Goal: Task Accomplishment & Management: Complete application form

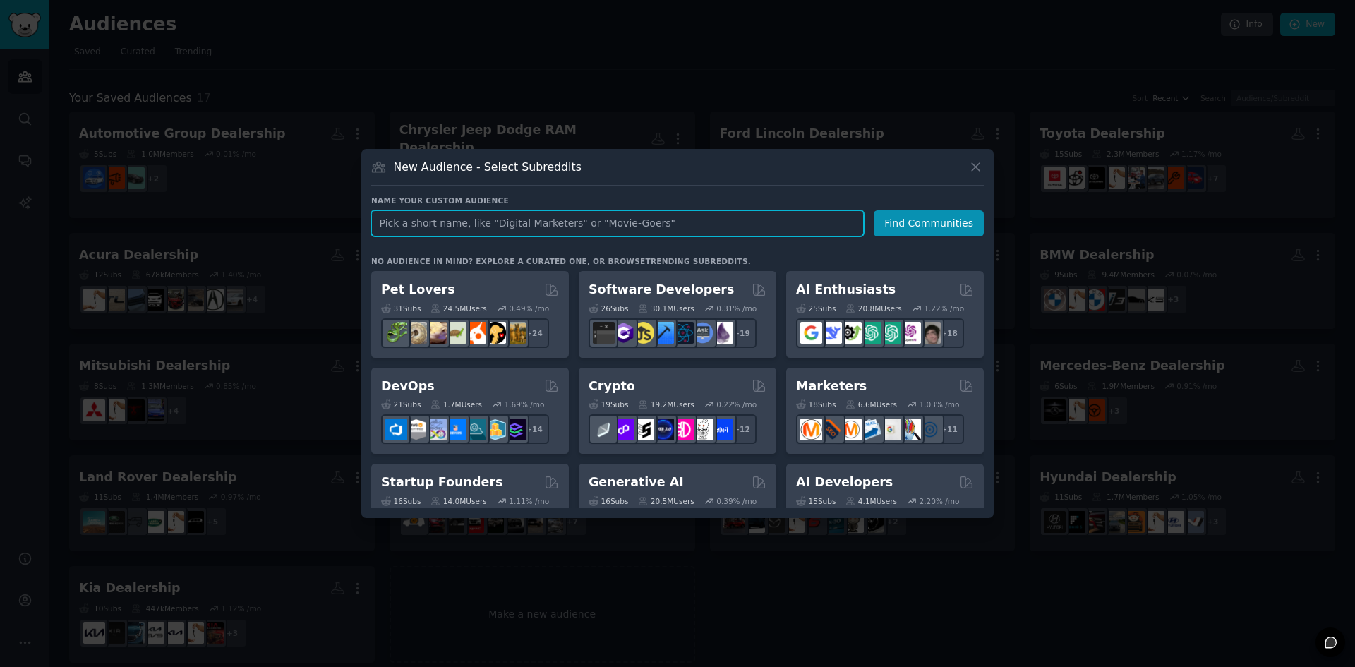
click at [464, 232] on input "text" at bounding box center [617, 223] width 493 height 26
paste input "Bare Bones Furniture & Mattress"
type input "Bare Bones Furniture & Mattress"
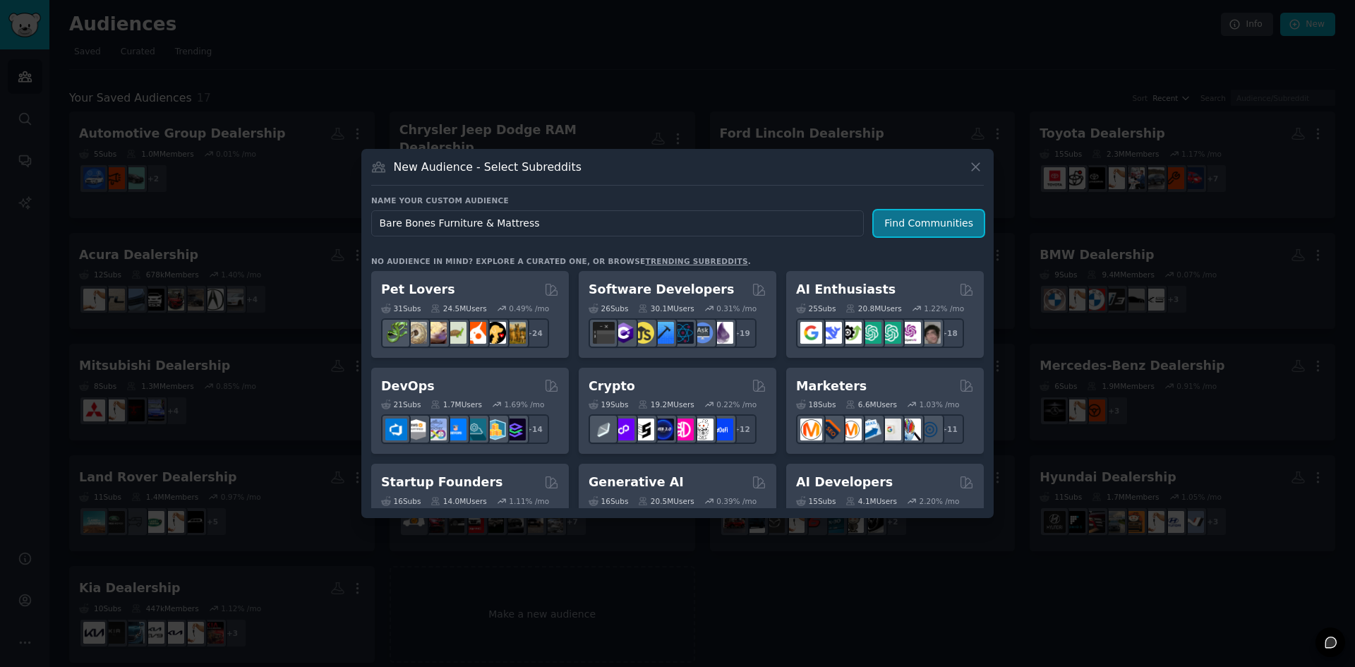
click at [940, 227] on button "Find Communities" at bounding box center [929, 223] width 110 height 26
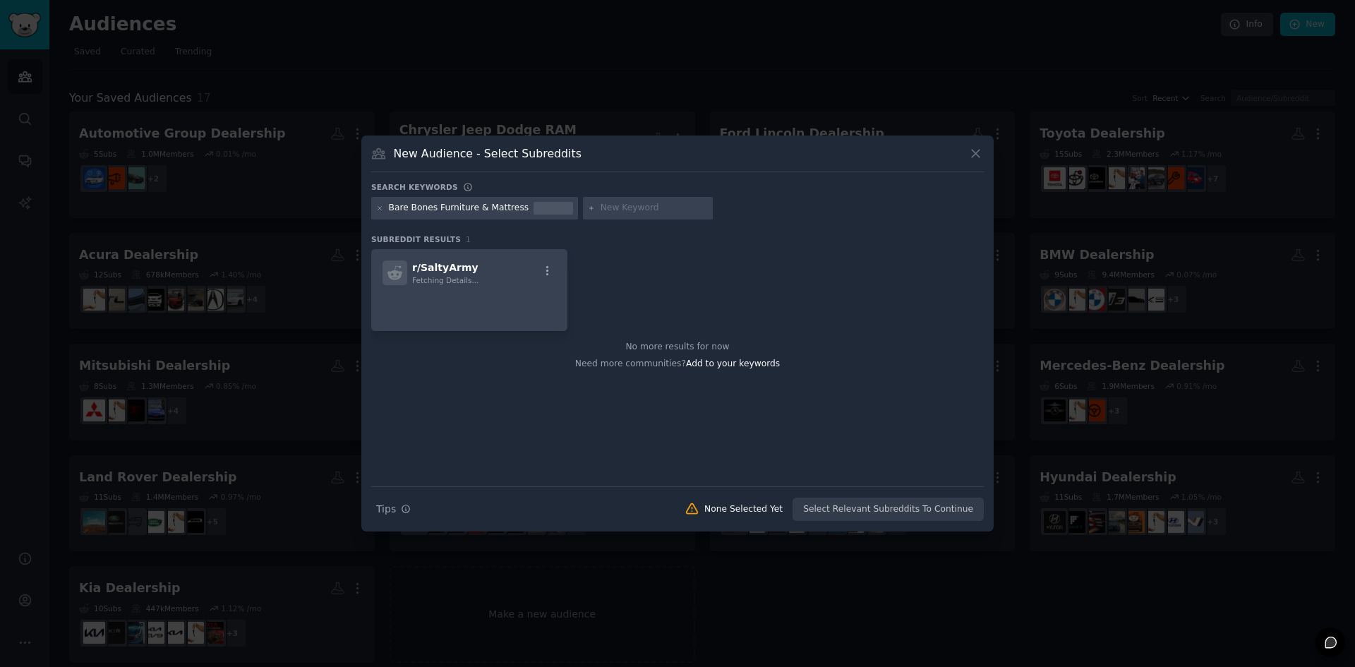
click at [604, 210] on input "text" at bounding box center [654, 208] width 107 height 13
paste input "Furniture store"
type input "Furniture store"
click at [610, 228] on div "Search keywords Bare Bones Furniture & Mattress Furniture store Subreddit Resul…" at bounding box center [677, 352] width 613 height 340
click at [638, 212] on input "Furniture store" at bounding box center [654, 208] width 107 height 13
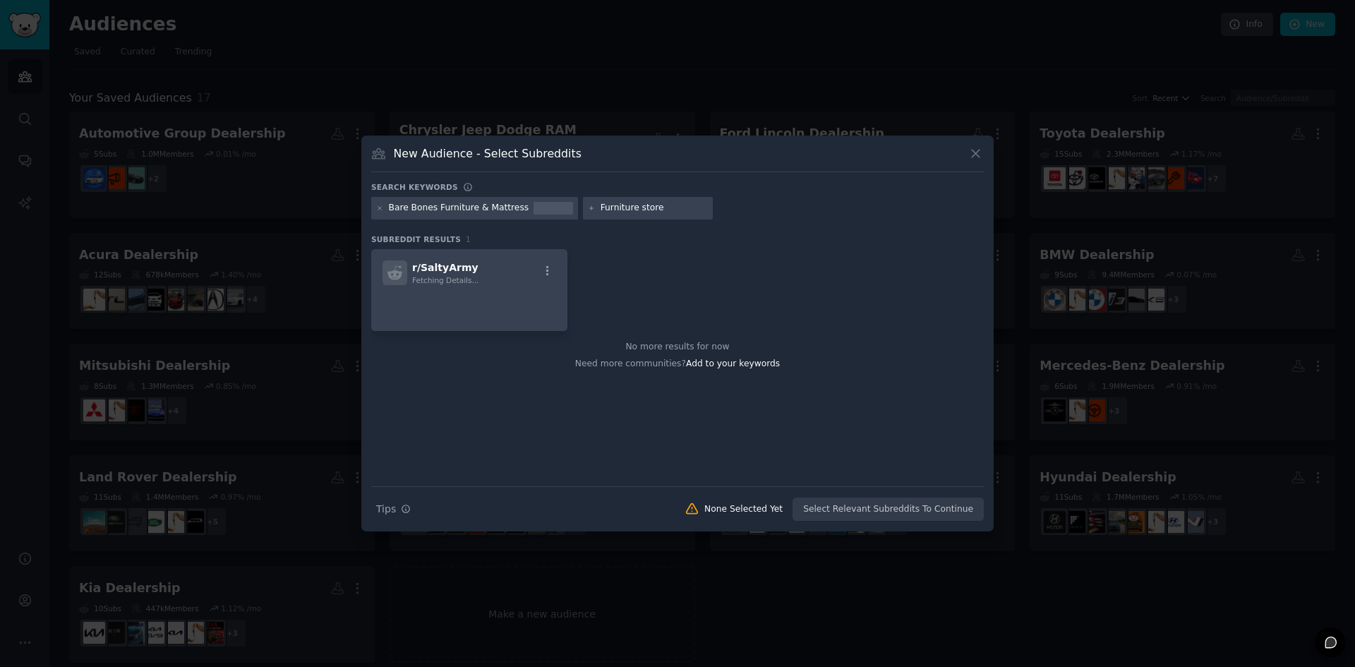
click at [638, 212] on input "Furniture store" at bounding box center [654, 208] width 107 height 13
click at [736, 202] on input "text" at bounding box center [789, 208] width 107 height 13
paste input "Mattress store"
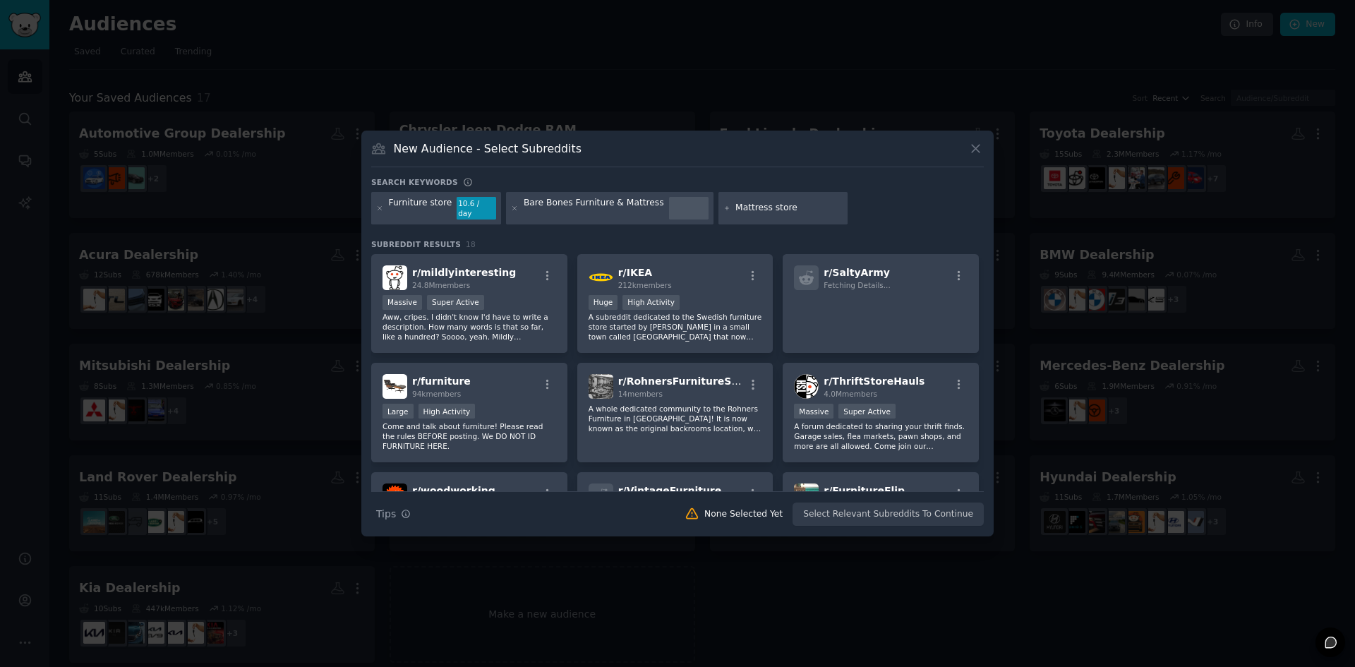
type input "Mattress store"
click at [838, 210] on div "Furniture store 10.6 / day Bare Bones Furniture & Mattress Mattress store" at bounding box center [677, 210] width 613 height 37
click at [807, 210] on input "Mattress store" at bounding box center [789, 208] width 107 height 13
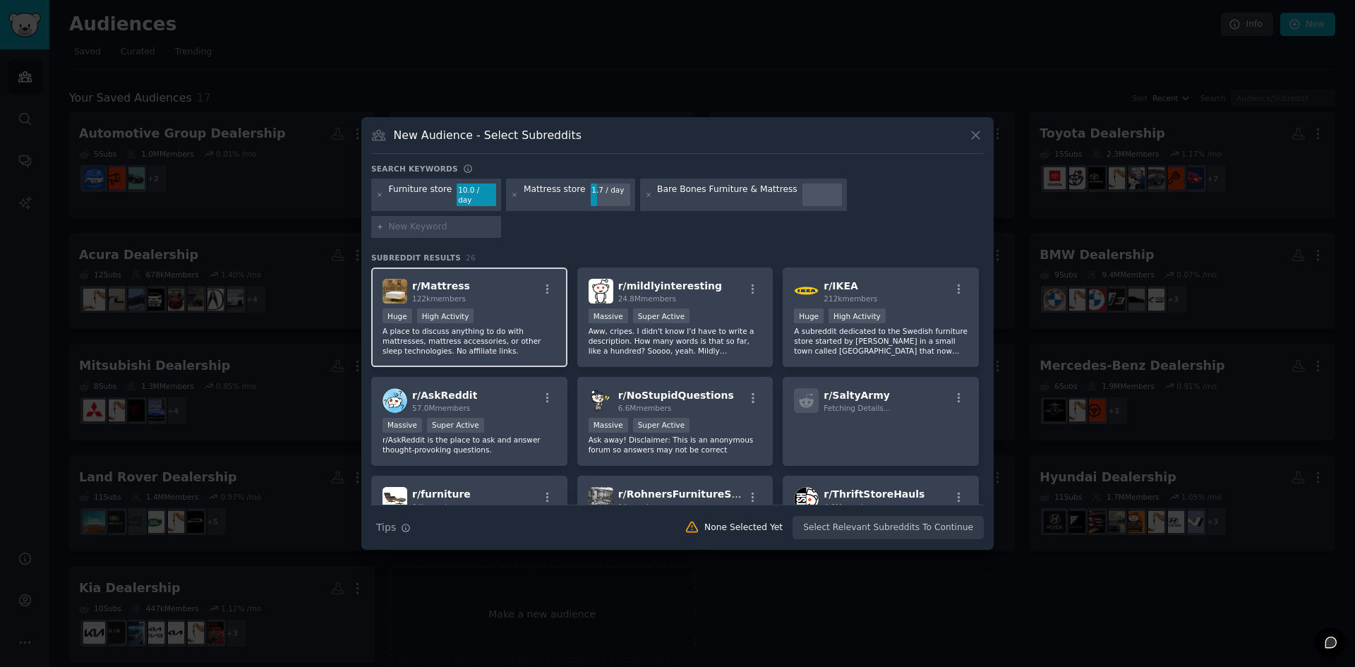
click at [501, 309] on div "Huge High Activity" at bounding box center [470, 318] width 174 height 18
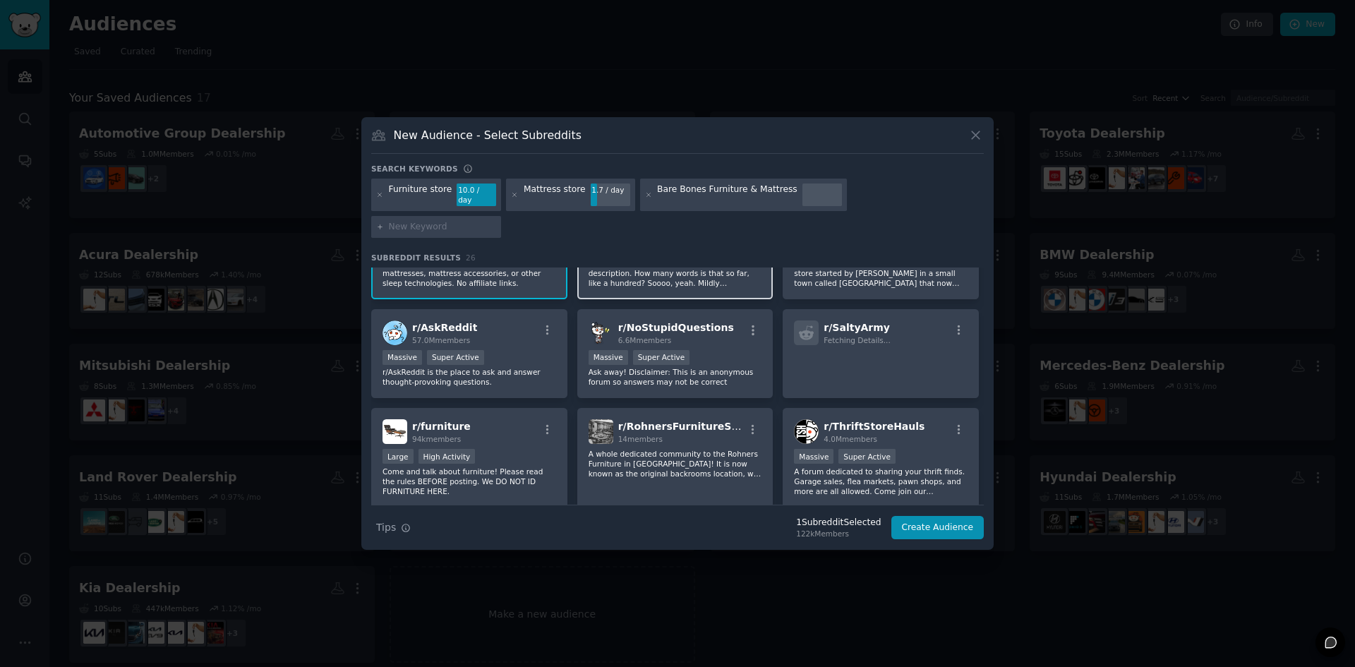
scroll to position [71, 0]
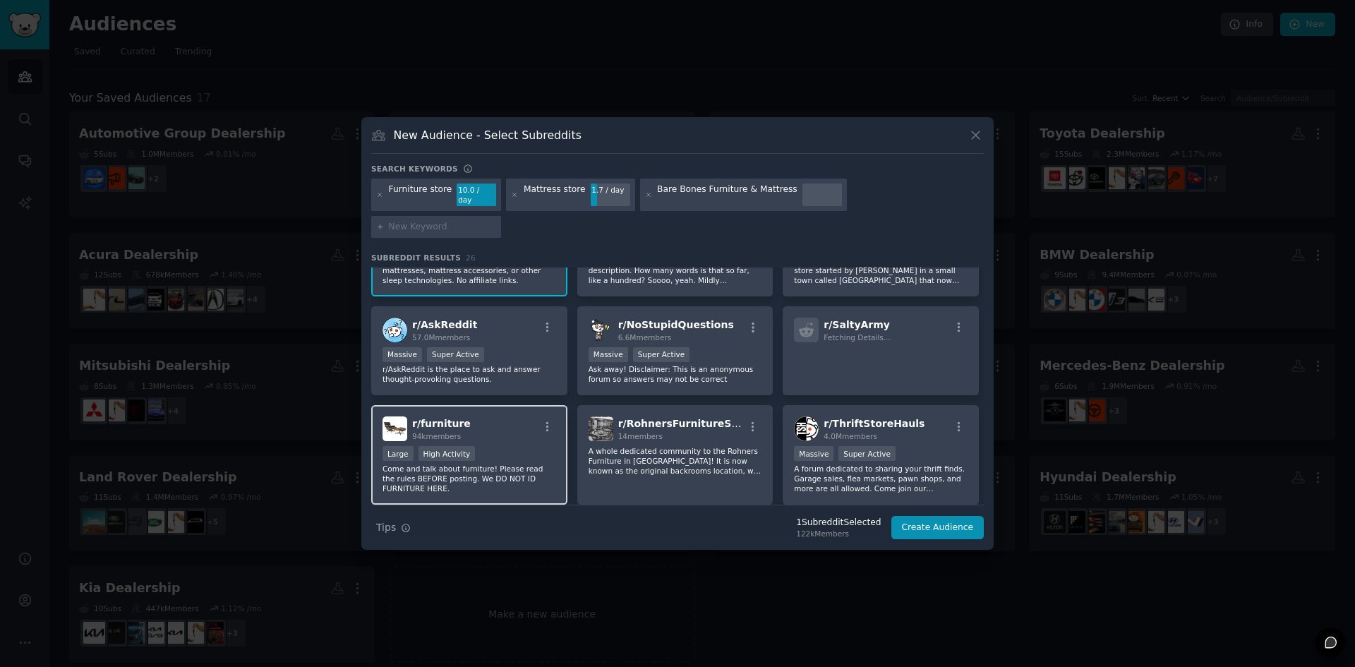
click at [513, 417] on div "r/ furniture 94k members" at bounding box center [470, 429] width 174 height 25
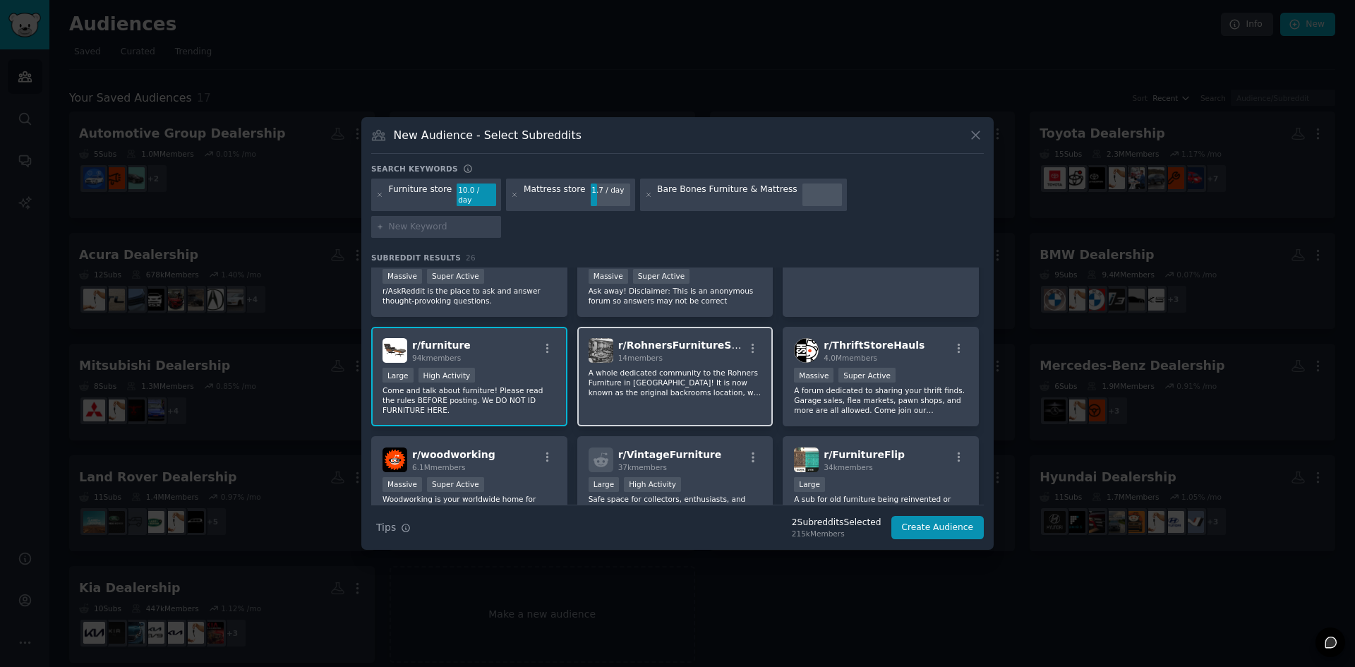
scroll to position [212, 0]
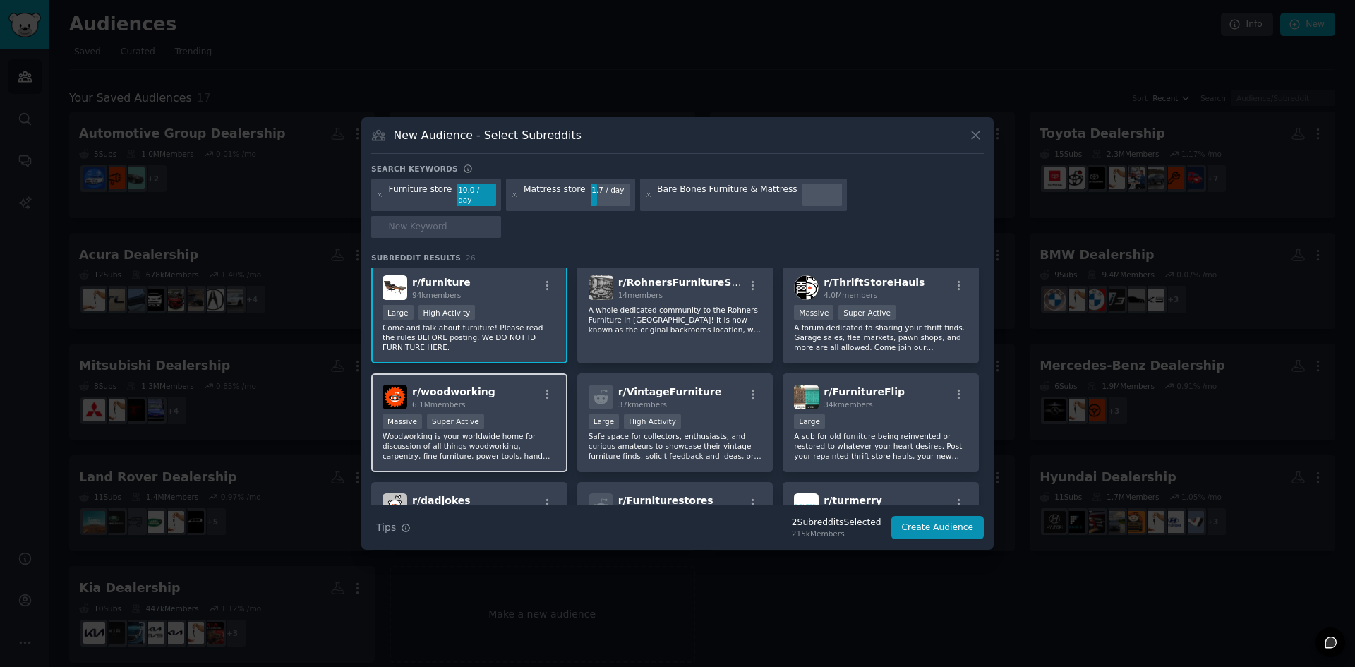
click at [518, 431] on p "Woodworking is your worldwide home for discussion of all things woodworking, ca…" at bounding box center [470, 446] width 174 height 30
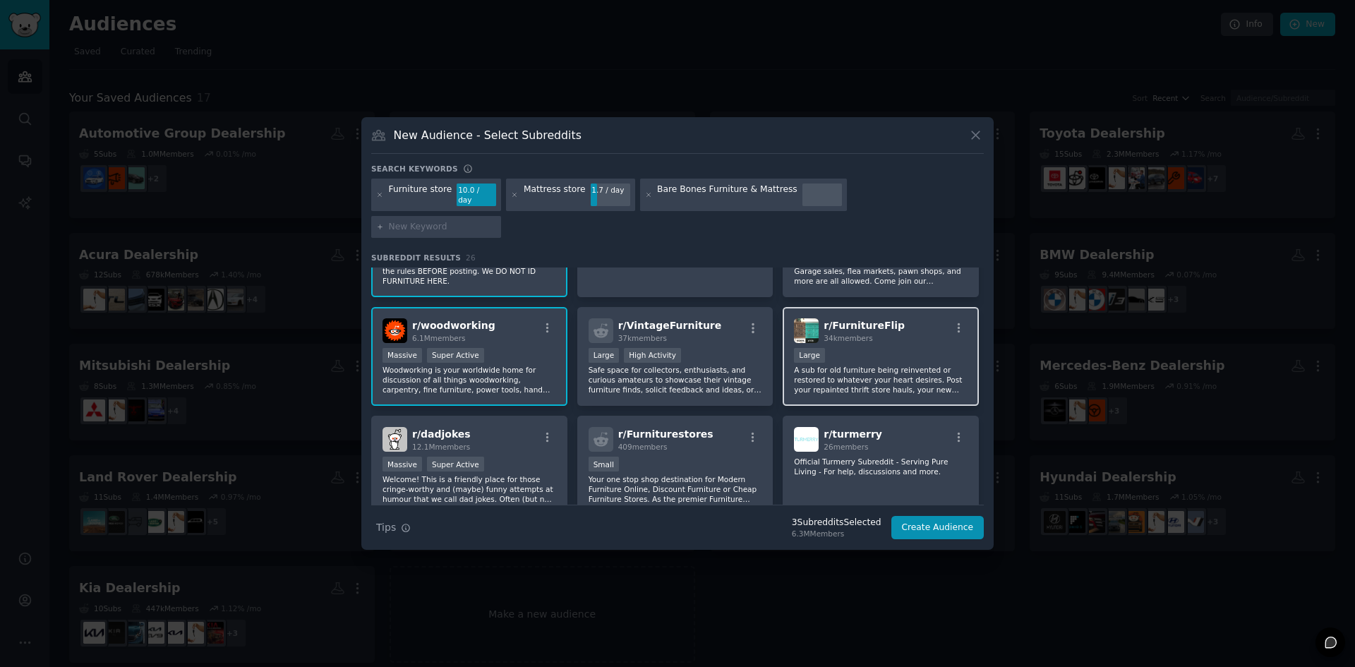
scroll to position [282, 0]
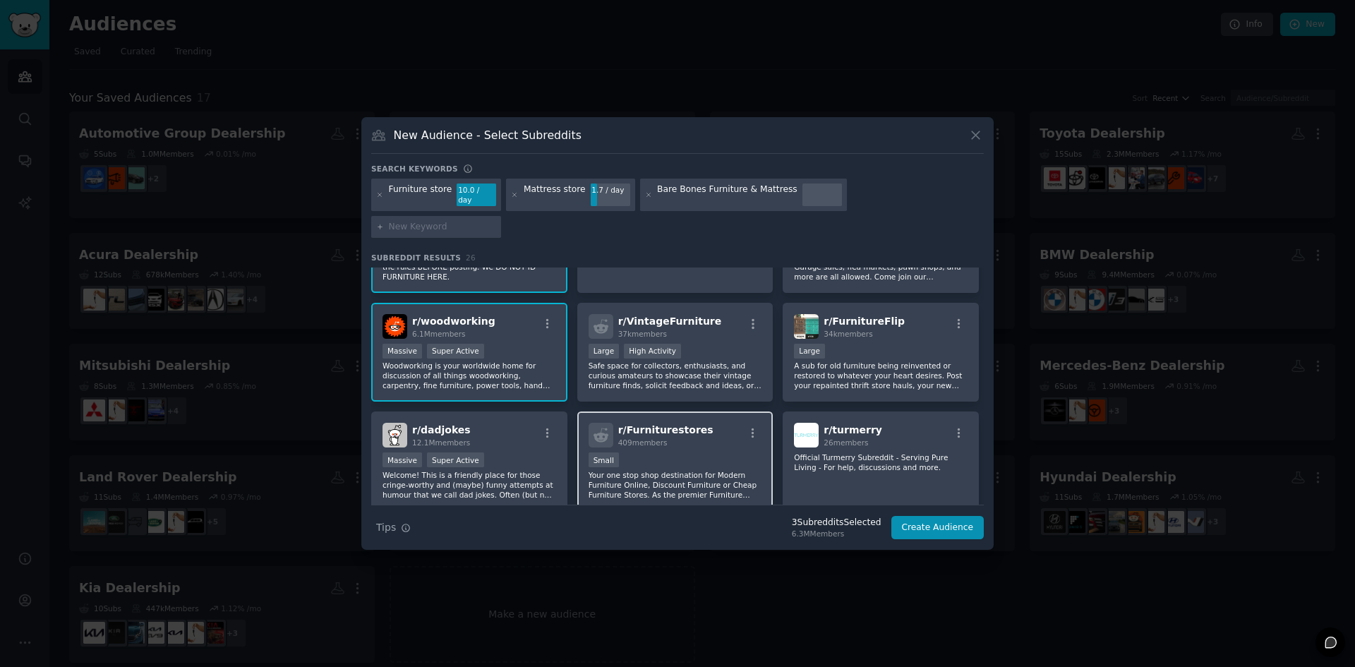
click at [675, 429] on div "r/ Furniturestores 409 members Small Your one stop shop destination for Modern …" at bounding box center [675, 462] width 196 height 100
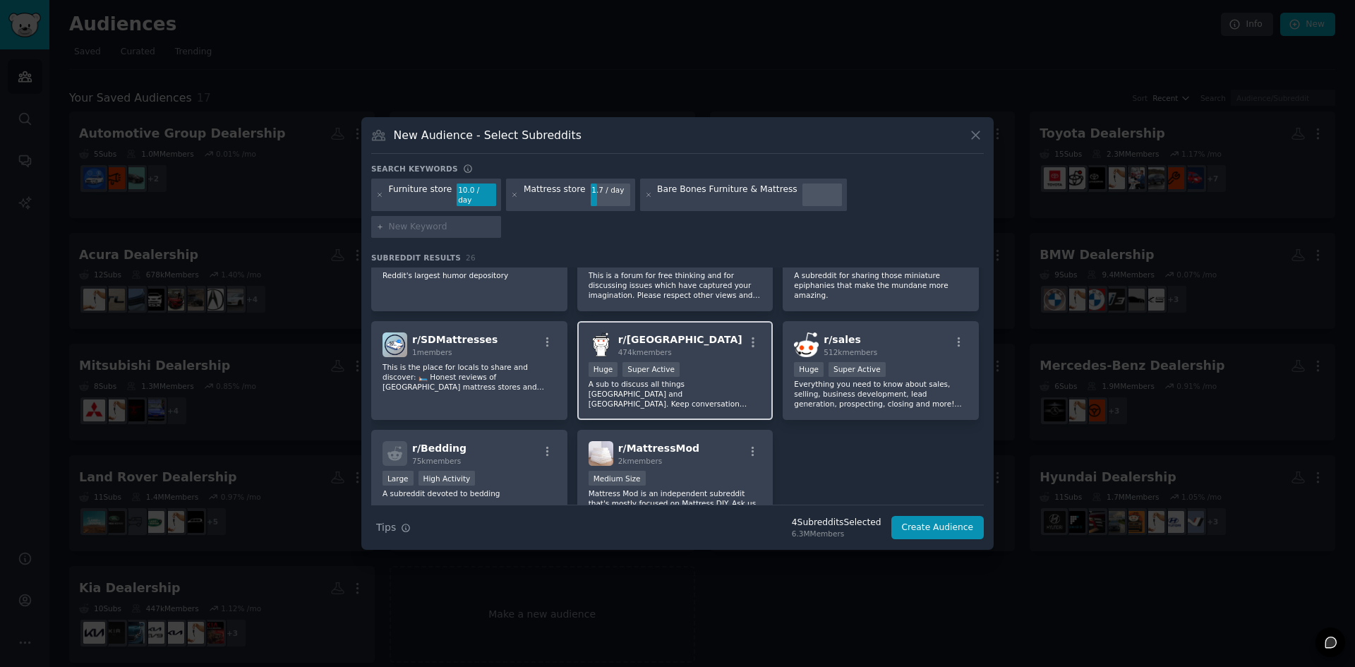
scroll to position [703, 0]
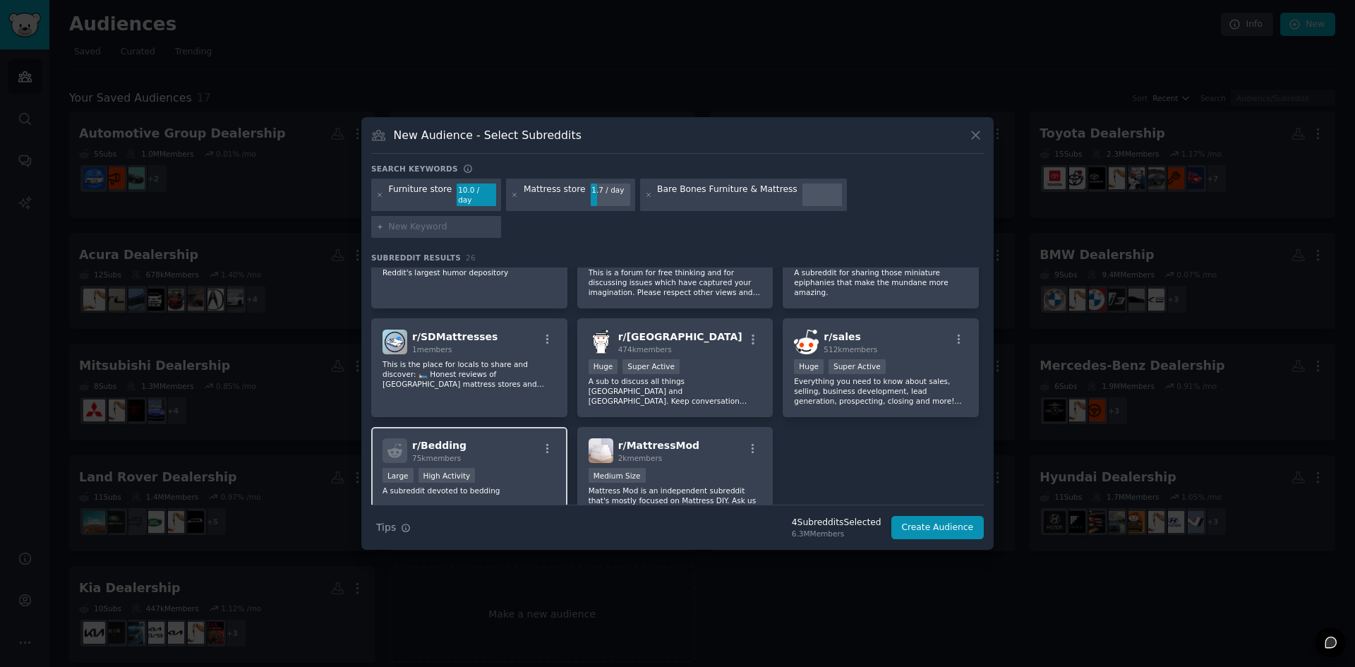
click at [439, 440] on span "r/ Bedding" at bounding box center [439, 445] width 54 height 11
click at [496, 221] on input "text" at bounding box center [442, 227] width 107 height 13
type input "bedroom sets"
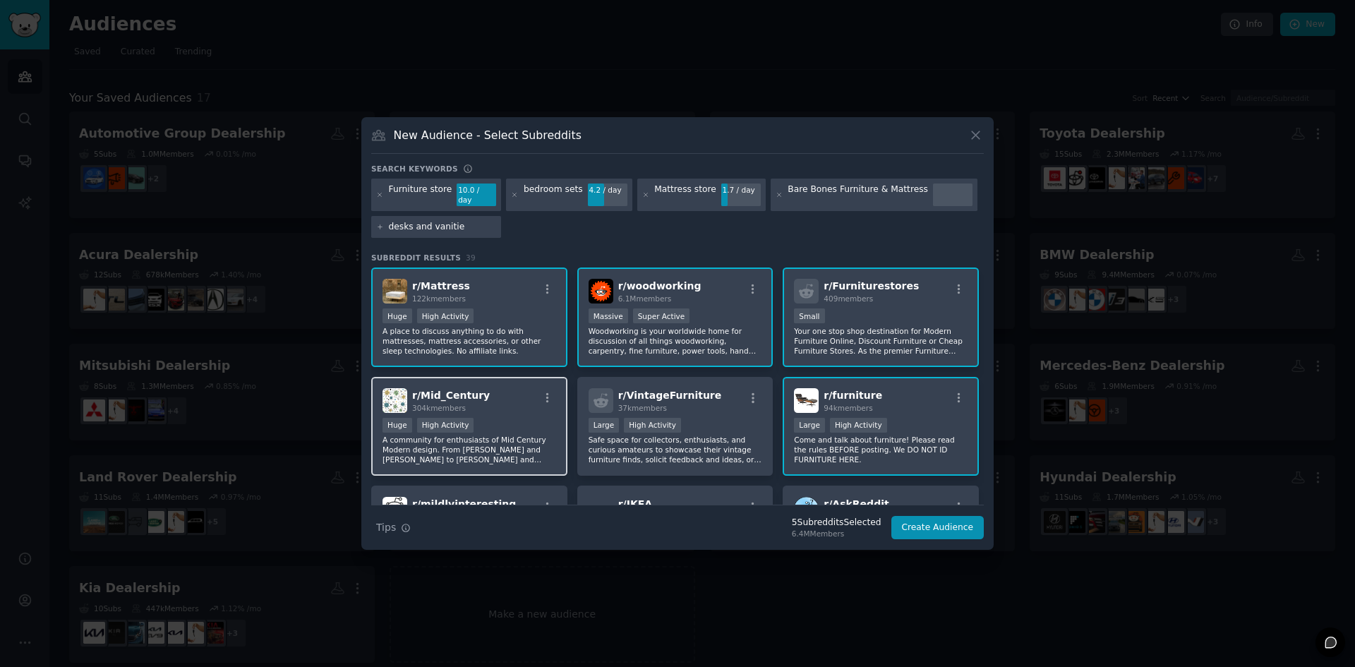
type input "desks and vanities"
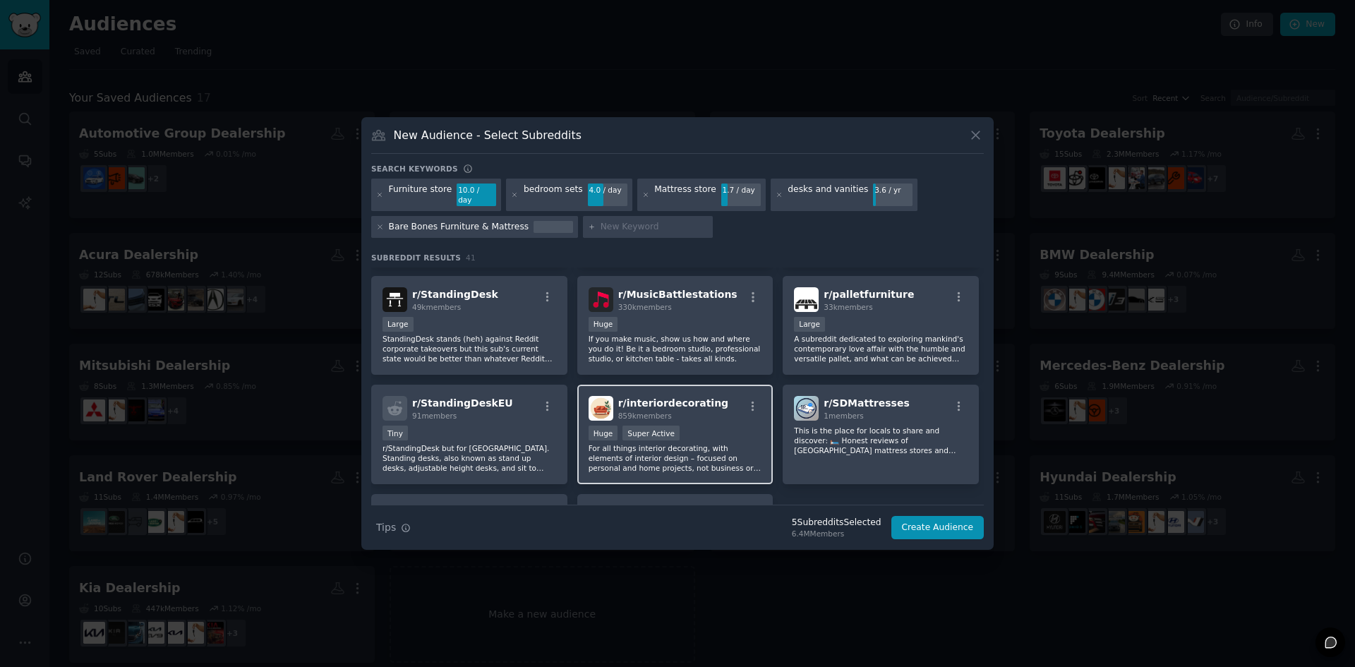
scroll to position [1188, 0]
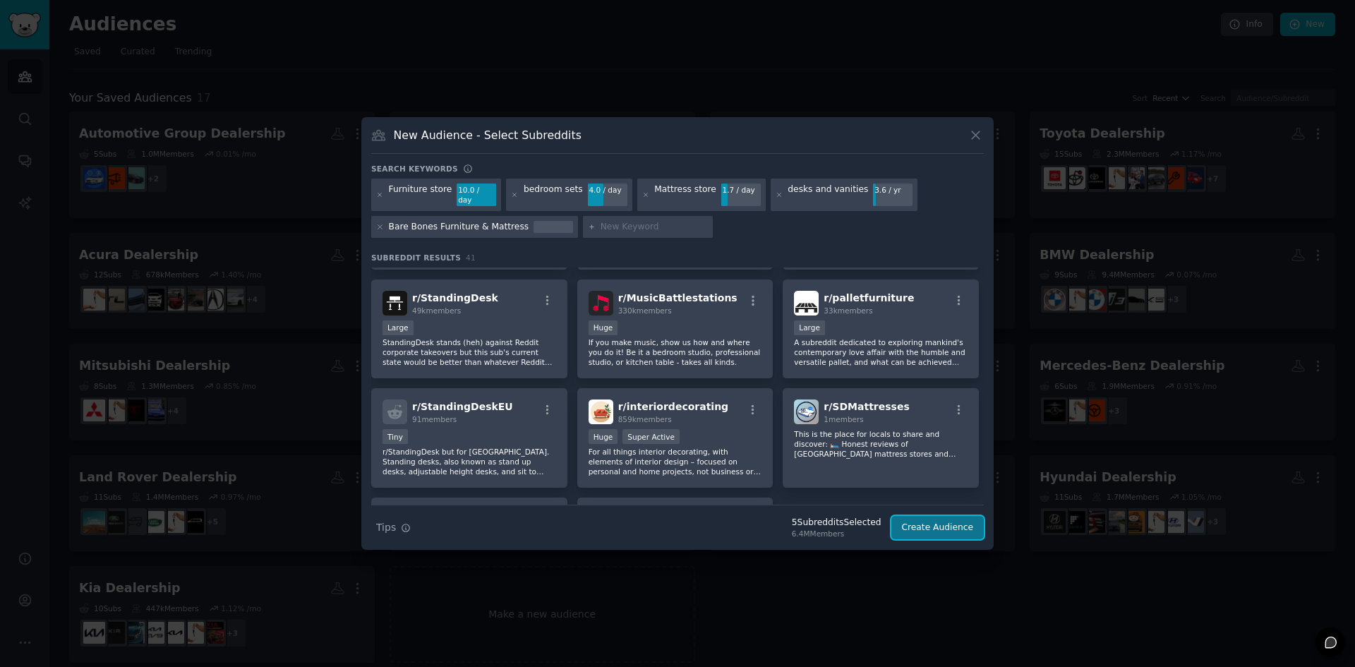
click at [958, 522] on button "Create Audience" at bounding box center [938, 528] width 93 height 24
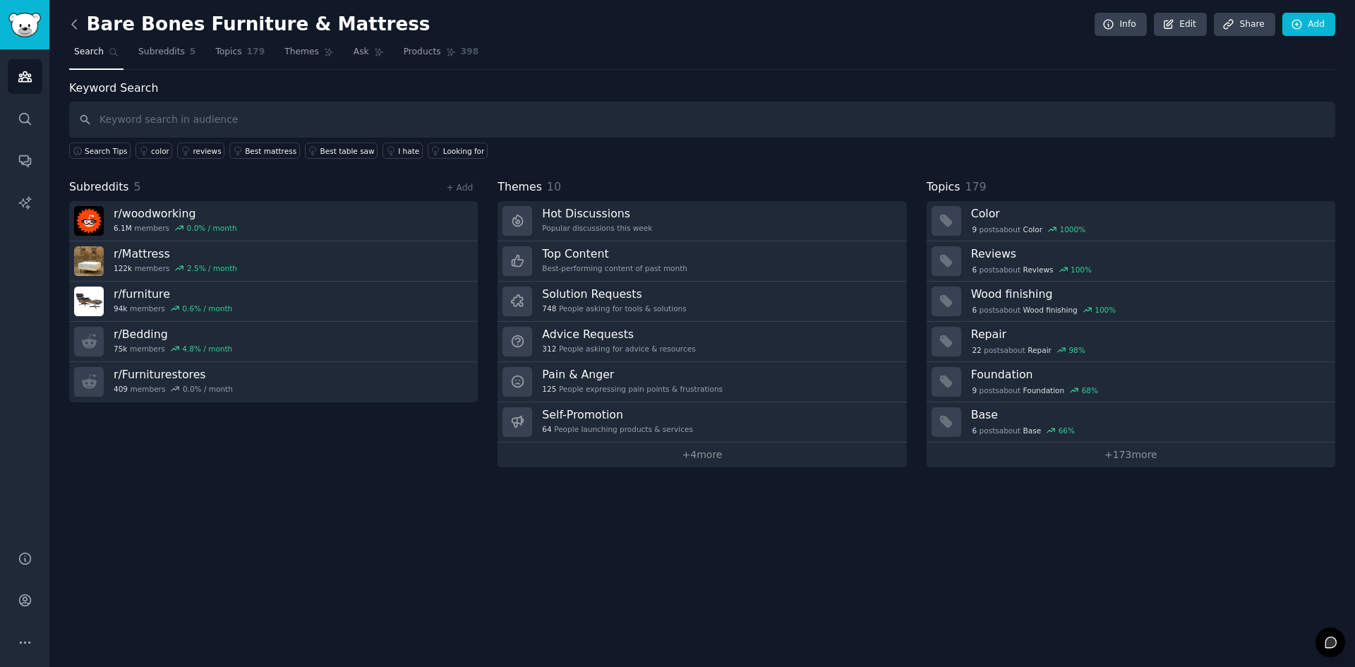
click at [69, 23] on icon at bounding box center [74, 24] width 15 height 15
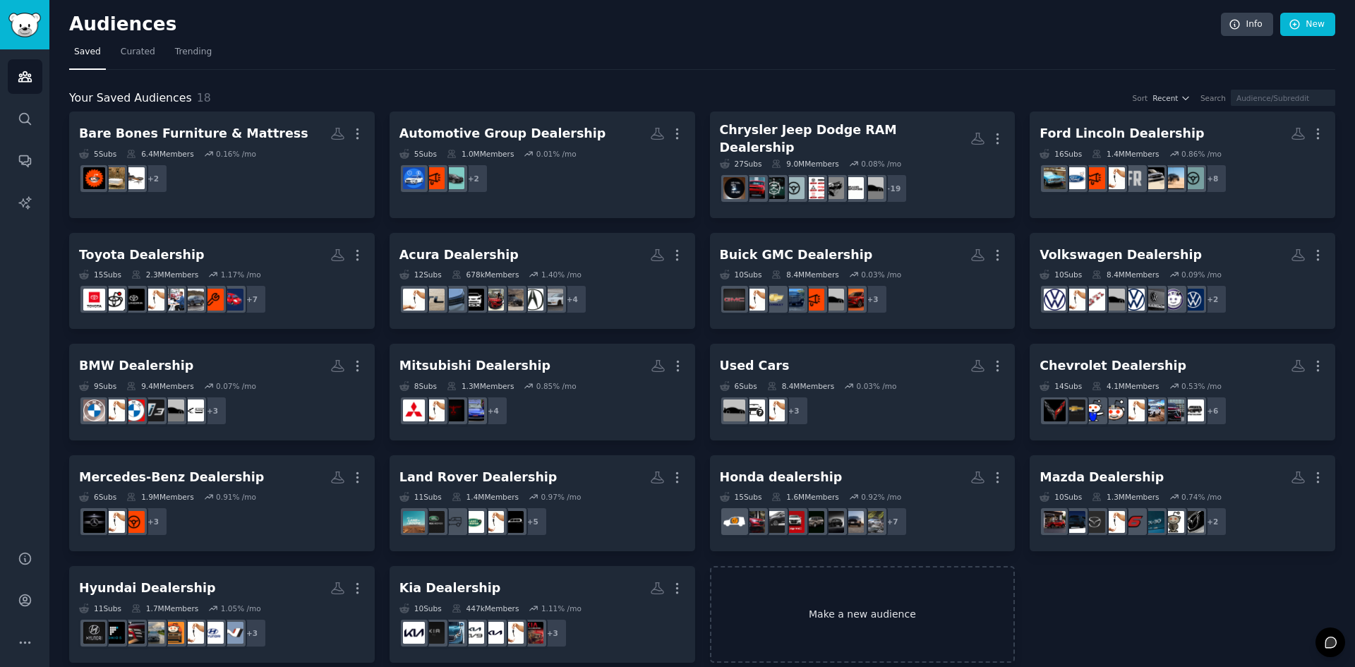
click at [892, 618] on link "Make a new audience" at bounding box center [863, 614] width 306 height 97
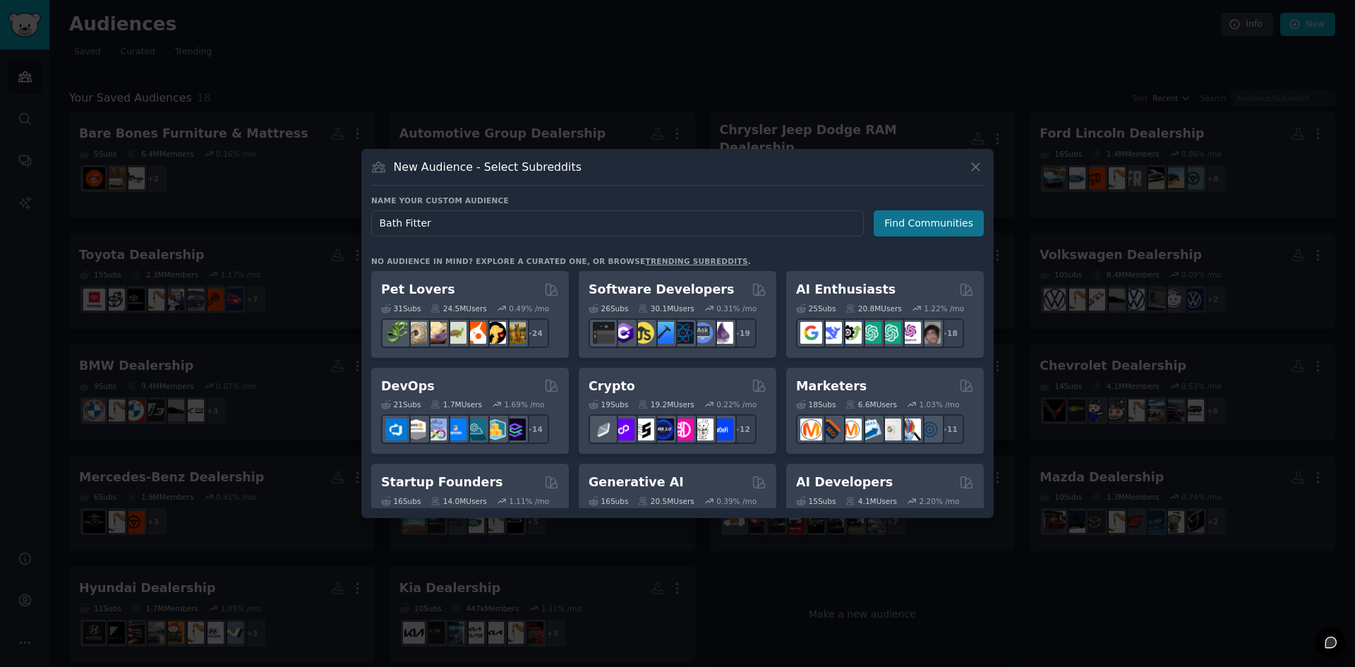
type input "Bath Fitter"
click at [923, 218] on button "Find Communities" at bounding box center [929, 223] width 110 height 26
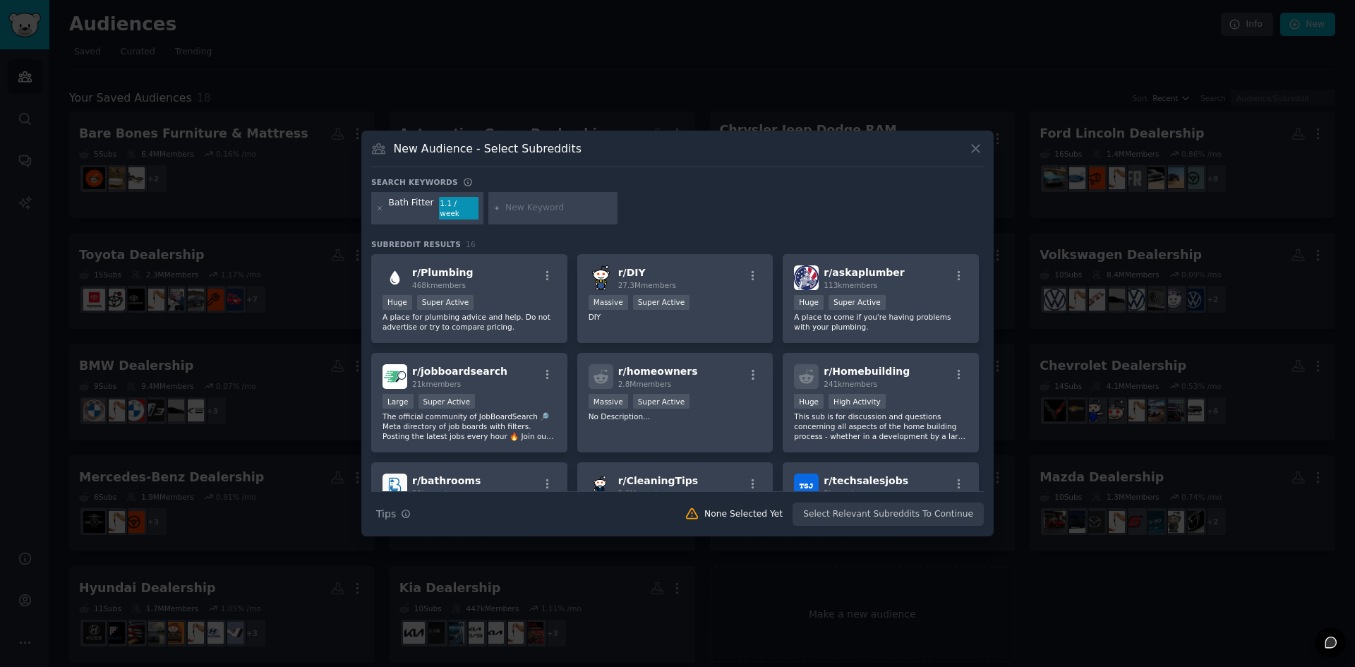
click at [514, 213] on input "text" at bounding box center [558, 208] width 107 height 13
paste input "Bathroom remodeler"
type input "Bathroom remodeler"
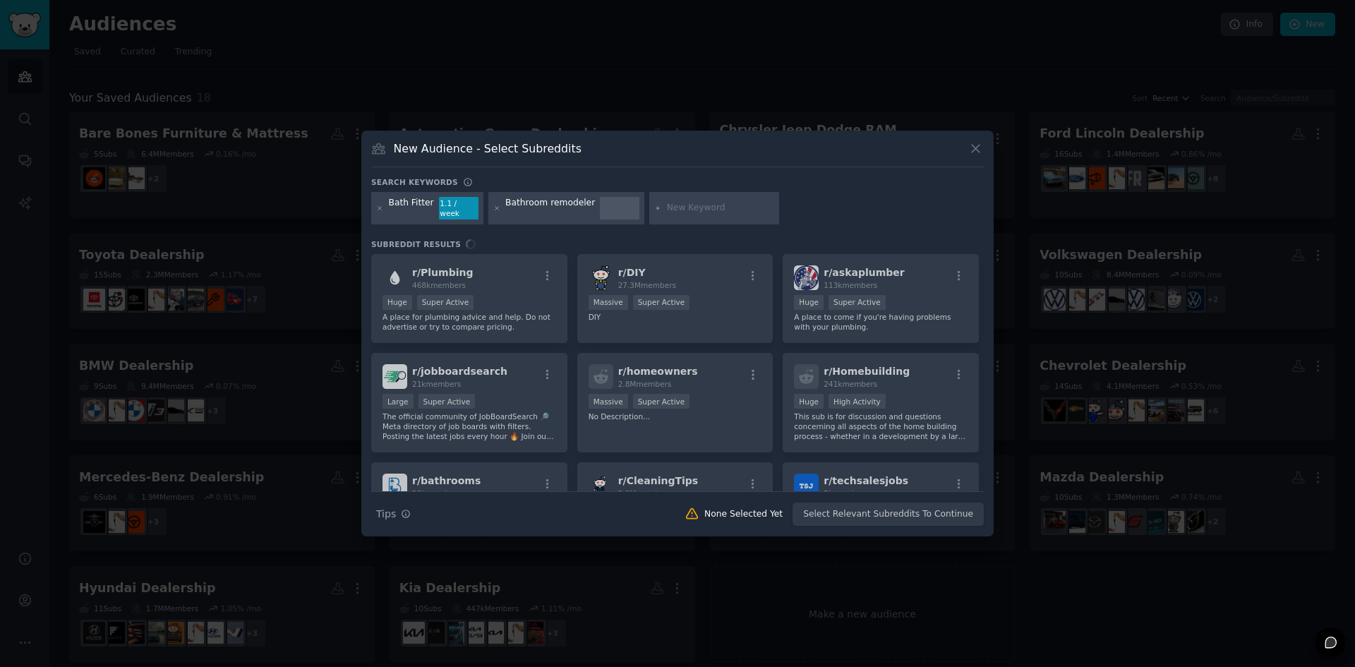
click at [691, 207] on input "text" at bounding box center [720, 208] width 107 height 13
paste input "Remodeler"
type input "Remodeler"
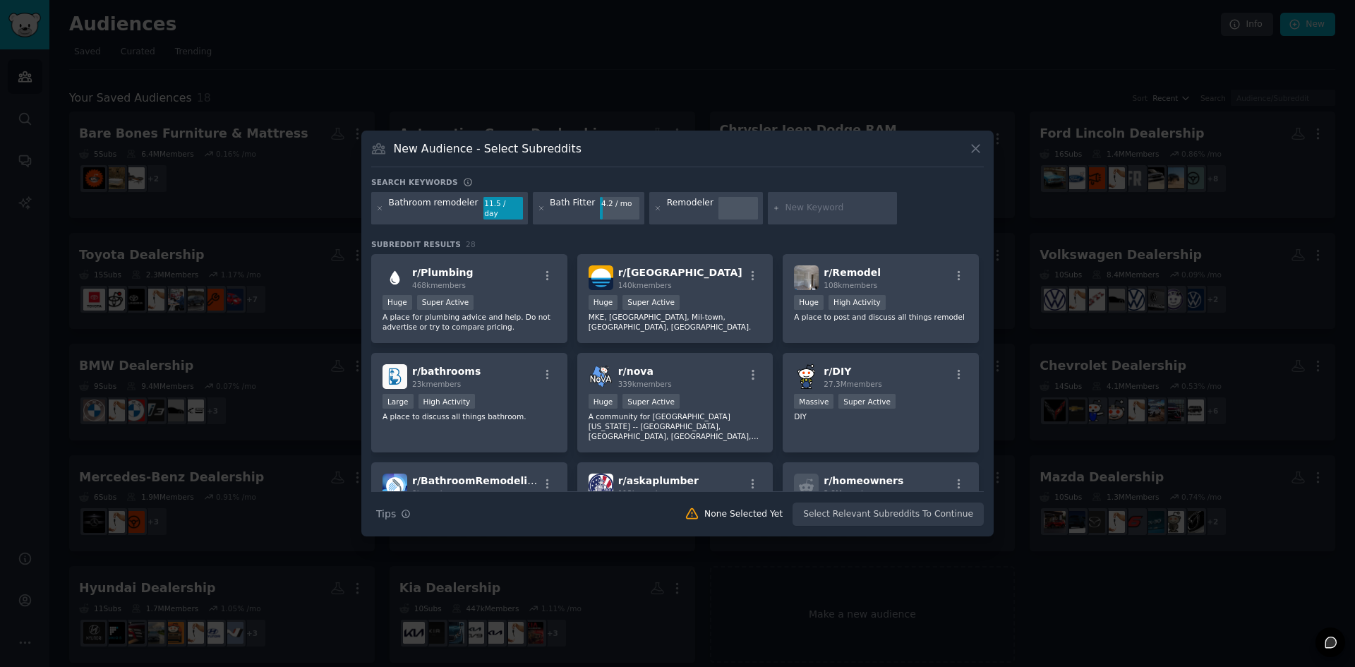
click at [799, 207] on input "text" at bounding box center [838, 208] width 107 height 13
paste input "Bathroom supply store"
type input "Bathroom supply store"
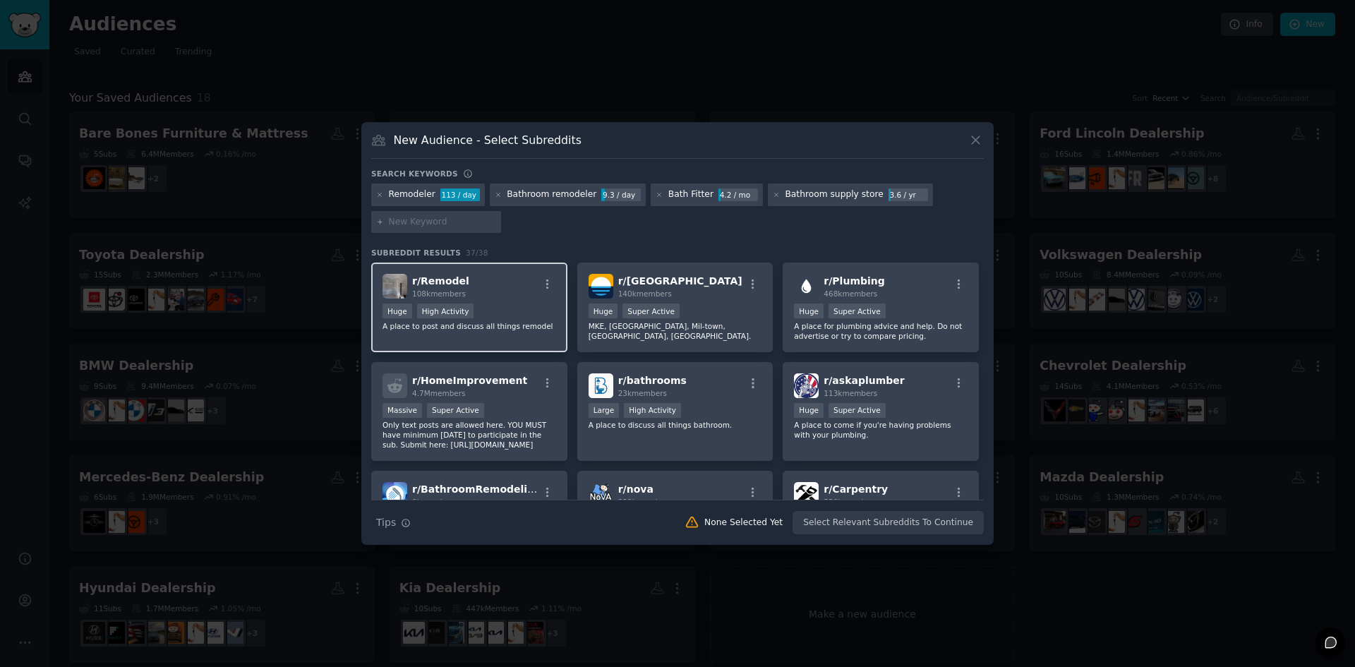
click at [501, 337] on div "r/ Remodel 108k members Huge High Activity A place to post and discuss all thin…" at bounding box center [469, 308] width 196 height 90
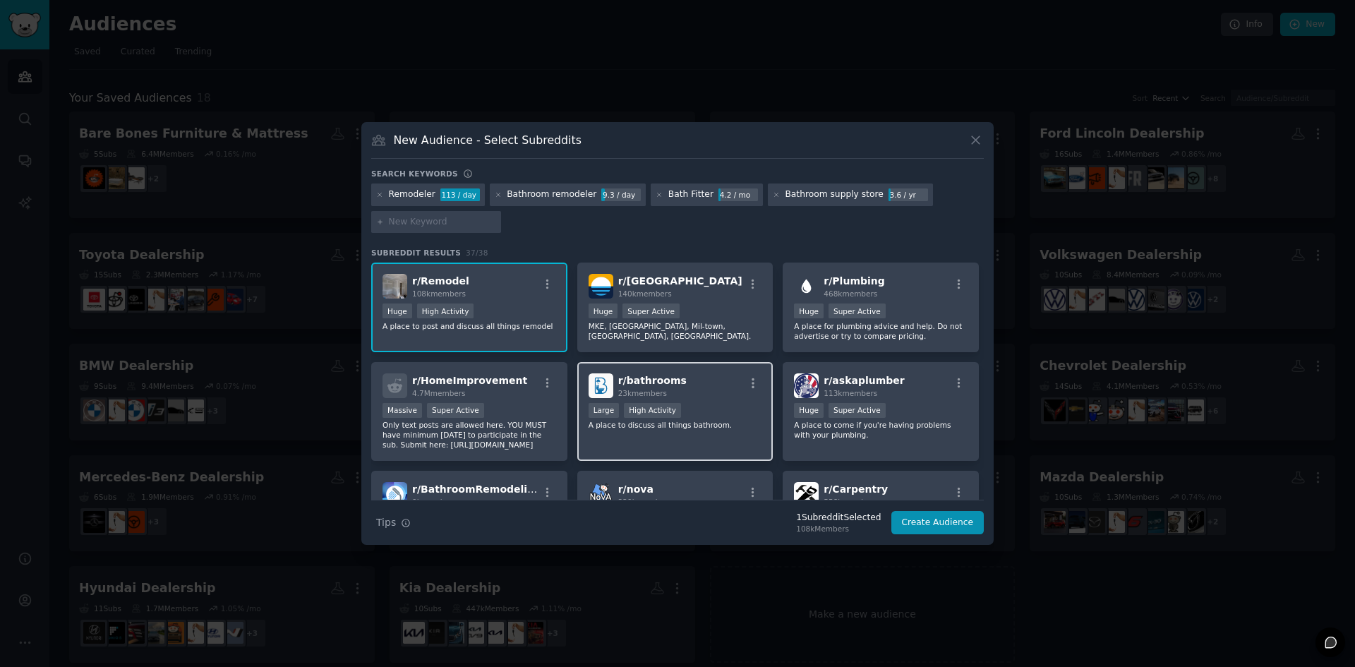
click at [649, 399] on div "r/ bathrooms 23k members Large High Activity A place to discuss all things bath…" at bounding box center [675, 412] width 196 height 100
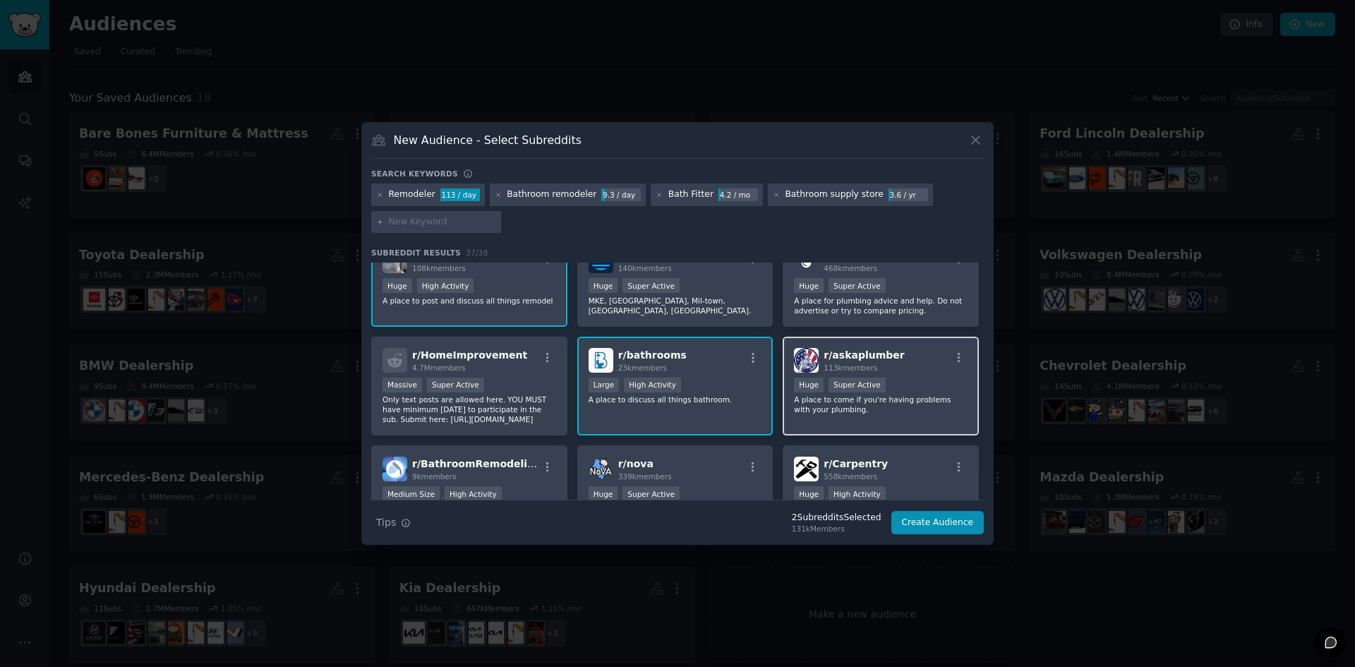
scroll to position [71, 0]
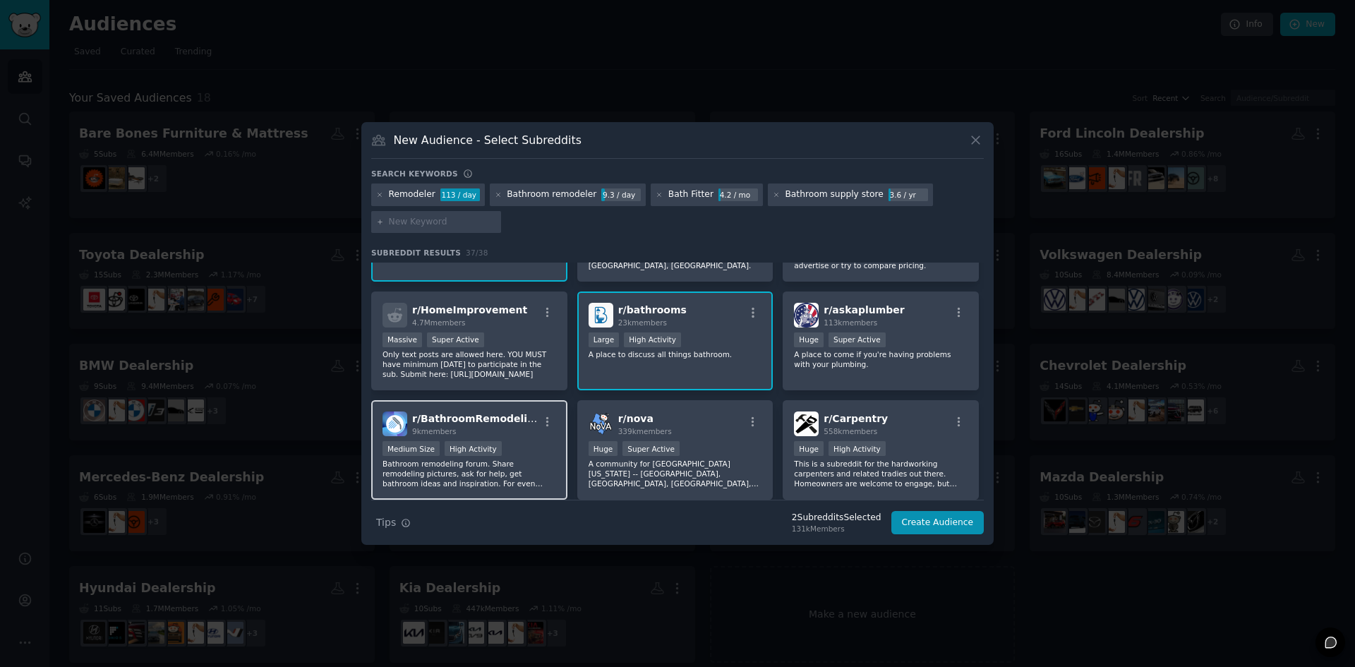
click at [509, 457] on div "Medium Size High Activity" at bounding box center [470, 450] width 174 height 18
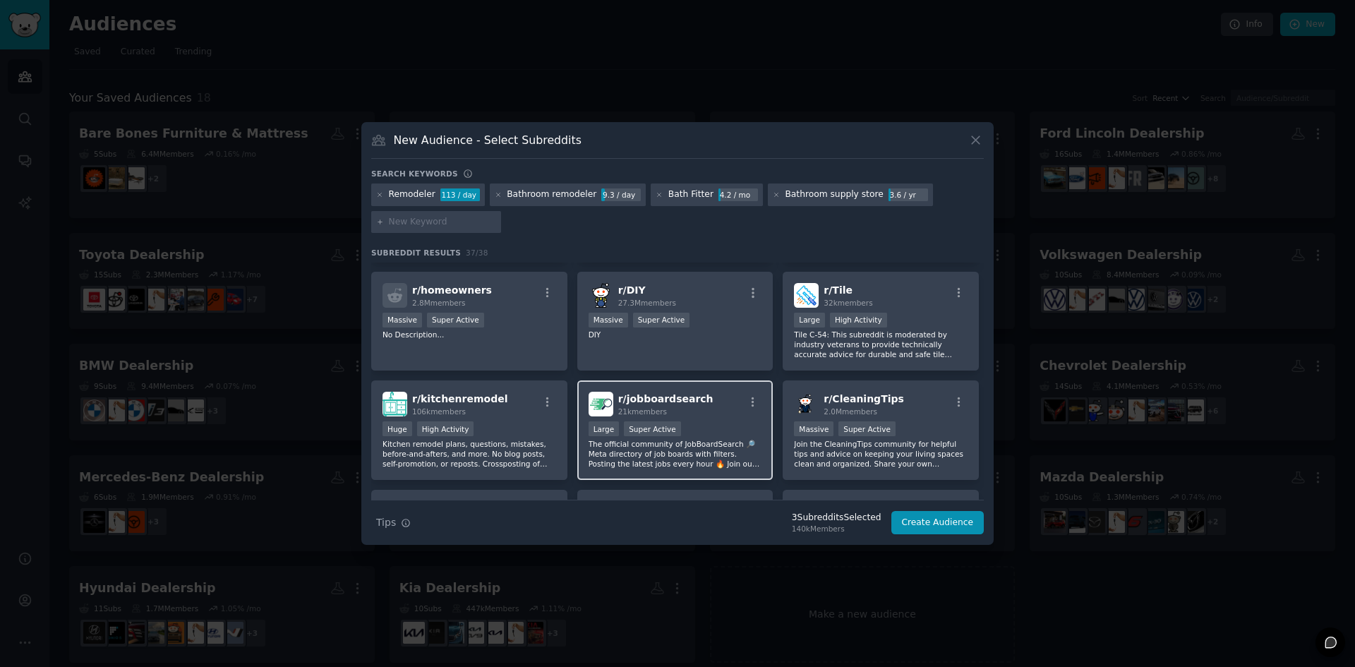
scroll to position [847, 0]
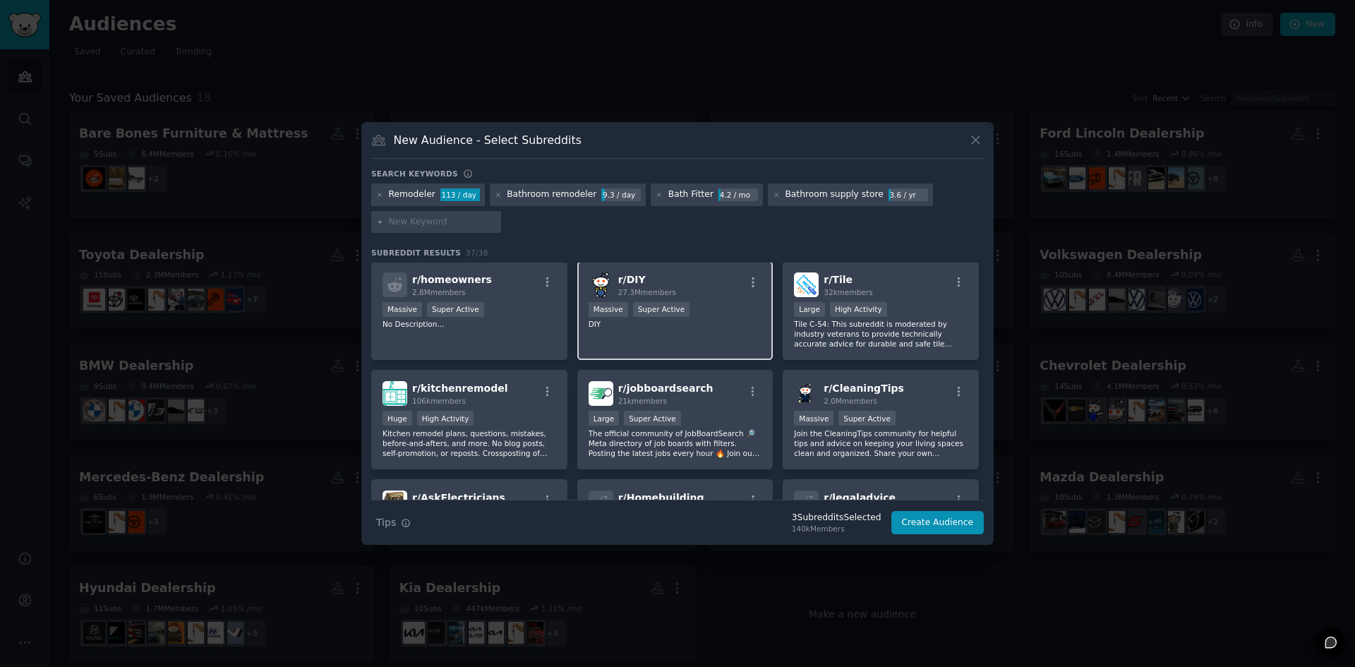
click at [702, 319] on p "DIY" at bounding box center [676, 324] width 174 height 10
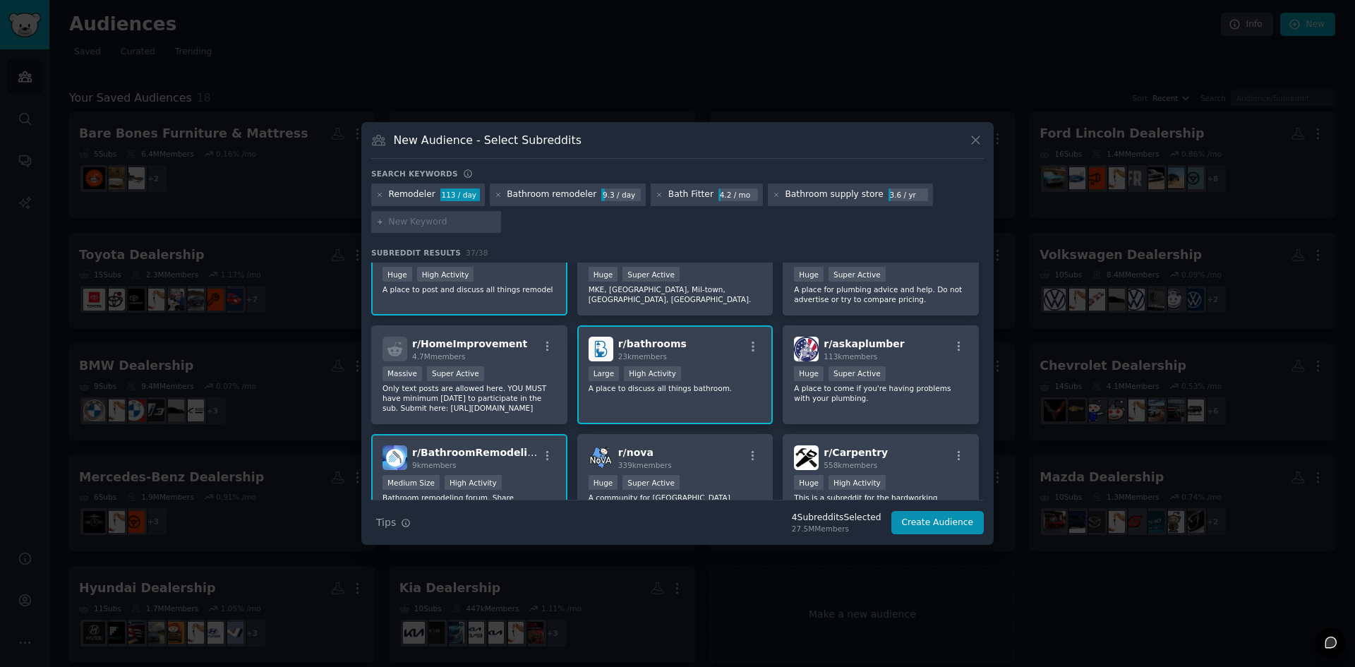
scroll to position [0, 0]
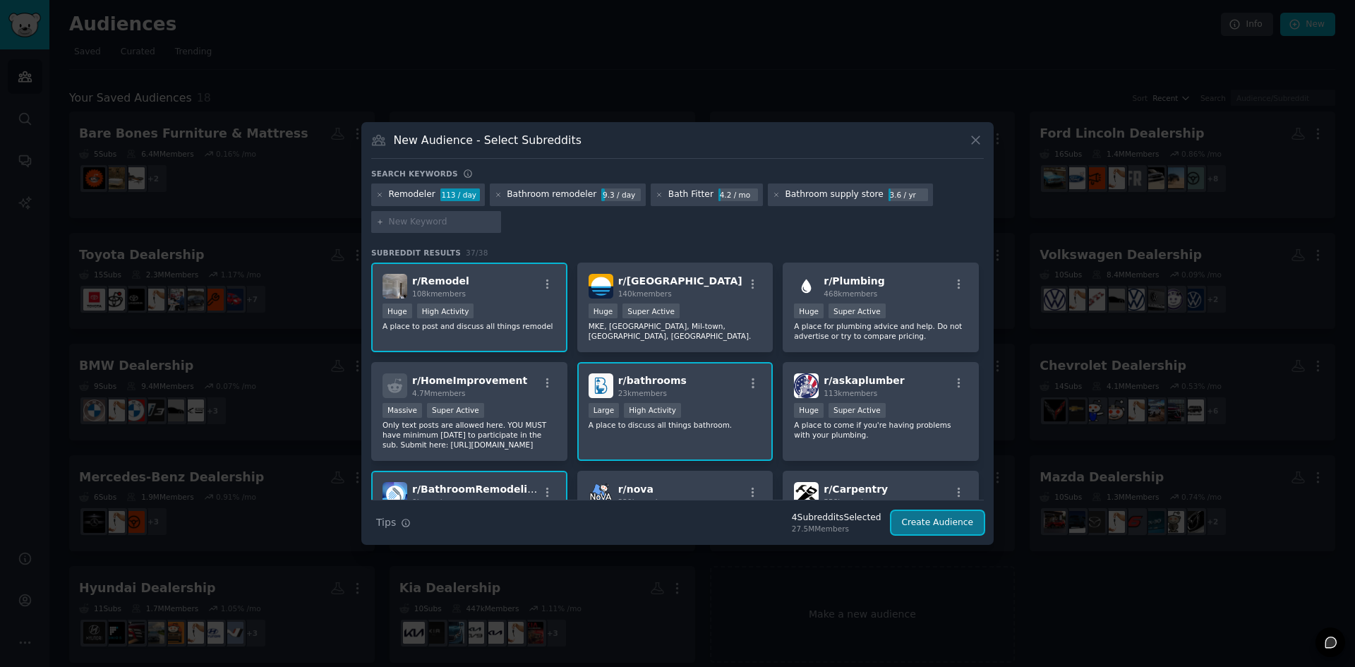
click at [916, 525] on button "Create Audience" at bounding box center [938, 523] width 93 height 24
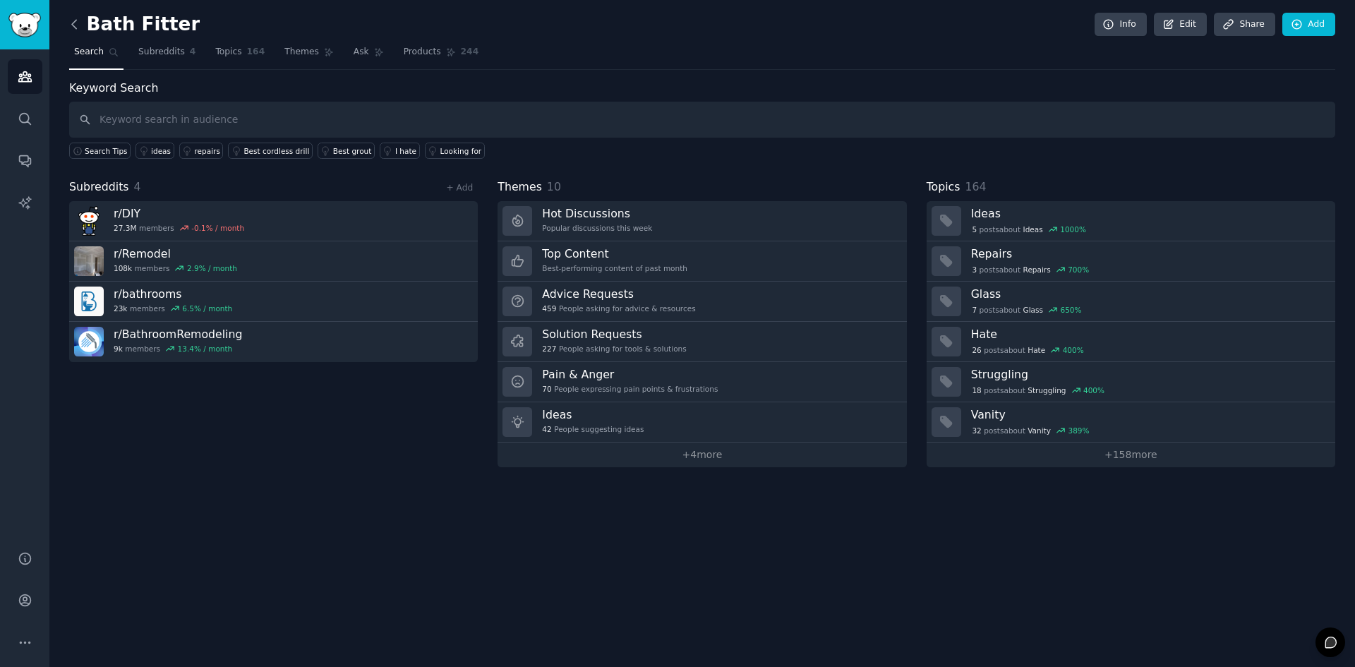
click at [77, 26] on icon at bounding box center [74, 24] width 15 height 15
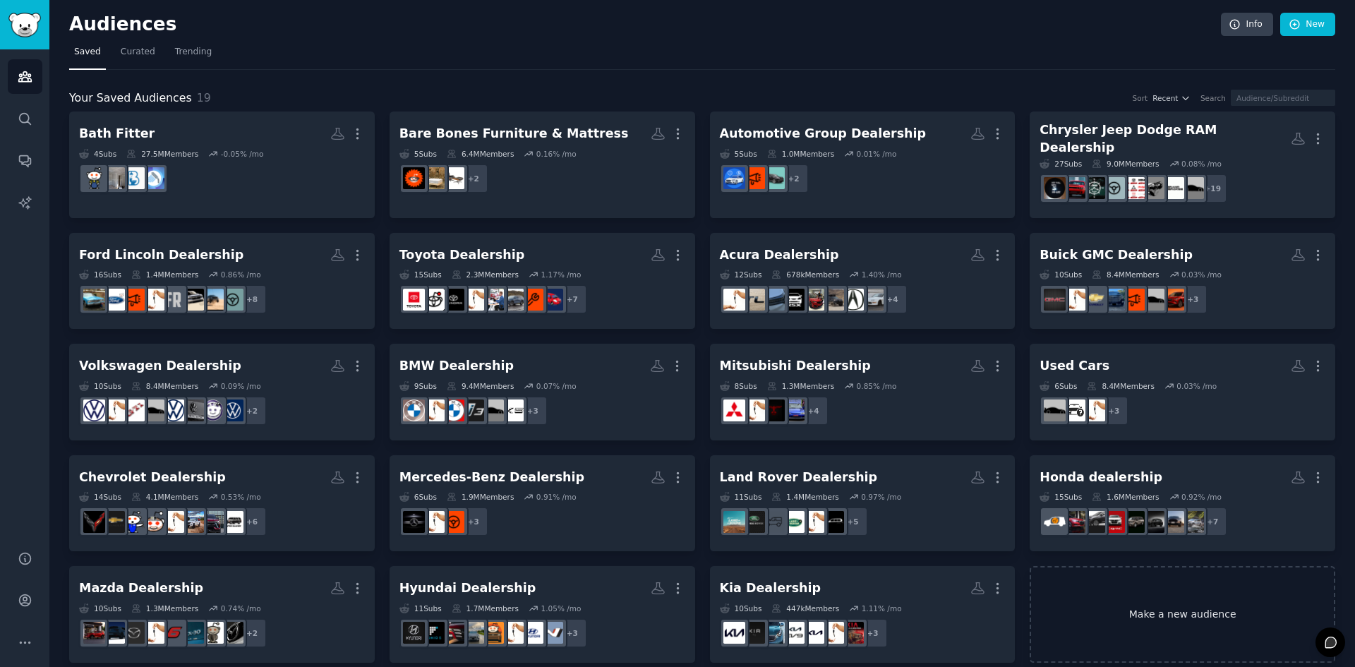
click at [1129, 612] on link "Make a new audience" at bounding box center [1183, 614] width 306 height 97
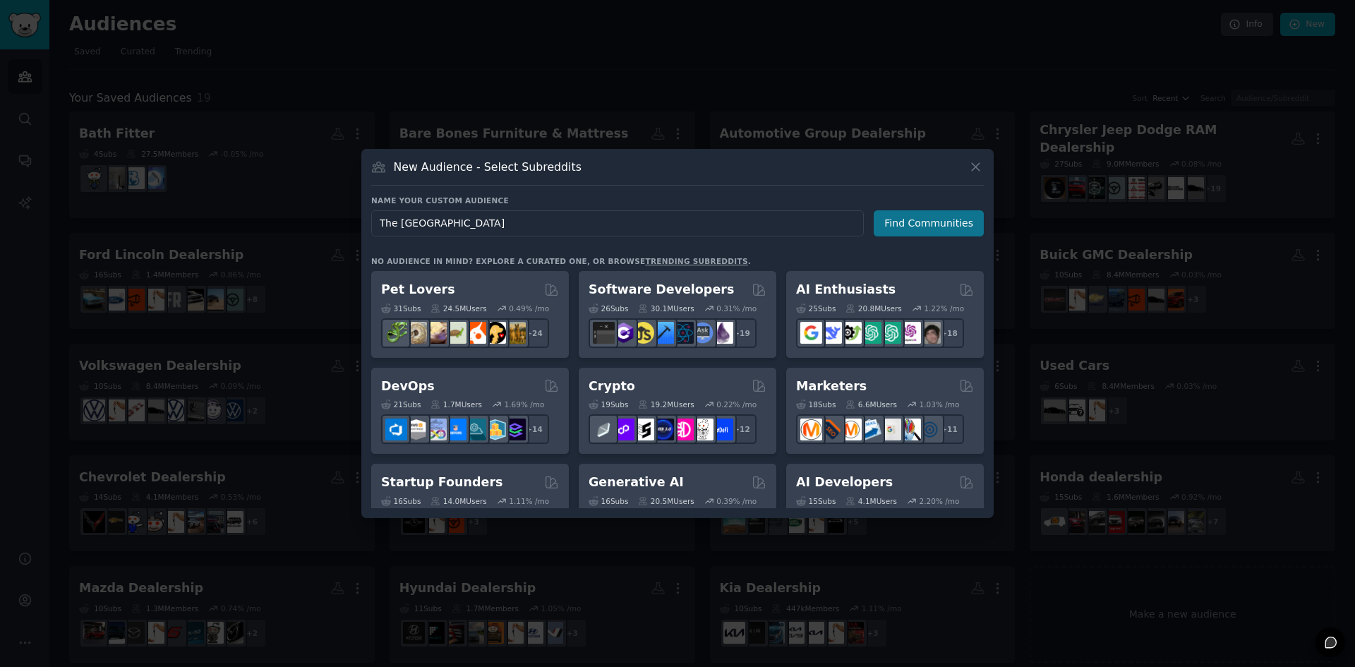
type input "The [GEOGRAPHIC_DATA]"
click at [925, 231] on button "Find Communities" at bounding box center [929, 223] width 110 height 26
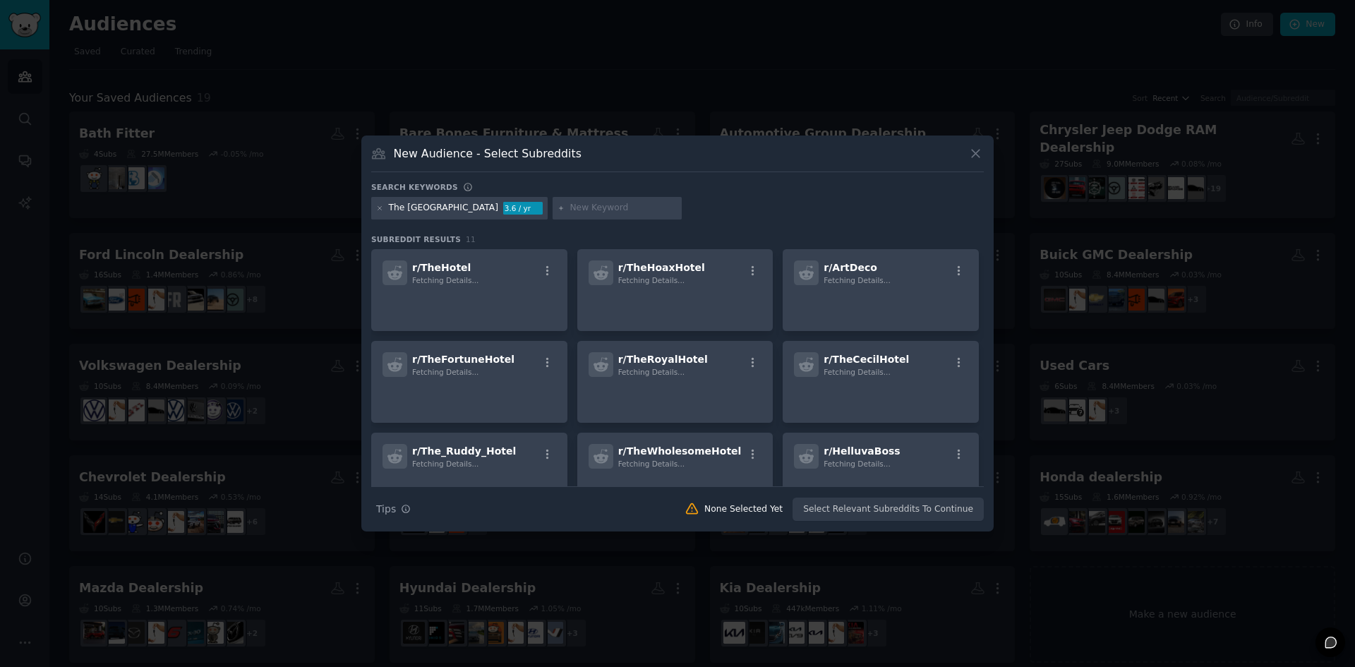
click at [553, 201] on div at bounding box center [618, 208] width 130 height 23
click at [570, 208] on input "text" at bounding box center [623, 208] width 107 height 13
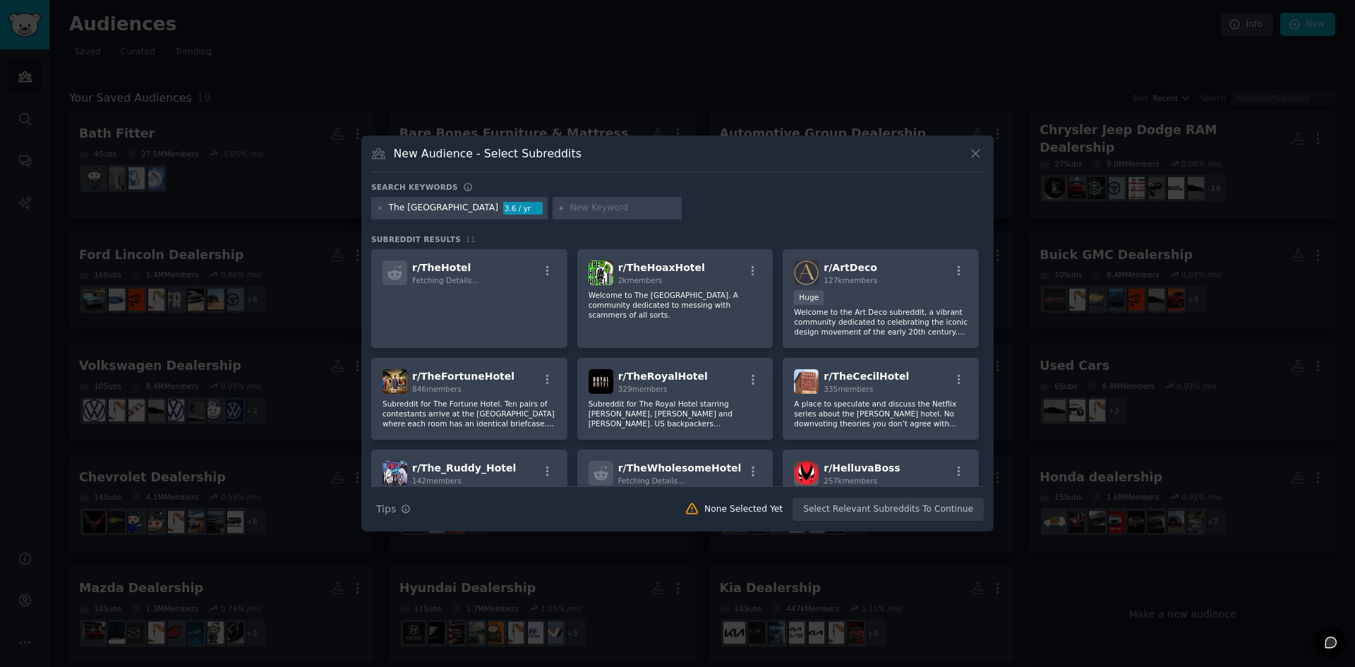
click at [579, 214] on input "text" at bounding box center [623, 208] width 107 height 13
paste input "3-star hotel"
type input "3-star hotel"
type input "hotel in atlantic new jersey"
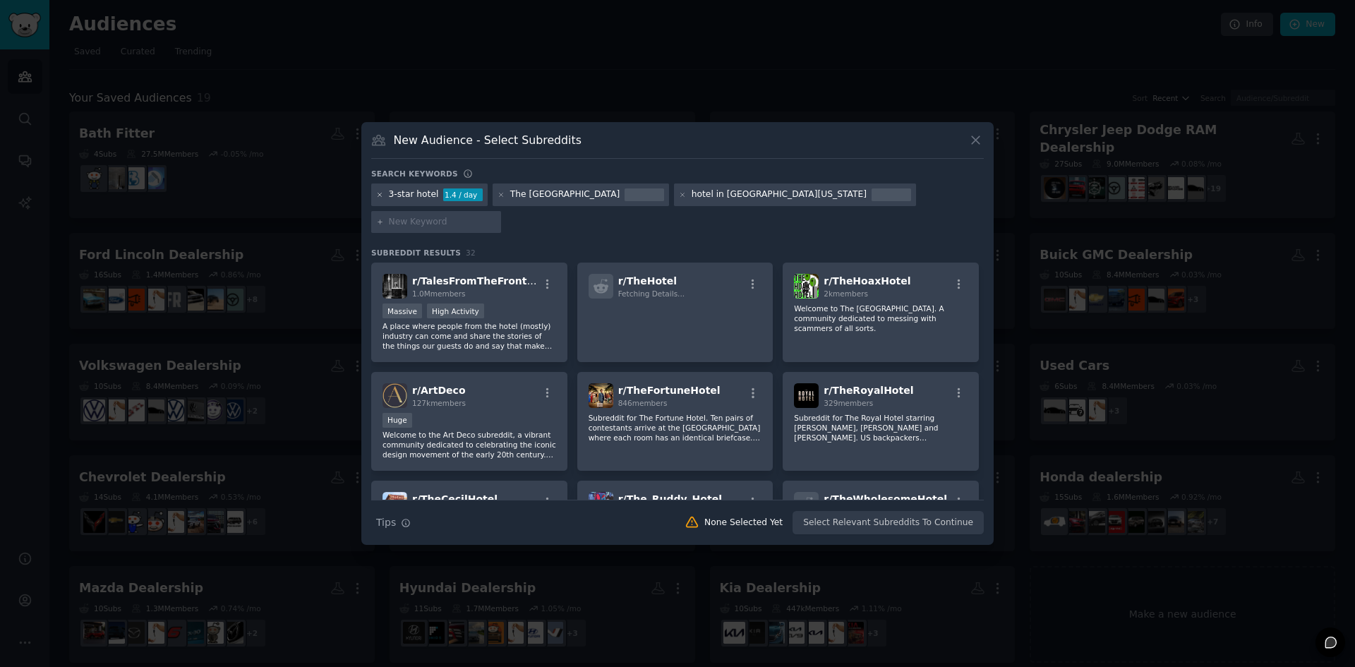
click at [377, 199] on icon at bounding box center [380, 195] width 8 height 8
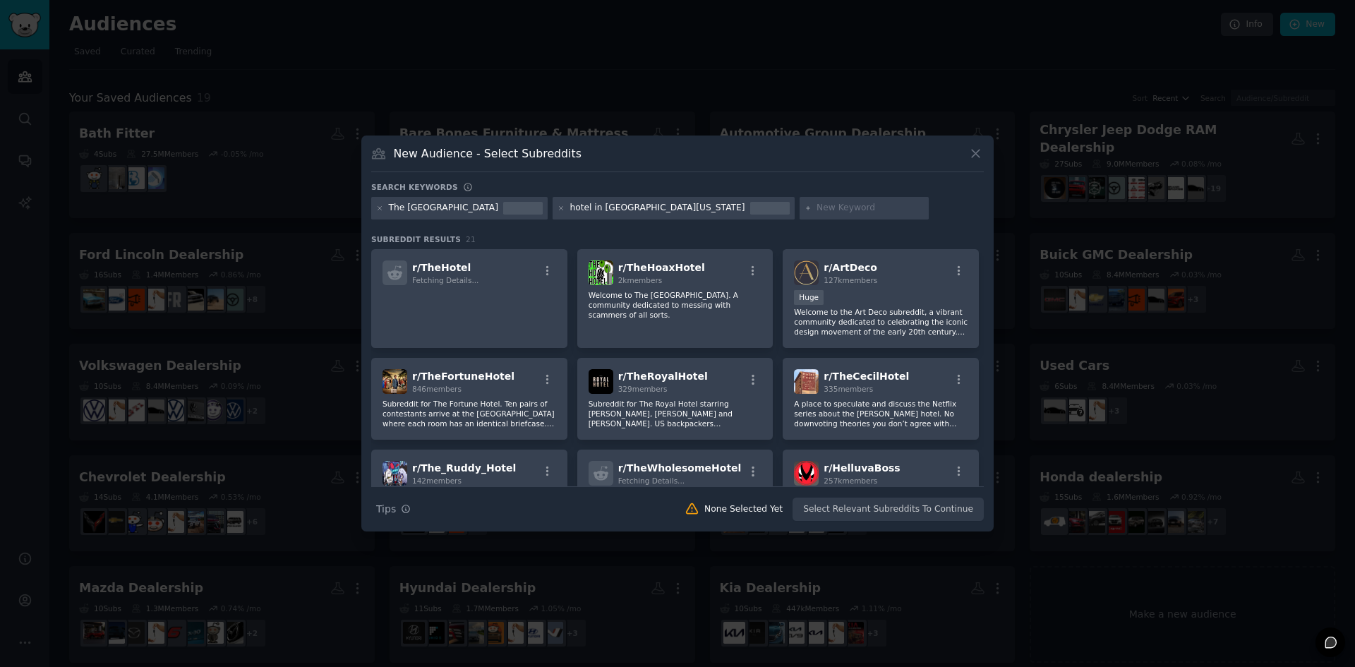
click at [817, 210] on input "text" at bounding box center [870, 208] width 107 height 13
type input "hotel"
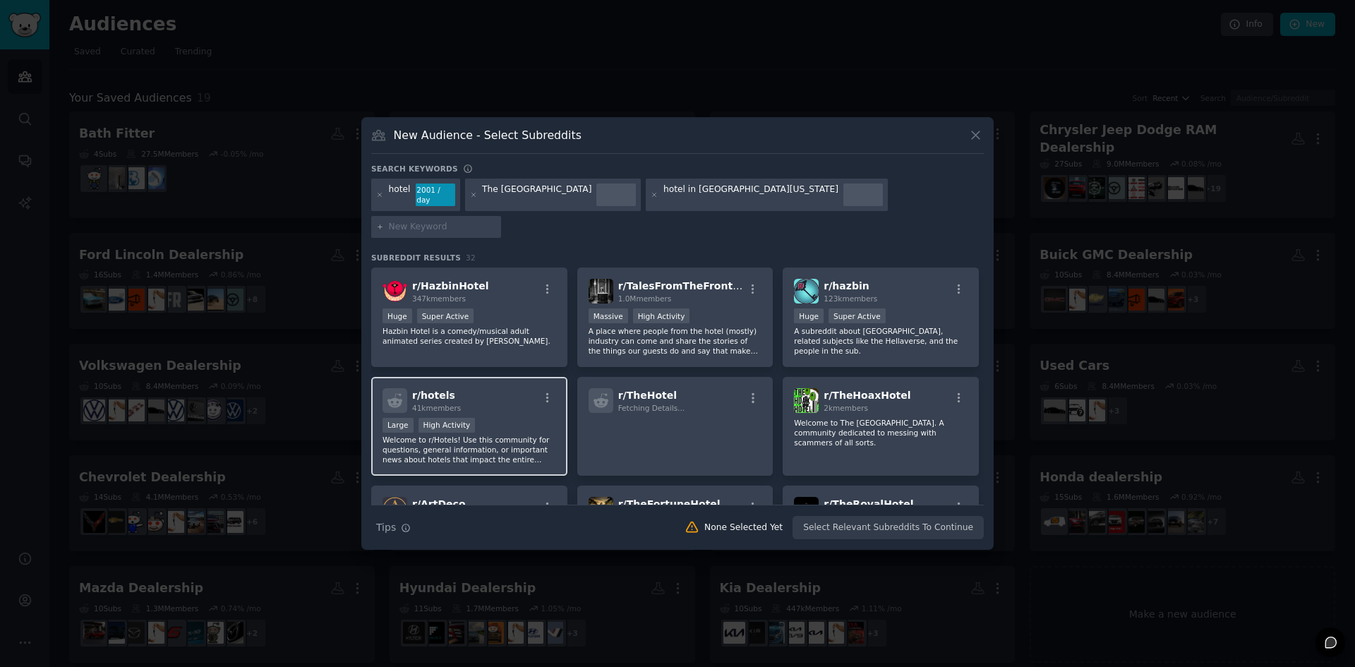
click at [489, 418] on div "Large High Activity" at bounding box center [470, 427] width 174 height 18
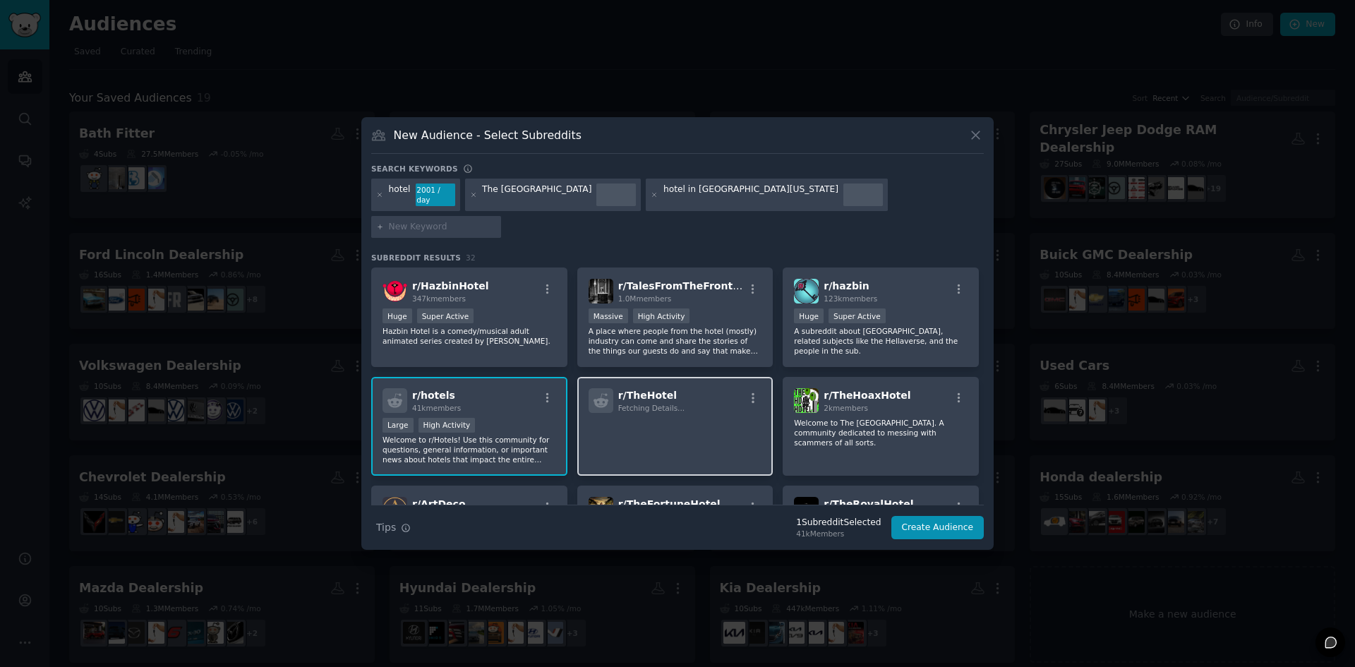
click at [604, 418] on p at bounding box center [676, 433] width 174 height 30
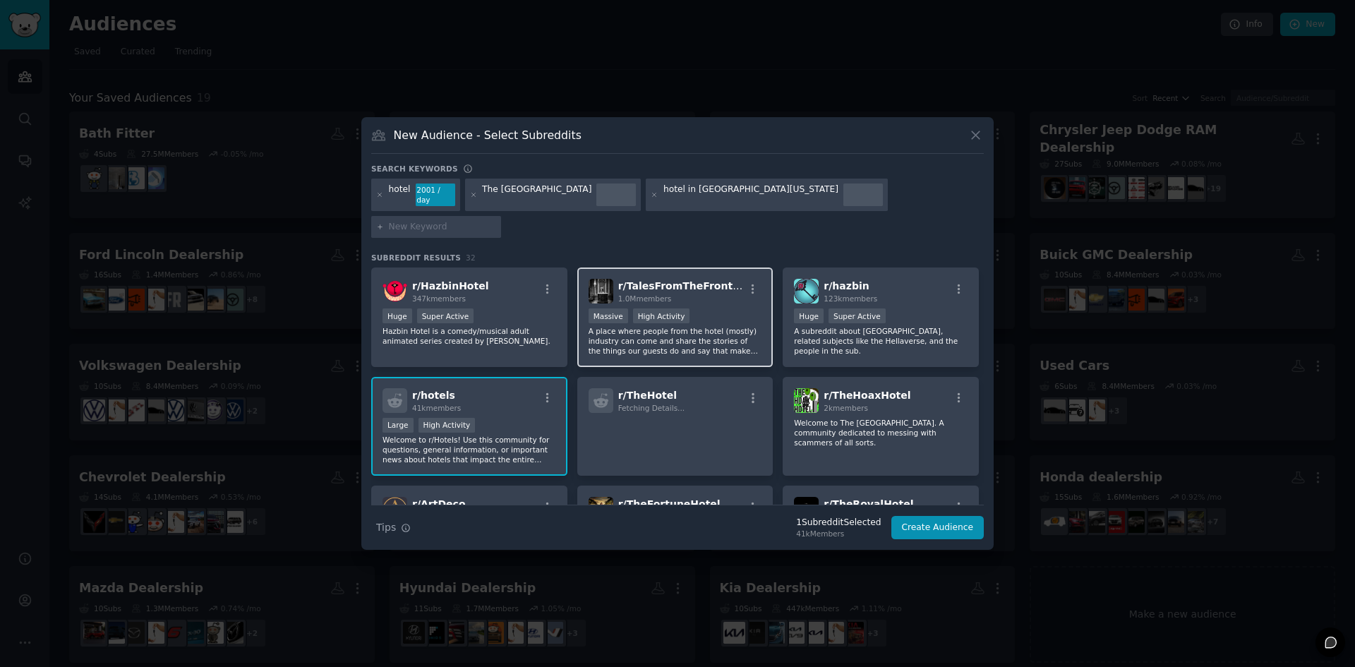
click at [724, 330] on p "A place where people from the hotel (mostly) industry can come and share the st…" at bounding box center [676, 341] width 174 height 30
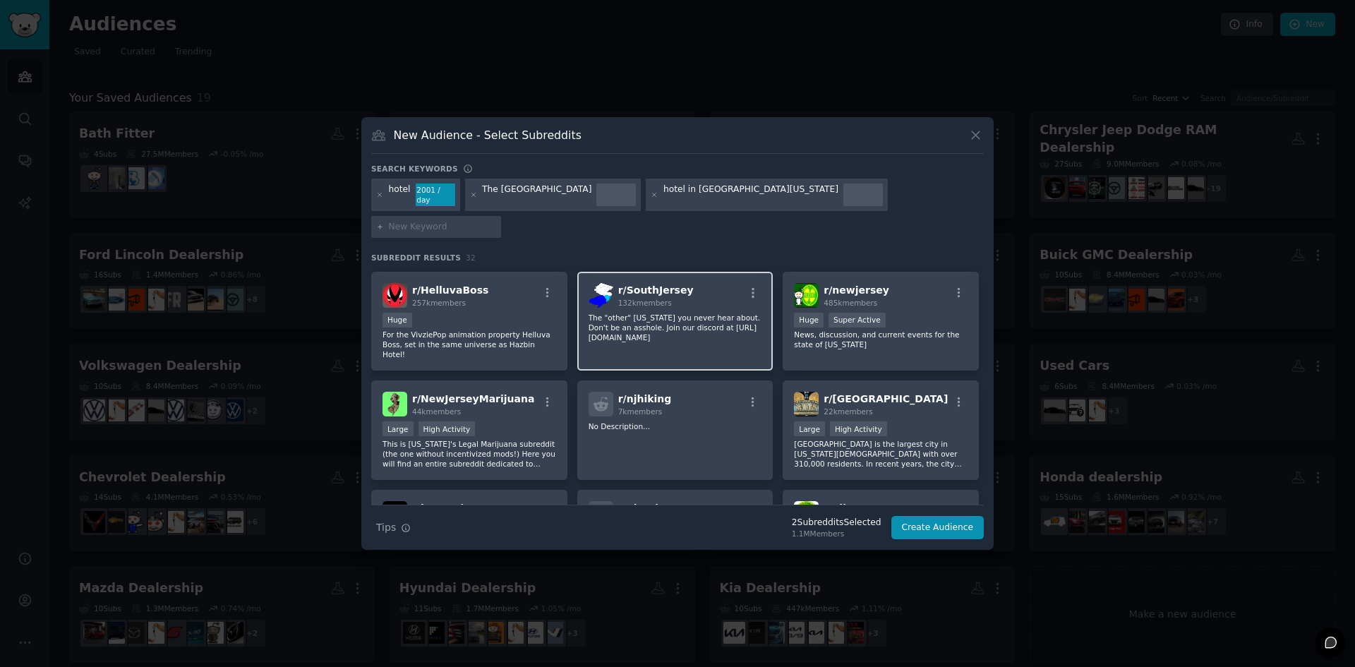
scroll to position [424, 0]
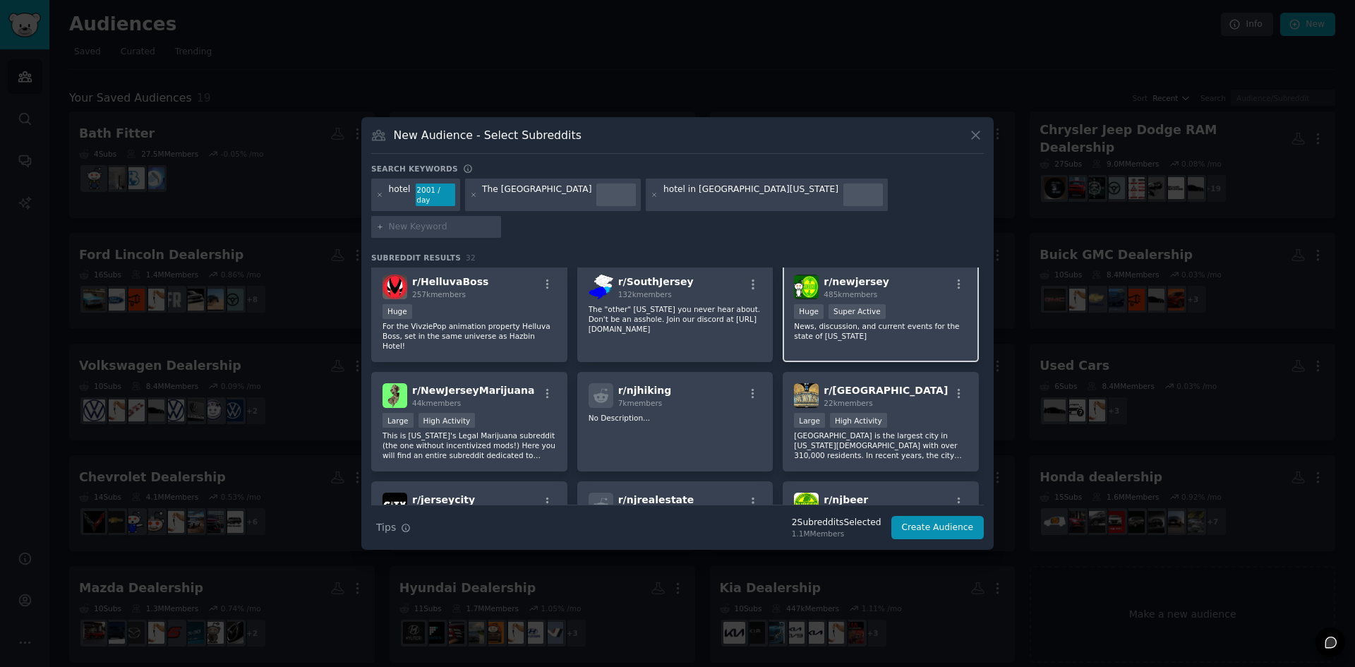
click at [854, 321] on p "News, discussion, and current events for the state of New Jersey" at bounding box center [881, 331] width 174 height 20
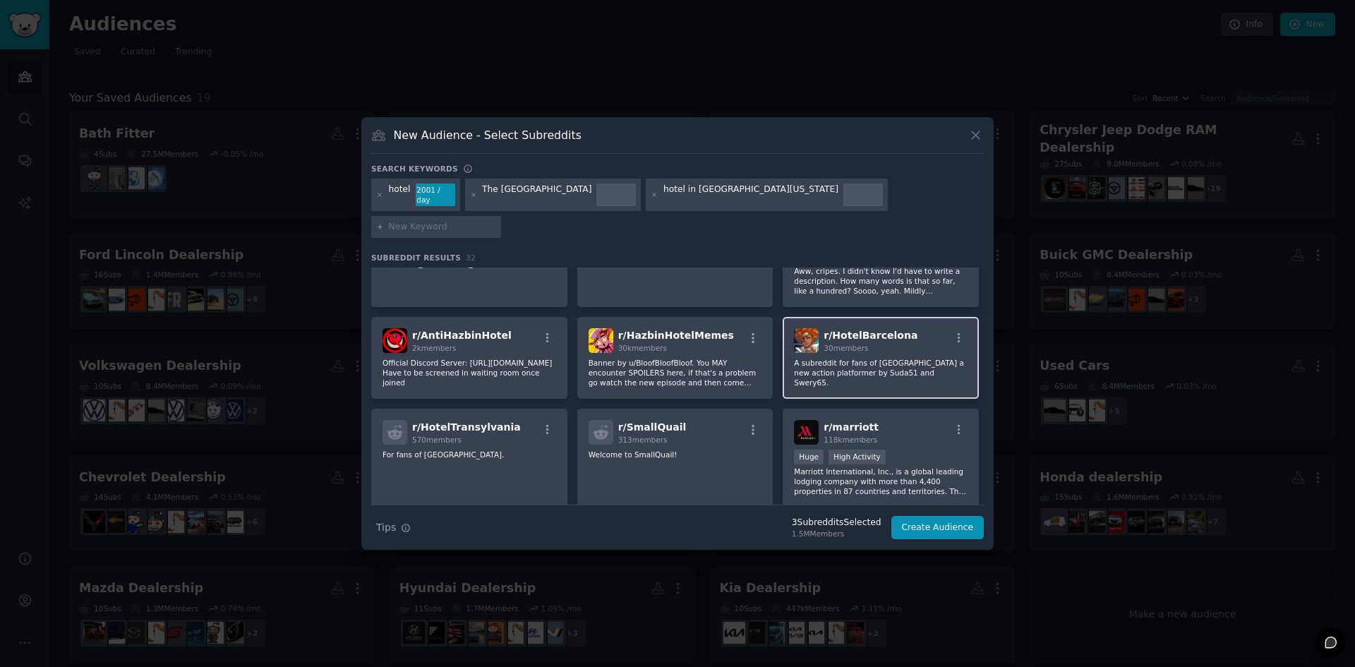
scroll to position [847, 0]
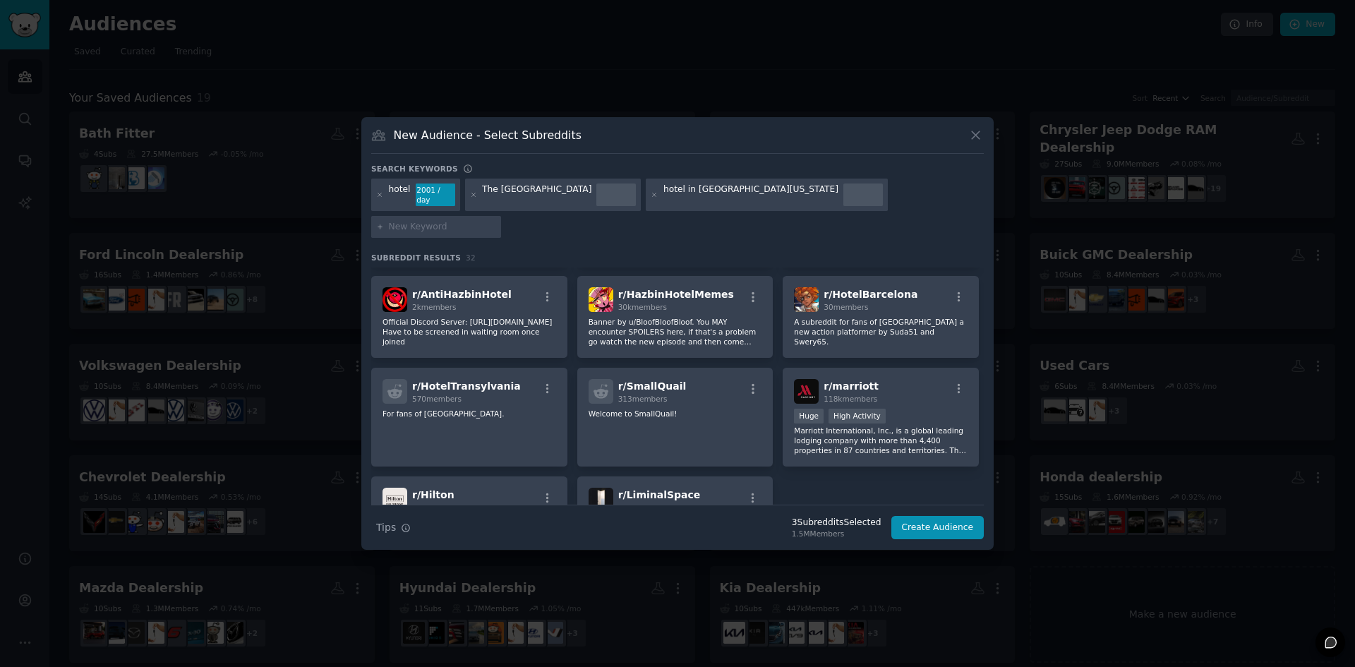
click at [501, 216] on div at bounding box center [436, 227] width 130 height 23
click at [496, 221] on input "text" at bounding box center [442, 227] width 107 height 13
type input "HotelNewJersey"
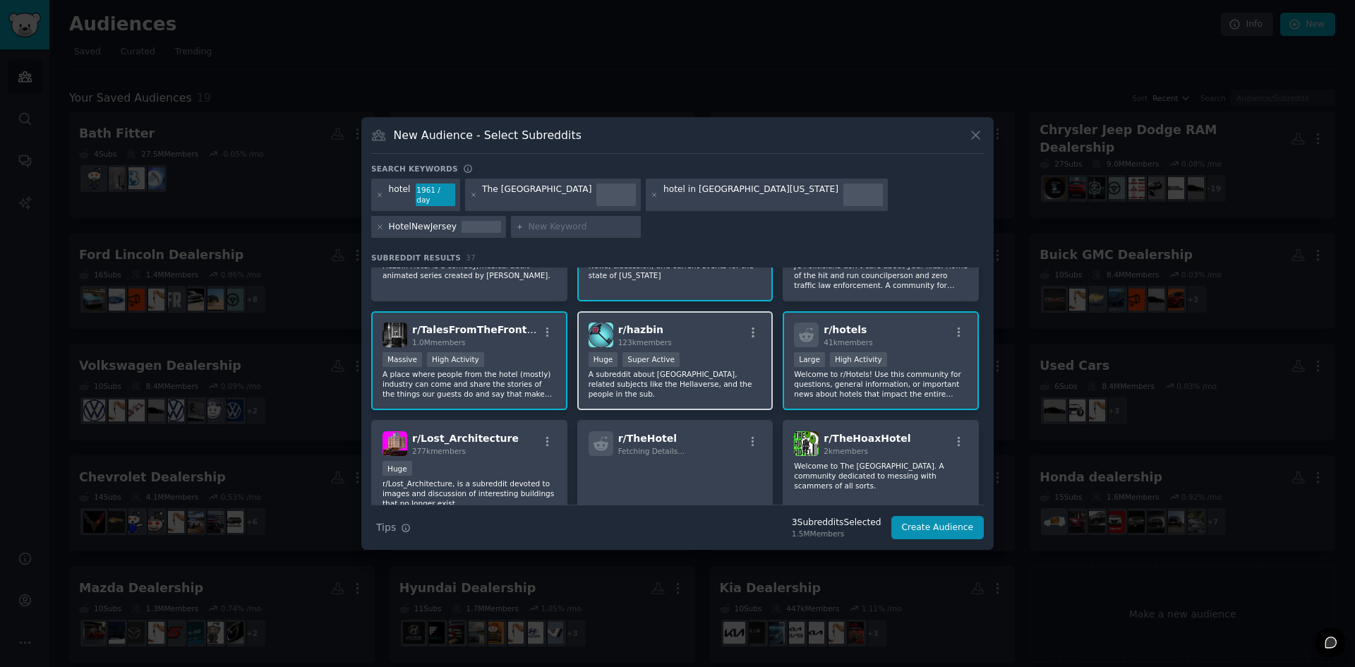
scroll to position [71, 0]
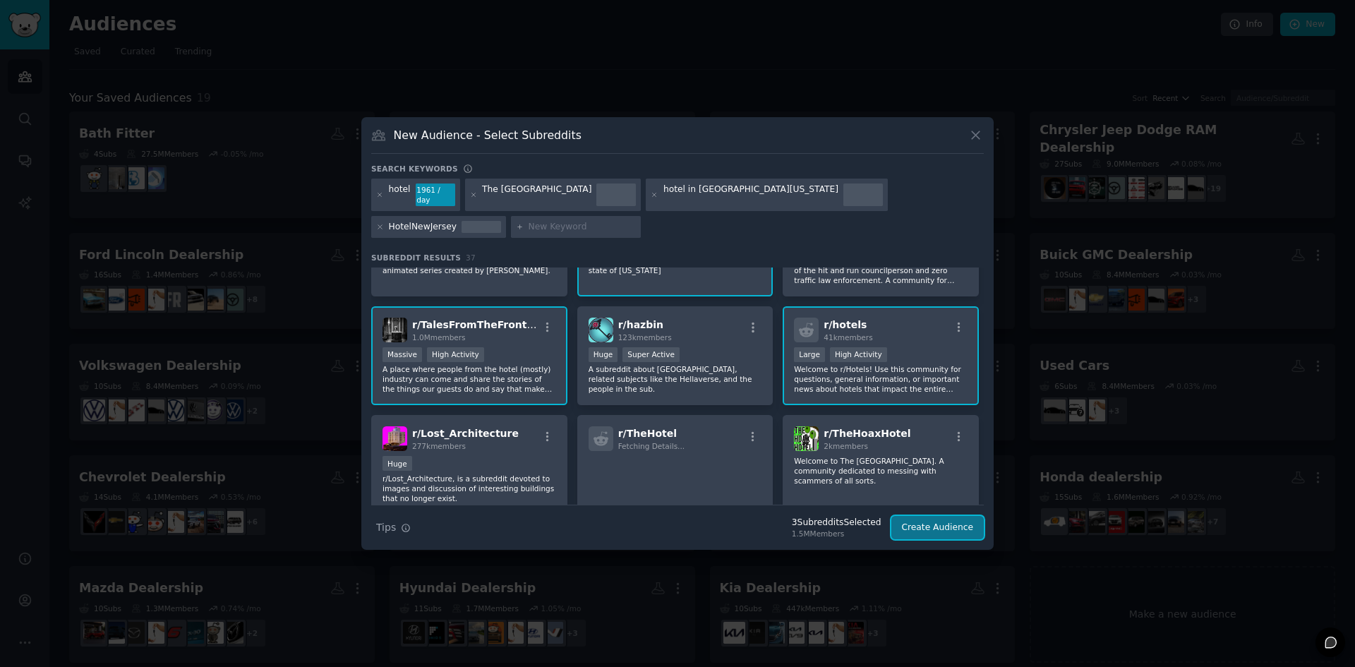
click at [928, 523] on button "Create Audience" at bounding box center [938, 528] width 93 height 24
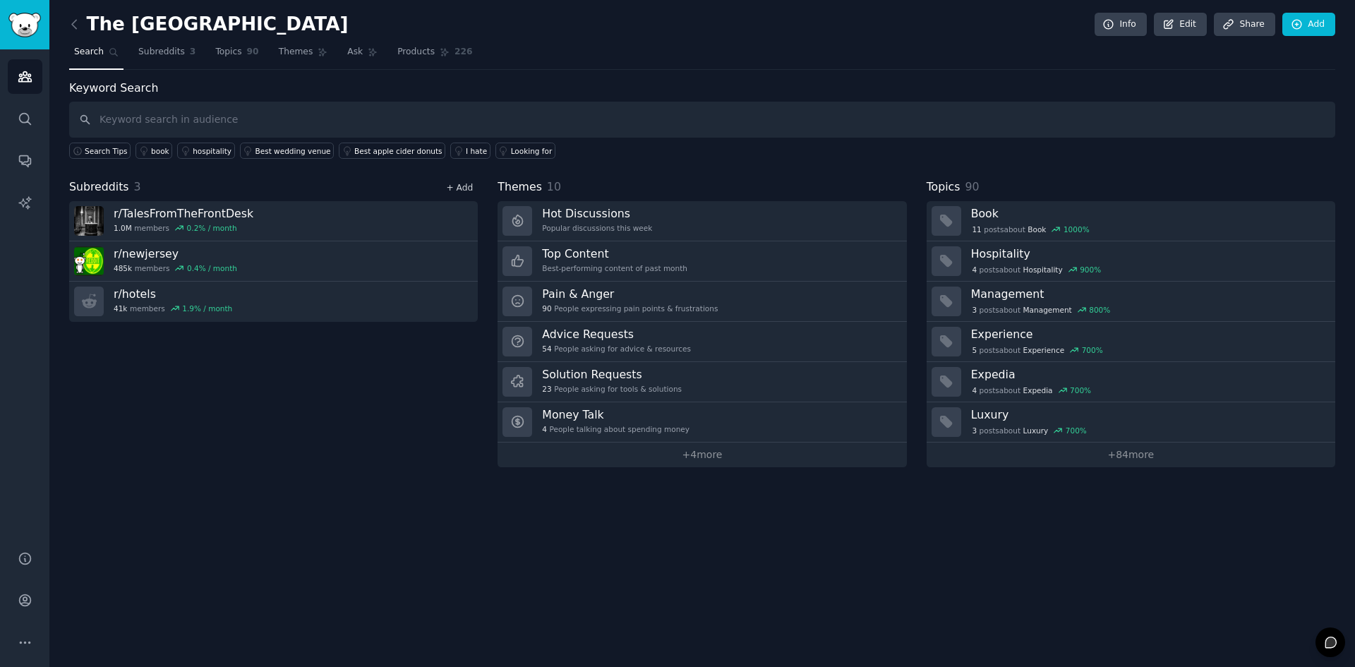
click at [469, 189] on link "+ Add" at bounding box center [459, 188] width 27 height 10
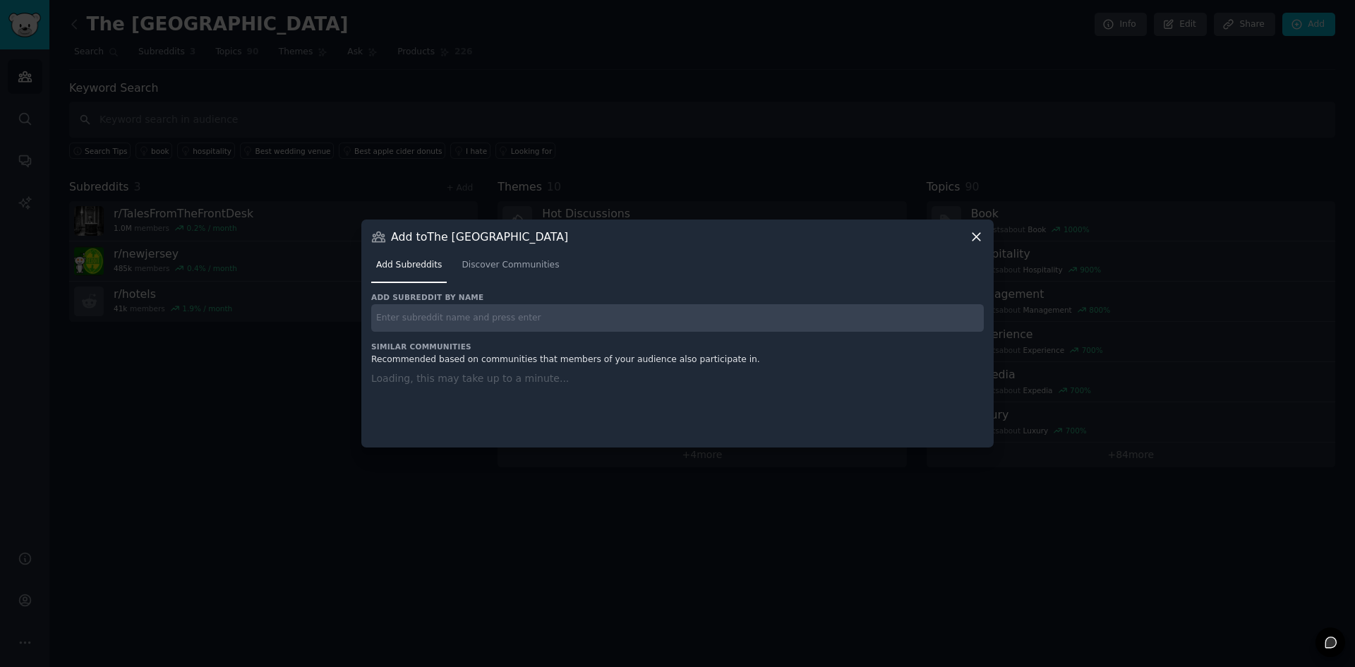
click at [489, 313] on input "text" at bounding box center [677, 318] width 613 height 28
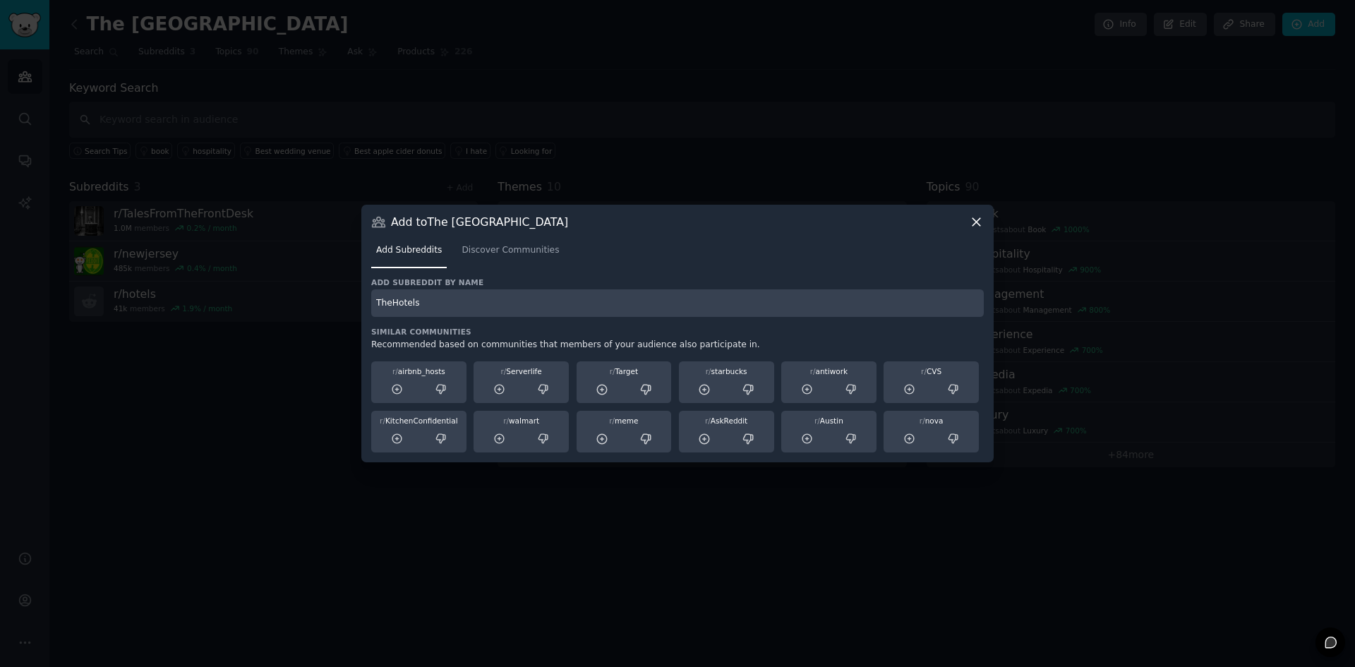
type input "TheHotels"
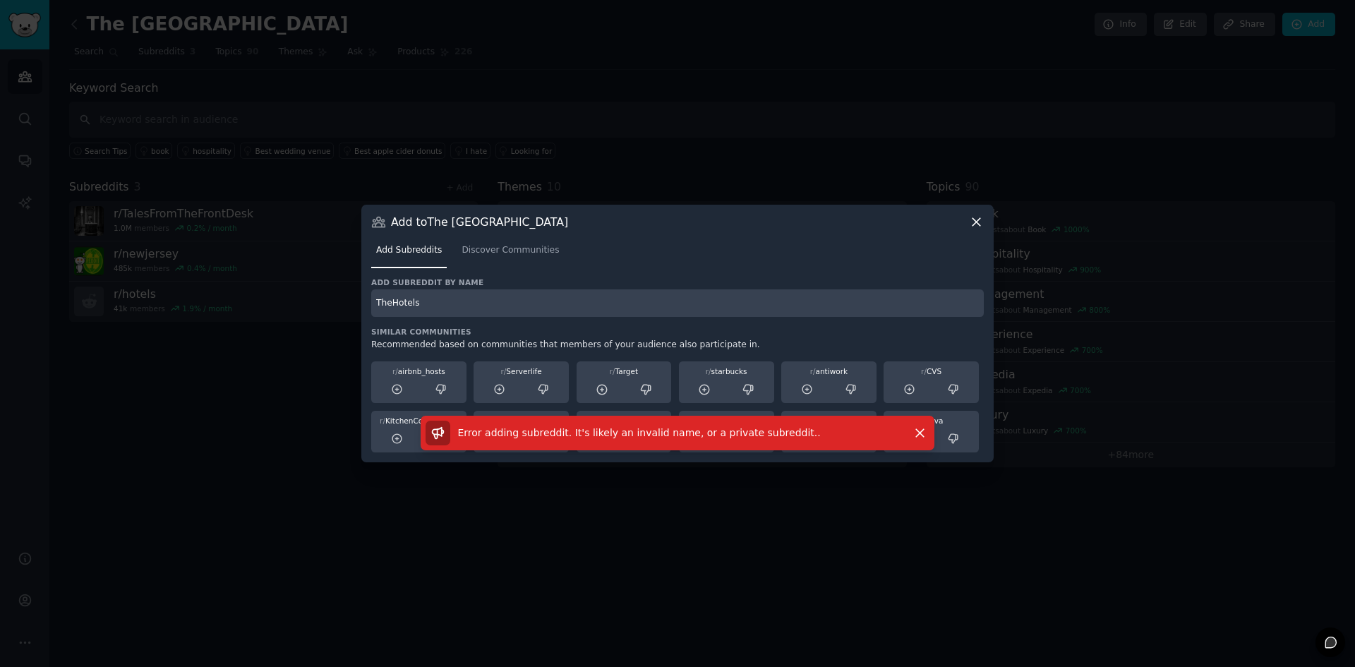
click at [496, 305] on input "TheHotels" at bounding box center [677, 303] width 613 height 28
click at [977, 222] on icon at bounding box center [977, 222] width 8 height 8
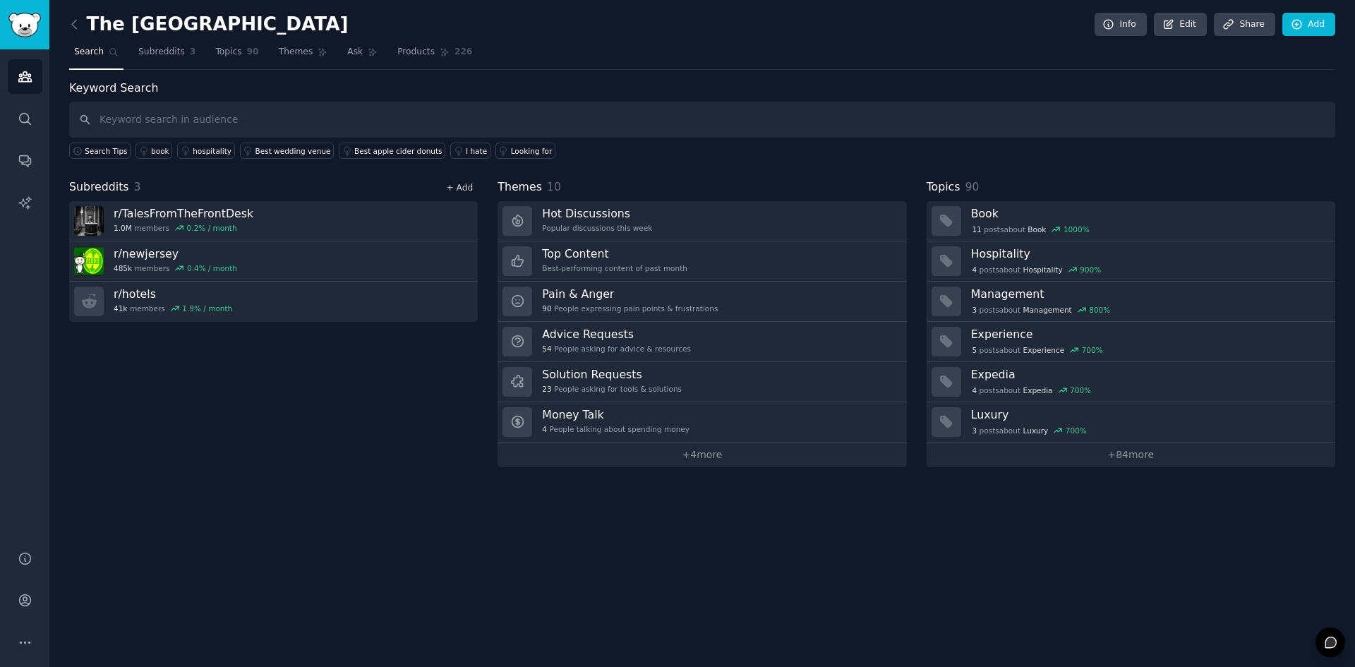
click at [460, 186] on link "+ Add" at bounding box center [459, 188] width 27 height 10
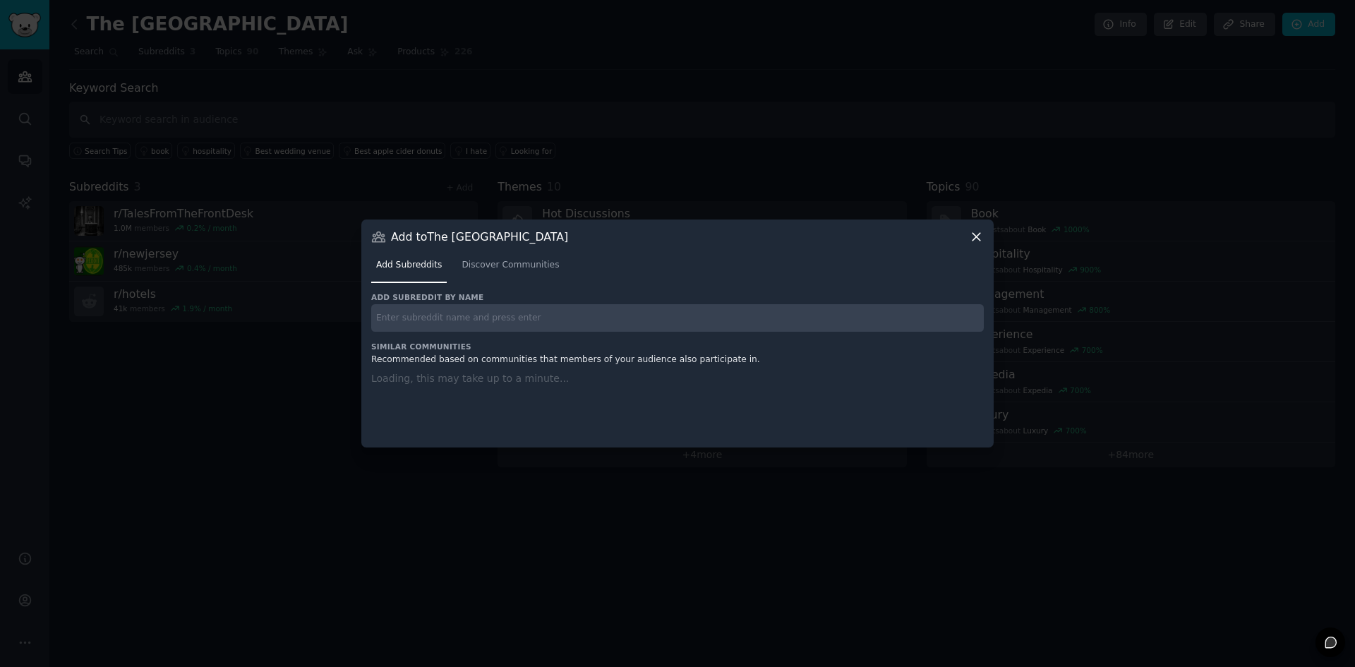
click at [424, 330] on input "text" at bounding box center [677, 318] width 613 height 28
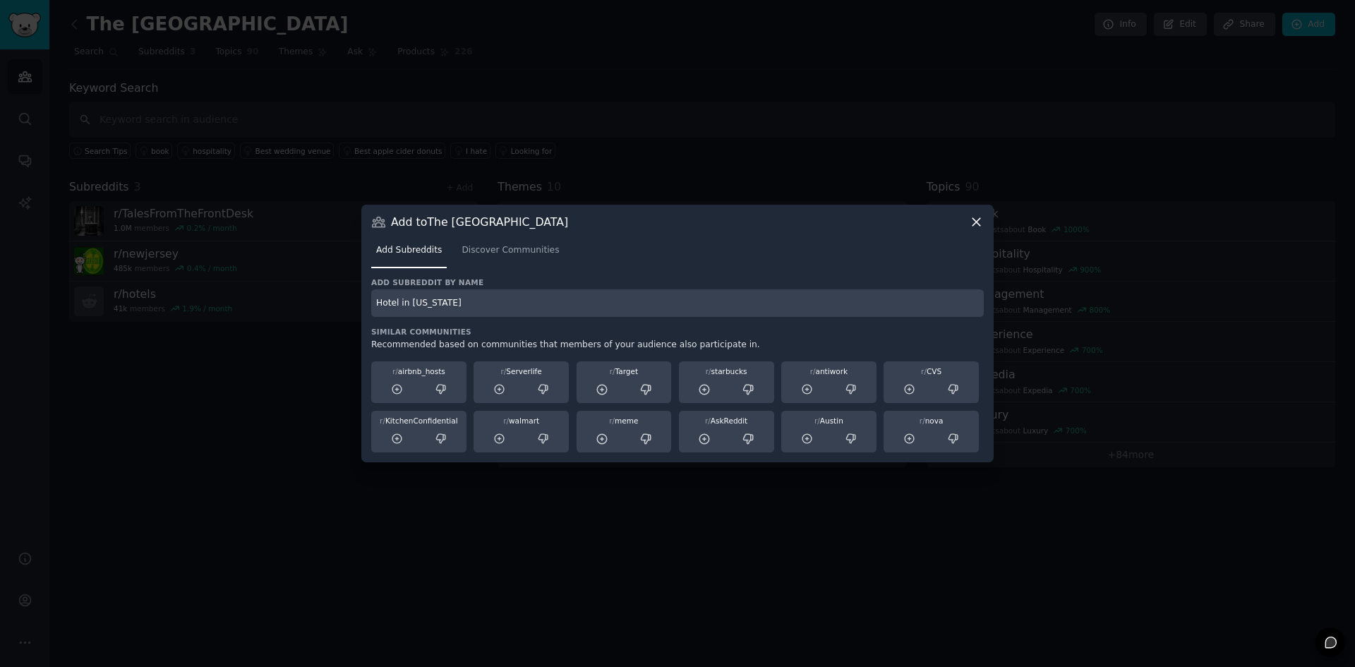
type input "Hotel in new jersey"
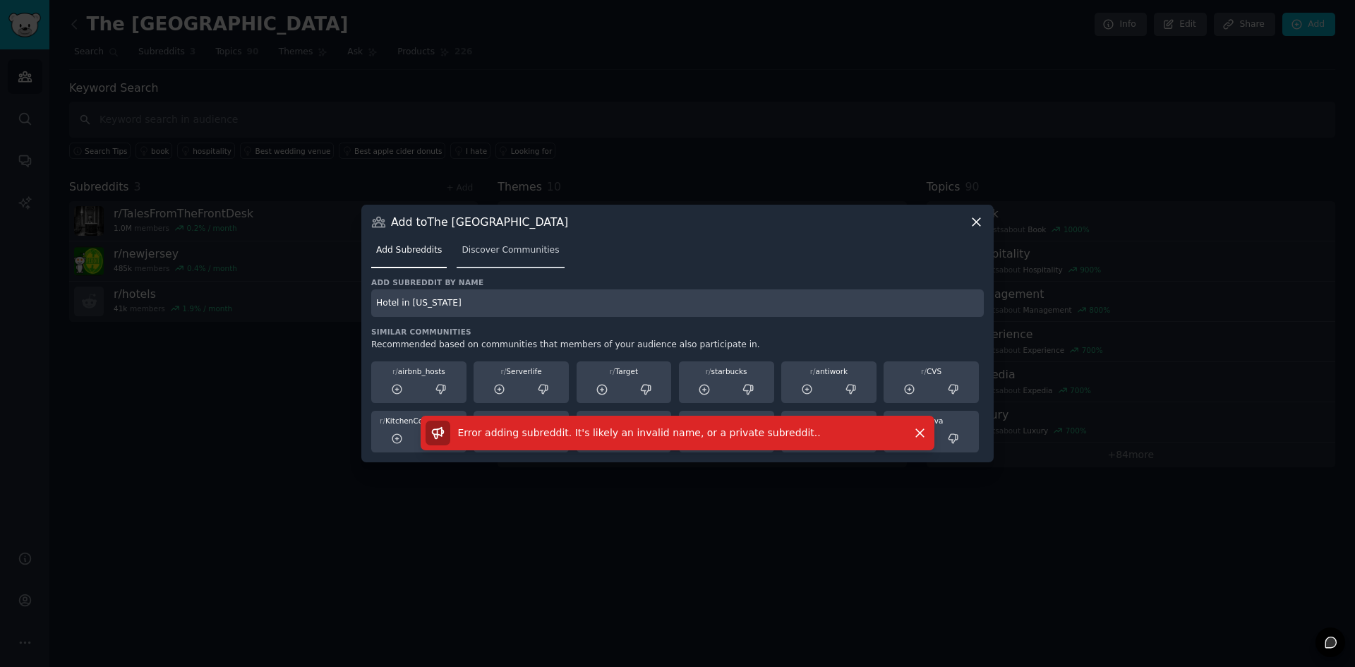
click at [490, 251] on span "Discover Communities" at bounding box center [510, 250] width 97 height 13
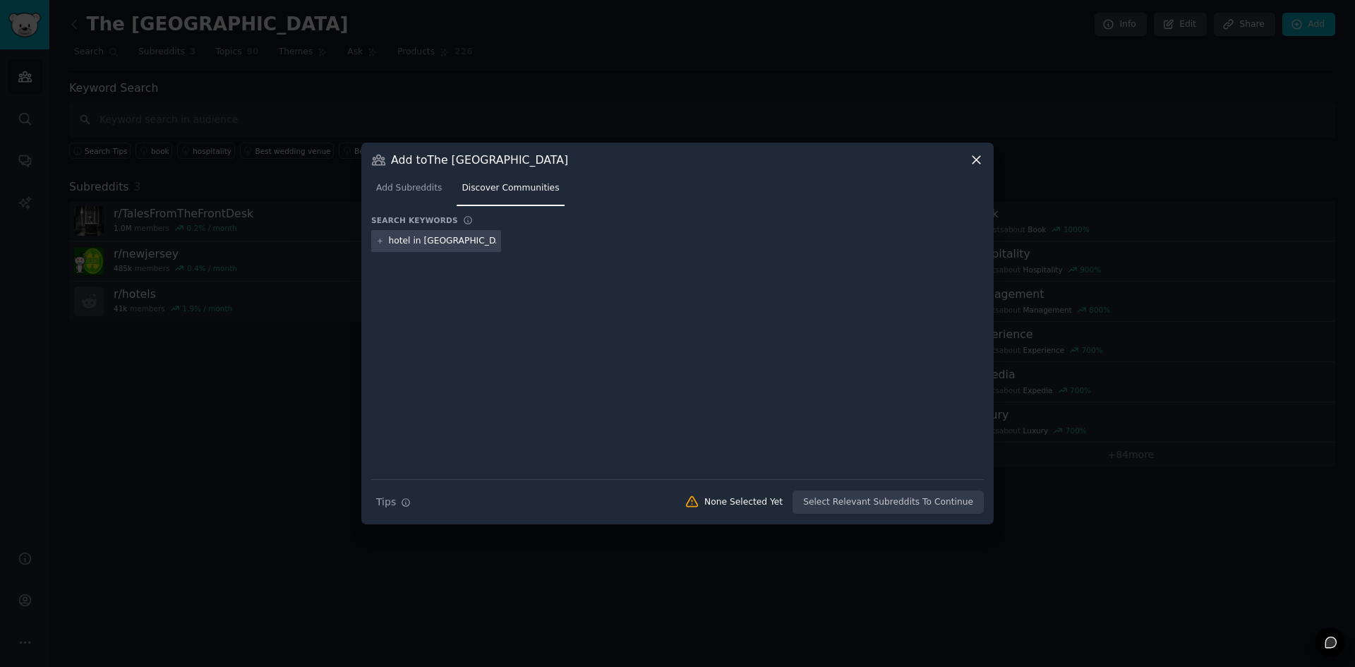
type input "hotel in new jersey"
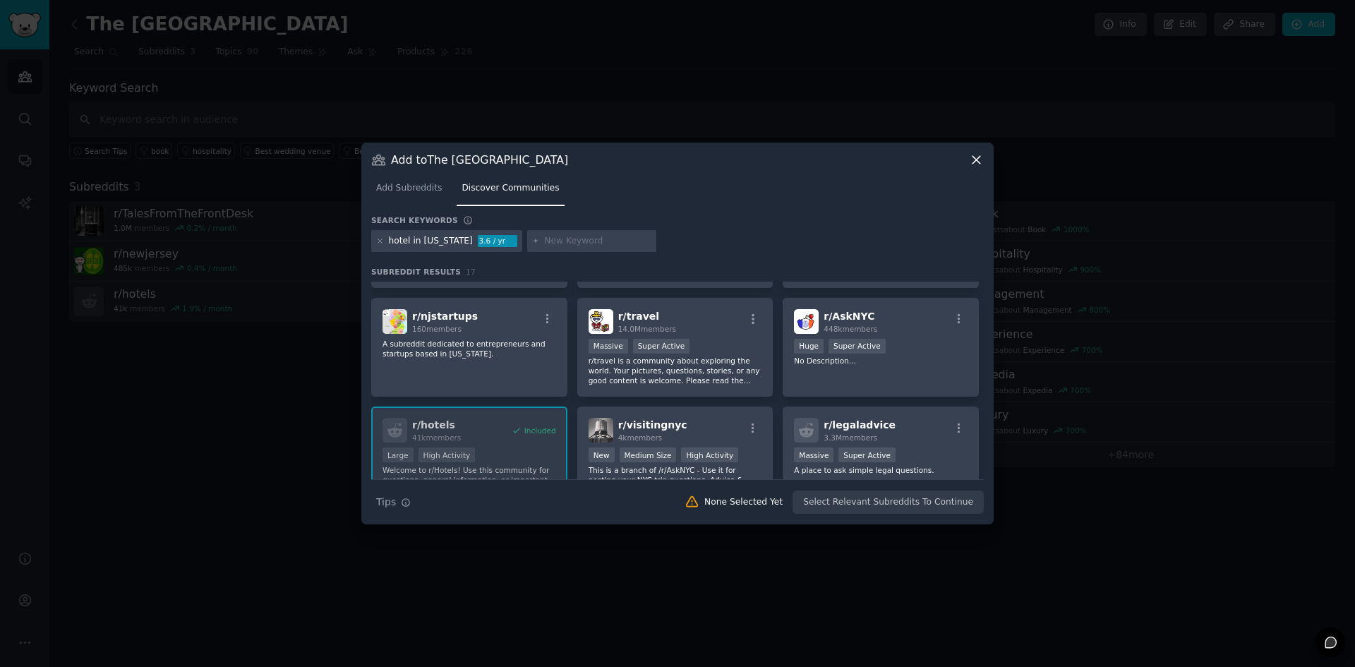
scroll to position [285, 0]
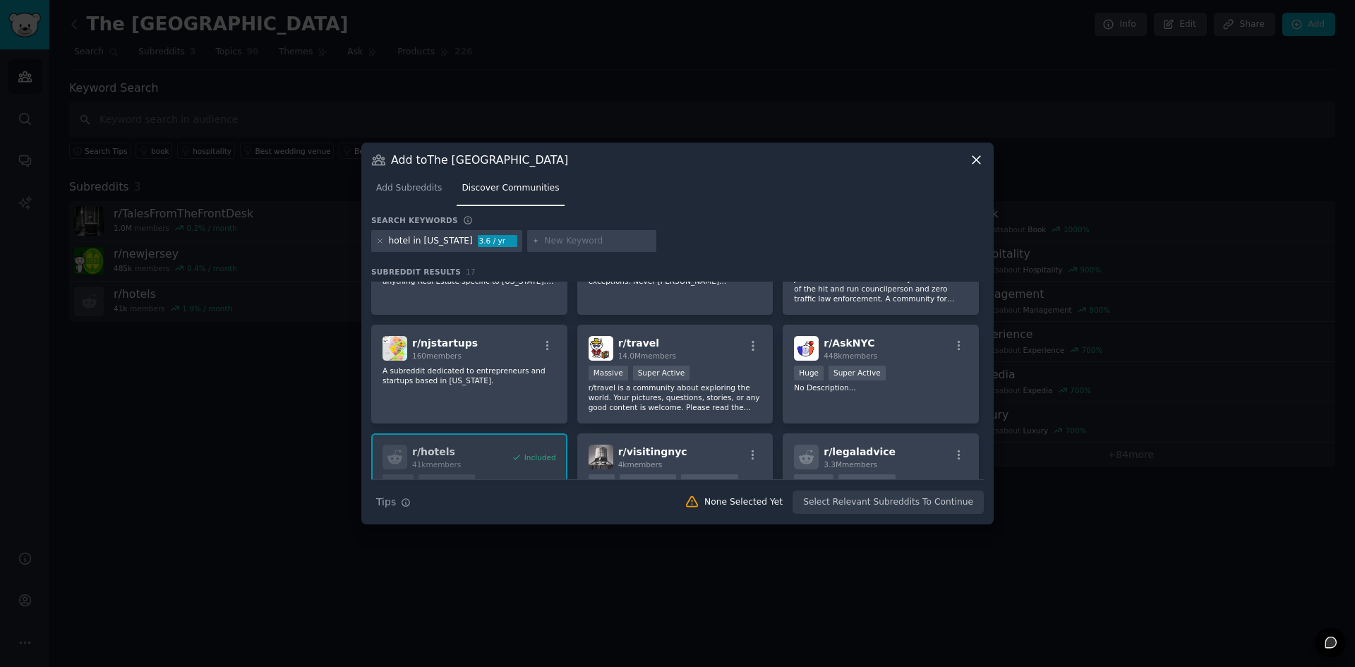
click at [975, 170] on div "Add Subreddits Discover Communities" at bounding box center [677, 191] width 613 height 48
click at [974, 161] on icon at bounding box center [976, 159] width 15 height 15
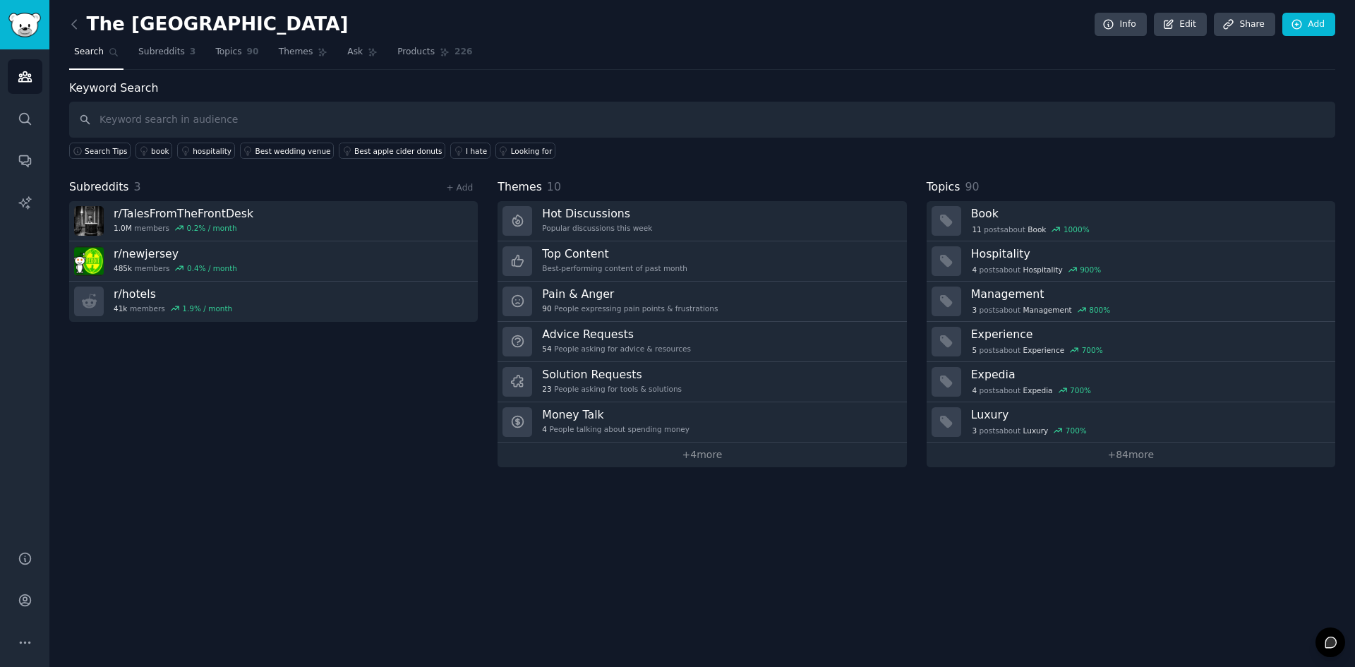
click at [68, 24] on div "The Claridge Hotel Info Edit Share Add Search Subreddits 3 Topics 90 Themes Ask…" at bounding box center [702, 333] width 1306 height 667
click at [71, 23] on icon at bounding box center [74, 24] width 15 height 15
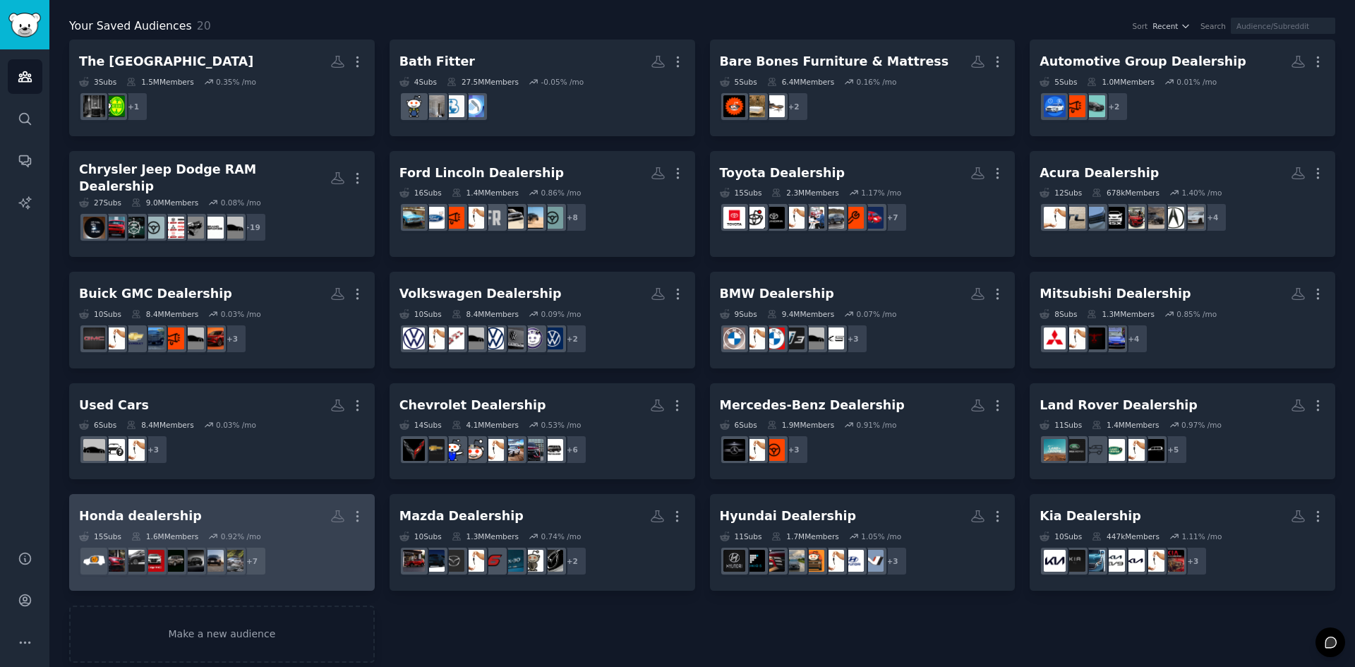
scroll to position [78, 0]
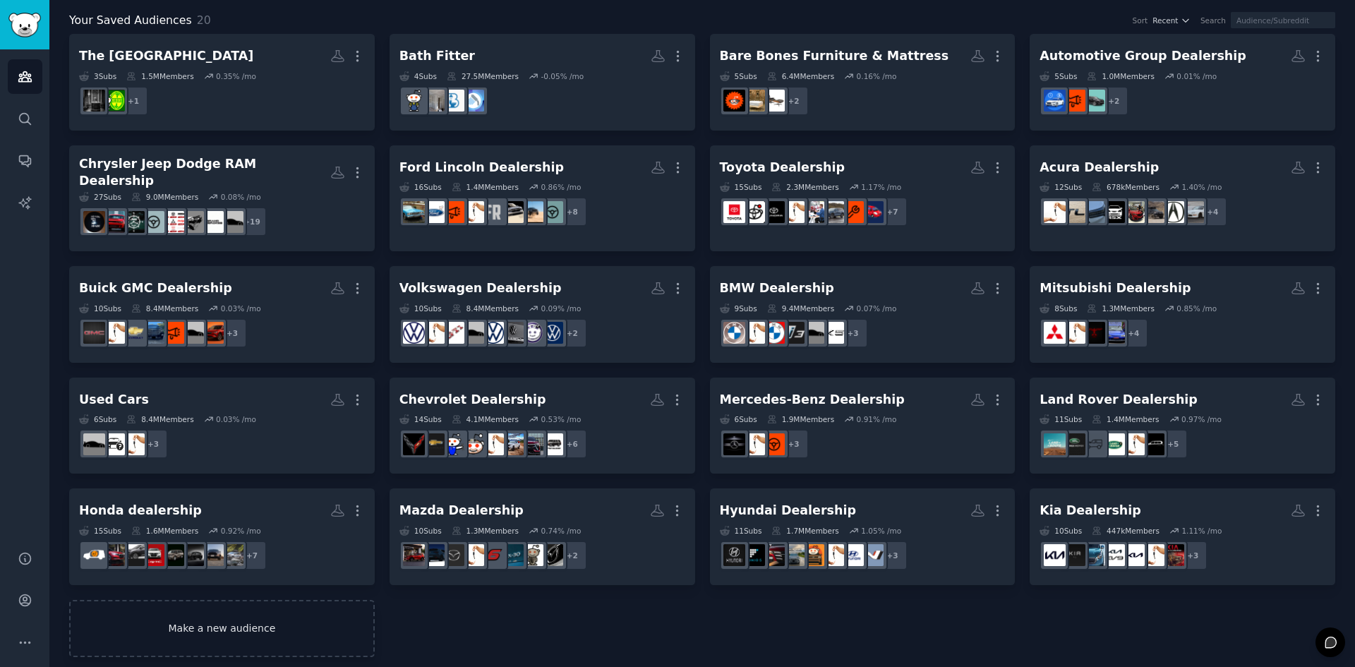
click at [218, 623] on link "Make a new audience" at bounding box center [222, 628] width 306 height 57
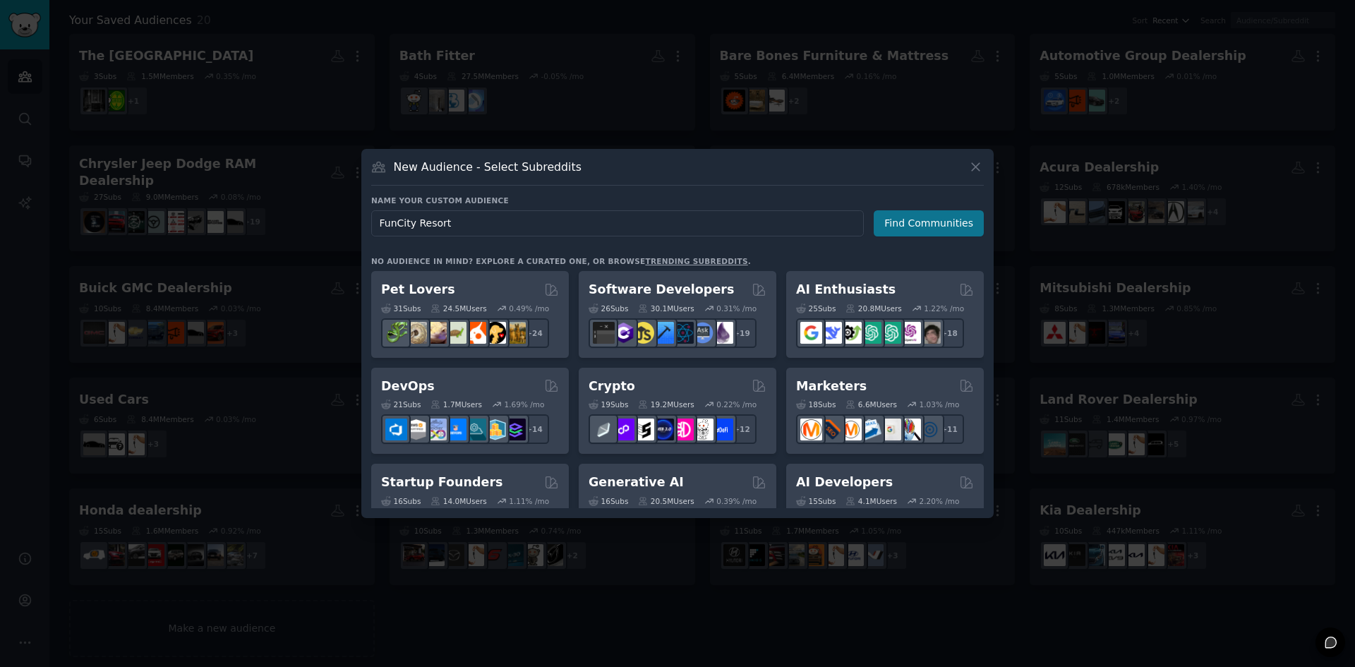
type input "FunCity Resort"
click at [917, 224] on button "Find Communities" at bounding box center [929, 223] width 110 height 26
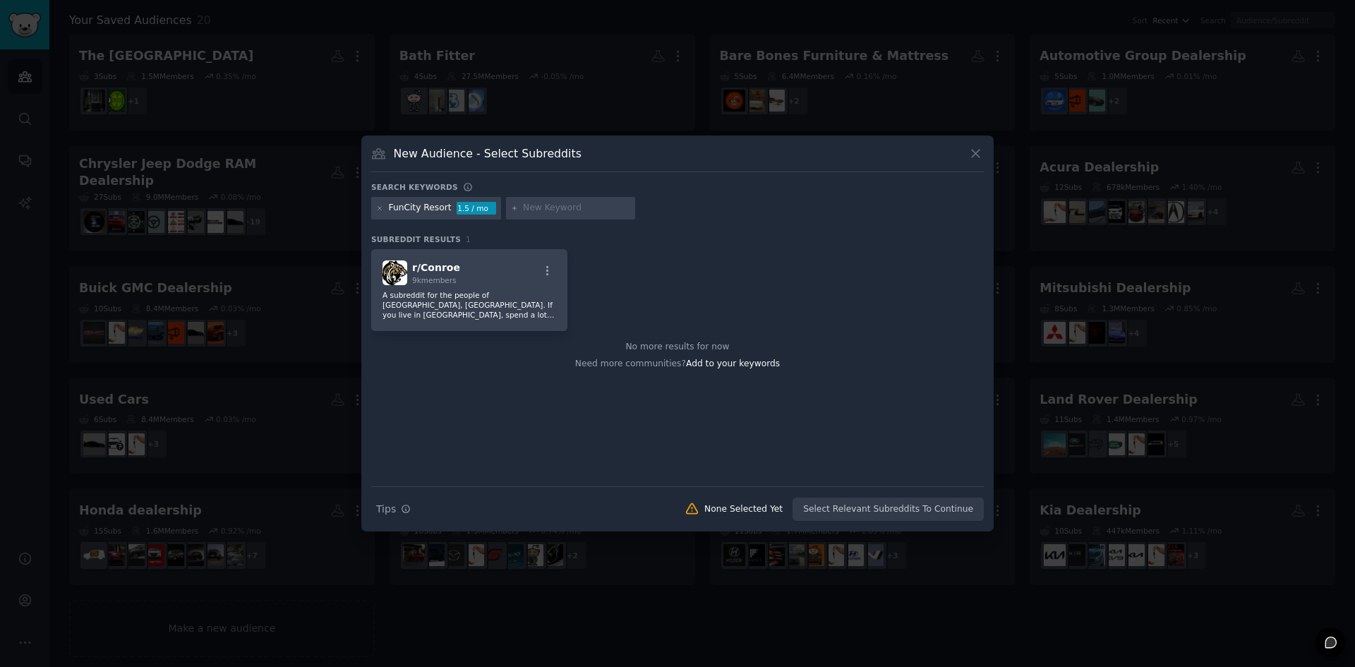
click at [538, 212] on input "text" at bounding box center [576, 208] width 107 height 13
click at [533, 197] on div at bounding box center [571, 208] width 130 height 23
click at [533, 200] on div at bounding box center [571, 208] width 130 height 23
click at [535, 209] on input "text" at bounding box center [576, 208] width 107 height 13
paste input "Amusement center"
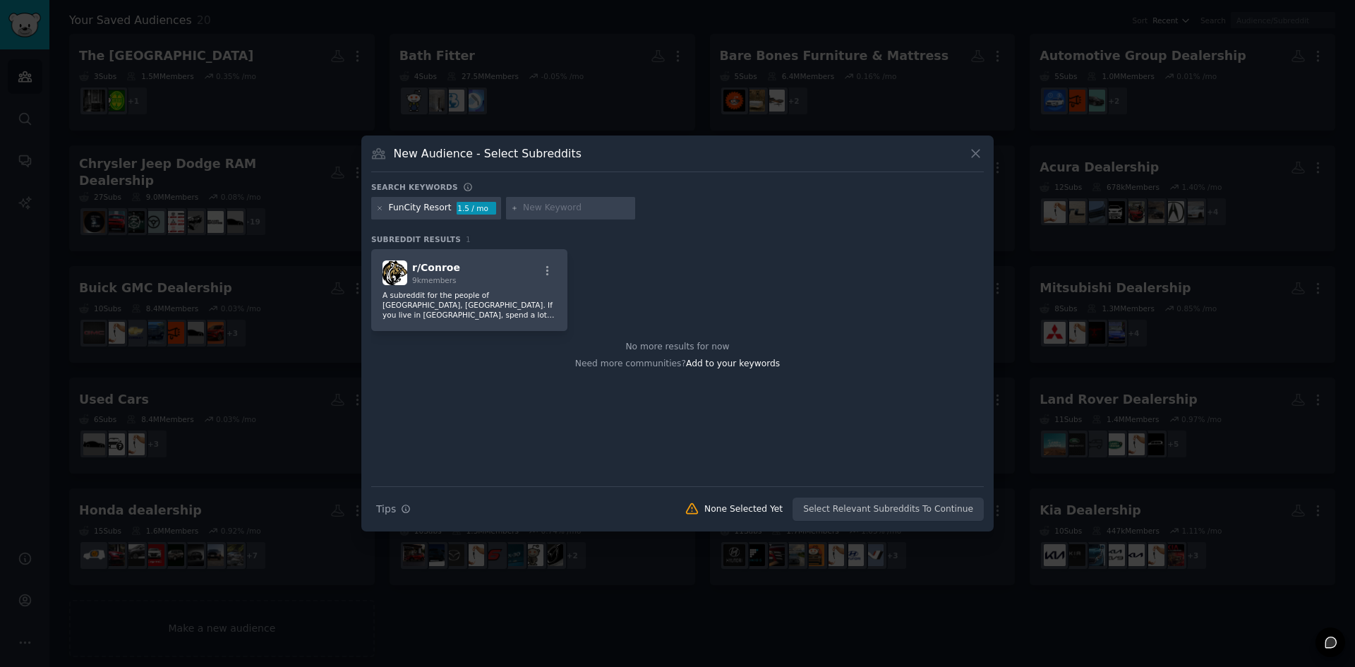
type input "Amusement center"
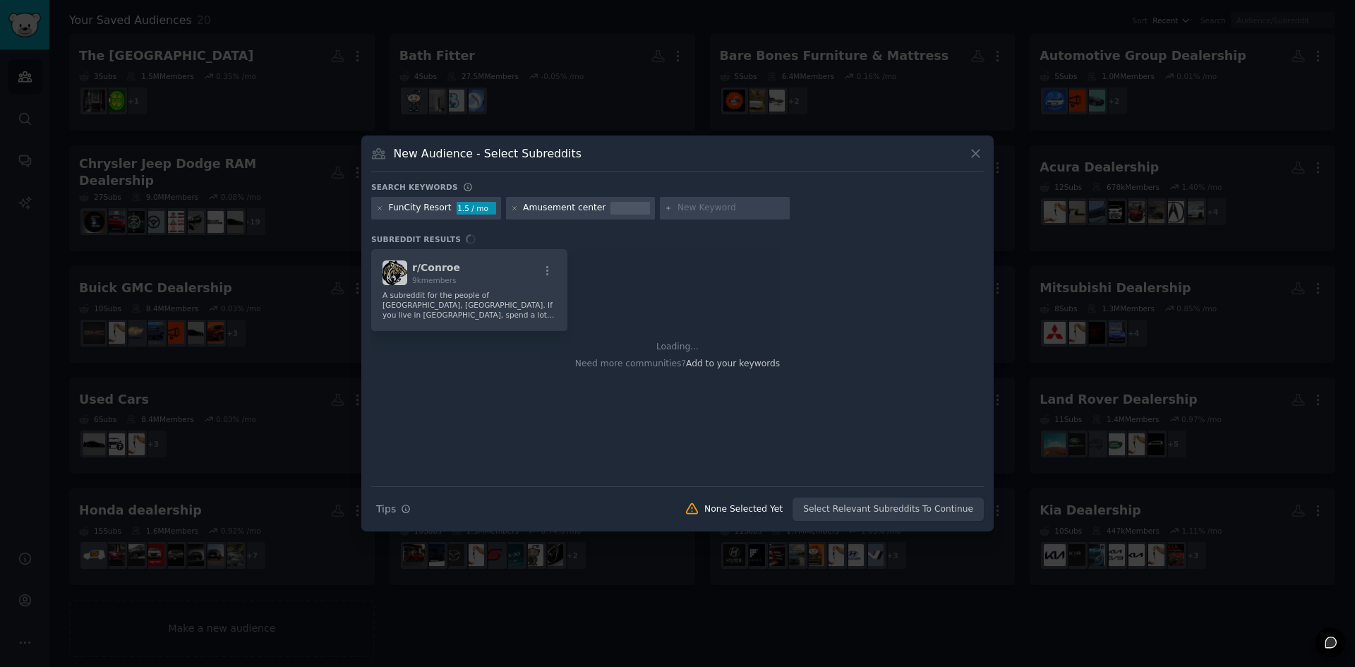
click at [697, 204] on input "text" at bounding box center [731, 208] width 107 height 13
paste input "Water park"
type input "Water park"
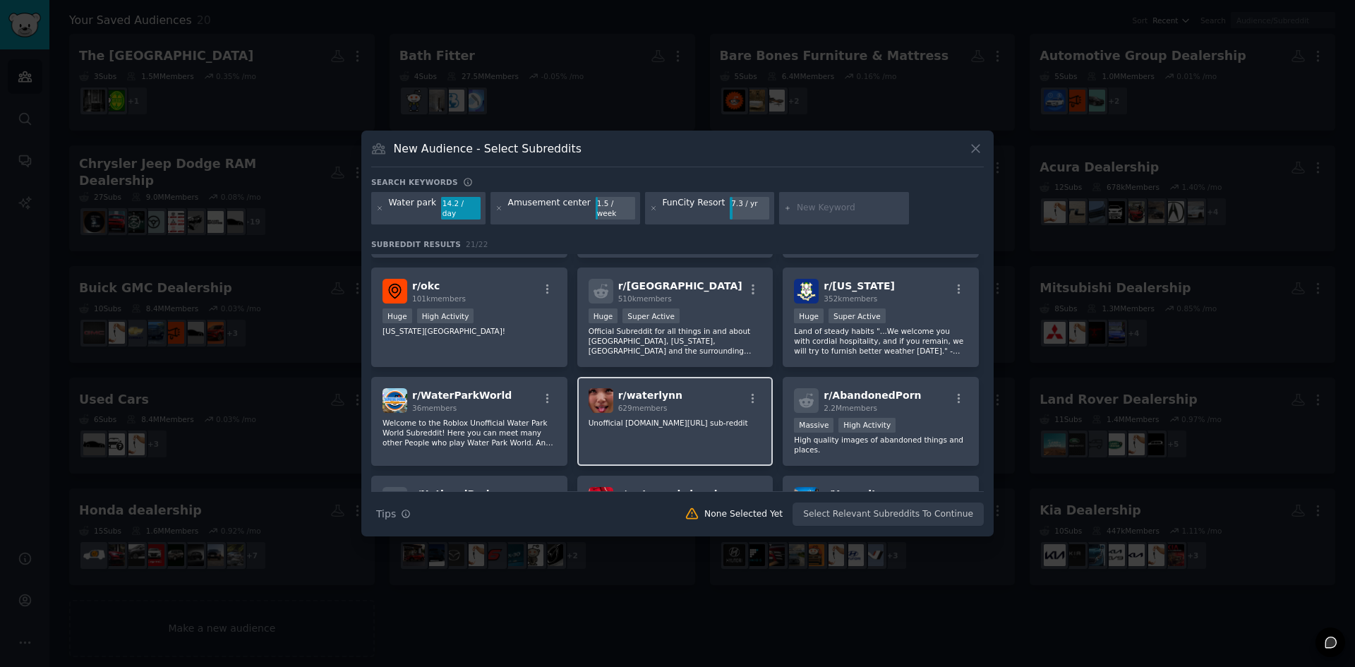
scroll to position [71, 0]
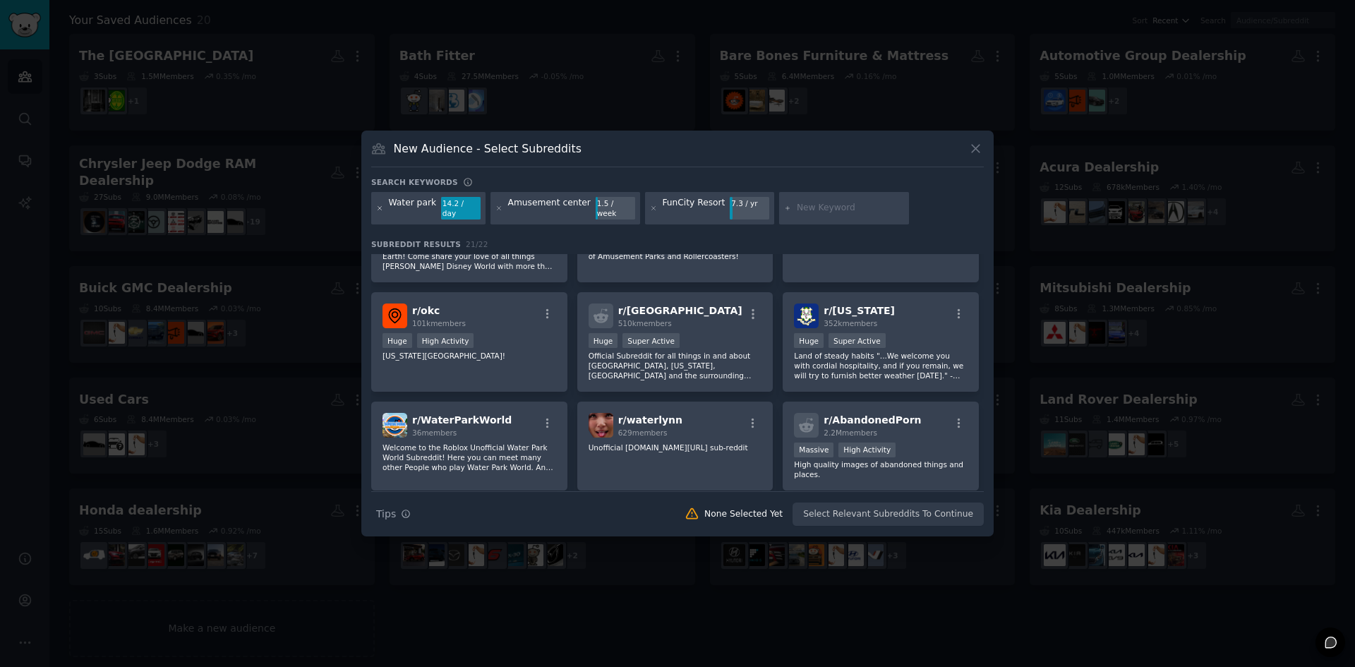
click at [381, 208] on icon at bounding box center [380, 208] width 4 height 4
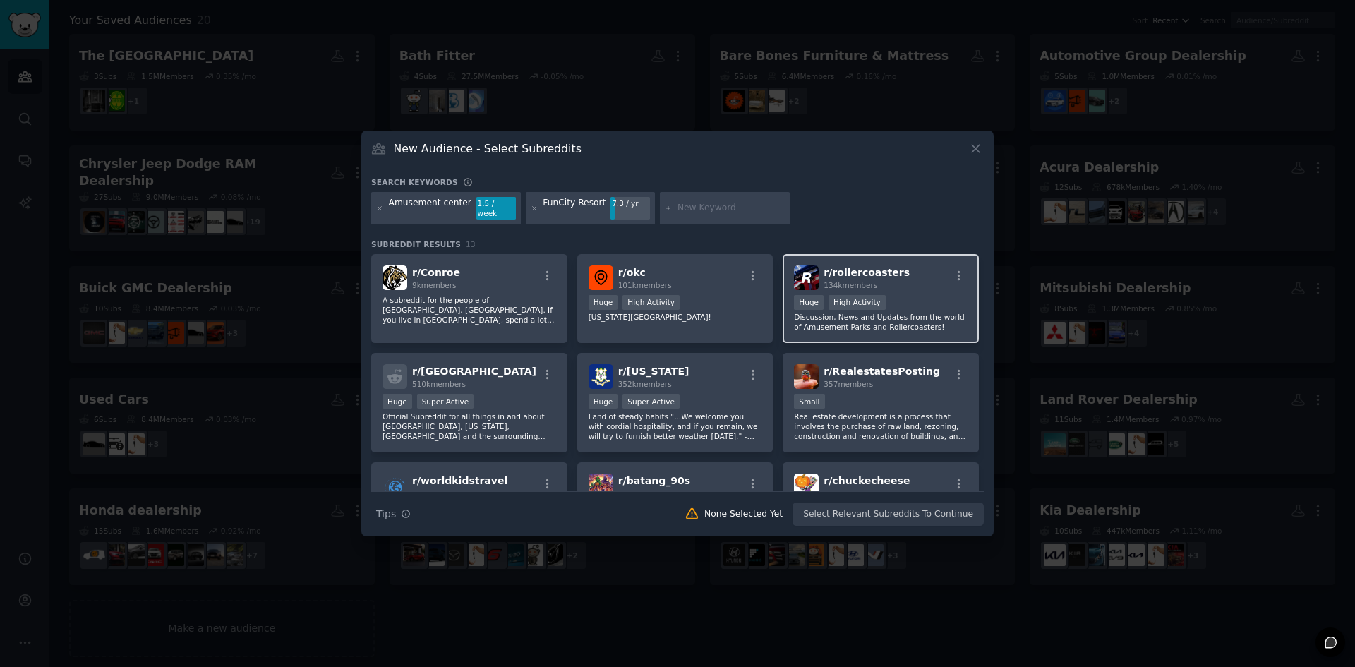
click at [905, 300] on div ">= 80th percentile for submissions / day Huge High Activity" at bounding box center [881, 304] width 174 height 18
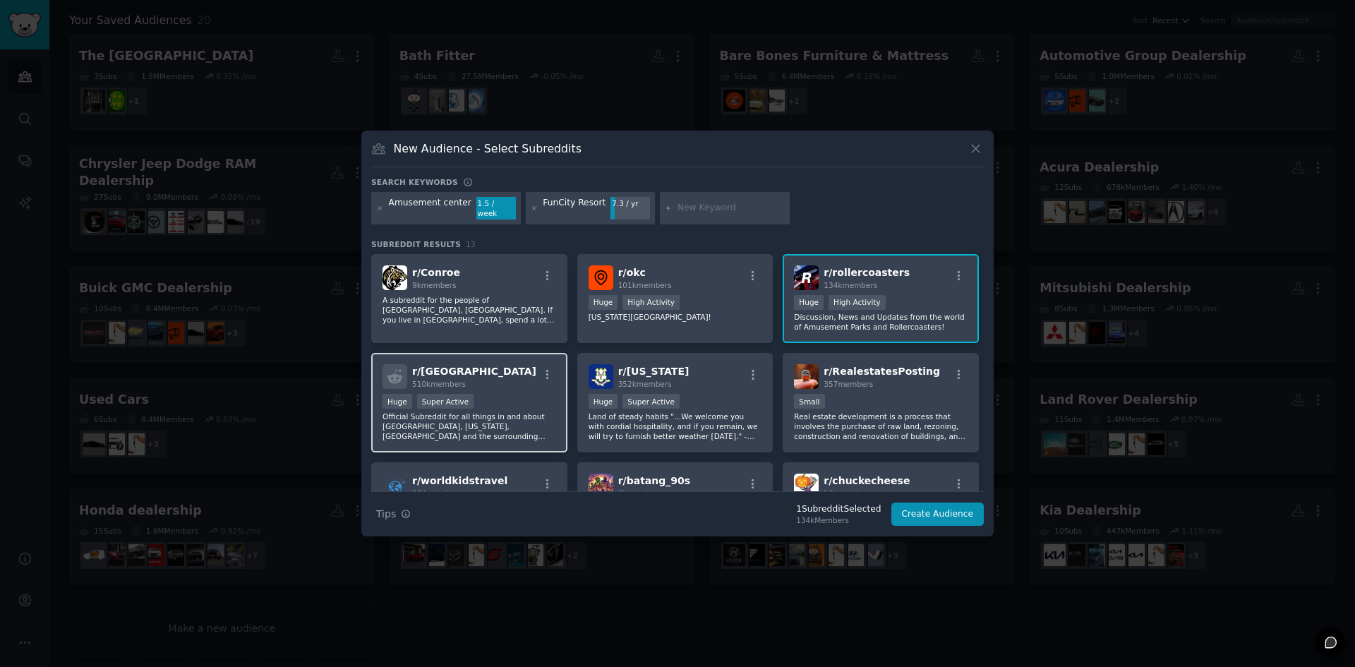
click at [505, 431] on p "Official Subreddit for all things in and about Atlanta, Georgia, USA and the su…" at bounding box center [470, 427] width 174 height 30
click at [710, 205] on input "text" at bounding box center [731, 208] width 107 height 13
type input "resort in burlington iowa"
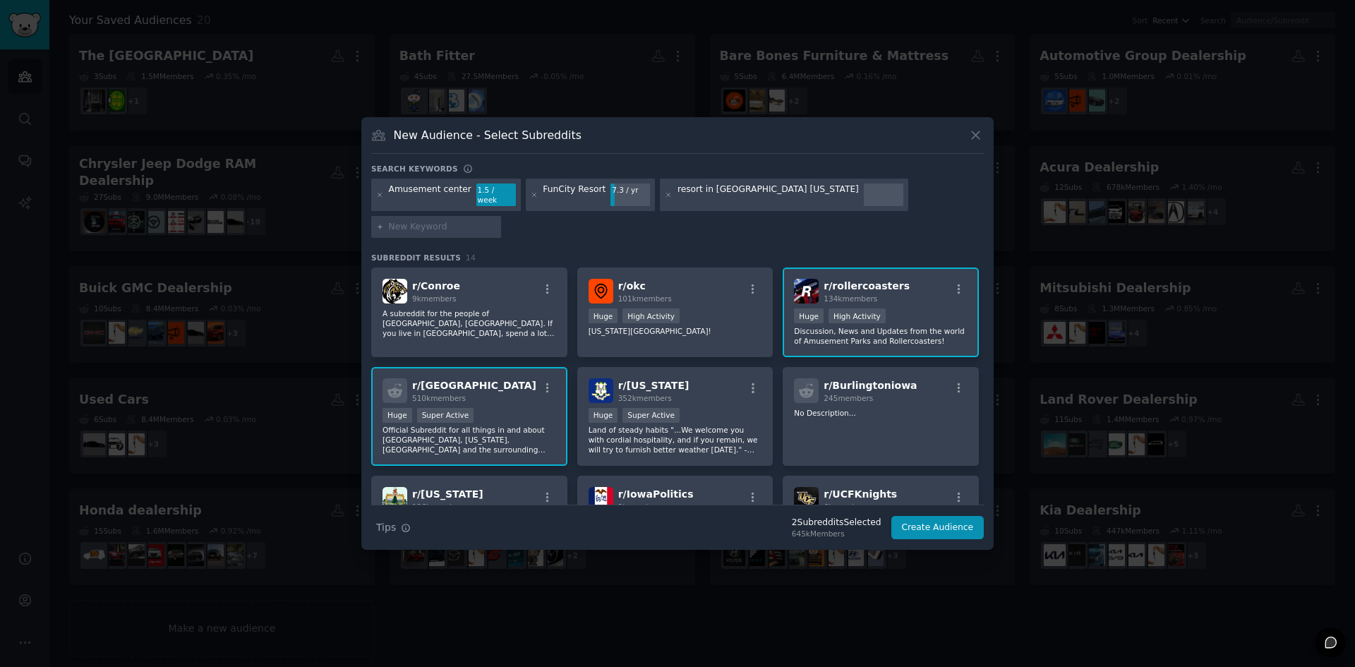
click at [482, 429] on p "Official Subreddit for all things in and about Atlanta, Georgia, USA and the su…" at bounding box center [470, 440] width 174 height 30
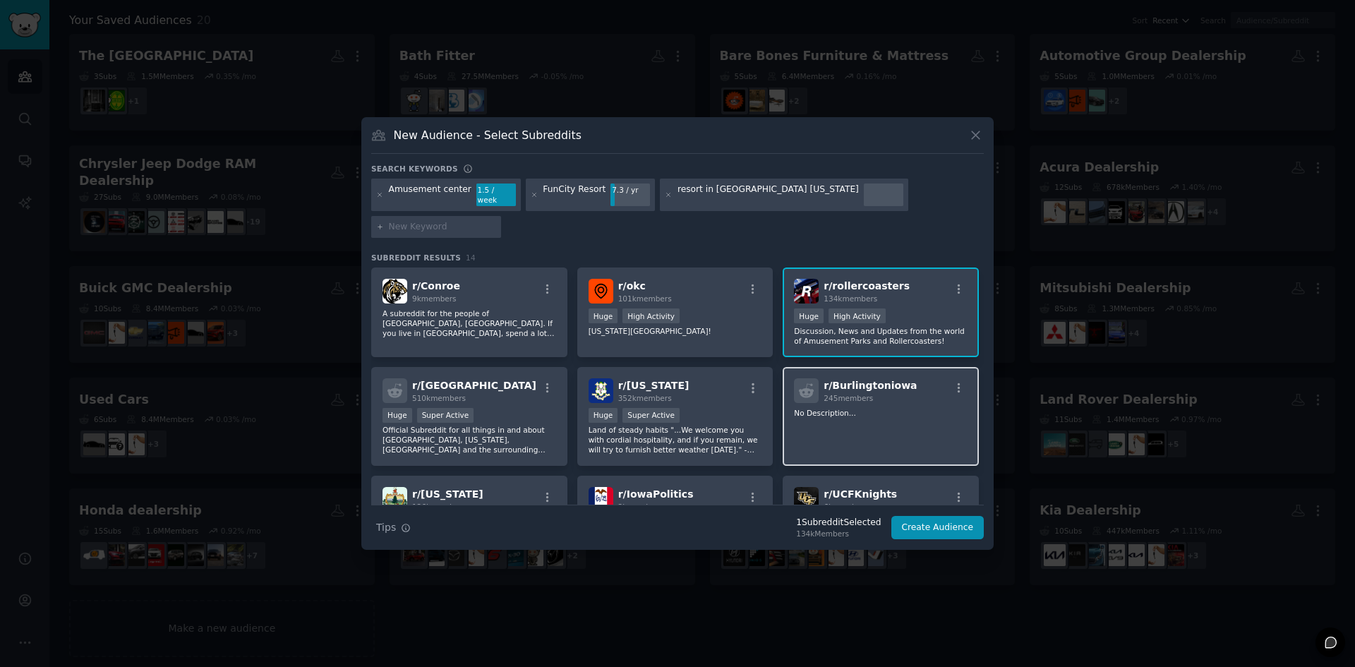
click at [830, 410] on div "r/ Burlingtoniowa 245 members No Description..." at bounding box center [881, 417] width 196 height 100
click at [496, 221] on input "text" at bounding box center [442, 227] width 107 height 13
type input "resort"
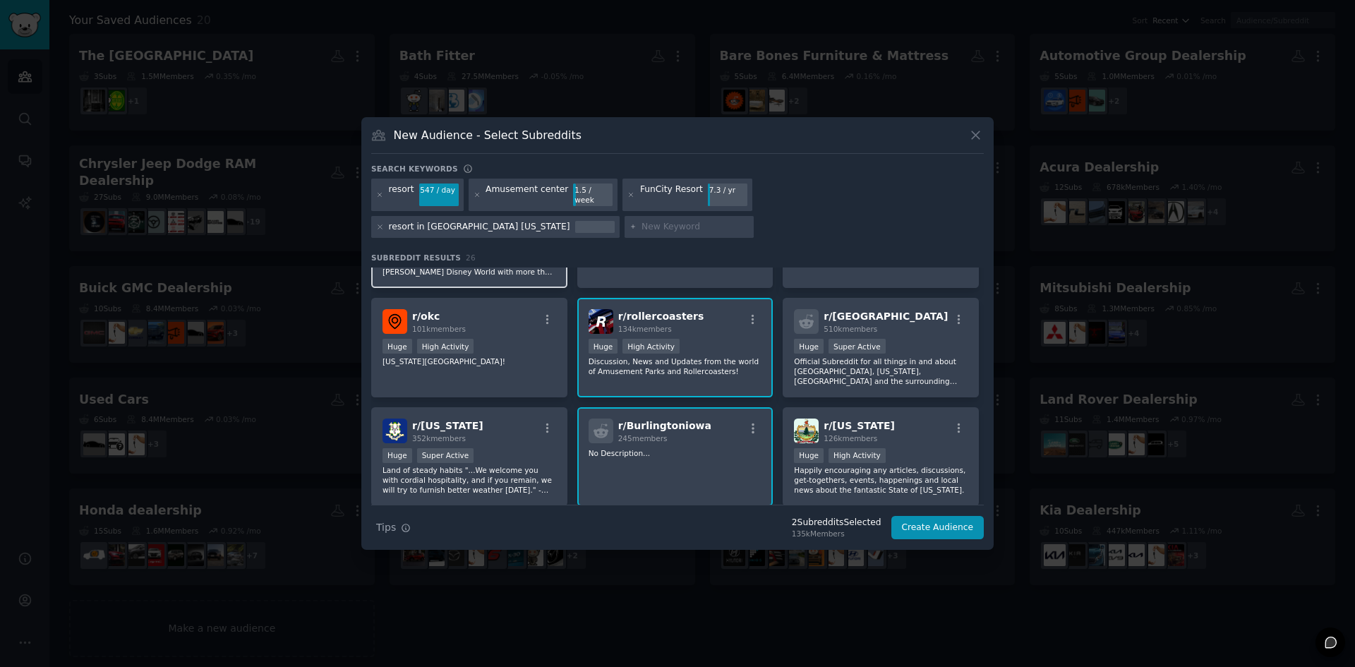
scroll to position [175, 0]
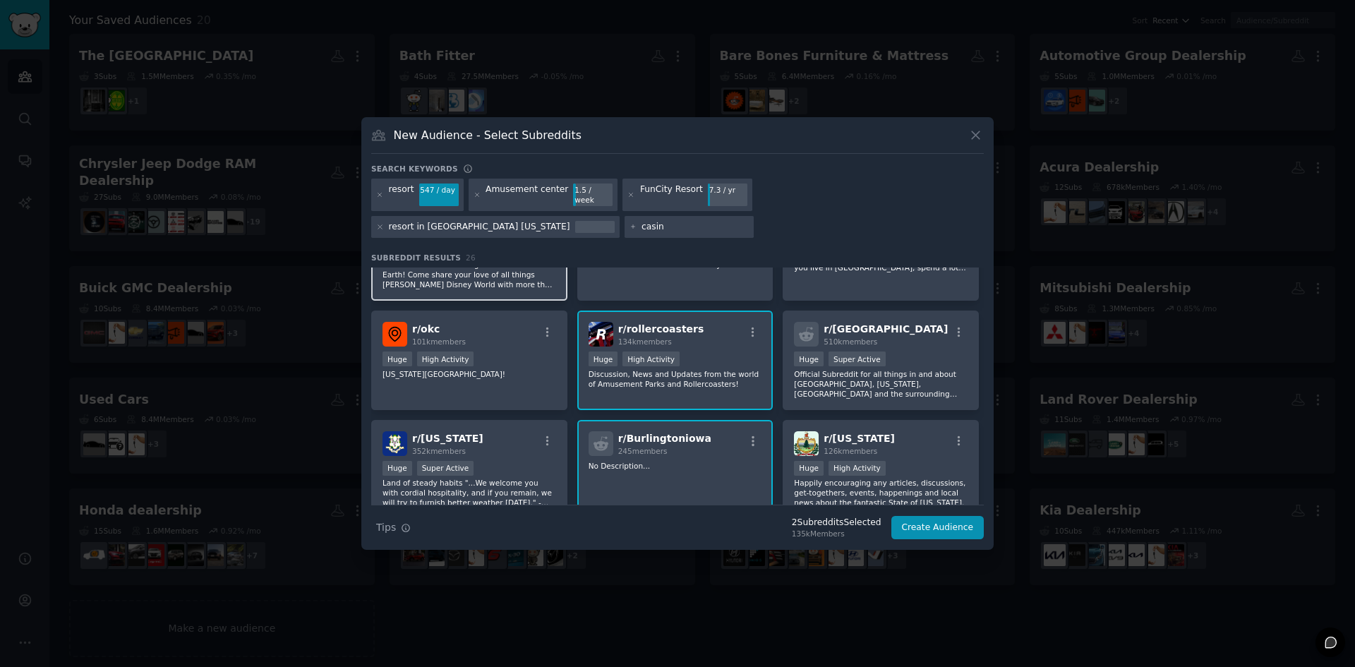
type input "casino"
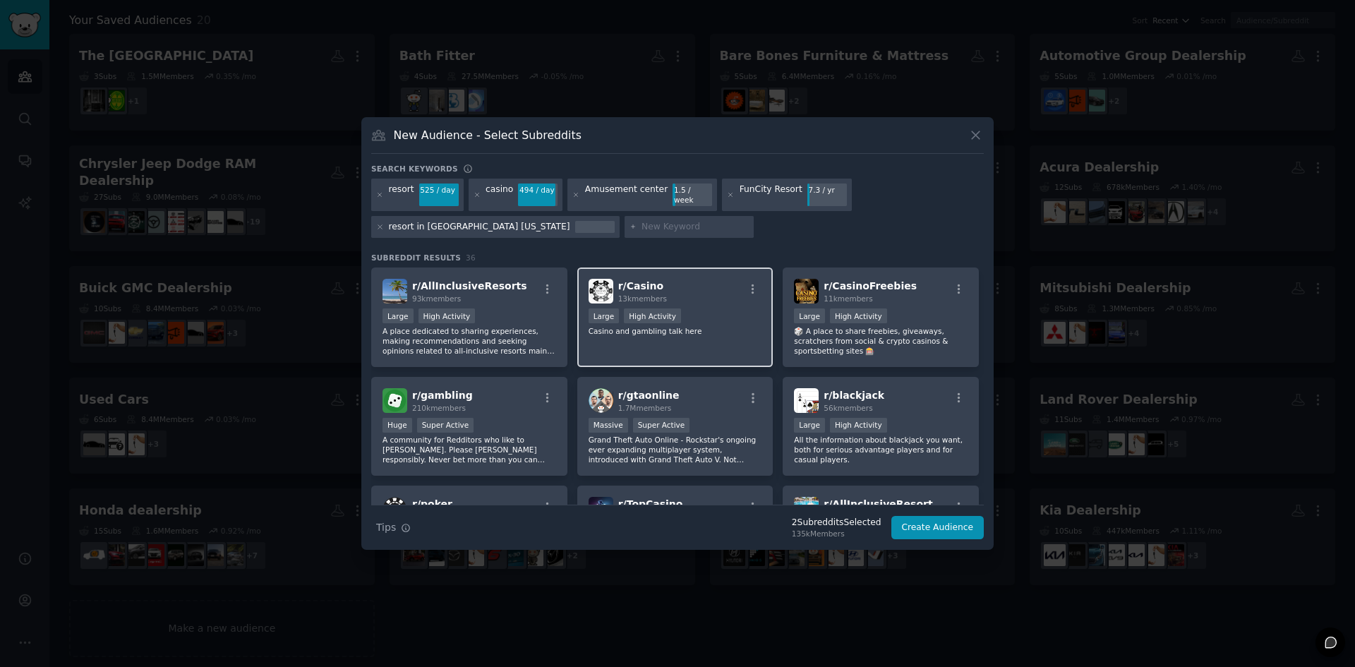
click at [669, 334] on div "r/ Casino 13k members Large High Activity Casino and gambling talk here" at bounding box center [675, 318] width 196 height 100
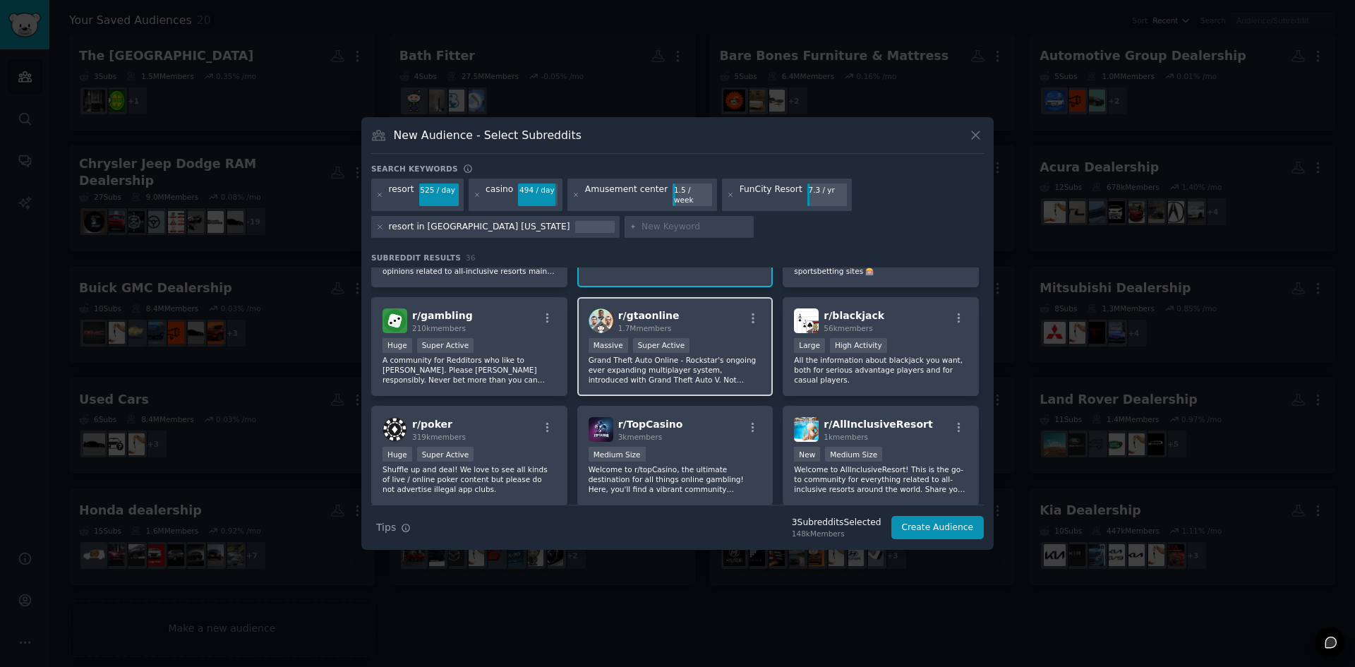
scroll to position [141, 0]
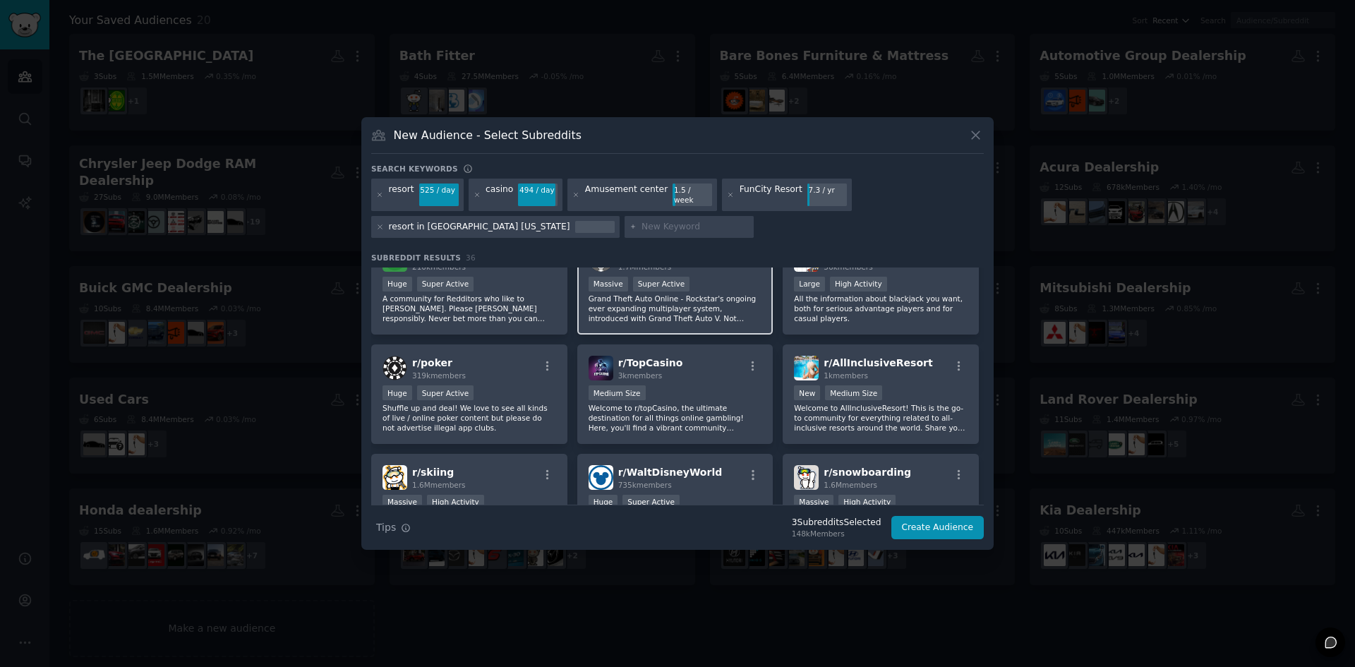
click at [673, 405] on p "Welcome to r/topCasino, the ultimate destination for all things online gambling…" at bounding box center [676, 418] width 174 height 30
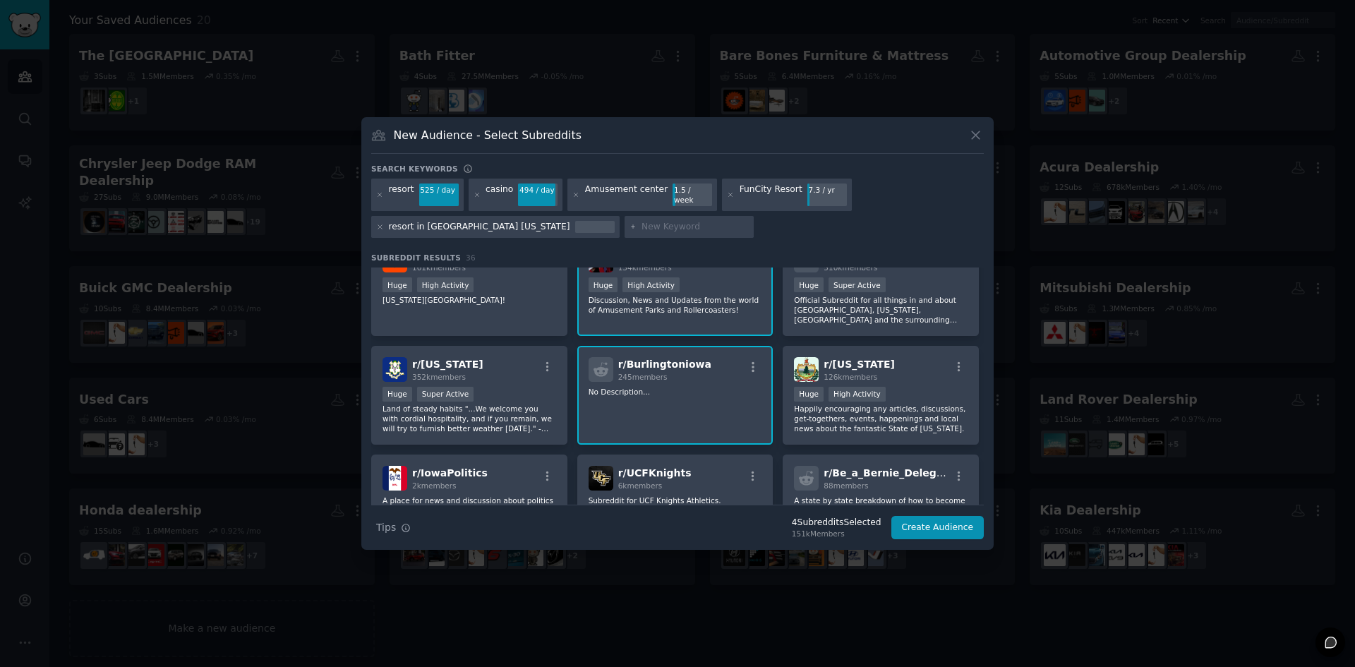
scroll to position [565, 0]
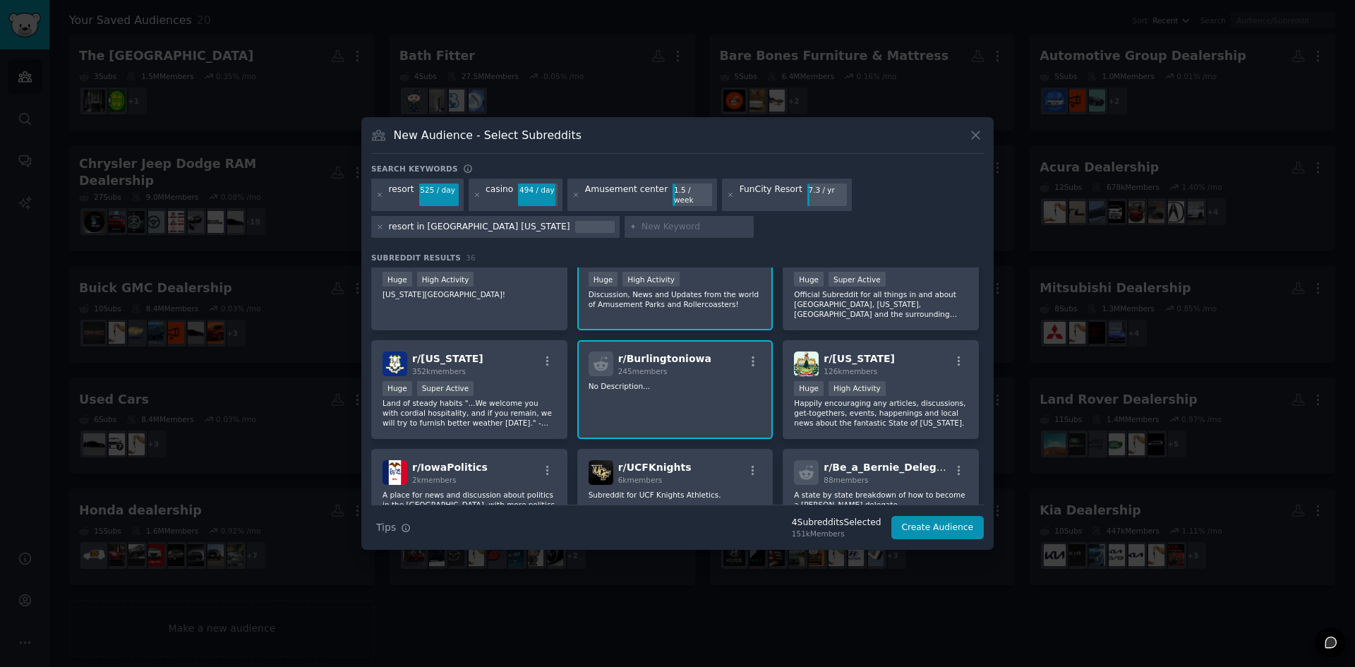
click at [642, 226] on input "text" at bounding box center [695, 227] width 107 height 13
type input "go kart rack"
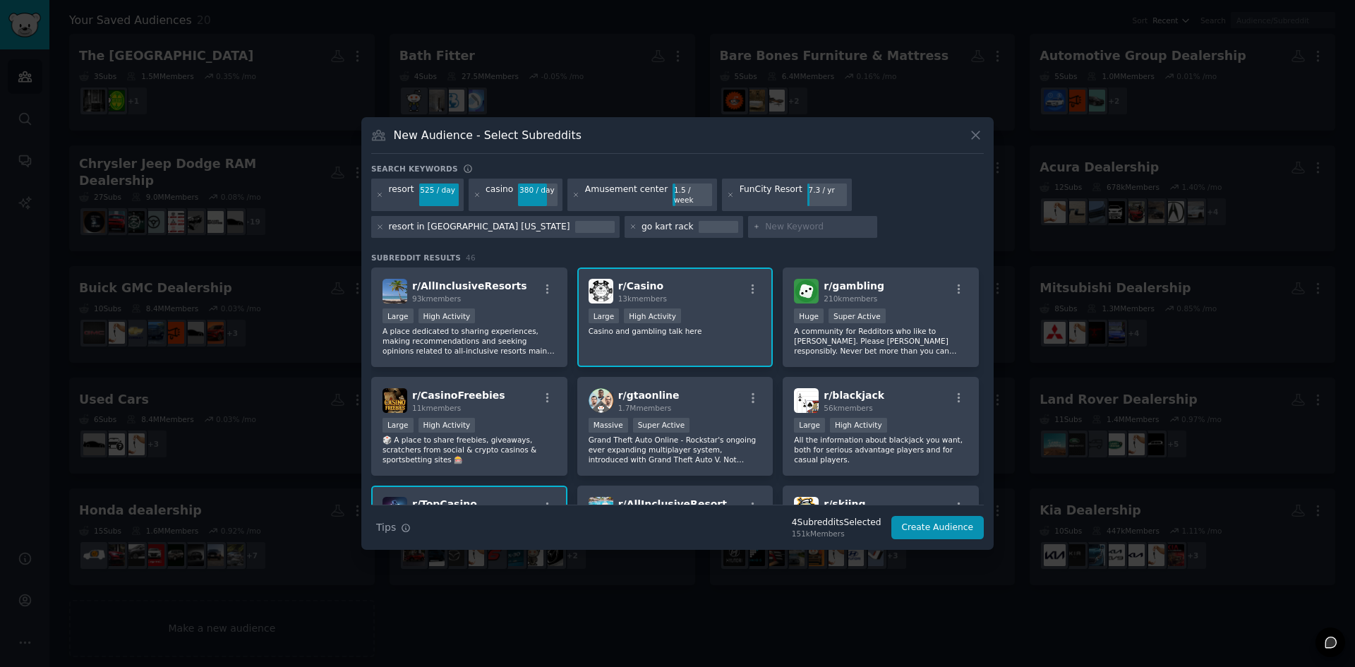
click at [642, 226] on div "go kart rack" at bounding box center [668, 227] width 52 height 13
click at [642, 221] on div "go kart rack" at bounding box center [668, 227] width 52 height 13
click at [642, 224] on div "go kart rack" at bounding box center [668, 227] width 52 height 13
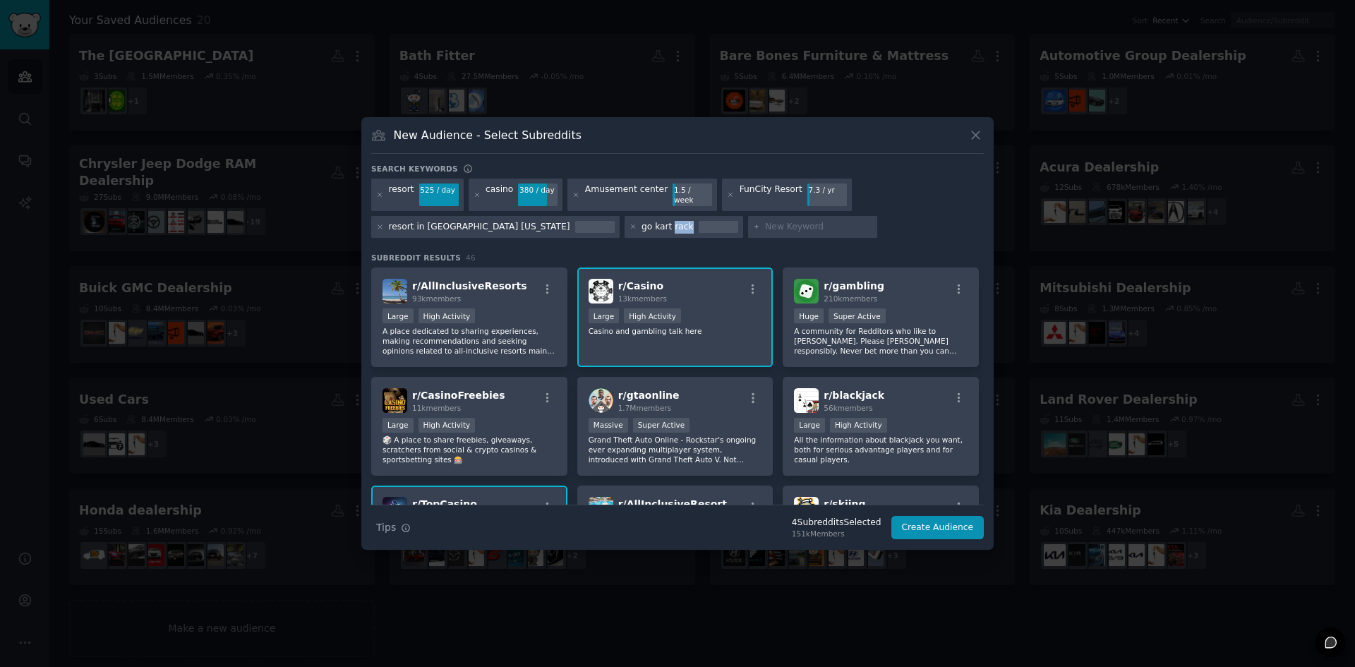
click at [642, 224] on div "go kart rack" at bounding box center [668, 227] width 52 height 13
click at [625, 228] on div "go kart rack" at bounding box center [684, 227] width 119 height 23
click at [631, 225] on icon at bounding box center [633, 227] width 4 height 4
click at [642, 221] on input "text" at bounding box center [695, 227] width 107 height 13
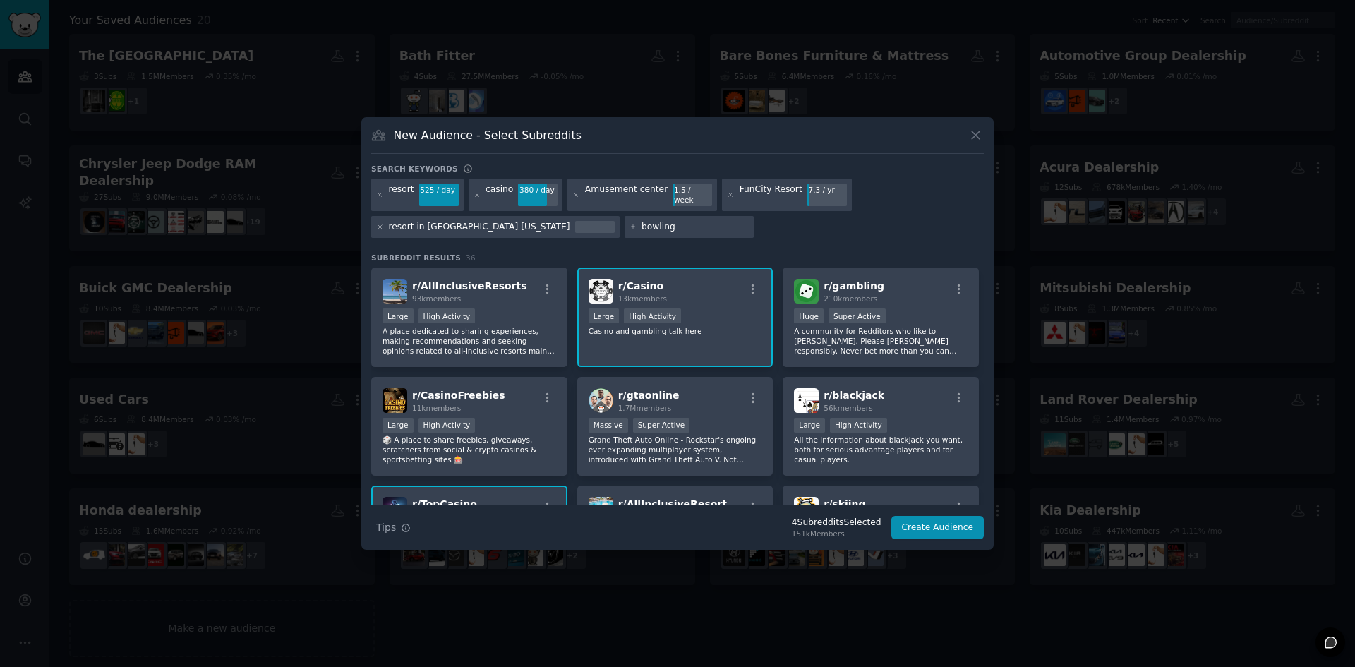
type input "bowling"
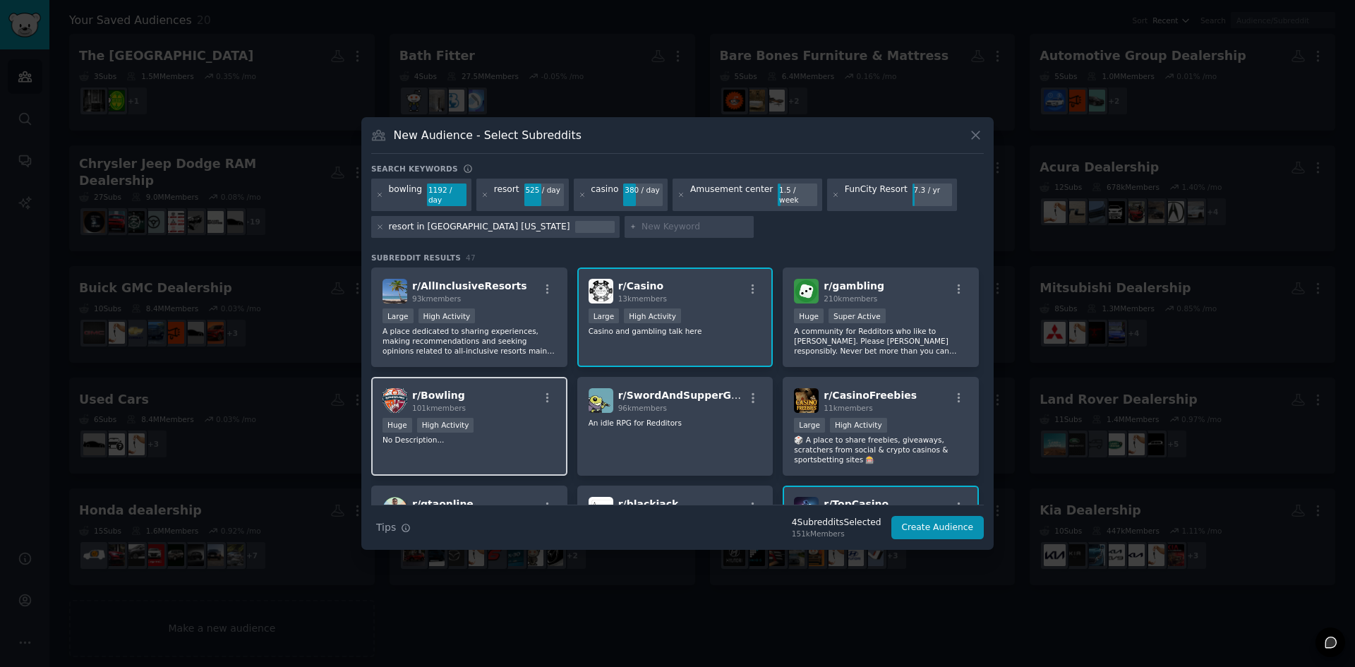
click at [510, 409] on div "r/ Bowling 101k members Huge High Activity No Description..." at bounding box center [469, 427] width 196 height 100
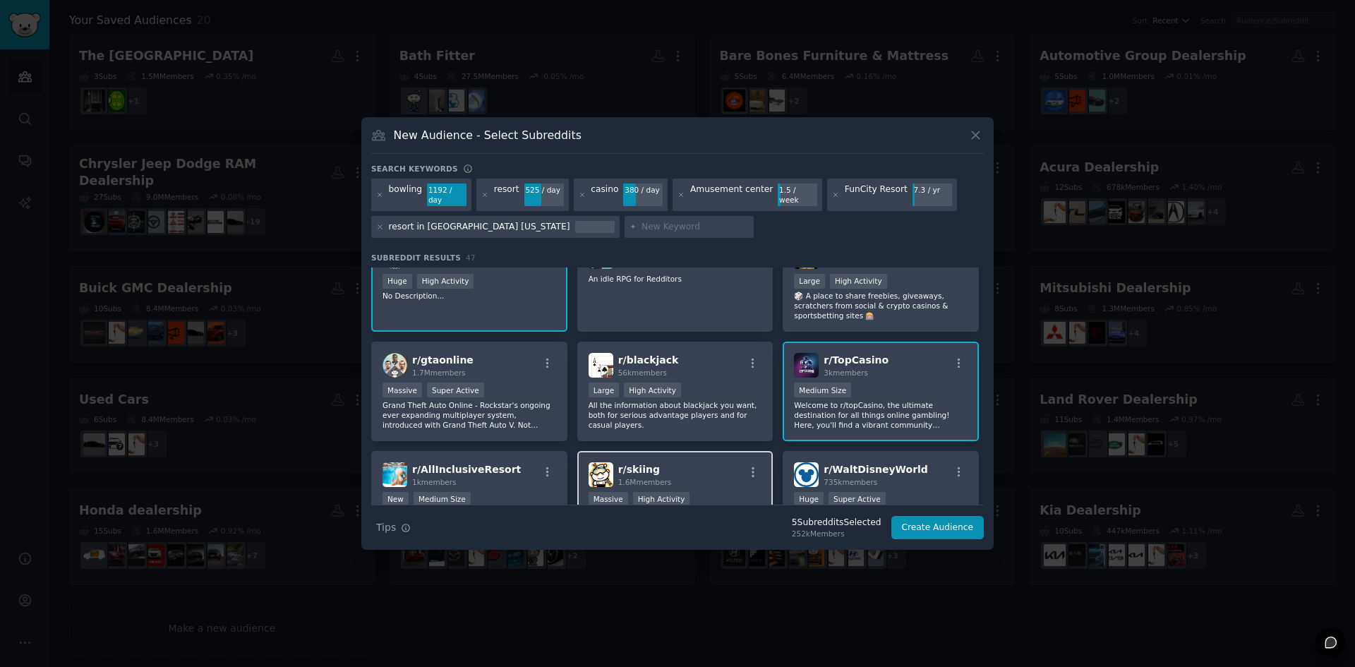
scroll to position [212, 0]
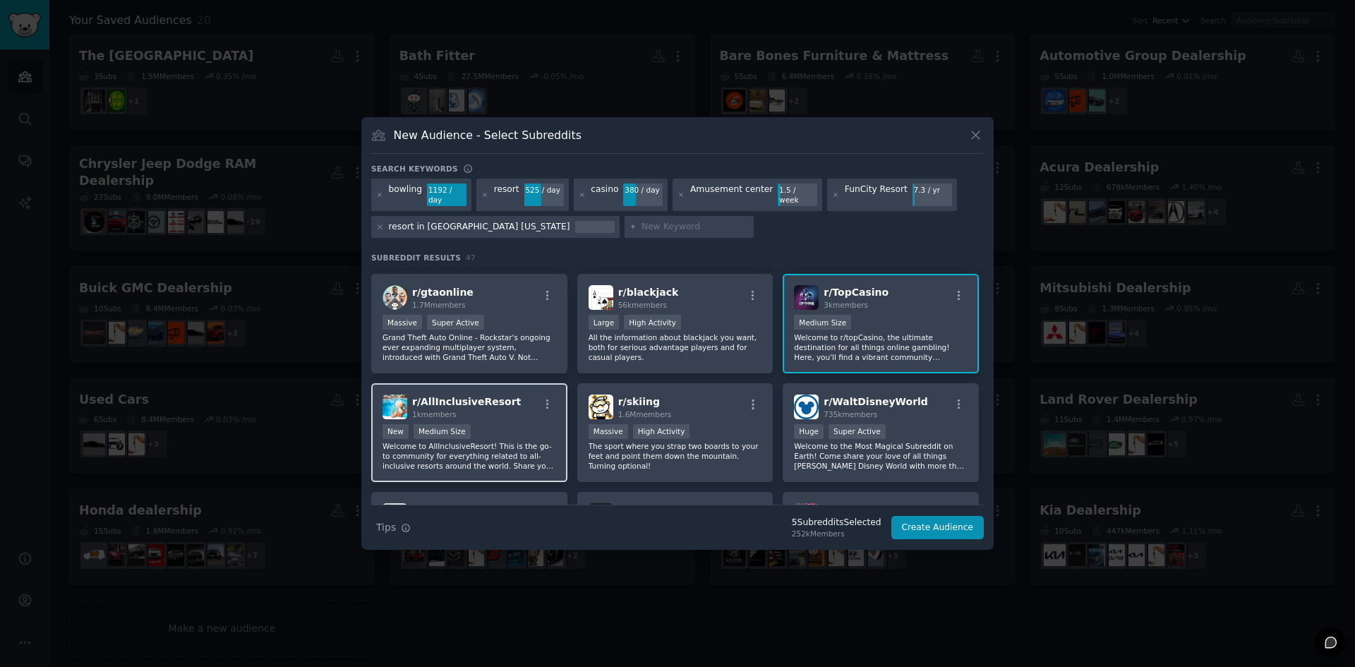
click at [536, 424] on div "New Medium Size" at bounding box center [470, 433] width 174 height 18
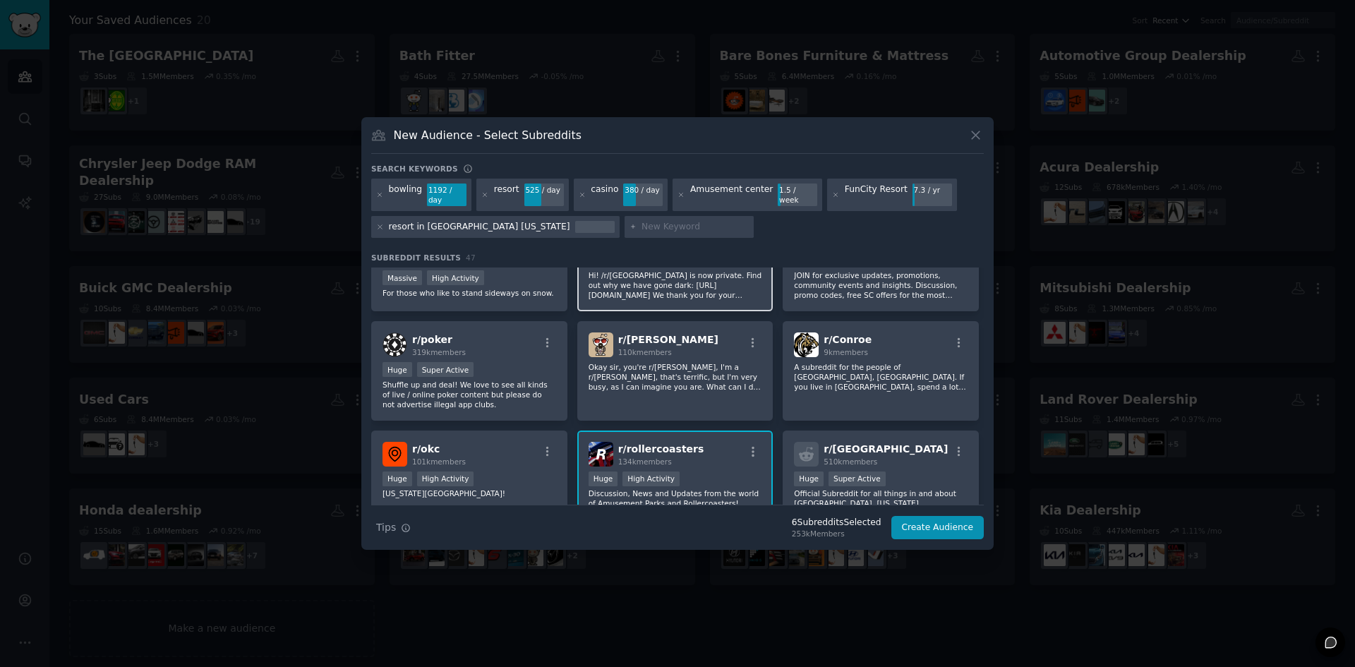
scroll to position [494, 0]
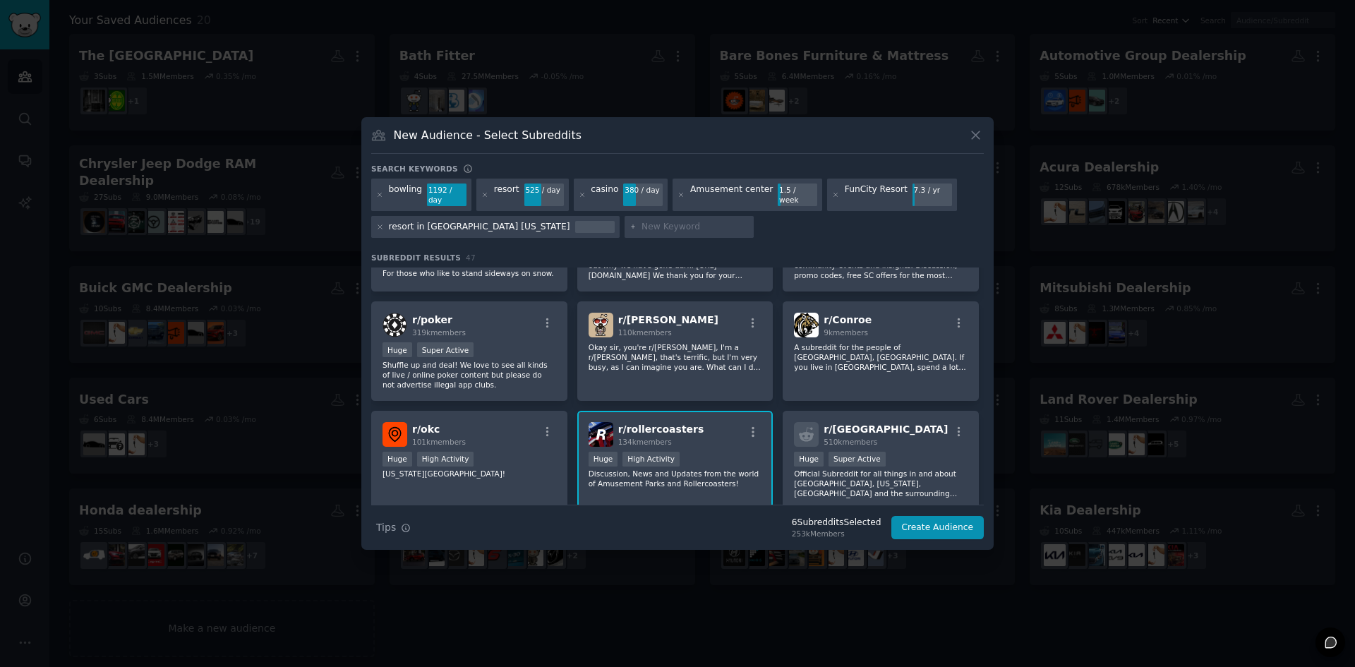
click at [642, 221] on input "text" at bounding box center [695, 227] width 107 height 13
type input "arcade"
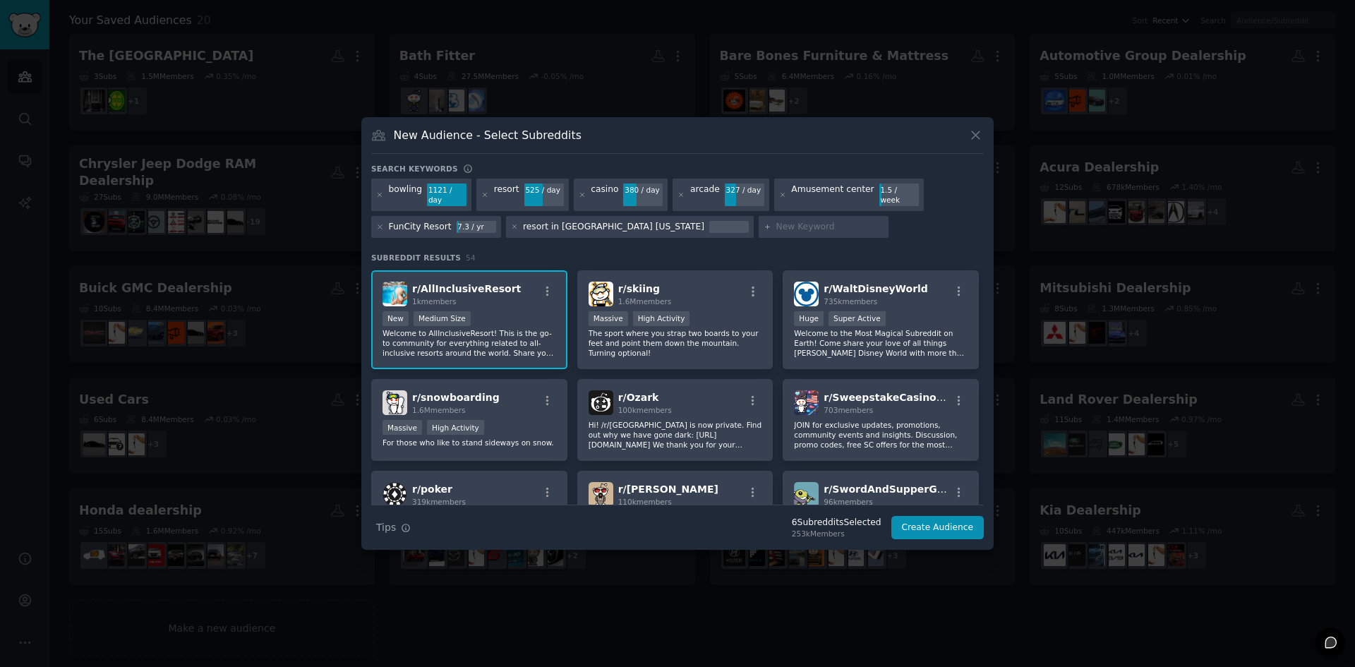
scroll to position [353, 0]
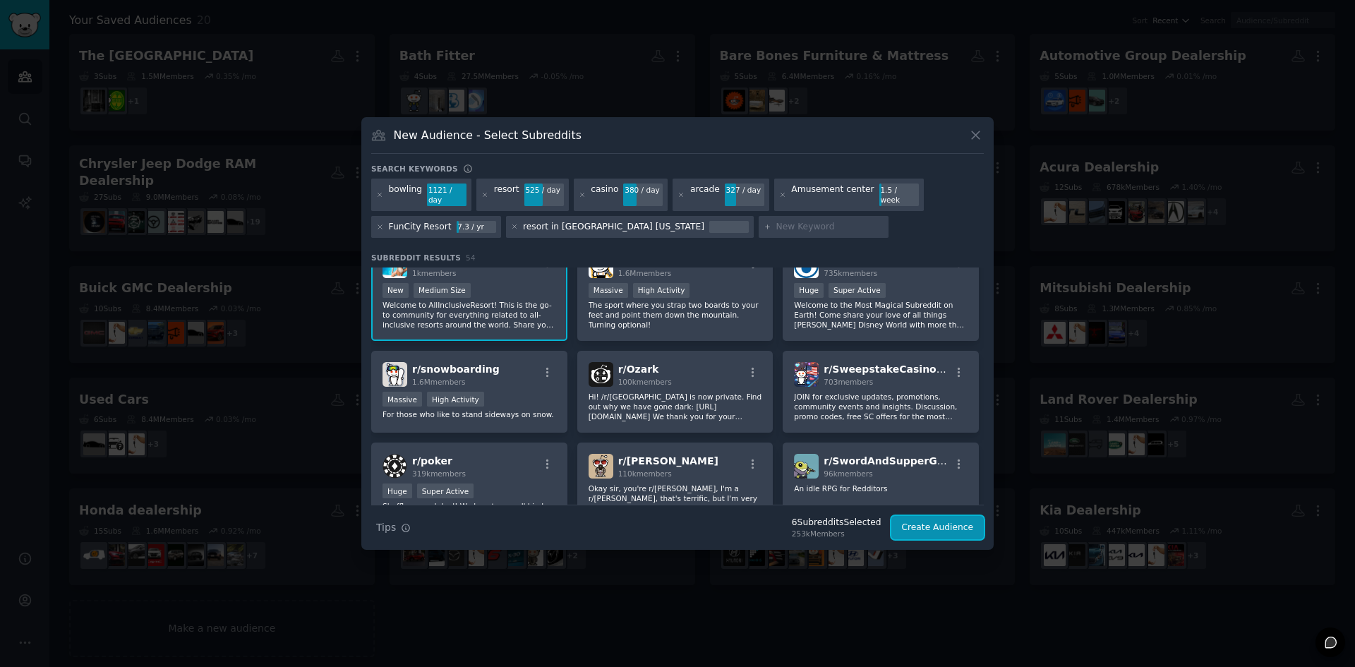
click at [948, 516] on button "Create Audience" at bounding box center [938, 528] width 93 height 24
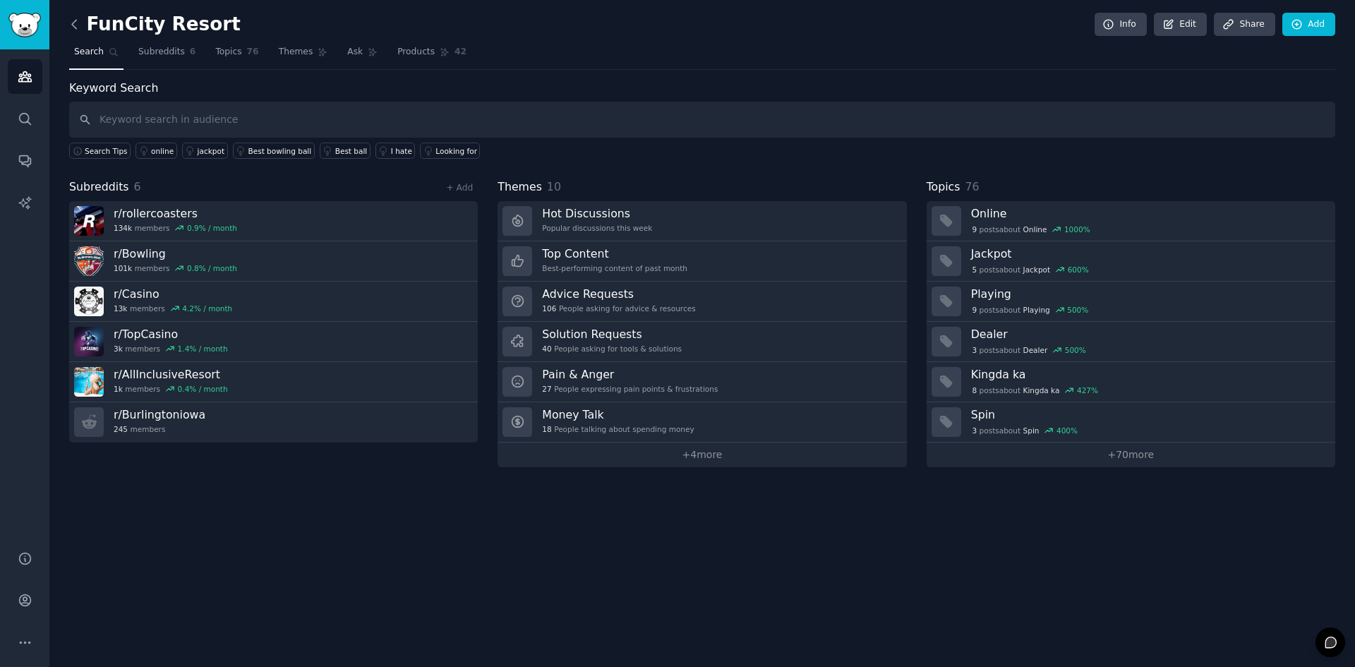
click at [77, 25] on icon at bounding box center [74, 24] width 15 height 15
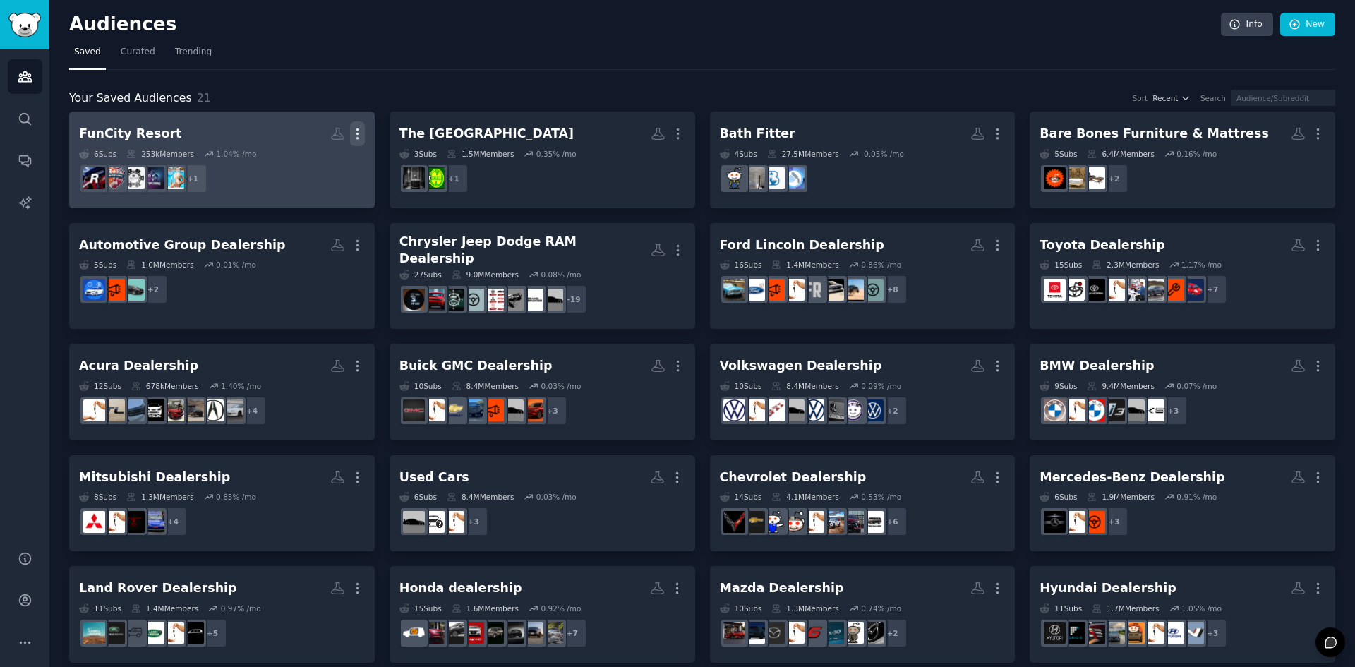
click at [352, 124] on button "More" at bounding box center [357, 133] width 15 height 25
click at [319, 133] on p "View" at bounding box center [314, 138] width 23 height 15
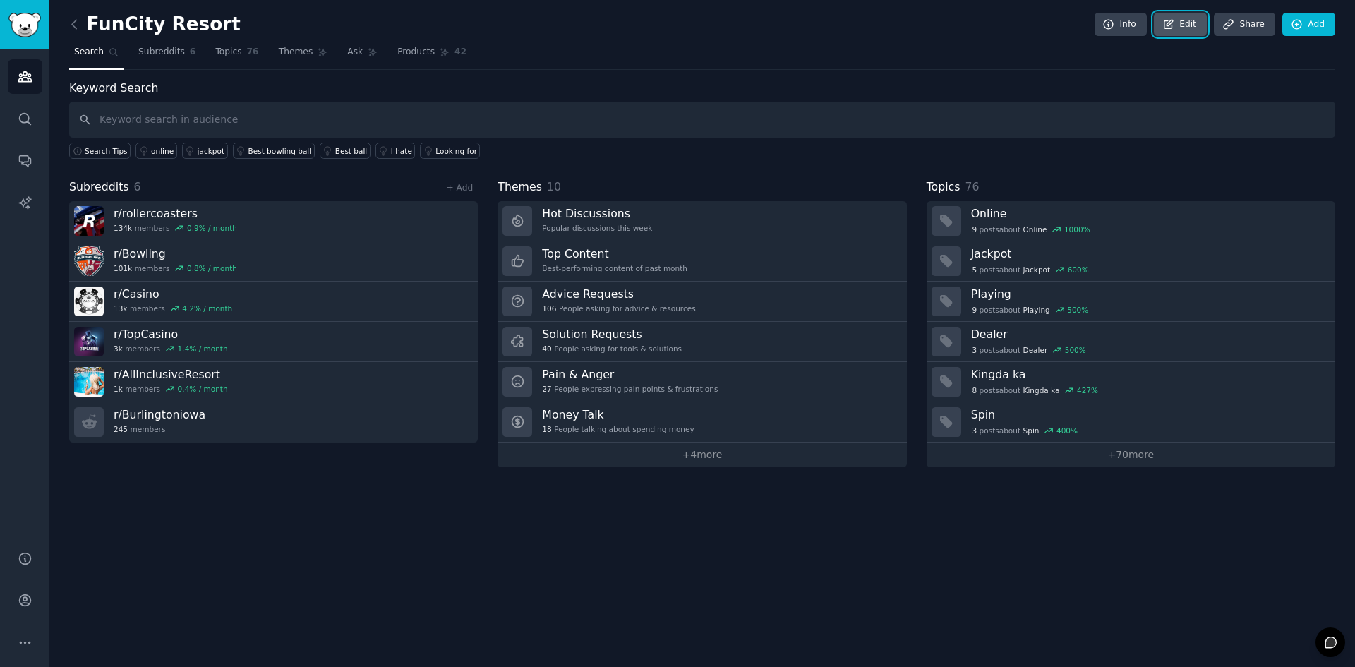
click at [1175, 22] on icon at bounding box center [1169, 24] width 13 height 13
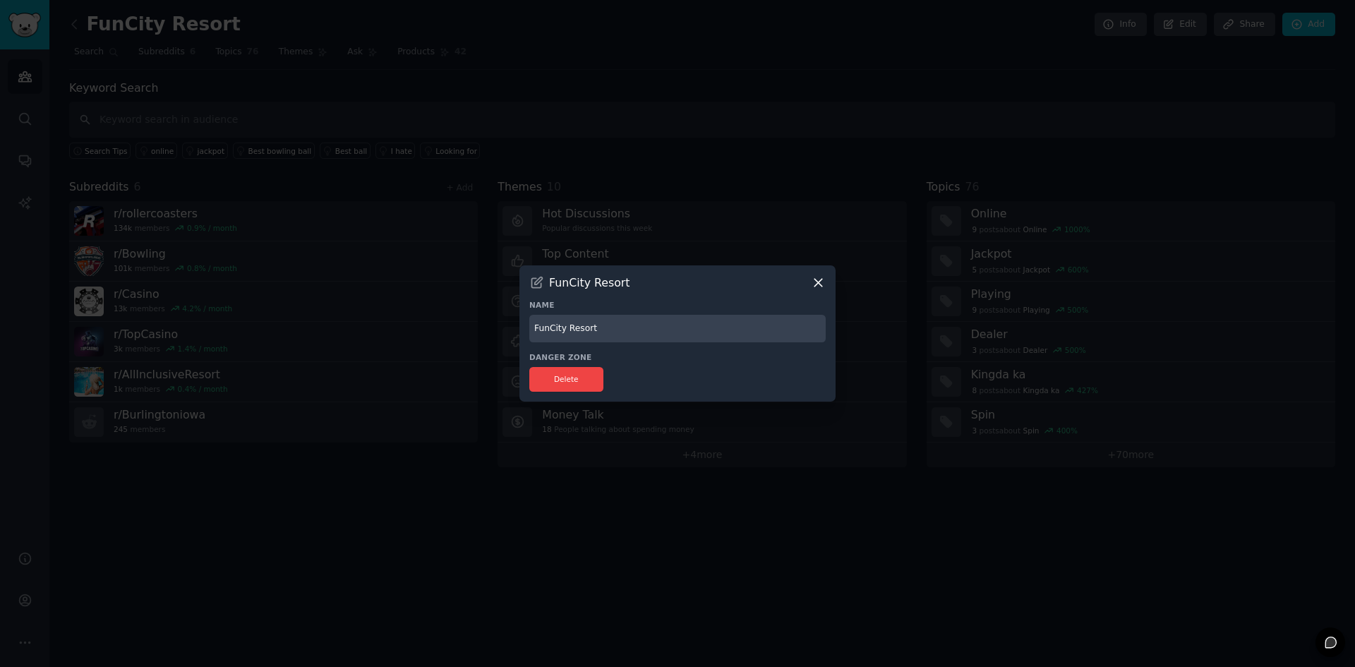
click at [537, 285] on icon at bounding box center [537, 282] width 11 height 11
click at [537, 278] on icon at bounding box center [536, 282] width 15 height 15
click at [545, 330] on input "FunCity Resort" at bounding box center [677, 329] width 297 height 28
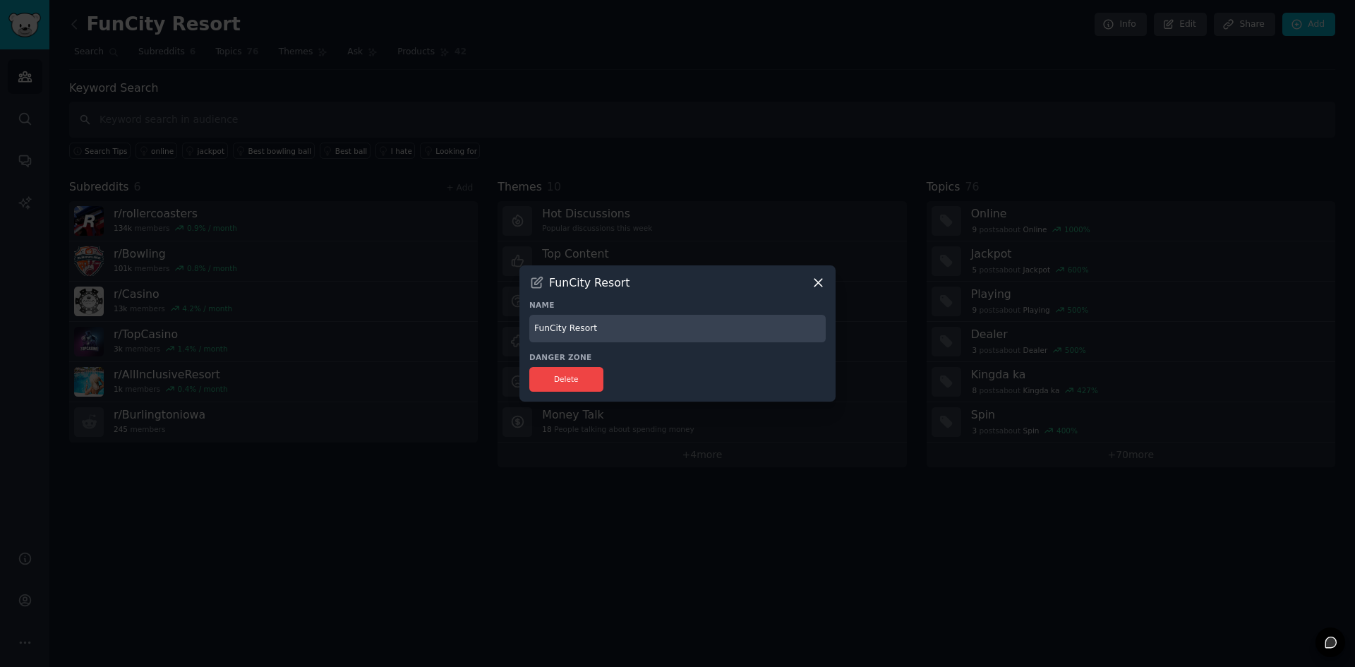
click at [545, 330] on input "FunCity Resort" at bounding box center [677, 329] width 297 height 28
paste input "Great River Entertainment/FunCity Resort"
type input "Great River Entertainment/FunCity Resort"
click at [560, 376] on button "Delete" at bounding box center [566, 379] width 74 height 25
click at [623, 326] on input "Great River Entertainment/FunCity Resort" at bounding box center [677, 329] width 297 height 28
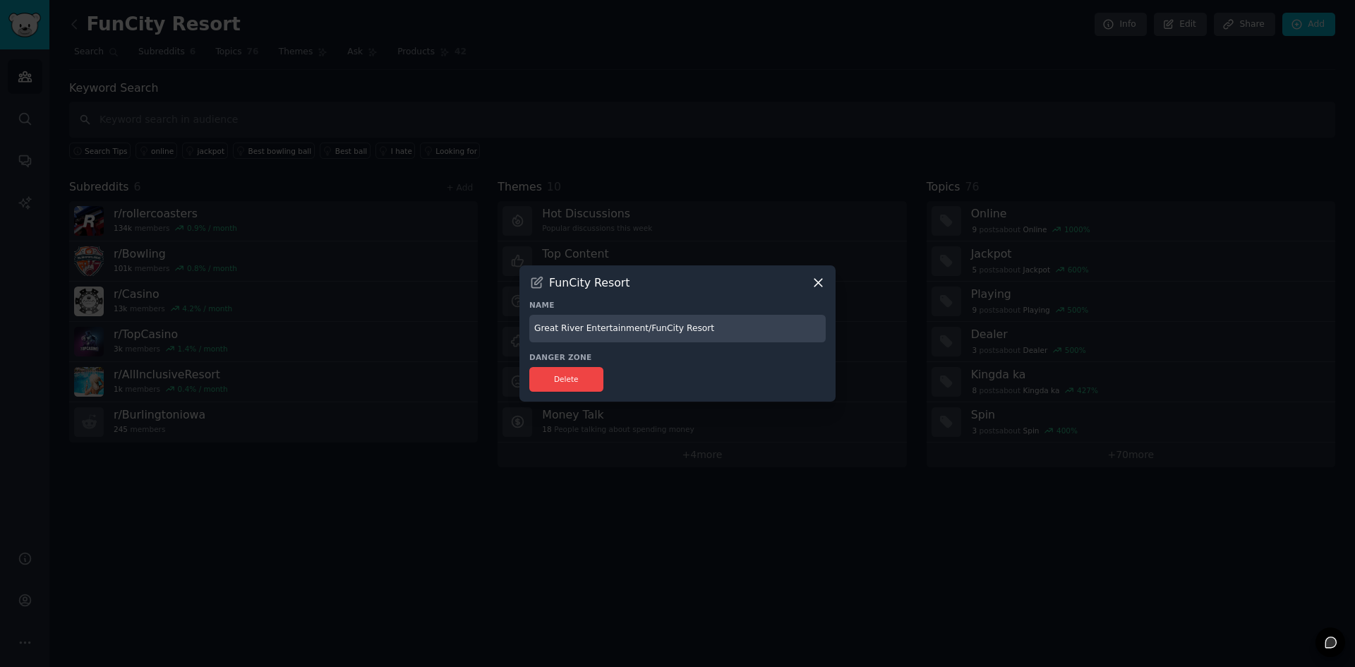
click at [676, 322] on input "Great River Entertainment/FunCity Resort" at bounding box center [677, 329] width 297 height 28
click at [546, 282] on div "FunCity Resort" at bounding box center [677, 282] width 297 height 15
click at [823, 285] on icon at bounding box center [818, 282] width 15 height 15
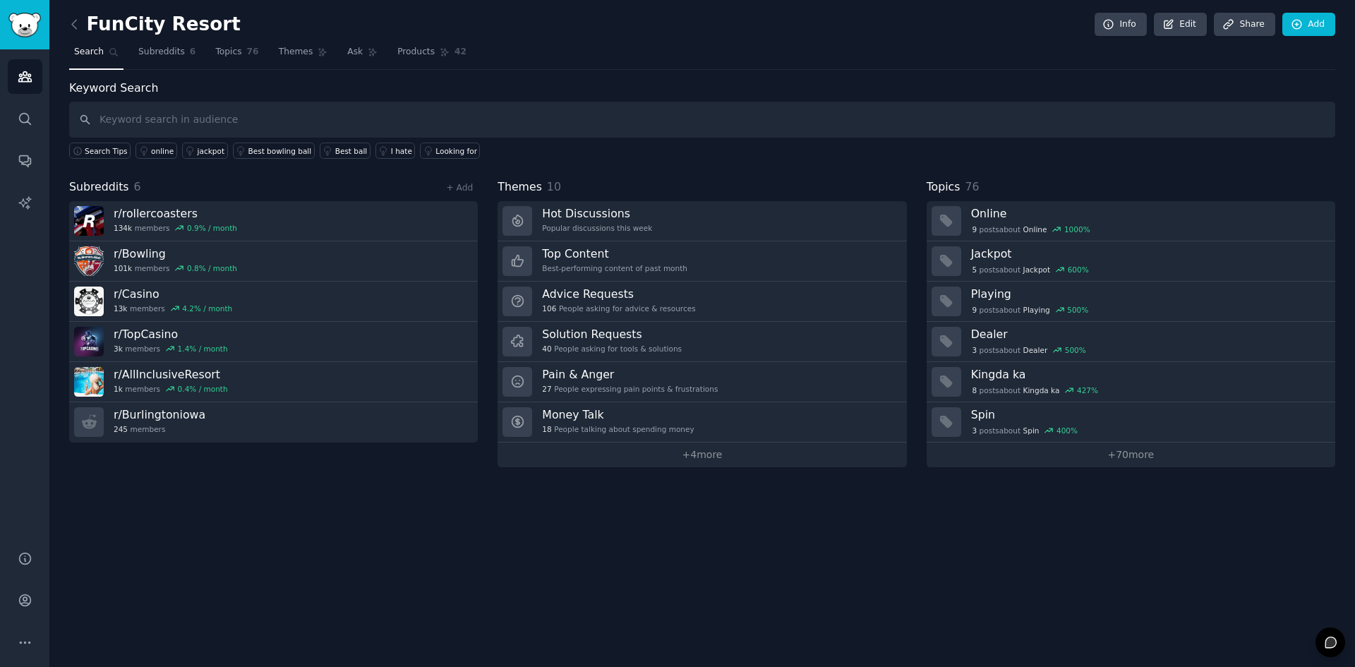
click at [84, 30] on link at bounding box center [78, 24] width 18 height 23
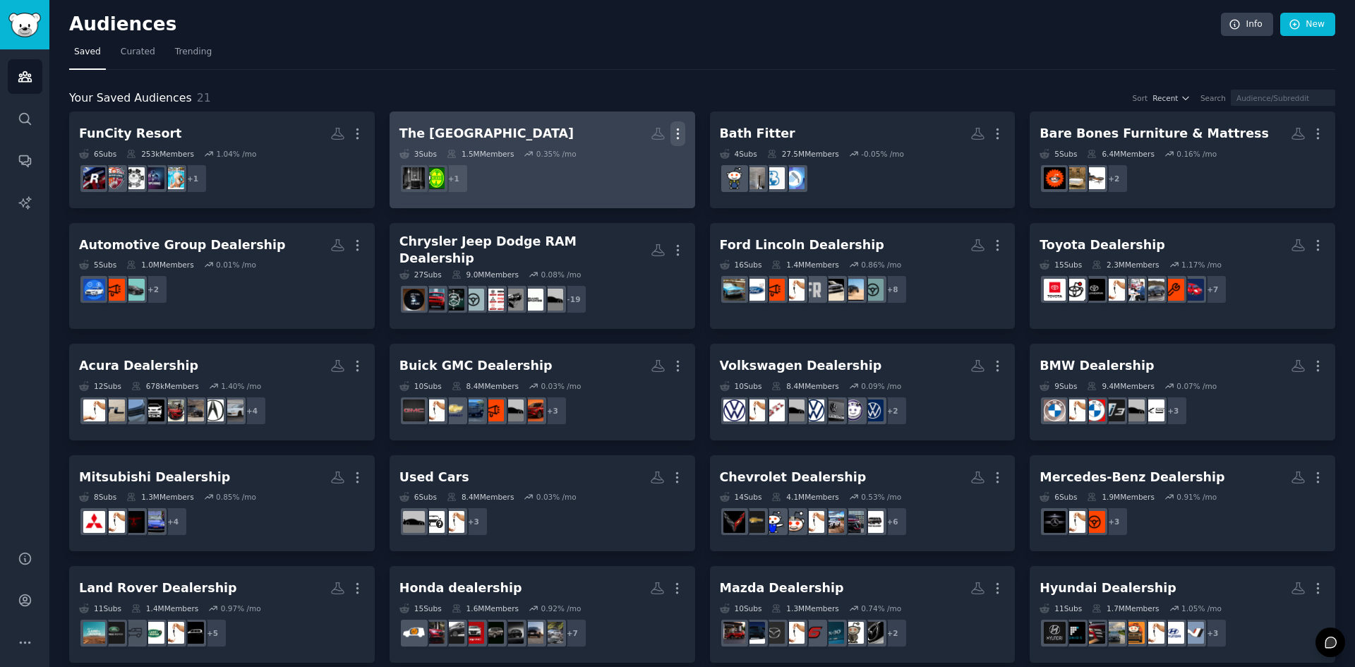
click at [676, 127] on icon "button" at bounding box center [678, 133] width 15 height 15
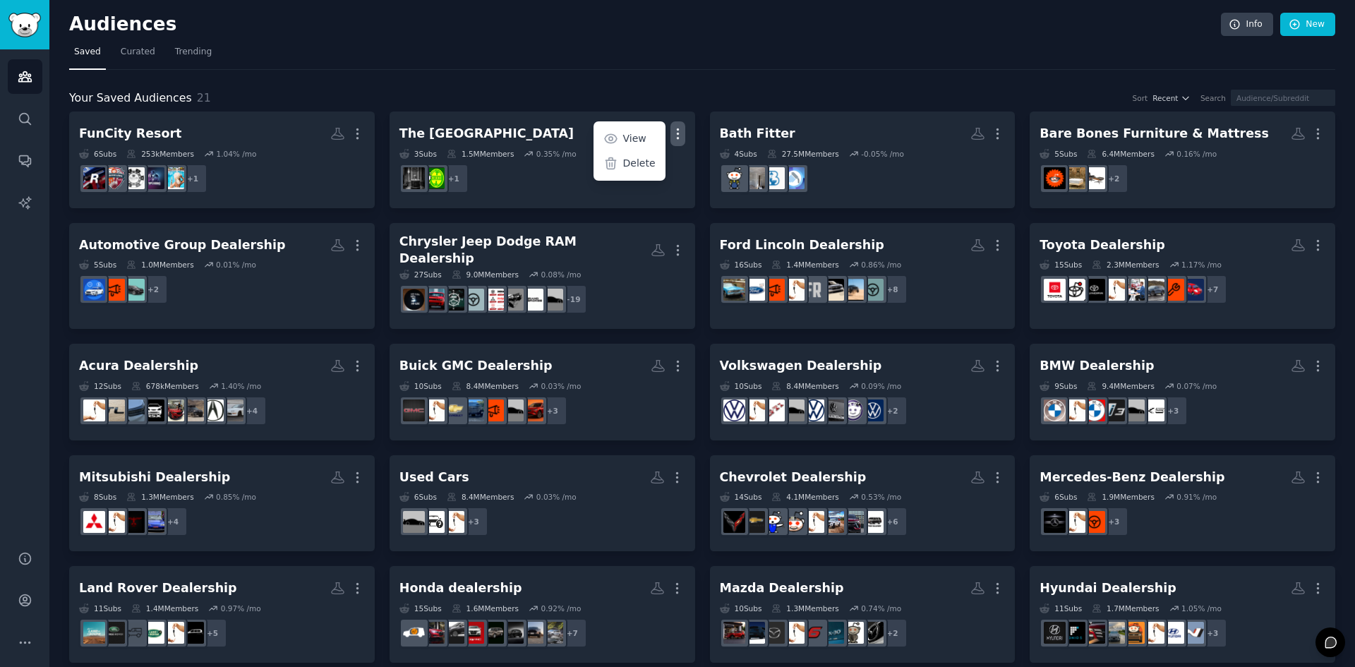
click at [717, 90] on div "Your Saved Audiences 21 Sort Recent Search" at bounding box center [702, 99] width 1266 height 18
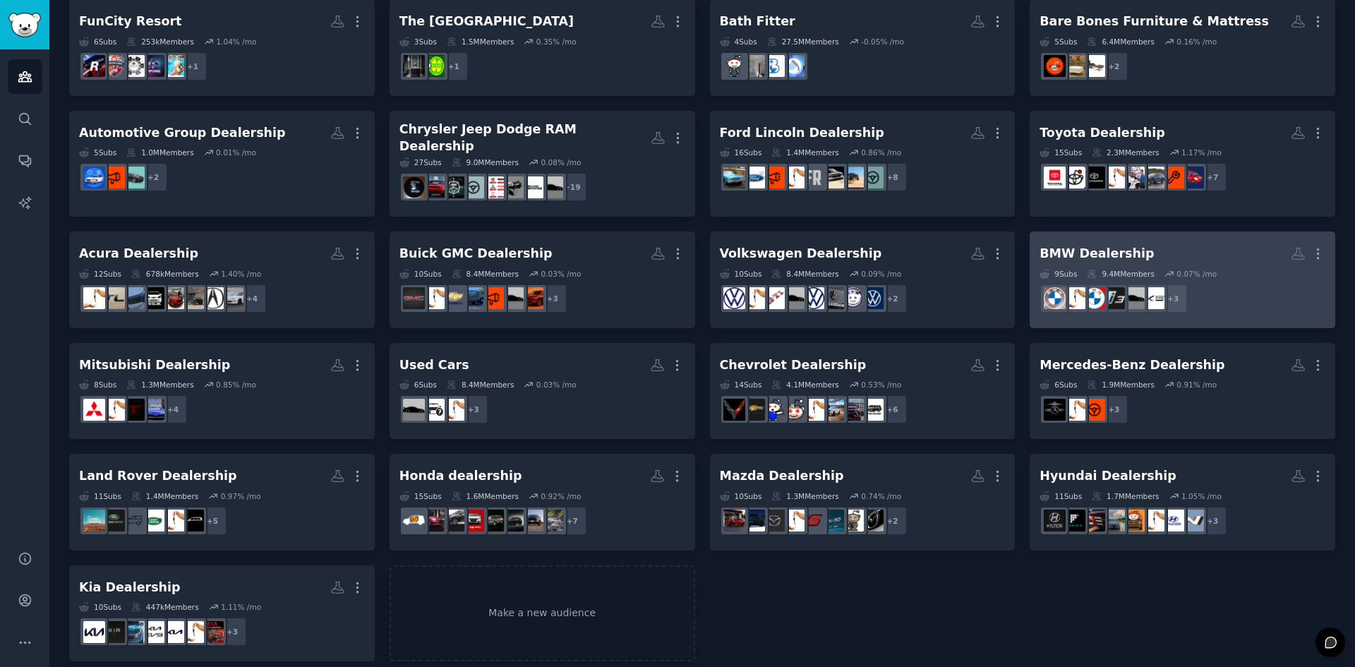
scroll to position [116, 0]
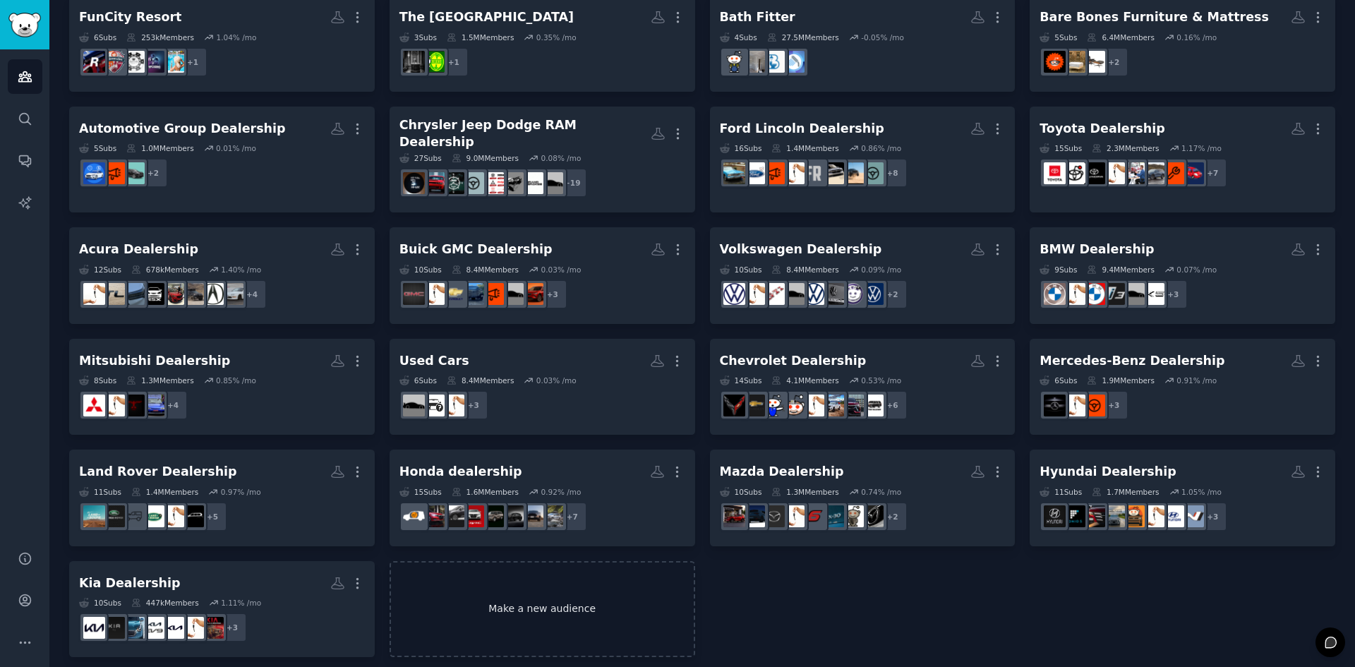
click at [459, 601] on link "Make a new audience" at bounding box center [543, 609] width 306 height 97
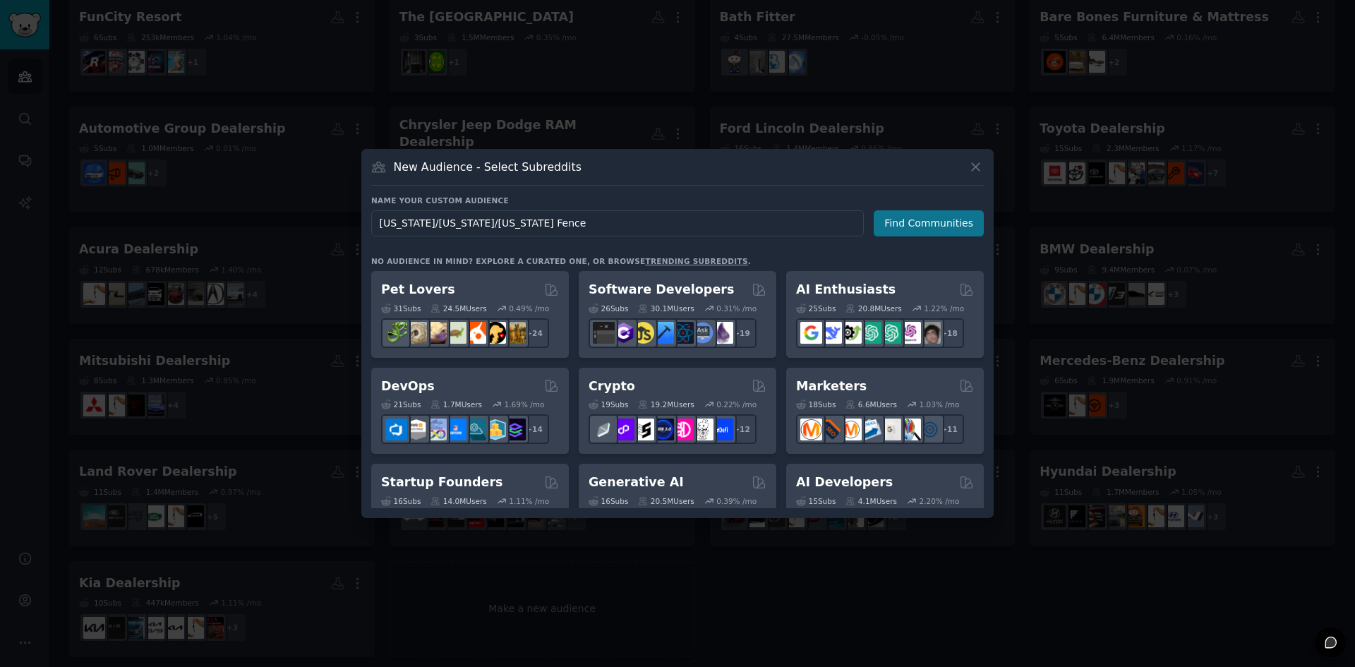
type input "[US_STATE]/[US_STATE]/[US_STATE] Fence"
click at [964, 233] on button "Find Communities" at bounding box center [929, 223] width 110 height 26
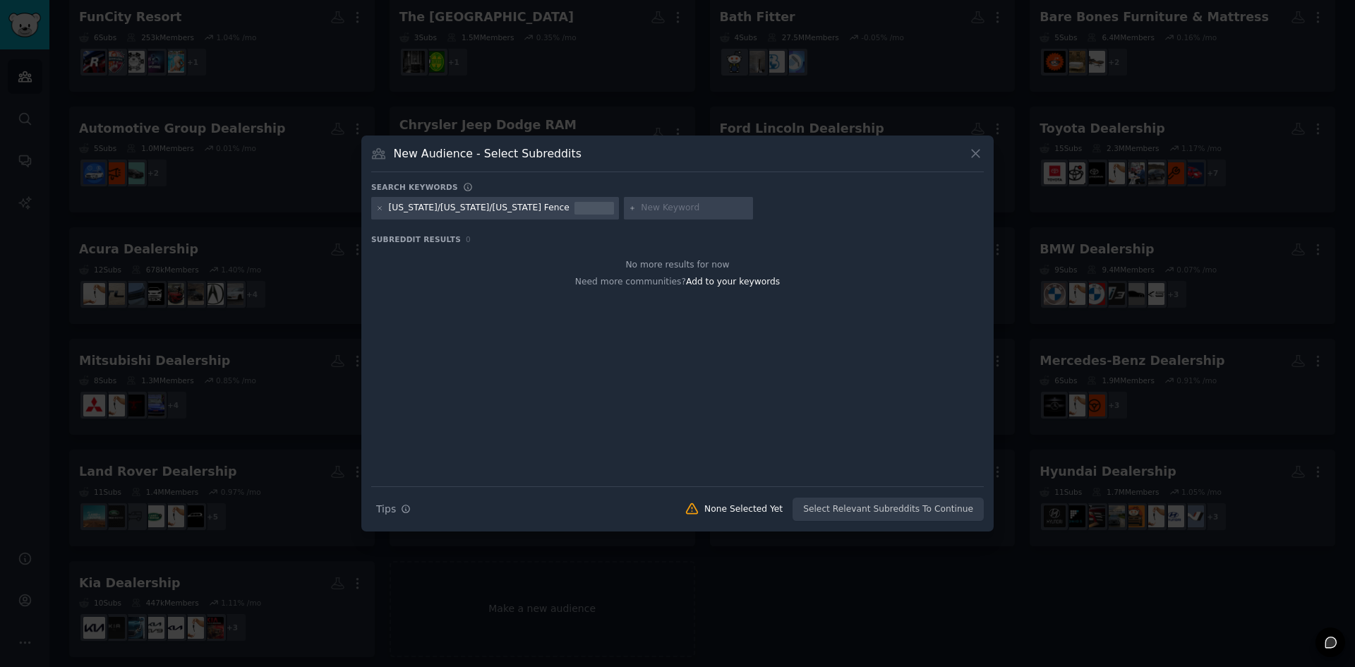
click at [651, 195] on div "Search keywords" at bounding box center [677, 189] width 613 height 15
click at [641, 208] on input "text" at bounding box center [694, 208] width 107 height 13
paste input "Fence contractor"
type input "Fence contractor"
type input "fence"
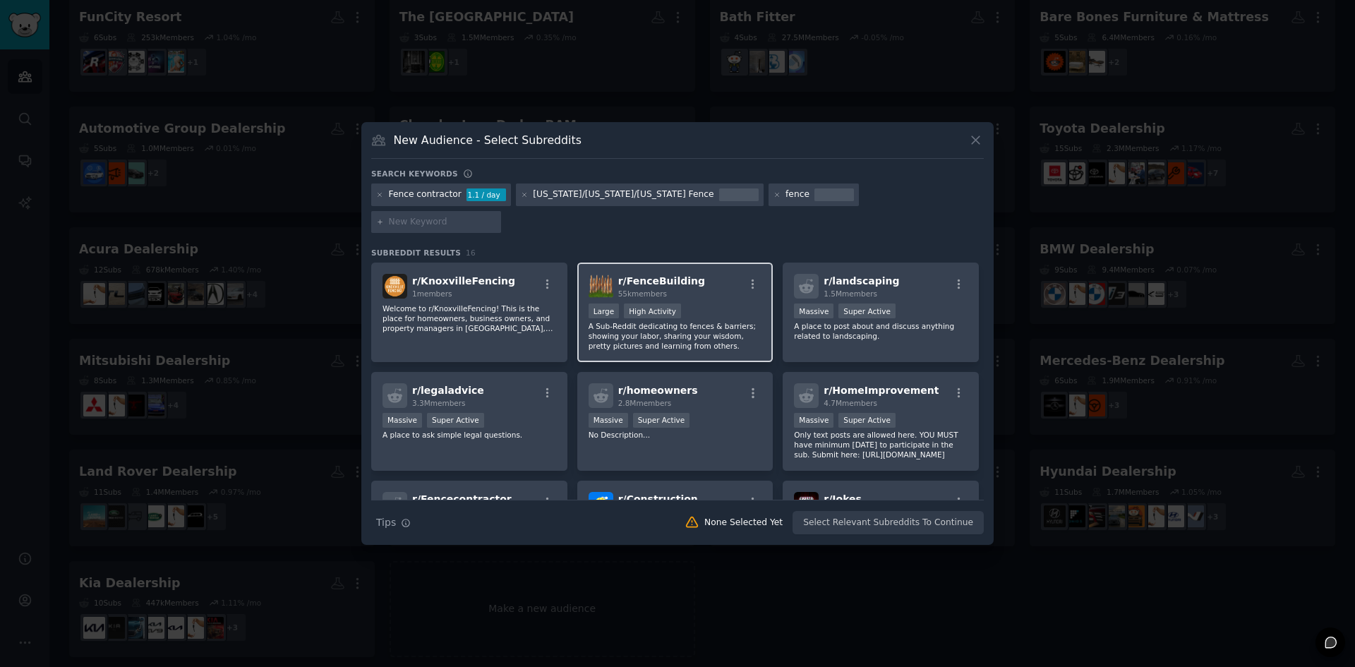
click at [672, 321] on p "A Sub-Reddit dedicating to fences & barriers; showing your labor, sharing your …" at bounding box center [676, 336] width 174 height 30
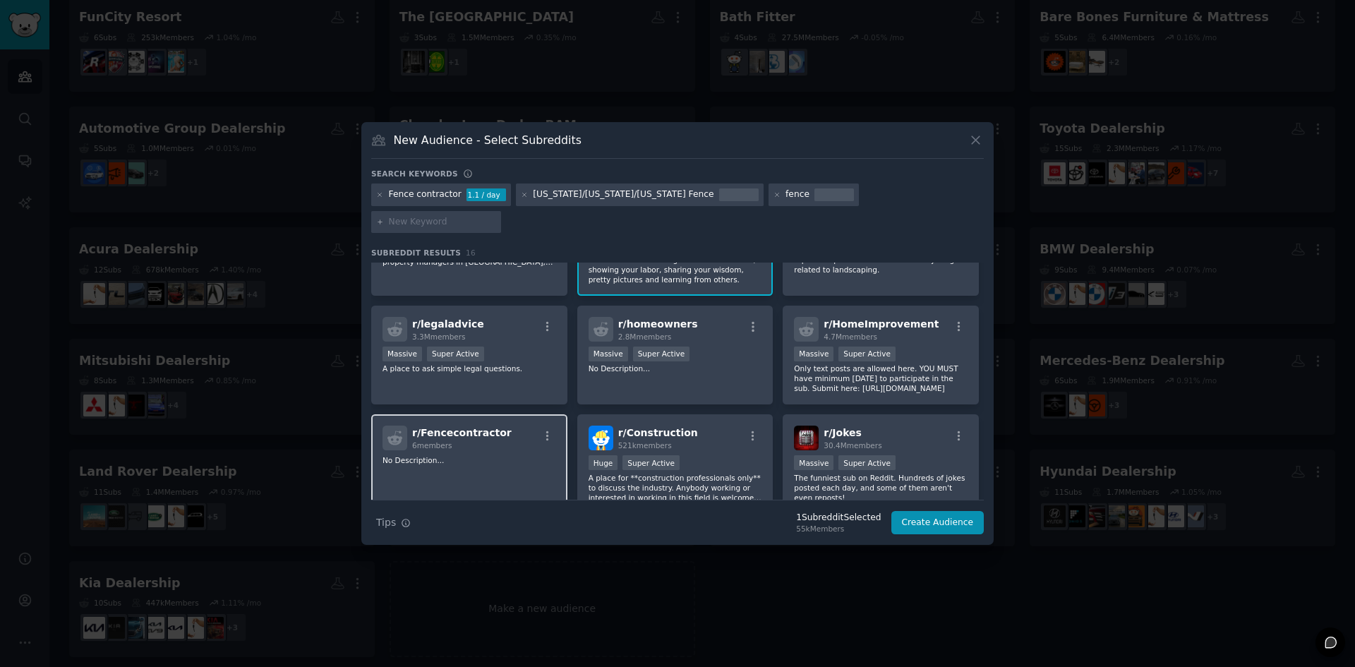
scroll to position [71, 0]
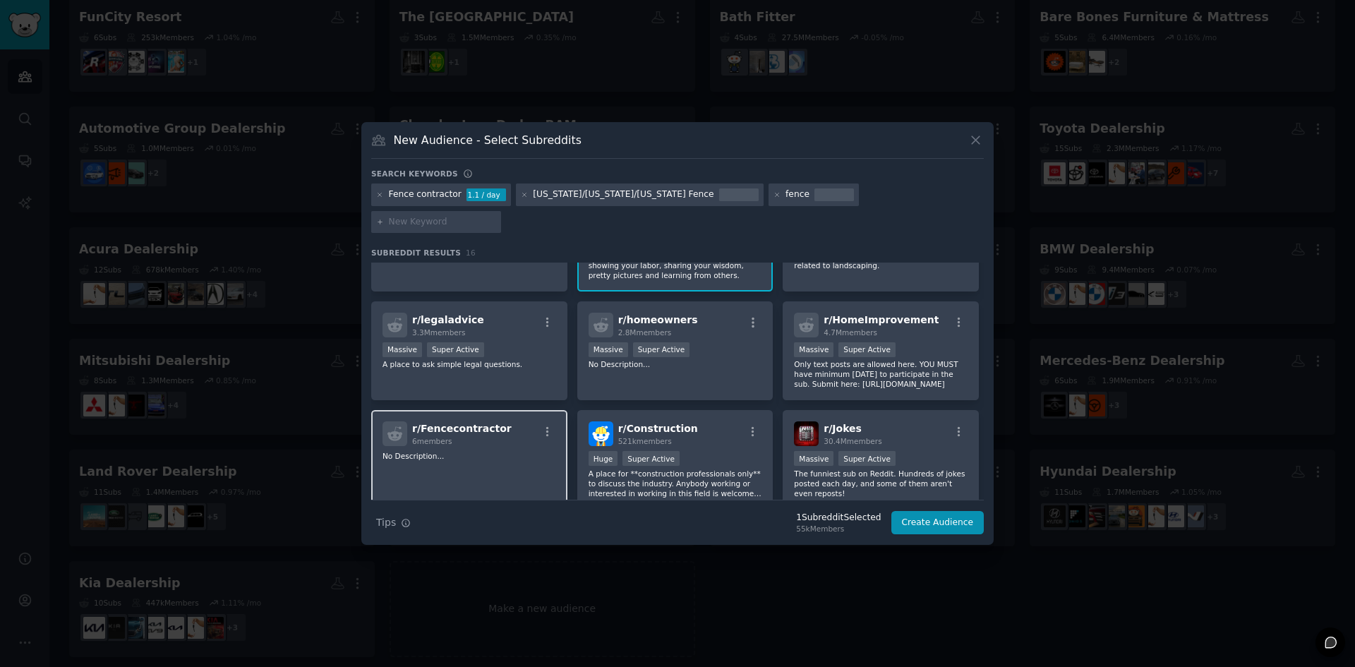
click at [508, 451] on p "No Description..." at bounding box center [470, 456] width 174 height 10
click at [905, 359] on p "Only text posts are allowed here. YOU MUST have minimum karma to participate in…" at bounding box center [881, 374] width 174 height 30
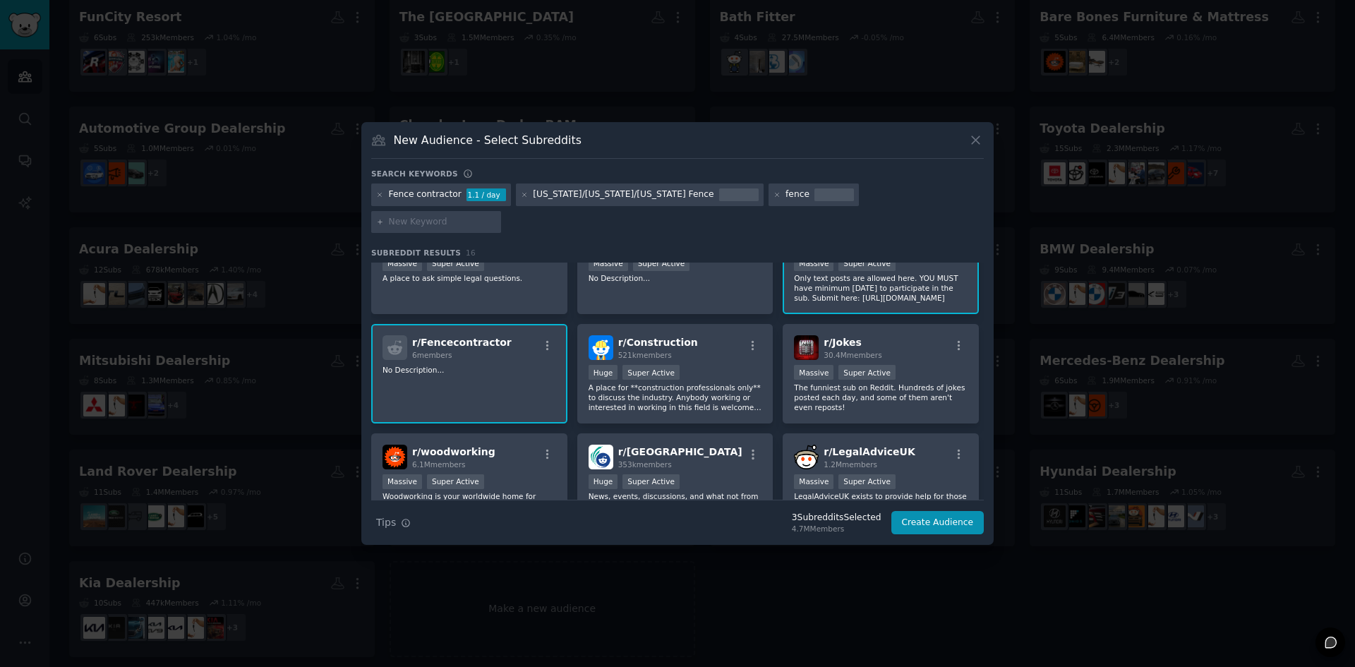
scroll to position [0, 0]
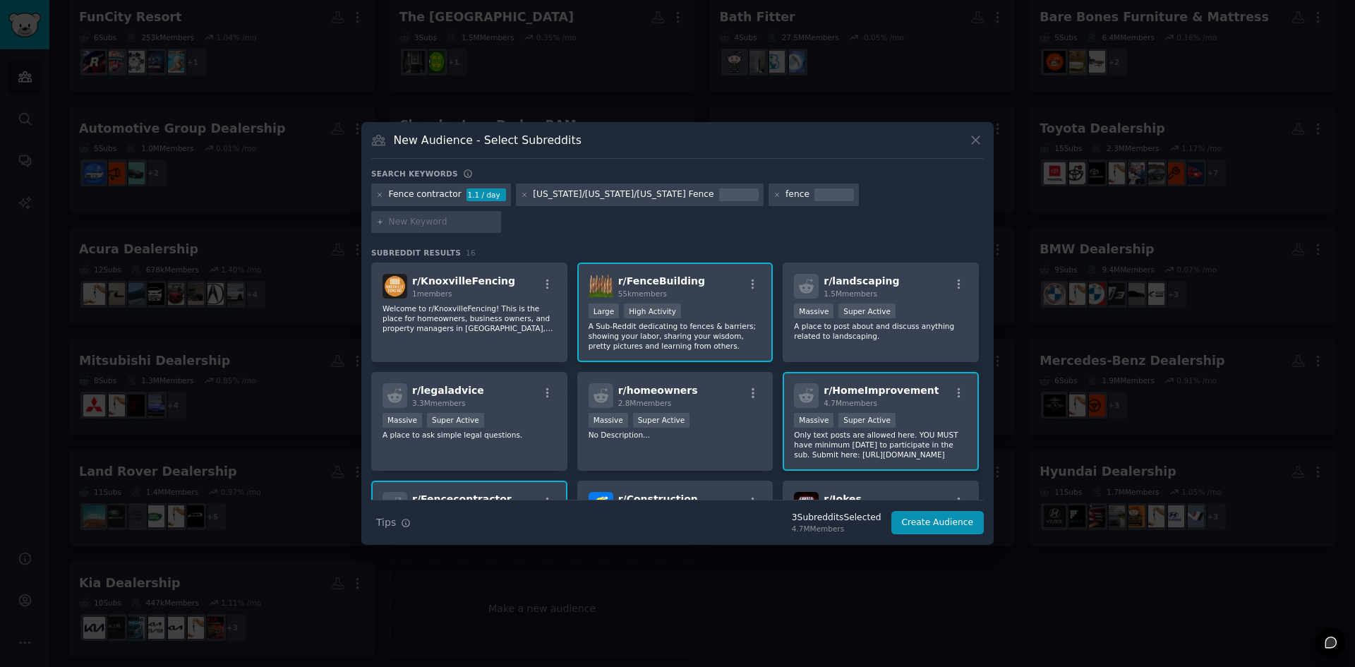
click at [501, 211] on div at bounding box center [436, 222] width 130 height 23
click at [496, 216] on input "text" at bounding box center [442, 222] width 107 height 13
type input "deck builder"
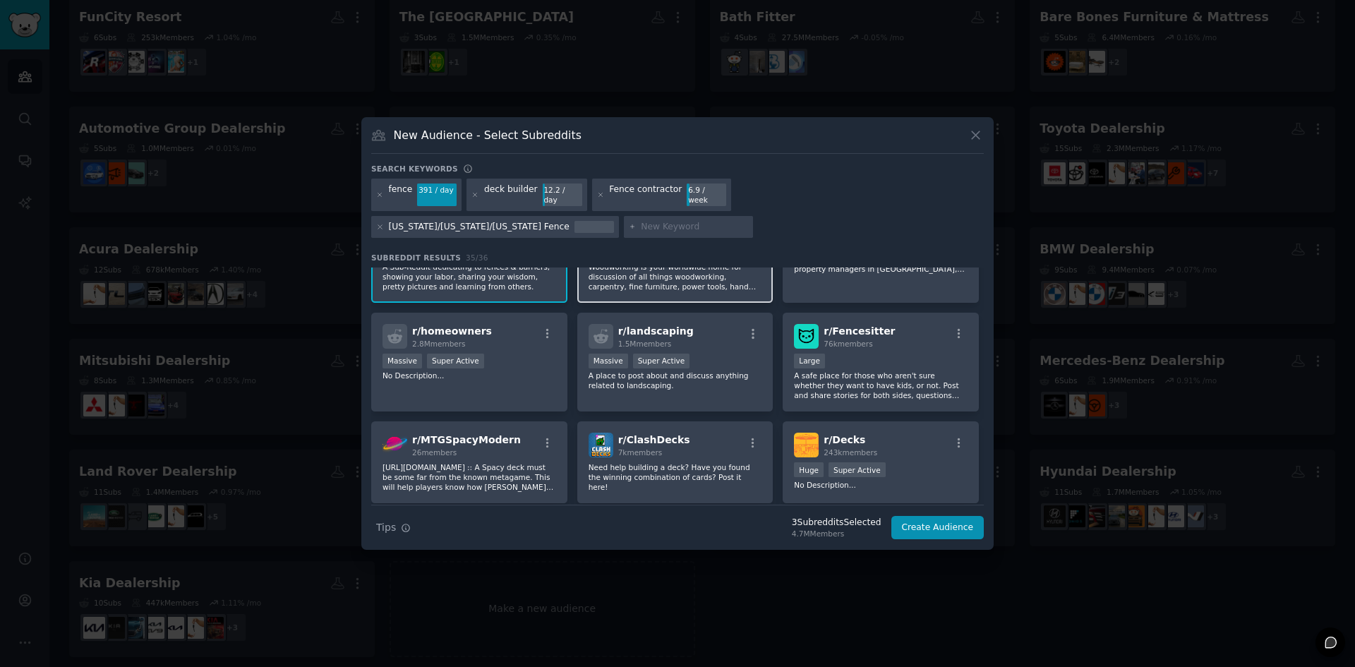
scroll to position [71, 0]
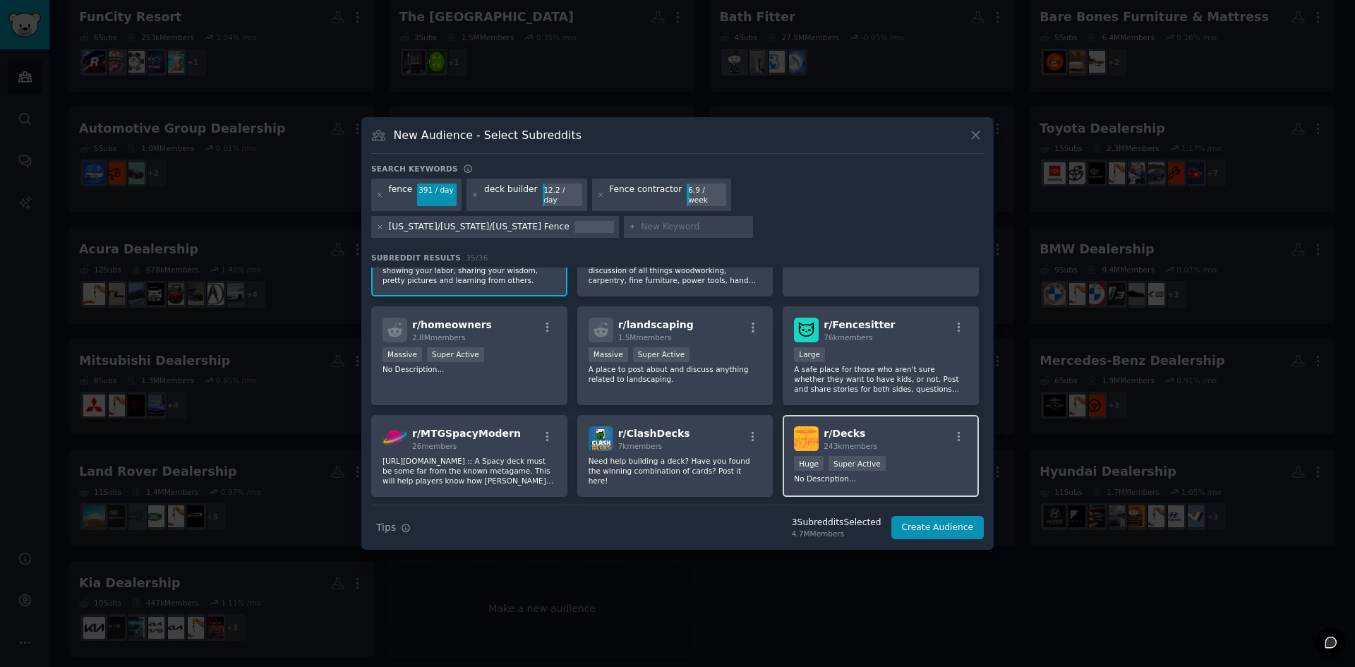
click at [837, 442] on span "243k members" at bounding box center [851, 446] width 54 height 8
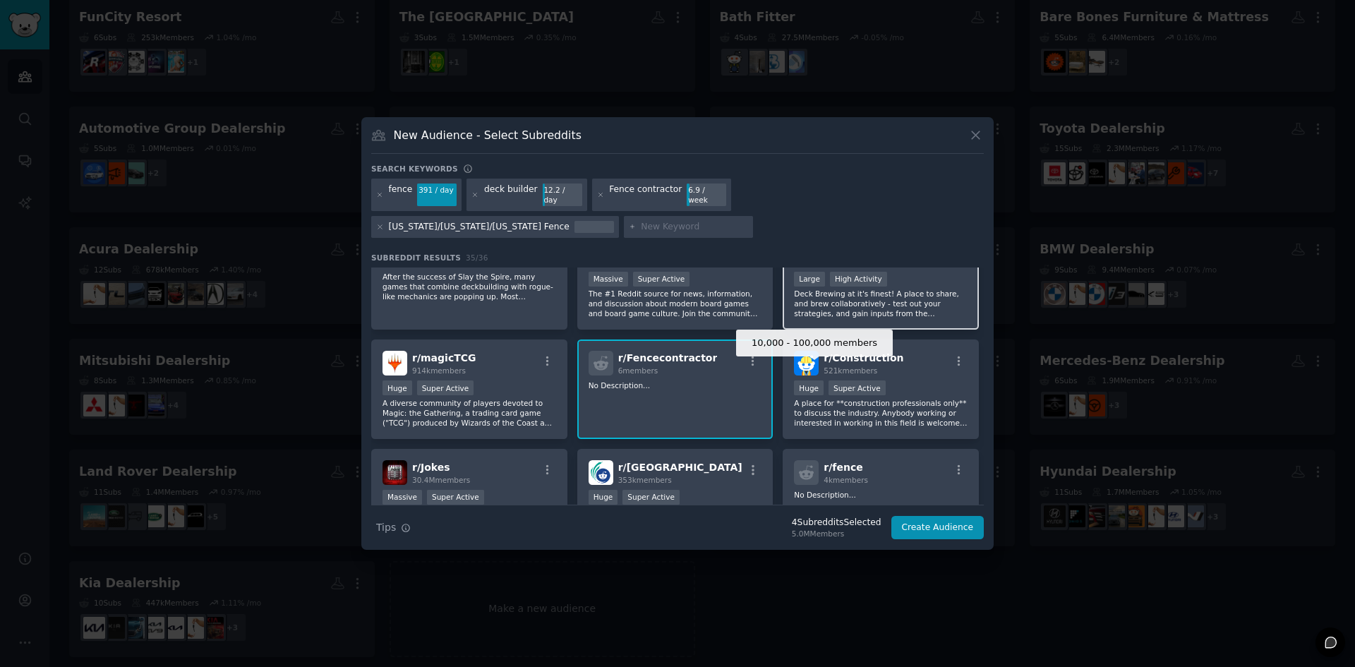
scroll to position [494, 0]
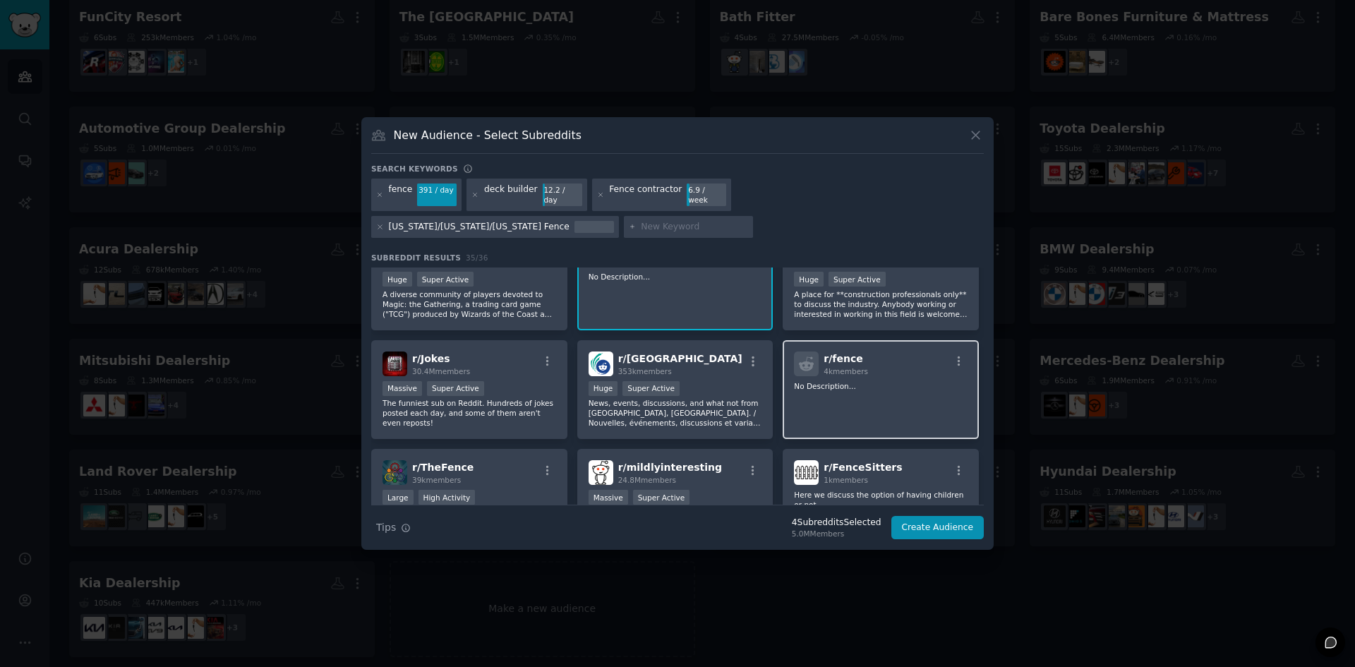
click at [875, 401] on div "r/ fence 4k members No Description..." at bounding box center [881, 390] width 196 height 100
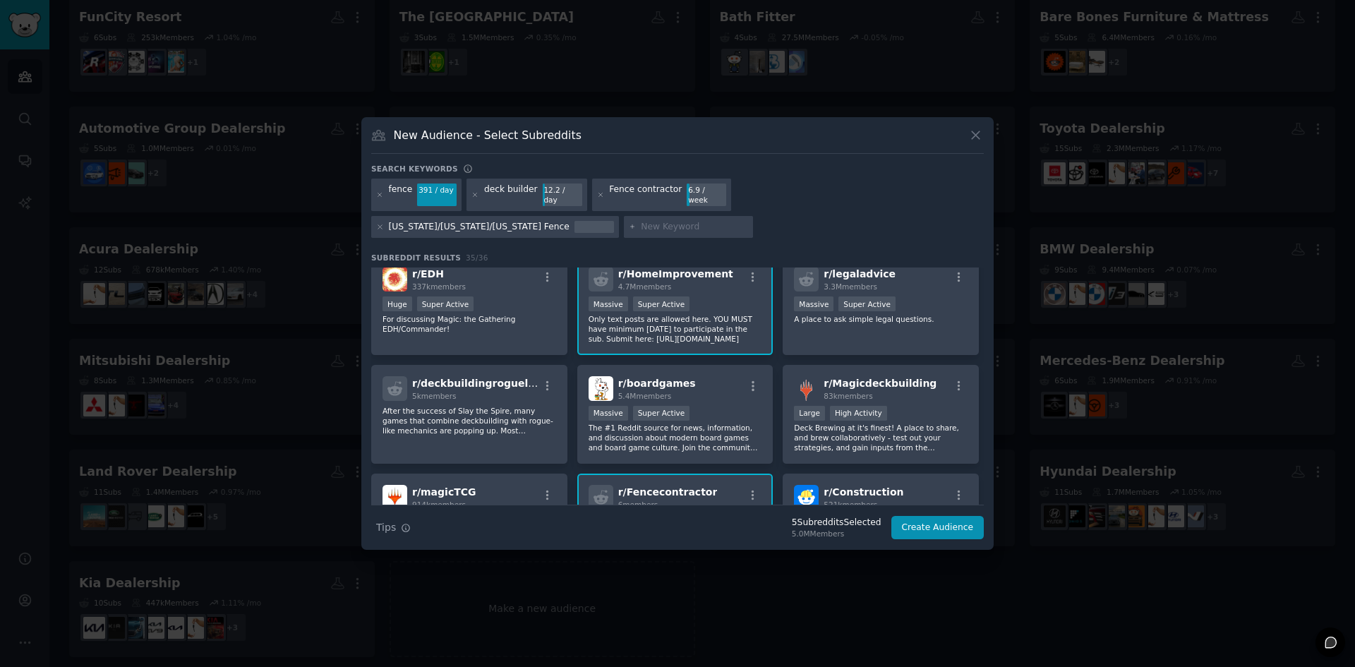
scroll to position [212, 0]
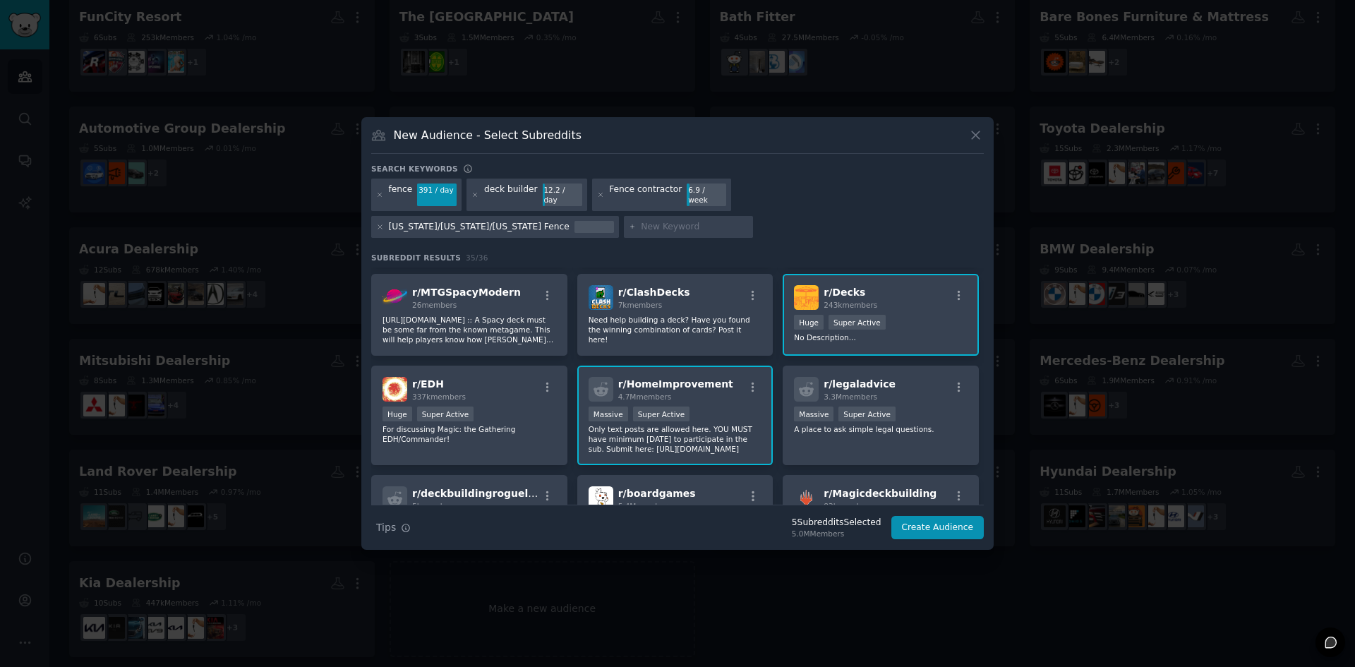
click at [641, 224] on input "text" at bounding box center [694, 227] width 107 height 13
click at [641, 221] on input "text" at bounding box center [694, 227] width 107 height 13
type input "decks"
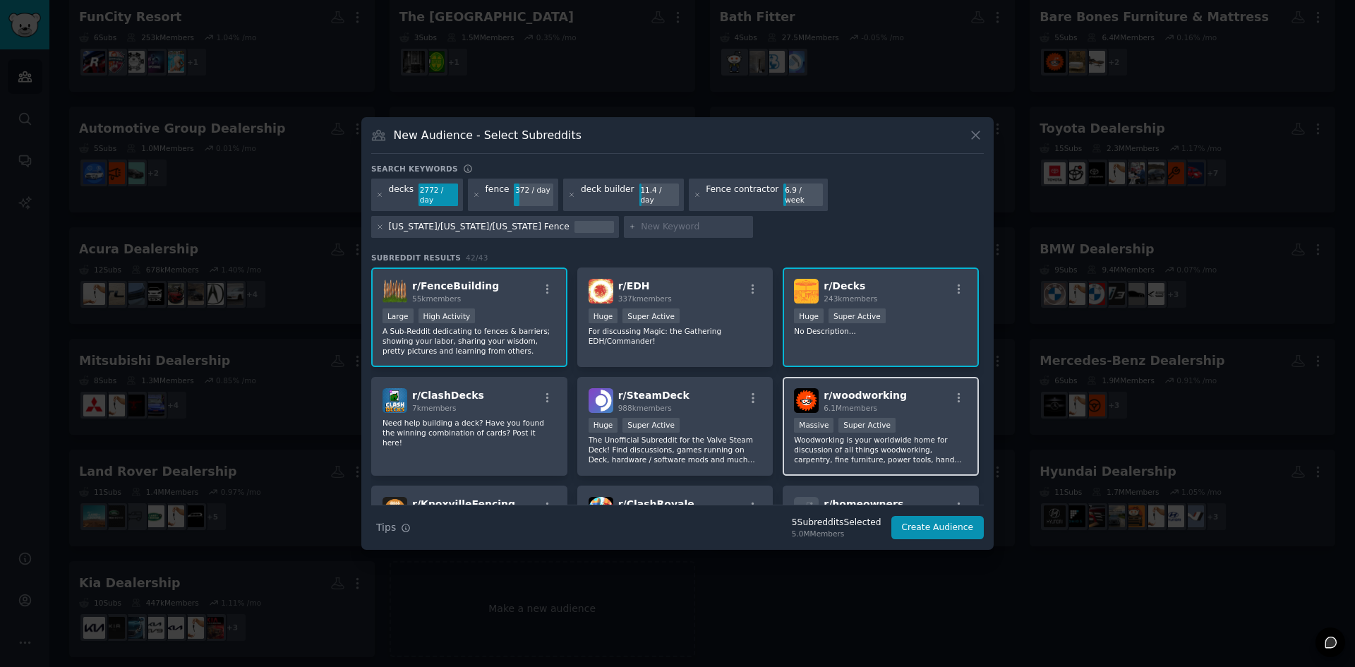
click at [842, 404] on span "6.1M members" at bounding box center [851, 408] width 54 height 8
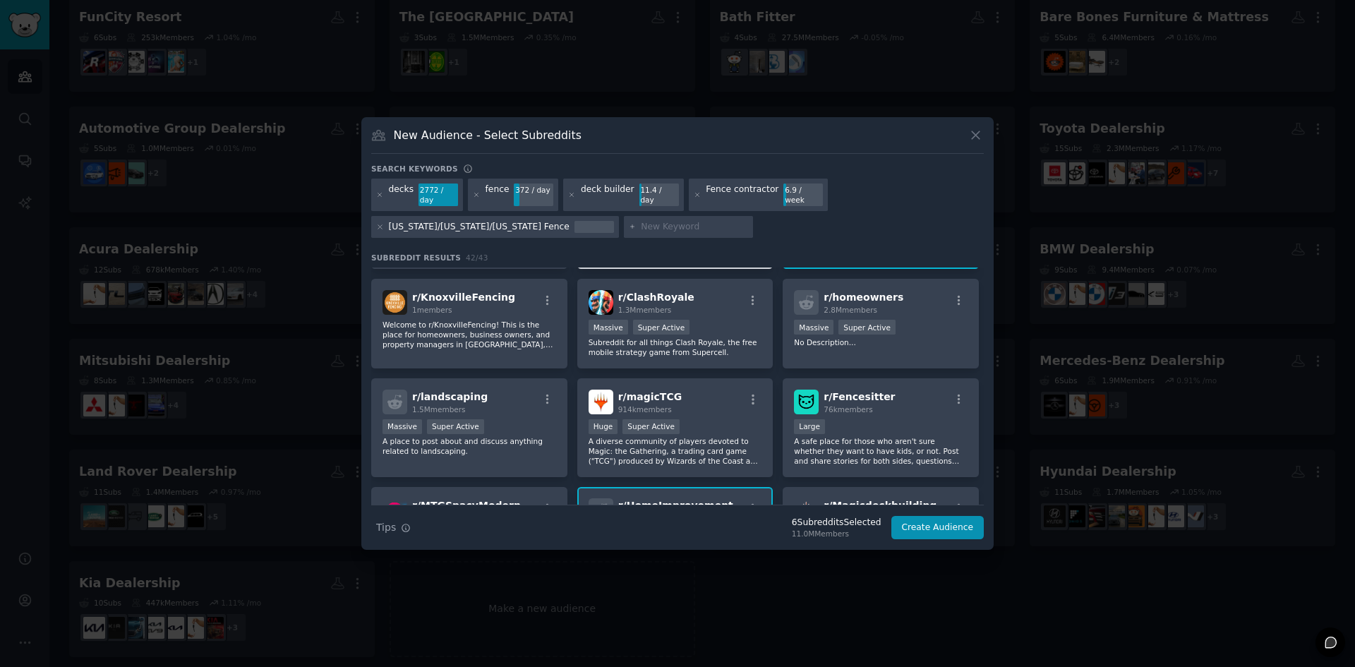
scroll to position [212, 0]
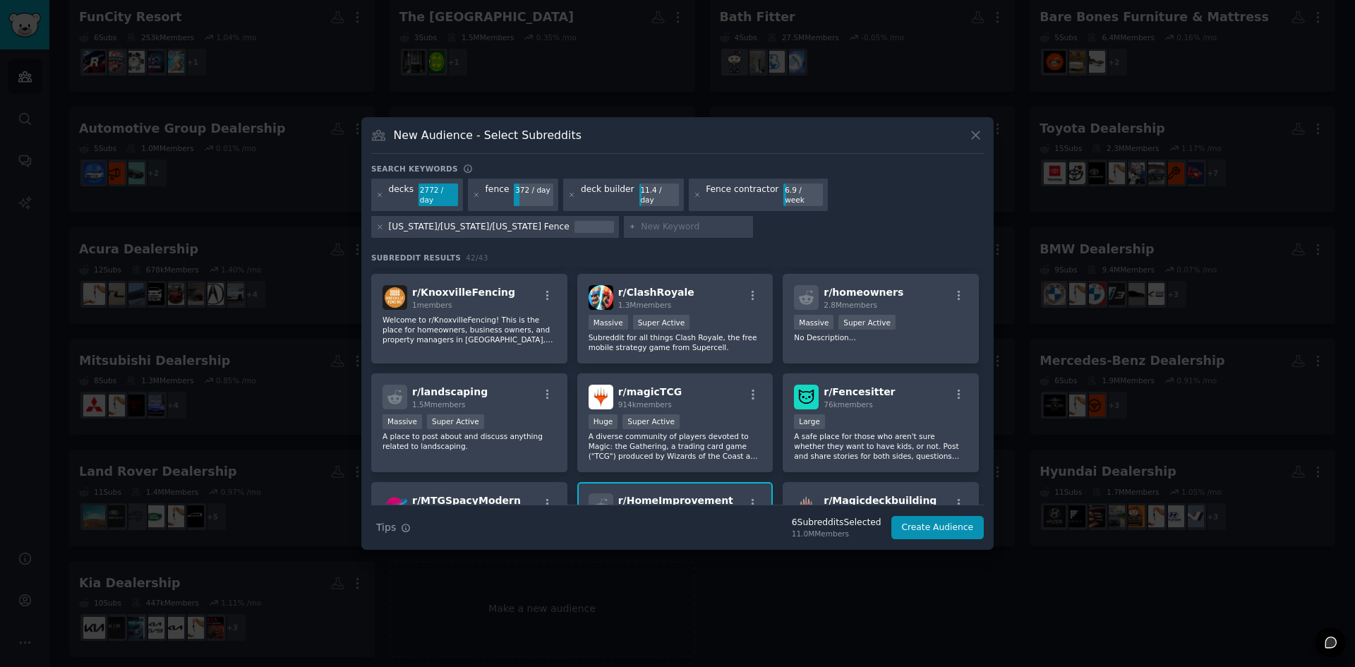
click at [659, 223] on input "text" at bounding box center [694, 227] width 107 height 13
type input "fence supply store"
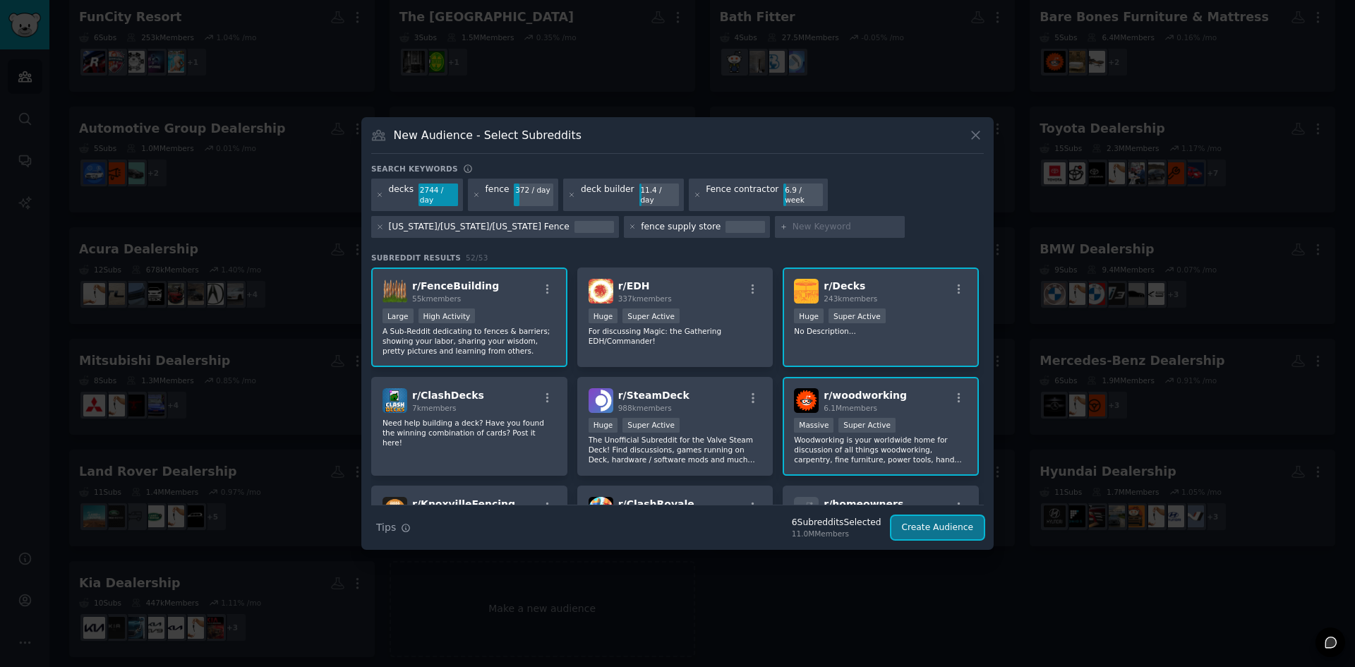
click at [928, 520] on button "Create Audience" at bounding box center [938, 528] width 93 height 24
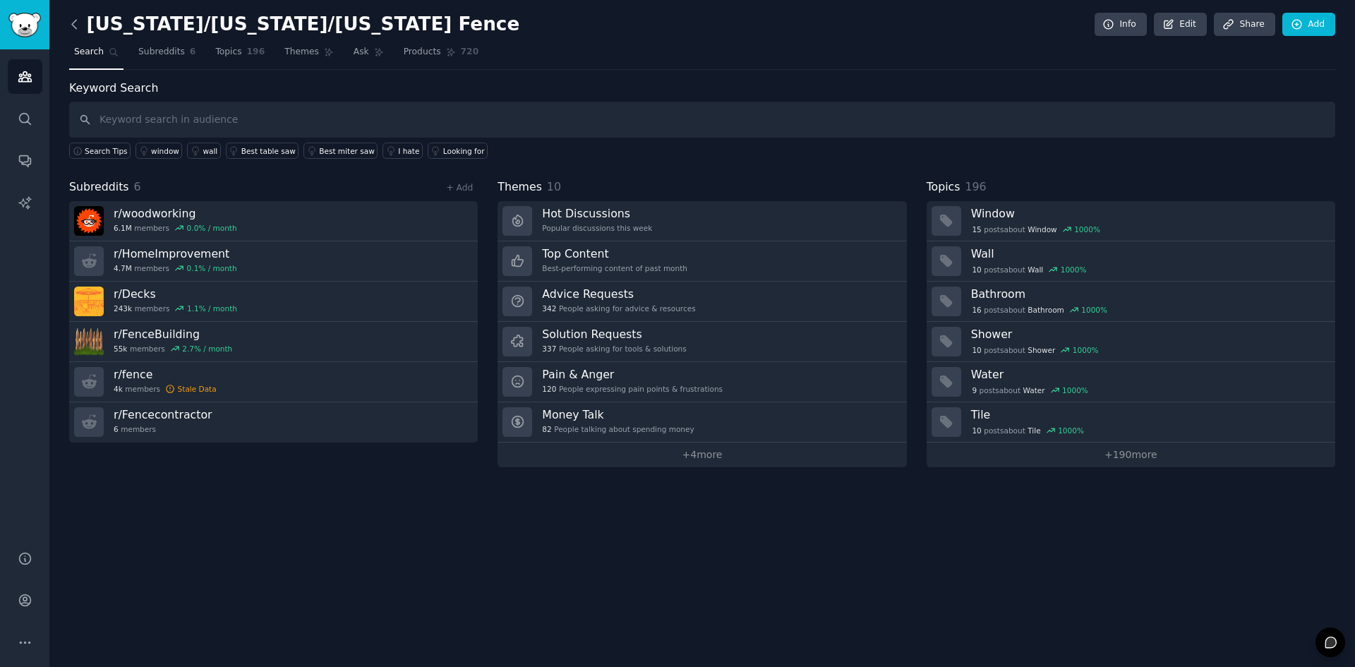
click at [78, 21] on icon at bounding box center [74, 24] width 15 height 15
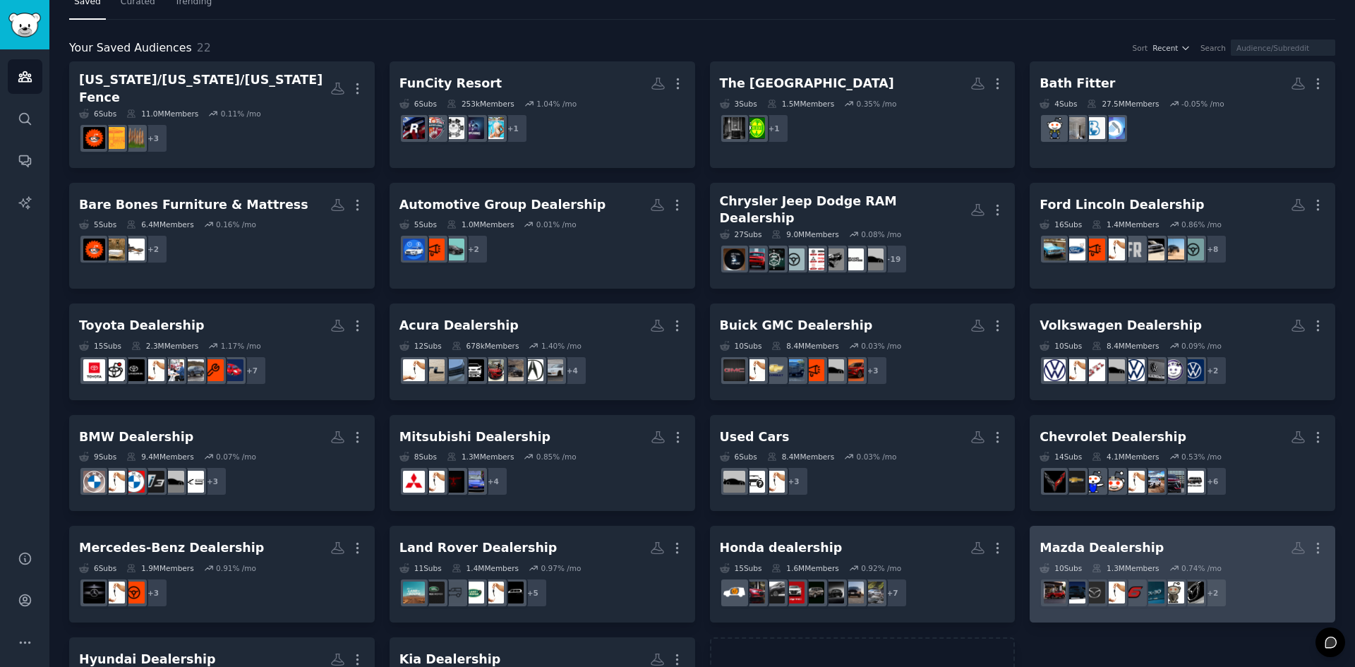
scroll to position [116, 0]
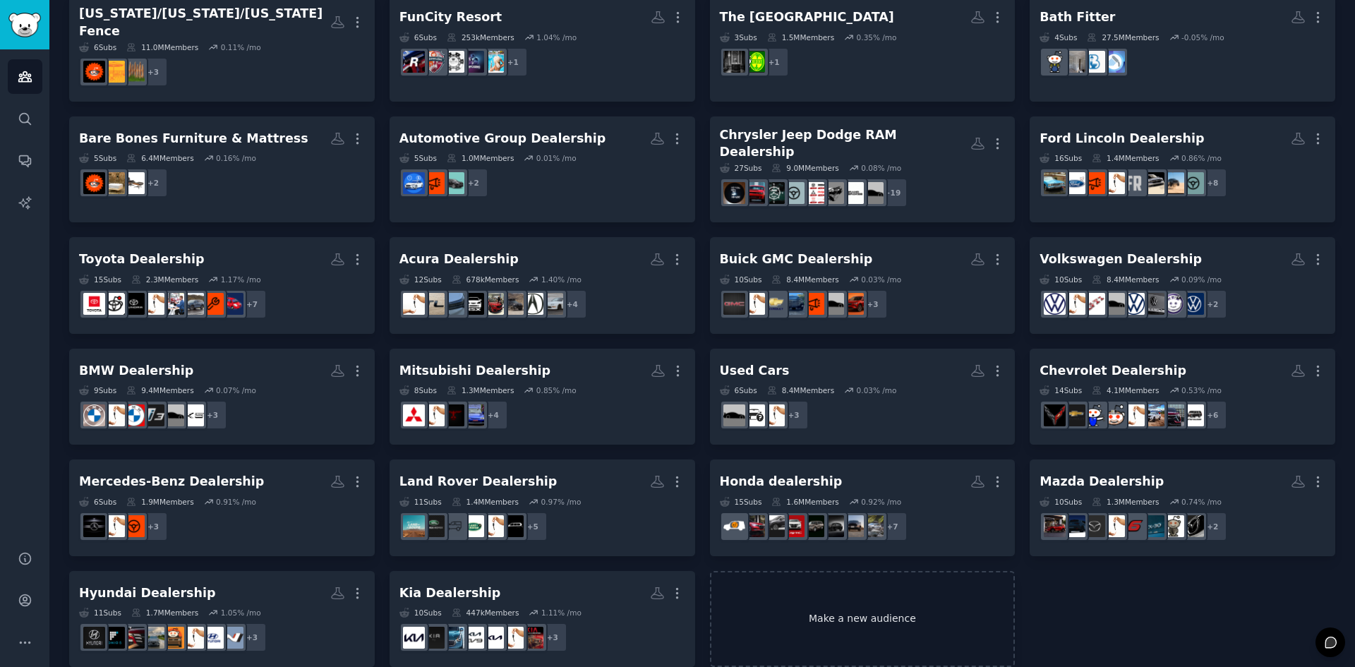
click at [779, 614] on link "Make a new audience" at bounding box center [863, 619] width 306 height 97
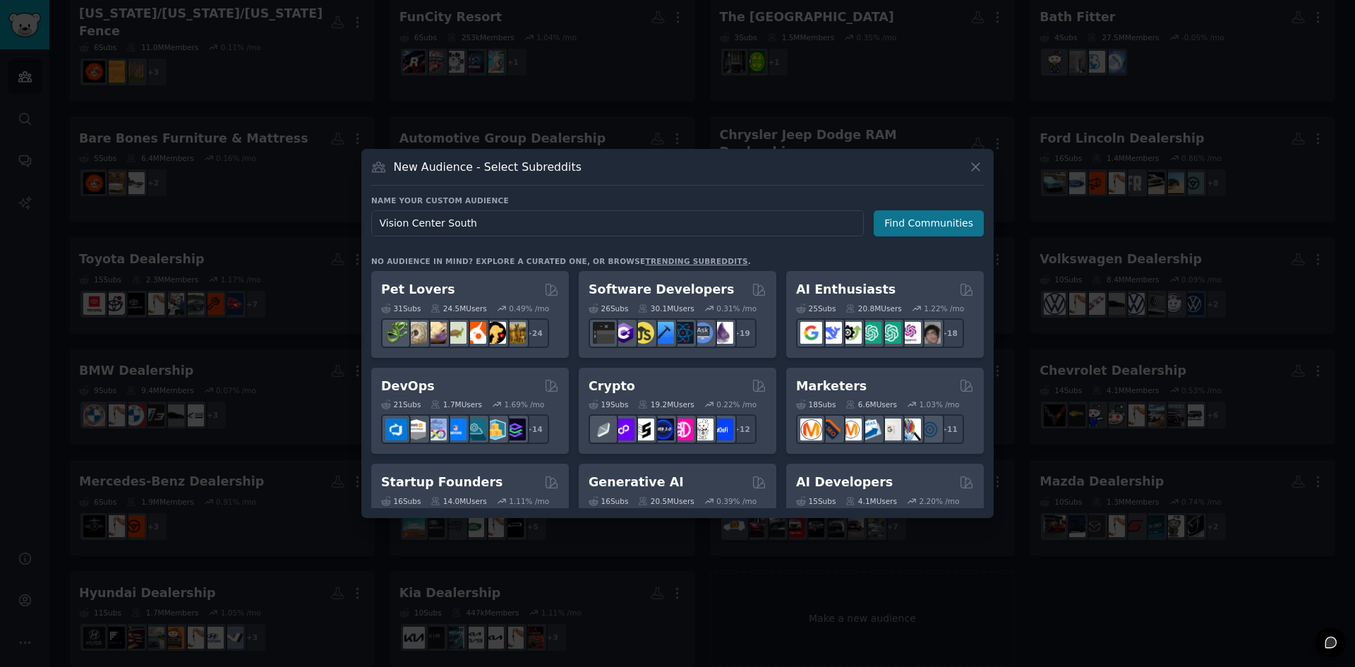
type input "Vision Center South"
click at [924, 223] on button "Find Communities" at bounding box center [929, 223] width 110 height 26
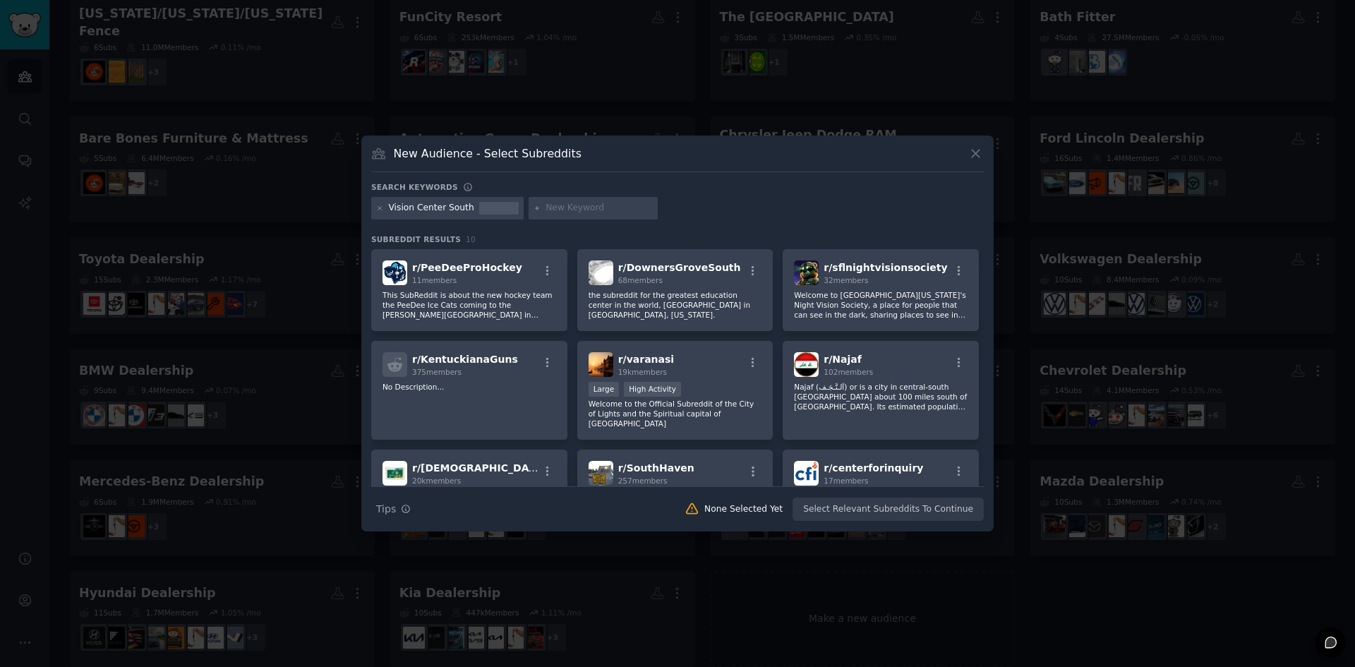
click at [582, 202] on input "text" at bounding box center [599, 208] width 107 height 13
paste input "Optometrist"
type input "Optometrist"
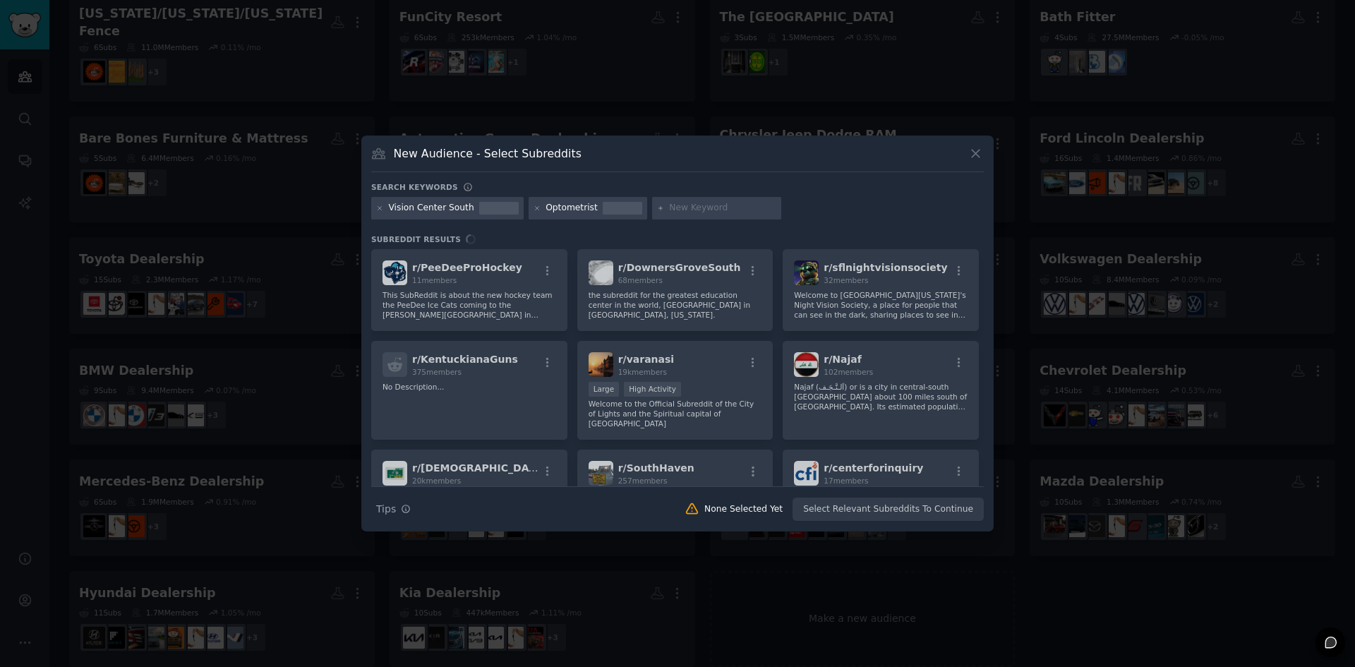
click at [680, 204] on input "text" at bounding box center [722, 208] width 107 height 13
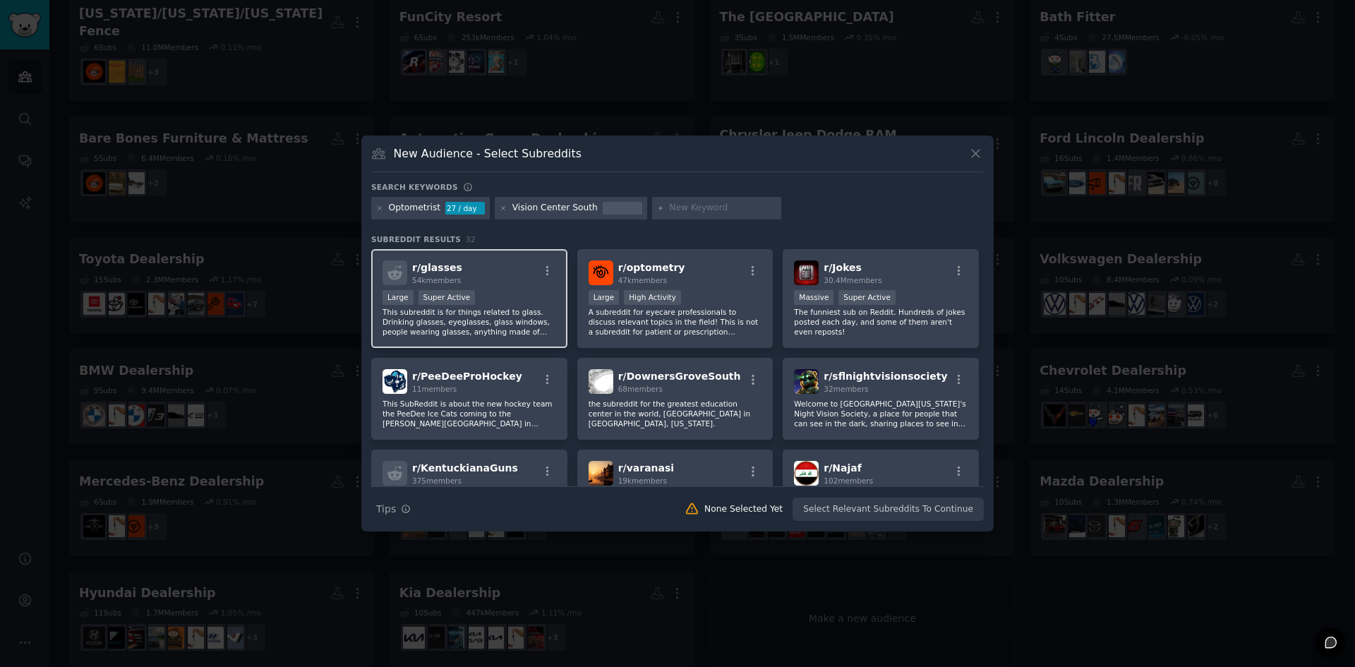
click at [508, 291] on div "Large Super Active" at bounding box center [470, 299] width 174 height 18
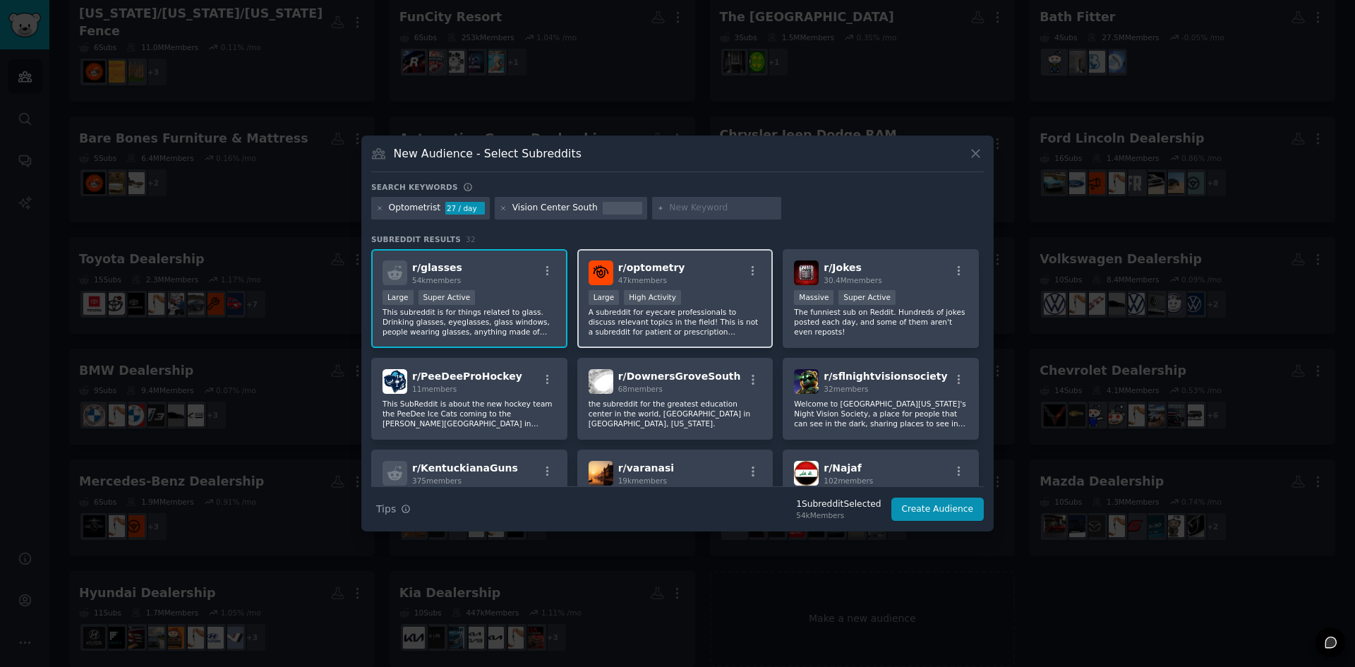
click at [699, 304] on div ">= 80th percentile for submissions / day Large High Activity" at bounding box center [676, 299] width 174 height 18
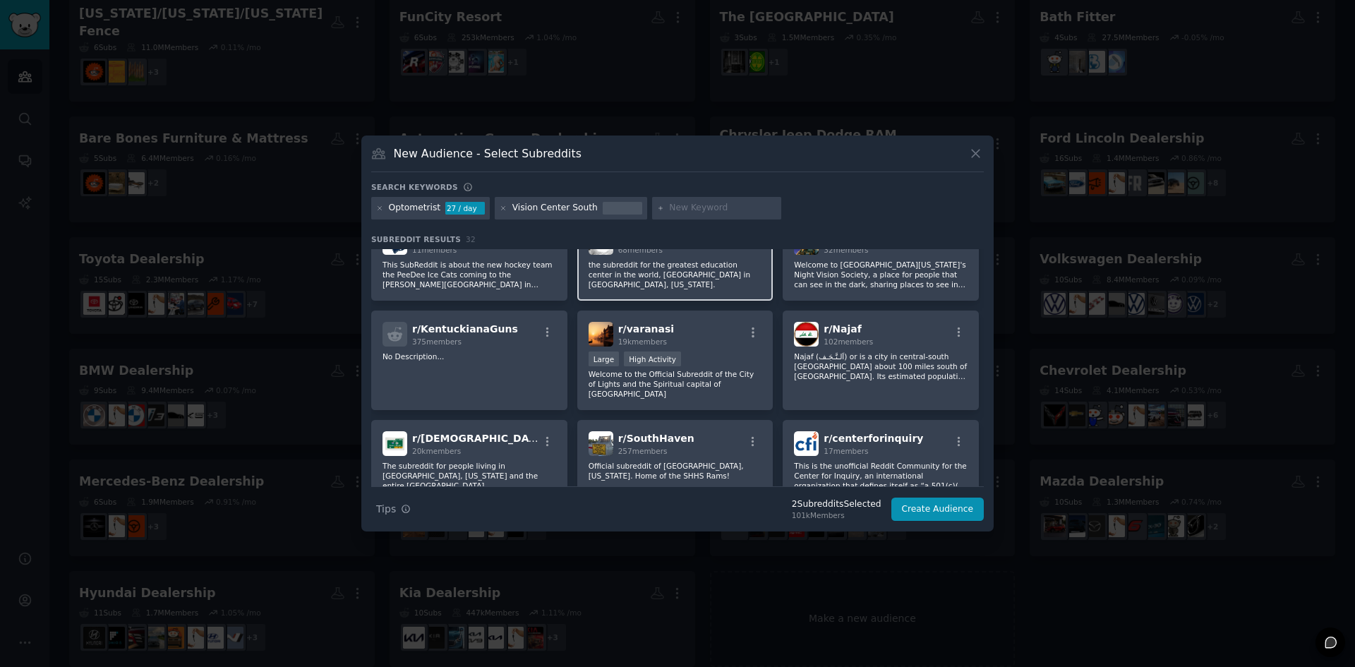
scroll to position [141, 0]
click at [676, 200] on div at bounding box center [717, 208] width 130 height 23
click at [691, 205] on input "text" at bounding box center [722, 208] width 107 height 13
paste input "Optician"
type input "Optician"
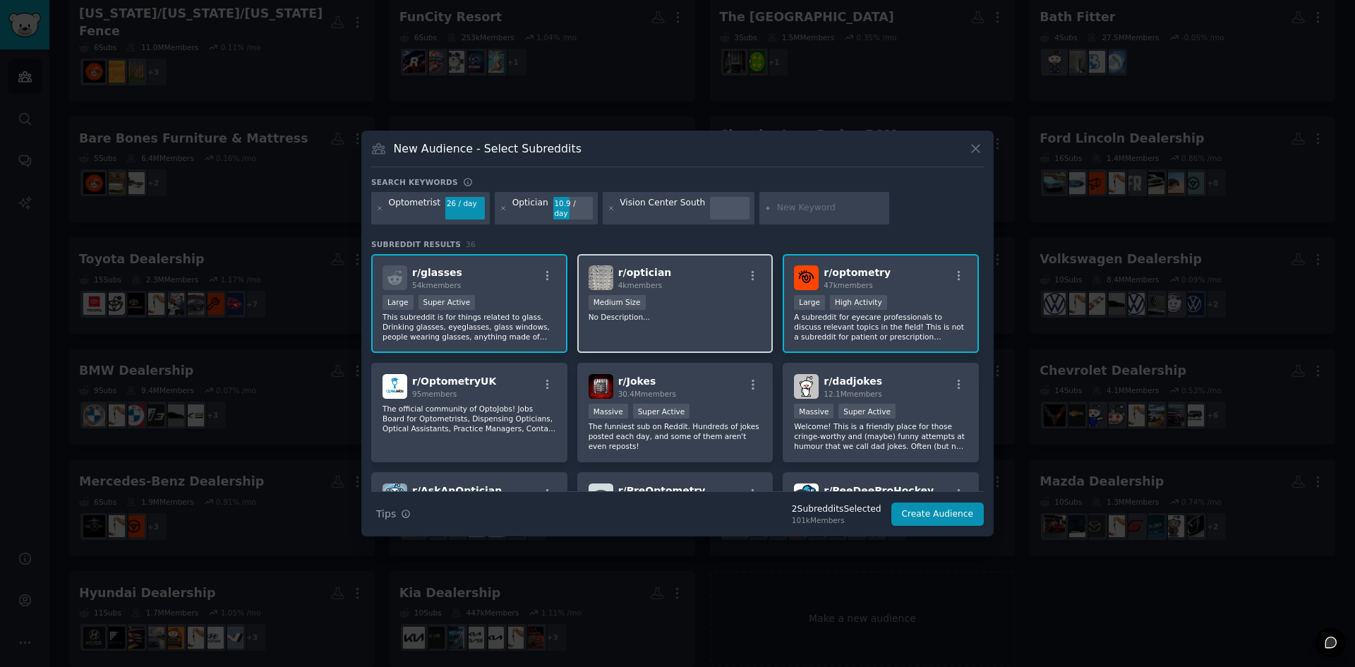
click at [693, 316] on p "No Description..." at bounding box center [676, 317] width 174 height 10
click at [796, 208] on input "text" at bounding box center [830, 208] width 107 height 13
paste input "Eye care center"
type input "Eye care center"
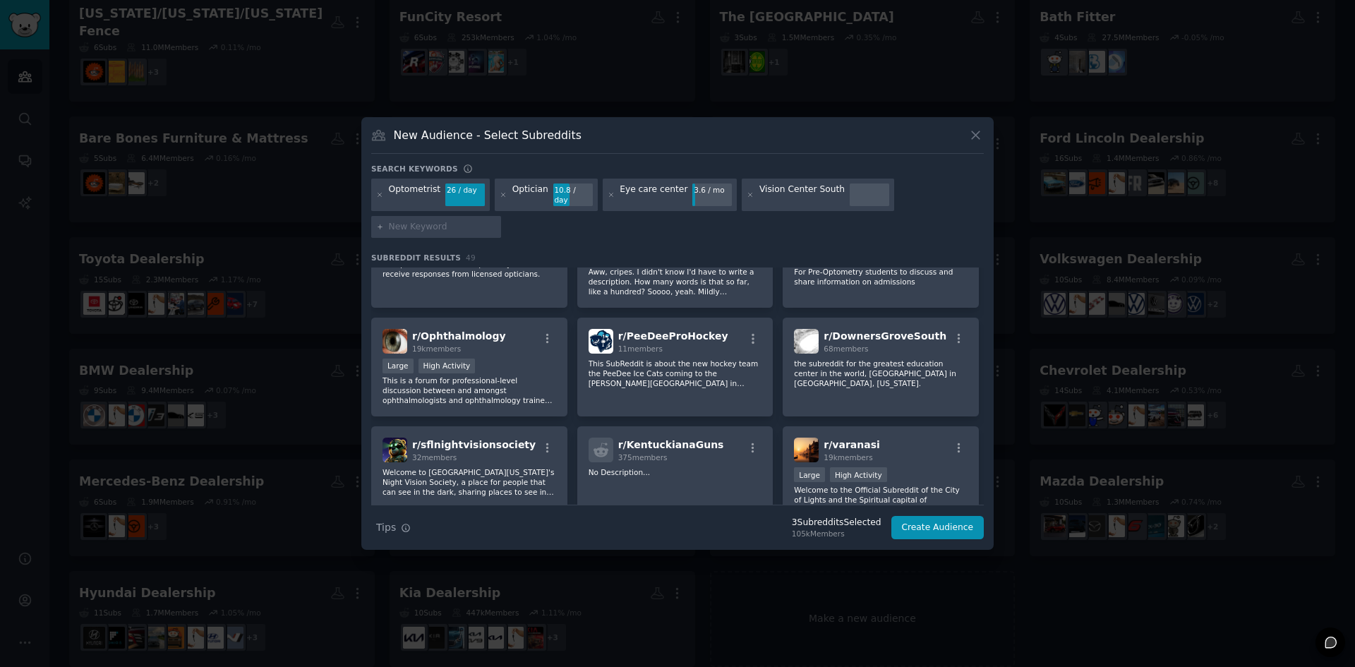
scroll to position [282, 0]
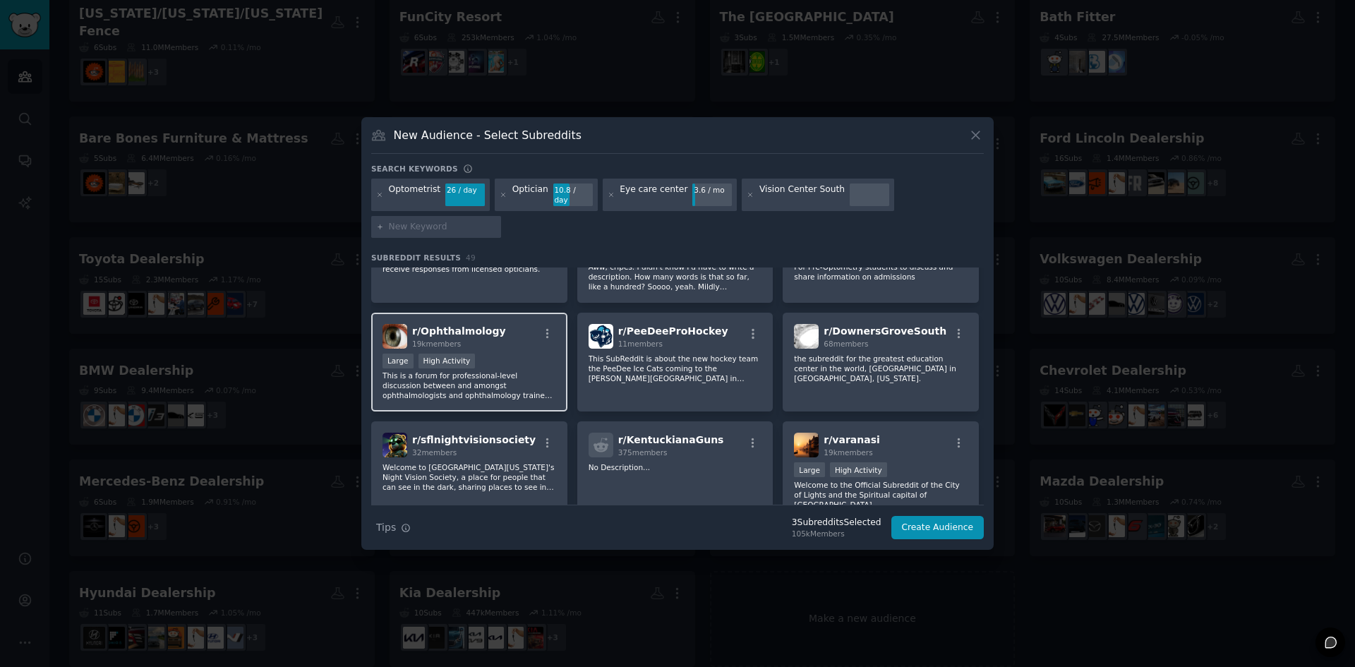
click at [482, 347] on div "r/ Ophthalmology 19k members Large High Activity This is a forum for profession…" at bounding box center [469, 363] width 196 height 100
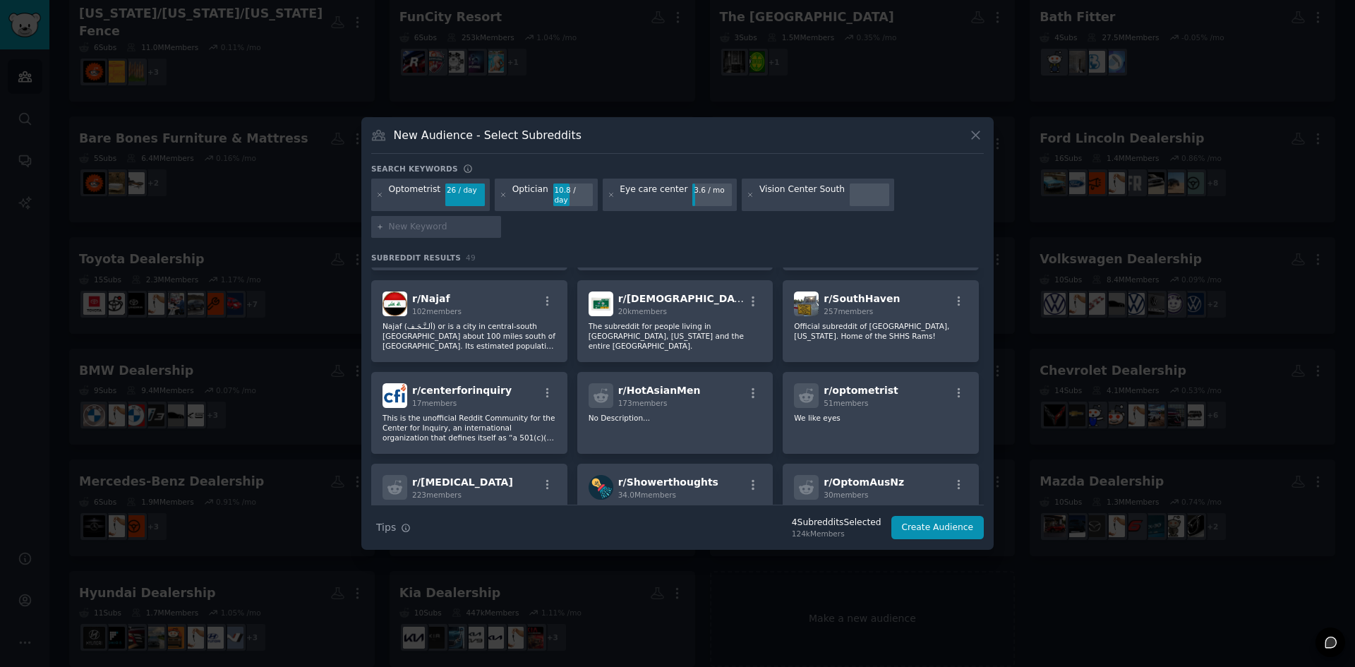
scroll to position [565, 0]
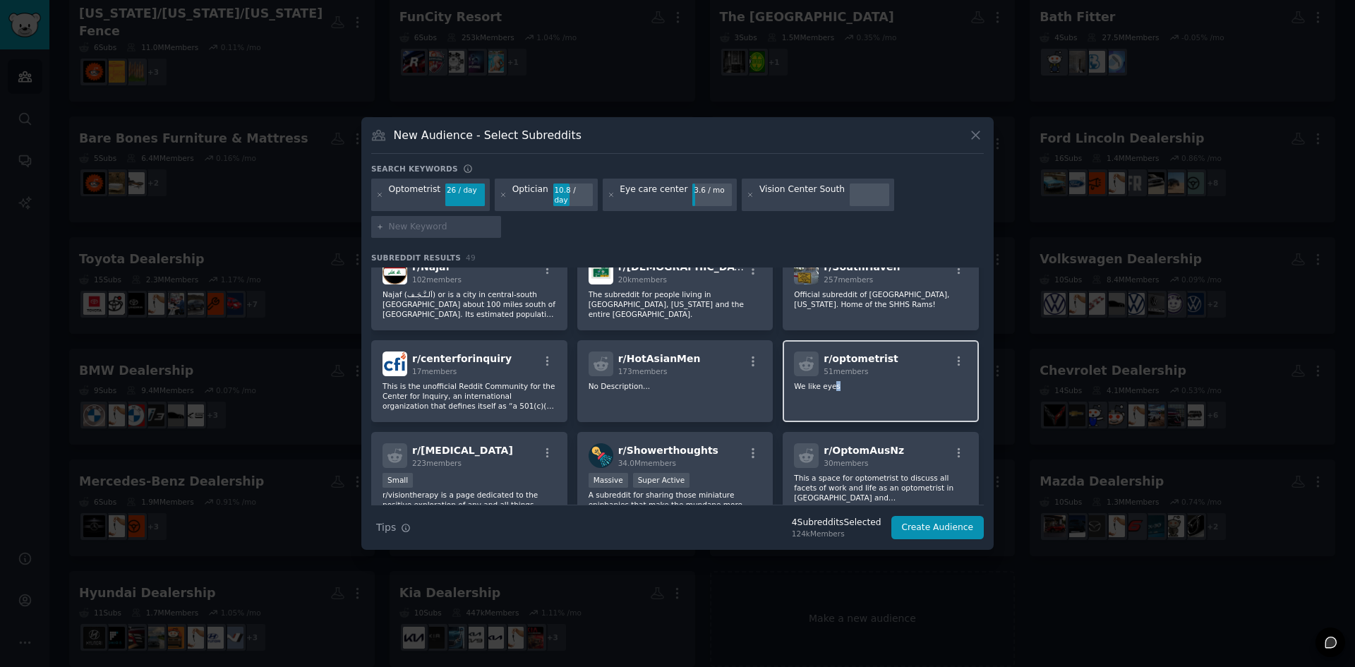
click at [832, 385] on div "r/ optometrist 51 members We like eyes" at bounding box center [881, 381] width 196 height 82
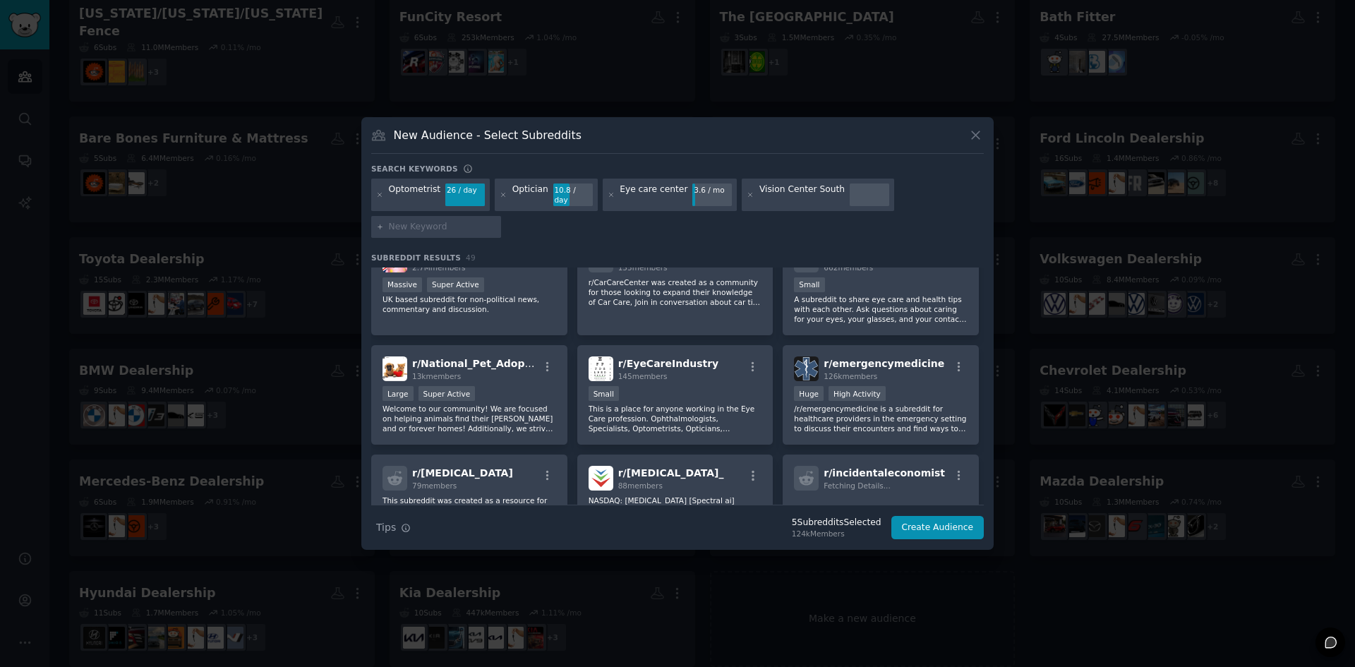
scroll to position [988, 0]
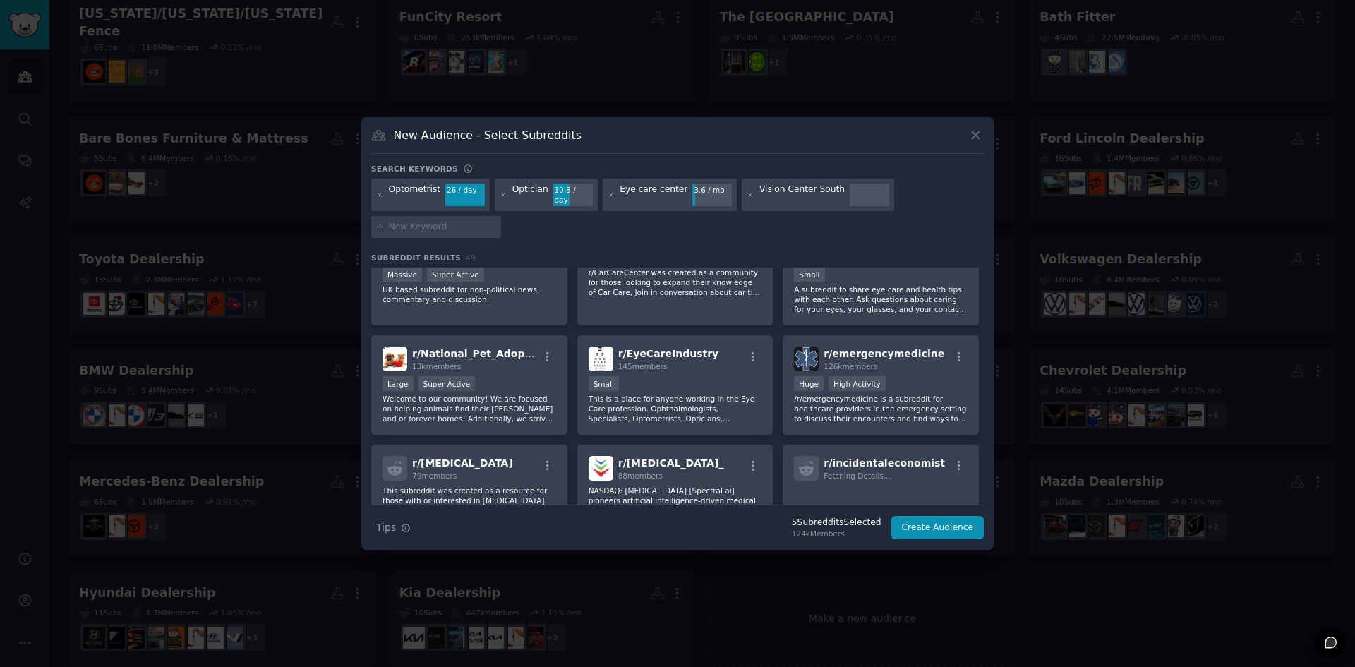
click at [420, 221] on input "text" at bounding box center [442, 227] width 107 height 13
paste input "Sunglasses store"
type input "Sunglasses store"
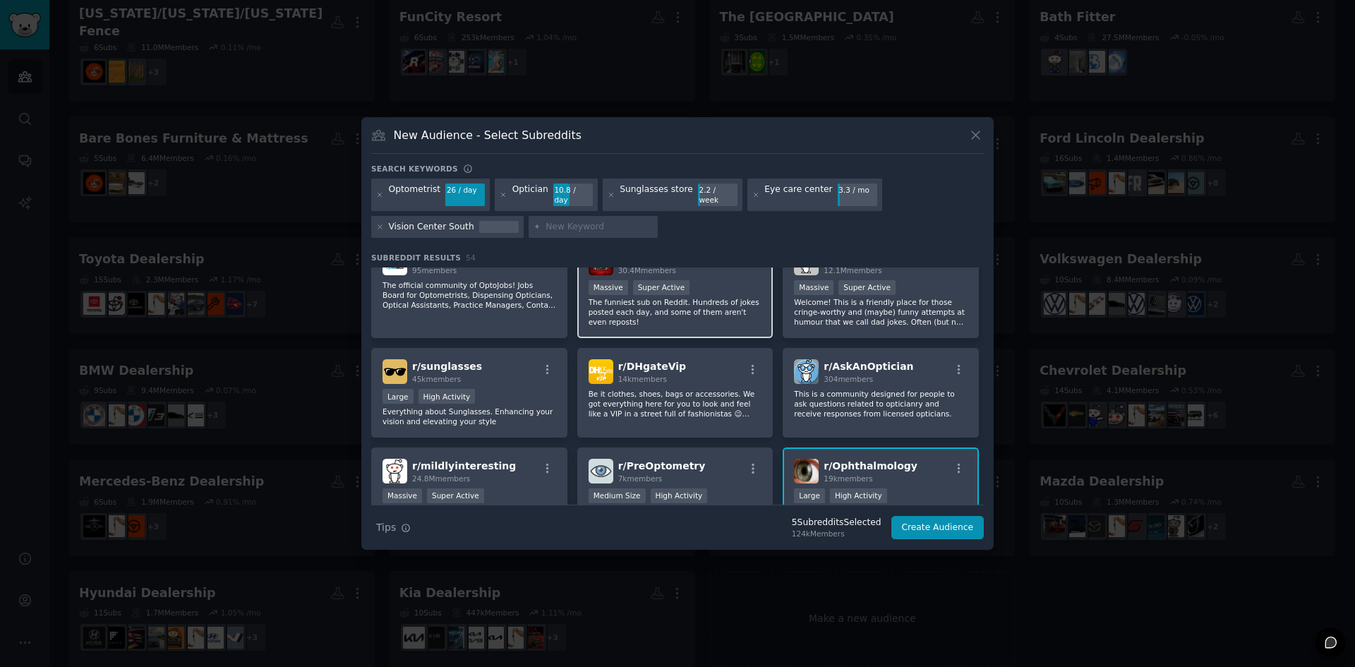
scroll to position [141, 0]
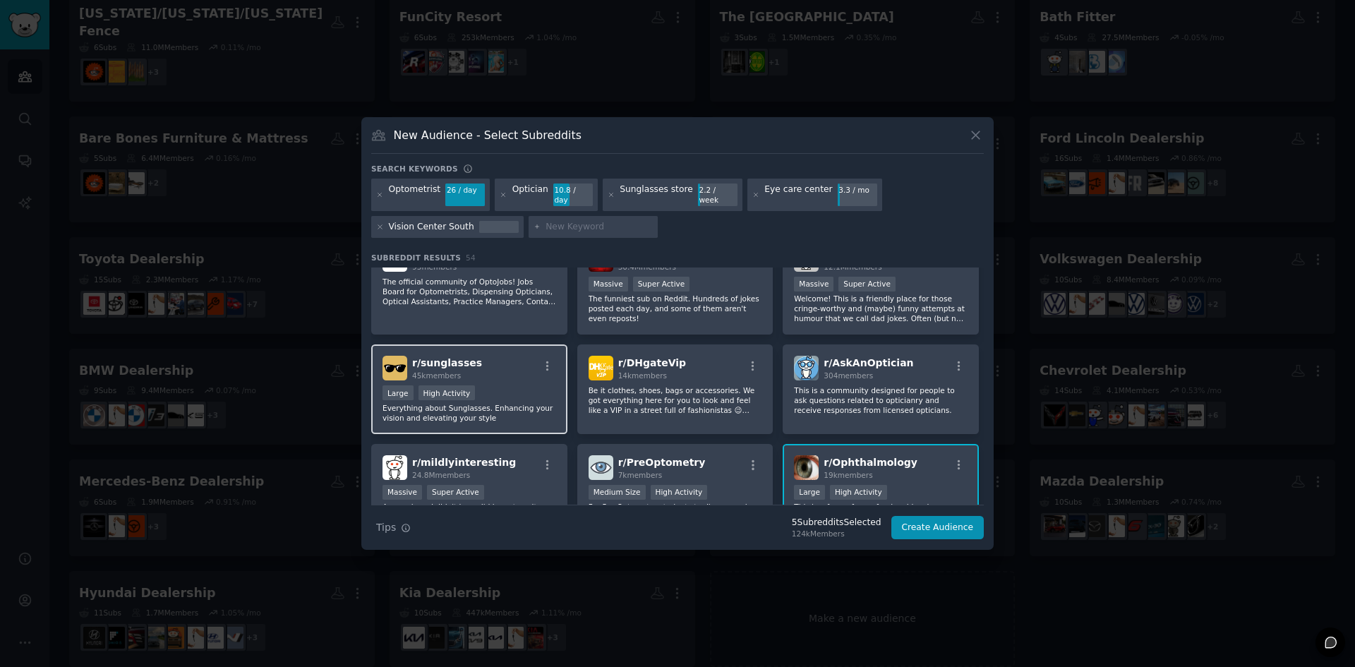
click at [516, 390] on div "Large High Activity" at bounding box center [470, 394] width 174 height 18
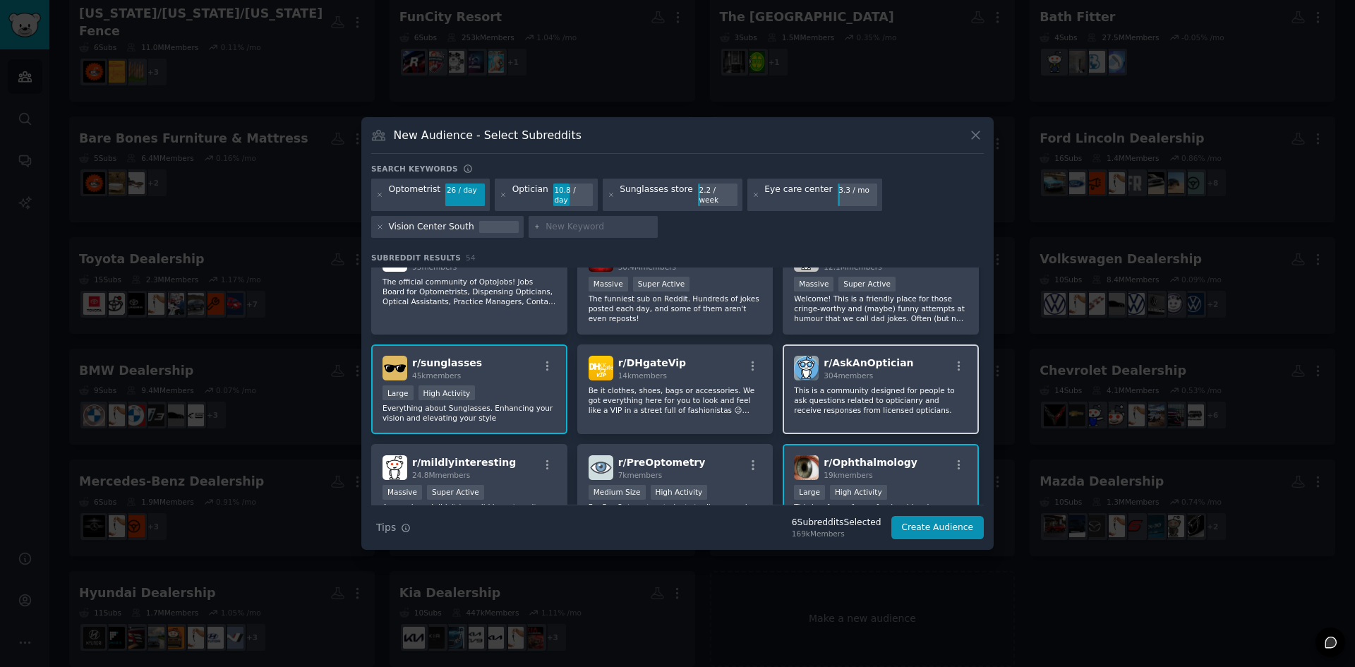
click at [851, 402] on p "This is a community designed for people to ask questions related to opticianry …" at bounding box center [881, 400] width 174 height 30
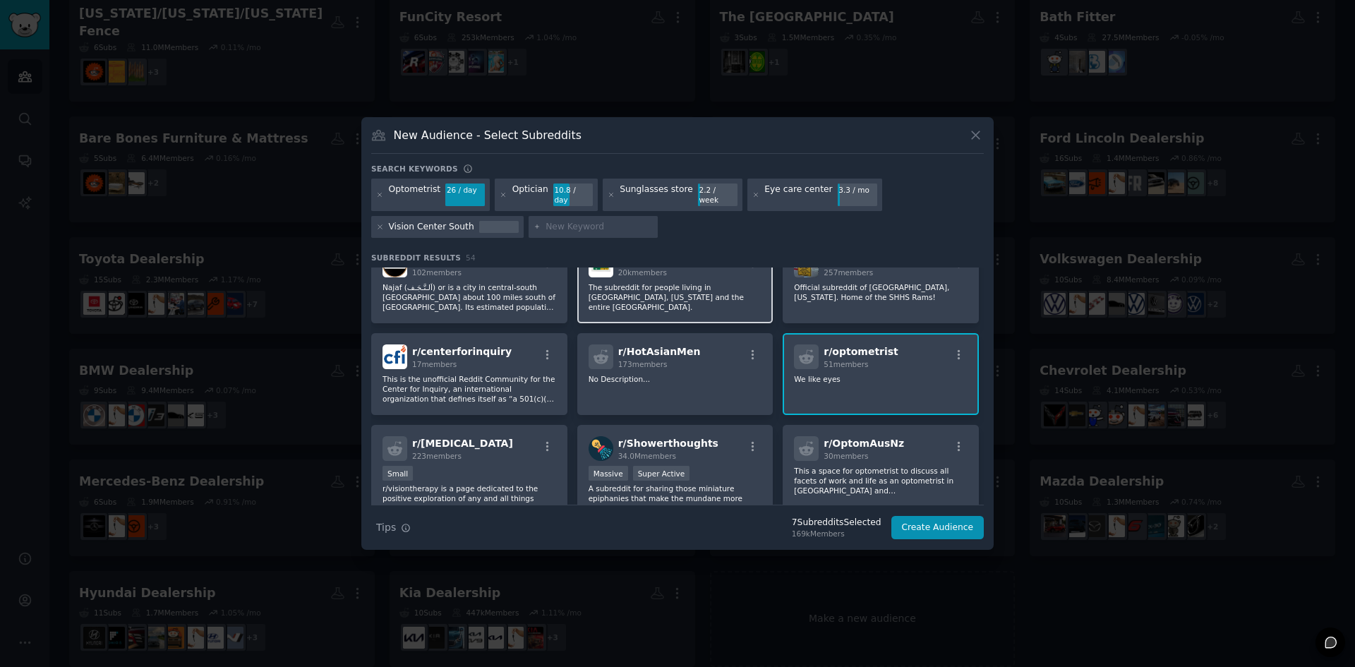
scroll to position [706, 0]
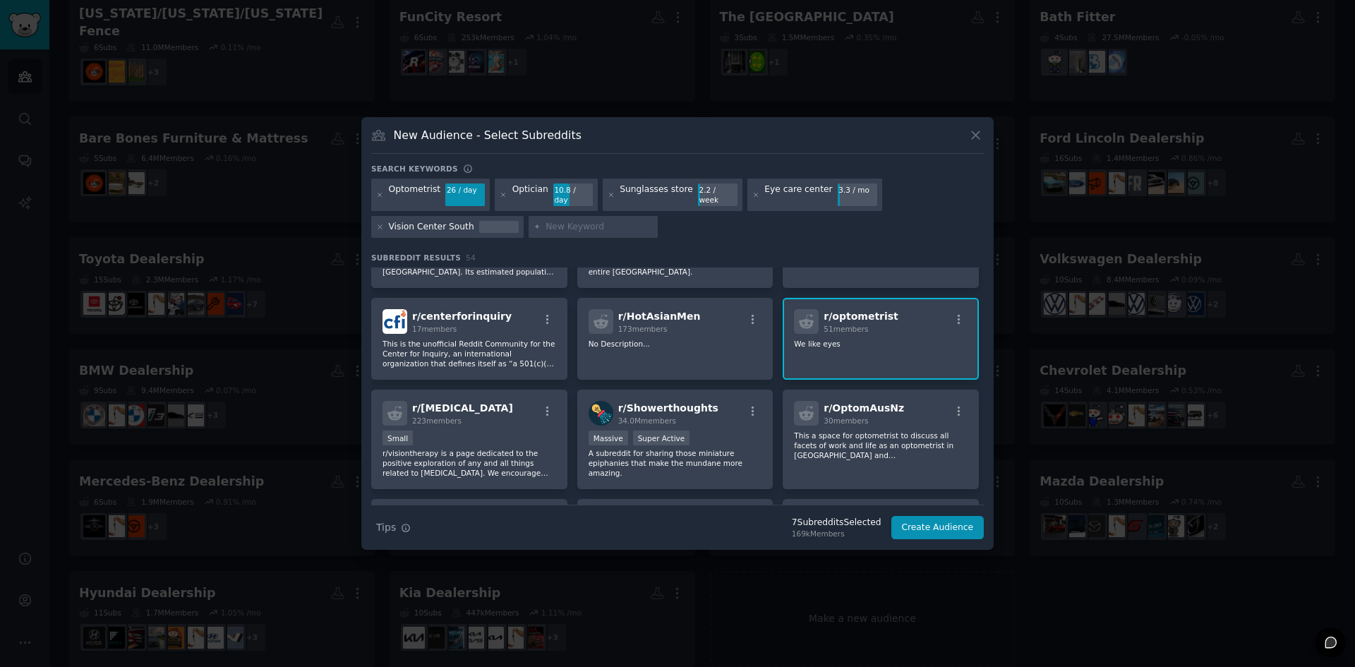
click at [557, 221] on input "text" at bounding box center [599, 227] width 107 height 13
paste input "Contact lenses supplier"
type input "Contact lenses supplier"
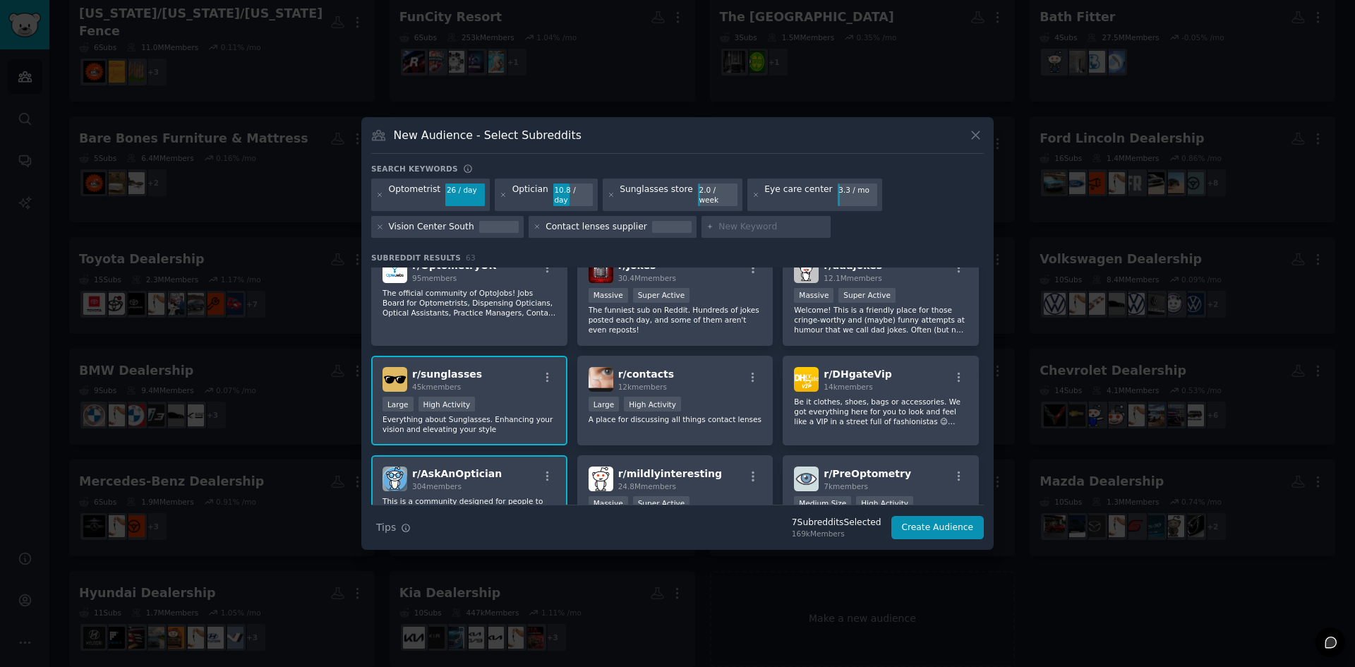
scroll to position [141, 0]
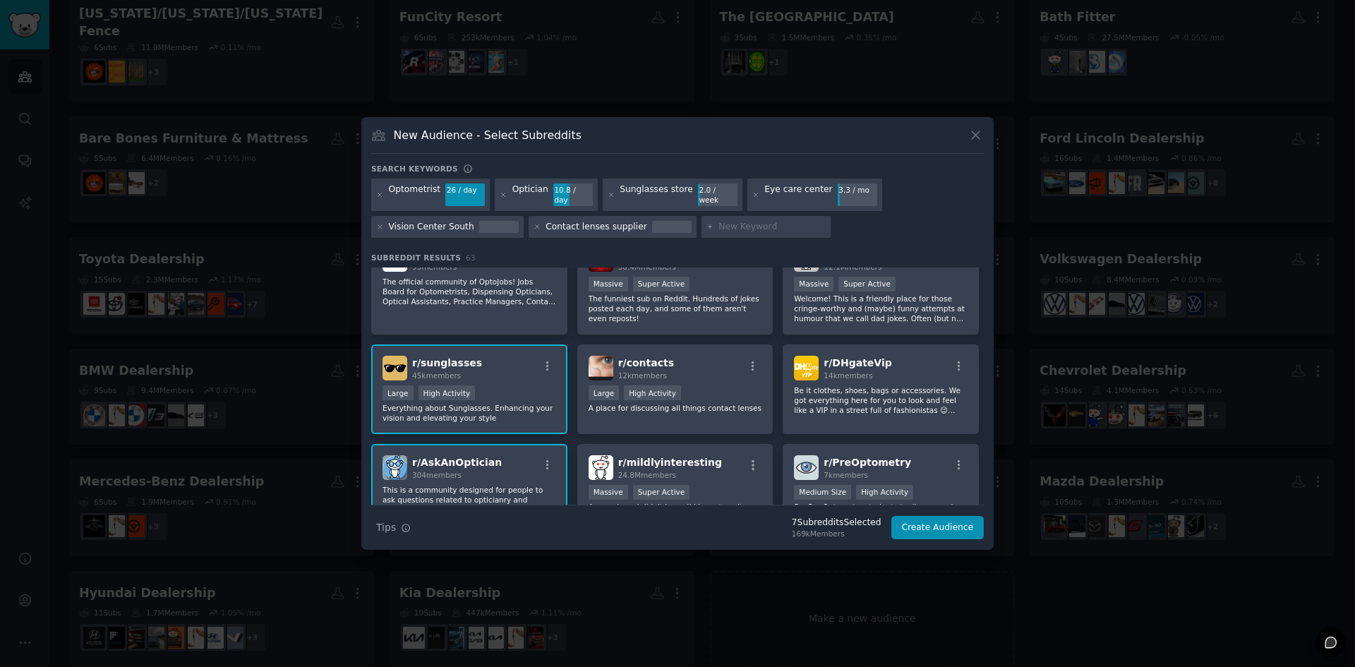
click at [697, 366] on div "r/ contacts 12k members" at bounding box center [676, 368] width 174 height 25
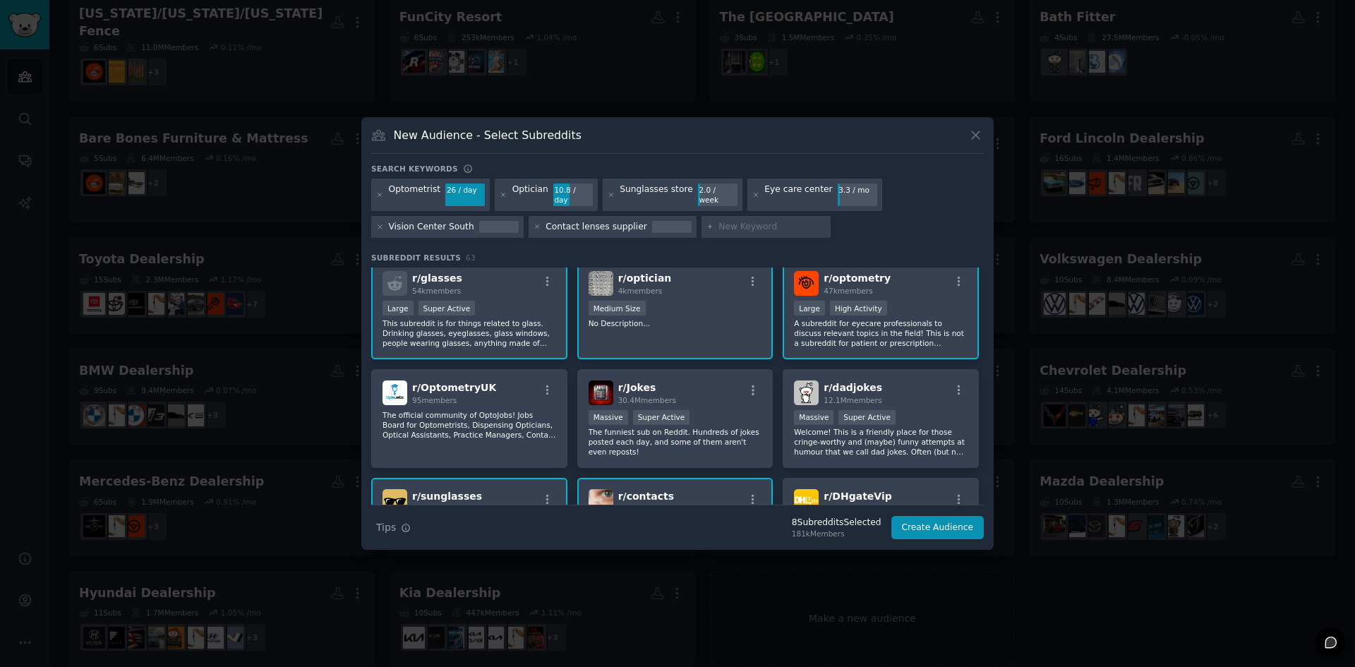
scroll to position [0, 0]
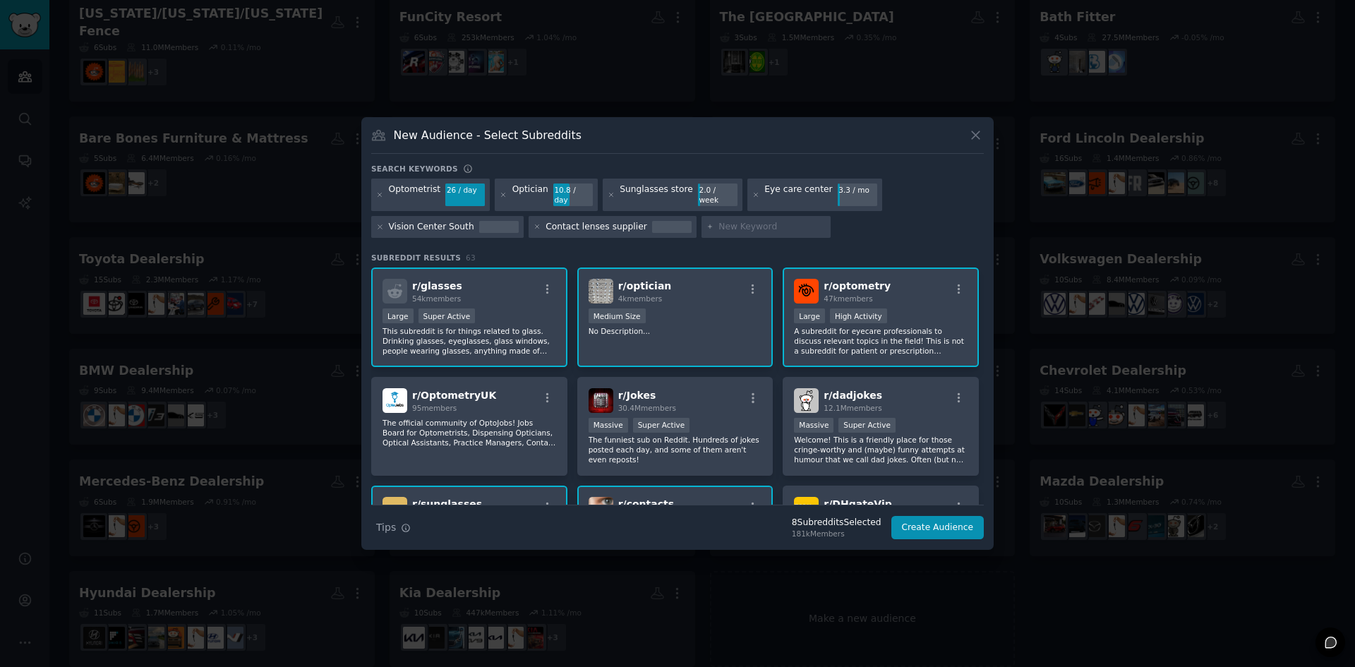
click at [742, 229] on div at bounding box center [767, 227] width 130 height 23
click at [748, 221] on input "text" at bounding box center [772, 227] width 107 height 13
type input "eye care tips"
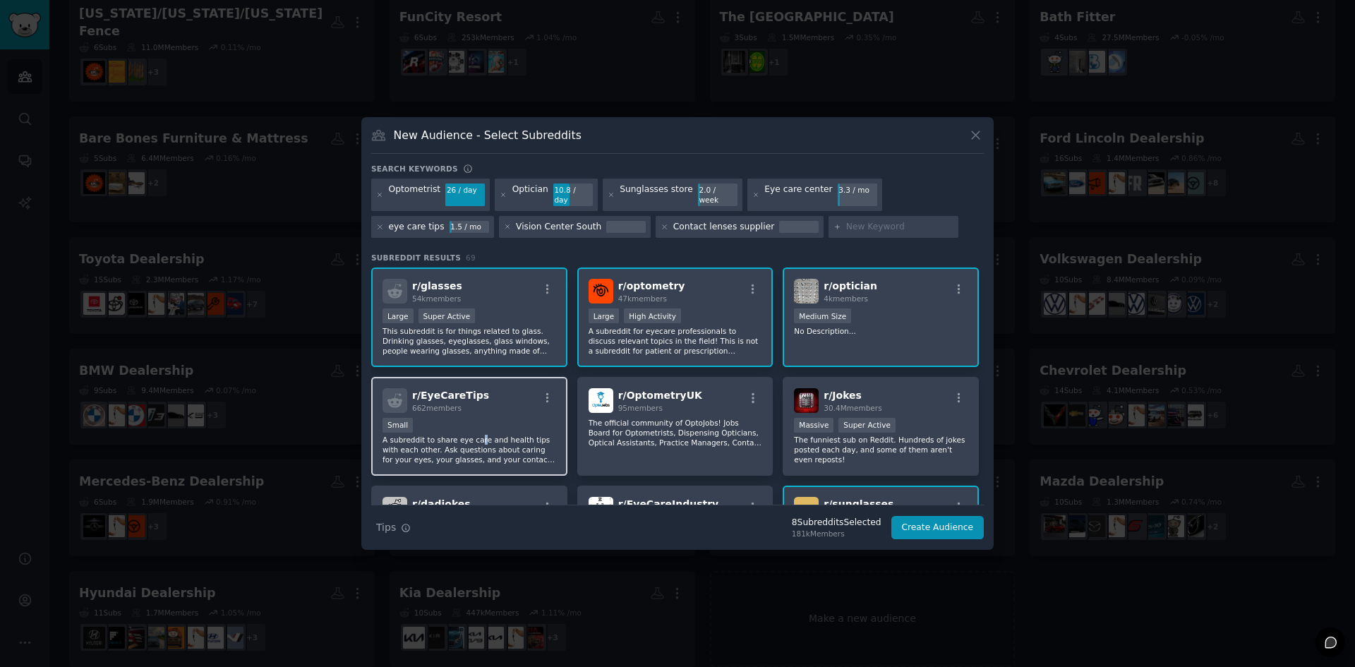
drag, startPoint x: 473, startPoint y: 432, endPoint x: 495, endPoint y: 429, distance: 22.2
click at [472, 435] on p "A subreddit to share eye care and health tips with each other. Ask questions ab…" at bounding box center [470, 450] width 174 height 30
click at [954, 527] on button "Create Audience" at bounding box center [938, 528] width 93 height 24
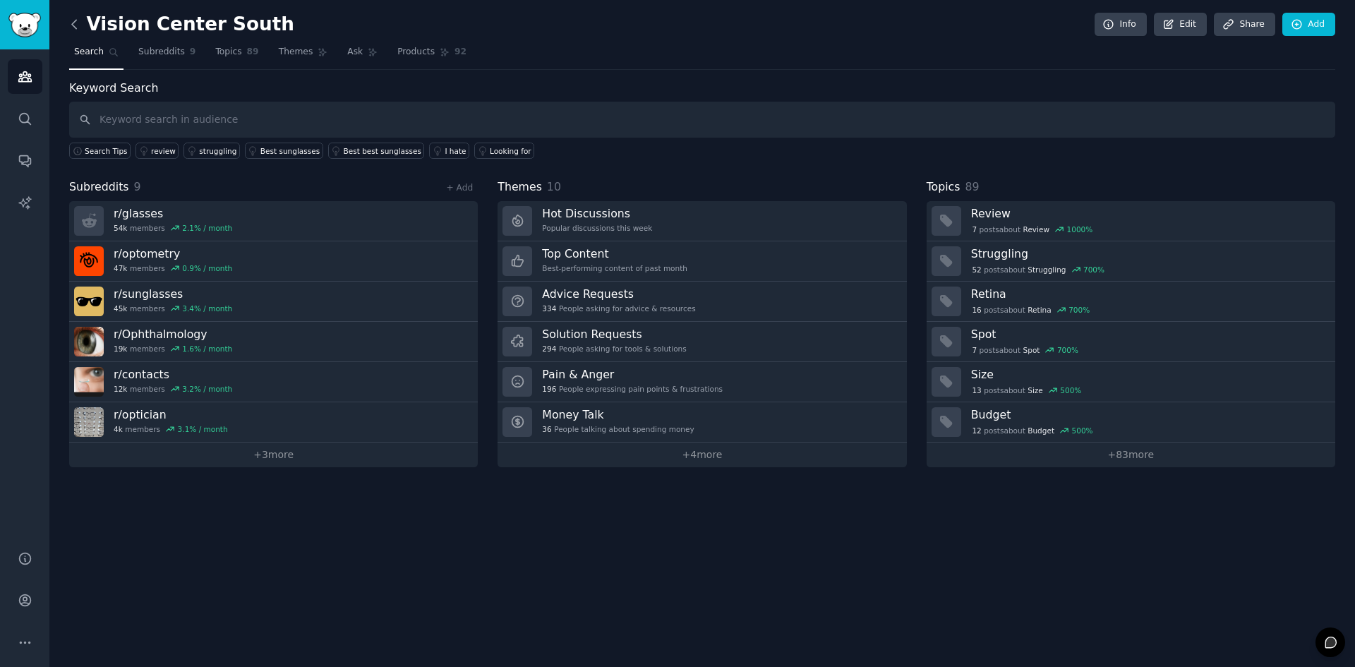
click at [80, 23] on icon at bounding box center [74, 24] width 15 height 15
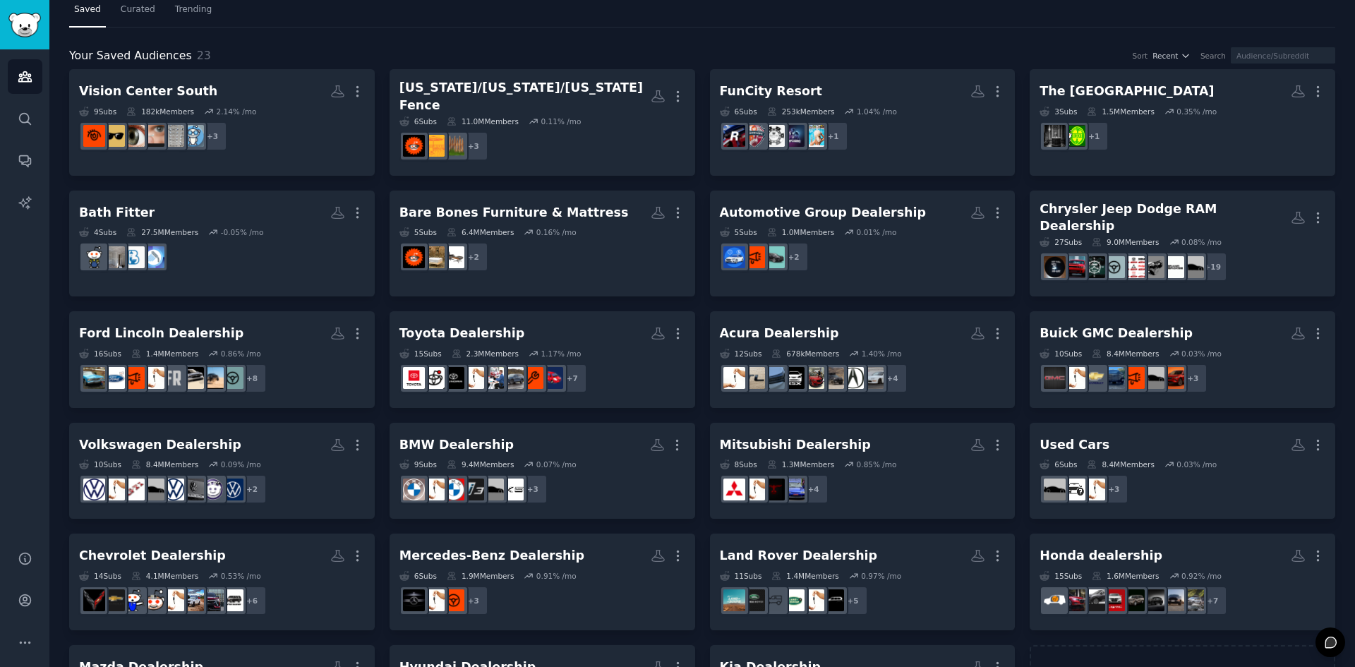
scroll to position [116, 0]
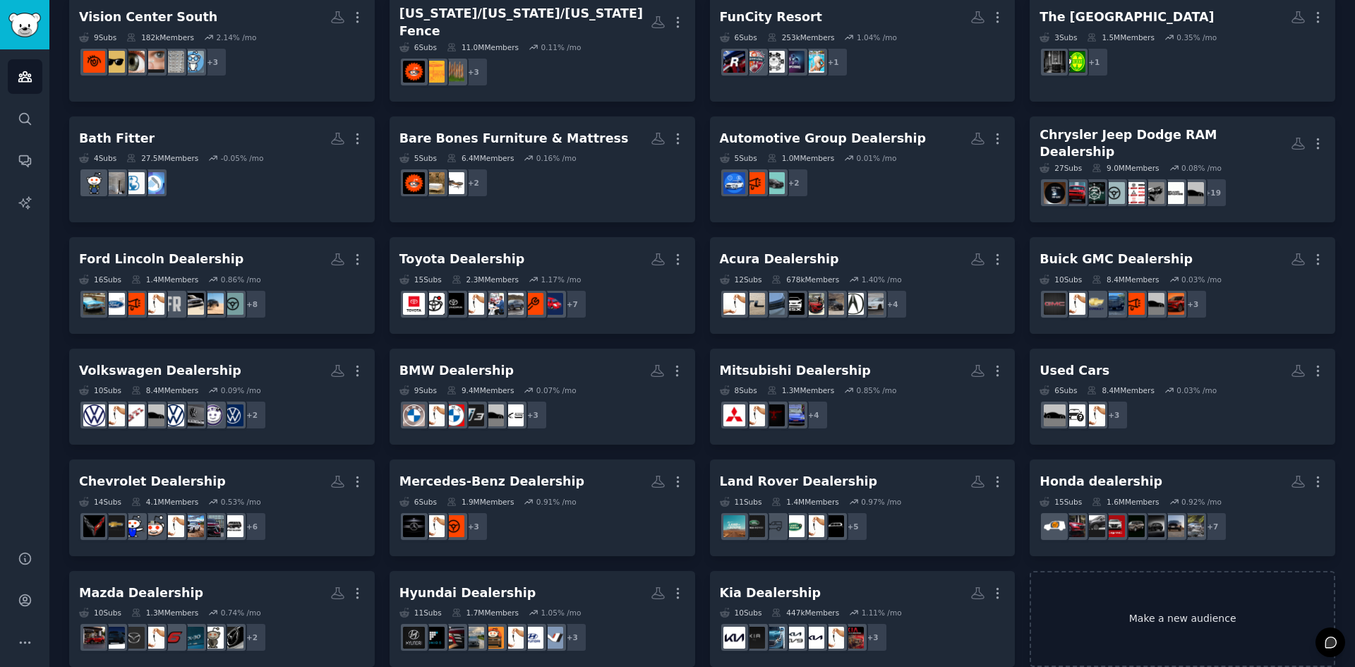
click at [1116, 577] on link "Make a new audience" at bounding box center [1183, 619] width 306 height 97
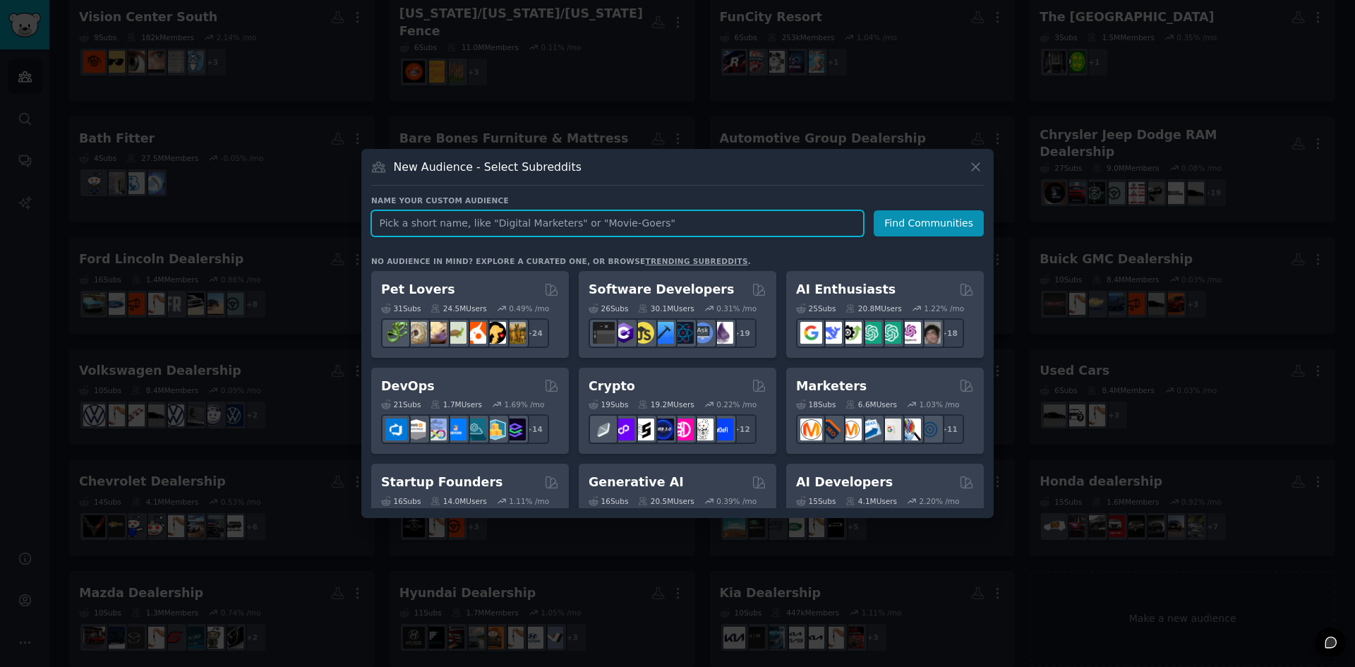
click at [586, 229] on input "text" at bounding box center [617, 223] width 493 height 26
paste input "Weathercraft Roofing"
type input "Weathercraft Roofing"
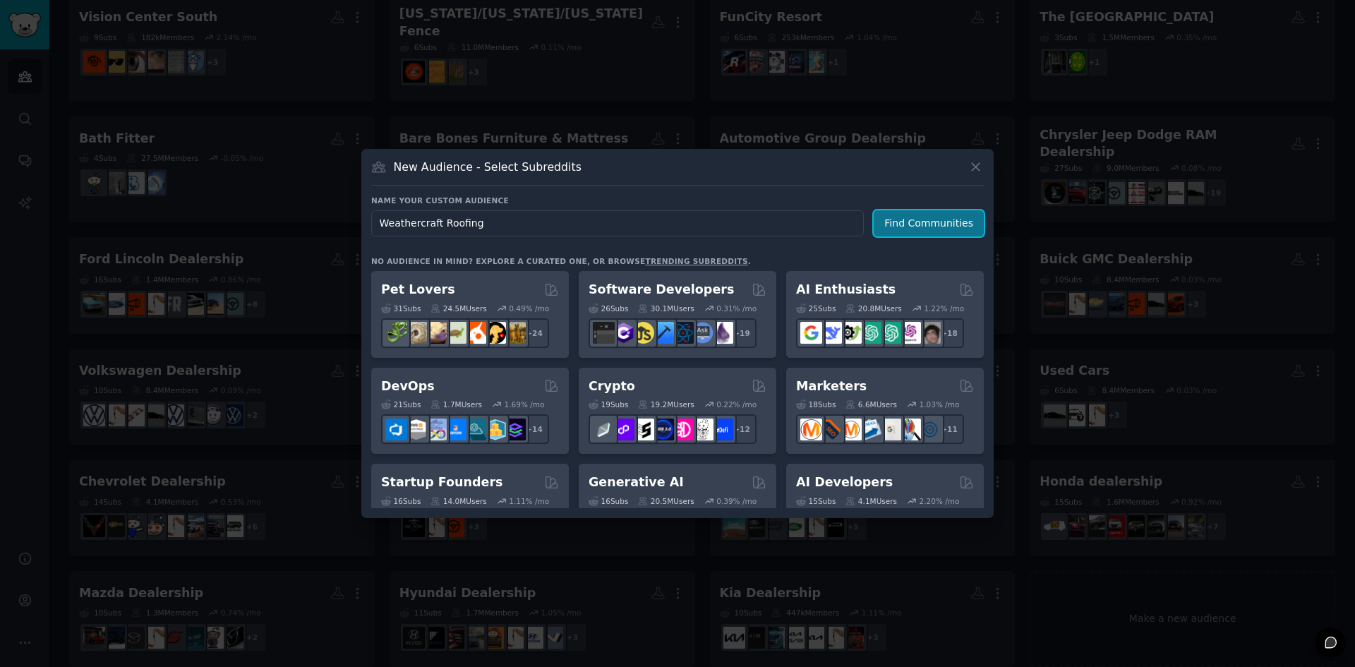
click at [930, 229] on button "Find Communities" at bounding box center [929, 223] width 110 height 26
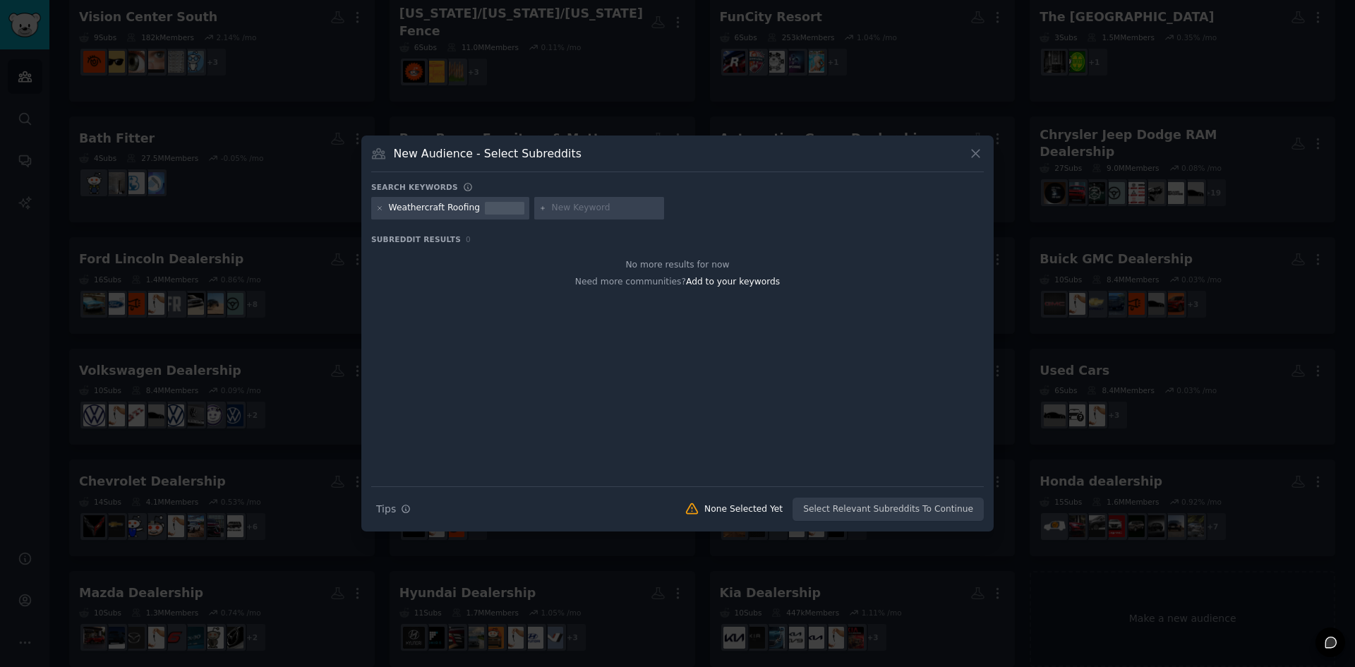
click at [593, 210] on input "text" at bounding box center [605, 208] width 107 height 13
paste input "Roofing contractor"
type input "Roofing contractor"
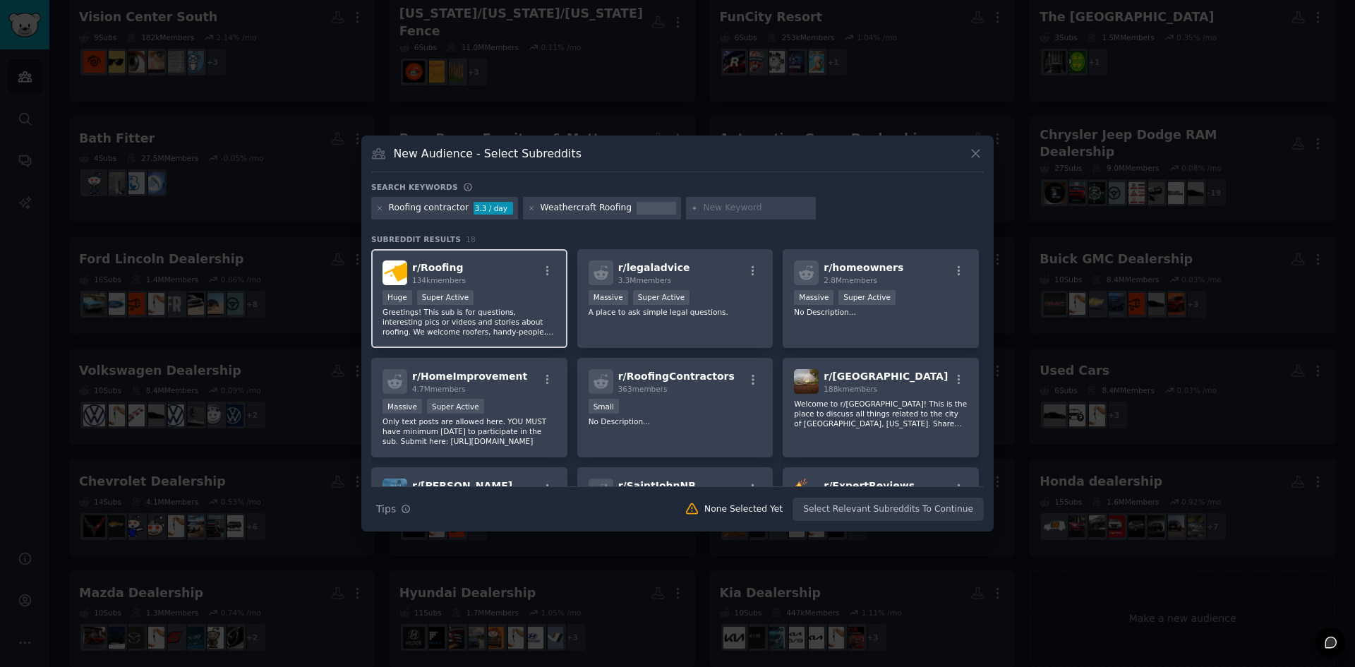
click at [509, 314] on p "Greetings! This sub is for questions, interesting pics or videos and stories ab…" at bounding box center [470, 322] width 174 height 30
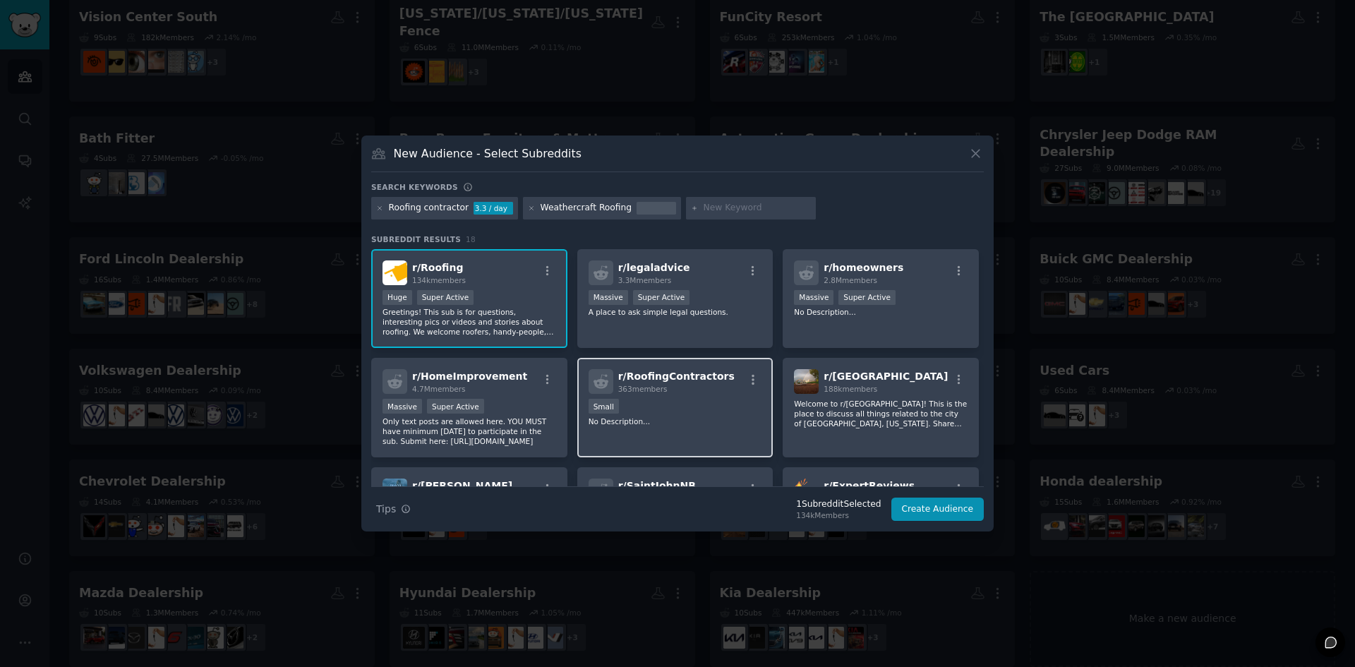
click at [693, 397] on div "r/ RoofingContractors 363 members Small No Description..." at bounding box center [675, 408] width 196 height 100
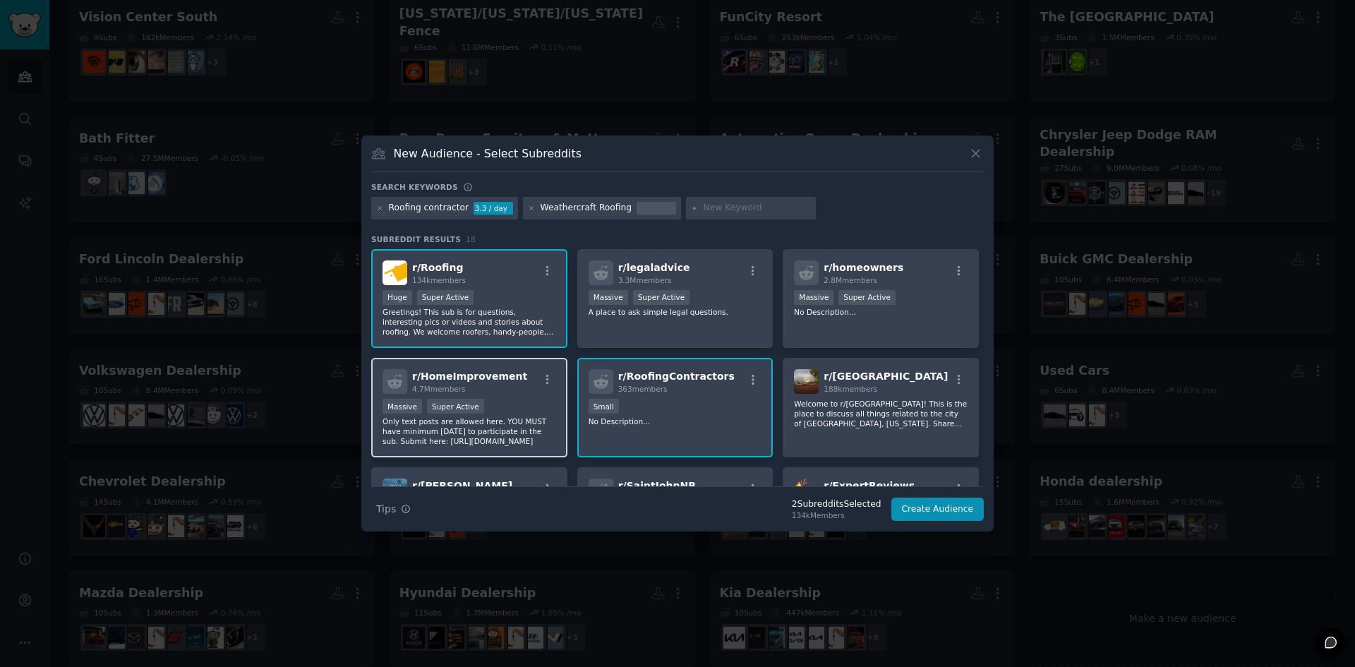
click at [475, 418] on p "Only text posts are allowed here. YOU MUST have minimum karma to participate in…" at bounding box center [470, 432] width 174 height 30
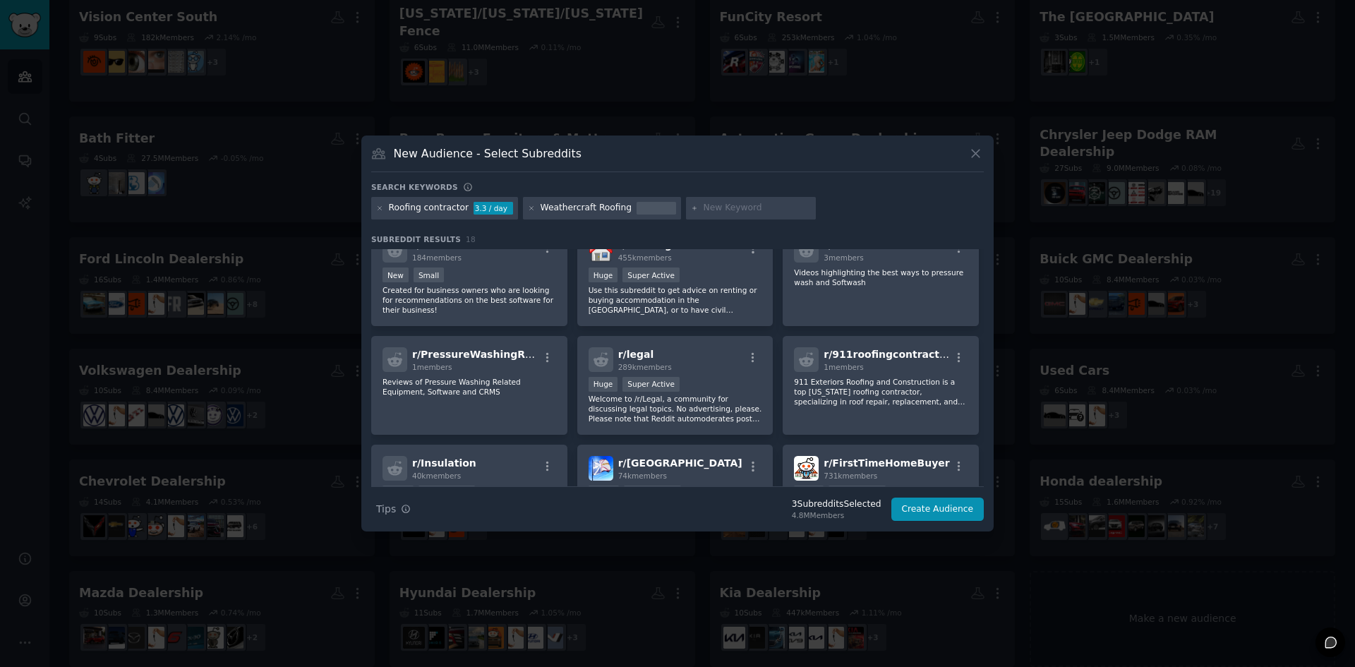
scroll to position [353, 0]
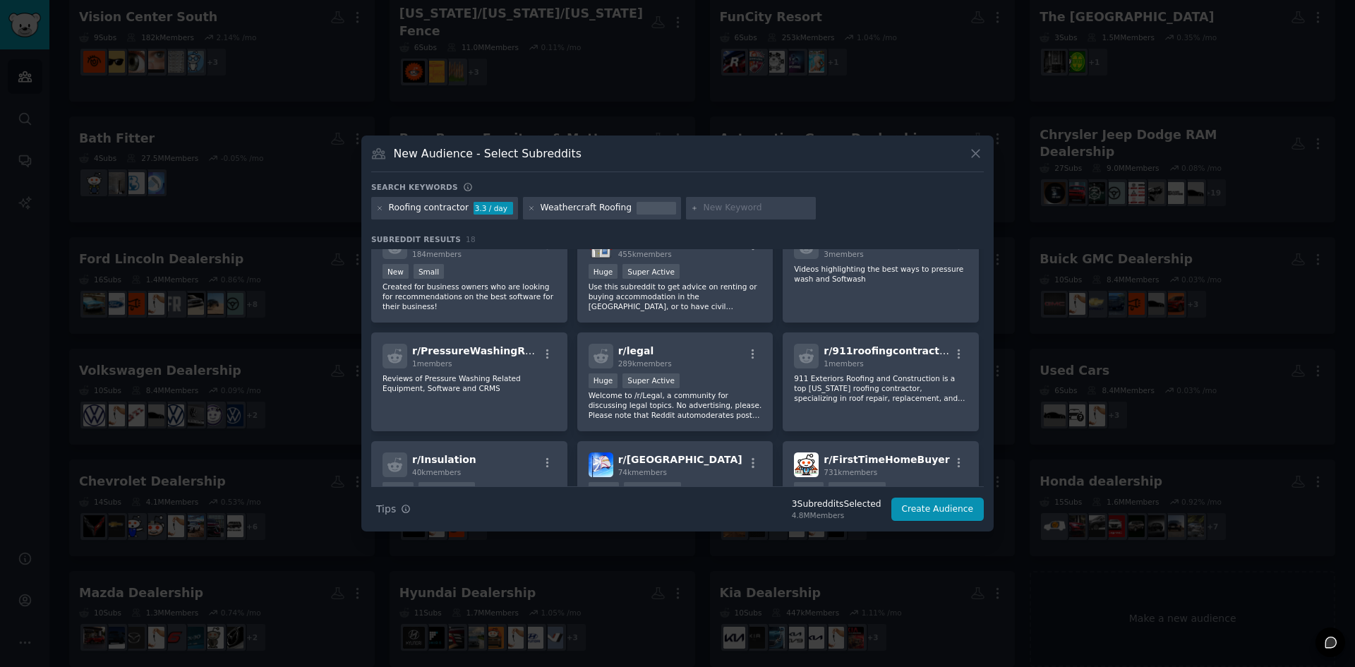
click at [707, 200] on div at bounding box center [751, 208] width 130 height 23
click at [712, 212] on input "text" at bounding box center [757, 208] width 107 height 13
paste input "Gutter service"
type input "Gutter service"
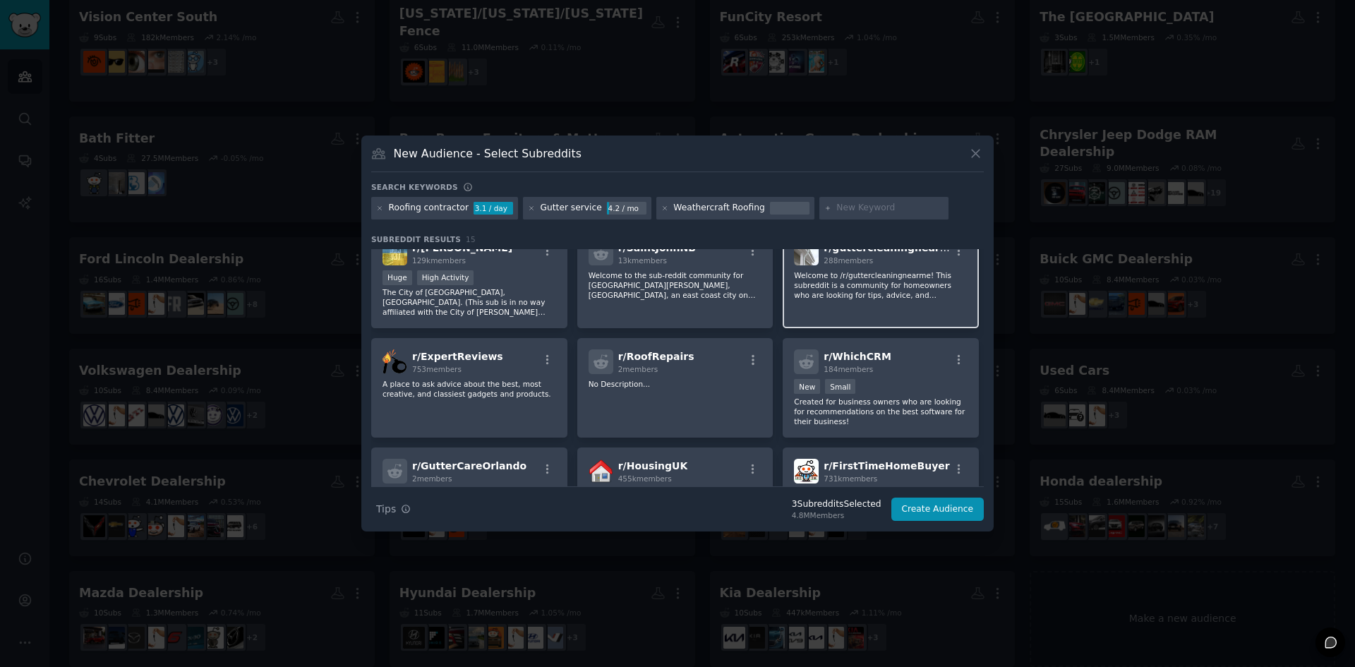
scroll to position [282, 0]
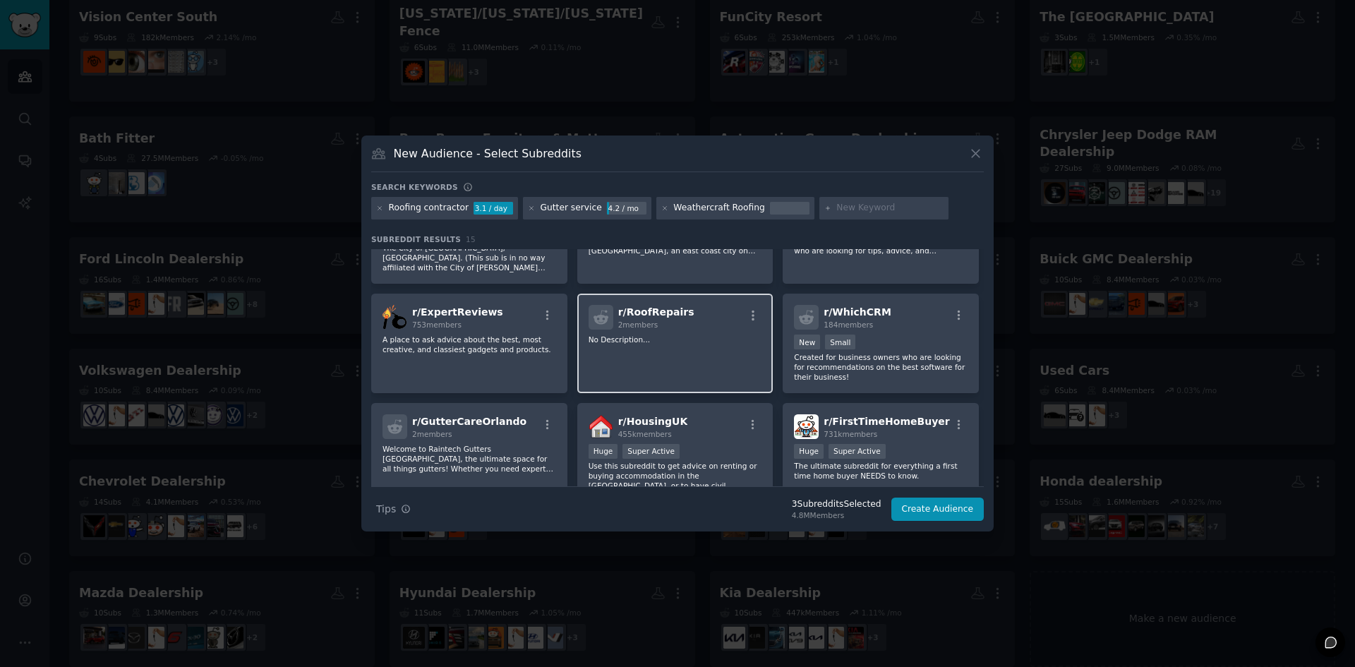
click at [682, 338] on p "No Description..." at bounding box center [676, 340] width 174 height 10
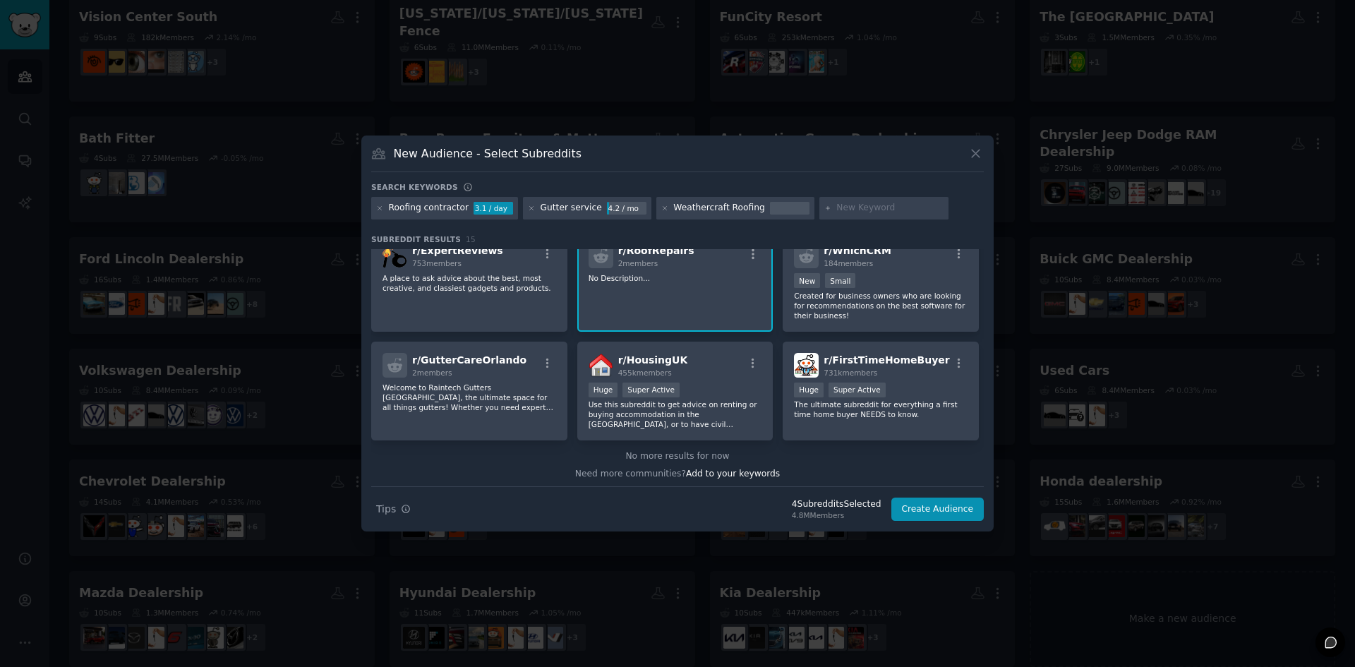
scroll to position [347, 0]
click at [563, 211] on div "Gutter service" at bounding box center [571, 208] width 61 height 13
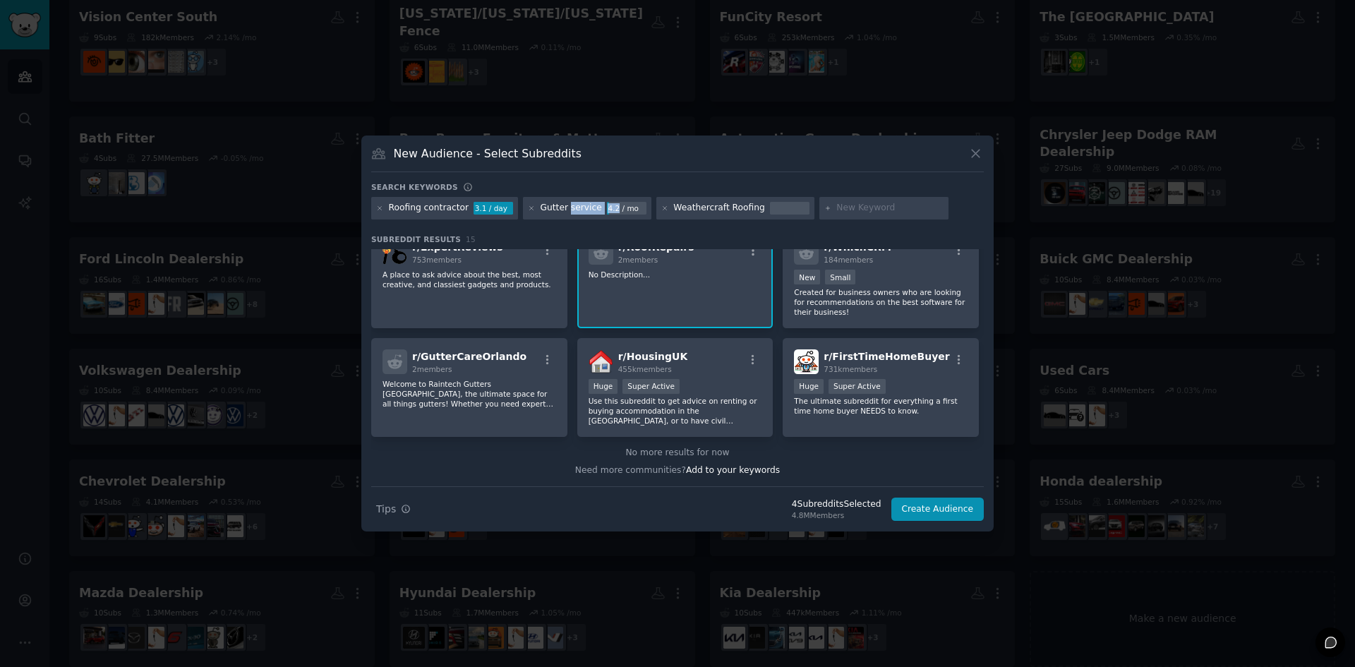
drag, startPoint x: 558, startPoint y: 209, endPoint x: 599, endPoint y: 209, distance: 40.2
click at [599, 209] on div "Gutter service 4.2 / mo" at bounding box center [587, 208] width 128 height 23
click at [837, 204] on input "text" at bounding box center [890, 208] width 107 height 13
click at [837, 210] on input "text" at bounding box center [890, 208] width 107 height 13
type input "gutter care"
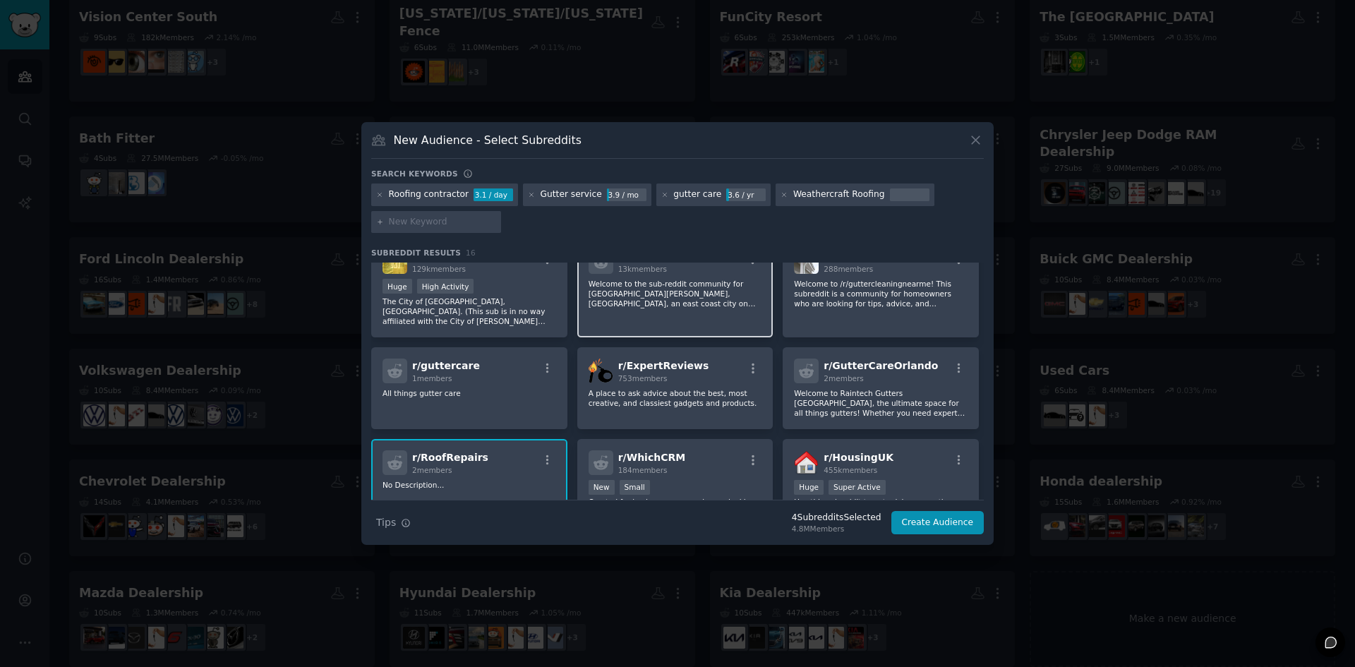
scroll to position [282, 0]
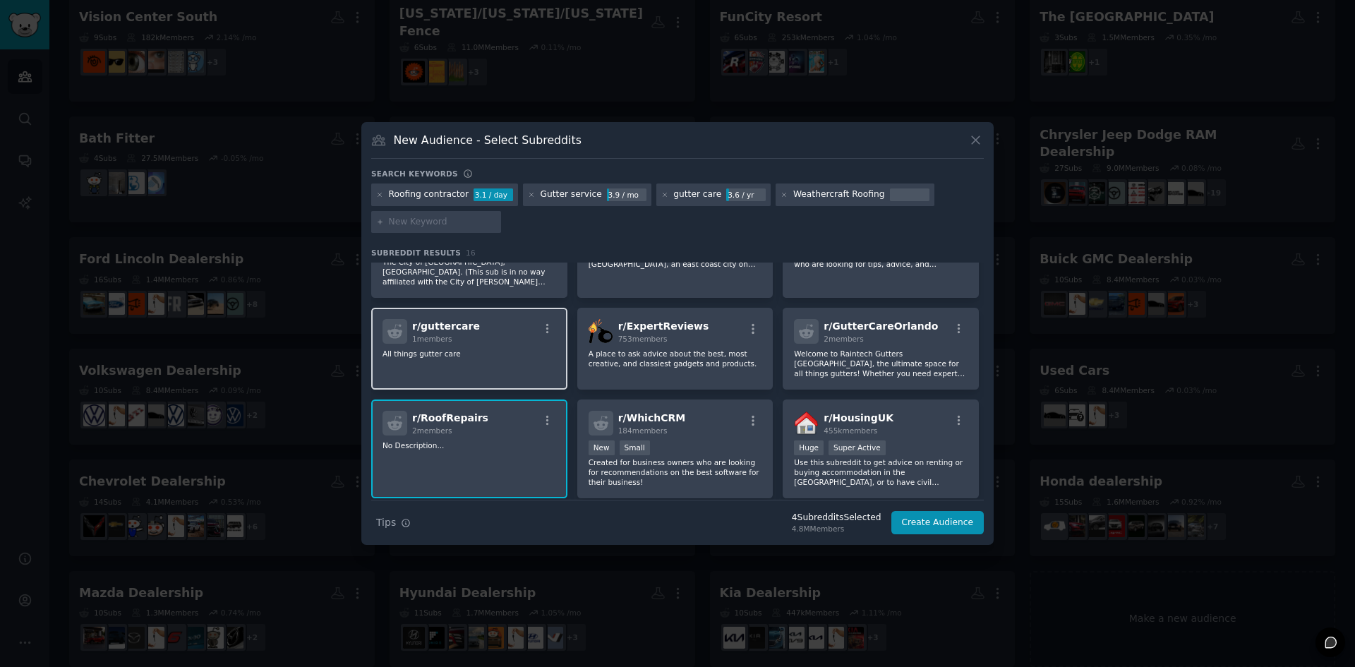
click at [508, 355] on p "All things gutter care" at bounding box center [470, 354] width 174 height 10
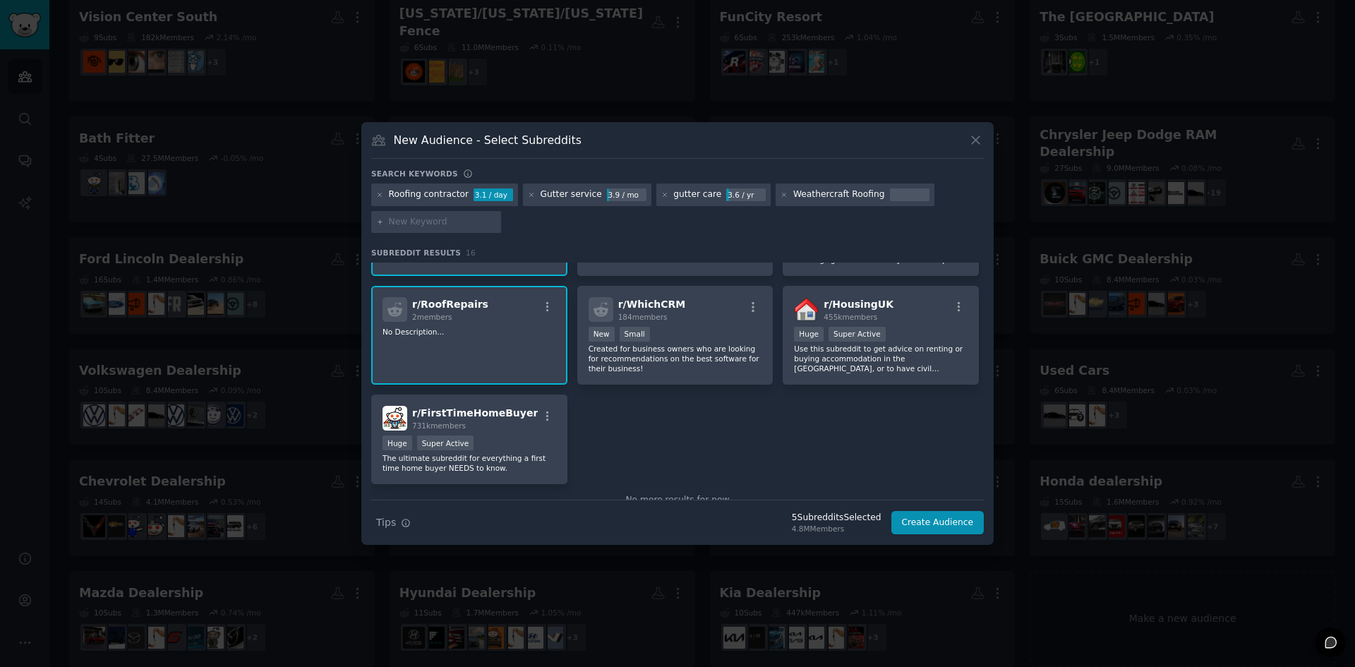
scroll to position [424, 0]
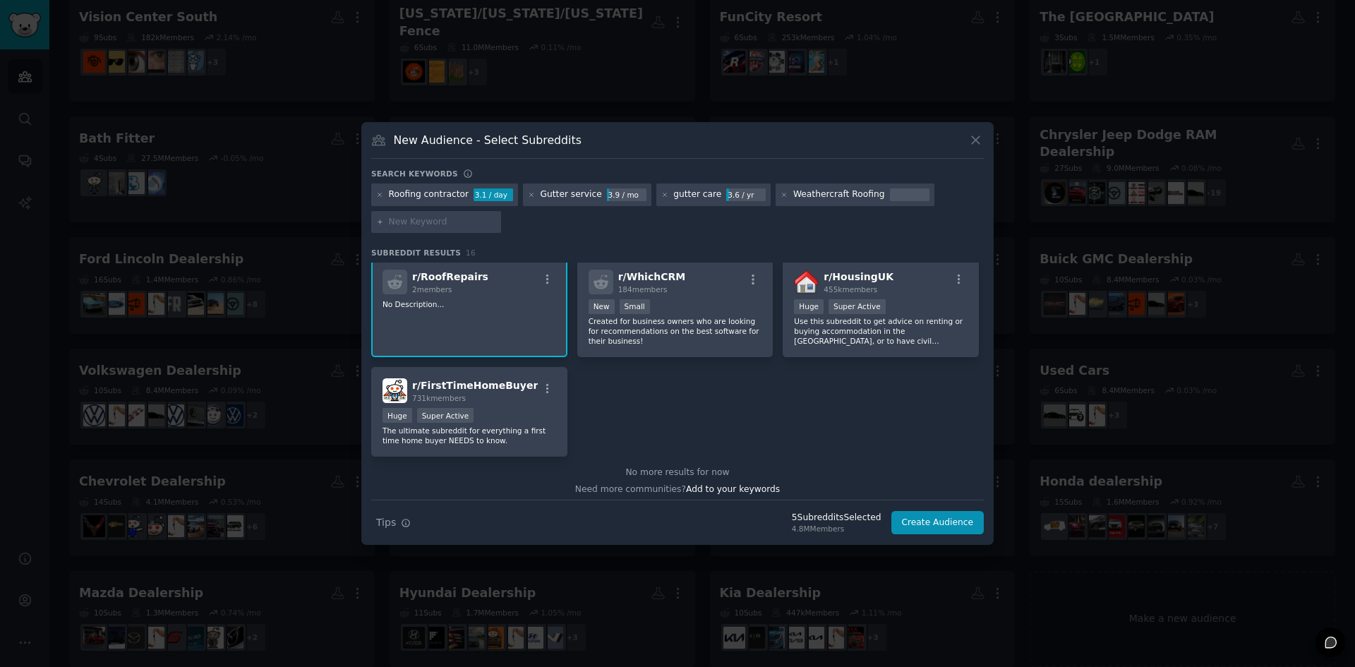
click at [419, 225] on input "text" at bounding box center [442, 222] width 107 height 13
paste input "Siding contractor"
type input "Siding contractor"
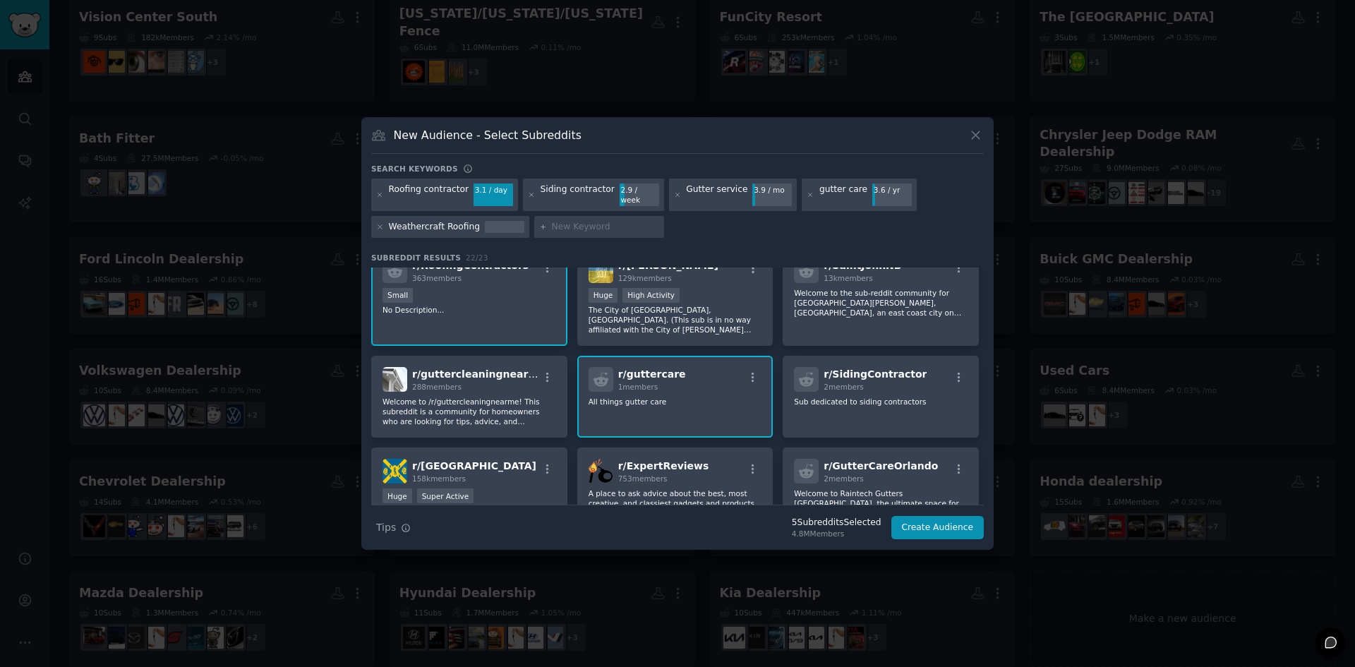
scroll to position [353, 0]
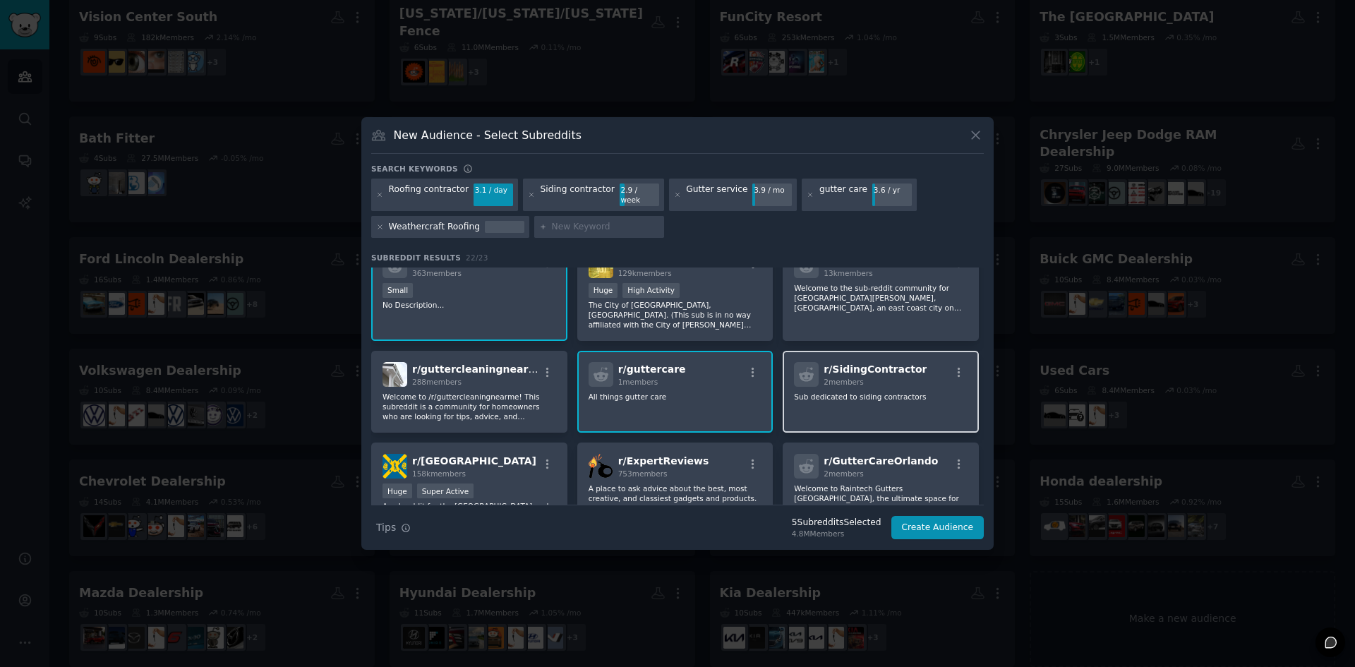
click at [817, 399] on div "r/ SidingContractor 2 members Sub dedicated to siding contractors" at bounding box center [881, 392] width 196 height 82
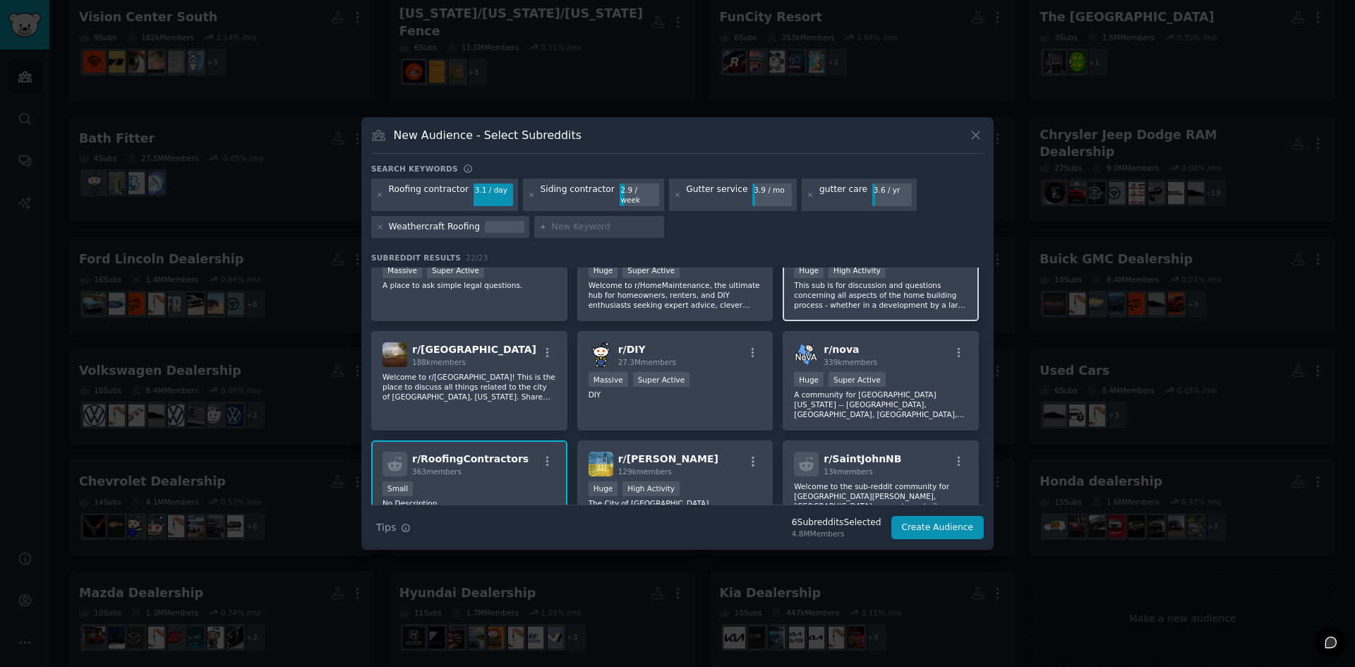
scroll to position [0, 0]
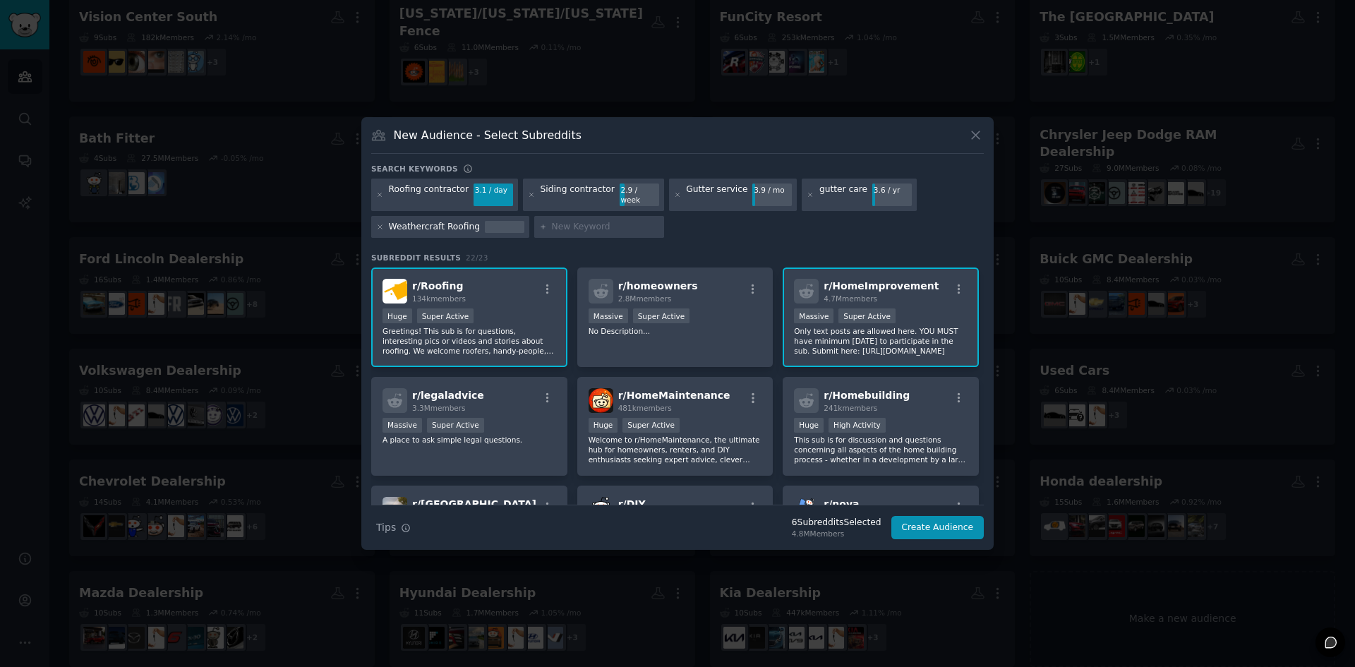
click at [576, 224] on input "text" at bounding box center [605, 227] width 107 height 13
paste input "Window installation service"
type input "Window installation service"
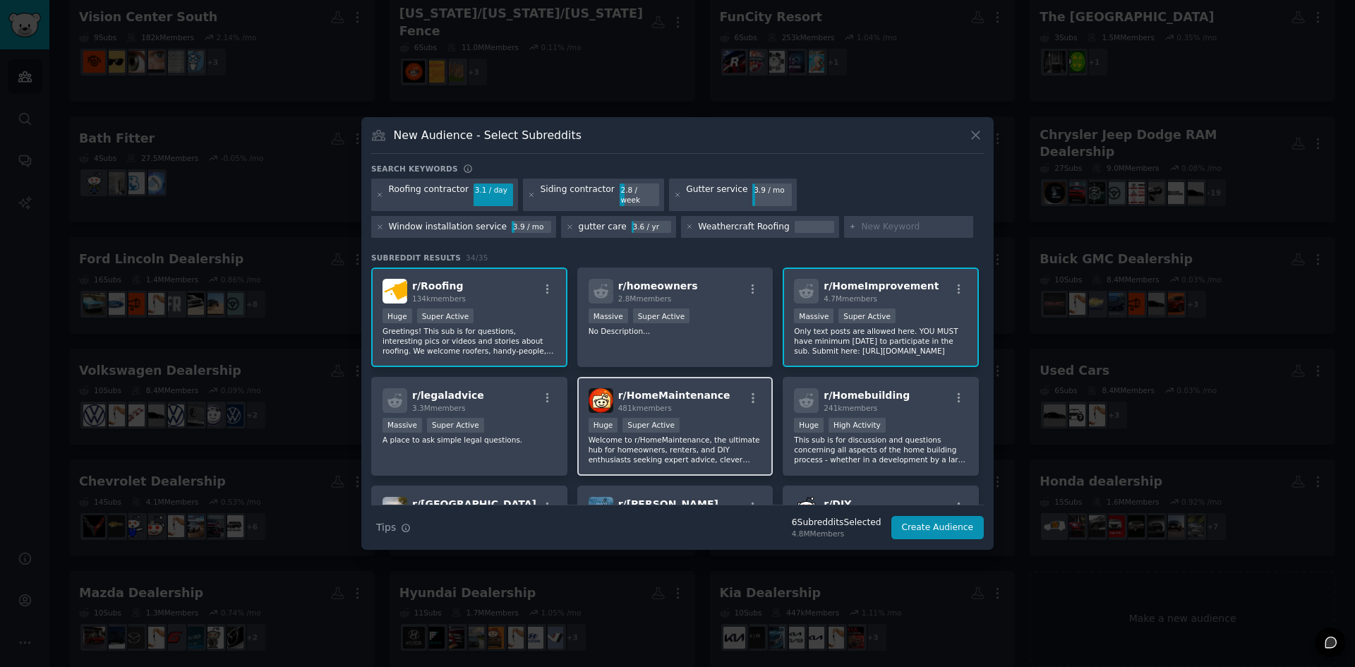
click at [680, 420] on div ">= 95th percentile for submissions / day Huge Super Active" at bounding box center [676, 427] width 174 height 18
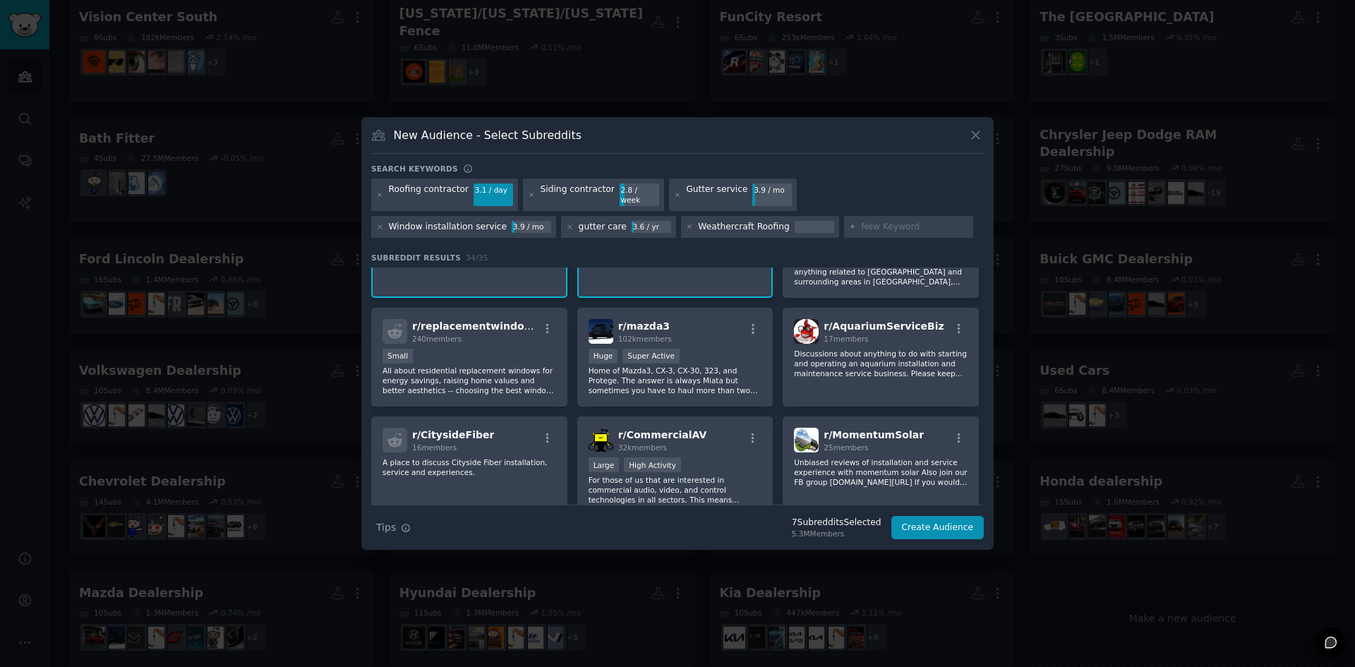
scroll to position [635, 0]
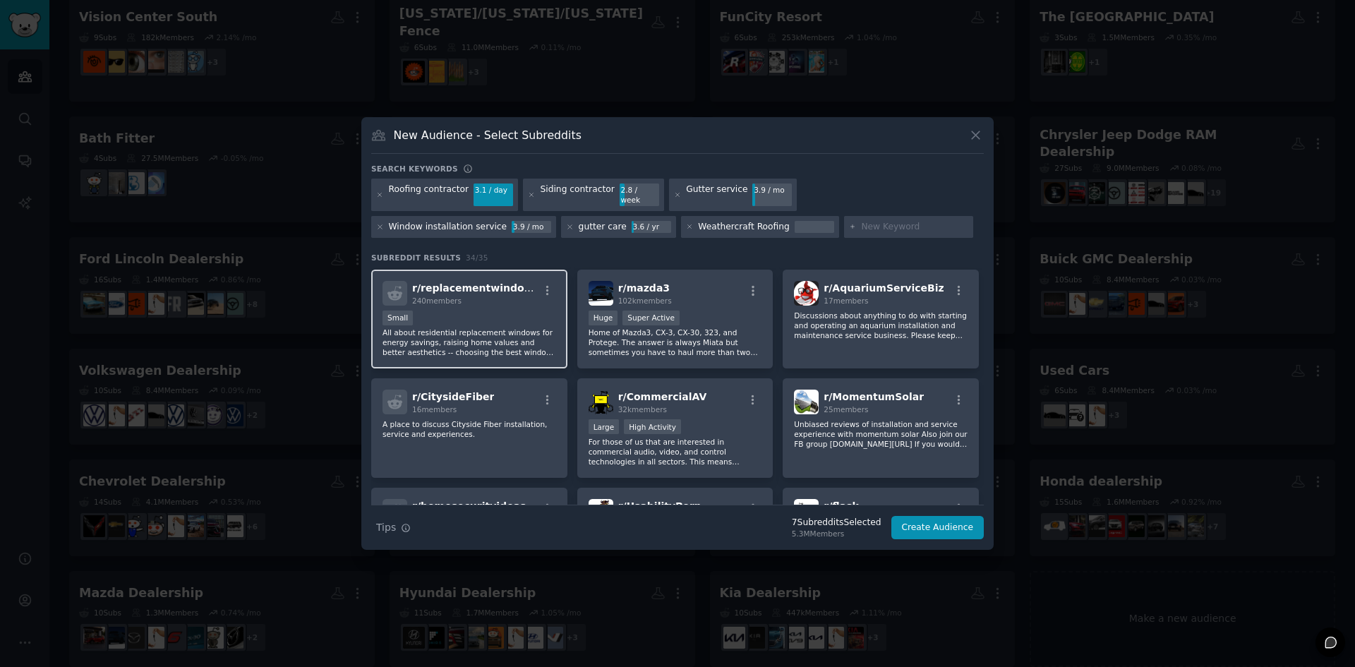
click at [539, 328] on p "All about residential replacement windows for energy savings, raising home valu…" at bounding box center [470, 343] width 174 height 30
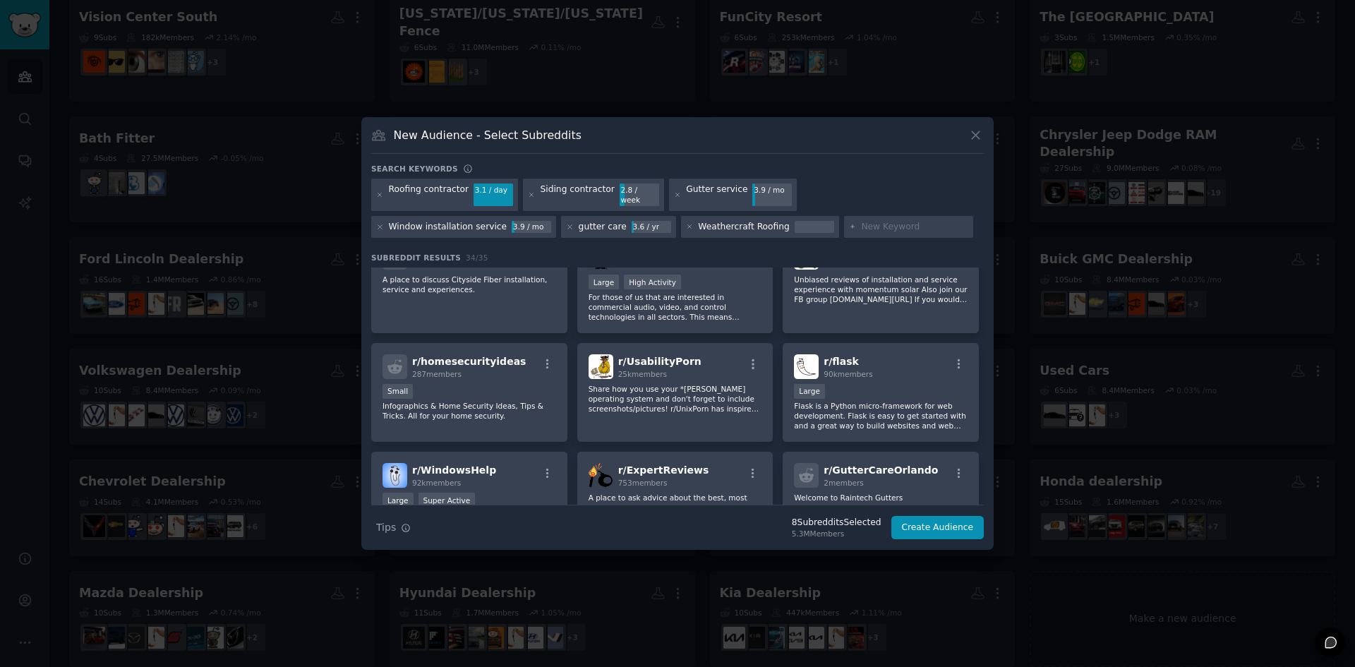
scroll to position [847, 0]
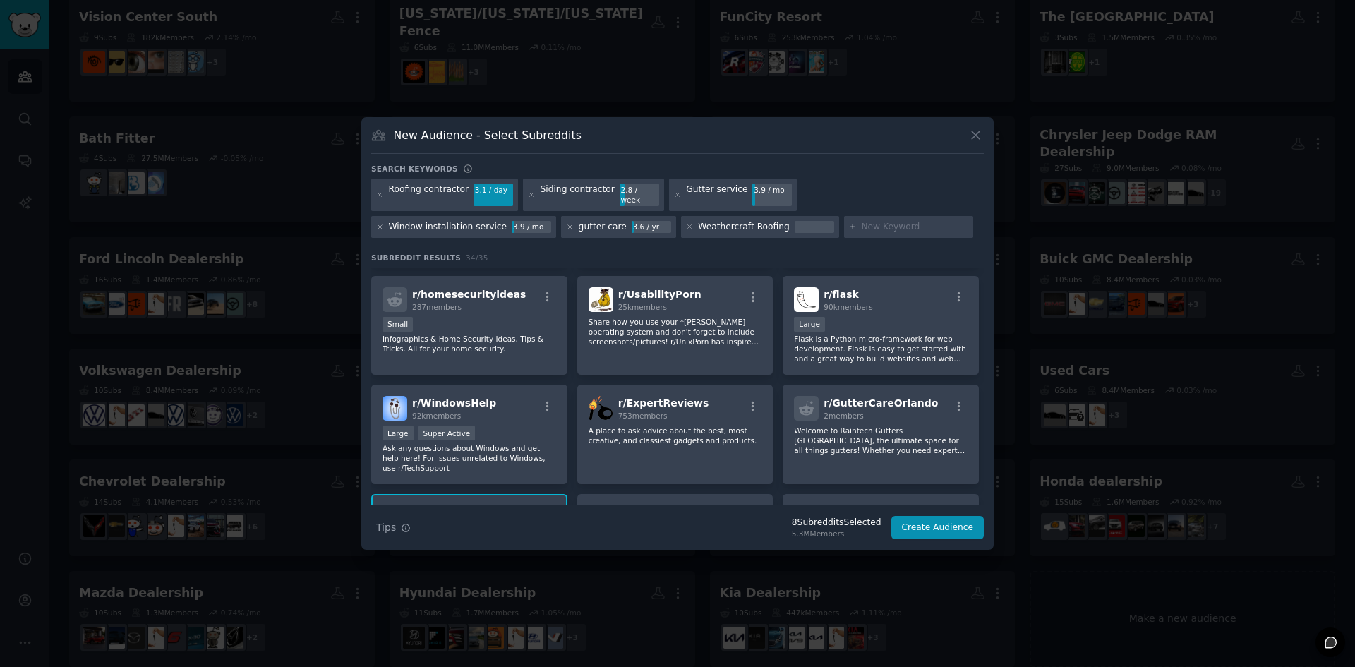
click at [844, 229] on div at bounding box center [909, 227] width 130 height 23
click at [861, 226] on input "text" at bounding box center [914, 227] width 107 height 13
type input "window installation"
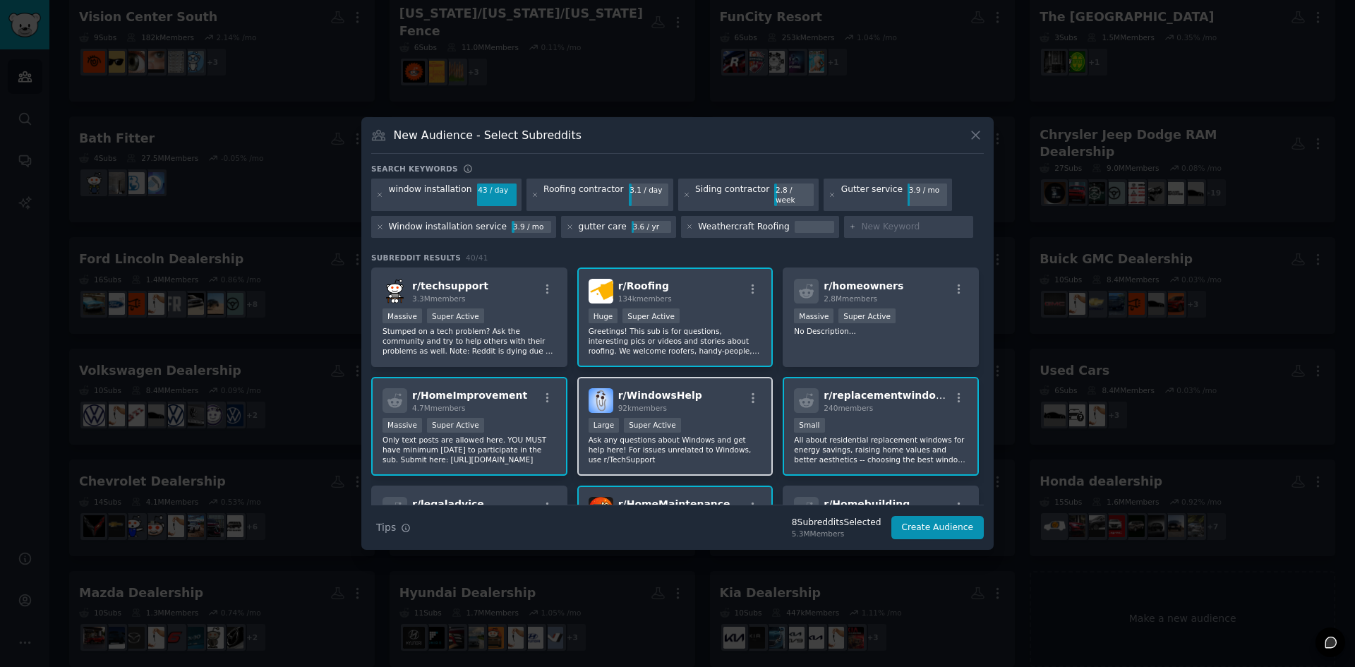
click at [748, 438] on p "Ask any questions about Windows and get help here! For issues unrelated to Wind…" at bounding box center [676, 450] width 174 height 30
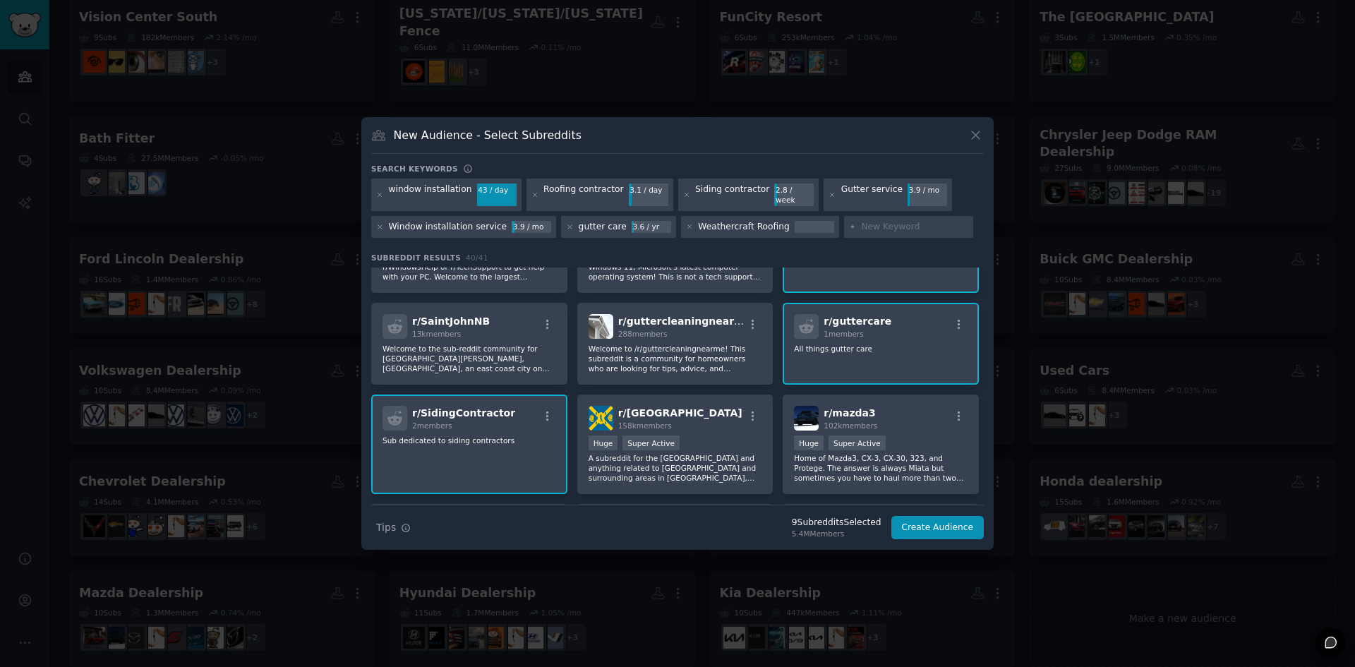
scroll to position [635, 0]
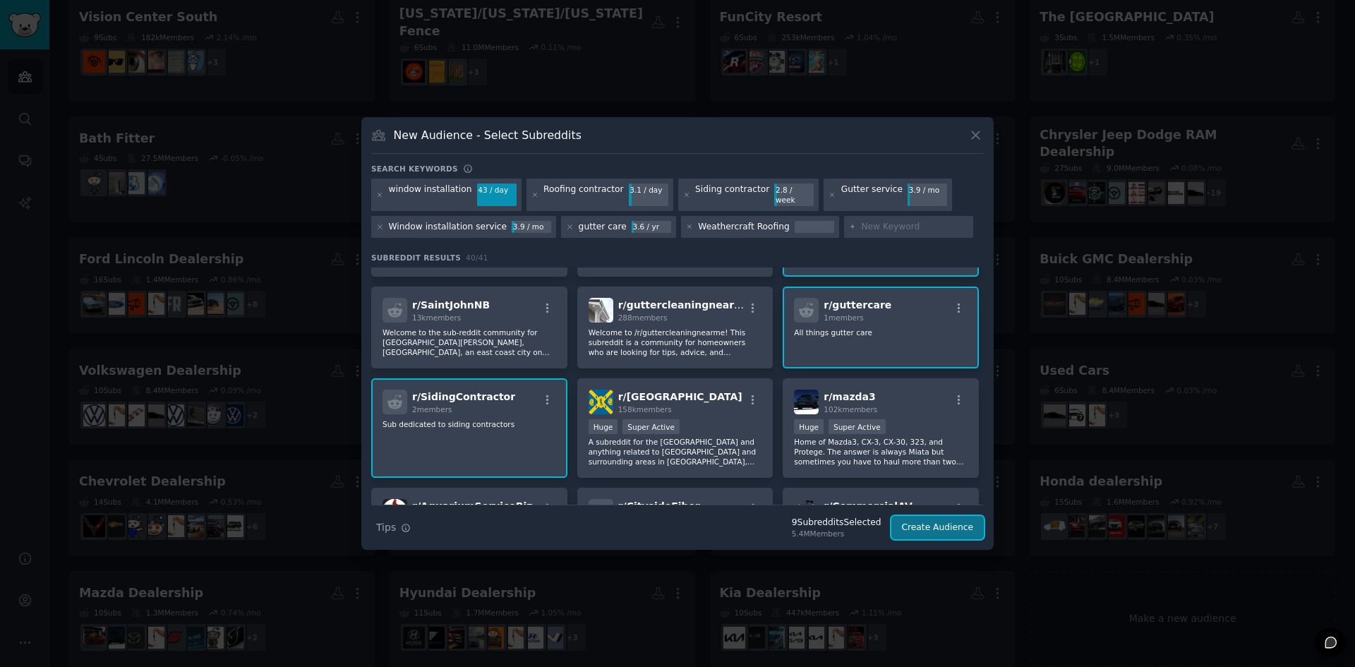
click at [938, 517] on button "Create Audience" at bounding box center [938, 528] width 93 height 24
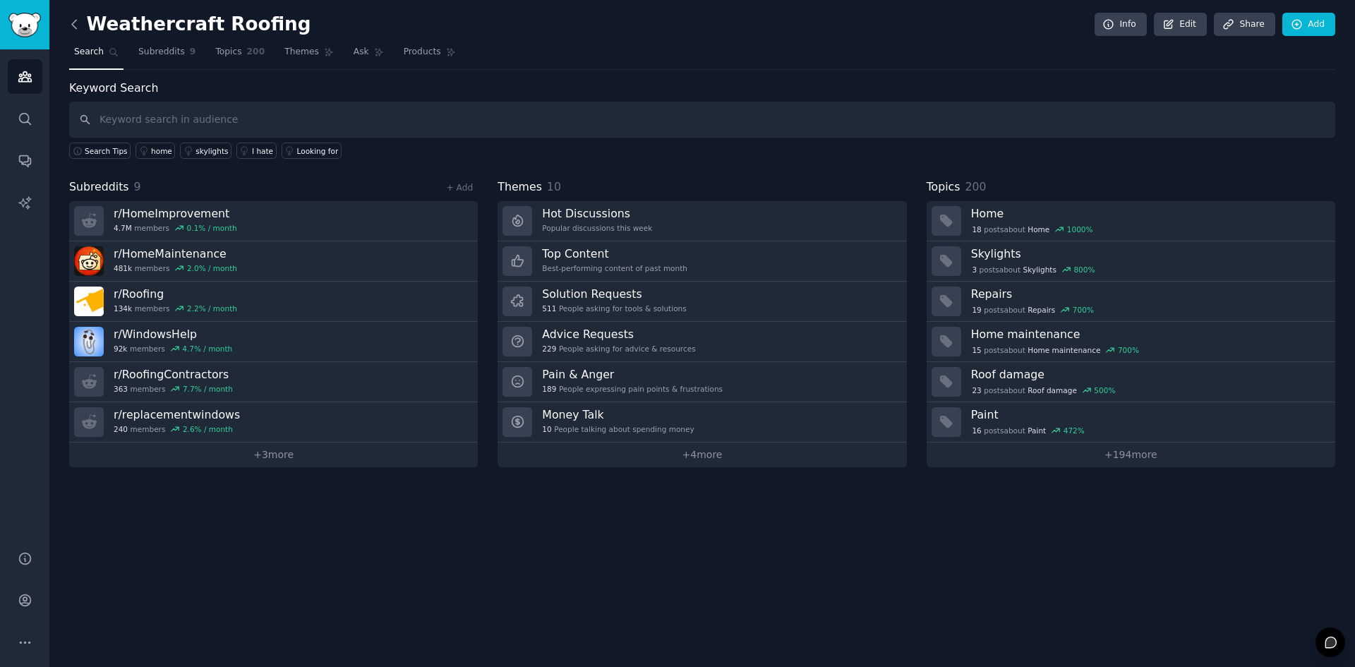
click at [73, 23] on icon at bounding box center [74, 24] width 15 height 15
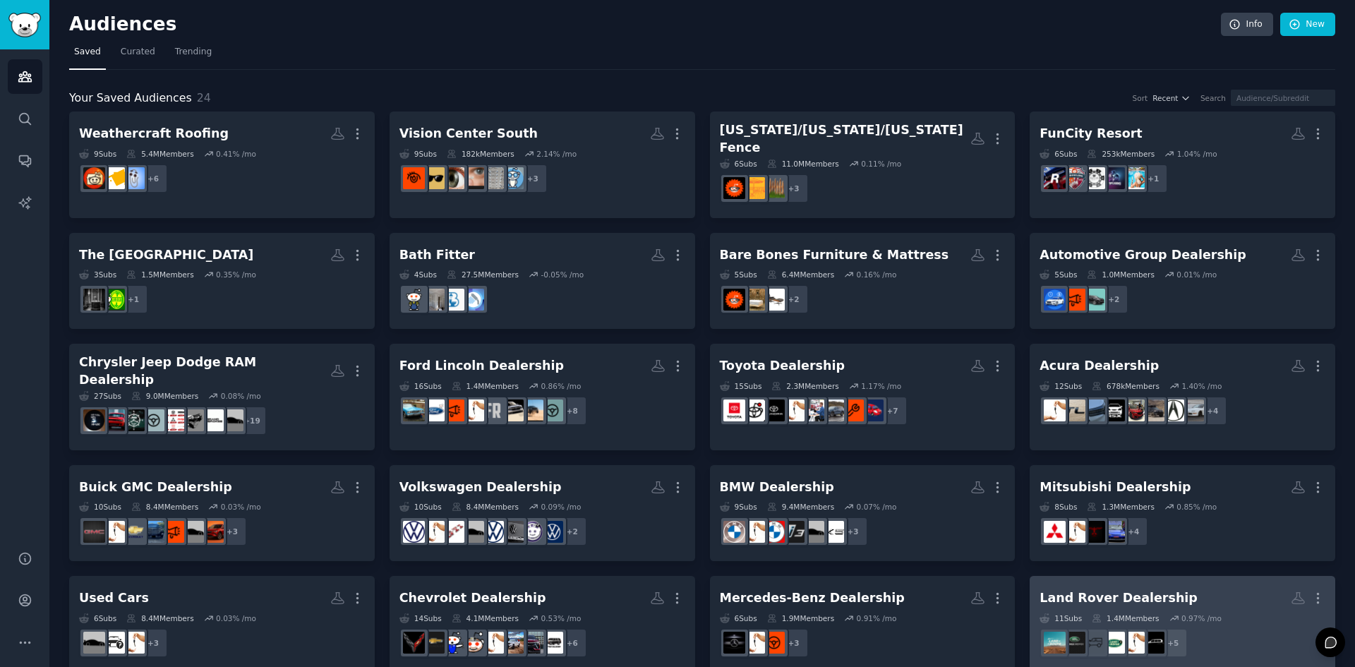
scroll to position [188, 0]
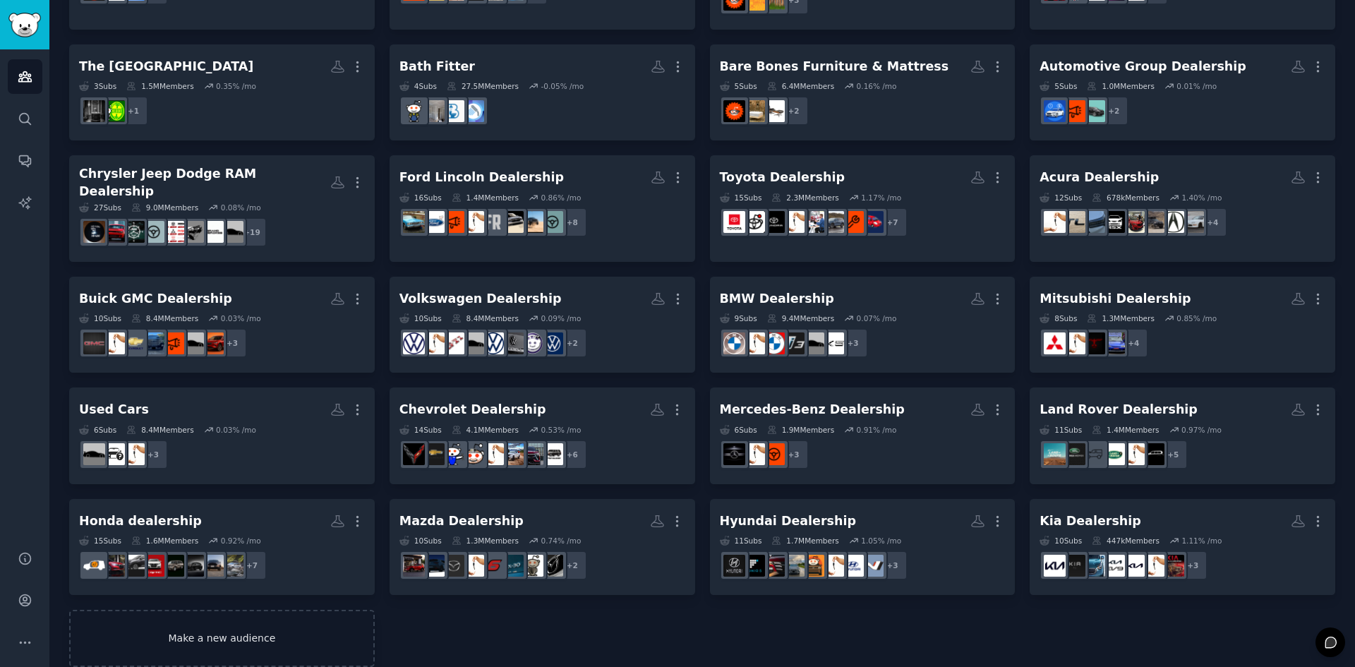
click at [235, 610] on link "Make a new audience" at bounding box center [222, 638] width 306 height 57
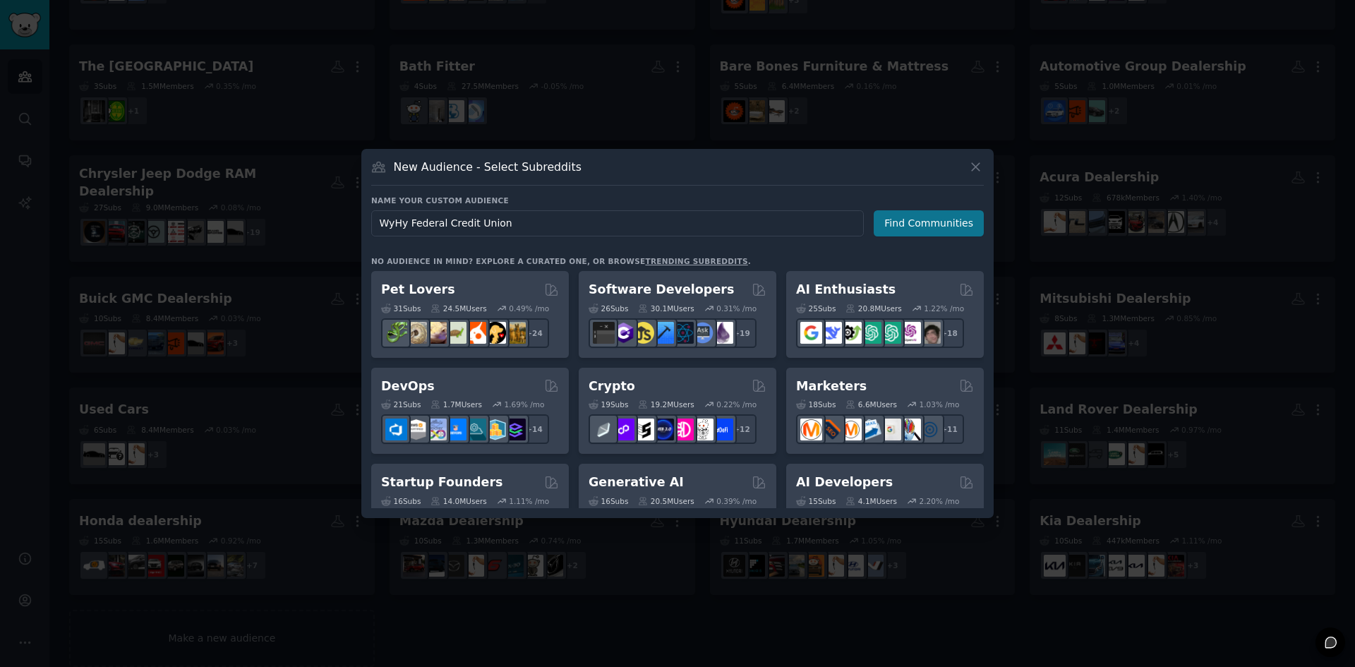
type input "WyHy Federal Credit Union"
click at [942, 220] on button "Find Communities" at bounding box center [929, 223] width 110 height 26
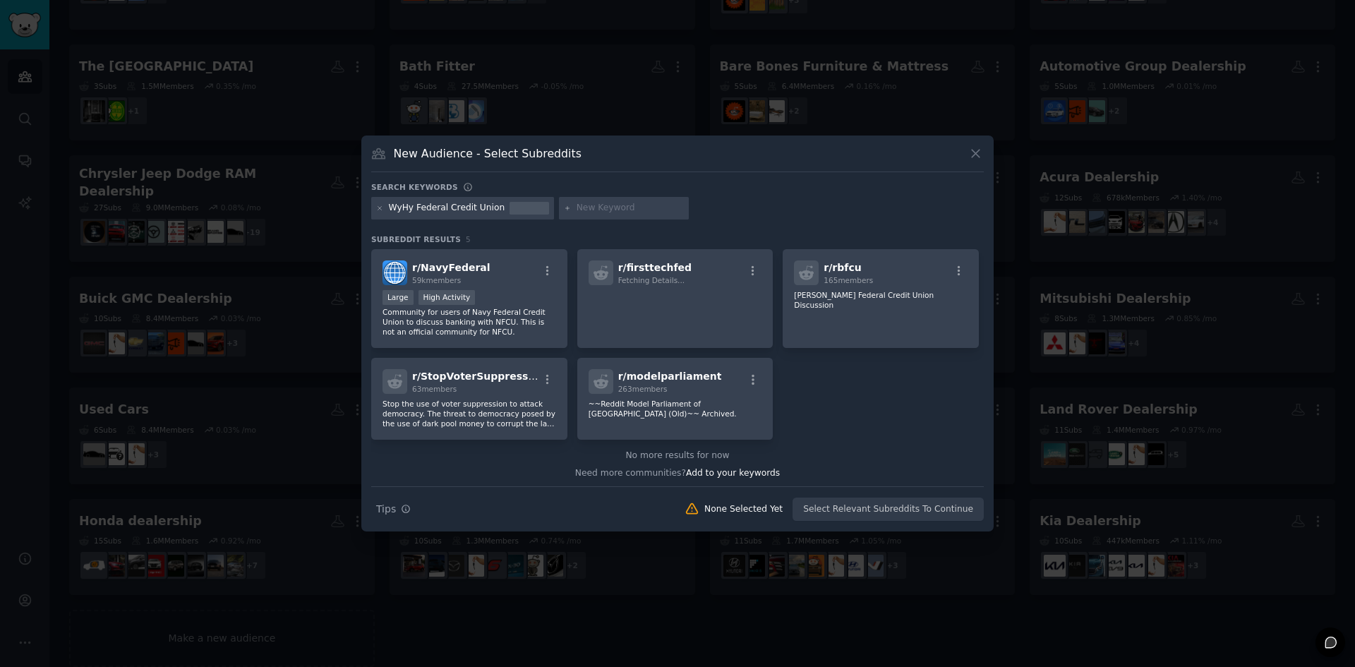
click at [597, 208] on input "text" at bounding box center [630, 208] width 107 height 13
paste input "Credit union"
type input "Credit union"
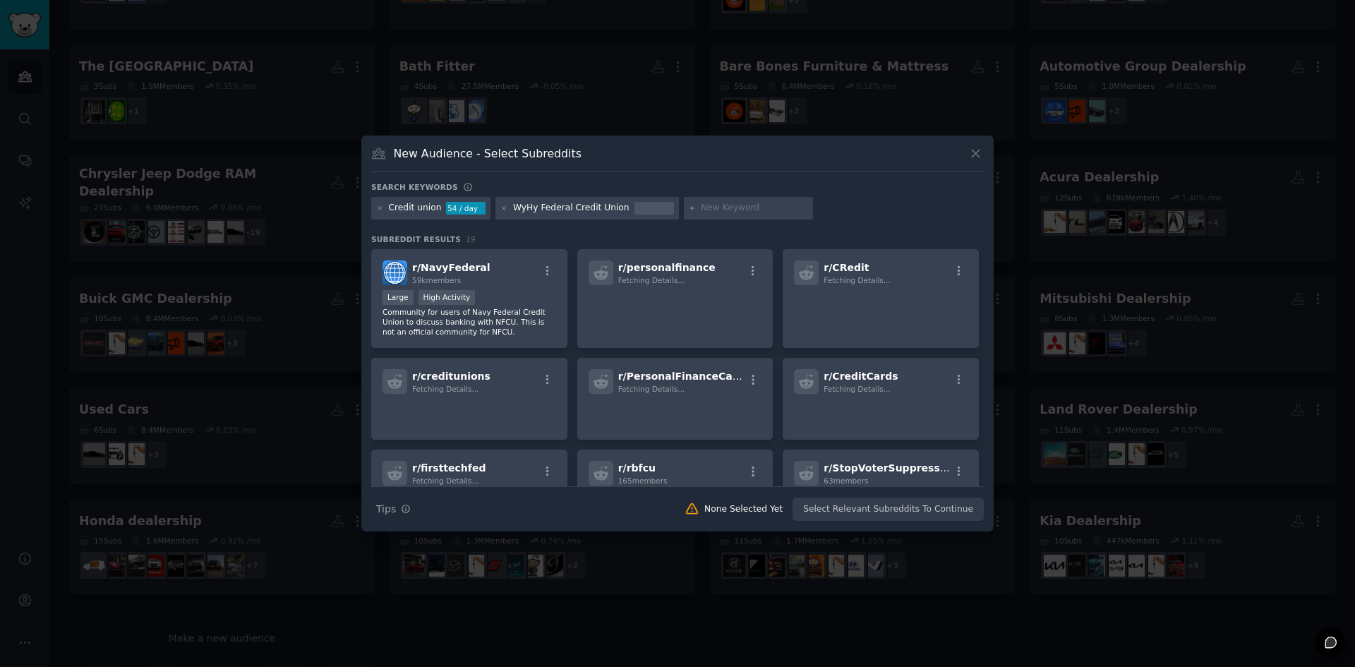
click at [717, 210] on input "text" at bounding box center [754, 208] width 107 height 13
paste input "ATM"
type input "ATM"
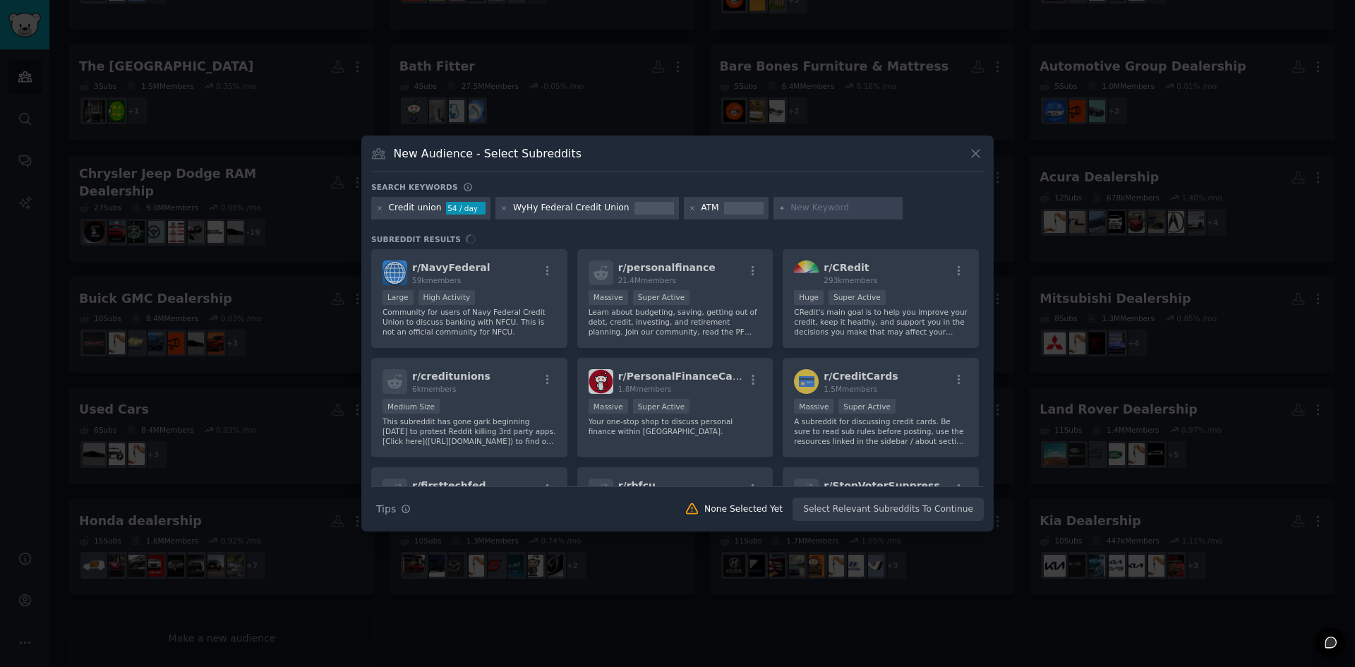
click at [830, 203] on input "text" at bounding box center [844, 208] width 107 height 13
paste input "Loan agency"
type input "Loan agency"
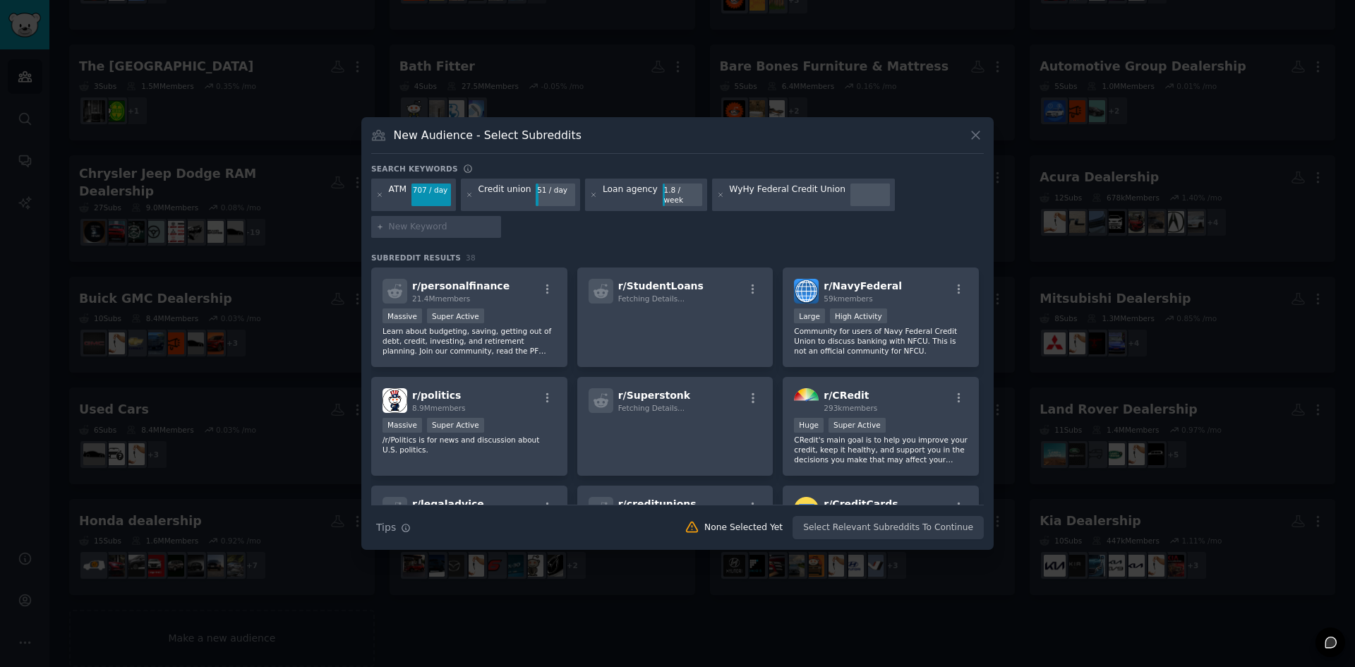
click at [453, 224] on input "text" at bounding box center [442, 227] width 107 height 13
paste input "Federal credit union"
type input "Federal credit union"
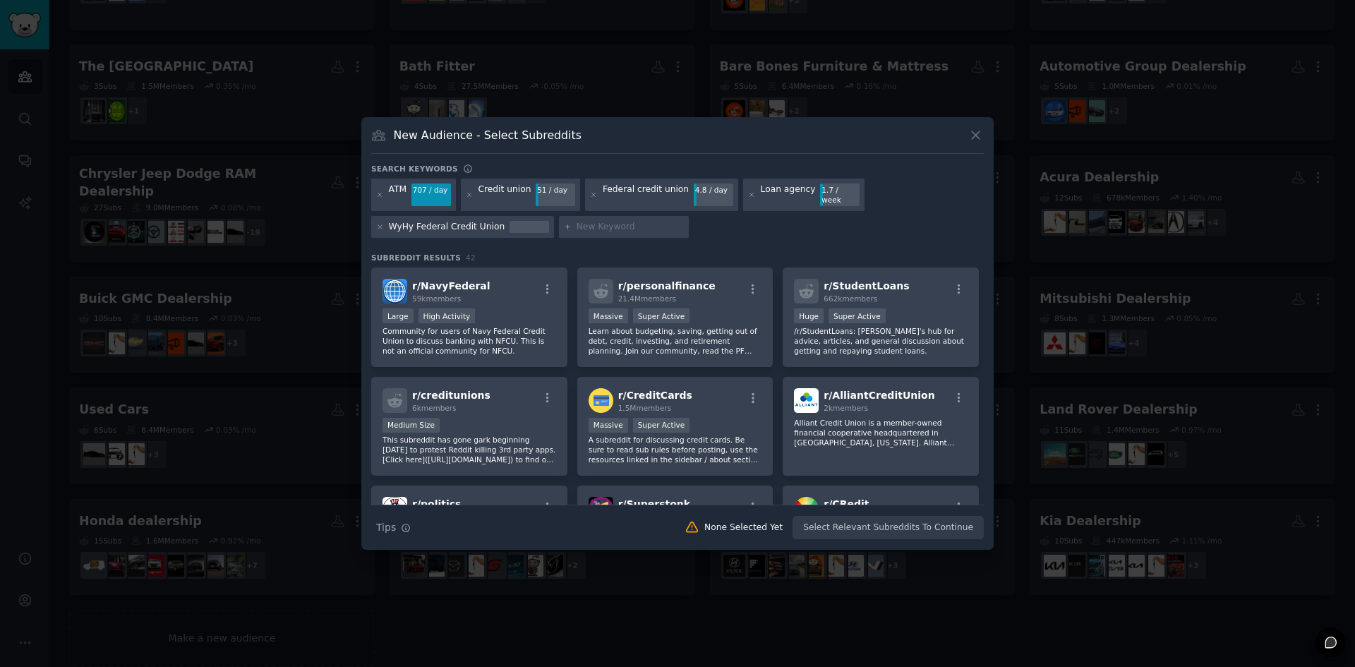
click at [577, 222] on input "text" at bounding box center [630, 227] width 107 height 13
paste input "Financial institution"
type input "Financial institution"
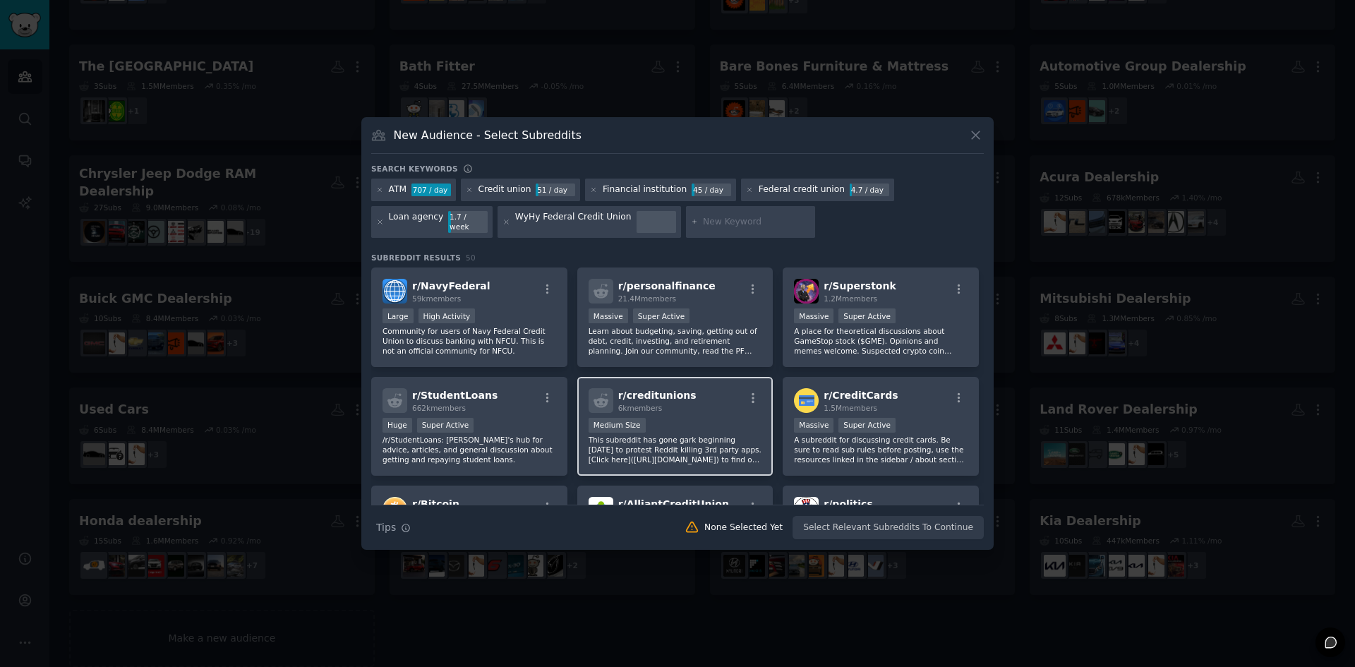
click at [663, 410] on div "r/ creditunions 6k members Medium Size This subreddit has gone gark beginning J…" at bounding box center [675, 427] width 196 height 100
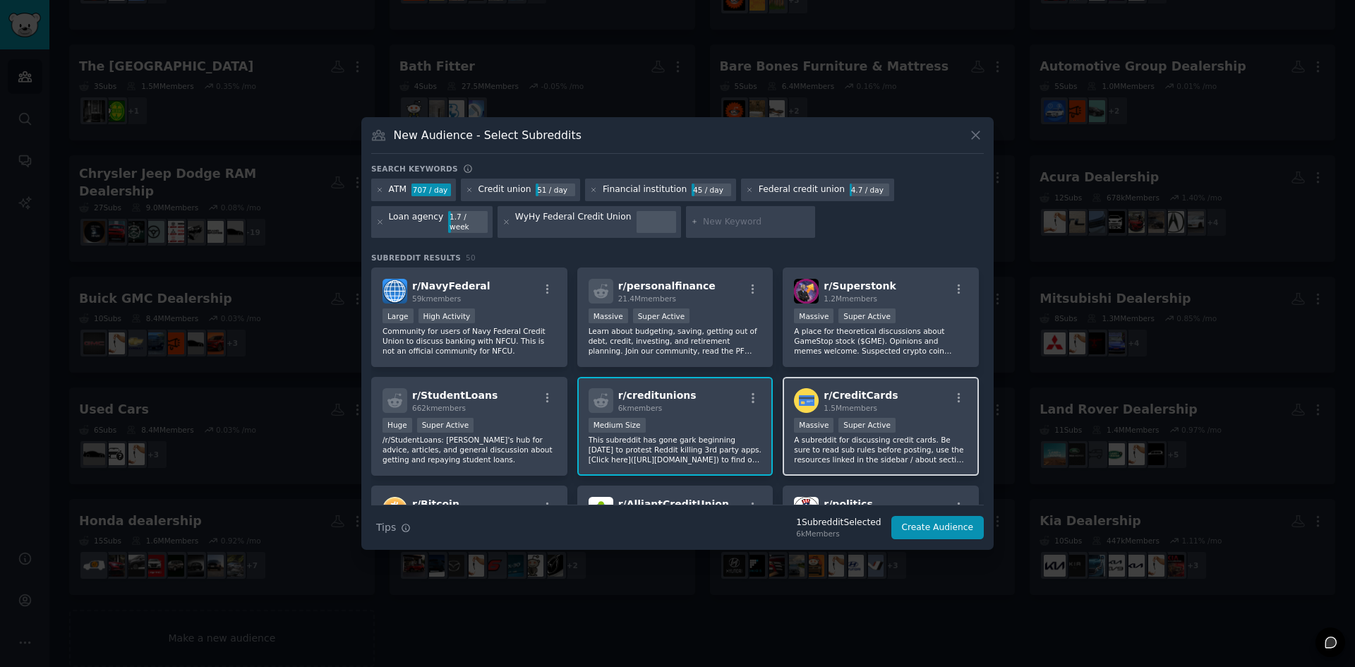
click at [864, 404] on span "1.5M members" at bounding box center [851, 408] width 54 height 8
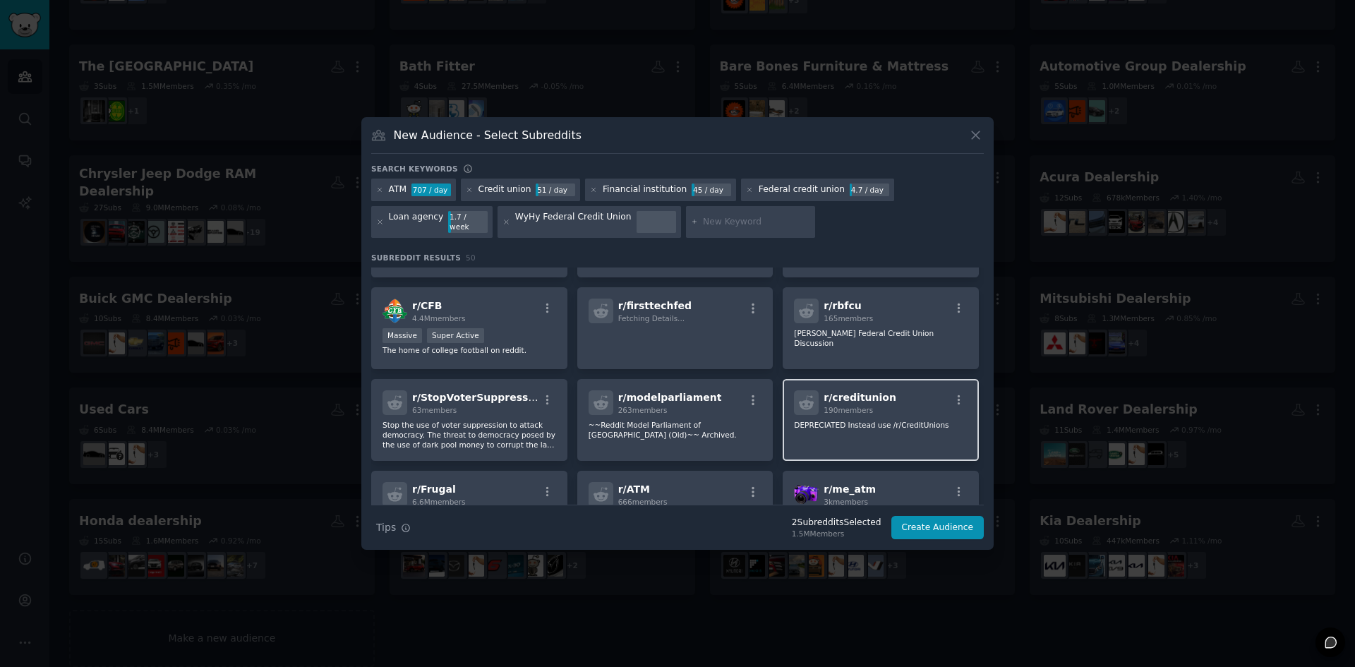
scroll to position [565, 0]
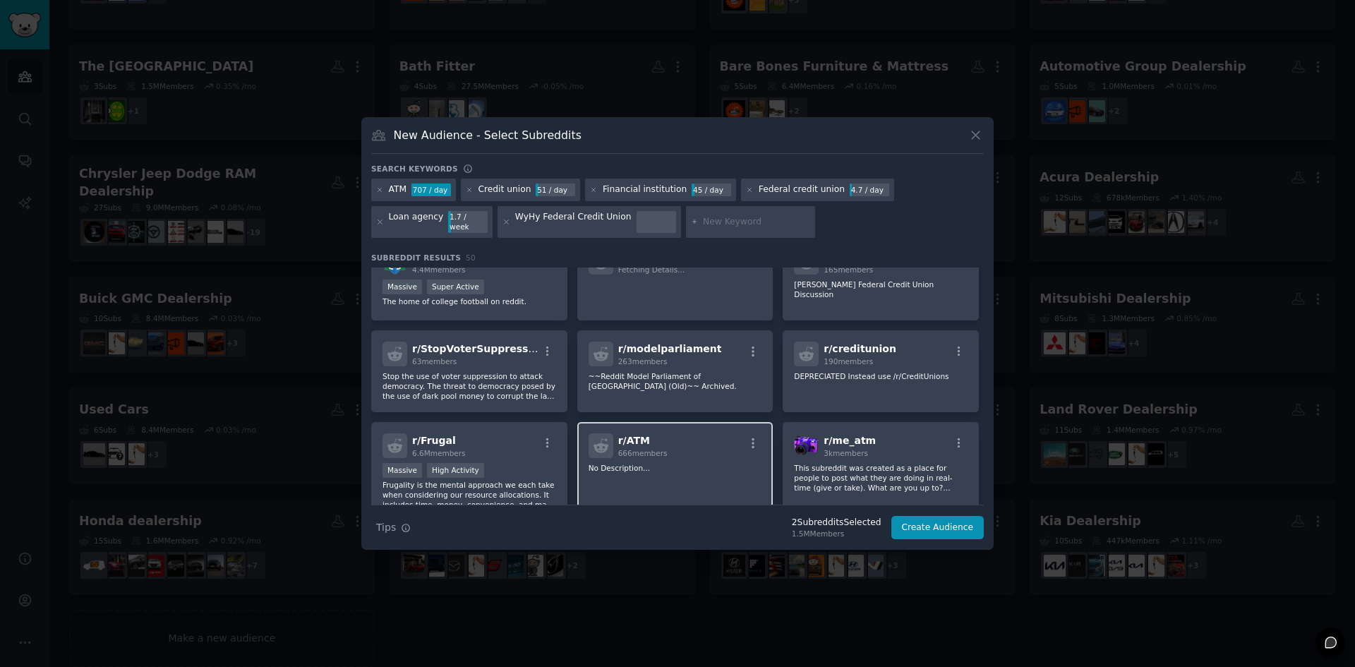
click at [681, 427] on div "r/ ATM 666 members No Description..." at bounding box center [675, 472] width 196 height 100
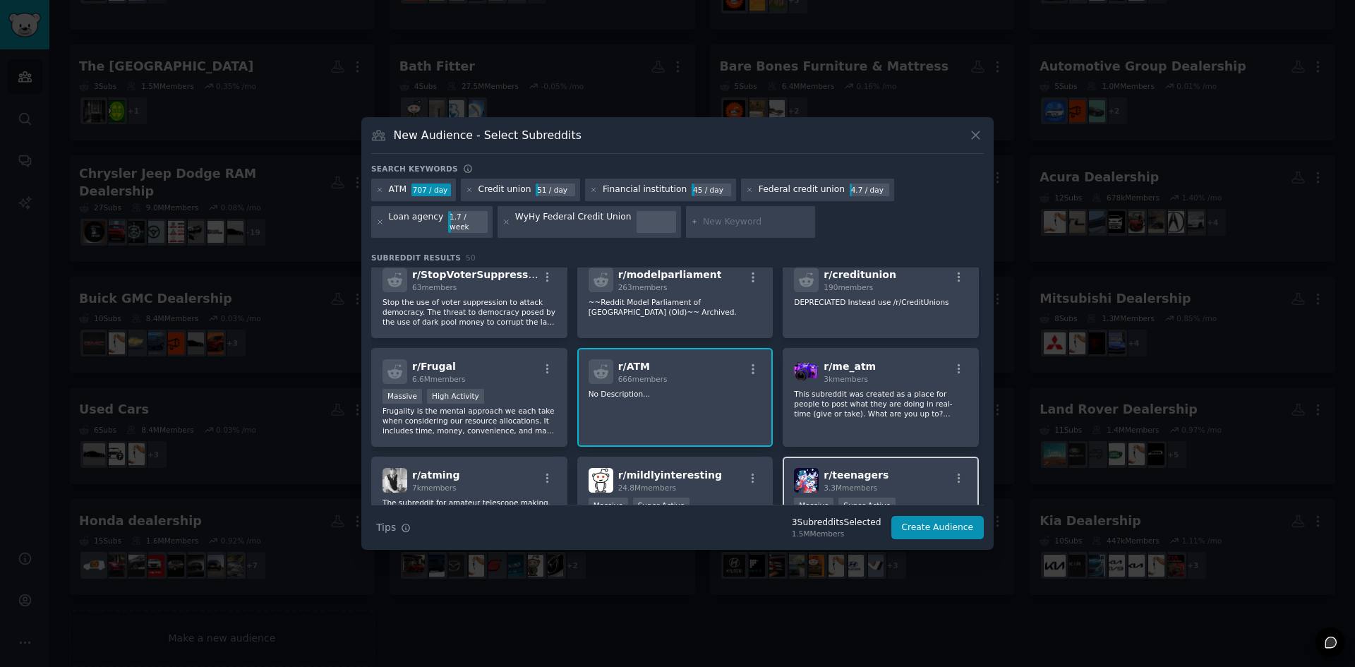
scroll to position [635, 0]
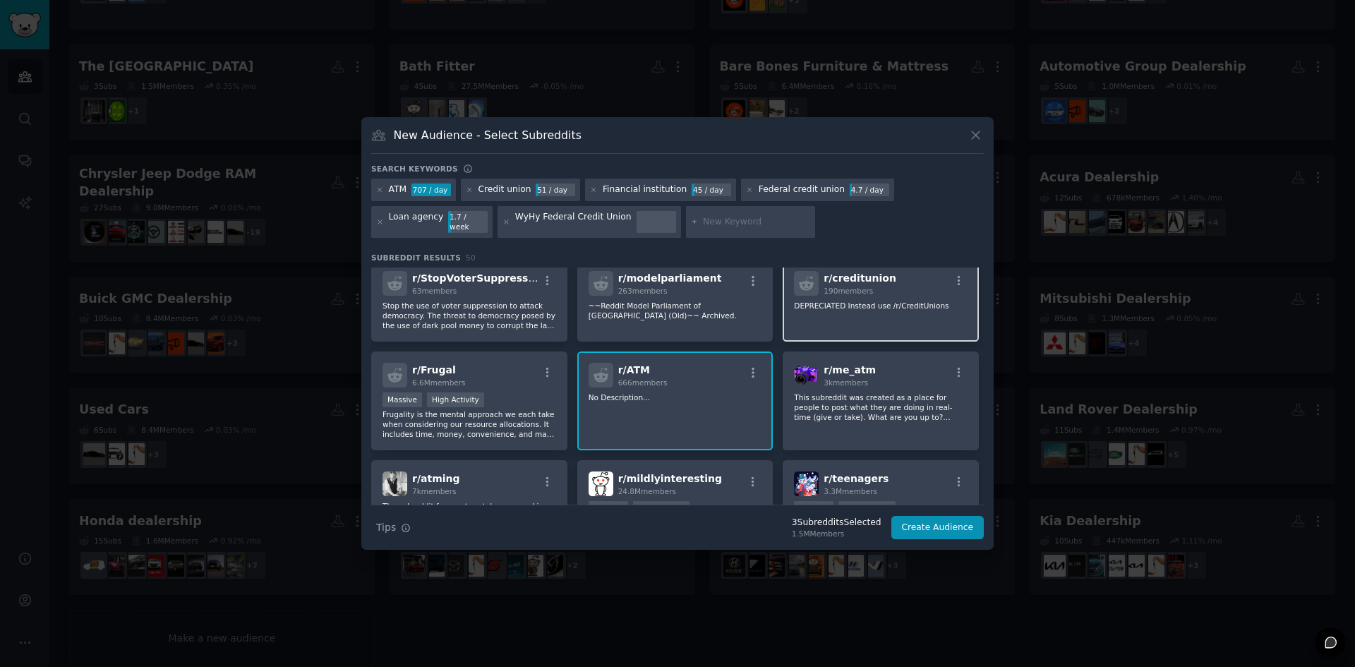
click at [886, 320] on div "r/ creditunion 190 members DEPRECIATED Instead use /r/CreditUnions" at bounding box center [881, 301] width 196 height 82
click at [904, 312] on div "r/ creditunion 190 members DEPRECIATED Instead use /r/CreditUnions" at bounding box center [881, 301] width 196 height 82
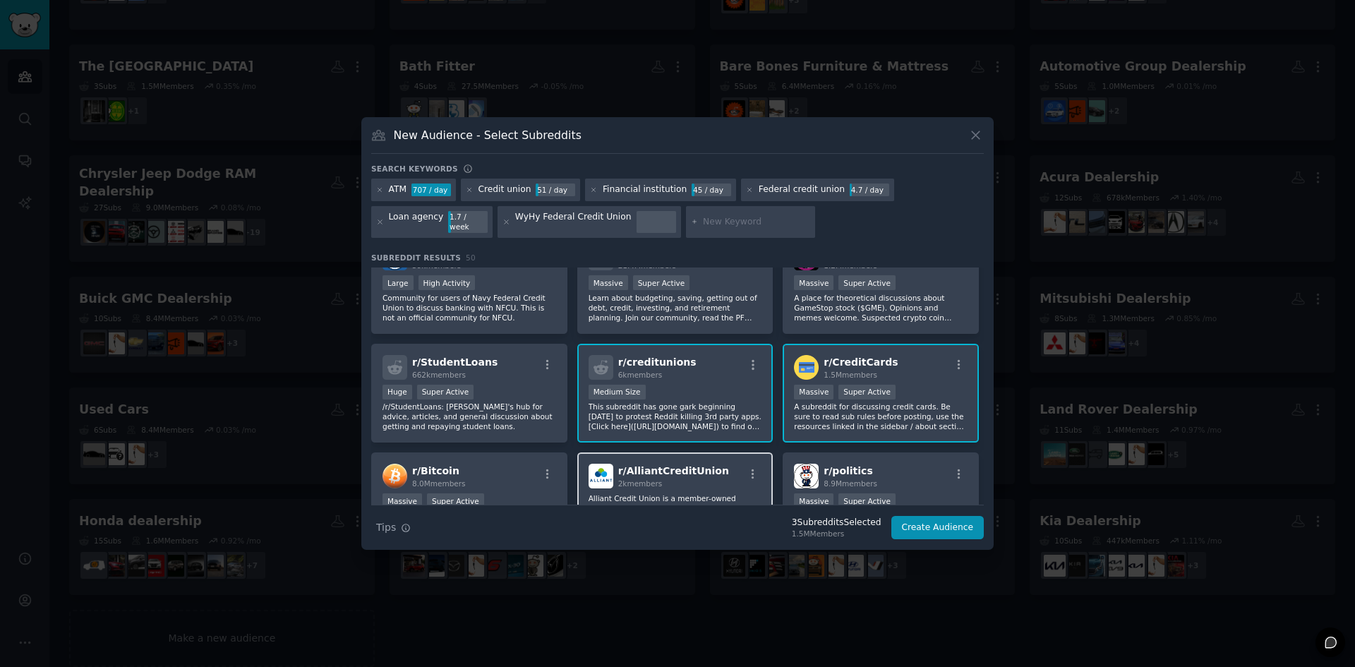
scroll to position [0, 0]
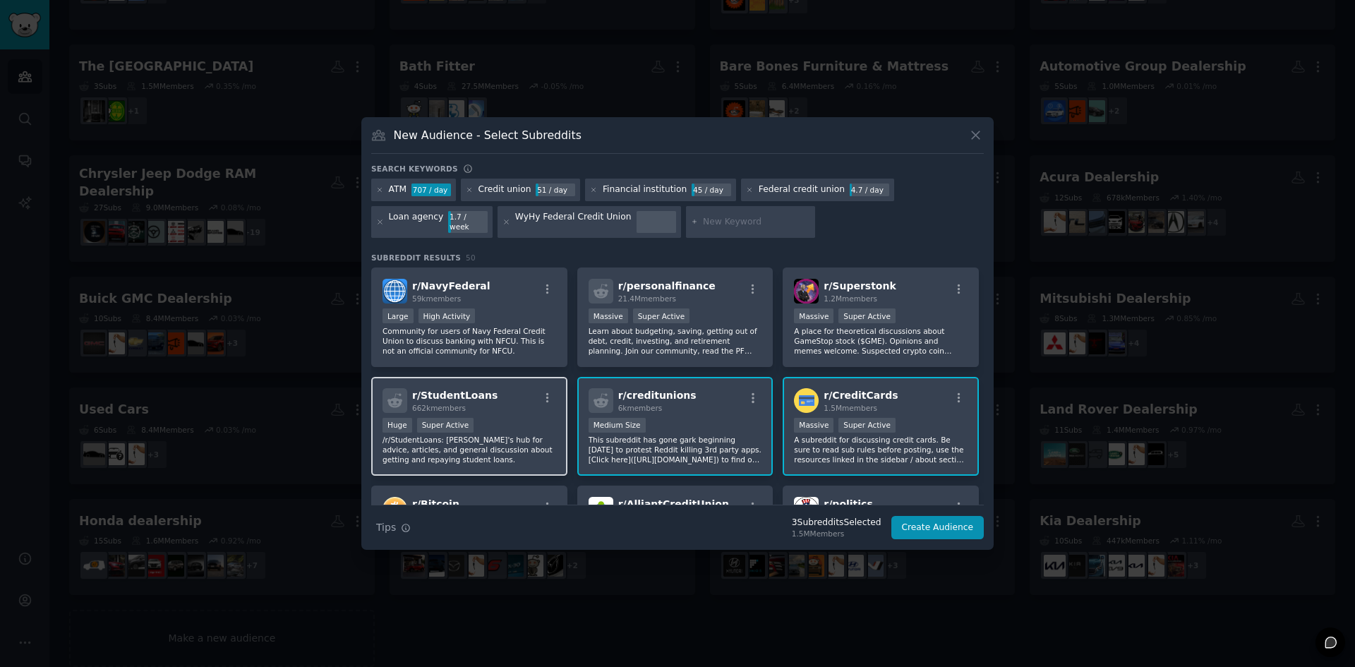
click at [515, 421] on div "Huge Super Active" at bounding box center [470, 427] width 174 height 18
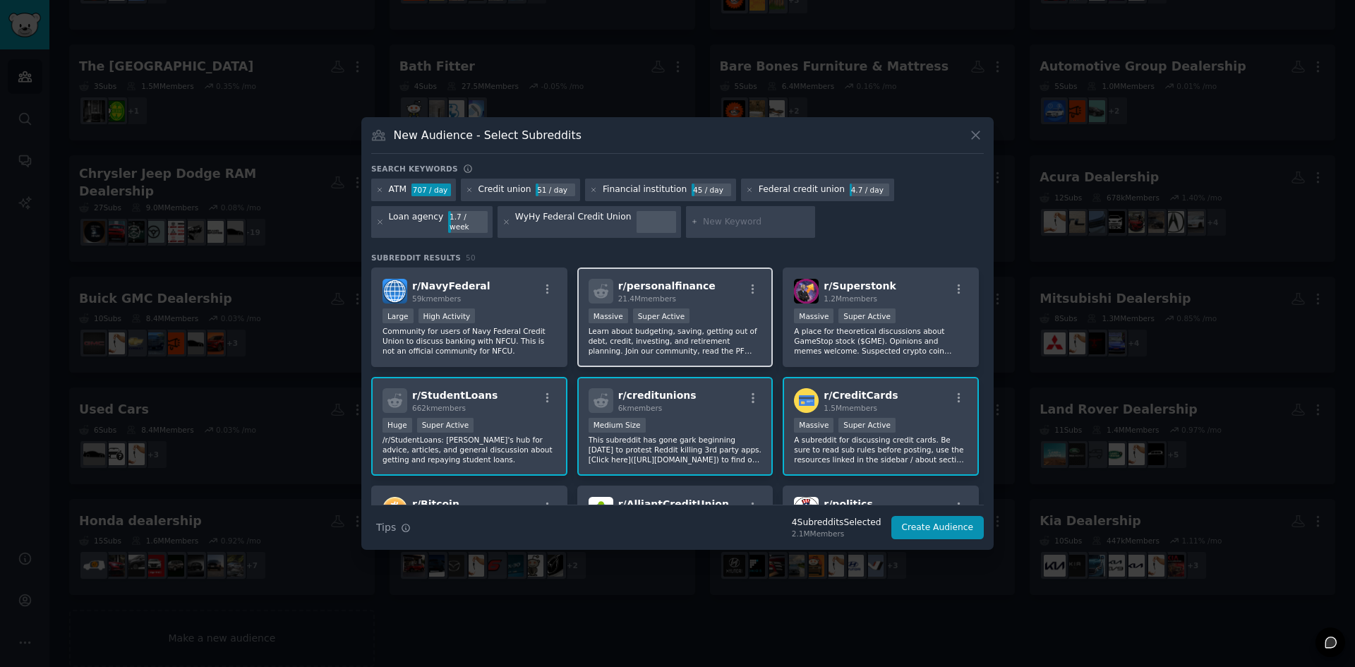
click at [727, 342] on p "Learn about budgeting, saving, getting out of debt, credit, investing, and reti…" at bounding box center [676, 341] width 174 height 30
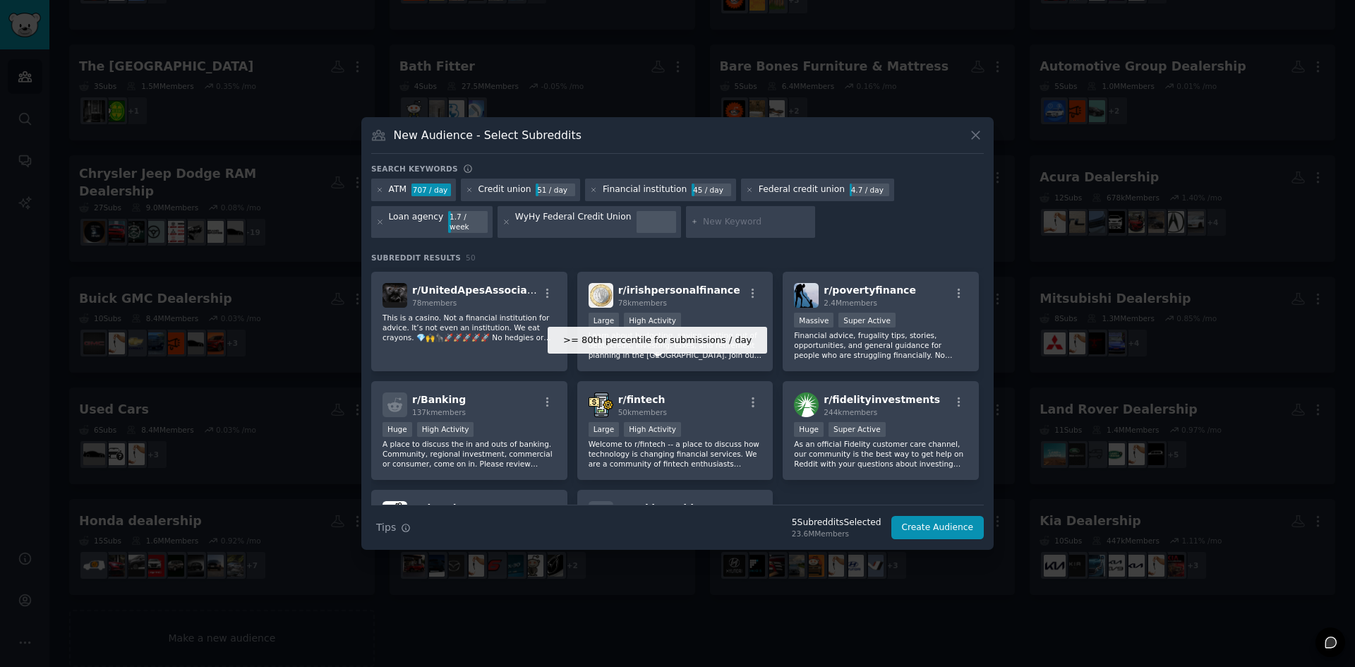
scroll to position [1483, 0]
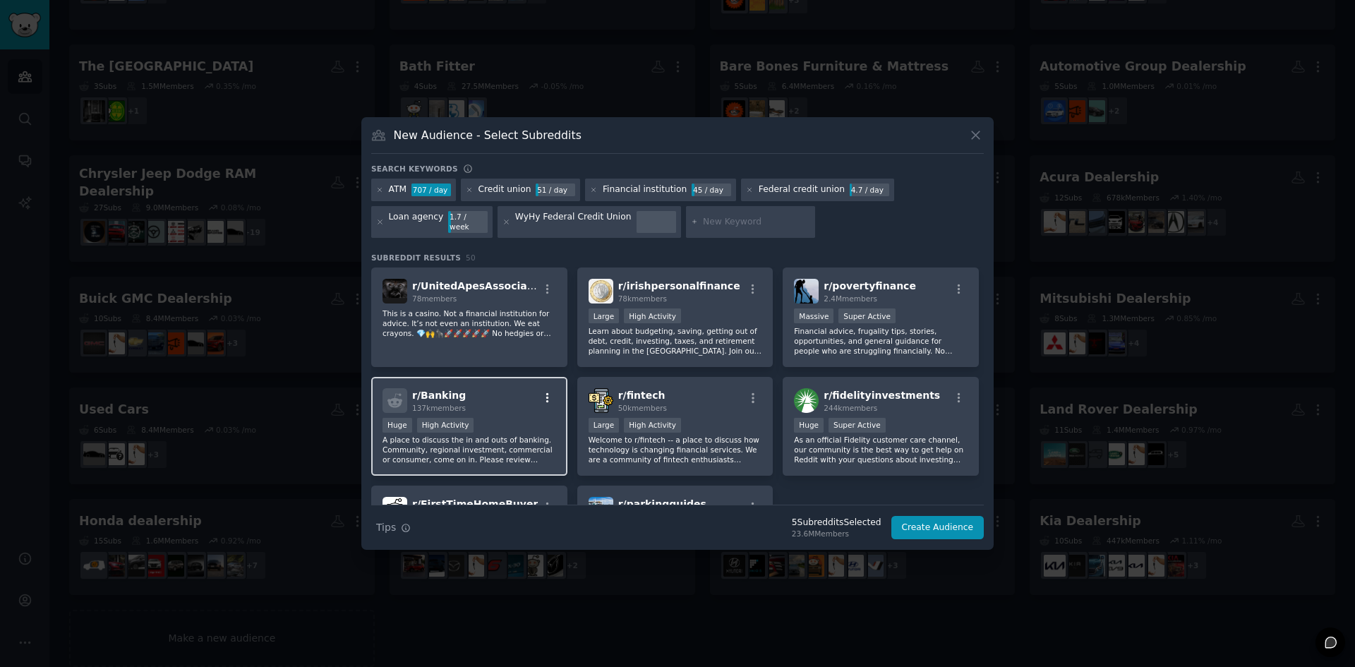
click at [541, 392] on icon "button" at bounding box center [547, 398] width 13 height 13
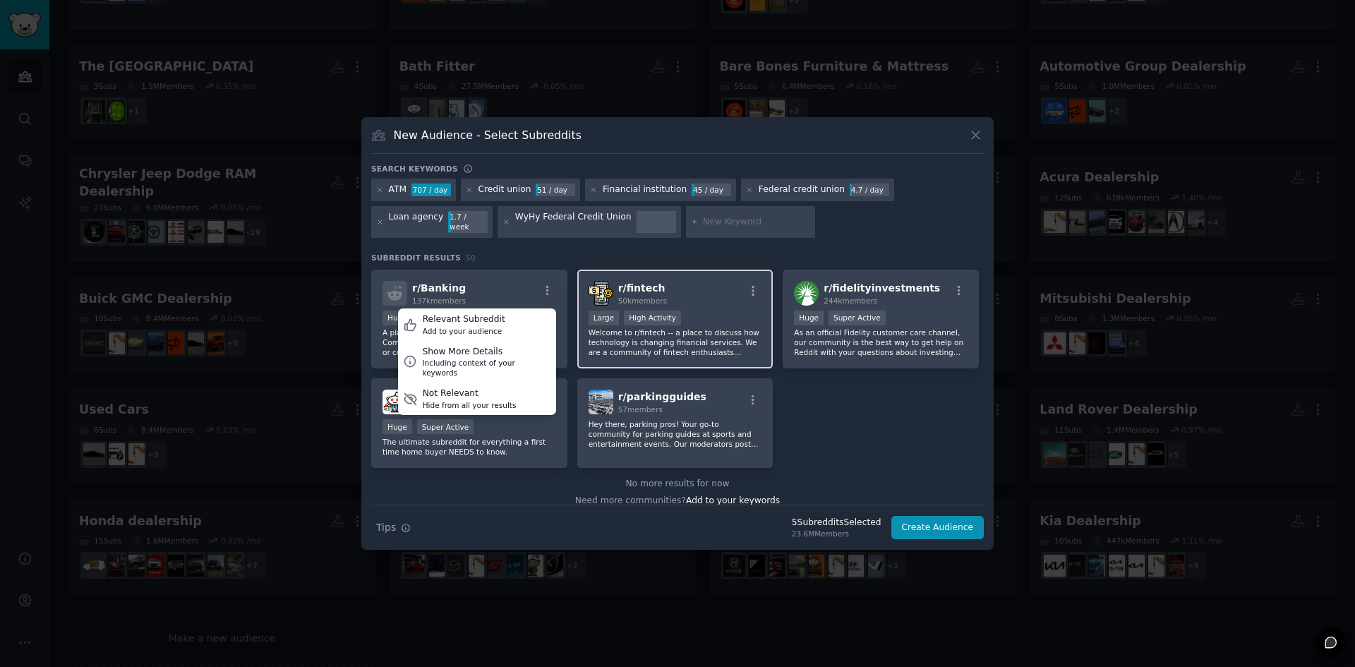
scroll to position [1593, 0]
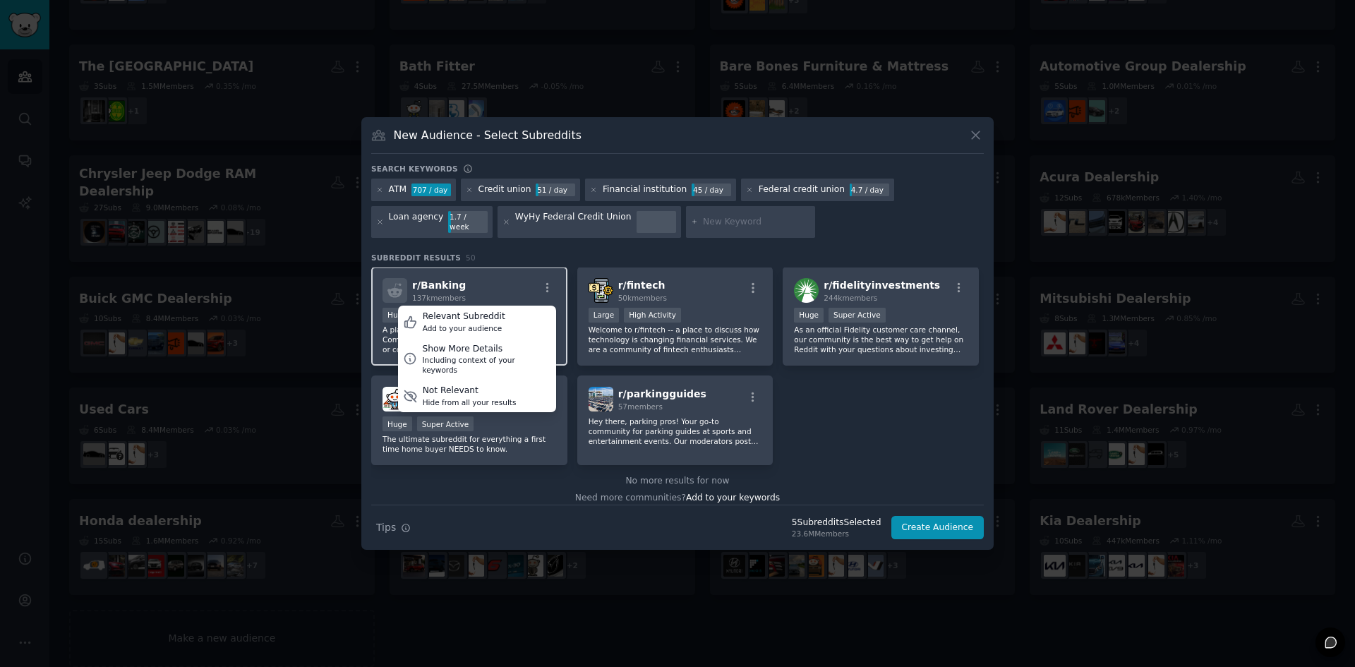
click at [448, 280] on span "r/ Banking" at bounding box center [439, 285] width 54 height 11
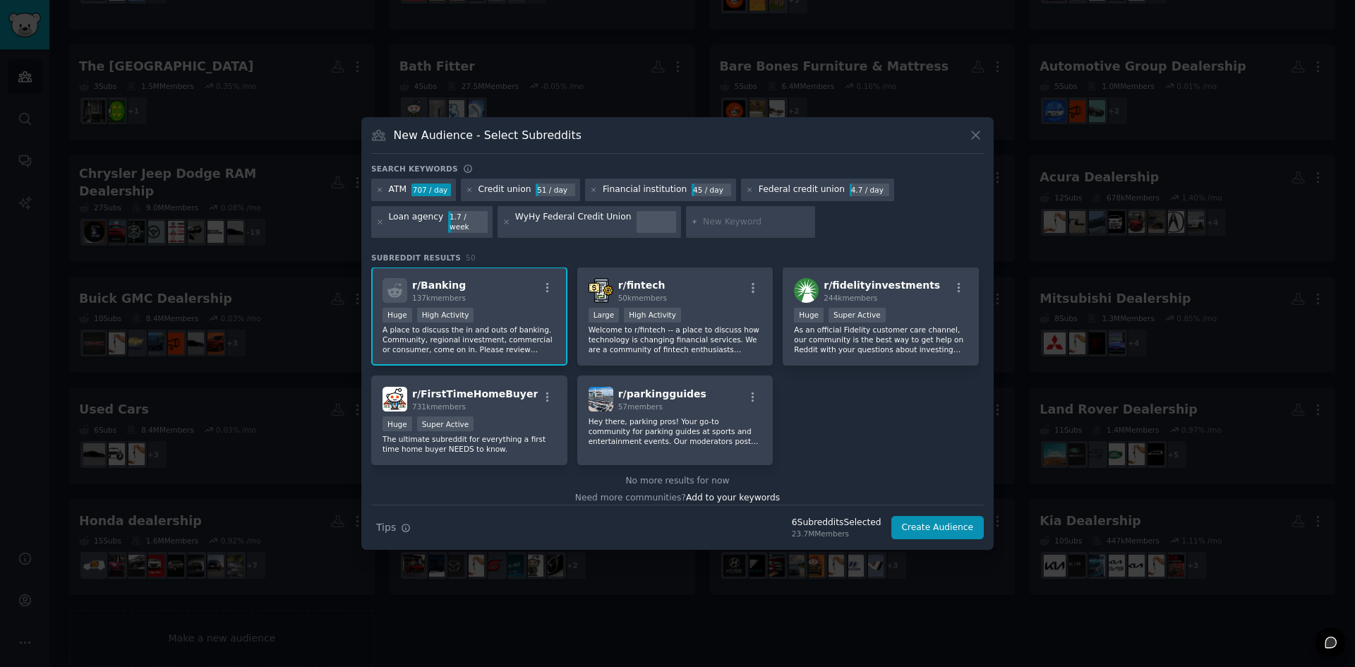
click at [775, 220] on input "text" at bounding box center [756, 222] width 107 height 13
type input "loan"
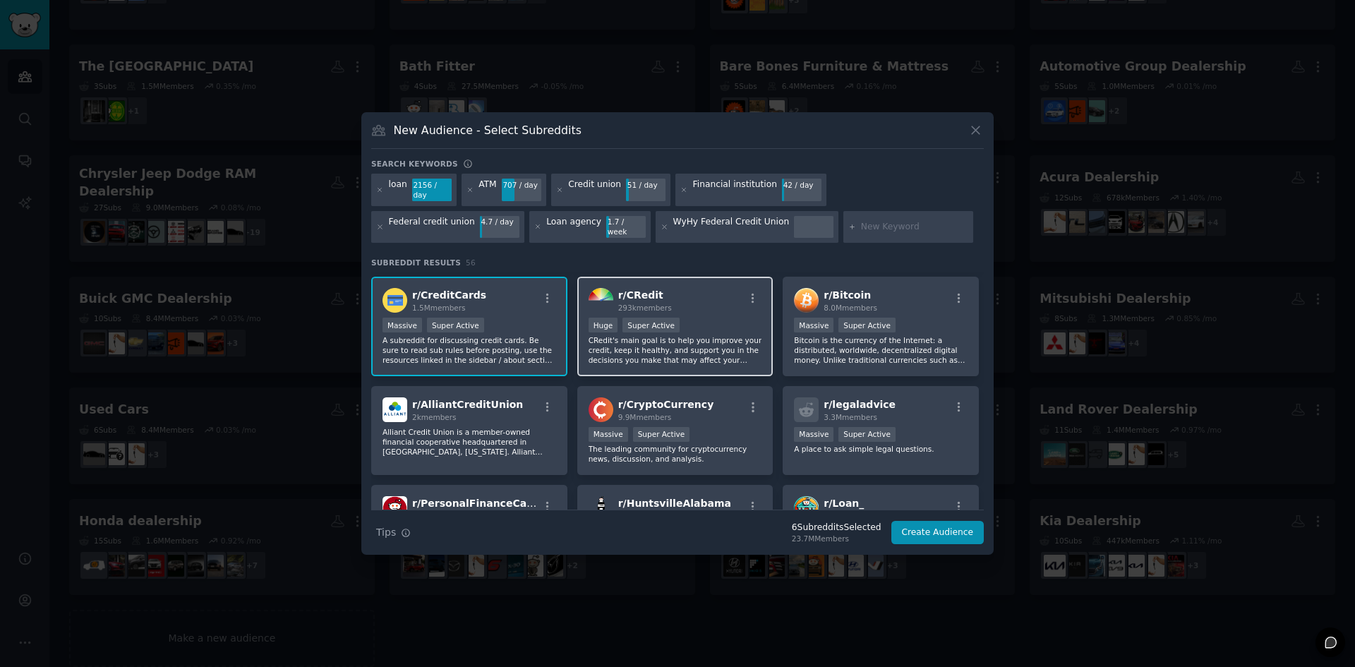
scroll to position [212, 0]
click at [698, 325] on div "Huge Super Active" at bounding box center [676, 329] width 174 height 18
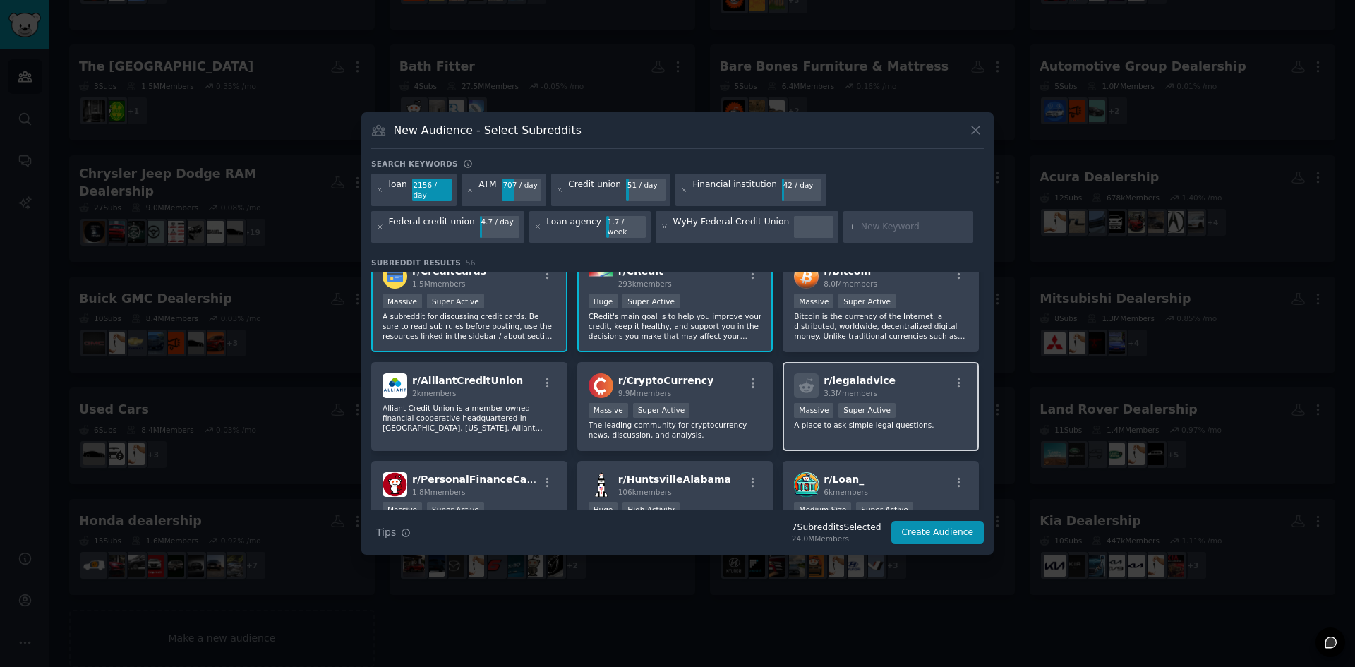
scroll to position [282, 0]
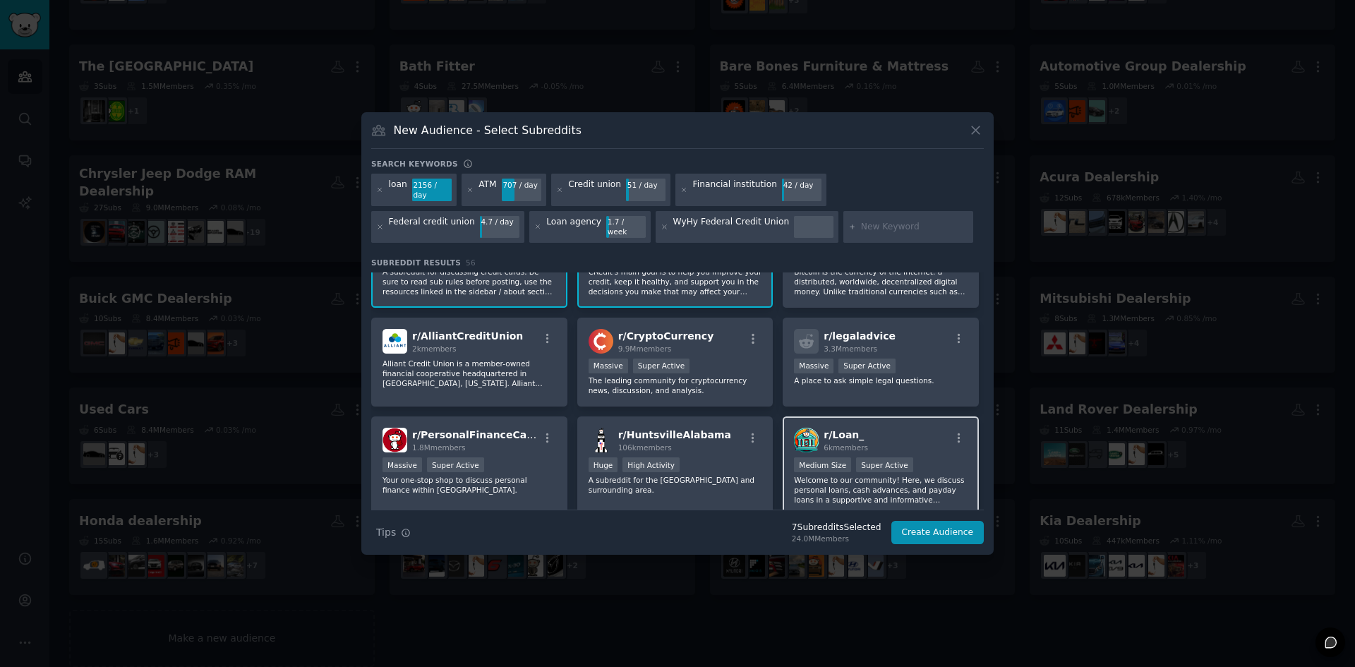
click at [909, 464] on div "Medium Size Super Active" at bounding box center [881, 466] width 174 height 18
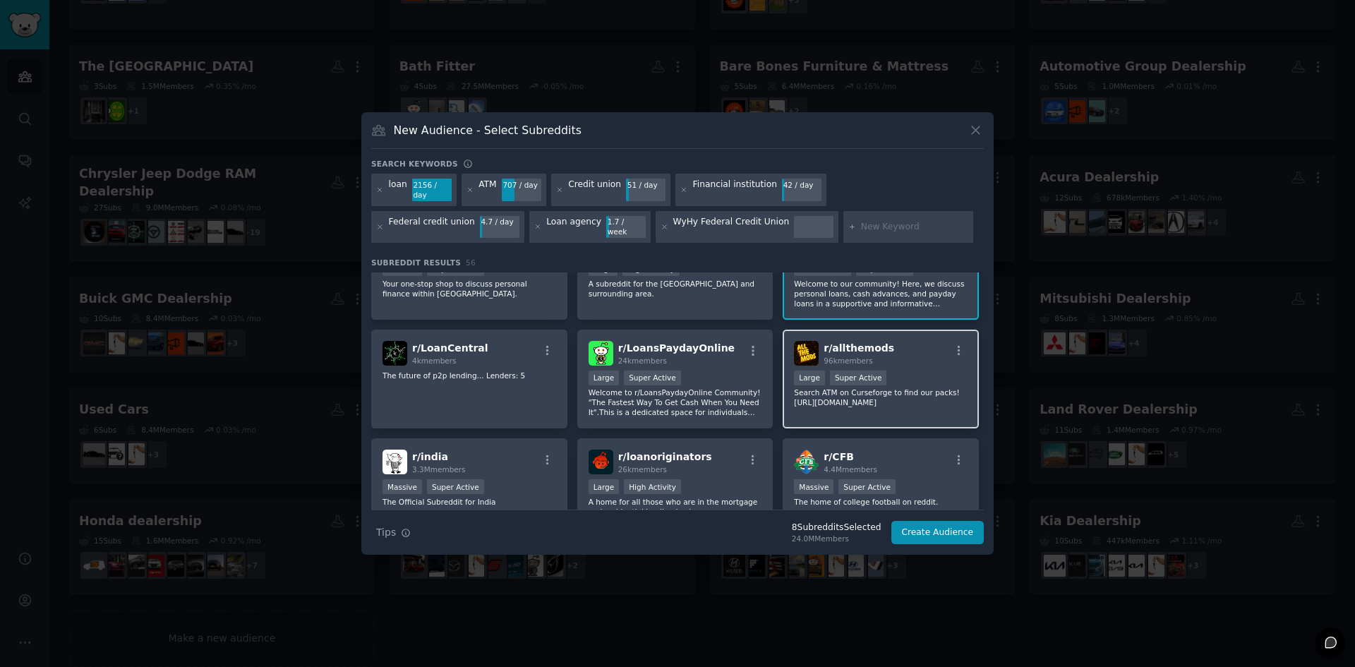
scroll to position [494, 0]
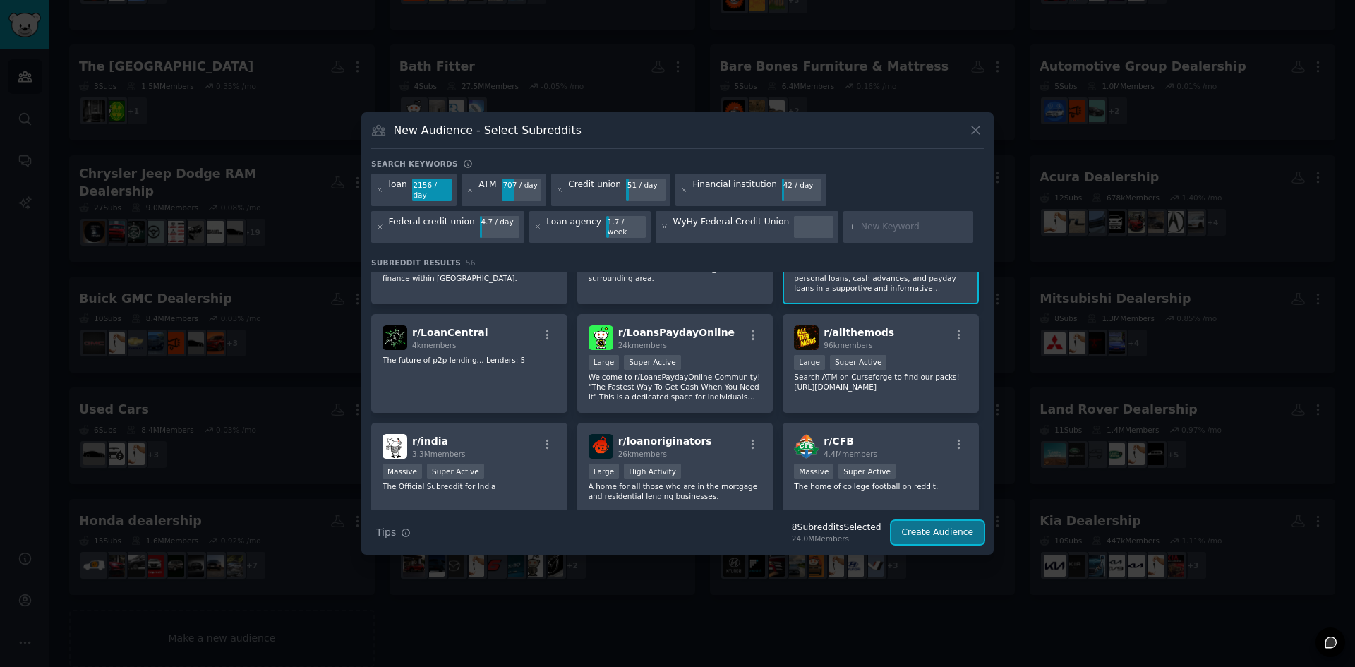
click at [928, 521] on button "Create Audience" at bounding box center [938, 533] width 93 height 24
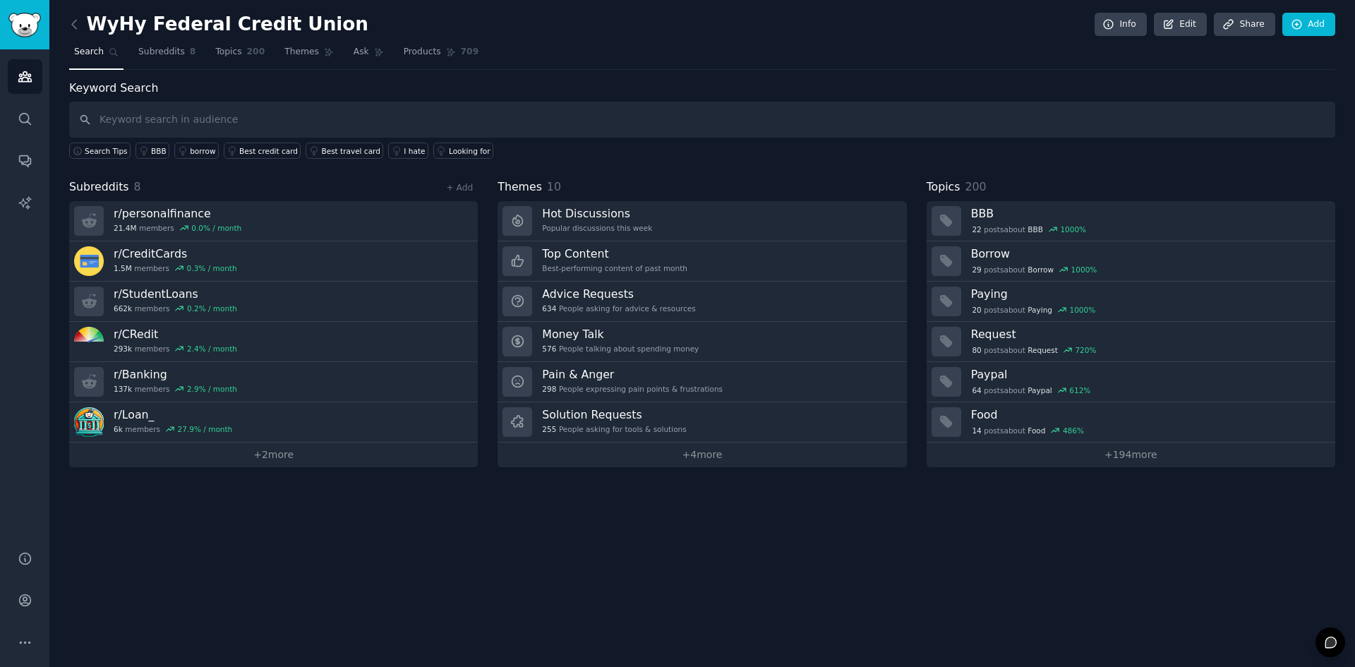
click at [77, 33] on link at bounding box center [78, 24] width 18 height 23
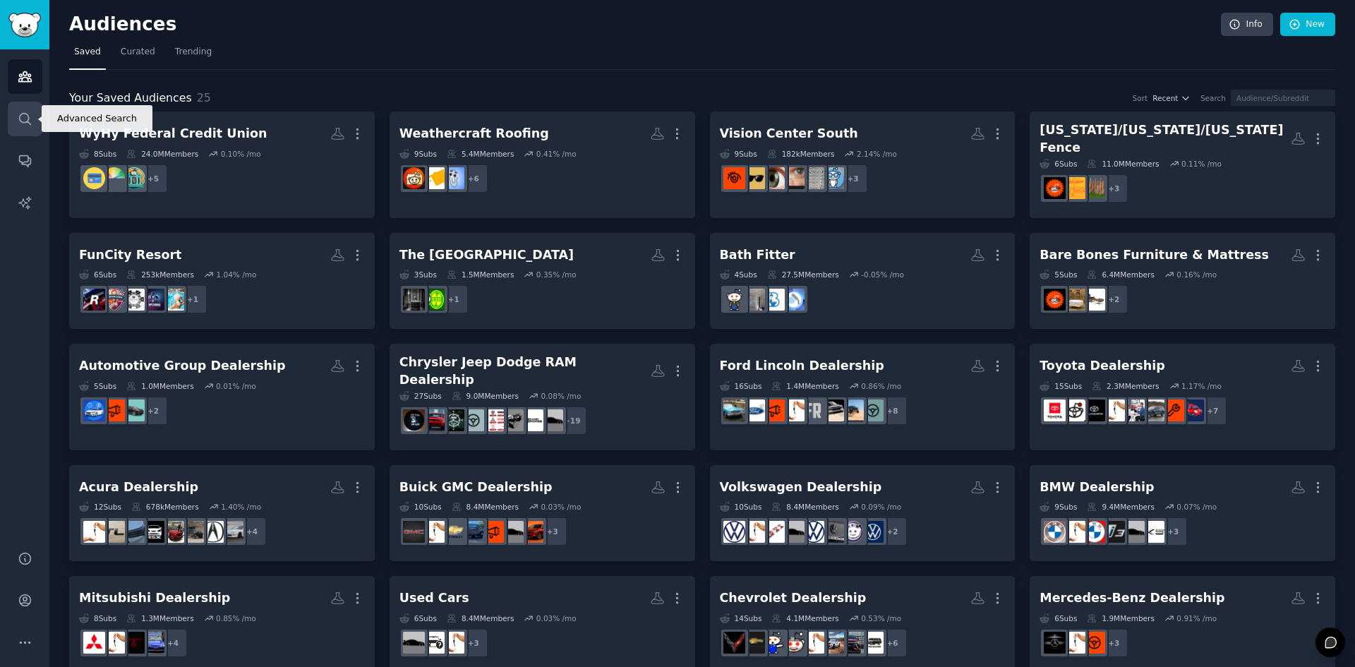
click at [24, 120] on icon "Sidebar" at bounding box center [25, 119] width 15 height 15
click at [1293, 32] on link "New" at bounding box center [1308, 25] width 55 height 24
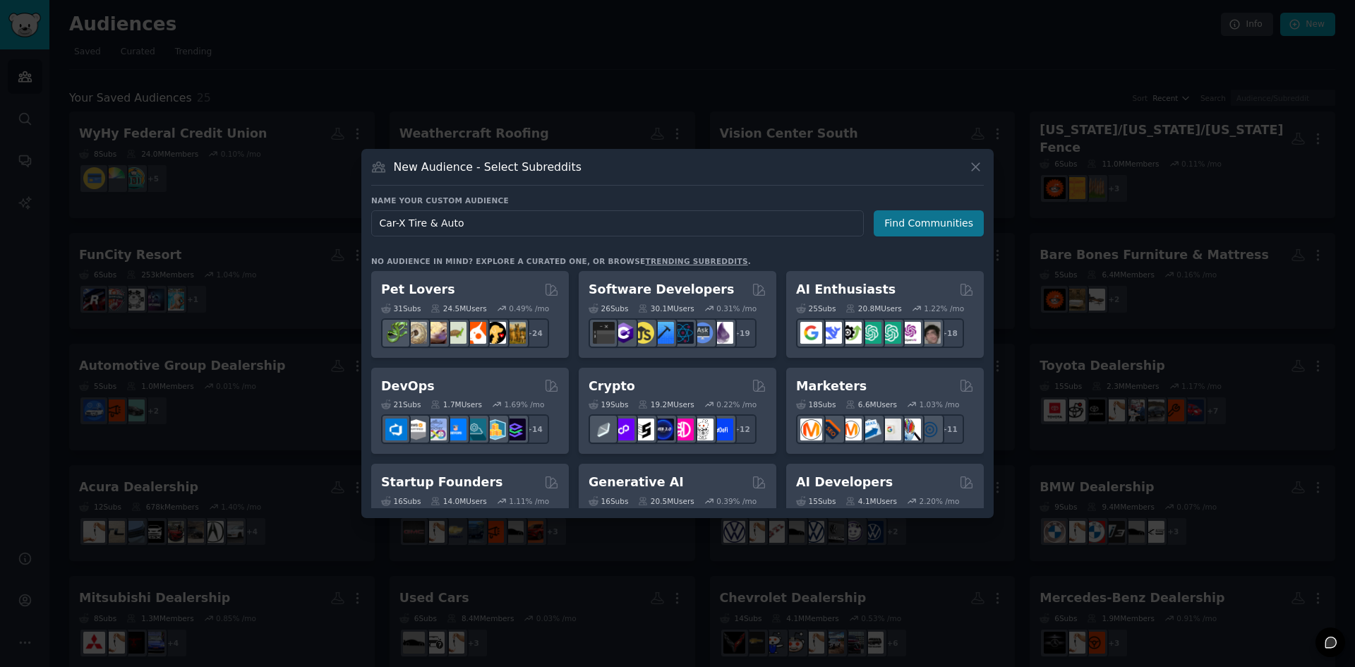
type input "Car-X Tire & Auto"
click at [910, 223] on button "Find Communities" at bounding box center [929, 223] width 110 height 26
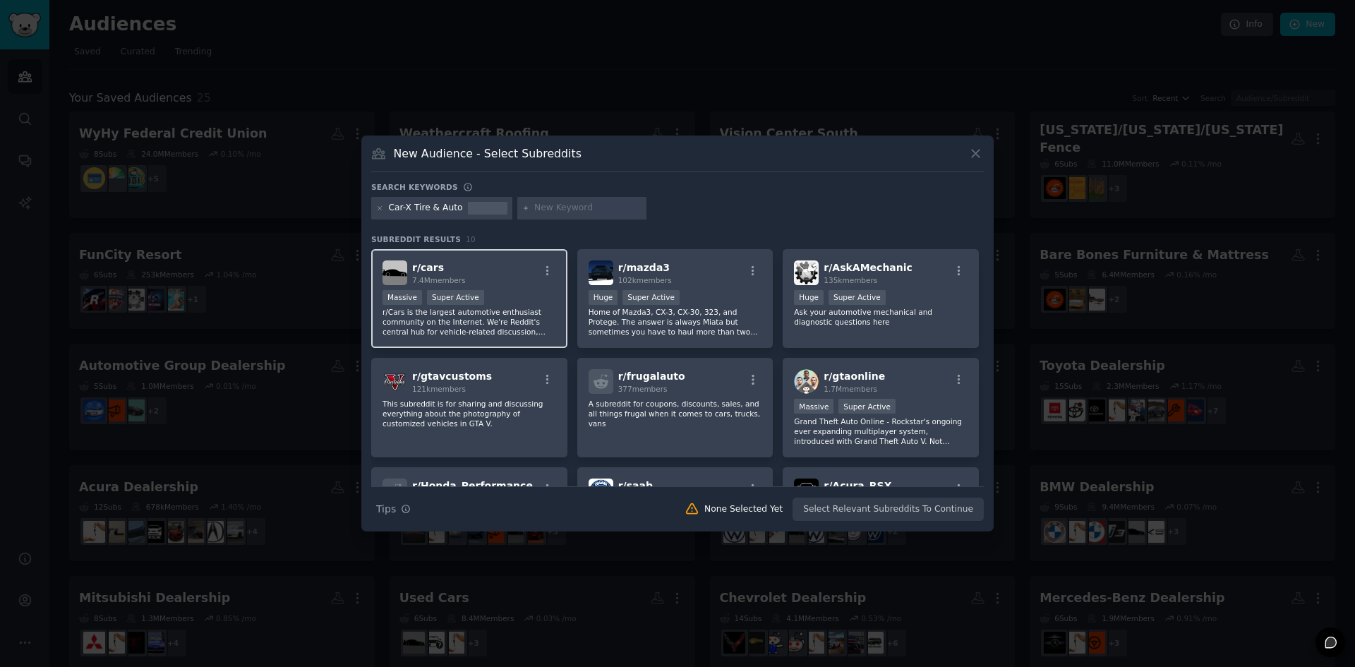
click at [502, 321] on p "r/Cars is the largest automotive enthusiast community on the Internet. We're Re…" at bounding box center [470, 322] width 174 height 30
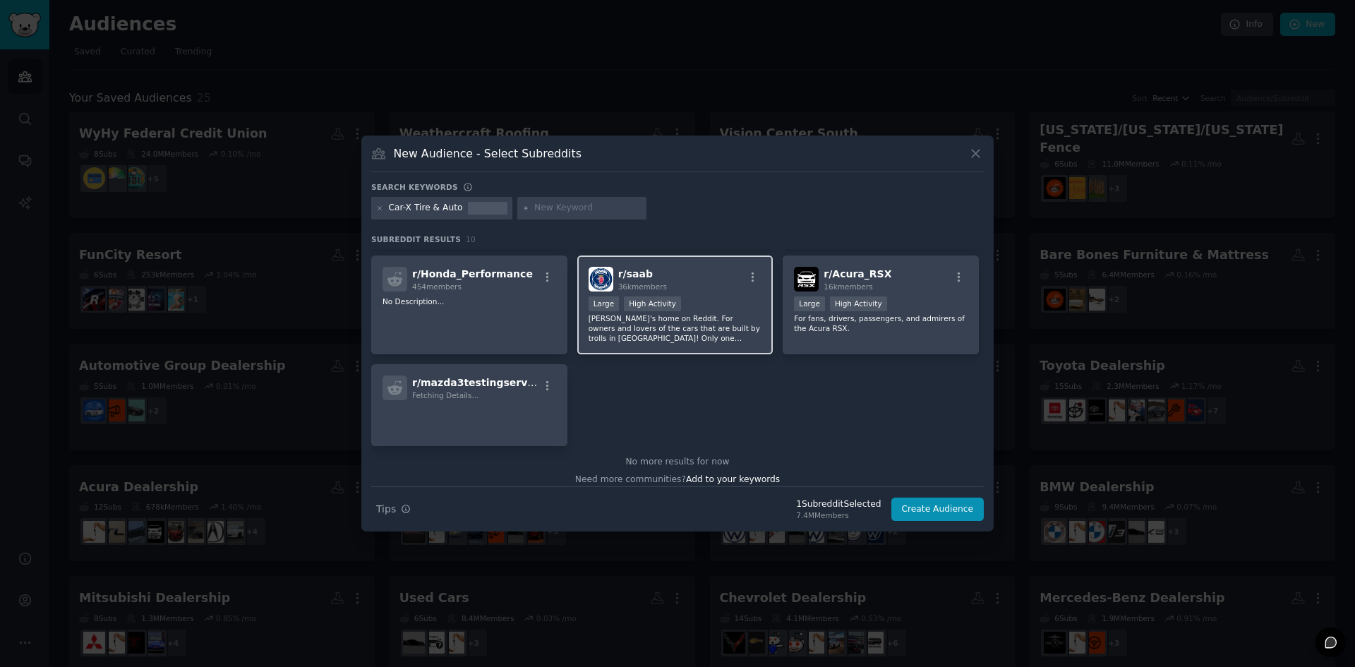
scroll to position [221, 0]
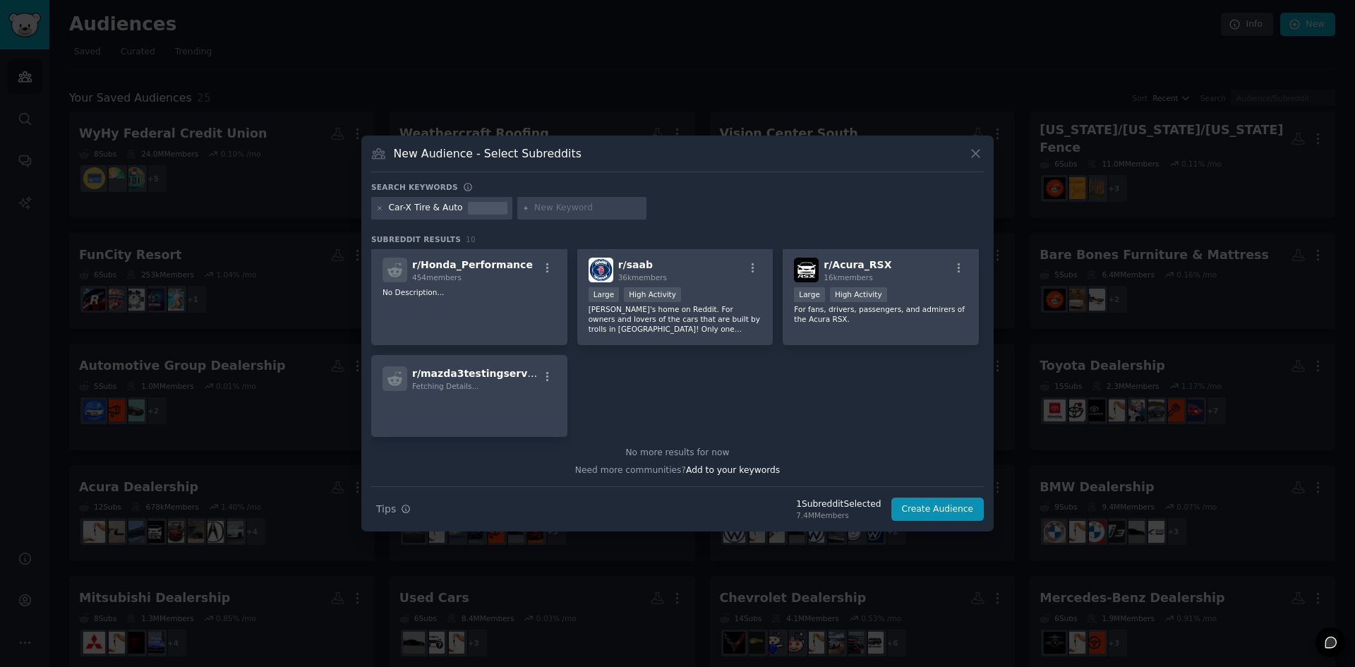
paste input "Auto repair shop"
type input "Auto repair shop"
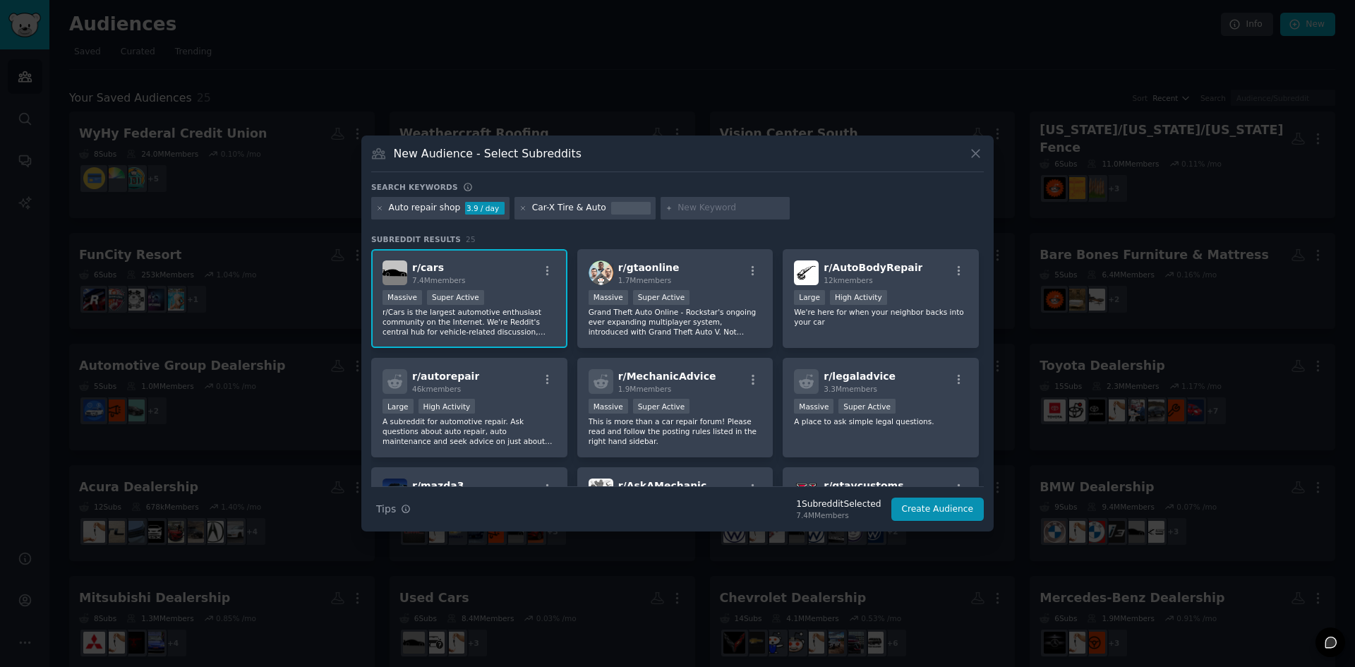
click at [678, 212] on input "text" at bounding box center [731, 208] width 107 height 13
paste input "Car repair and maintenance service"
type input "Car repair and maintenance service"
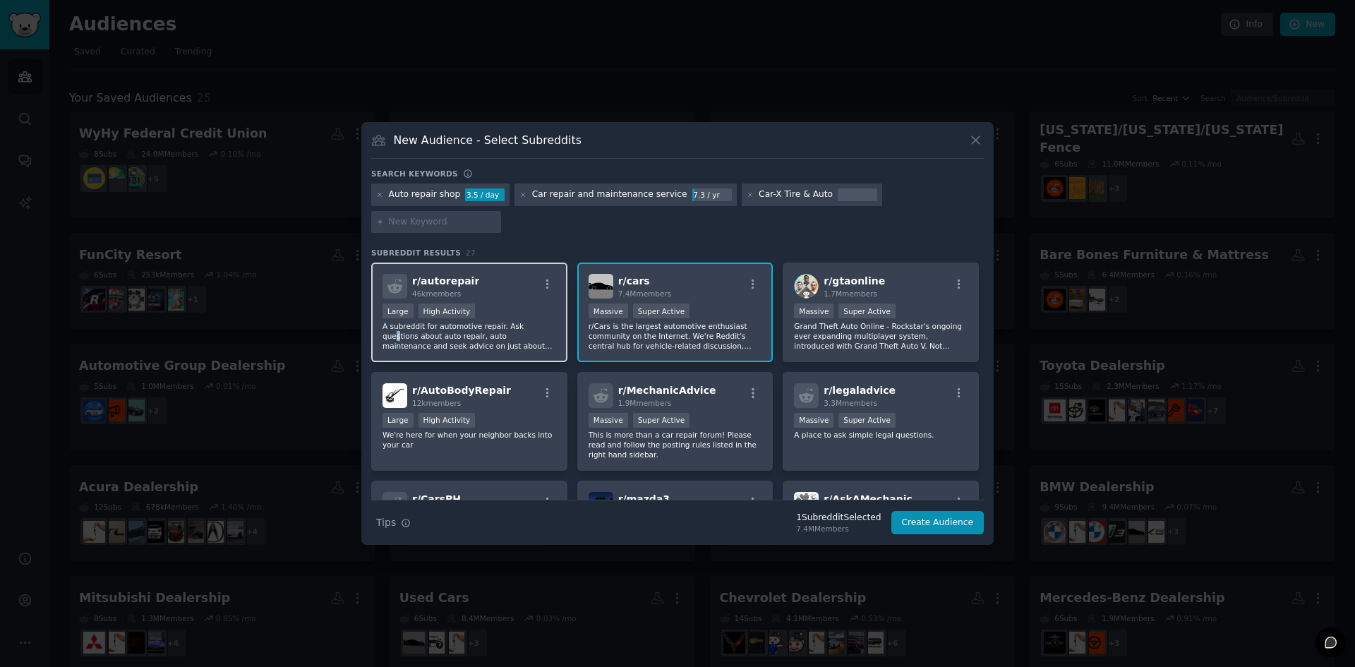
click at [523, 321] on p "A subreddit for automotive repair. Ask questions about auto repair, auto mainte…" at bounding box center [470, 336] width 174 height 30
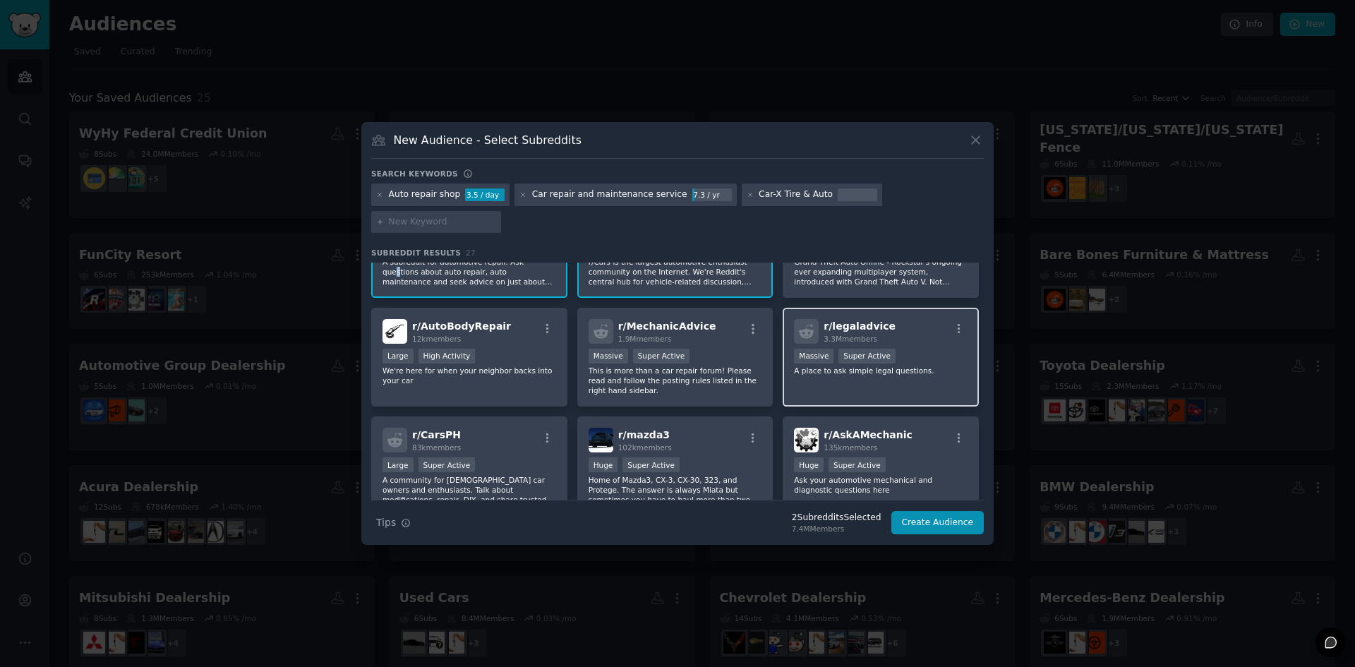
scroll to position [71, 0]
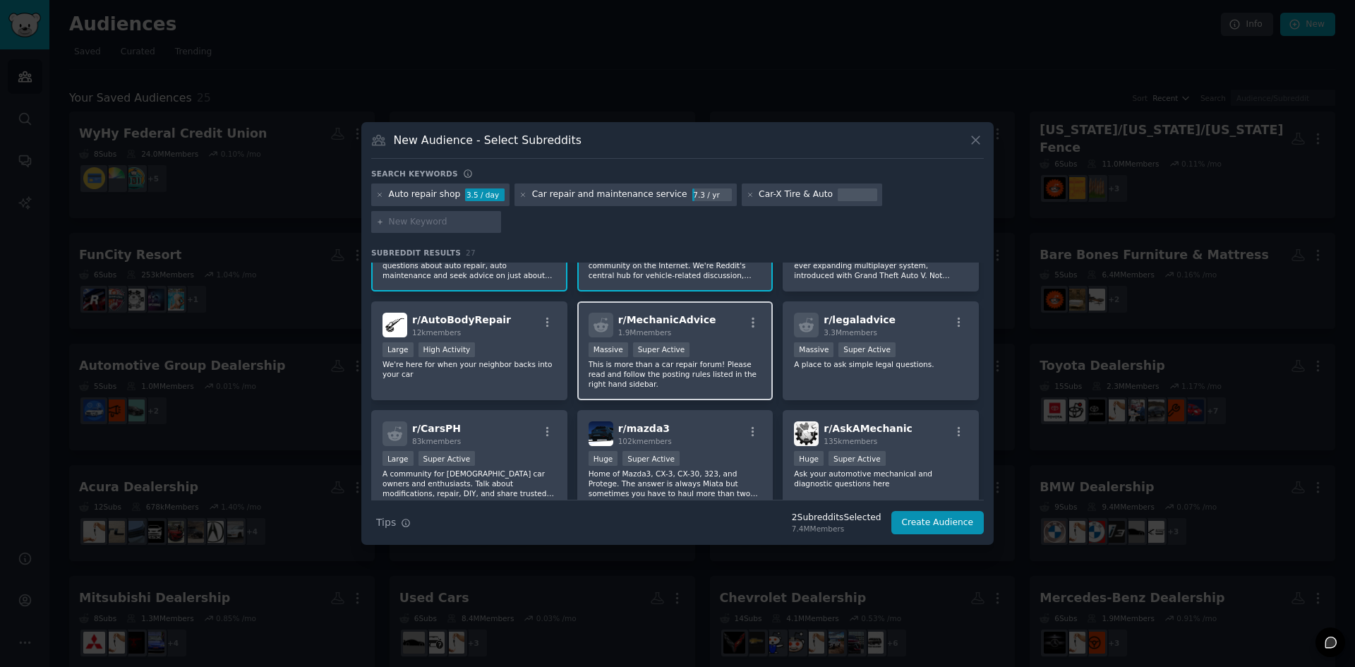
click at [719, 342] on div "1,000,000+ members Massive Super Active" at bounding box center [676, 351] width 174 height 18
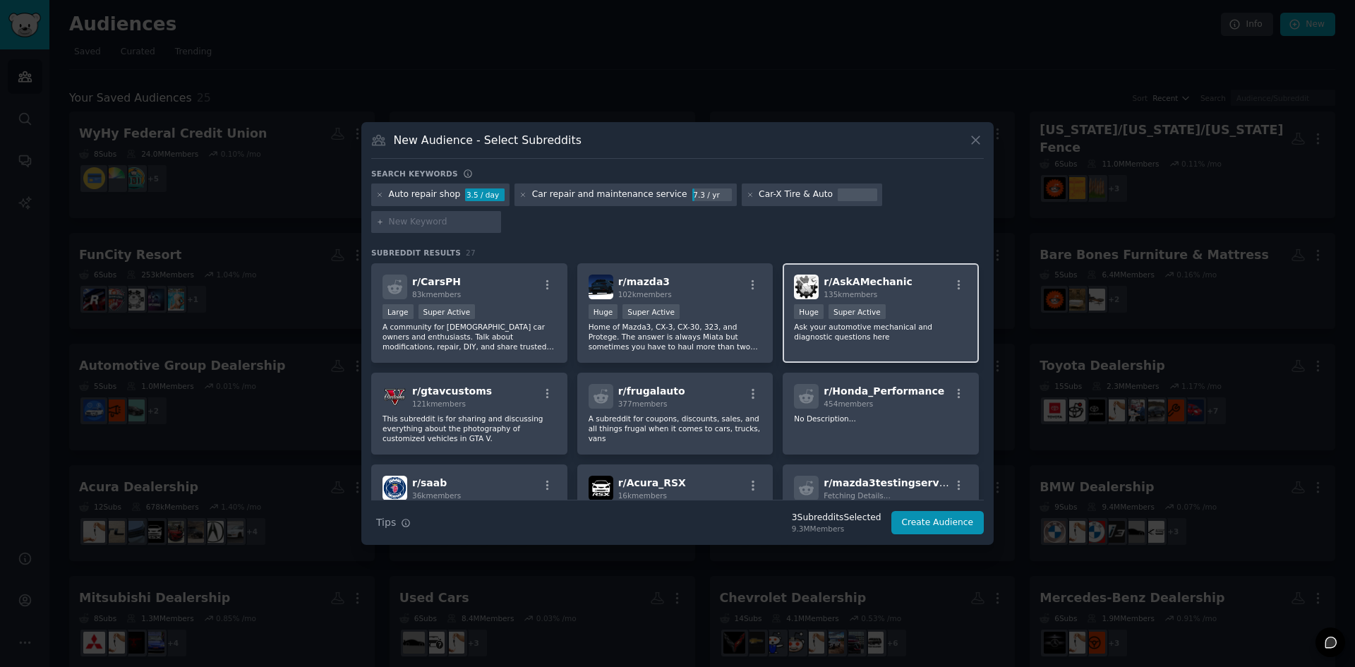
scroll to position [212, 0]
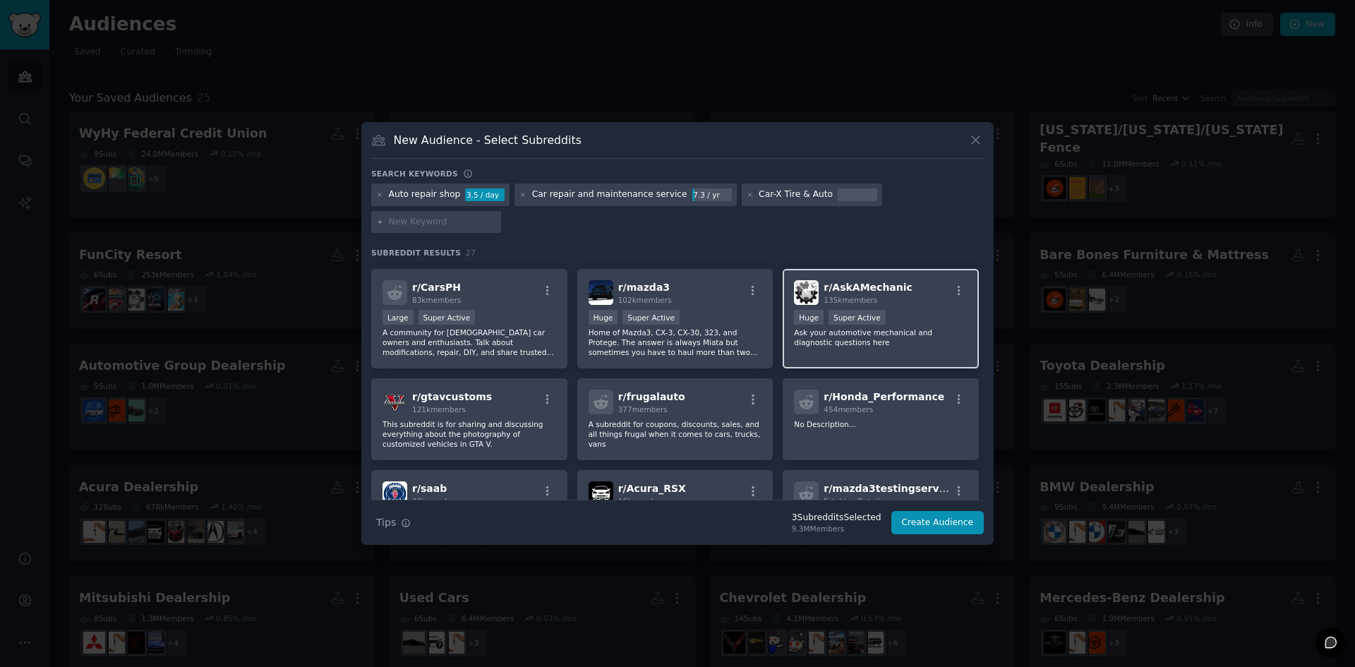
click at [885, 310] on div "Huge Super Active" at bounding box center [881, 319] width 174 height 18
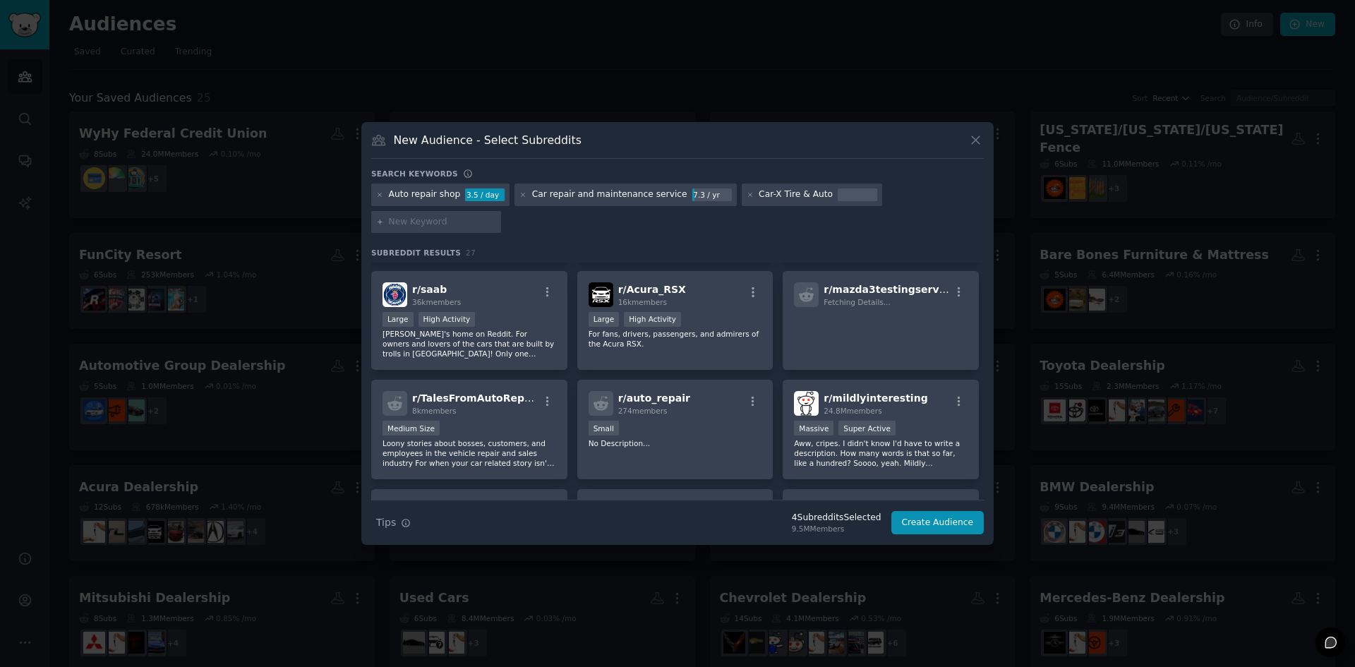
scroll to position [424, 0]
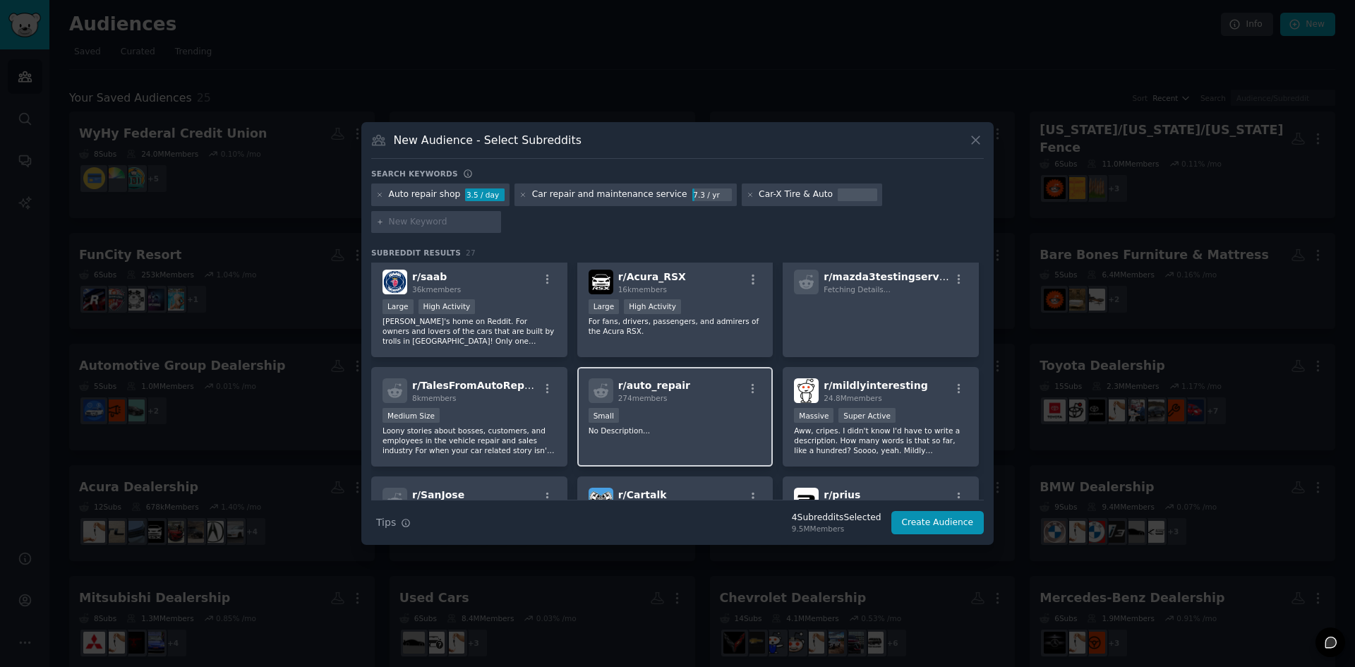
click at [687, 378] on div "r/ auto_repair 274 members" at bounding box center [676, 390] width 174 height 25
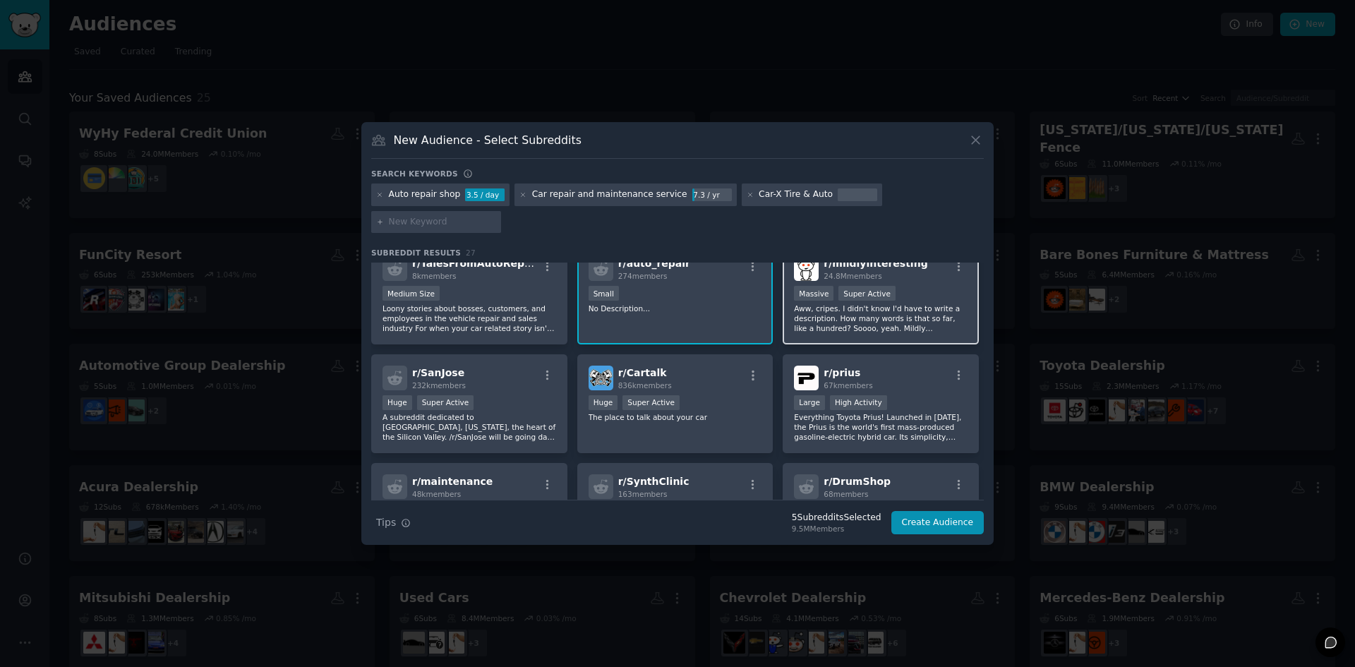
scroll to position [565, 0]
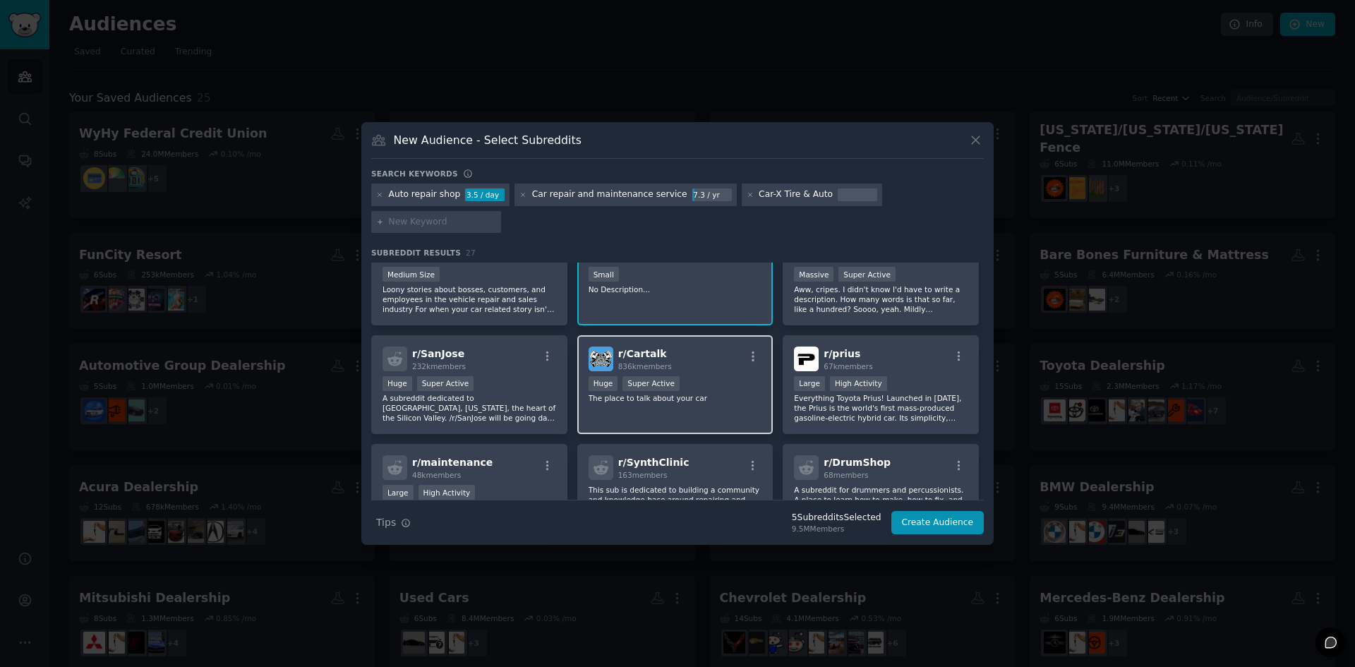
click at [682, 393] on p "The place to talk about your car" at bounding box center [676, 398] width 174 height 10
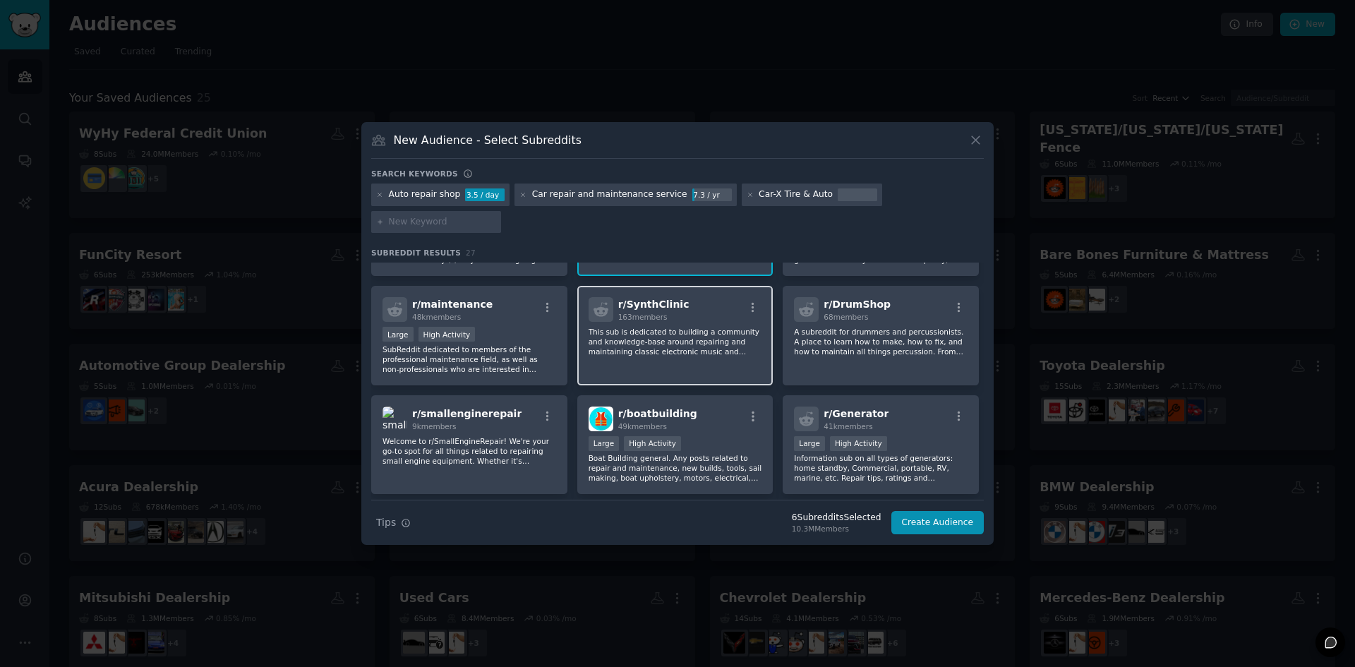
scroll to position [767, 0]
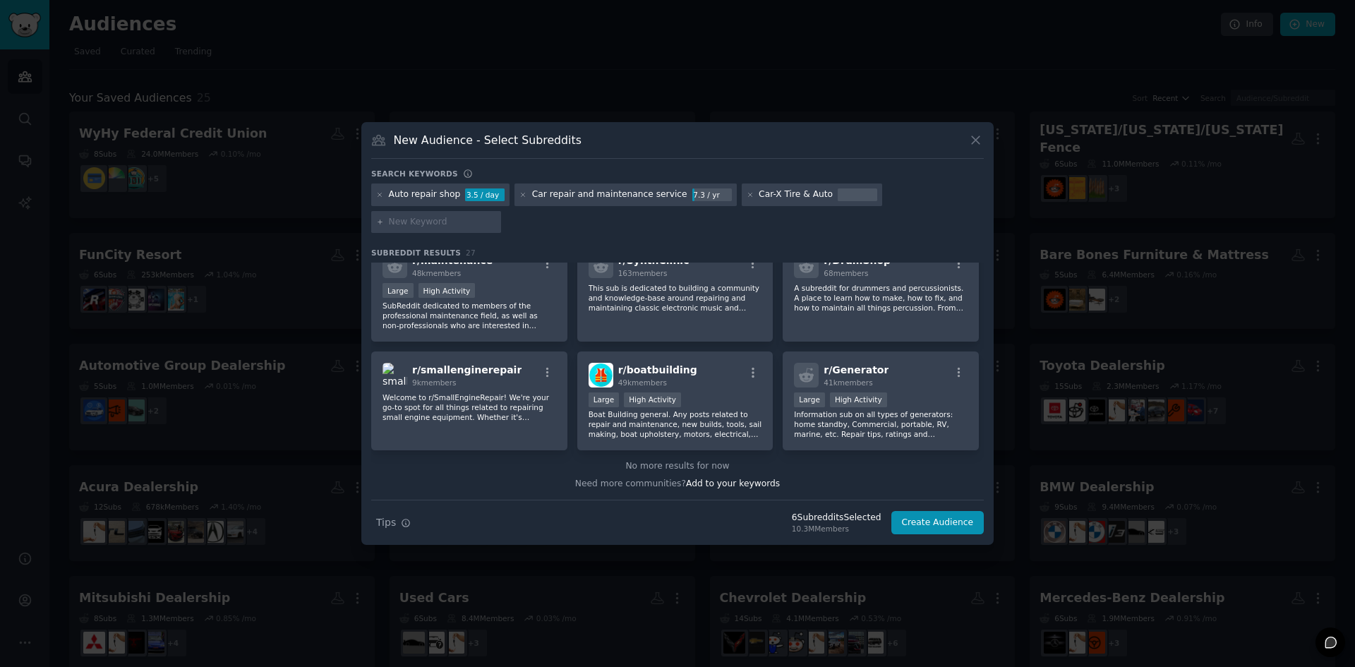
click at [496, 216] on input "text" at bounding box center [442, 222] width 107 height 13
type input "car maintenane"
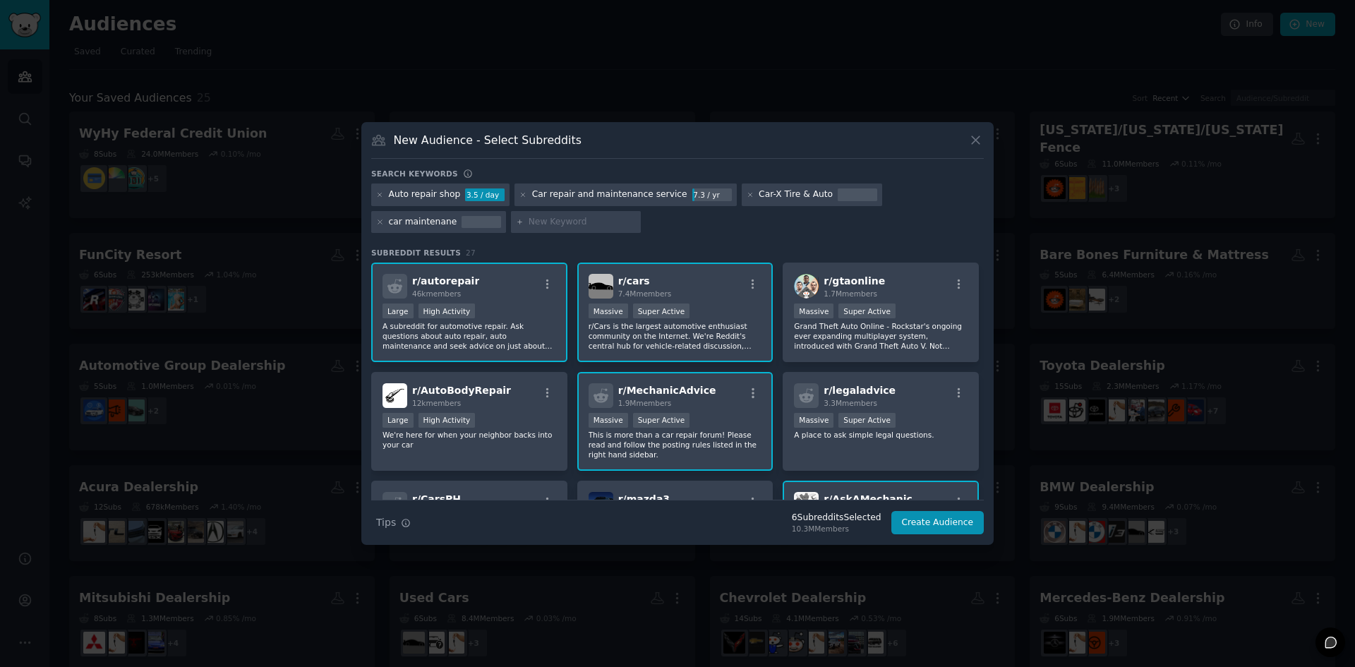
click at [457, 216] on div "car maintenane" at bounding box center [423, 222] width 68 height 13
click at [506, 211] on div "car maintenane" at bounding box center [438, 222] width 135 height 23
click at [384, 218] on icon at bounding box center [380, 222] width 8 height 8
click at [501, 211] on div at bounding box center [436, 222] width 130 height 23
click at [496, 216] on input "text" at bounding box center [442, 222] width 107 height 13
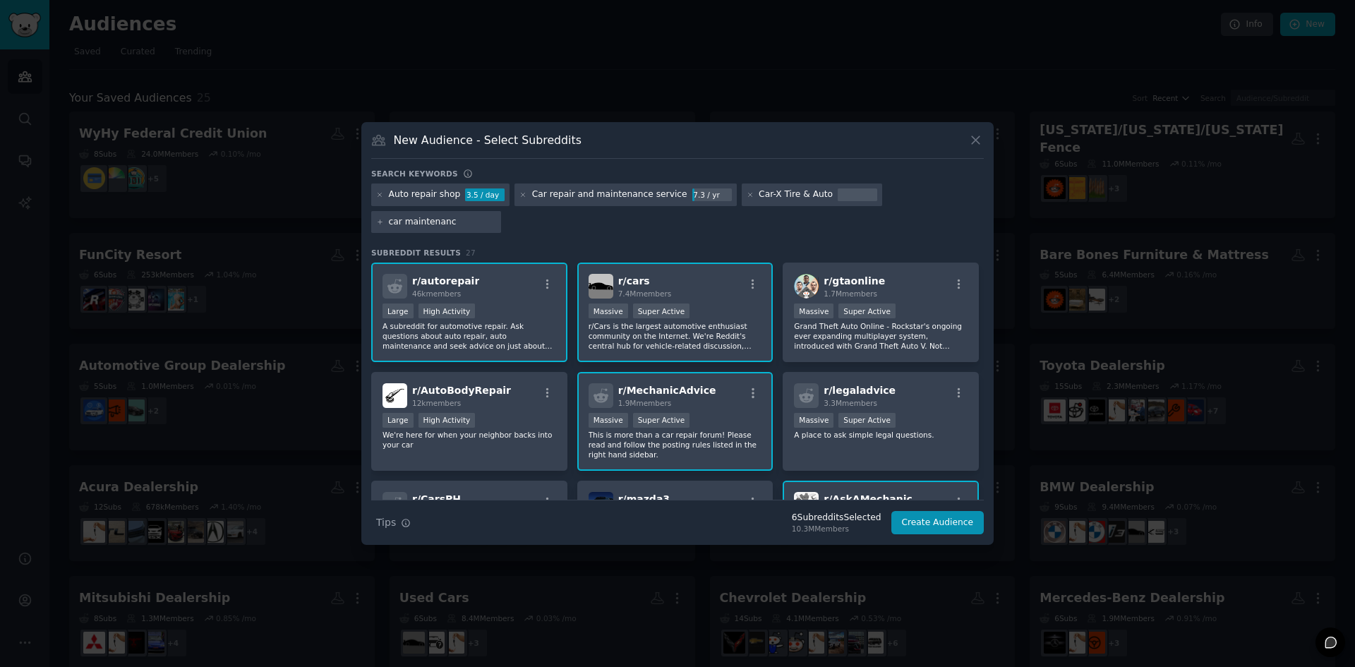
type input "car maintenance"
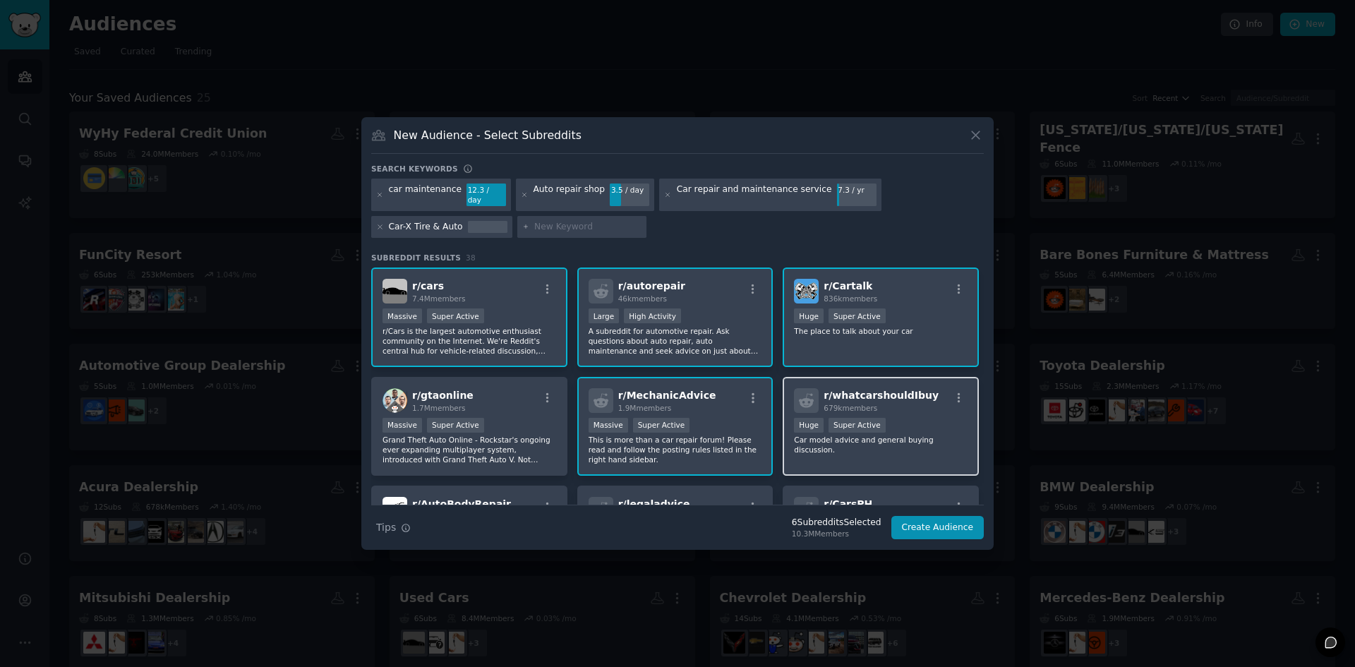
click at [846, 429] on div "Huge Super Active" at bounding box center [881, 427] width 174 height 18
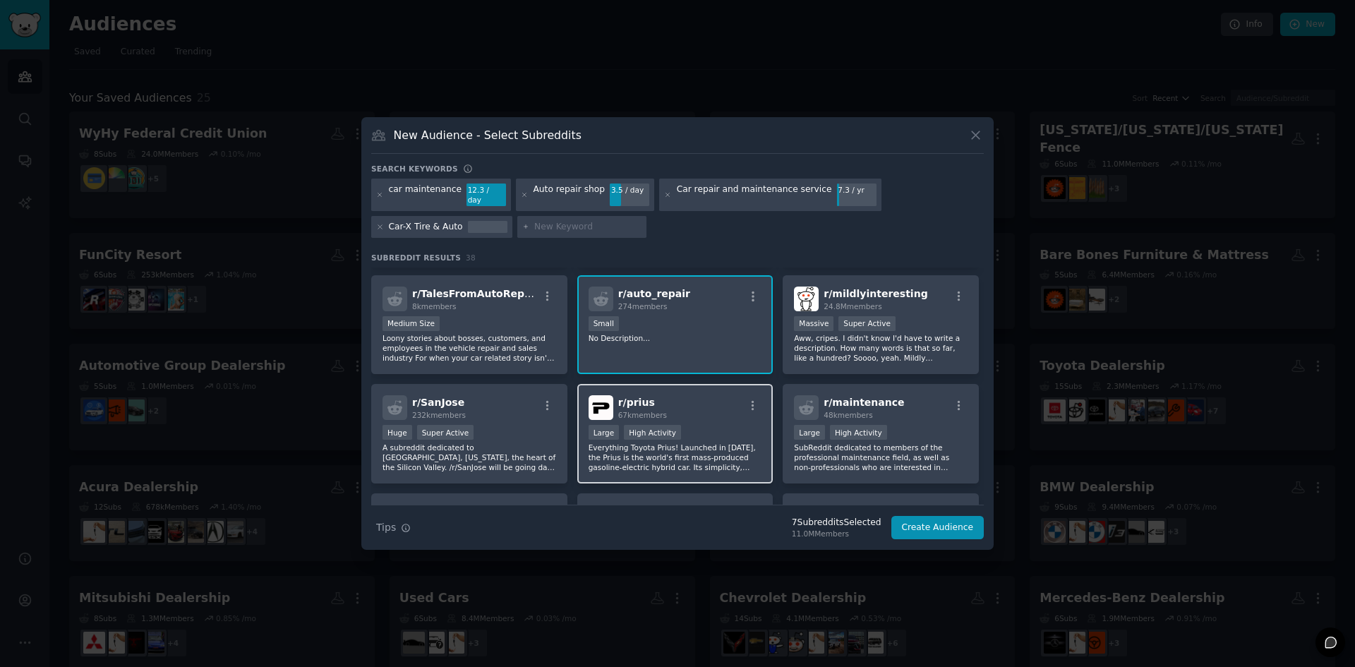
scroll to position [635, 0]
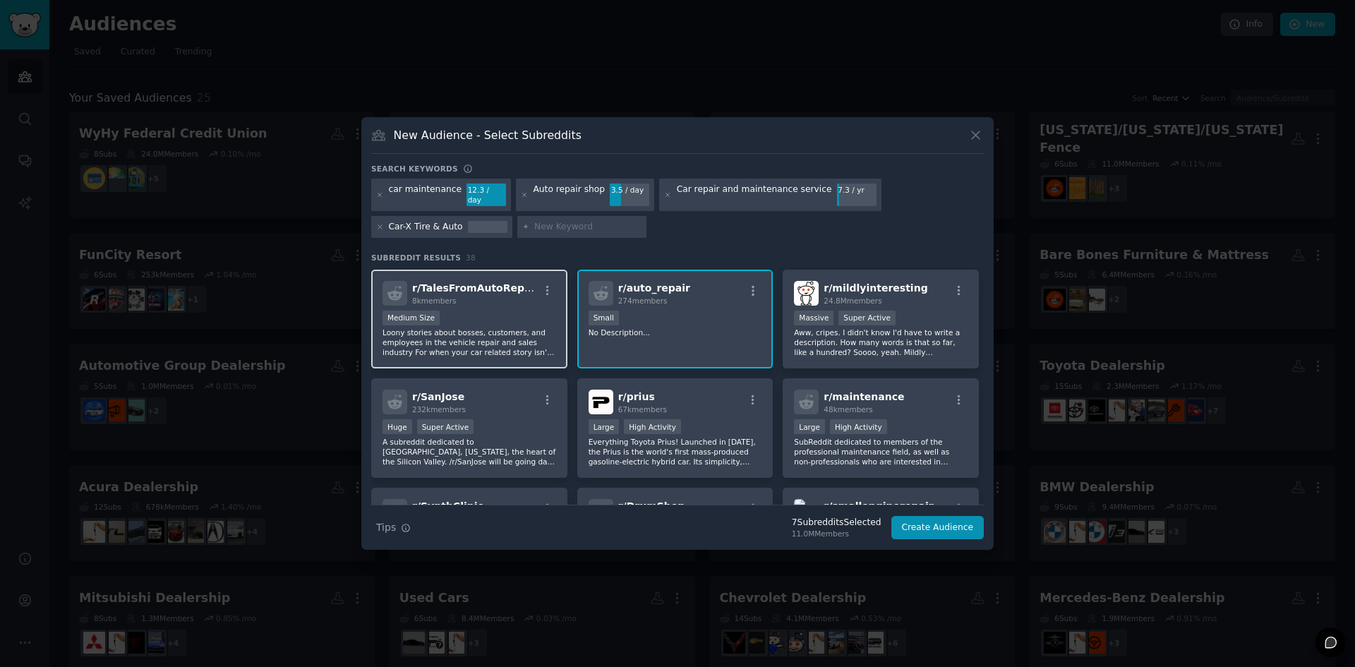
click at [516, 356] on div "r/ TalesFromAutoRepair 8k members Medium Size Loony stories about bosses, custo…" at bounding box center [469, 320] width 196 height 100
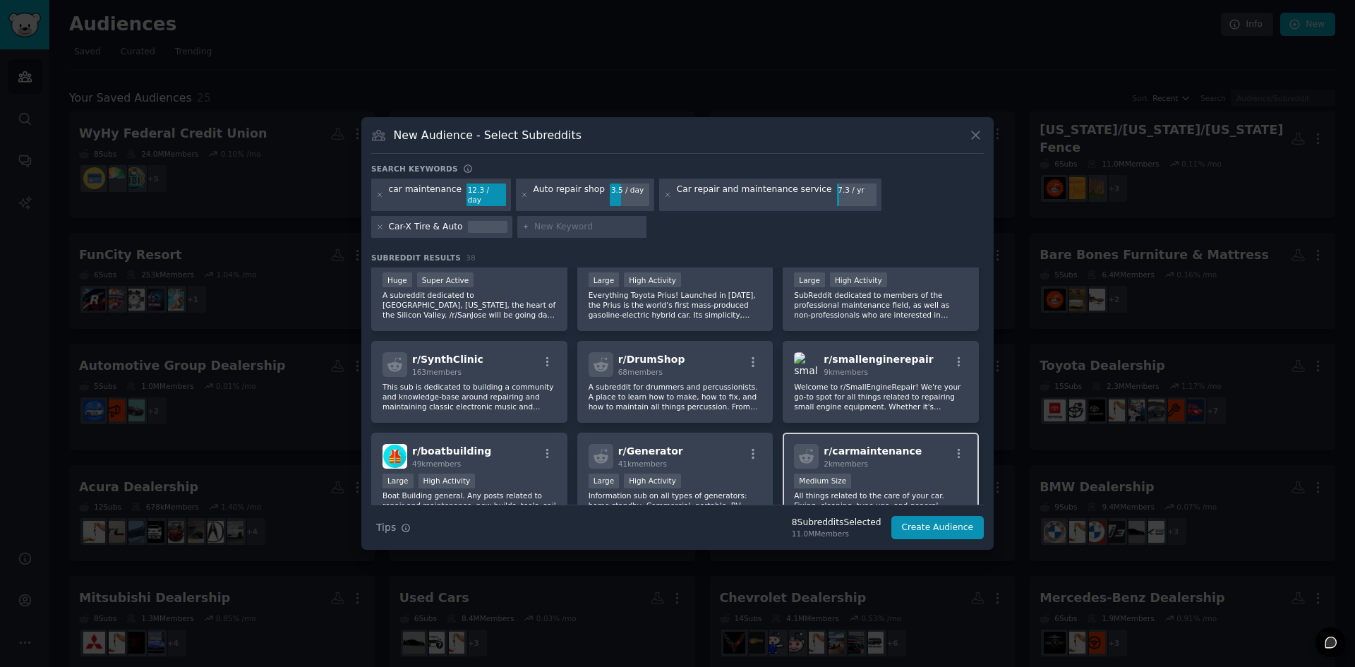
scroll to position [777, 0]
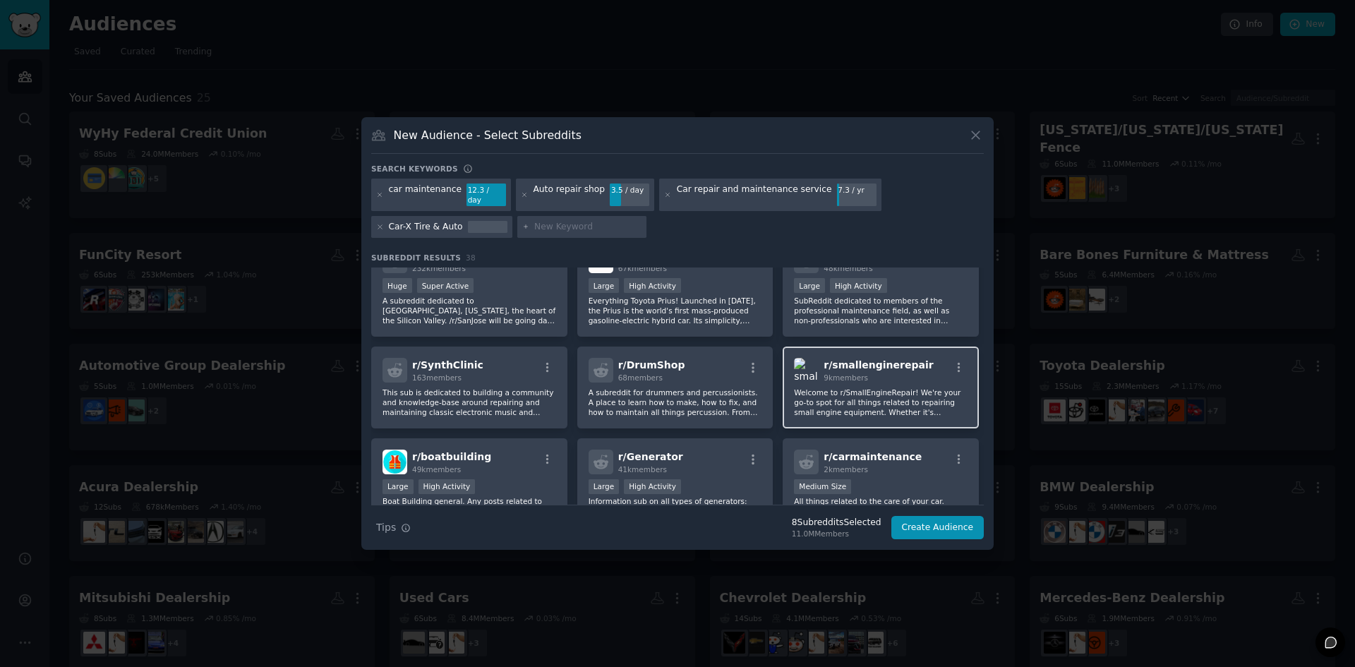
click at [921, 388] on p "Welcome to r/SmallEngineRepair! We're your go-to spot for all things related to…" at bounding box center [881, 403] width 174 height 30
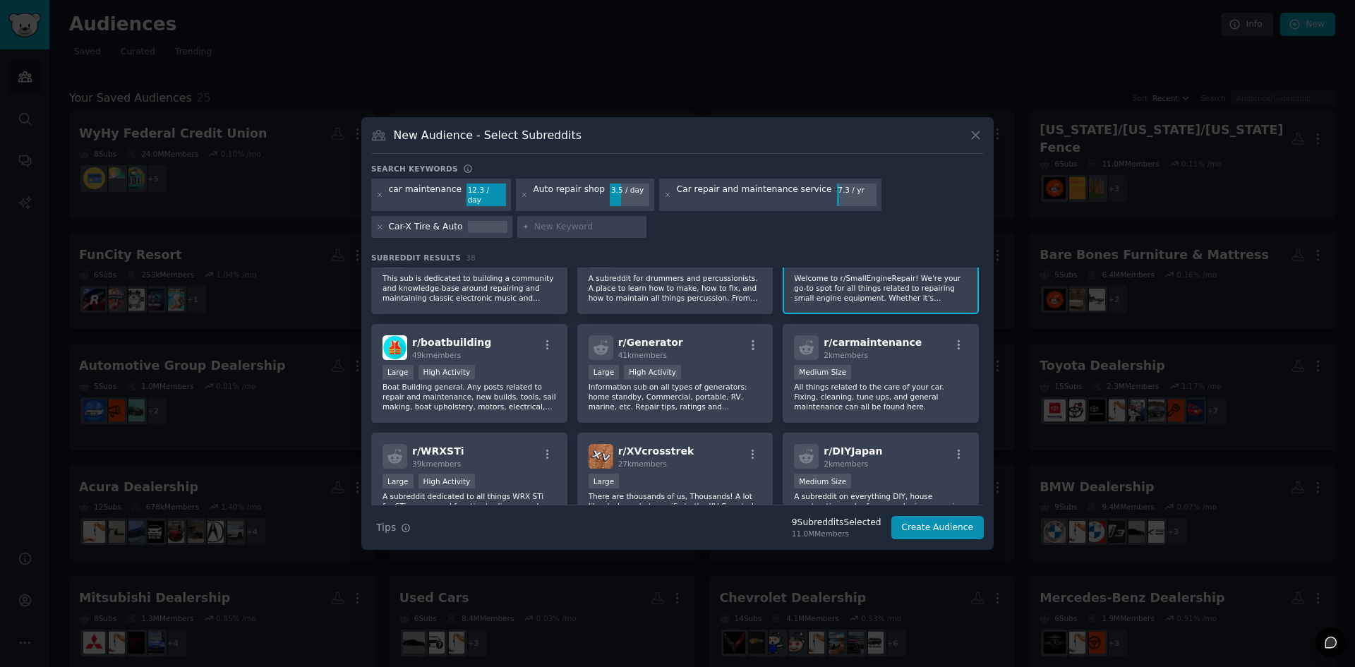
scroll to position [918, 0]
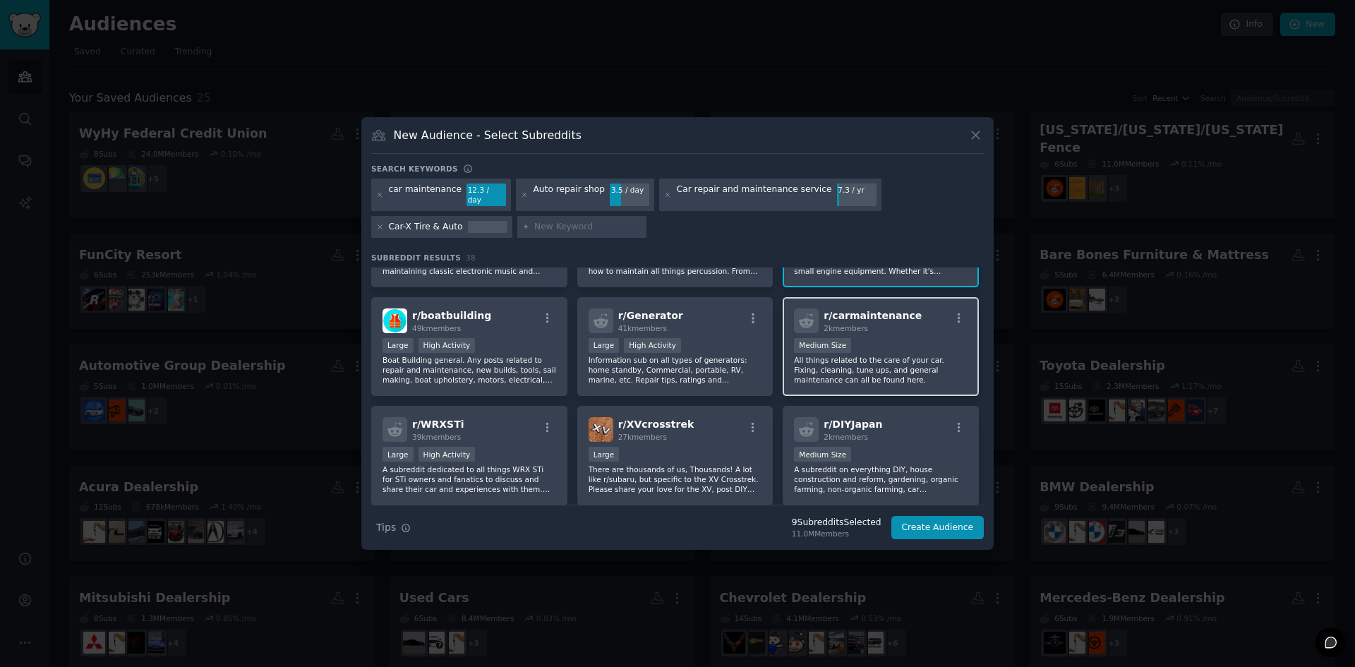
click at [864, 365] on p "All things related to the care of your car. Fixing, cleaning, tune ups, and gen…" at bounding box center [881, 370] width 174 height 30
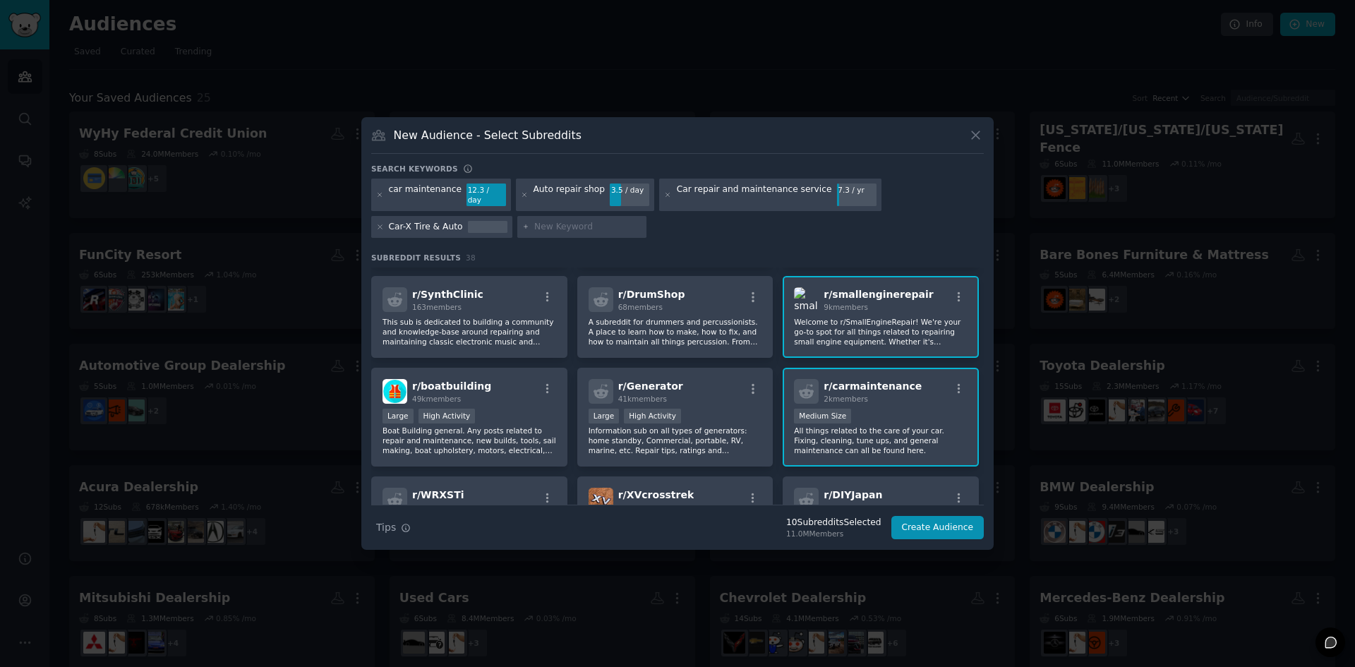
click at [866, 324] on p "Welcome to r/SmallEngineRepair! We're your go-to spot for all things related to…" at bounding box center [881, 332] width 174 height 30
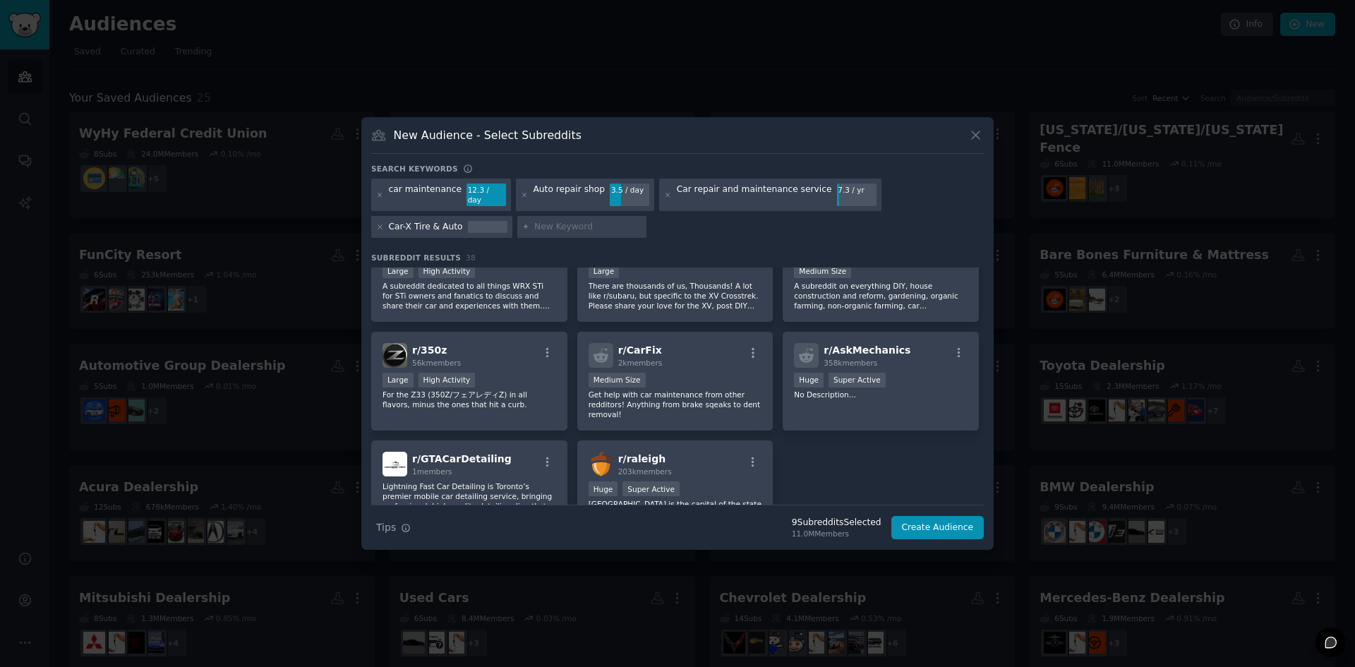
scroll to position [1130, 0]
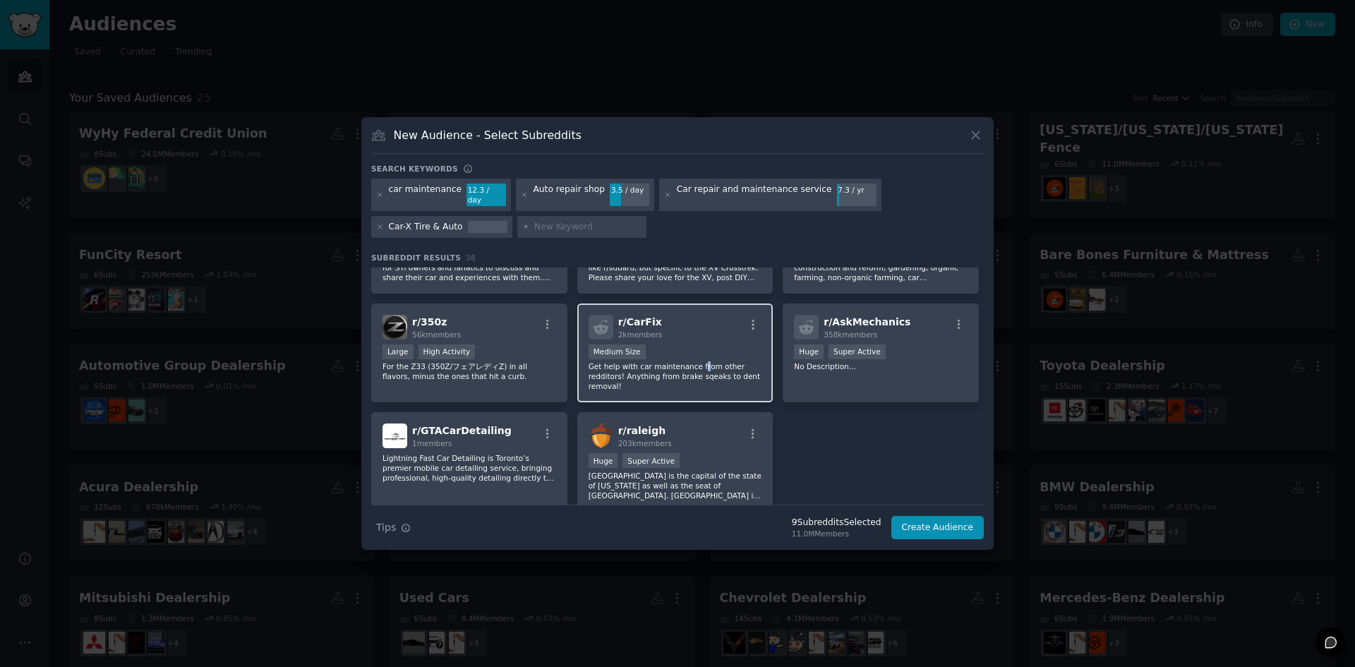
click at [692, 361] on p "Get help with car maintenance from other redditors! Anything from brake sqeaks …" at bounding box center [676, 376] width 174 height 30
click at [929, 522] on button "Create Audience" at bounding box center [938, 528] width 93 height 24
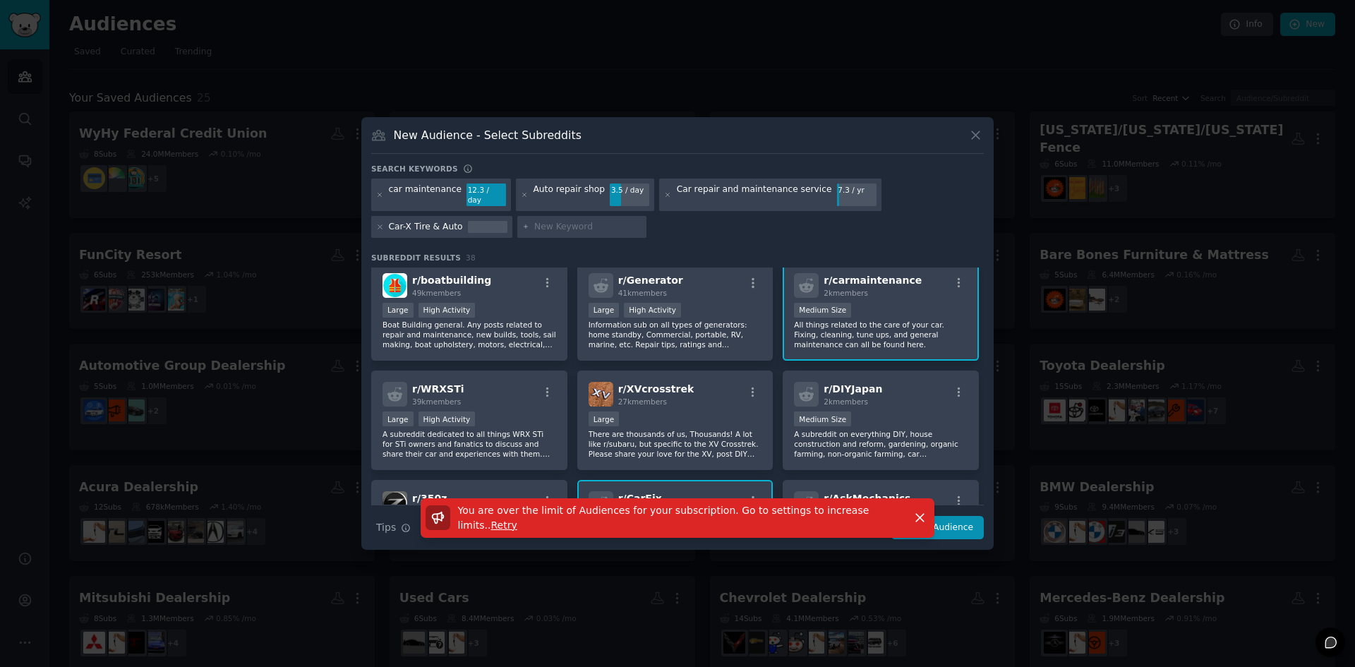
scroll to position [988, 0]
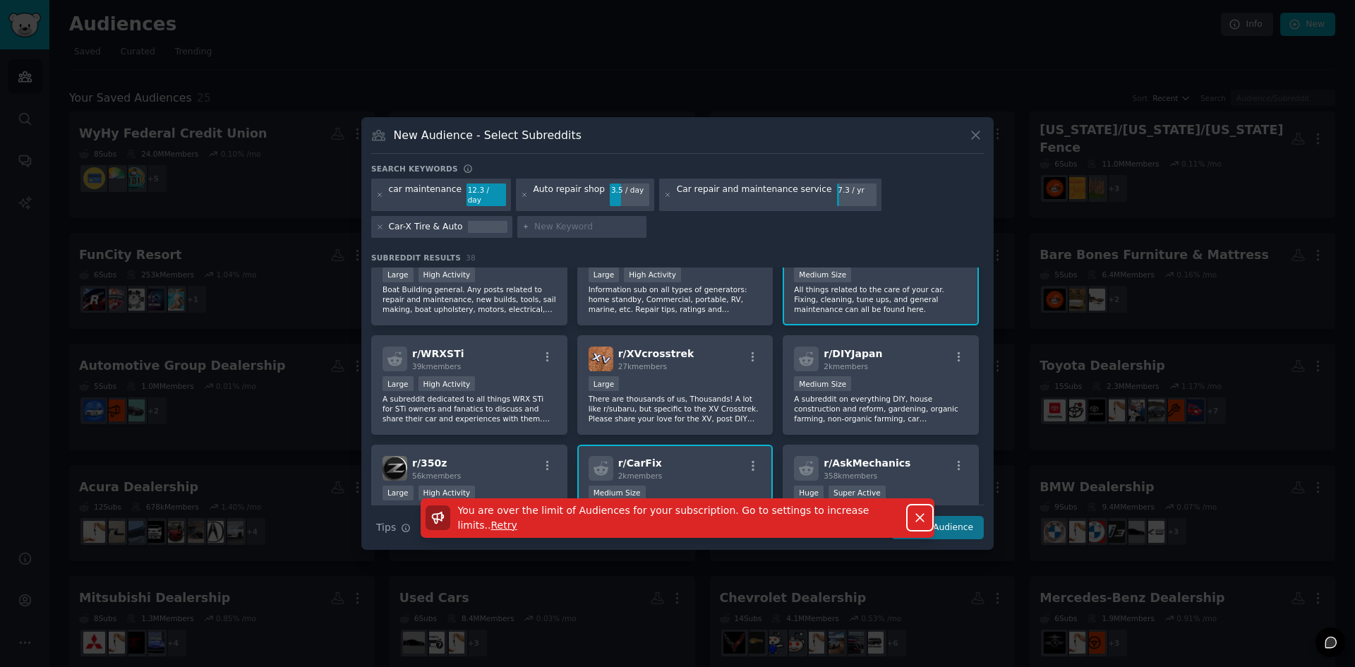
click at [923, 515] on icon "button" at bounding box center [920, 517] width 15 height 15
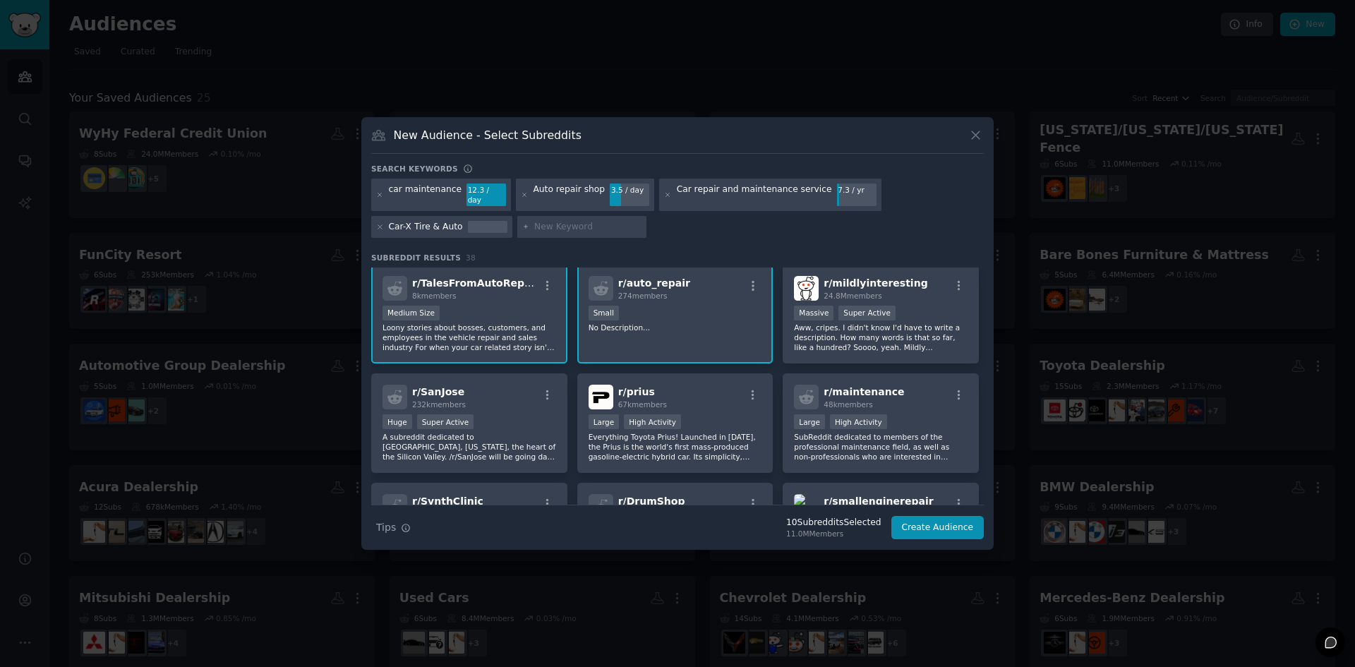
scroll to position [635, 0]
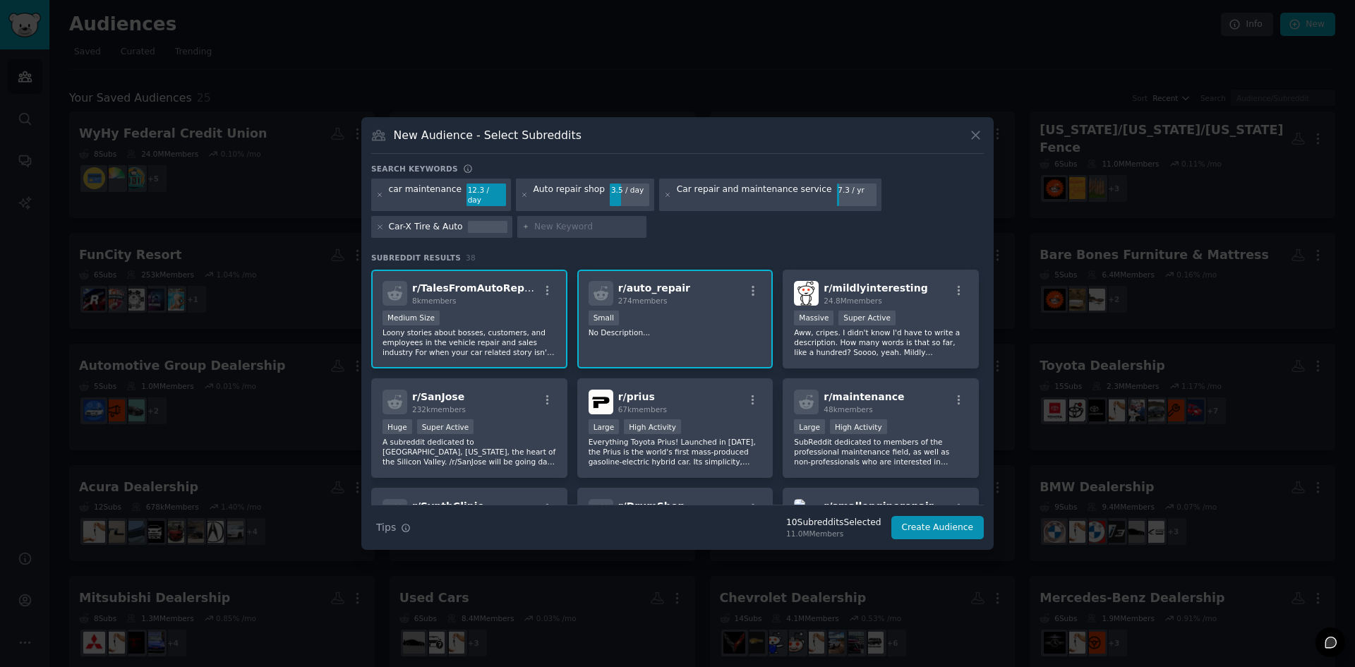
click at [688, 328] on p "No Description..." at bounding box center [676, 333] width 174 height 10
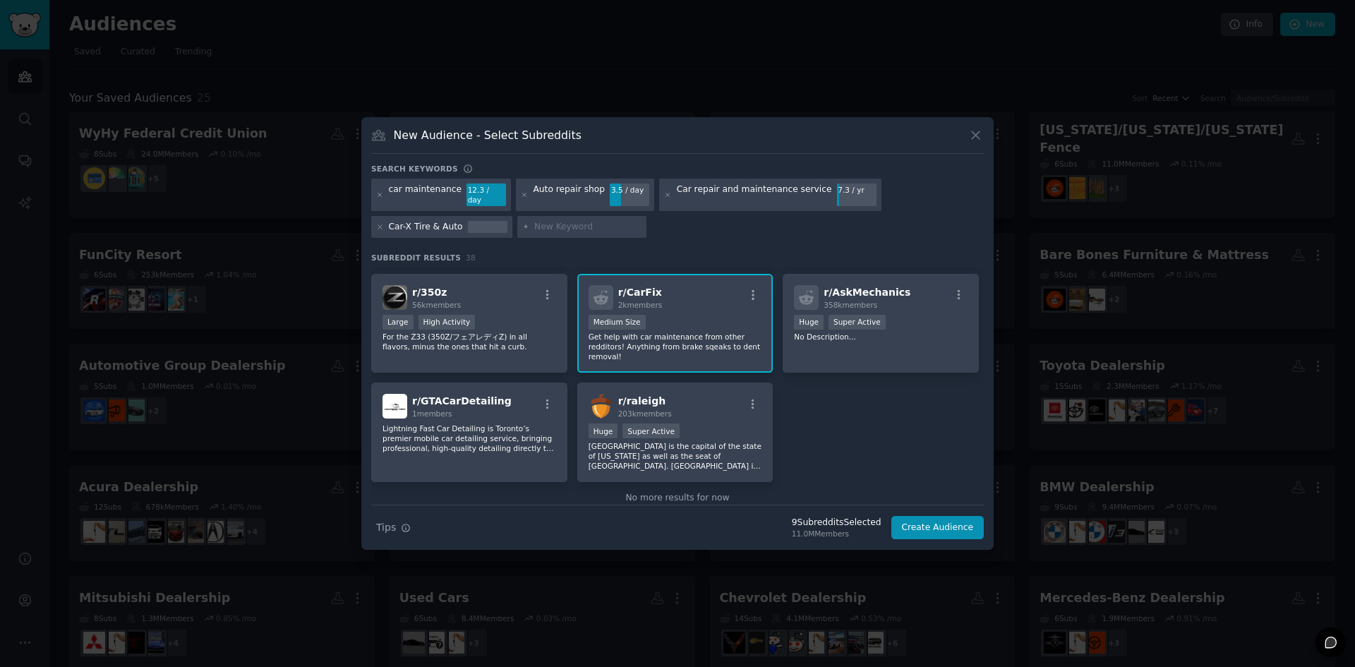
scroll to position [1176, 0]
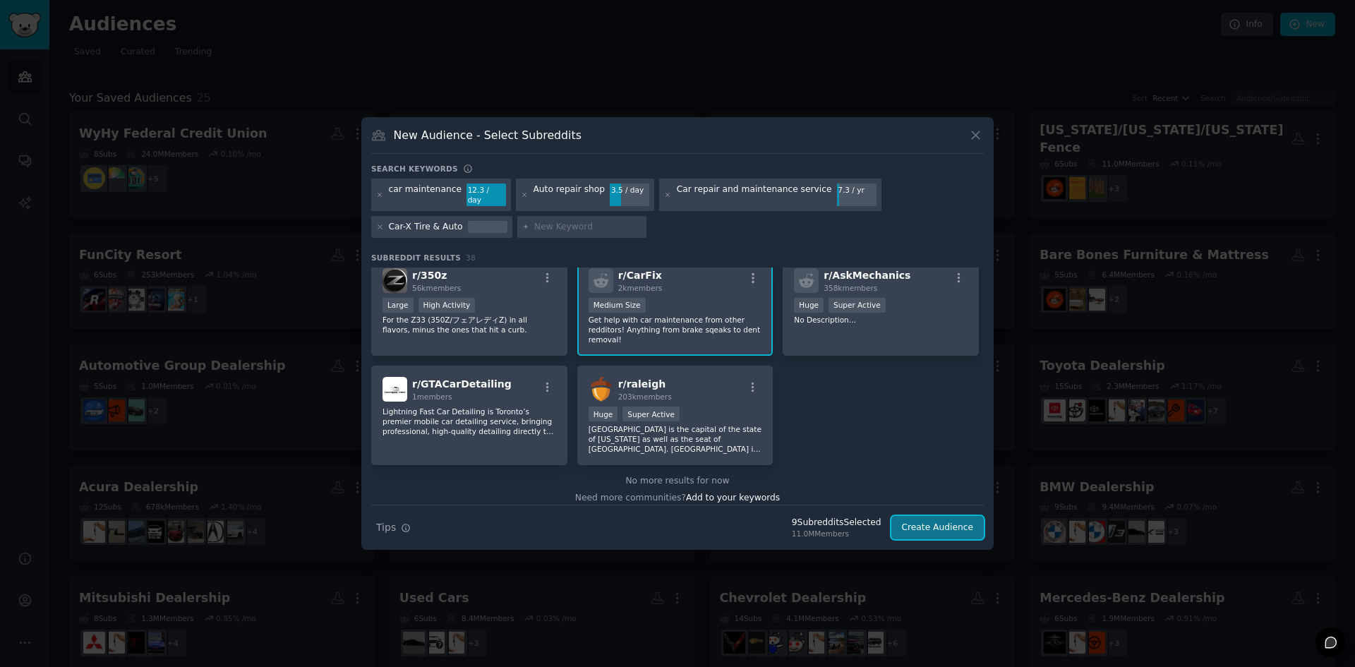
click at [914, 524] on button "Create Audience" at bounding box center [938, 528] width 93 height 24
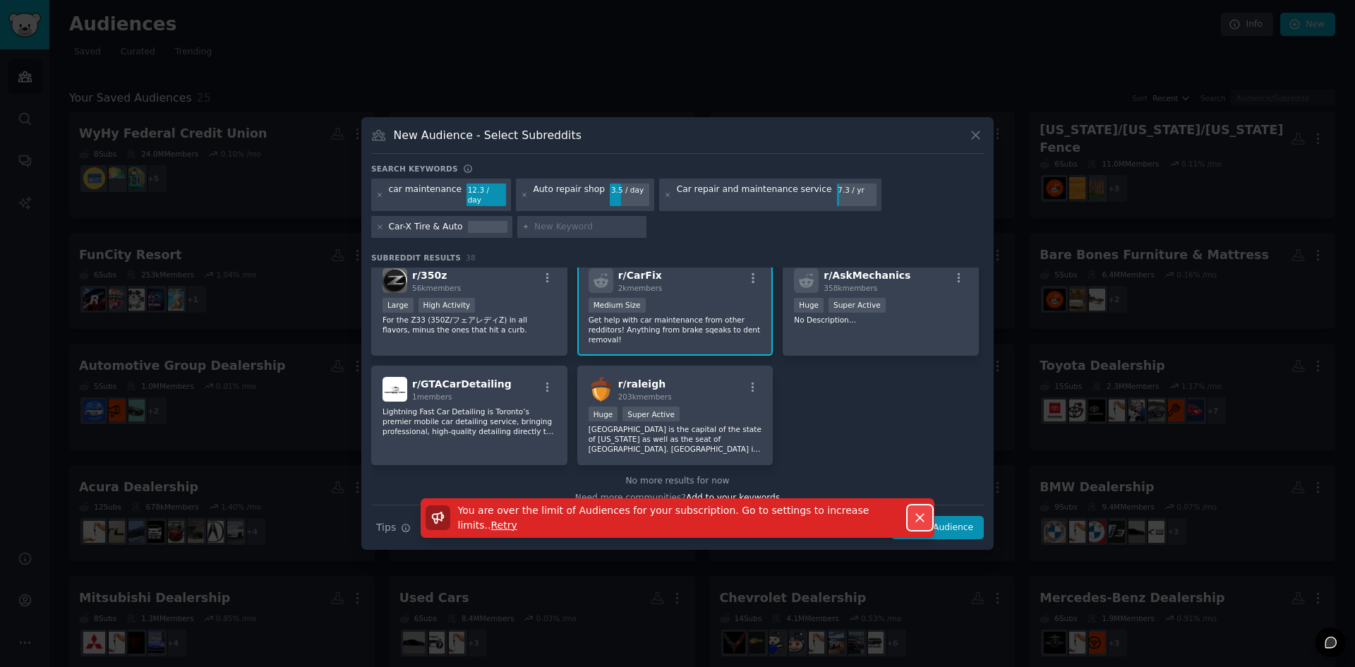
click at [915, 515] on icon "button" at bounding box center [920, 517] width 15 height 15
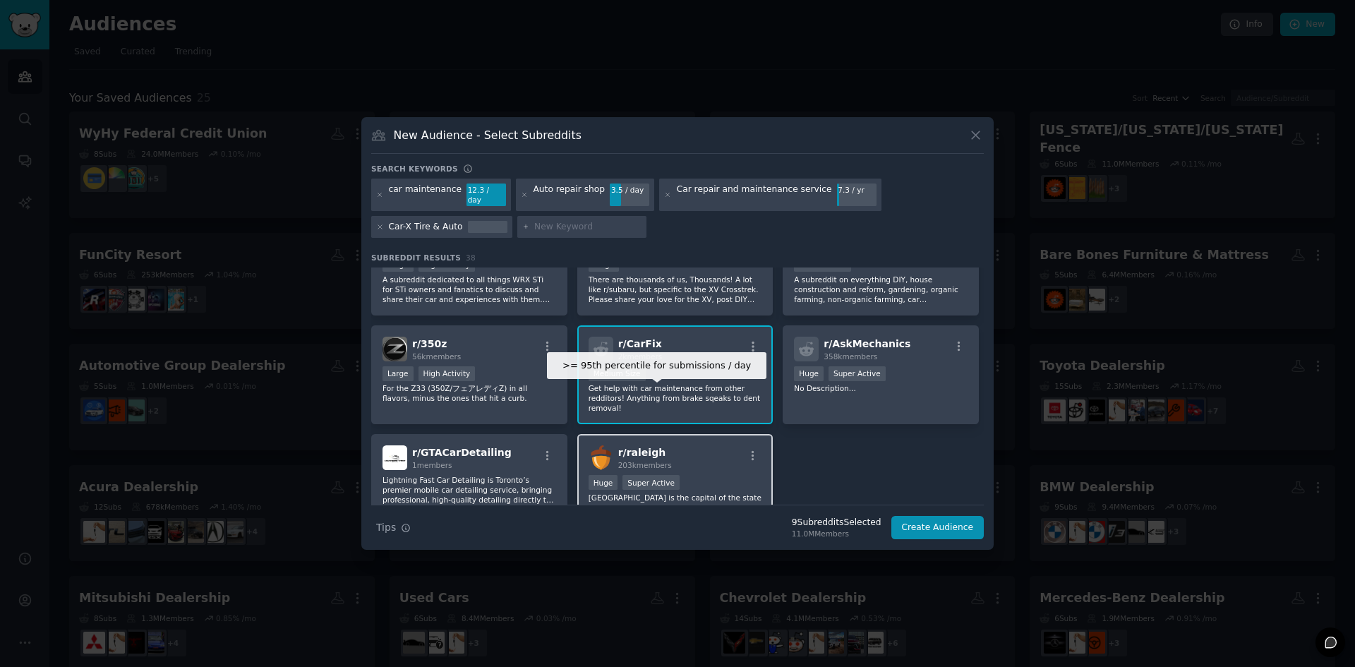
scroll to position [1106, 0]
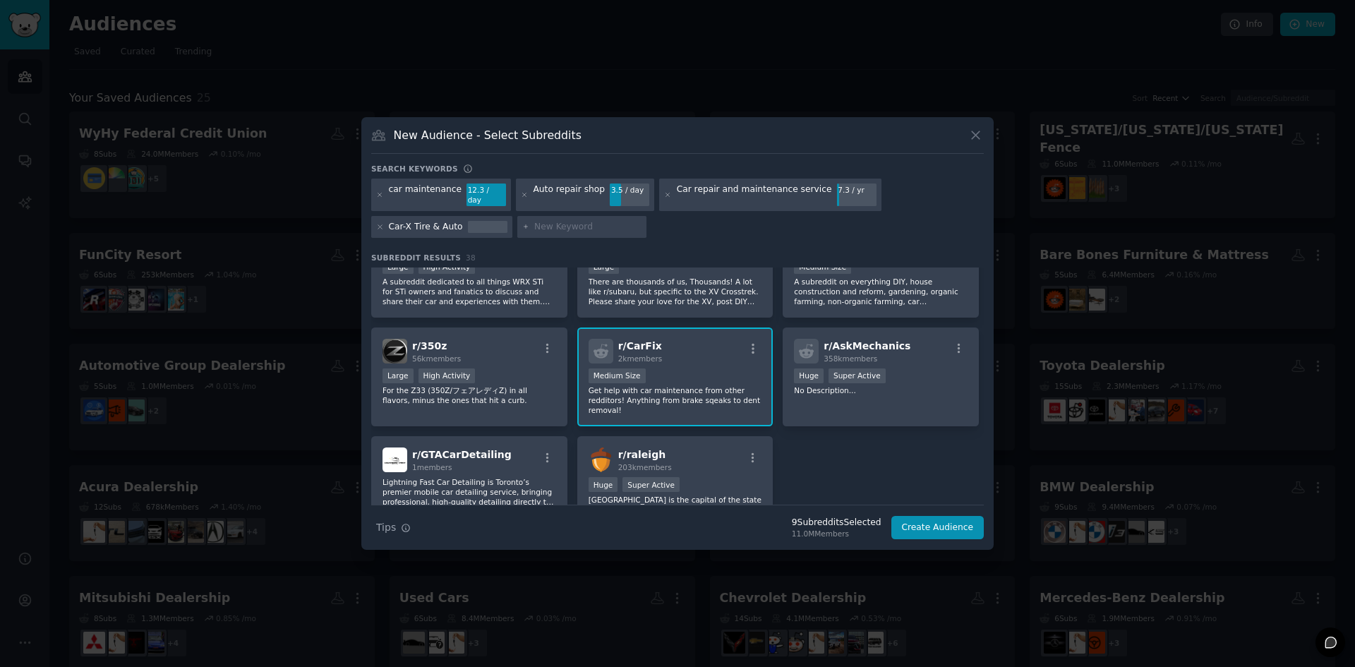
click at [678, 389] on p "Get help with car maintenance from other redditors! Anything from brake sqeaks …" at bounding box center [676, 400] width 174 height 30
click at [918, 516] on button "Create Audience" at bounding box center [938, 528] width 93 height 24
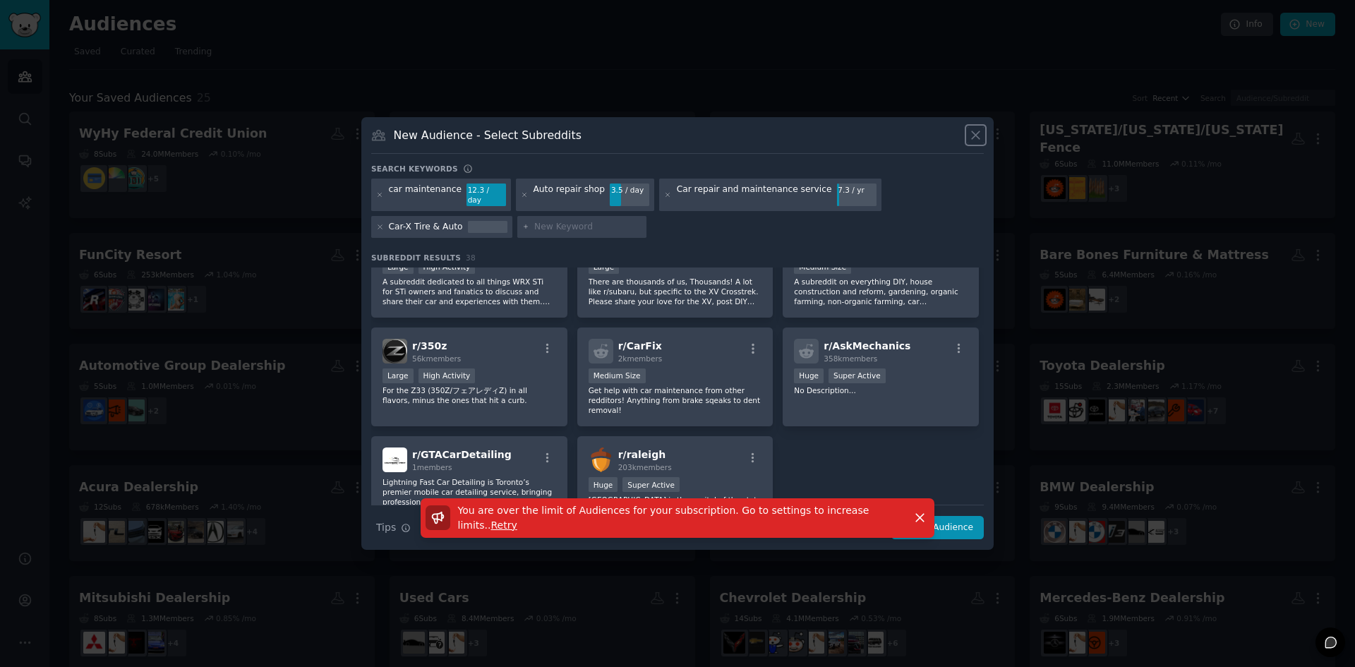
click at [971, 141] on icon at bounding box center [976, 135] width 15 height 15
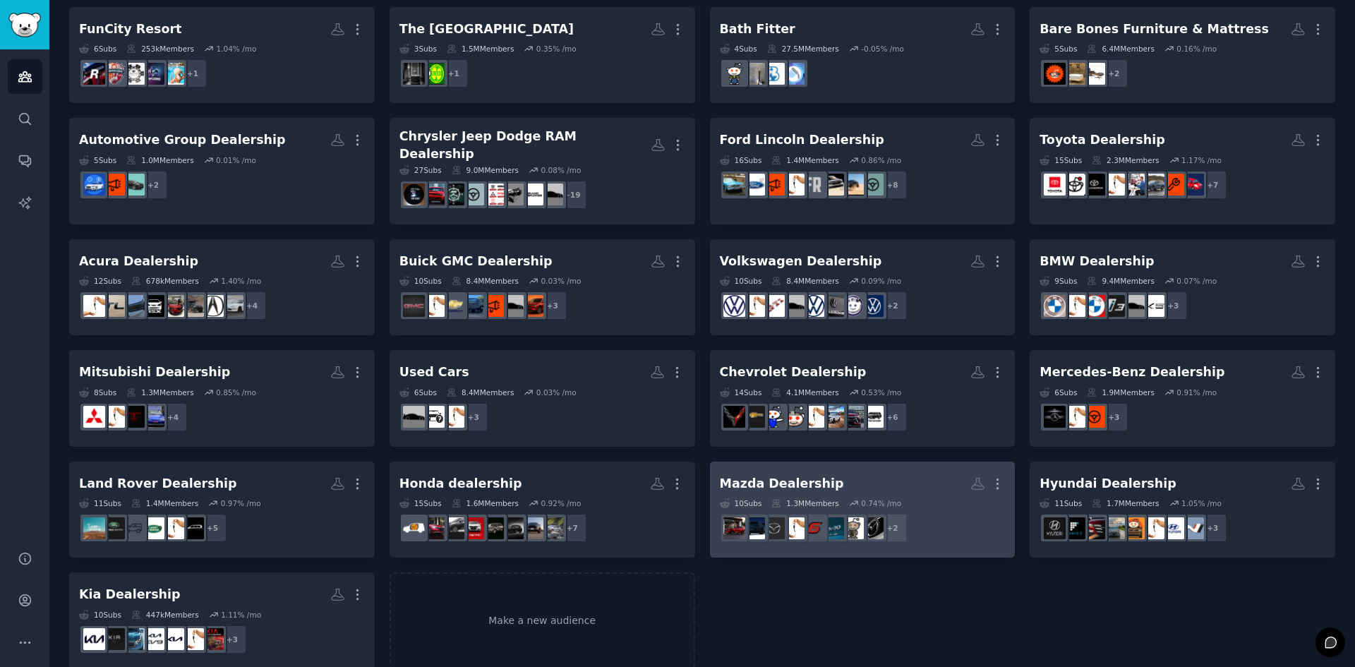
scroll to position [228, 0]
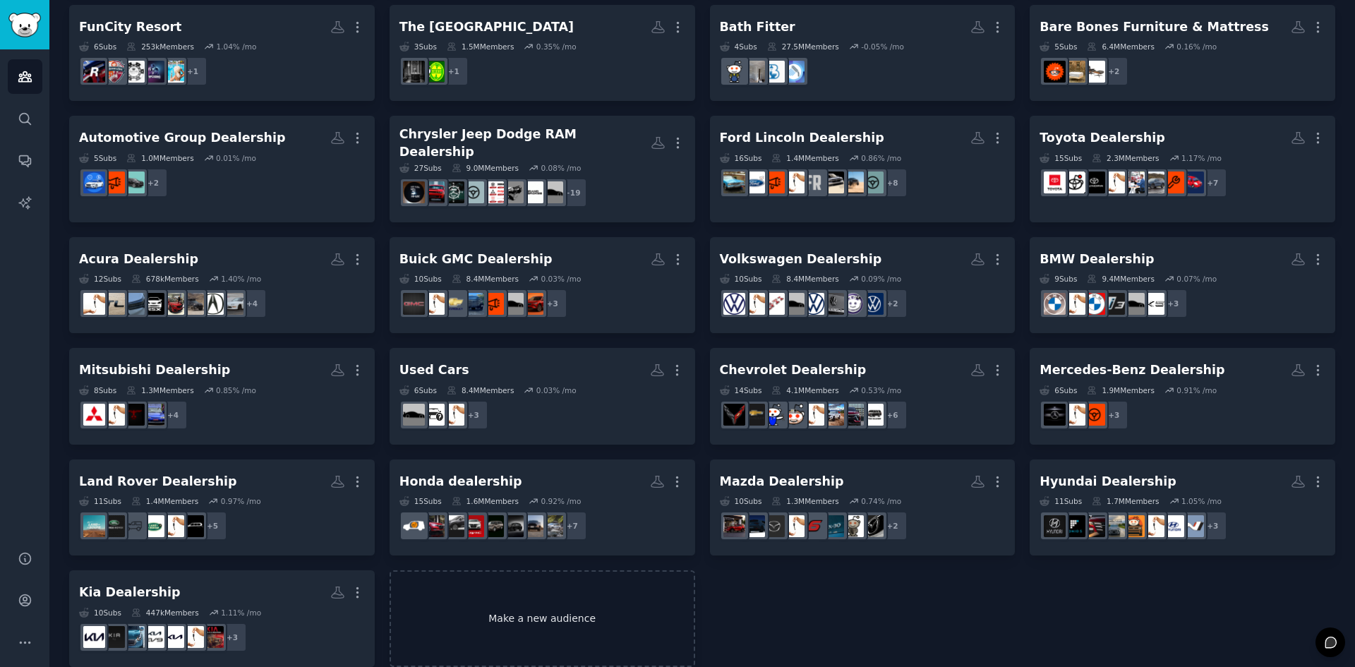
click at [601, 589] on link "Make a new audience" at bounding box center [543, 618] width 306 height 97
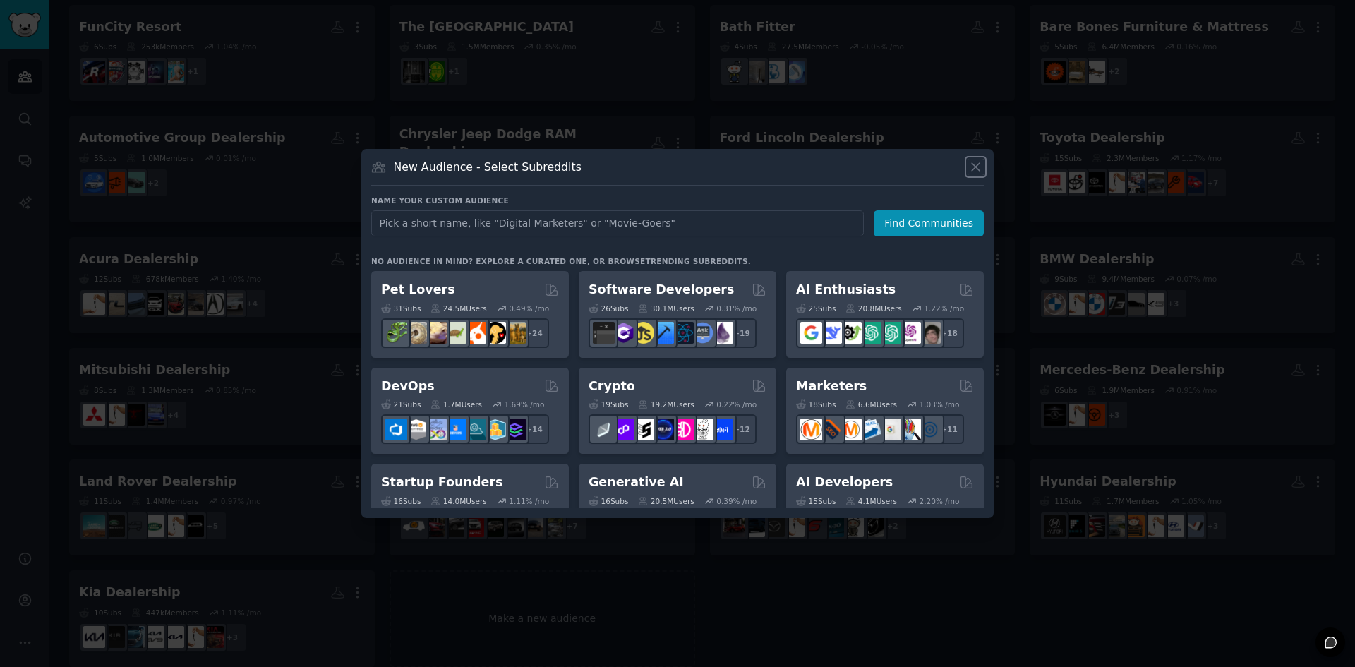
click at [973, 167] on icon at bounding box center [976, 167] width 15 height 15
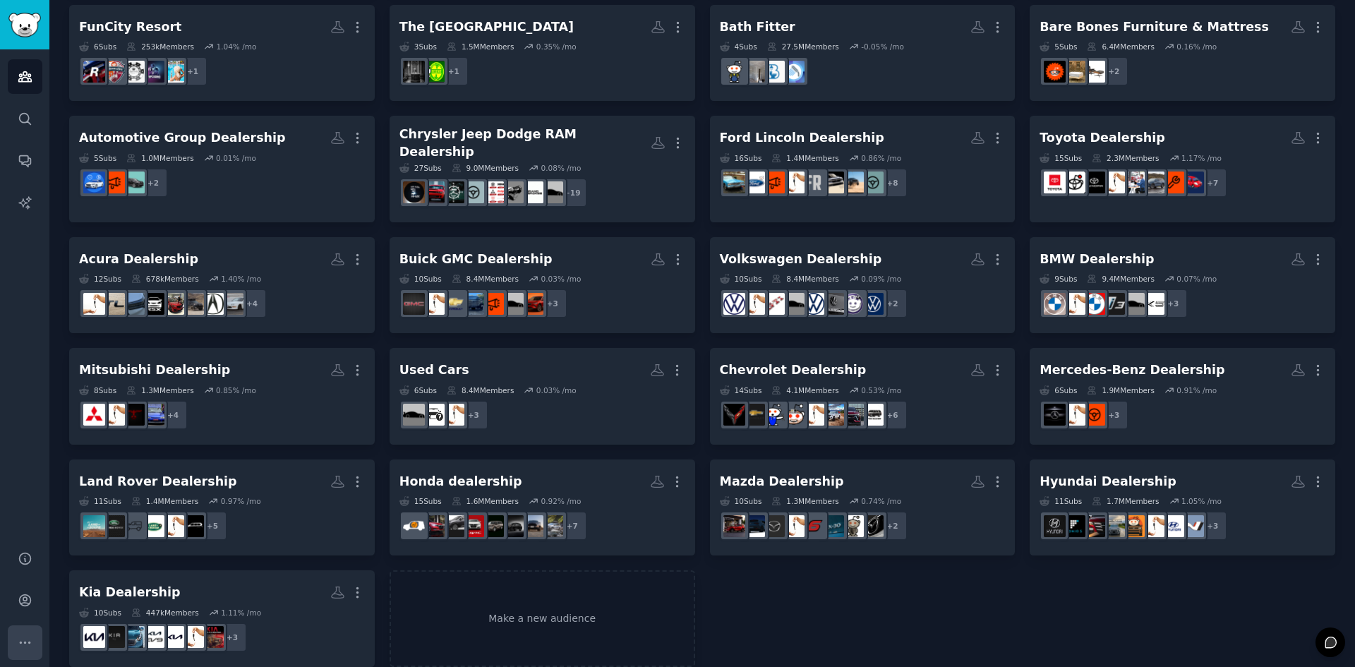
click at [16, 634] on button "More" at bounding box center [25, 642] width 35 height 35
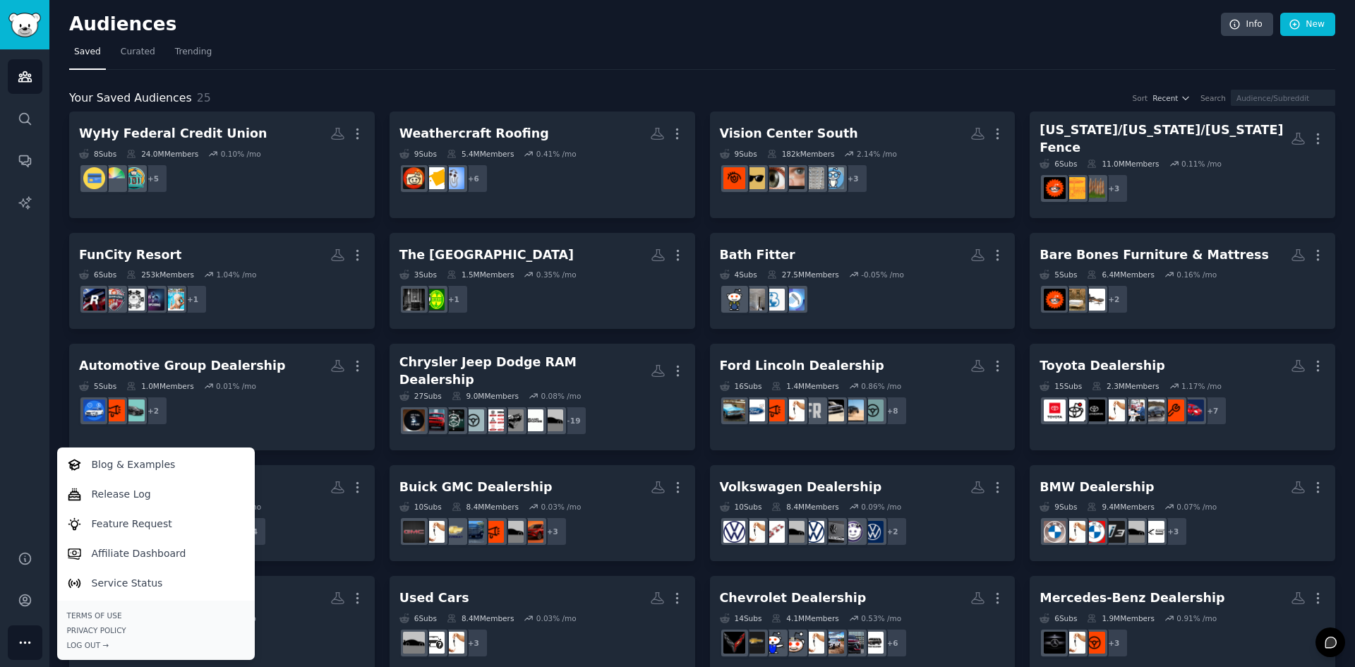
click at [1150, 56] on nav "Saved Curated Trending" at bounding box center [702, 55] width 1266 height 29
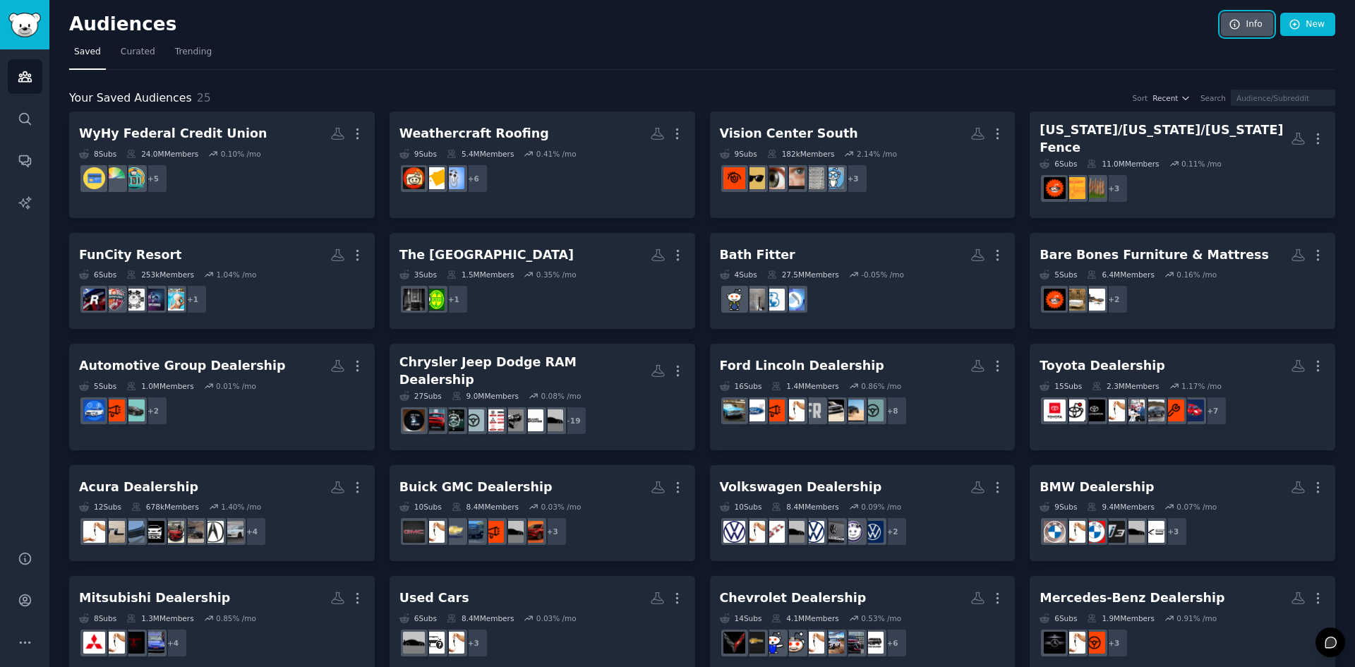
click at [1238, 30] on link "Info" at bounding box center [1247, 25] width 52 height 24
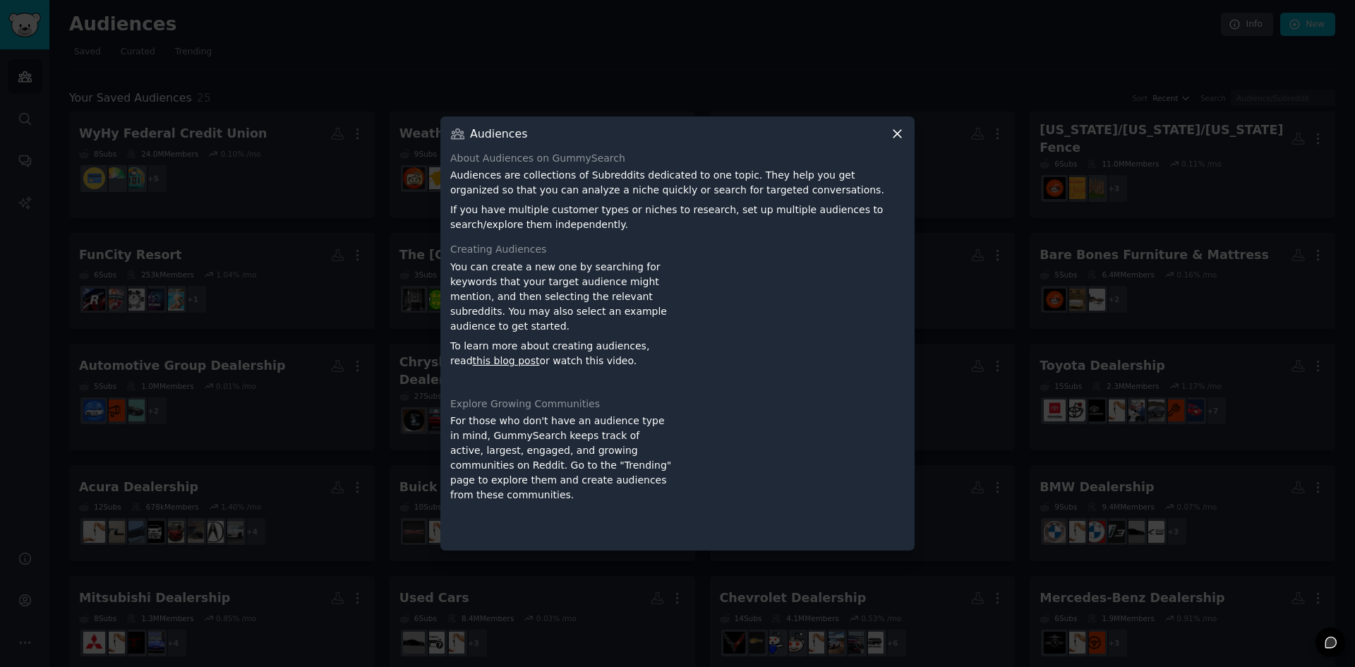
click at [899, 130] on icon at bounding box center [897, 133] width 15 height 15
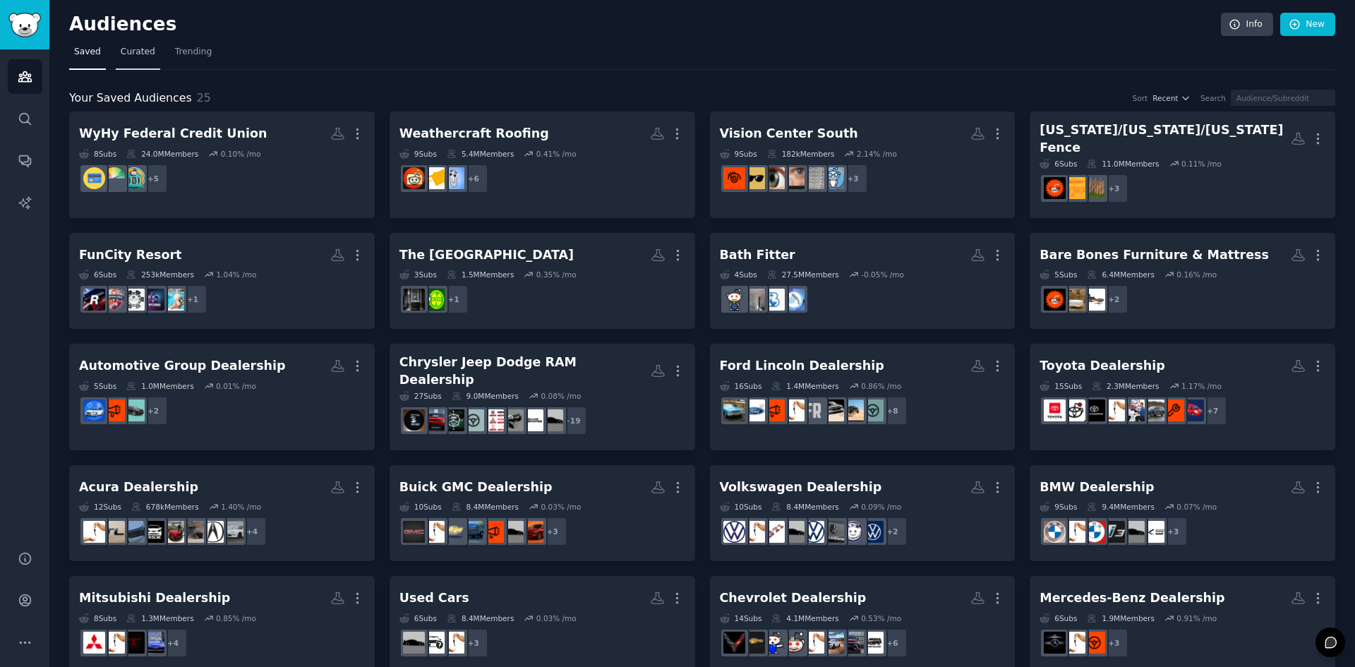
click at [133, 57] on span "Curated" at bounding box center [138, 52] width 35 height 13
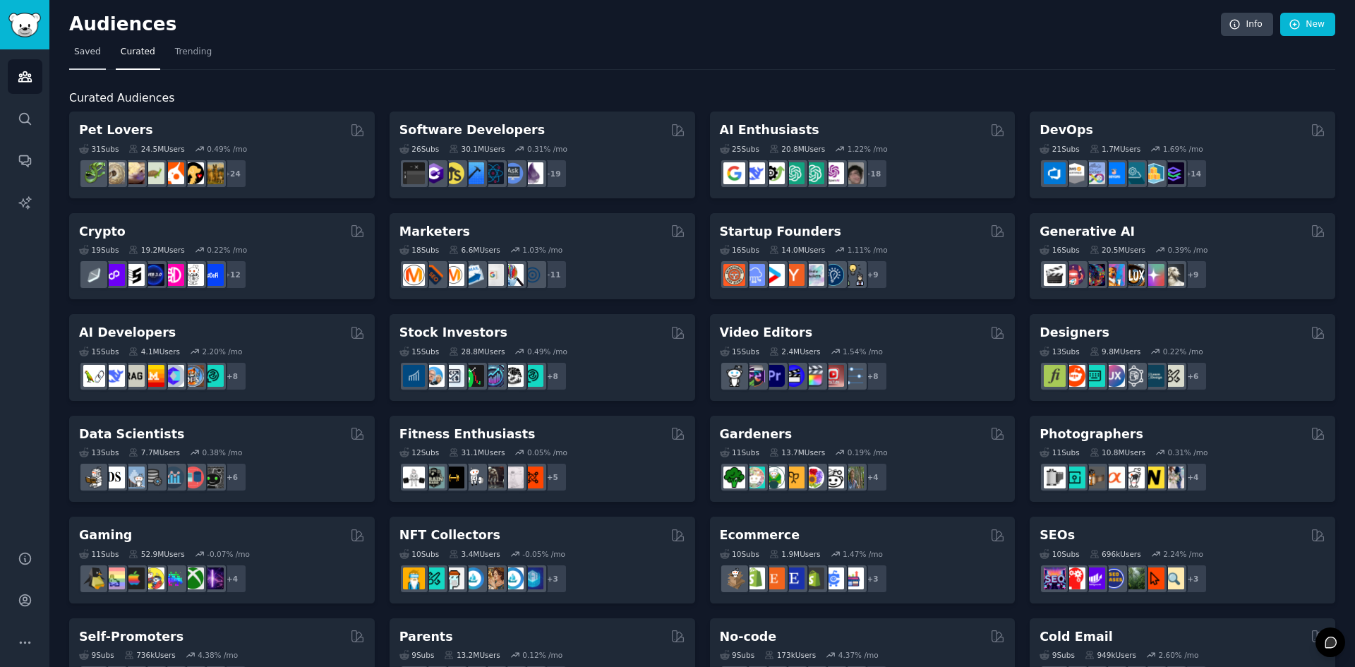
click at [83, 51] on span "Saved" at bounding box center [87, 52] width 27 height 13
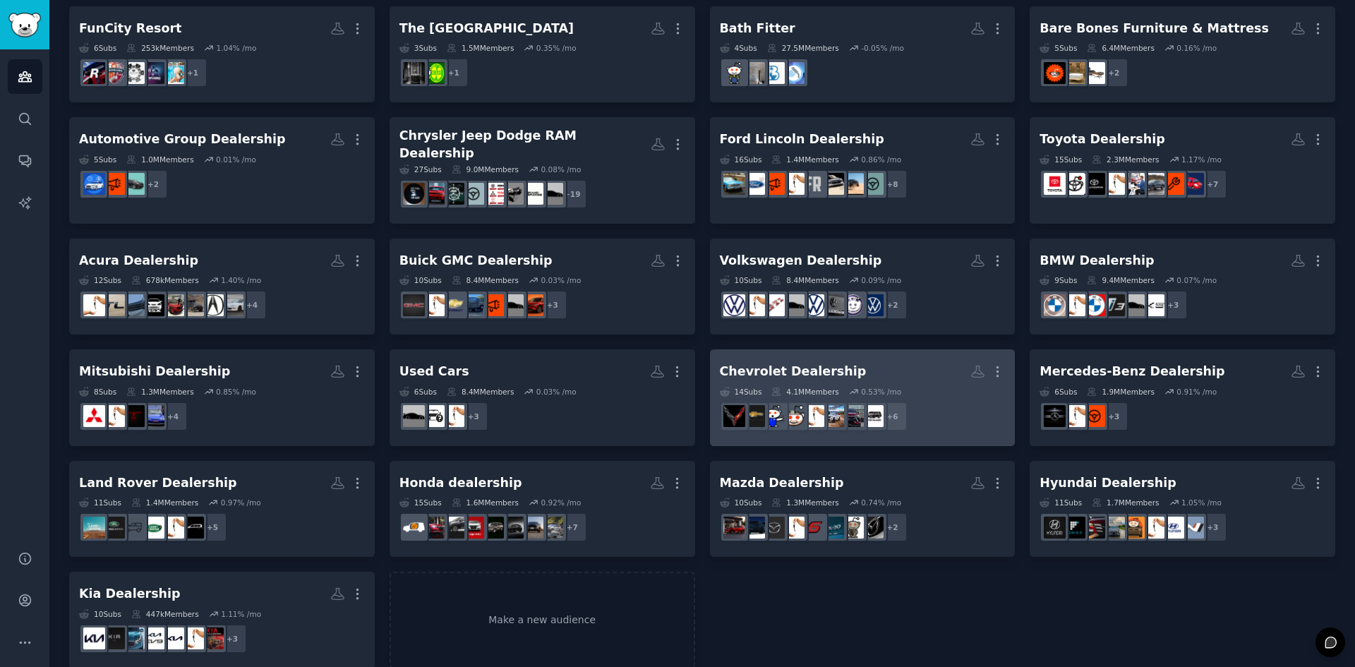
scroll to position [228, 0]
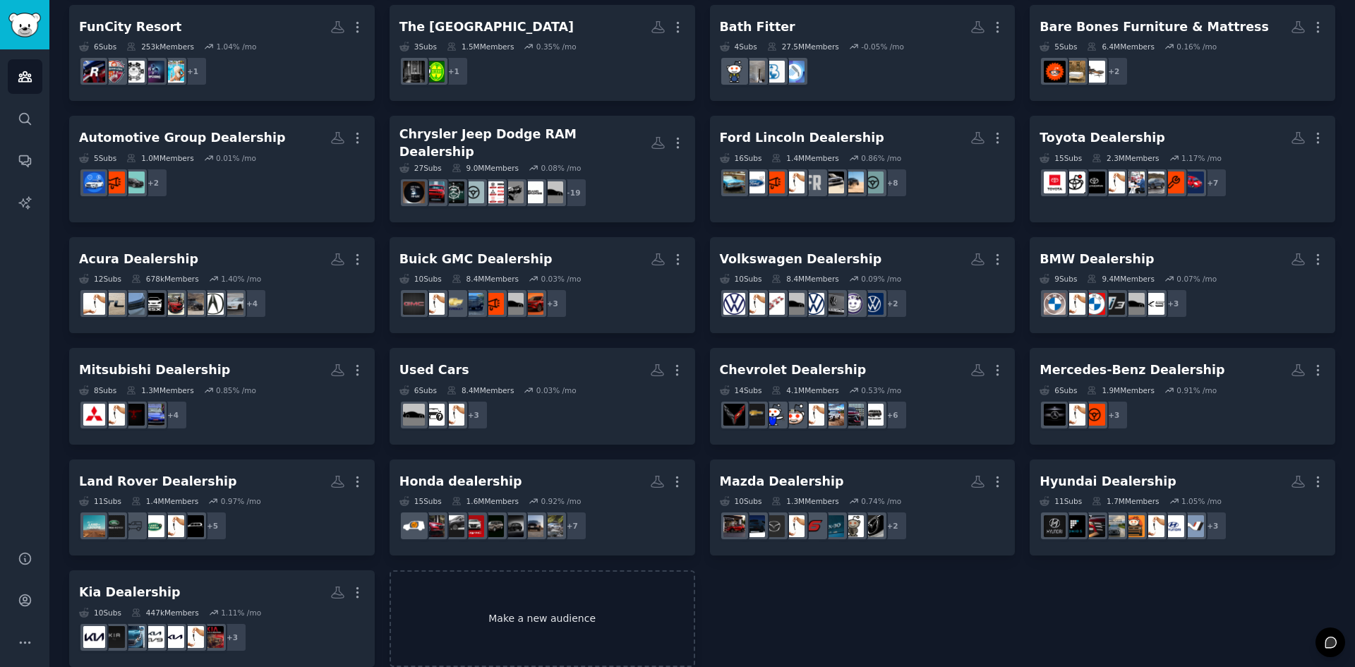
click at [507, 570] on link "Make a new audience" at bounding box center [543, 618] width 306 height 97
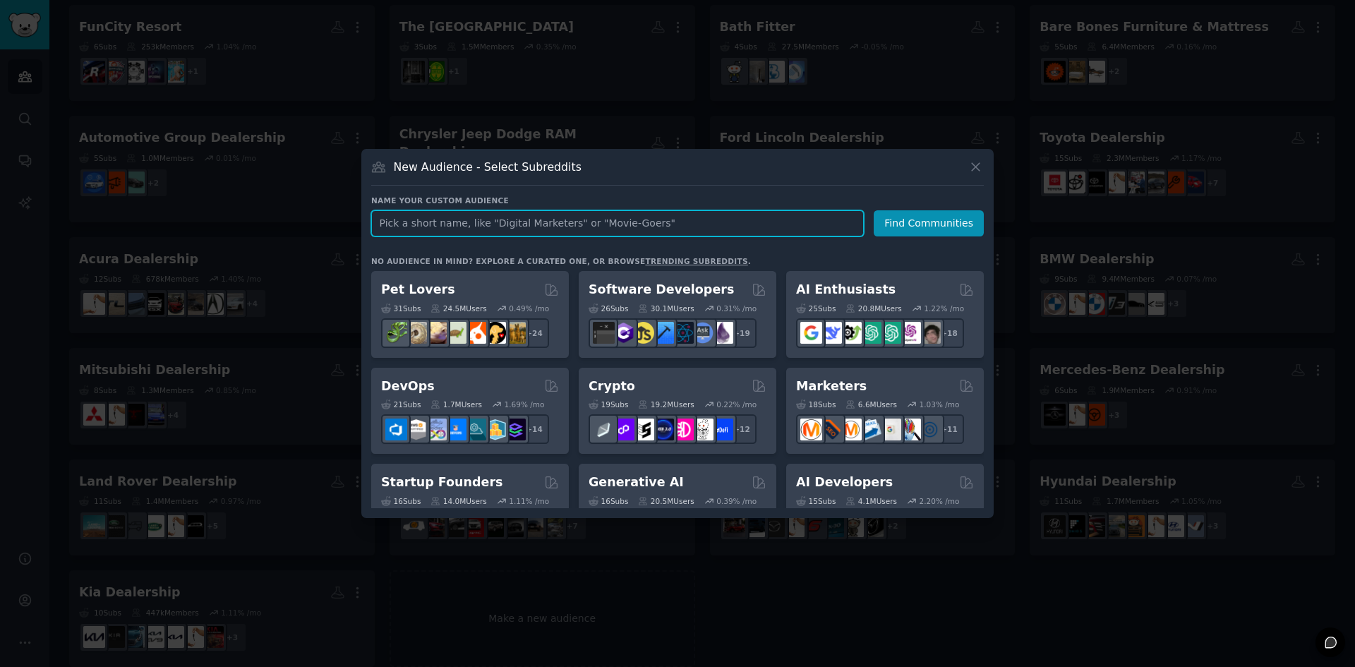
click at [611, 214] on input "text" at bounding box center [617, 223] width 493 height 26
paste input "Car-X Tire & Auto"
type input "Car-X Tire & Auto"
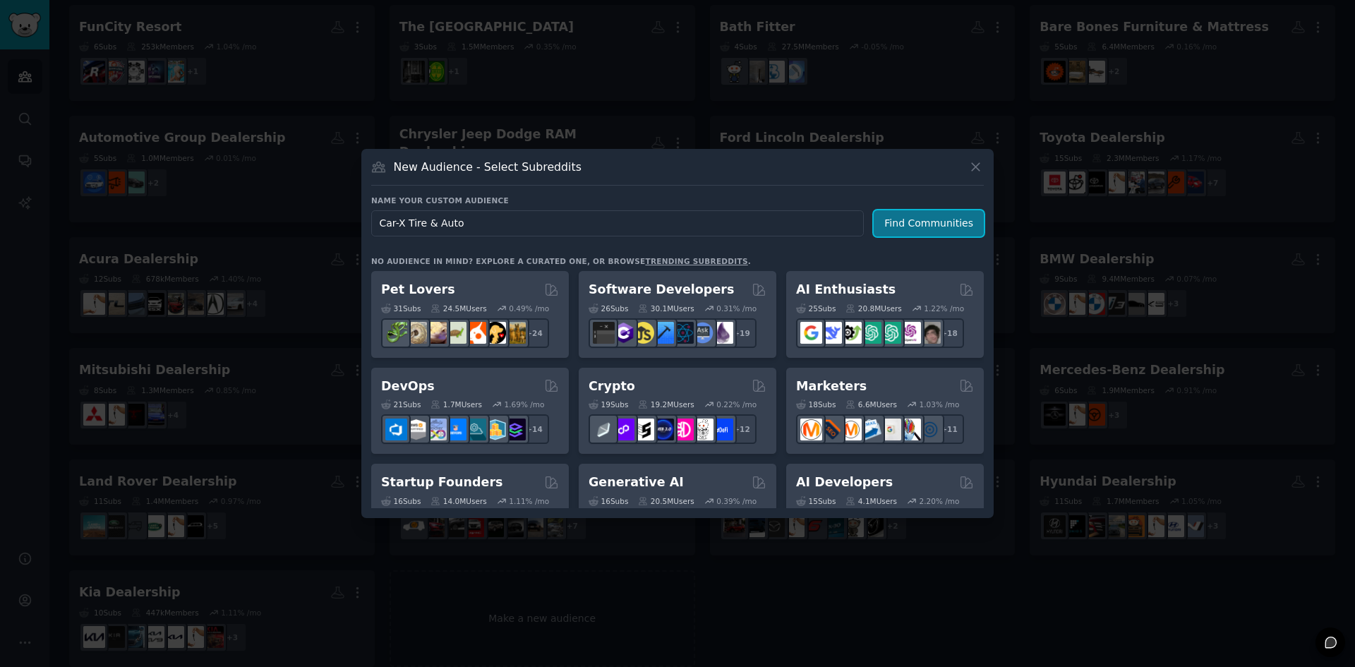
click at [947, 229] on button "Find Communities" at bounding box center [929, 223] width 110 height 26
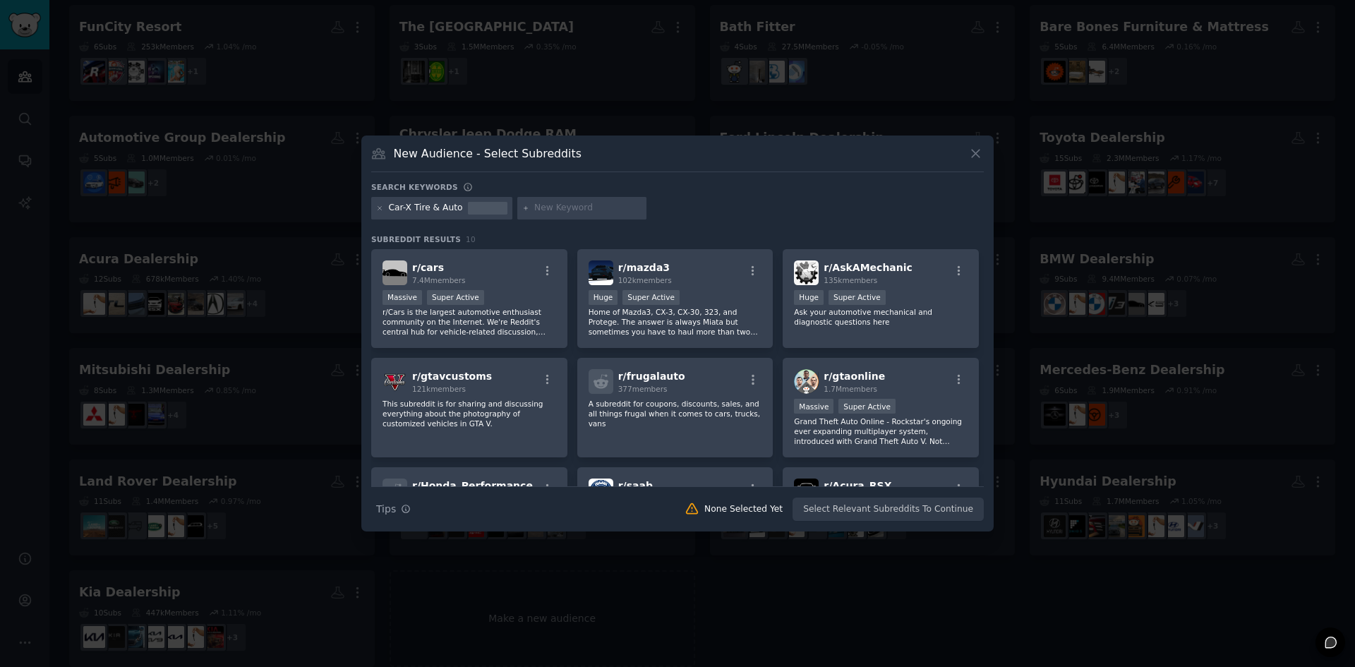
click at [546, 212] on input "text" at bounding box center [587, 208] width 107 height 13
type input "car maintenance"
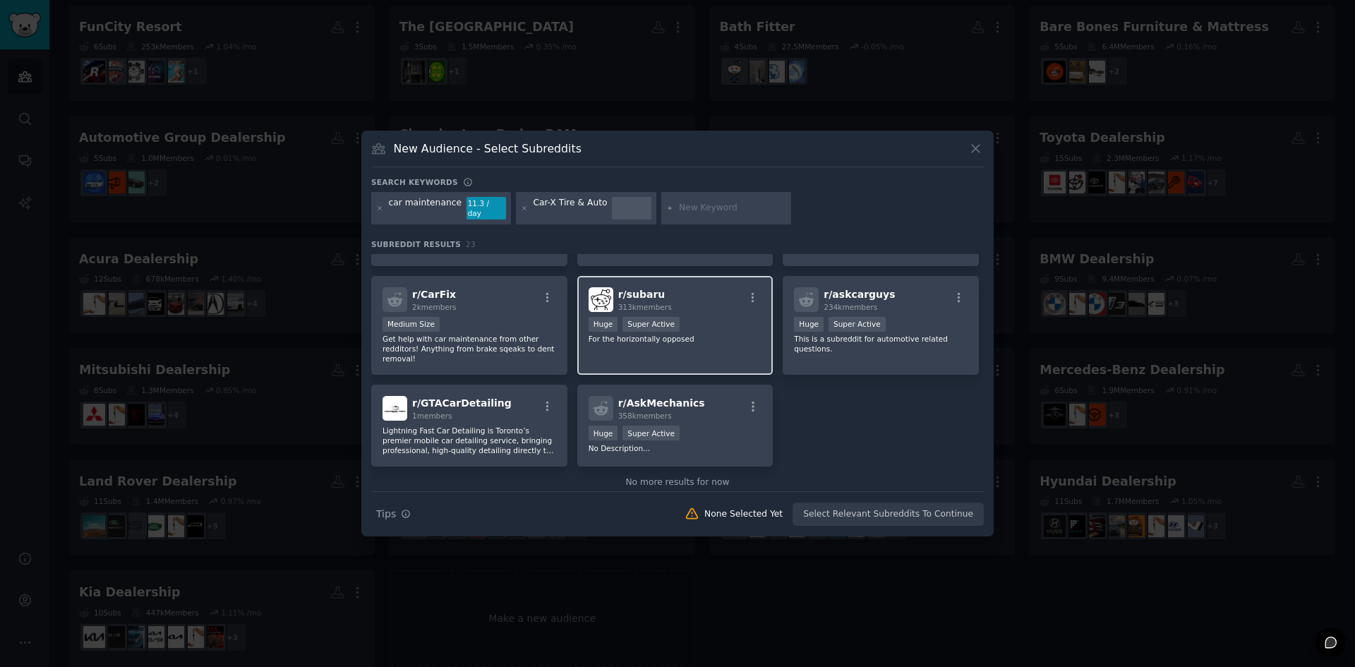
scroll to position [635, 0]
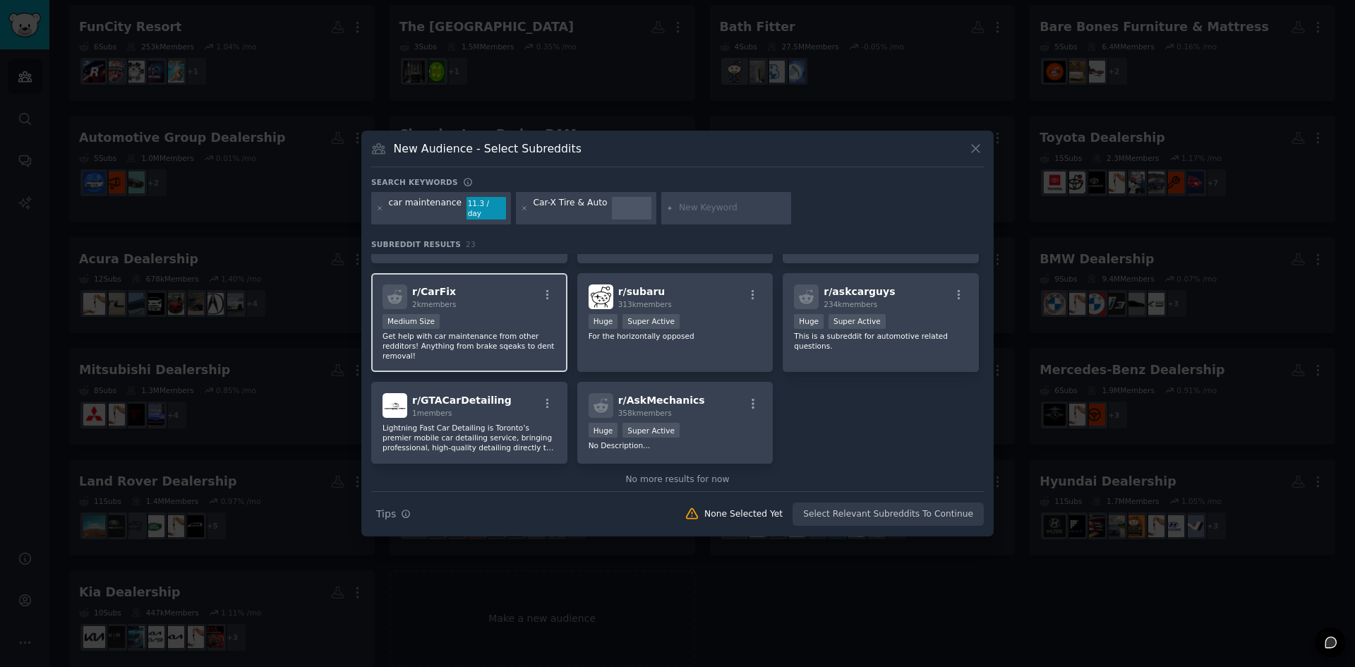
click at [526, 331] on p "Get help with car maintenance from other redditors! Anything from brake sqeaks …" at bounding box center [470, 346] width 174 height 30
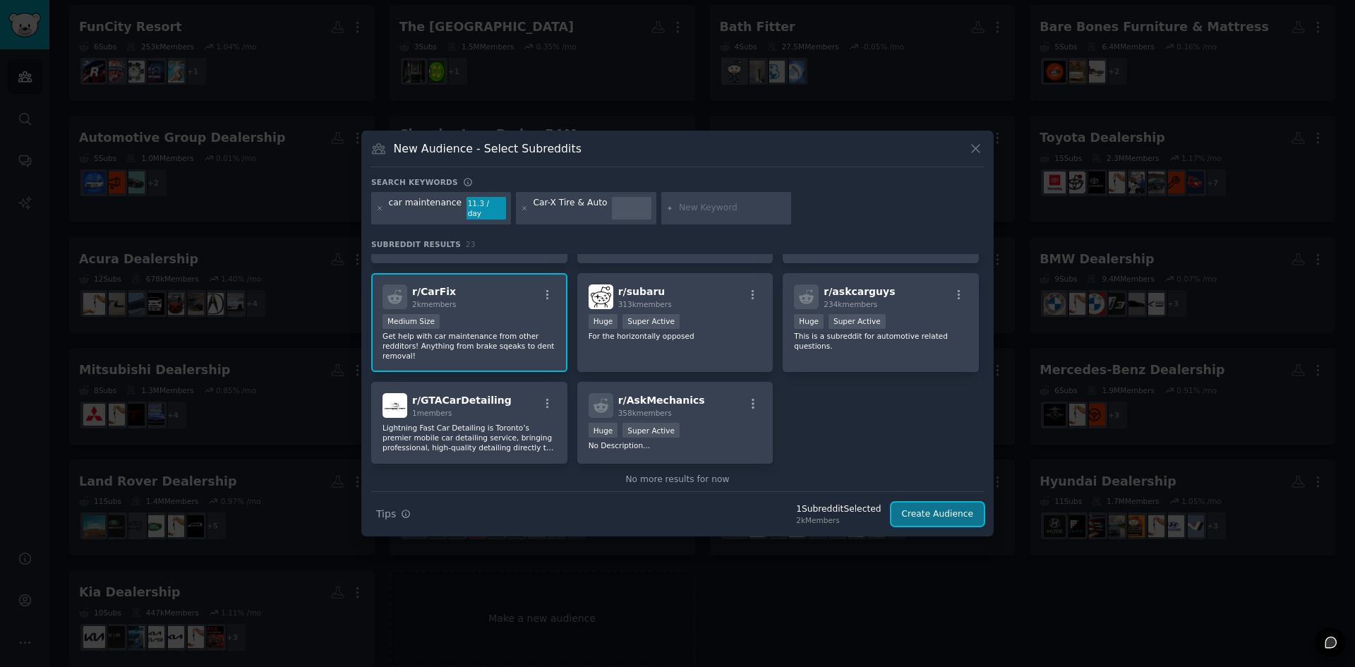
click at [942, 509] on button "Create Audience" at bounding box center [938, 515] width 93 height 24
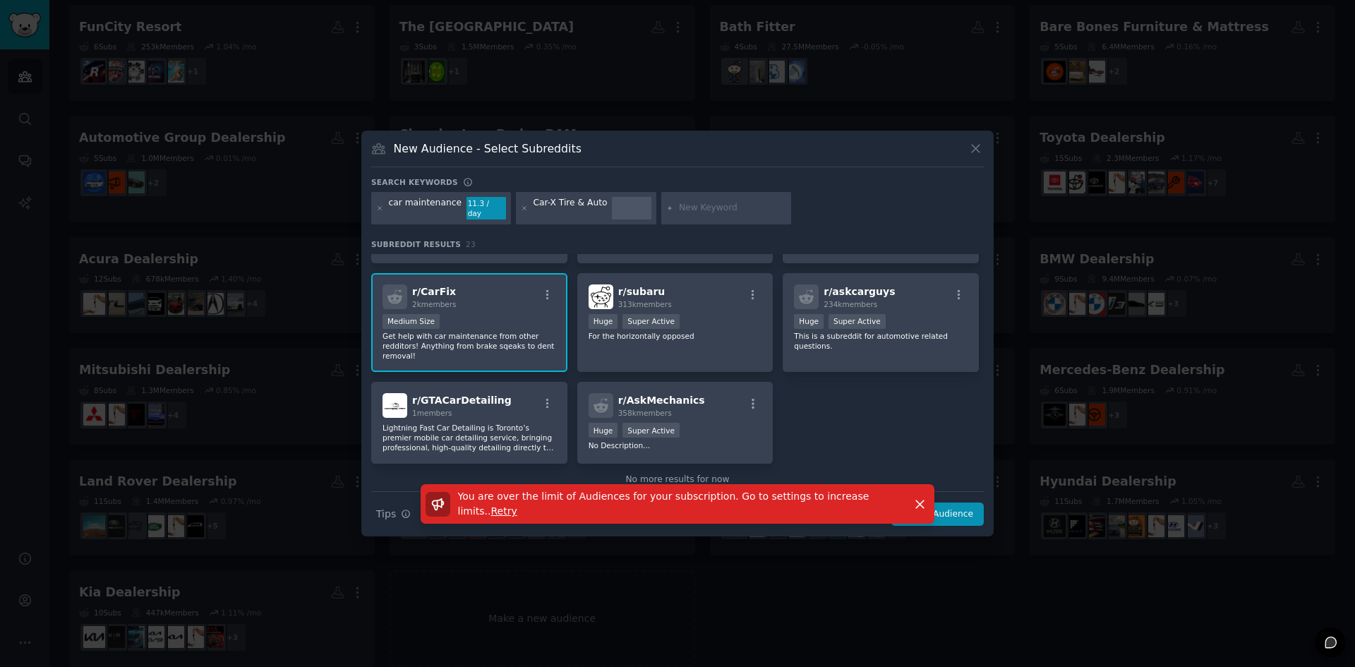
click at [517, 505] on span "Retry" at bounding box center [504, 510] width 26 height 11
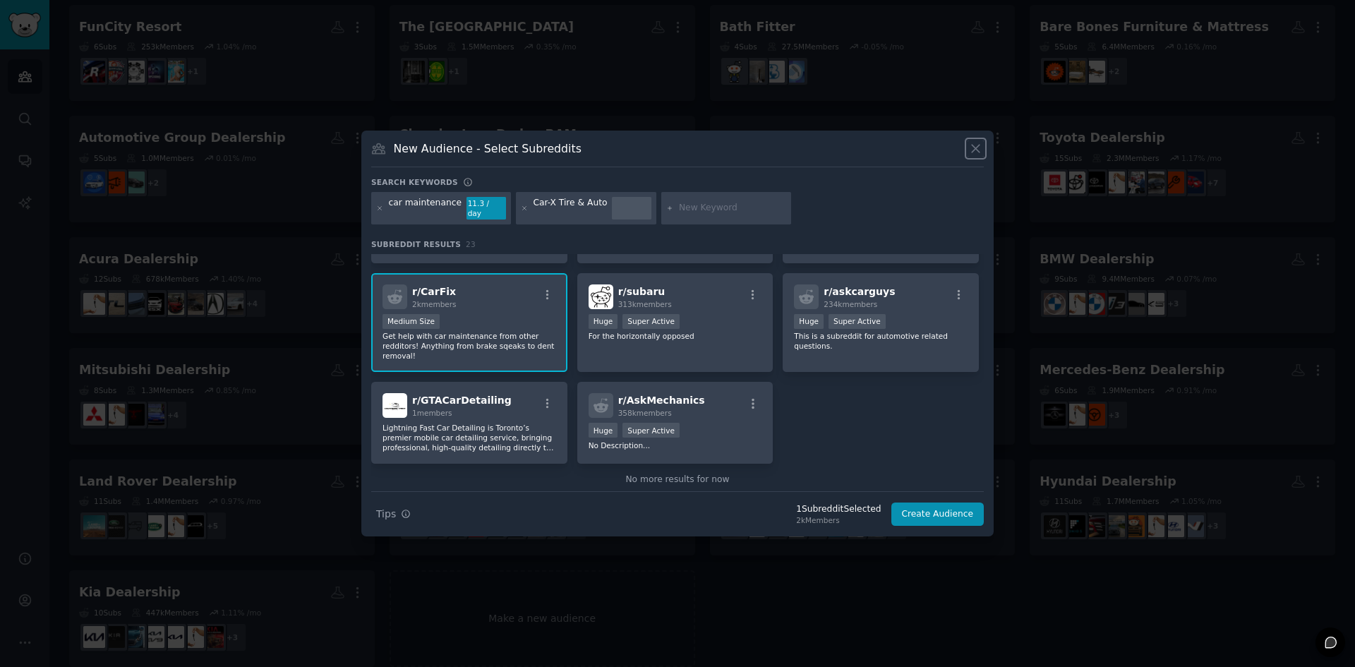
click at [975, 156] on icon at bounding box center [976, 148] width 15 height 15
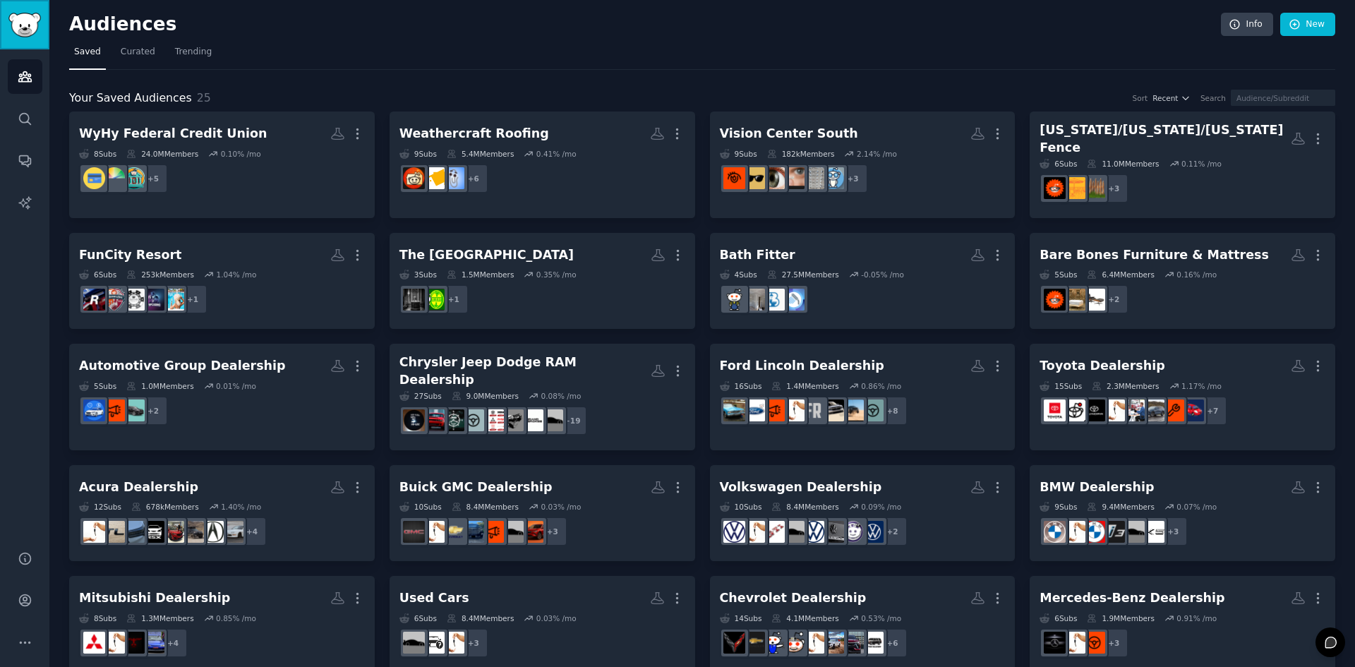
click at [11, 26] on img "Sidebar" at bounding box center [24, 25] width 32 height 25
click at [32, 76] on link "Audiences" at bounding box center [25, 76] width 35 height 35
click at [27, 640] on icon "Sidebar" at bounding box center [25, 642] width 15 height 15
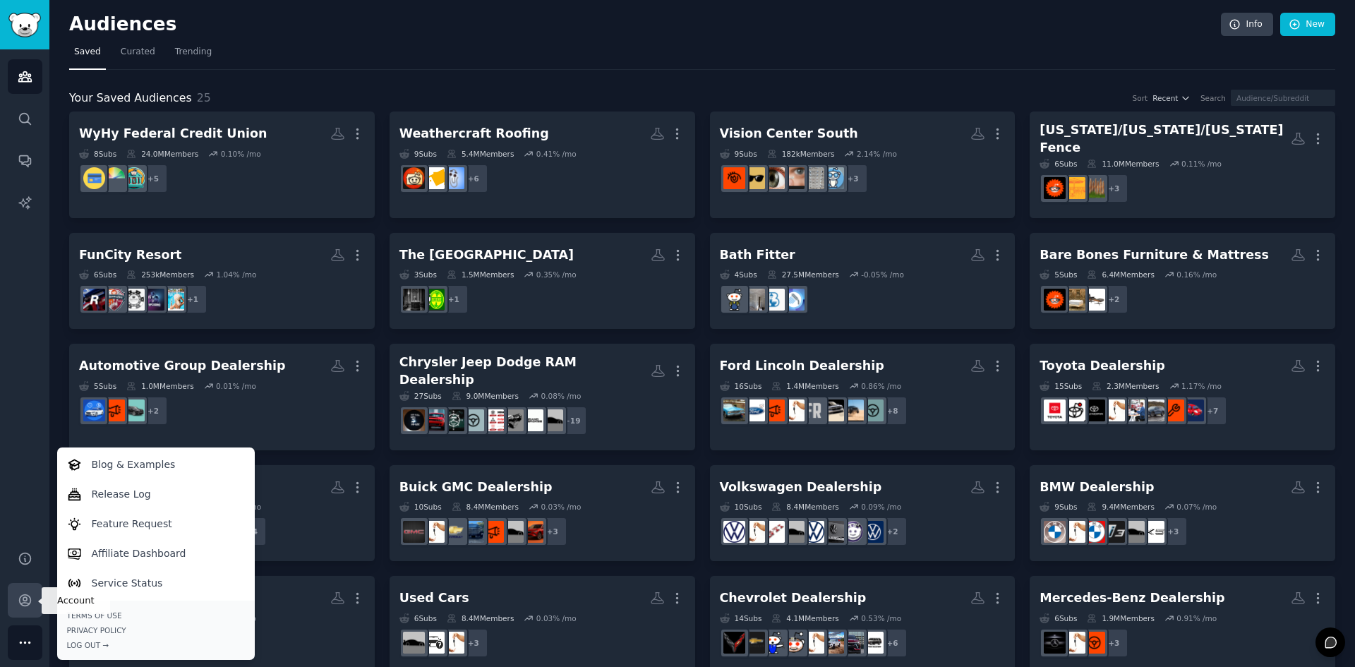
click at [23, 595] on icon "Sidebar" at bounding box center [24, 600] width 11 height 11
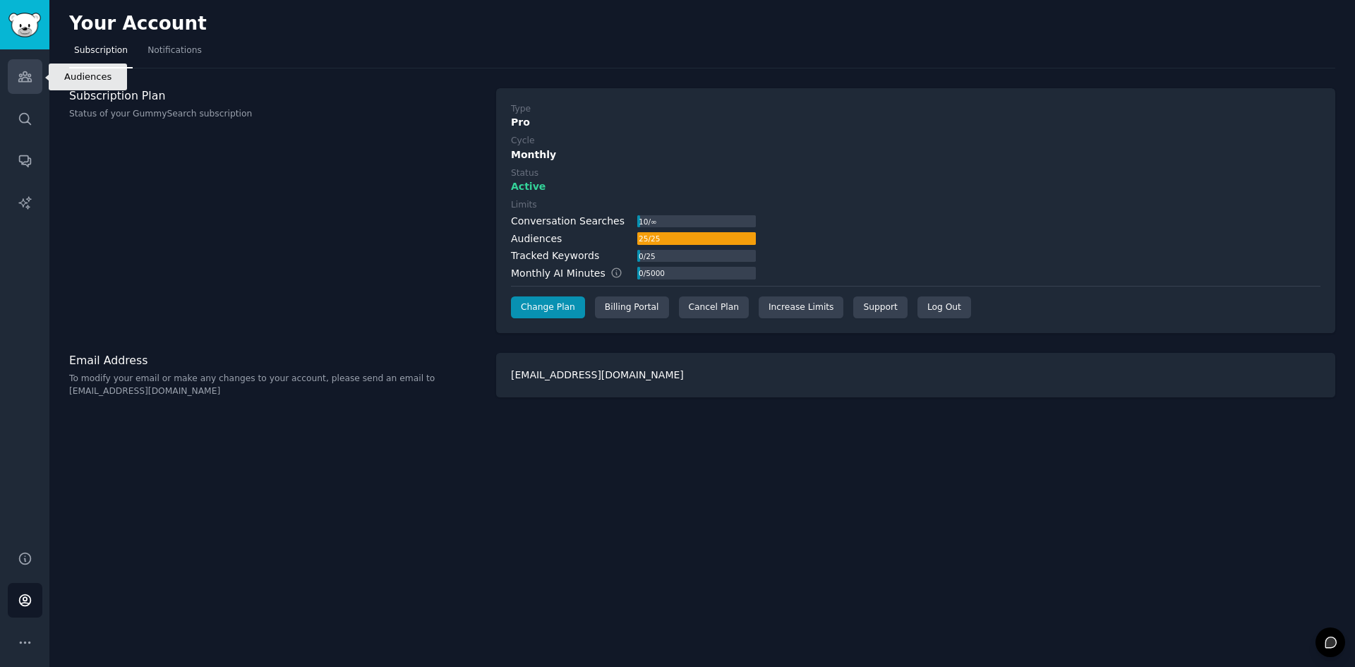
click at [18, 88] on link "Audiences" at bounding box center [25, 76] width 35 height 35
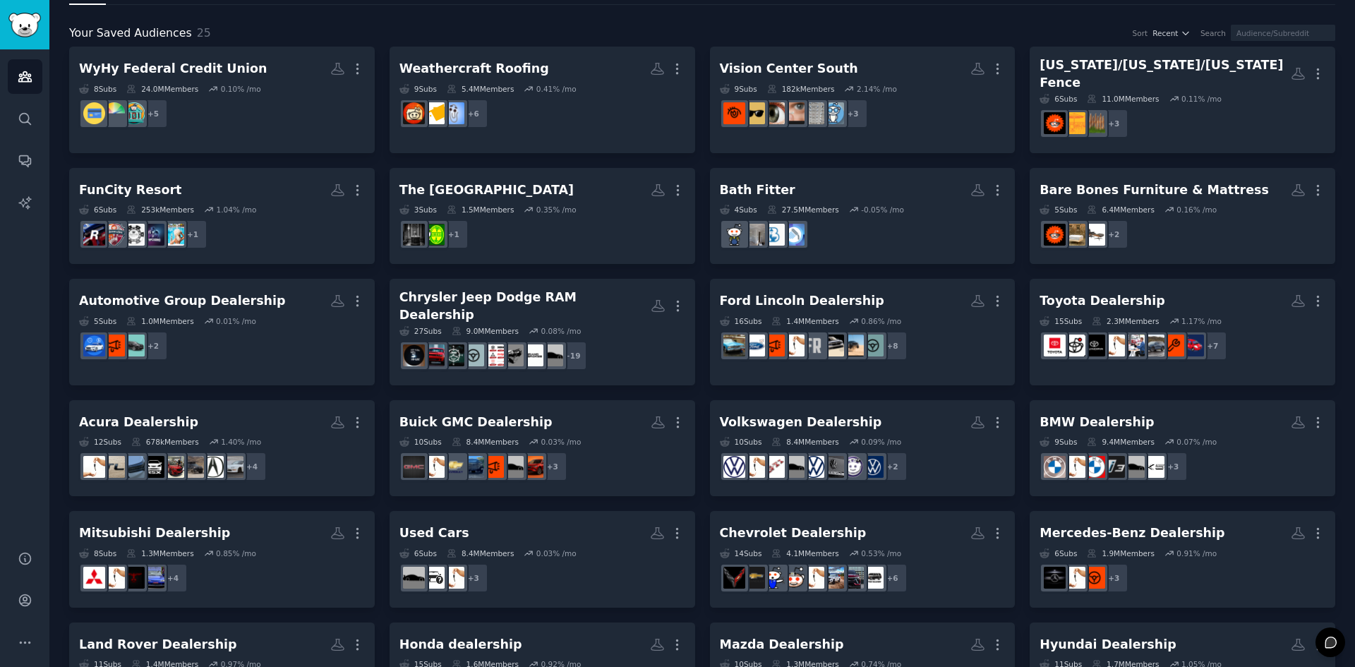
scroll to position [228, 0]
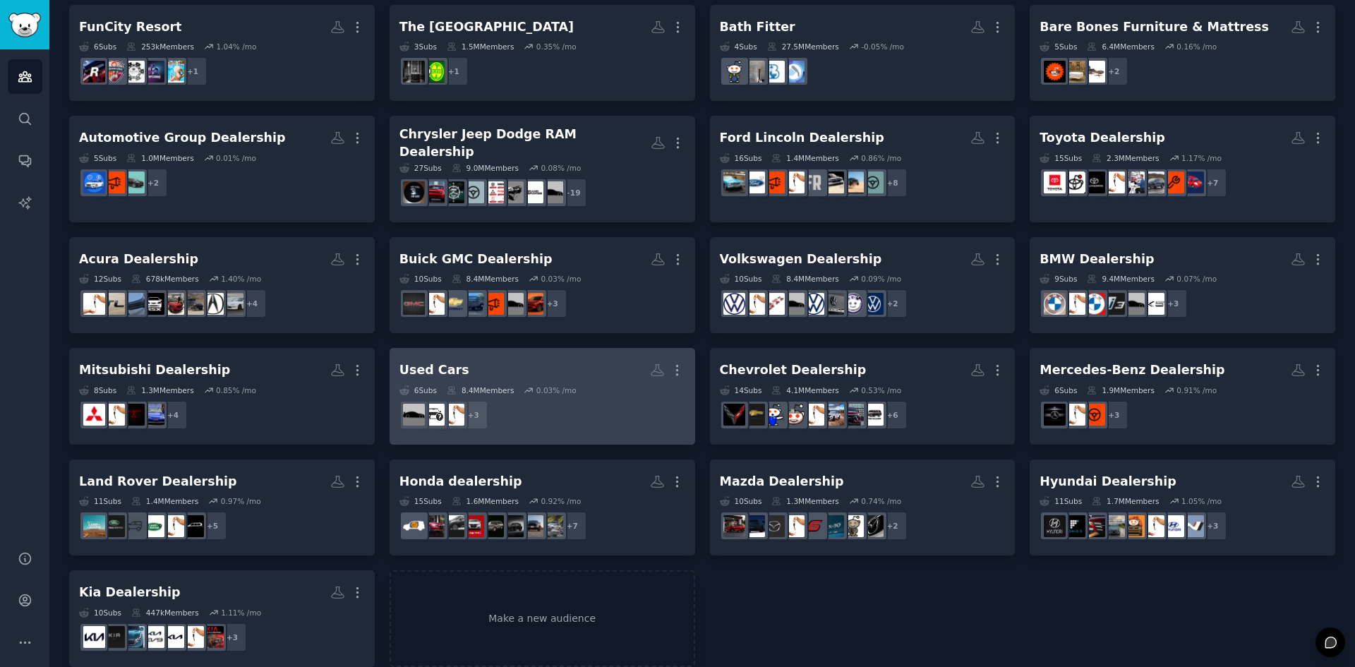
click at [514, 395] on dd "r/BuyUsedCars, r/UsedCars, r/whatcarshouldIbuy + 3" at bounding box center [543, 415] width 286 height 40
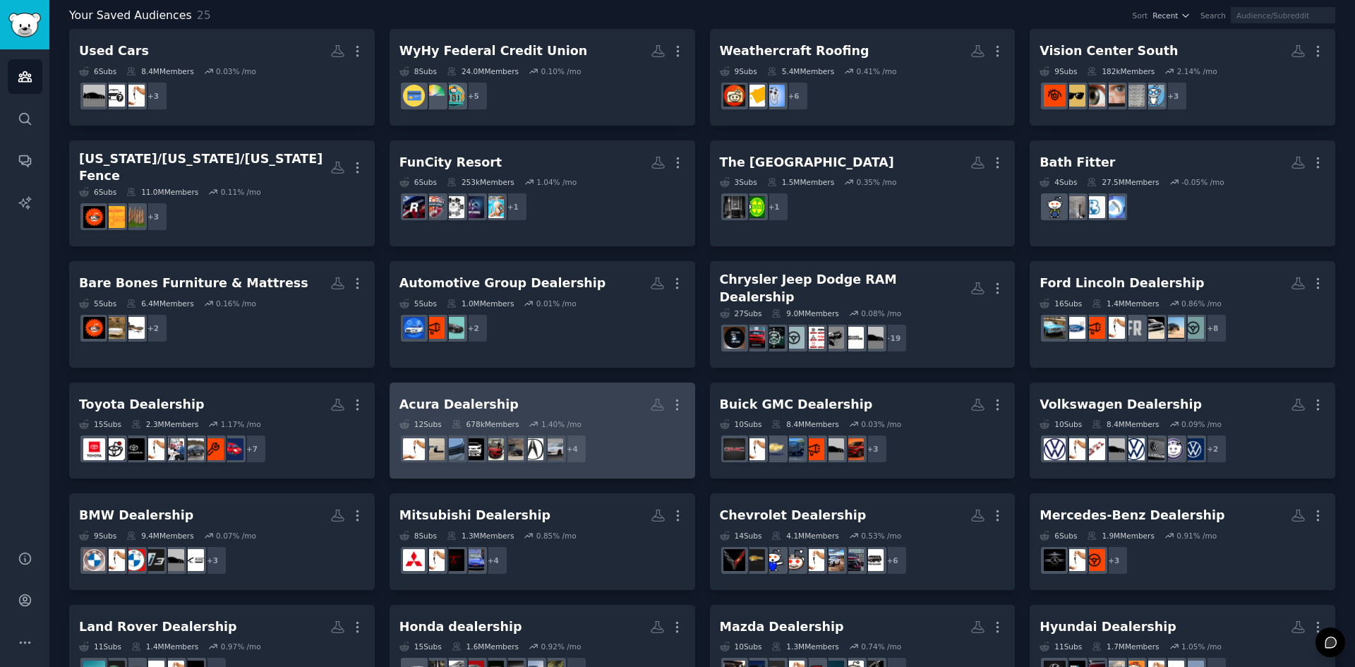
scroll to position [16, 0]
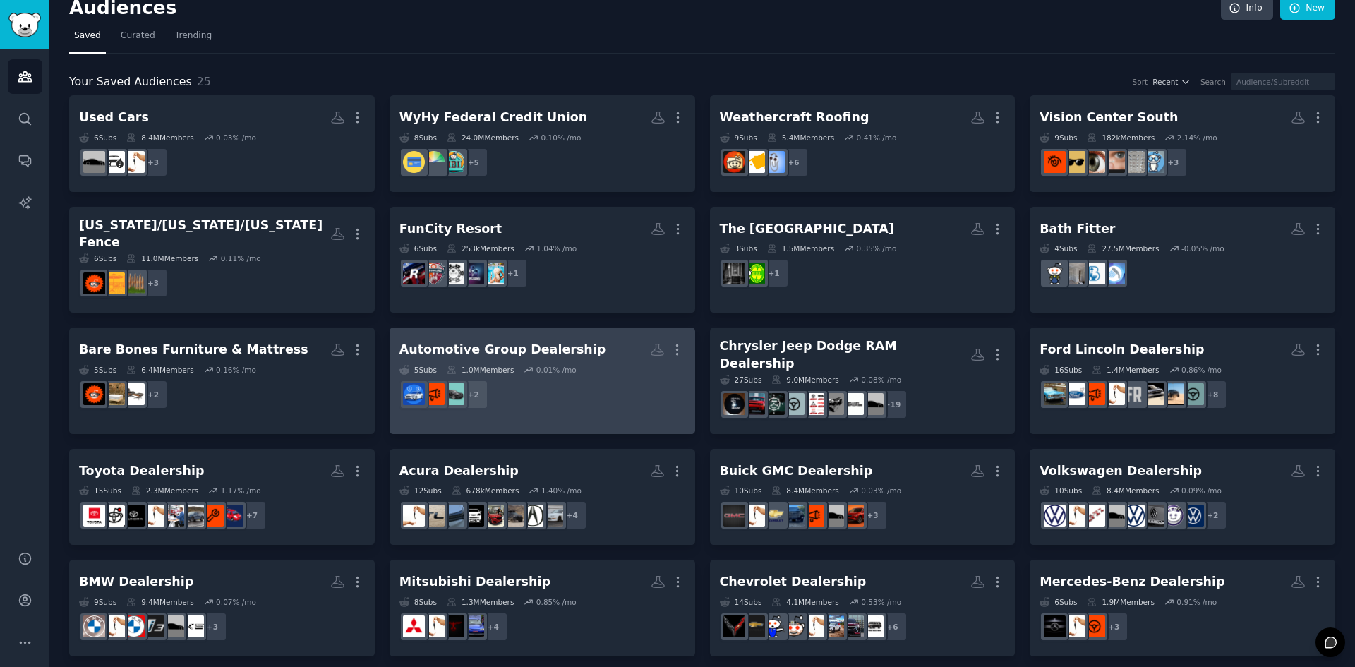
click at [584, 406] on link "Automotive Group Dealership More 5 Sub s 1.0M Members 0.01 % /mo + 2" at bounding box center [543, 381] width 306 height 107
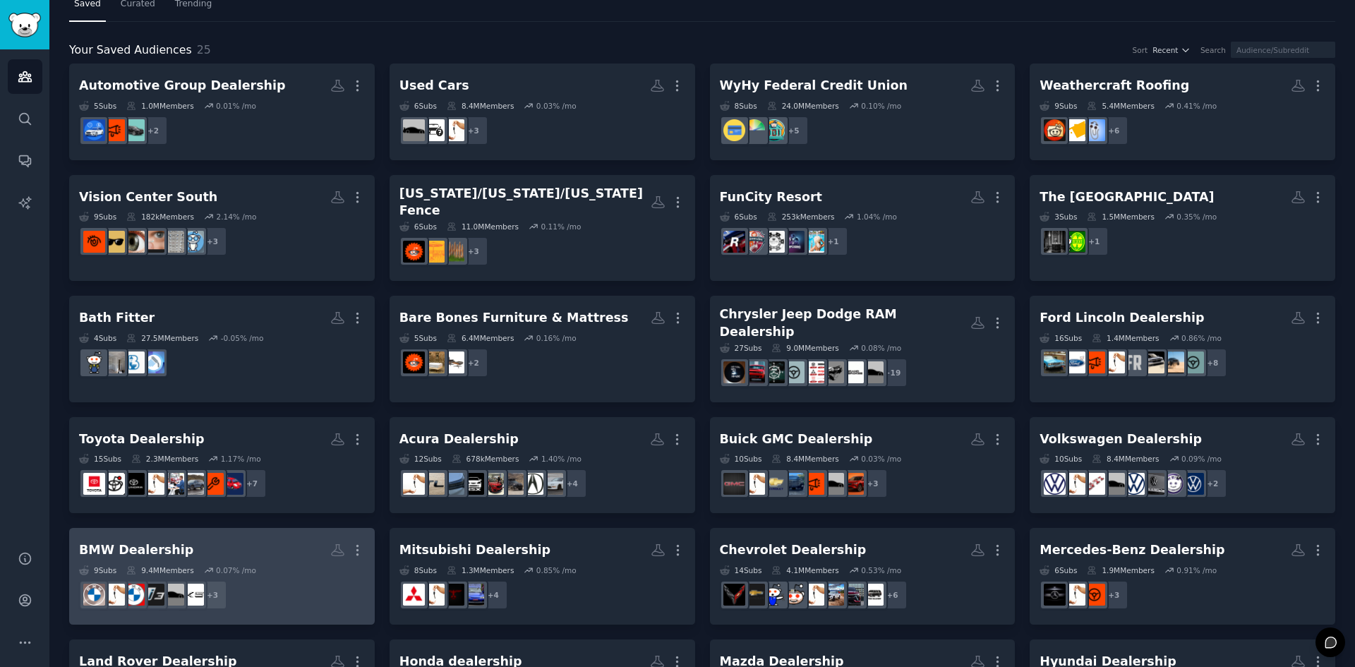
scroll to position [16, 0]
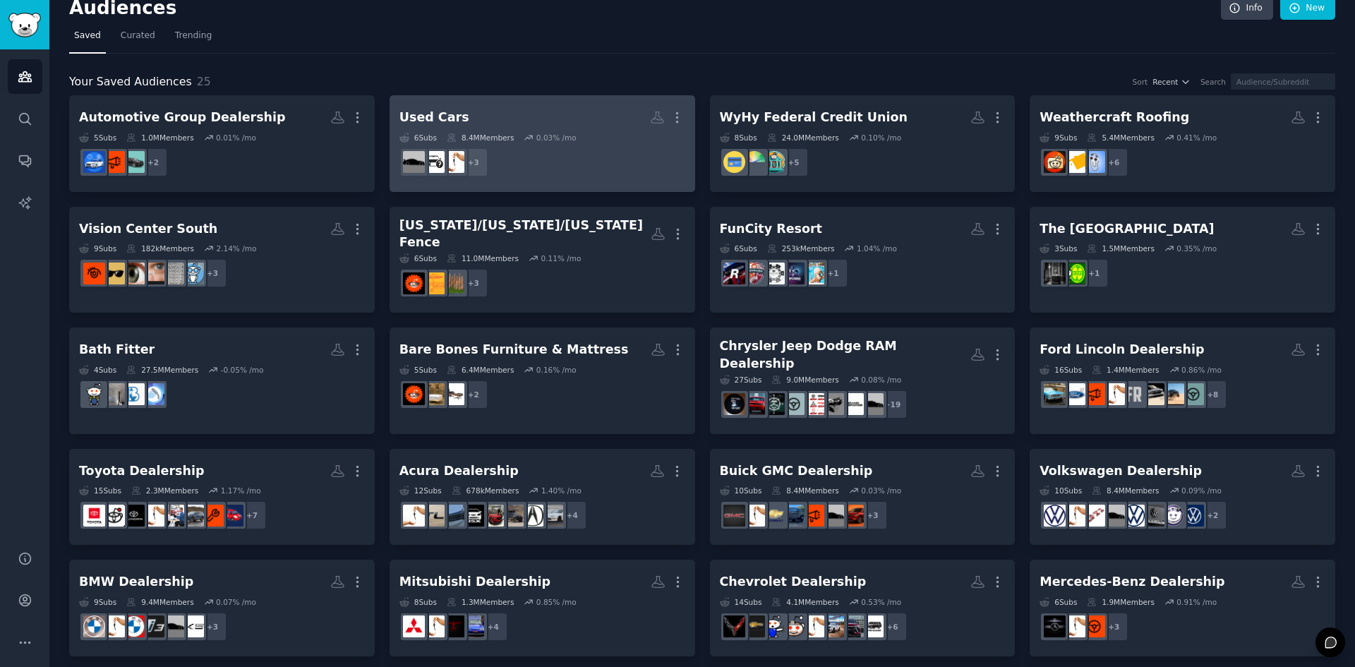
click at [543, 160] on dd "+ 3" at bounding box center [543, 163] width 286 height 40
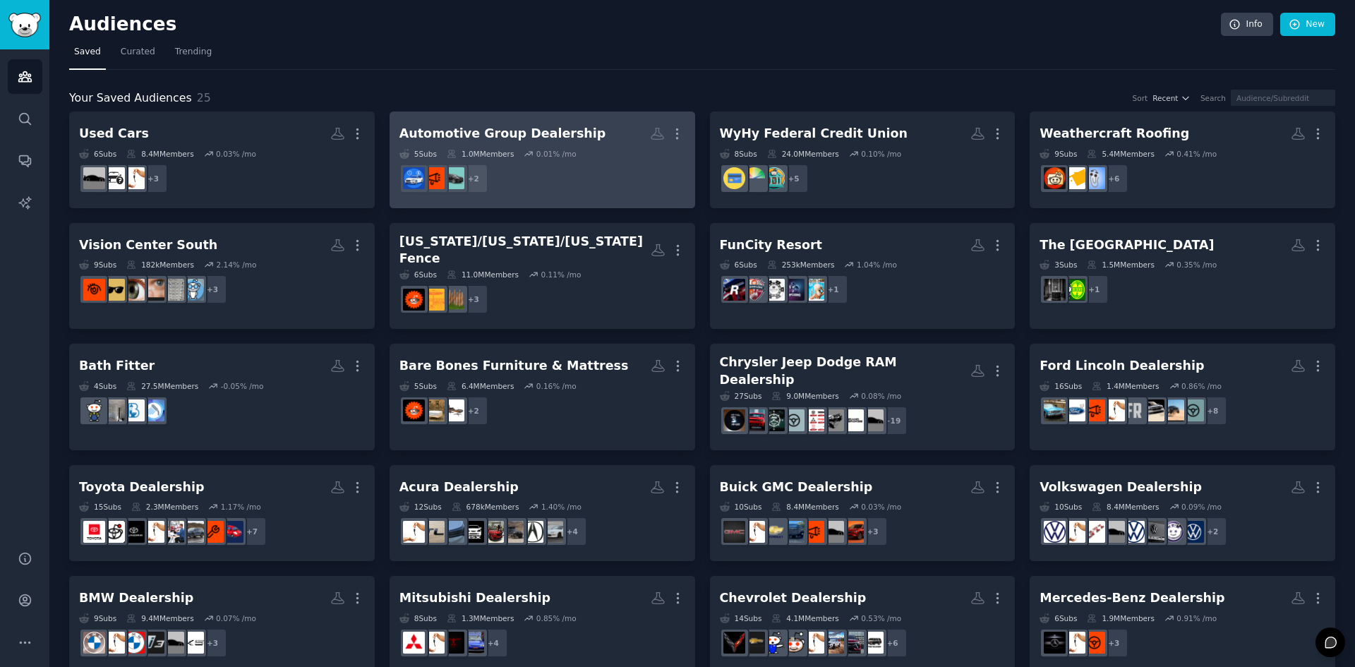
click at [565, 163] on dd "+ 2" at bounding box center [543, 179] width 286 height 40
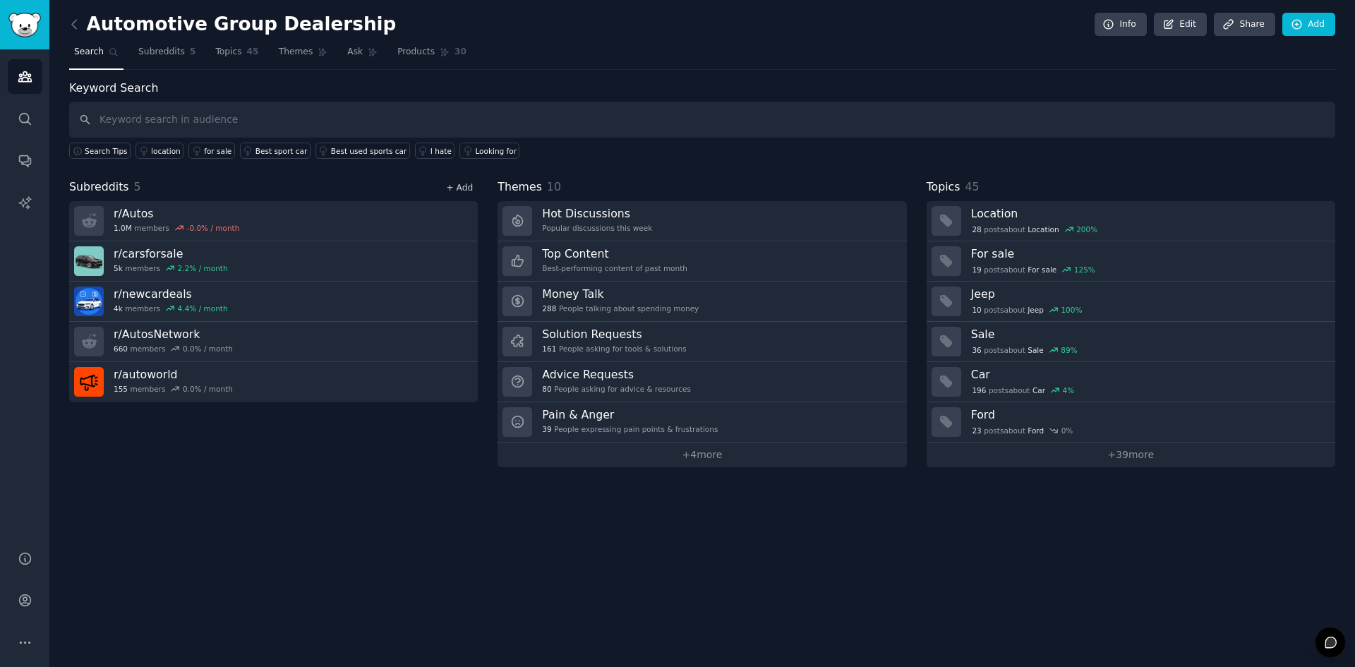
click at [449, 188] on link "+ Add" at bounding box center [459, 188] width 27 height 10
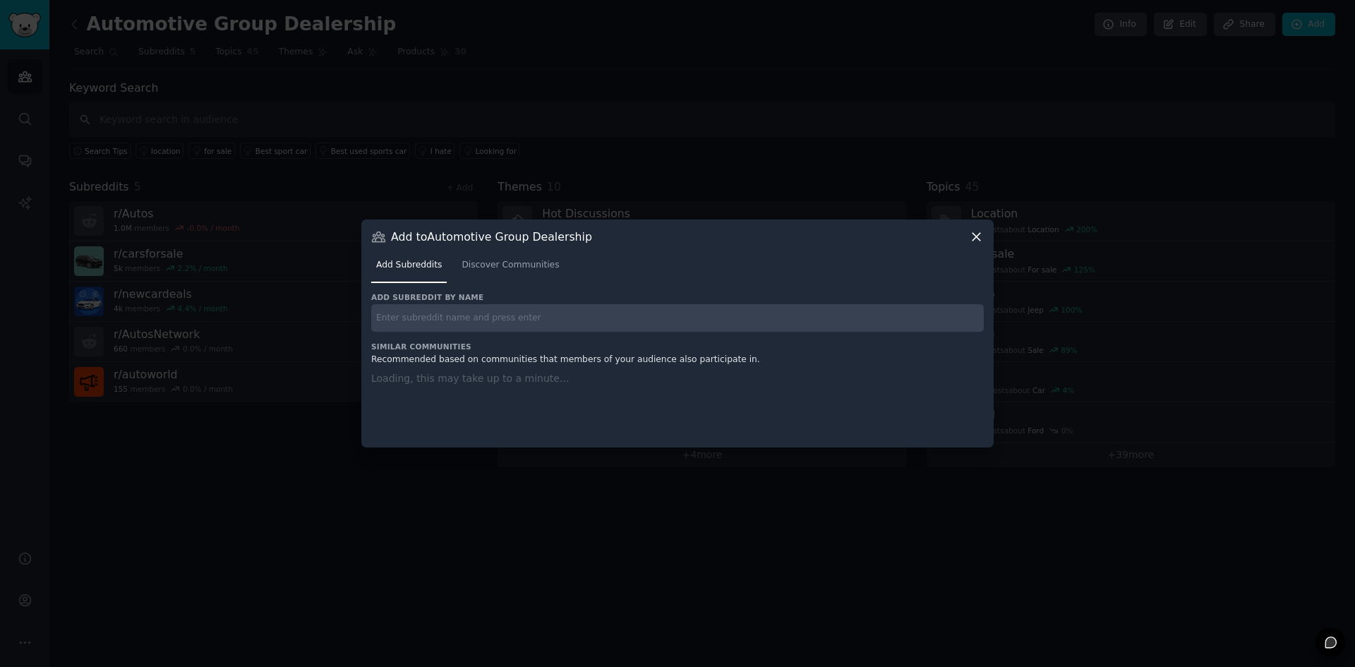
click at [488, 319] on input "text" at bounding box center [677, 318] width 613 height 28
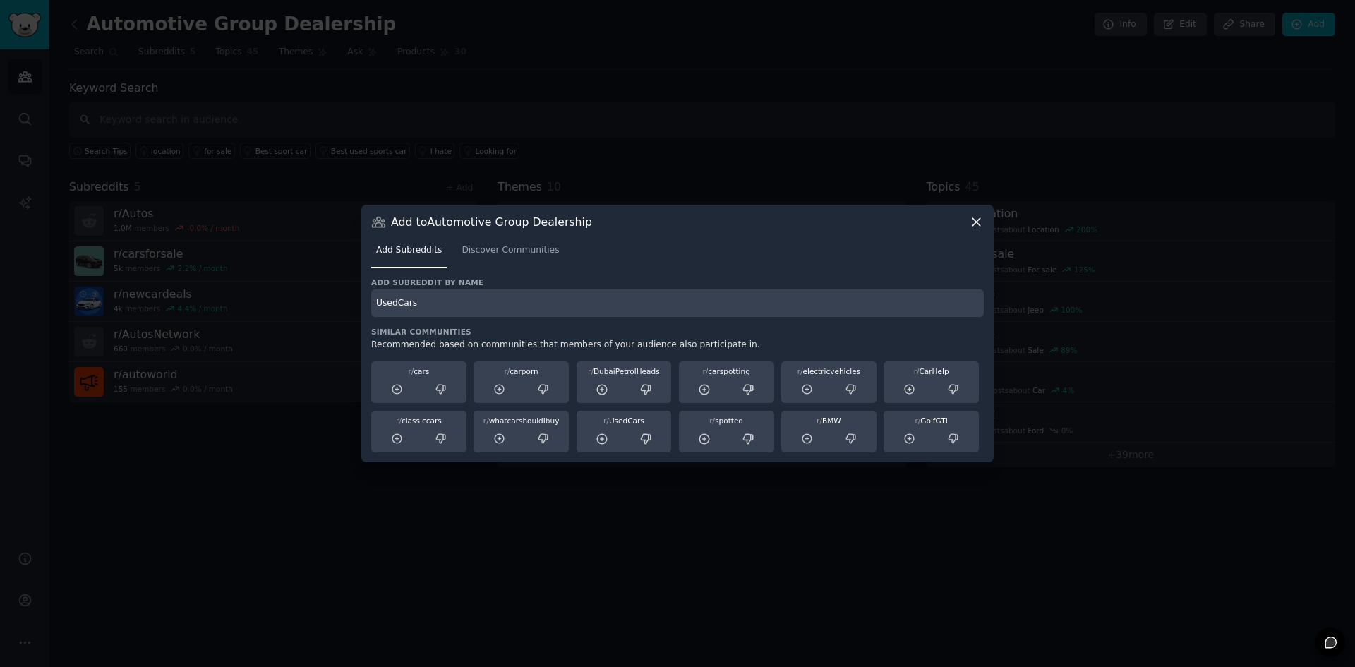
type input "UsedCars"
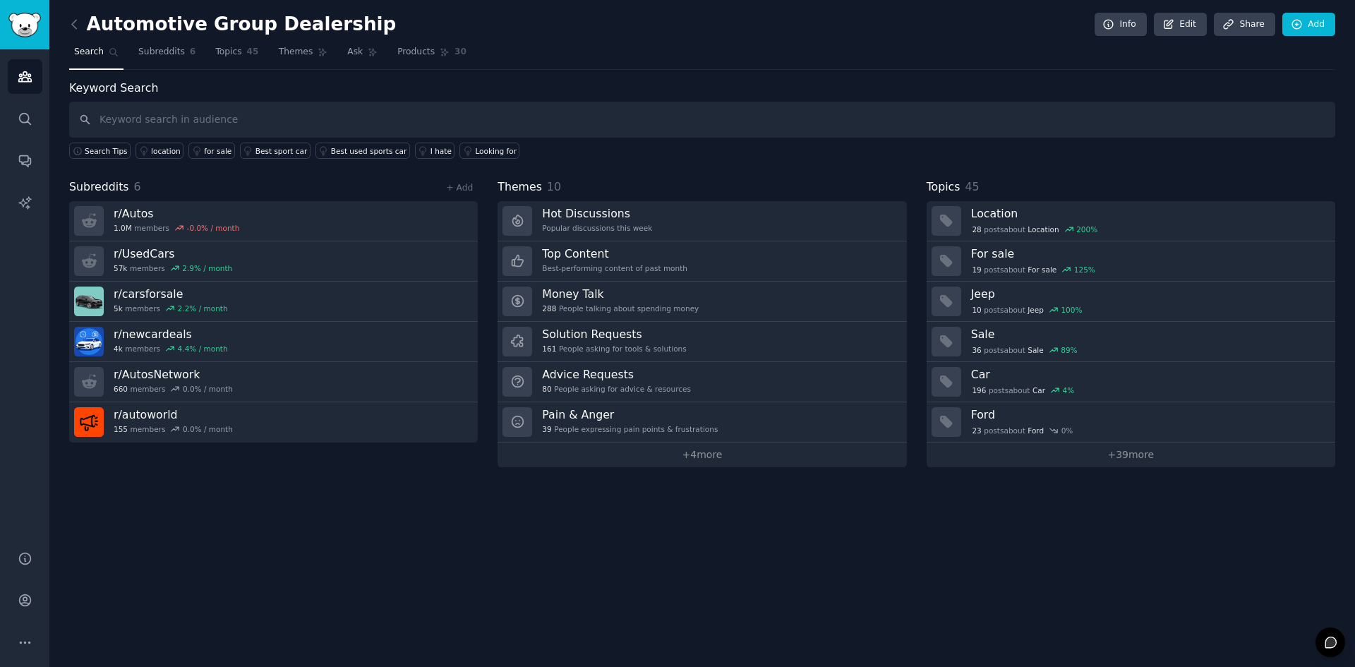
click at [78, 32] on link at bounding box center [78, 24] width 18 height 23
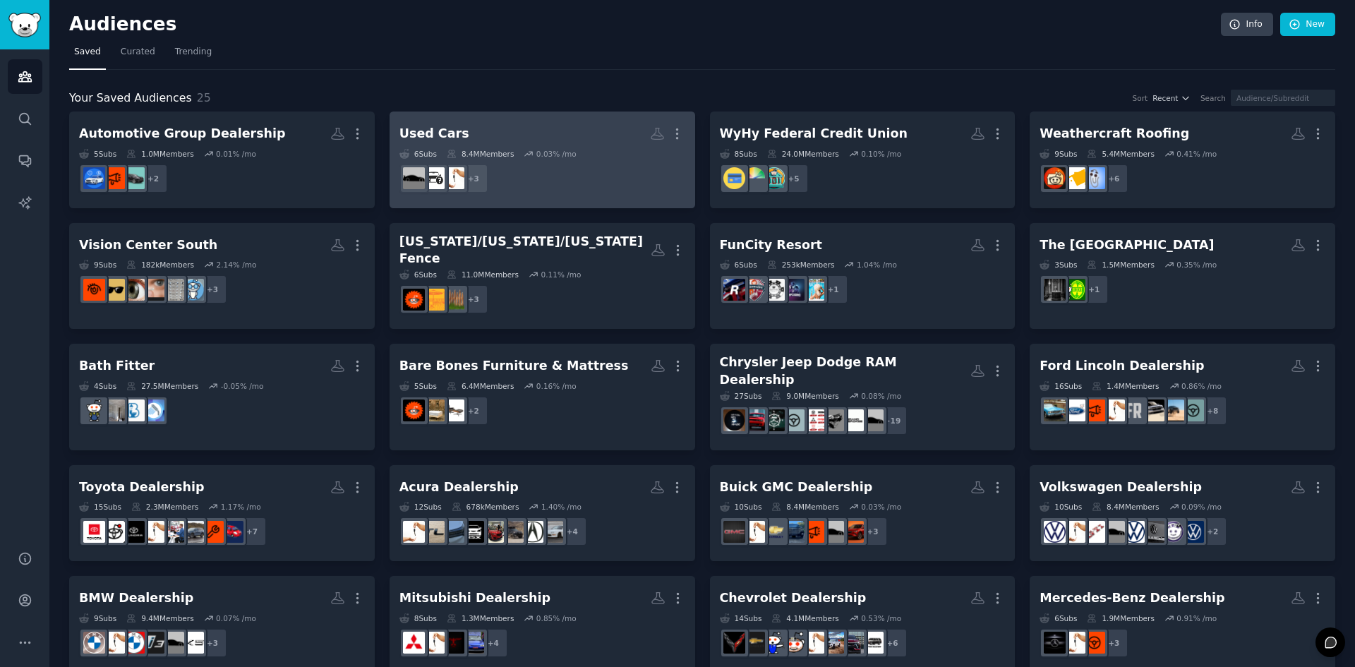
click at [492, 145] on h2 "Used Cars More" at bounding box center [543, 133] width 286 height 25
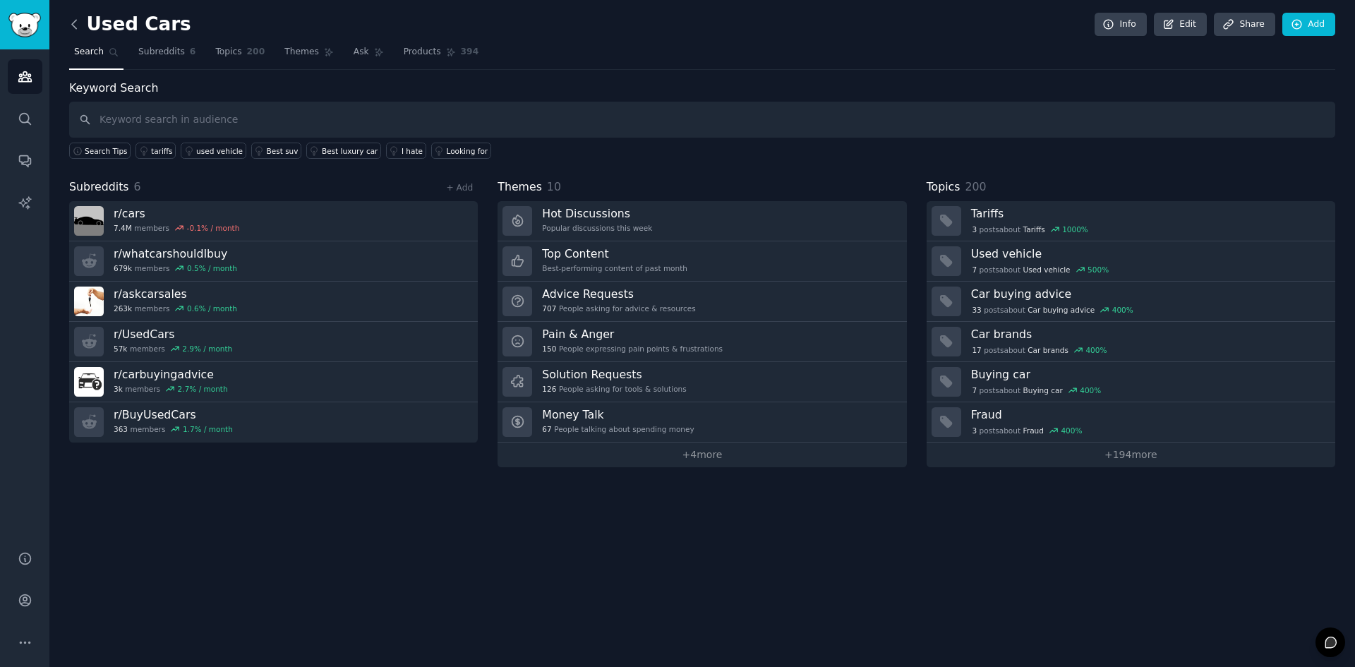
click at [76, 21] on icon at bounding box center [74, 24] width 15 height 15
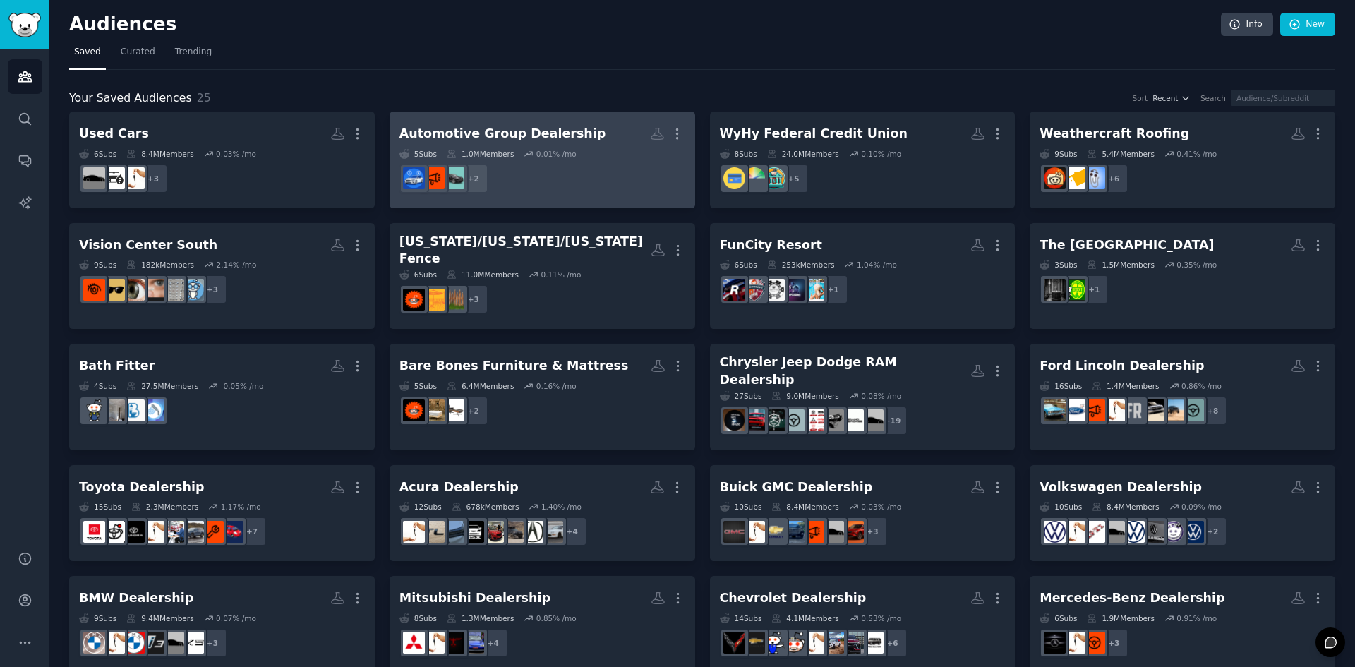
click at [469, 155] on div "1.0M Members" at bounding box center [480, 154] width 67 height 10
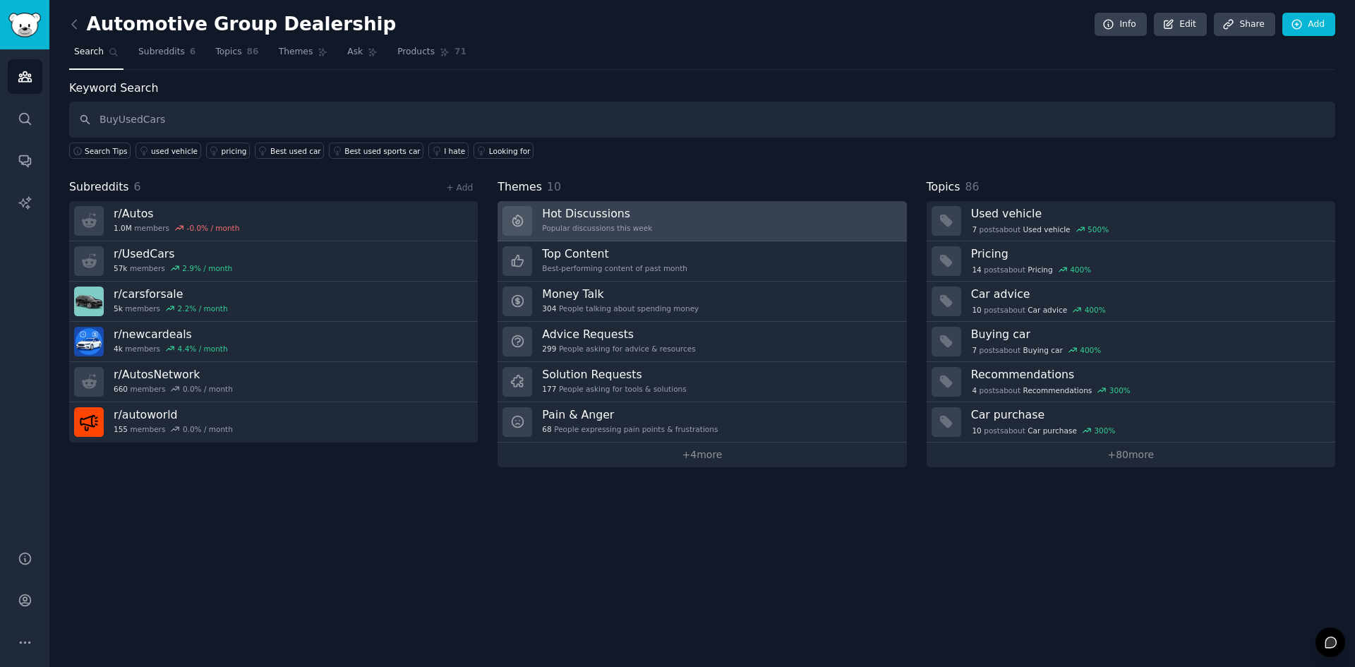
type input "BuyUsedCars"
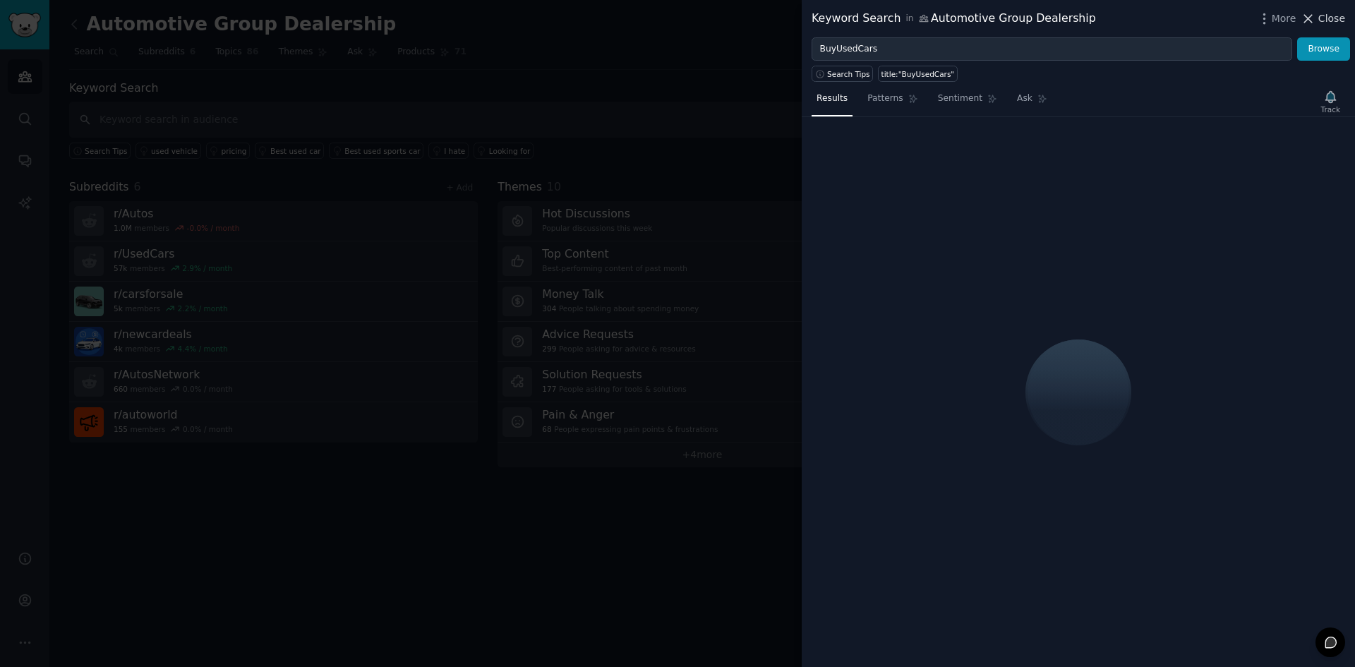
click at [1331, 21] on span "Close" at bounding box center [1332, 18] width 27 height 15
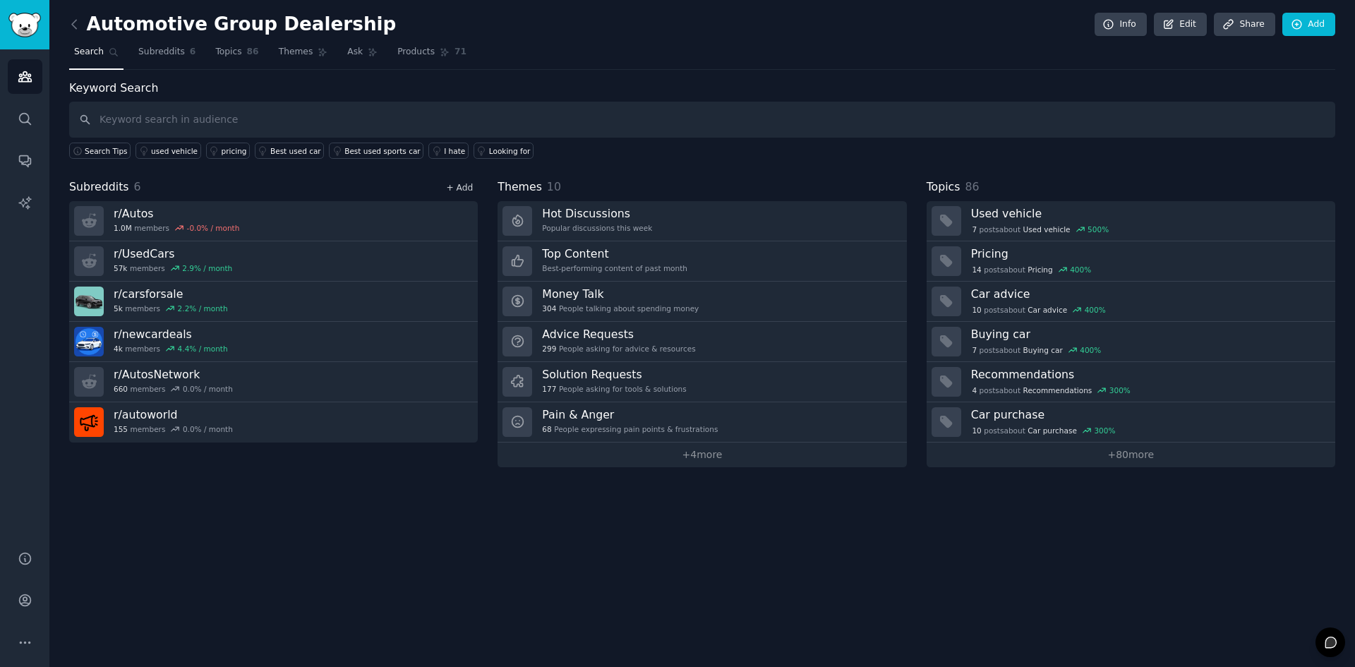
click at [460, 186] on link "+ Add" at bounding box center [459, 188] width 27 height 10
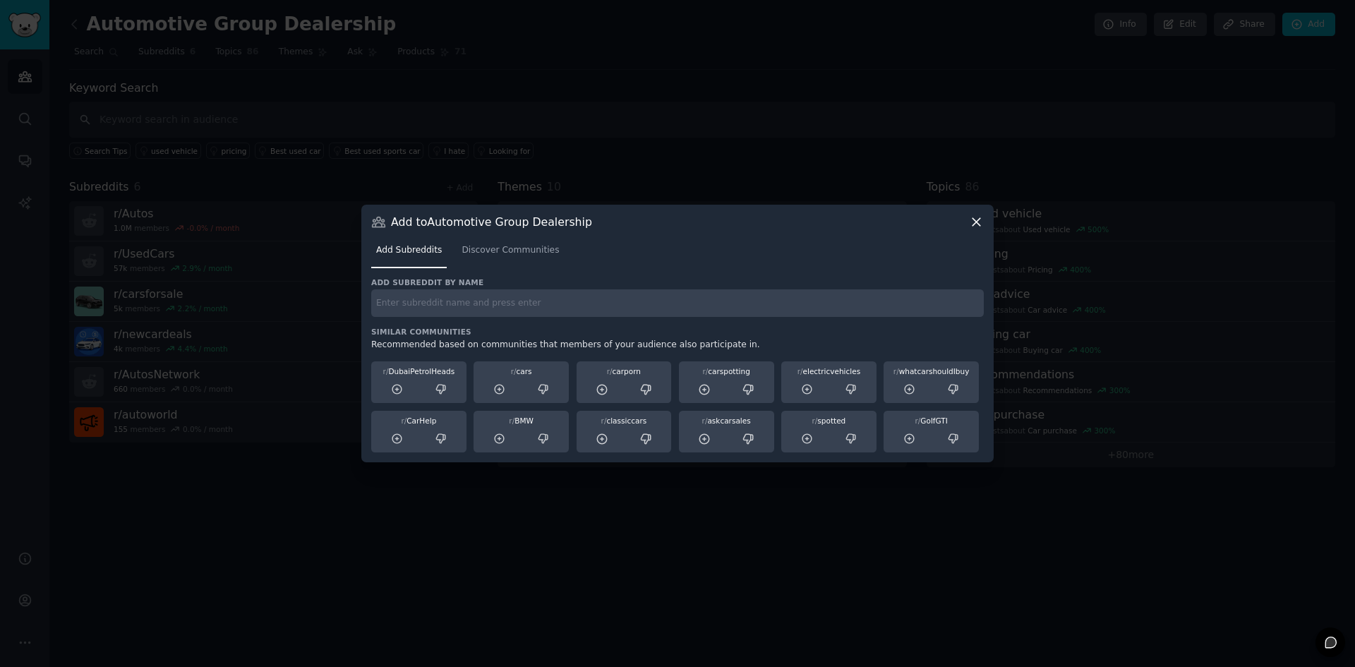
click at [408, 311] on input "text" at bounding box center [677, 303] width 613 height 28
type input "BuyUsedCars"
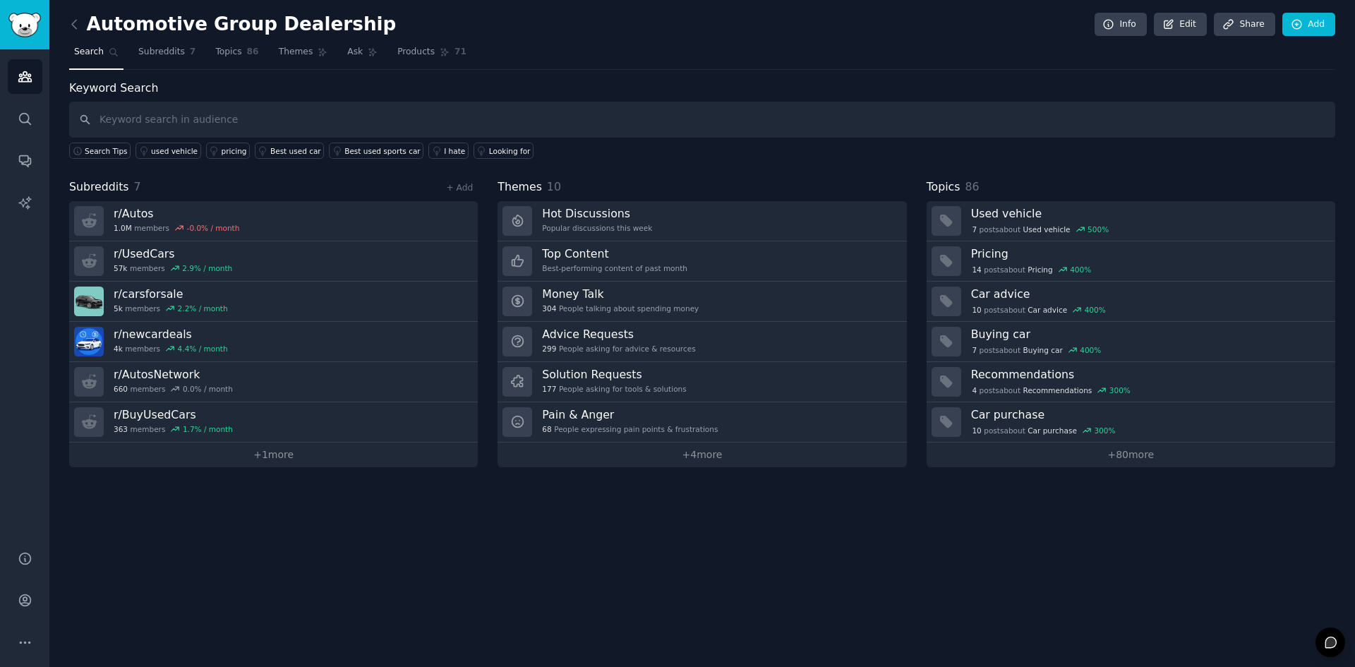
click at [68, 16] on div "Automotive Group Dealership Info Edit Share Add Search Subreddits 7 Topics 86 T…" at bounding box center [702, 333] width 1306 height 667
click at [72, 29] on icon at bounding box center [74, 24] width 15 height 15
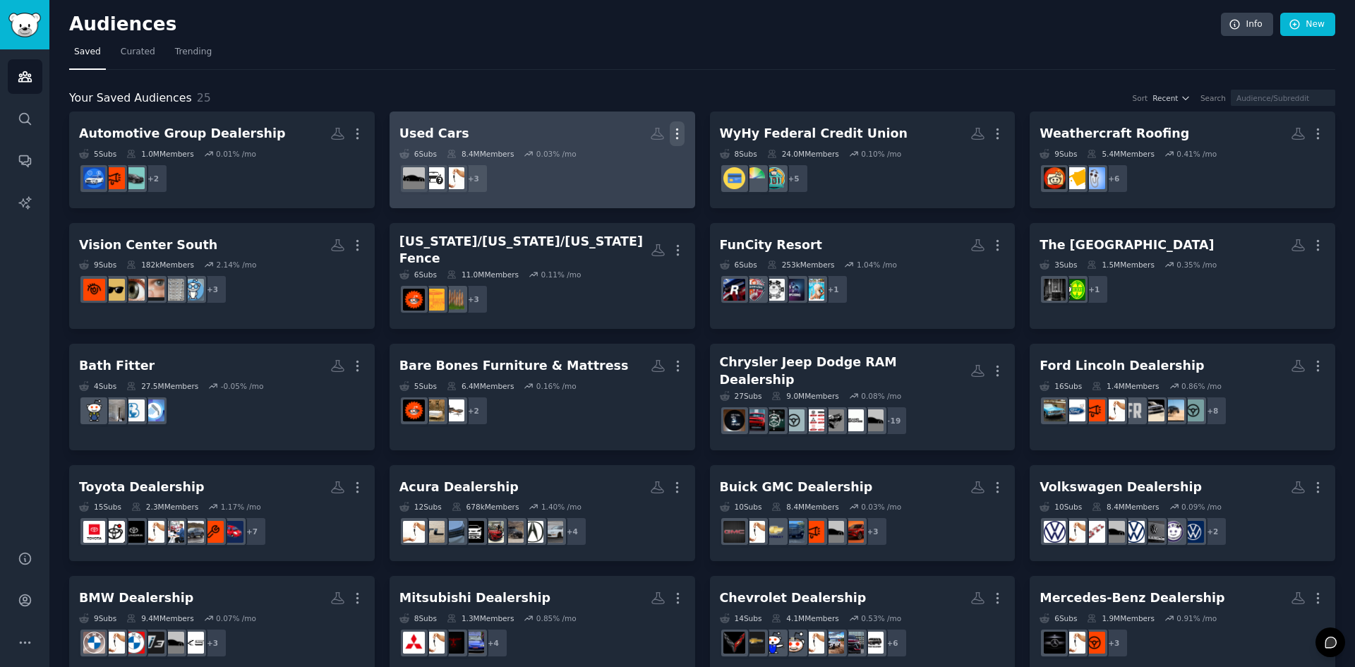
click at [671, 143] on button "More" at bounding box center [677, 133] width 15 height 25
click at [633, 167] on p "Delete" at bounding box center [639, 163] width 32 height 15
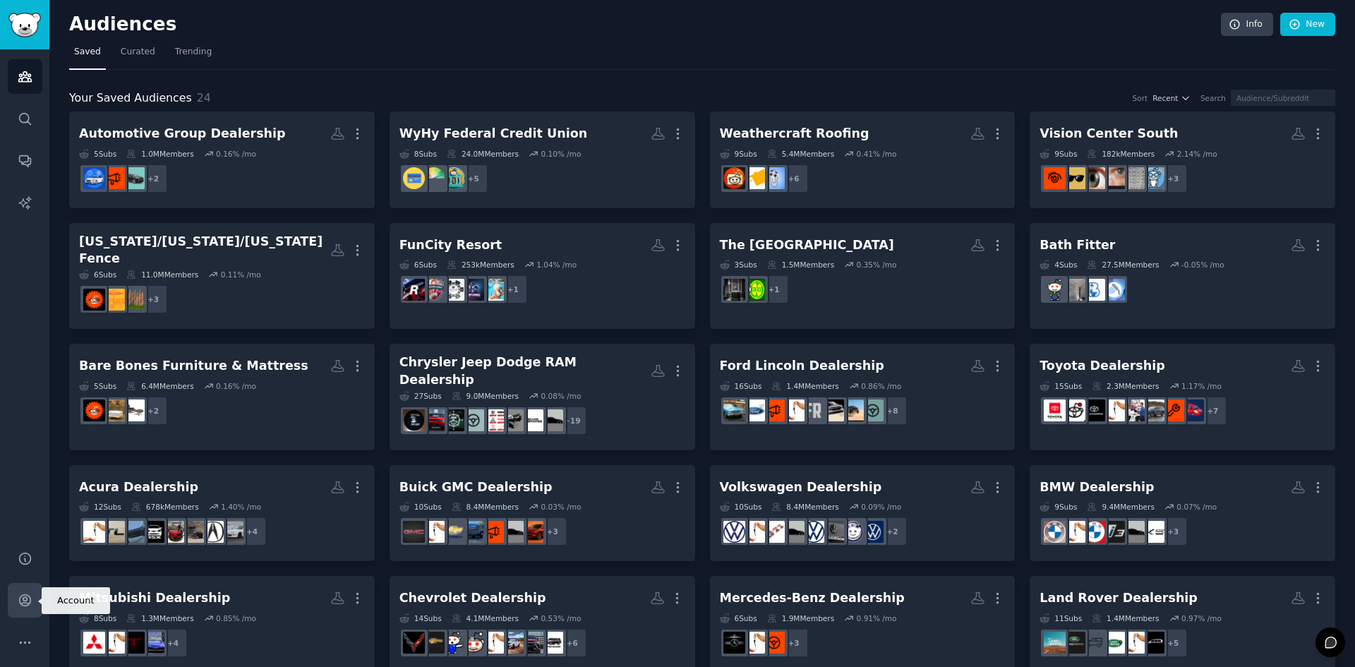
click at [22, 606] on icon "Sidebar" at bounding box center [24, 600] width 11 height 11
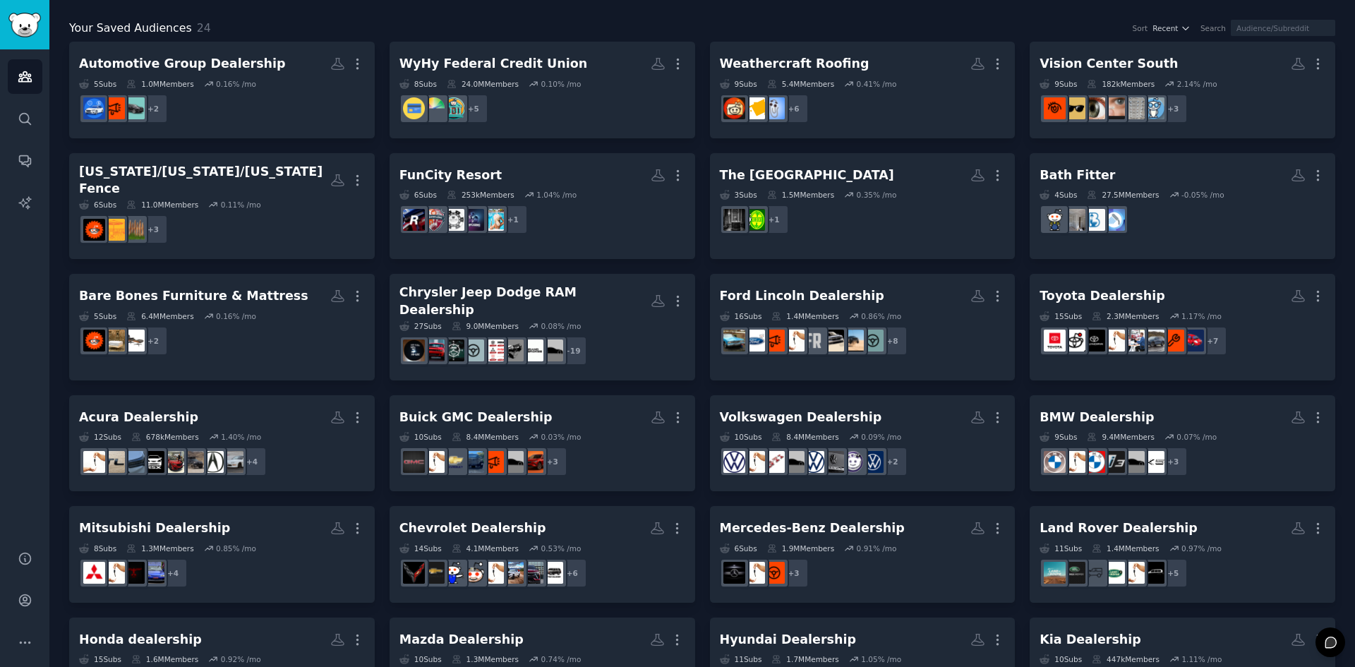
scroll to position [71, 0]
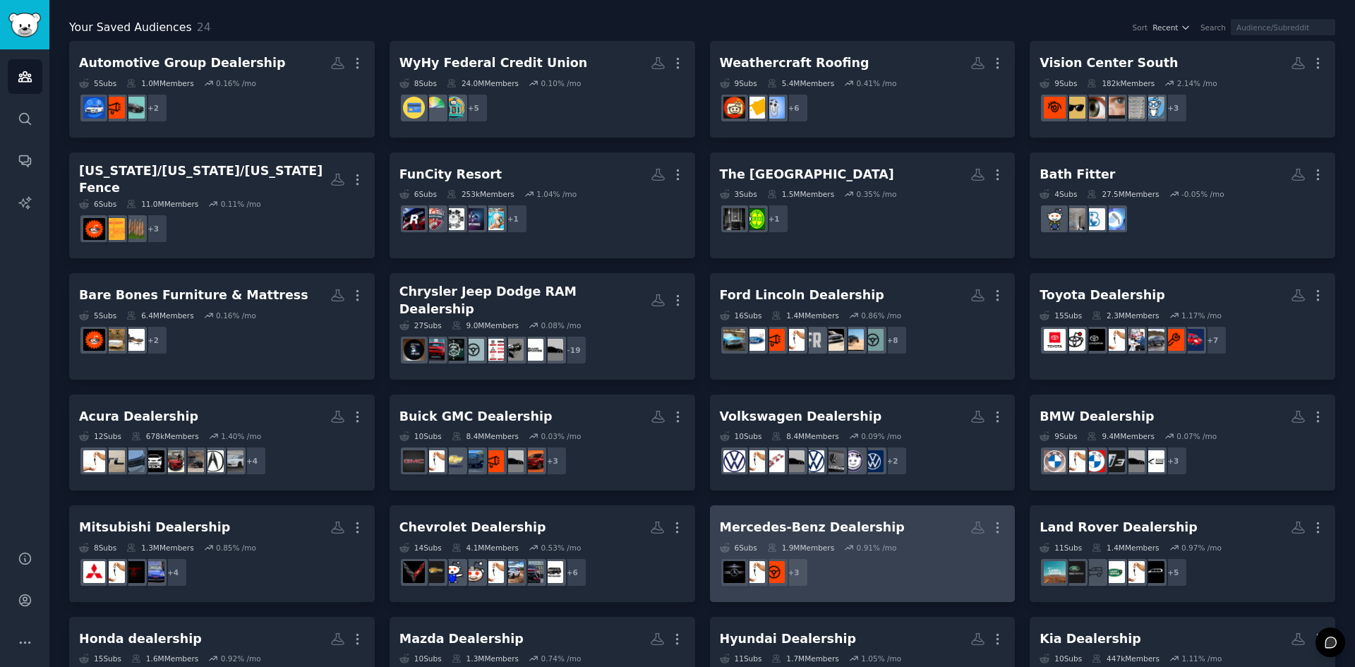
click at [789, 519] on div "Mercedes-Benz Dealership" at bounding box center [812, 528] width 185 height 18
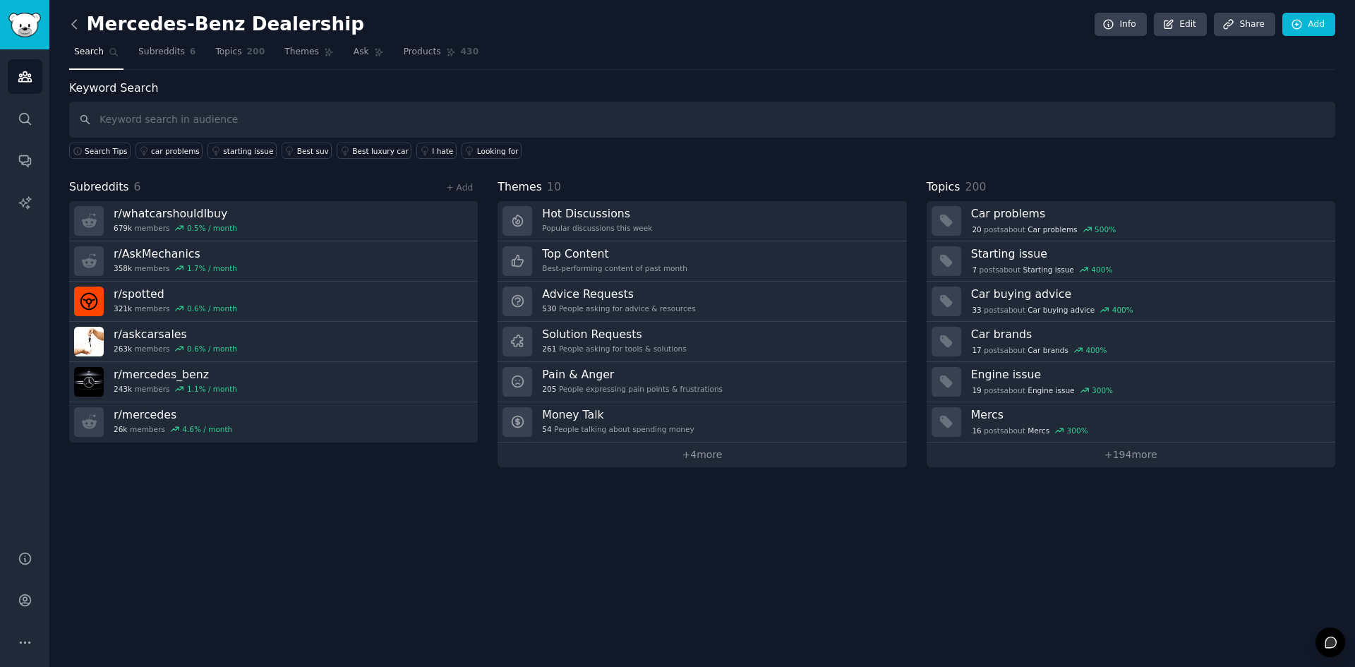
click at [75, 28] on icon at bounding box center [74, 24] width 4 height 8
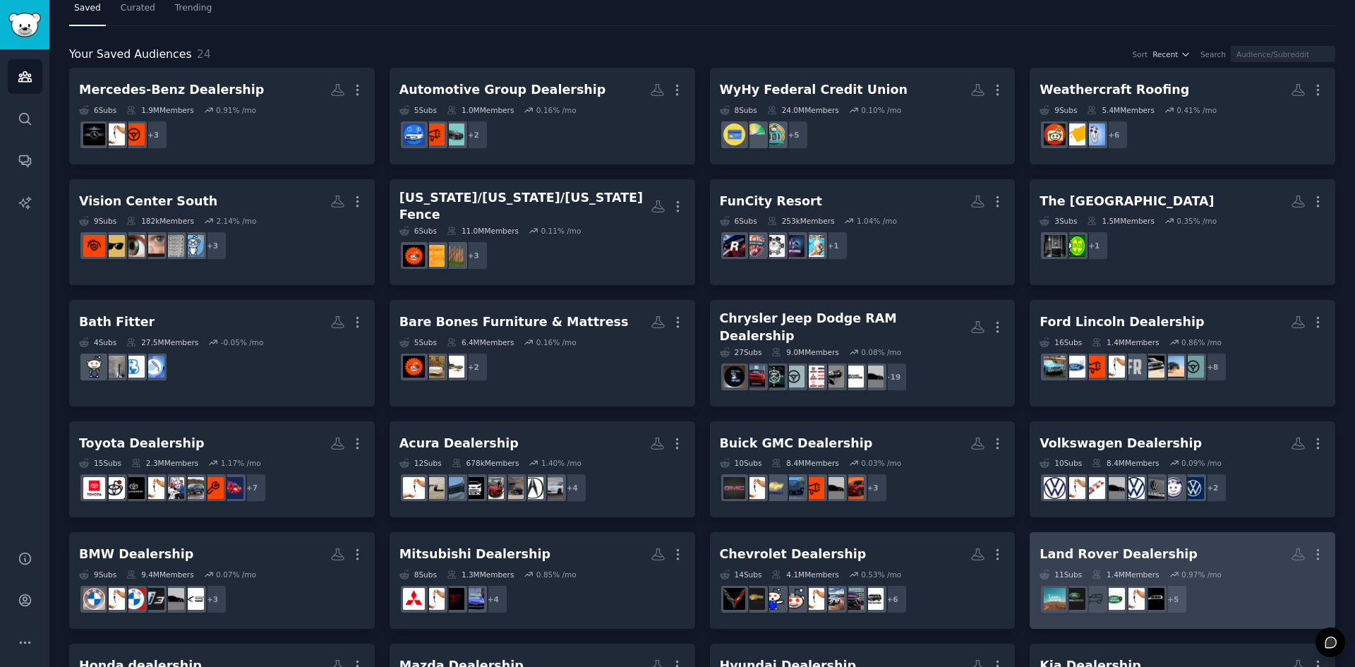
scroll to position [71, 0]
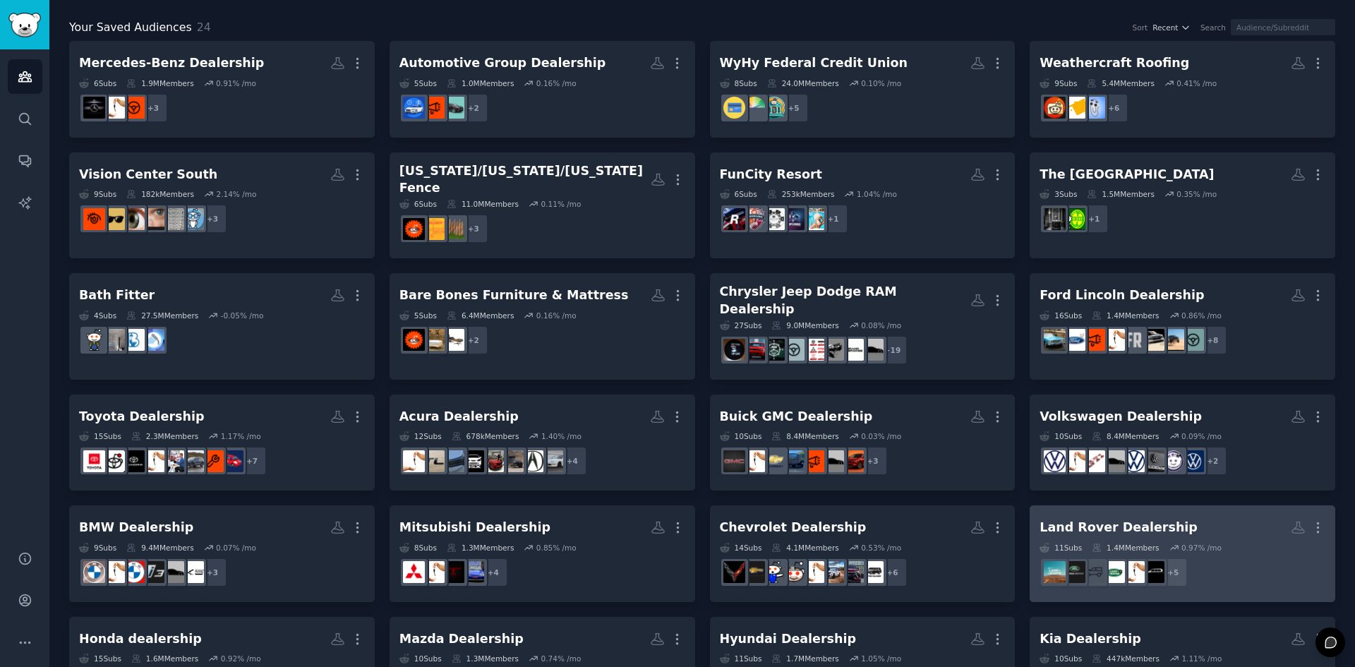
click at [1115, 519] on div "Land Rover Dealership" at bounding box center [1119, 528] width 158 height 18
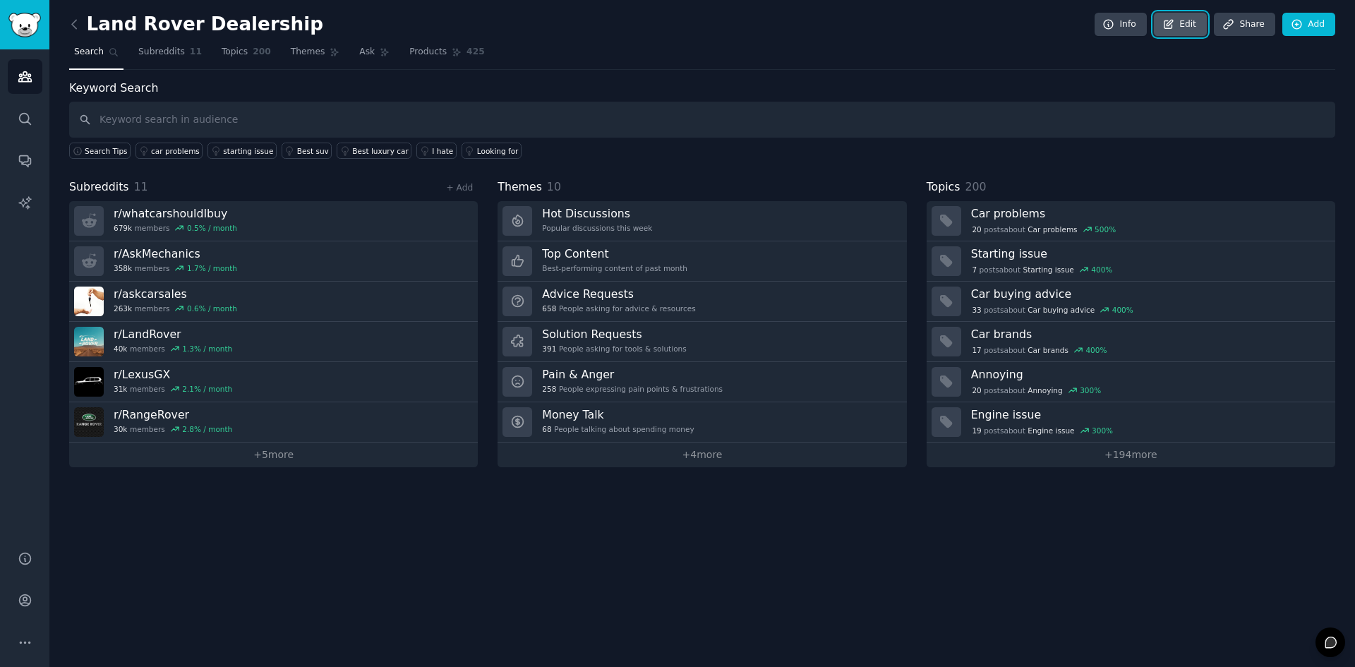
click at [1175, 29] on icon at bounding box center [1169, 24] width 13 height 13
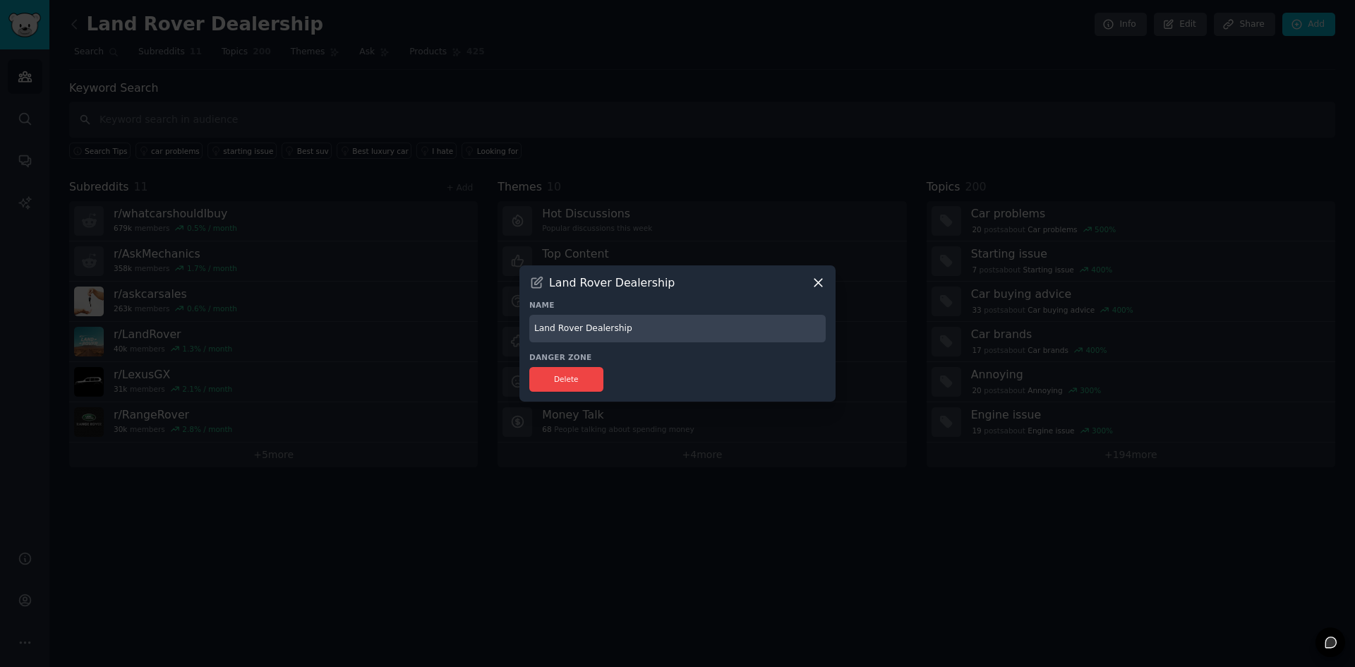
click at [565, 331] on input "Land Rover Dealership" at bounding box center [677, 329] width 297 height 28
click at [575, 329] on input "Land Rover Dealership" at bounding box center [677, 329] width 297 height 28
click at [568, 378] on button "Delete" at bounding box center [566, 379] width 74 height 25
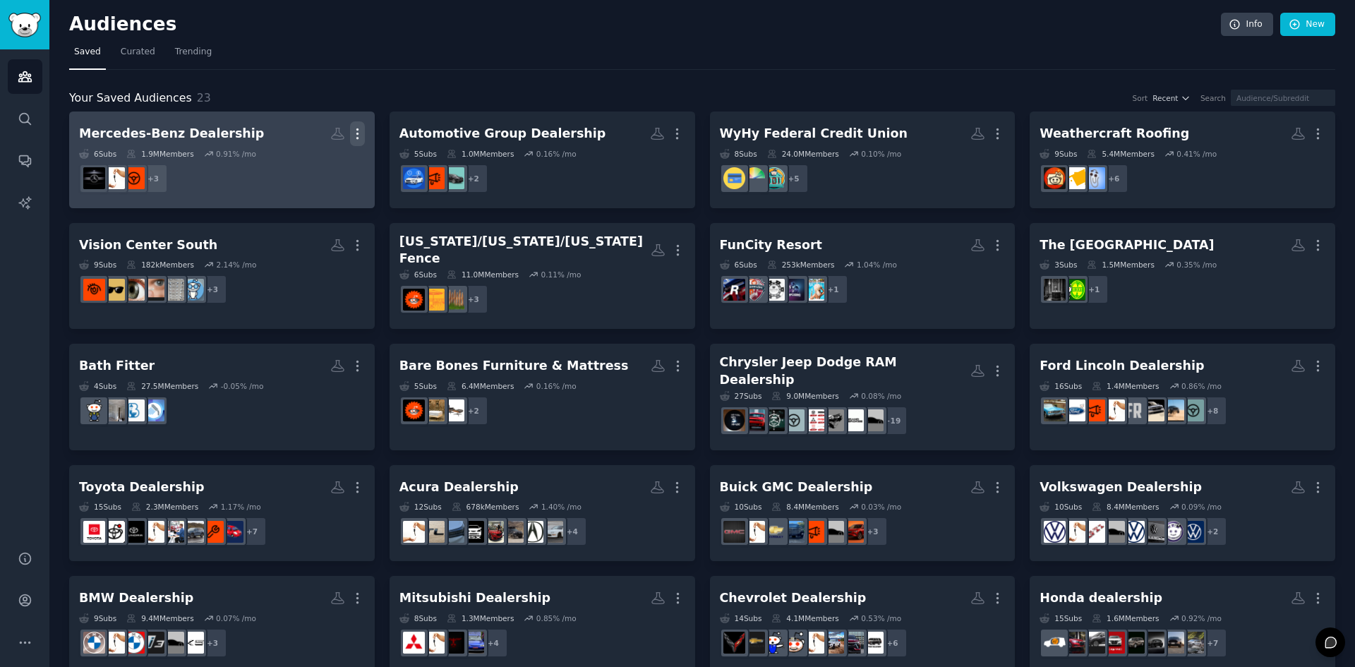
click at [357, 138] on icon "button" at bounding box center [357, 134] width 1 height 10
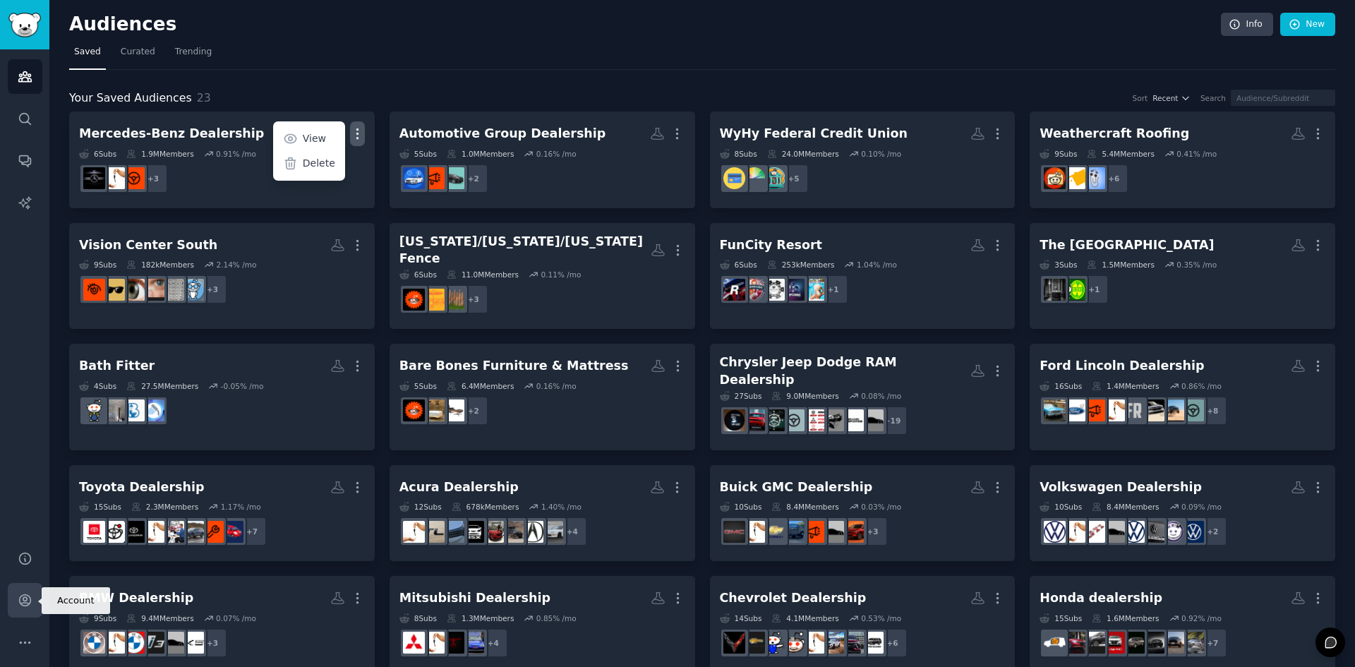
click at [30, 606] on icon "Sidebar" at bounding box center [25, 600] width 15 height 15
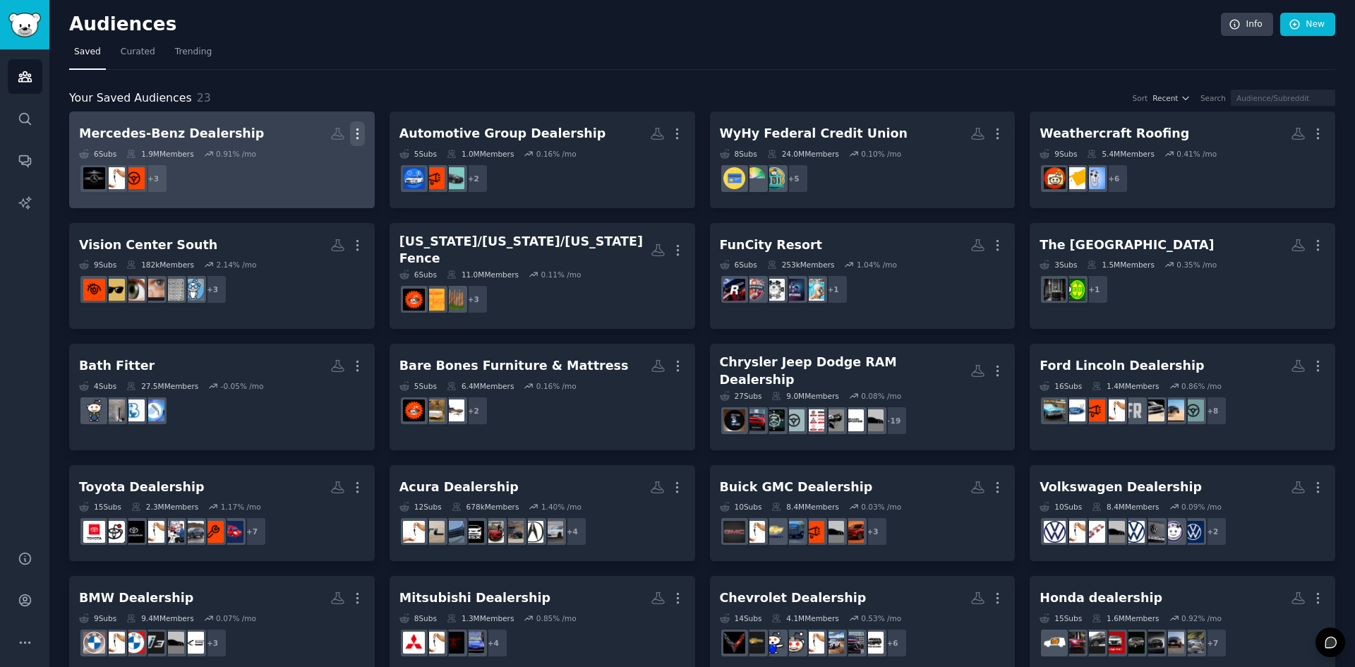
click at [351, 134] on icon "button" at bounding box center [357, 133] width 15 height 15
click at [334, 139] on link "View" at bounding box center [308, 139] width 67 height 30
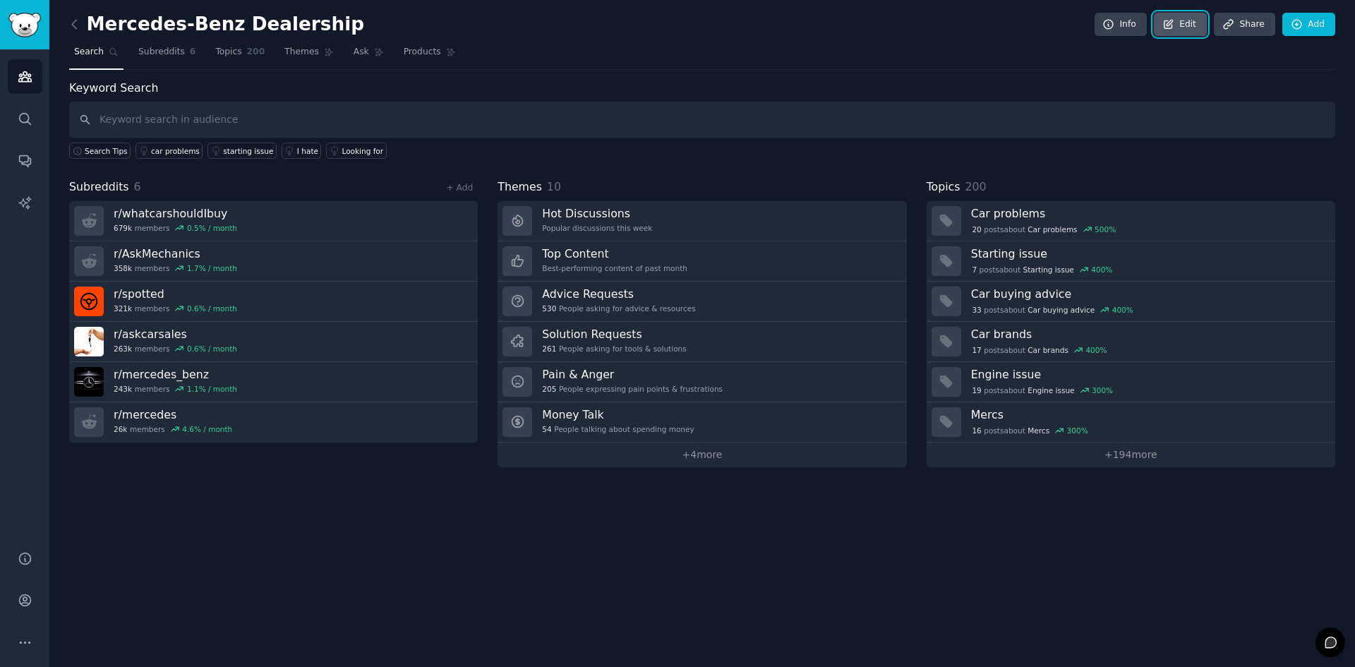
click at [1181, 13] on link "Edit" at bounding box center [1180, 25] width 53 height 24
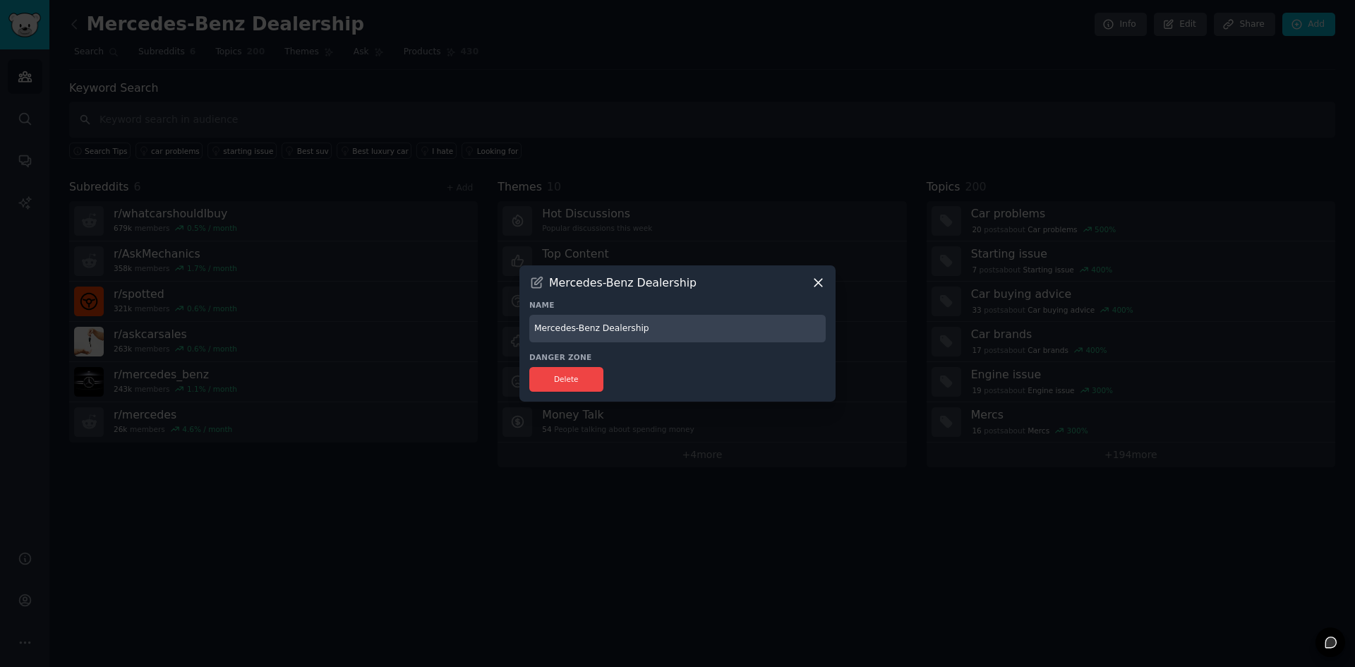
click at [537, 332] on input "Mercedes-Benz Dealership" at bounding box center [677, 329] width 297 height 28
type input "Land Rover/Mercedes-Benz Dealership"
click at [540, 285] on icon at bounding box center [536, 282] width 15 height 15
click at [714, 325] on input "Land Rover/Mercedes-Benz Dealership" at bounding box center [677, 329] width 297 height 28
click at [861, 335] on div at bounding box center [677, 333] width 1355 height 667
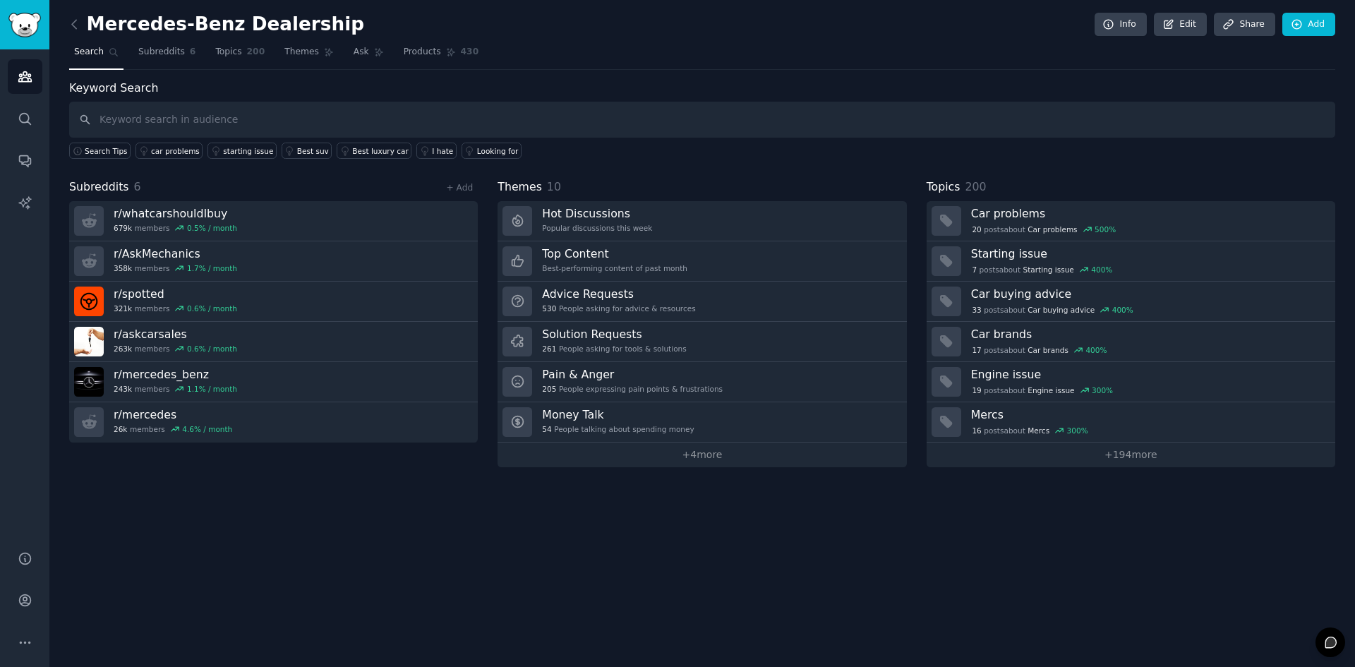
drag, startPoint x: 309, startPoint y: 29, endPoint x: 262, endPoint y: 24, distance: 47.6
click at [262, 24] on h2 "Mercedes-Benz Dealership" at bounding box center [216, 24] width 295 height 23
click at [1123, 20] on link "Info" at bounding box center [1121, 25] width 52 height 24
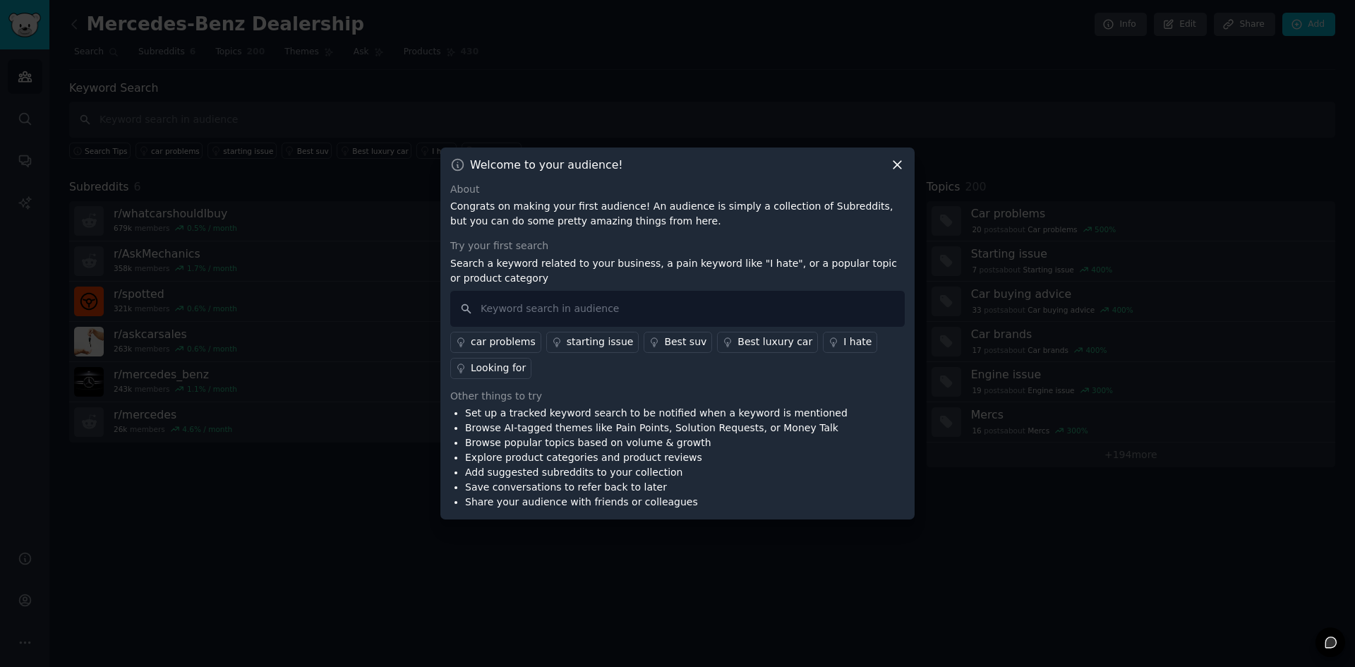
click at [897, 162] on icon at bounding box center [897, 164] width 15 height 15
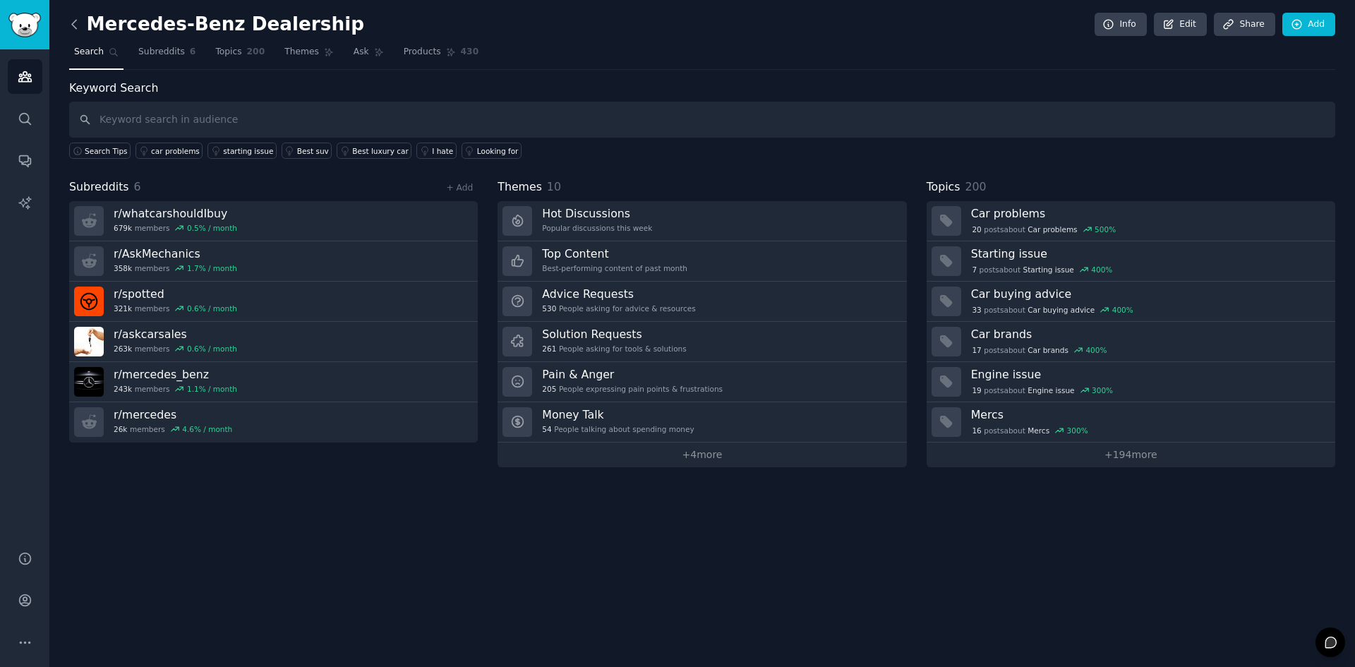
click at [73, 30] on icon at bounding box center [74, 24] width 15 height 15
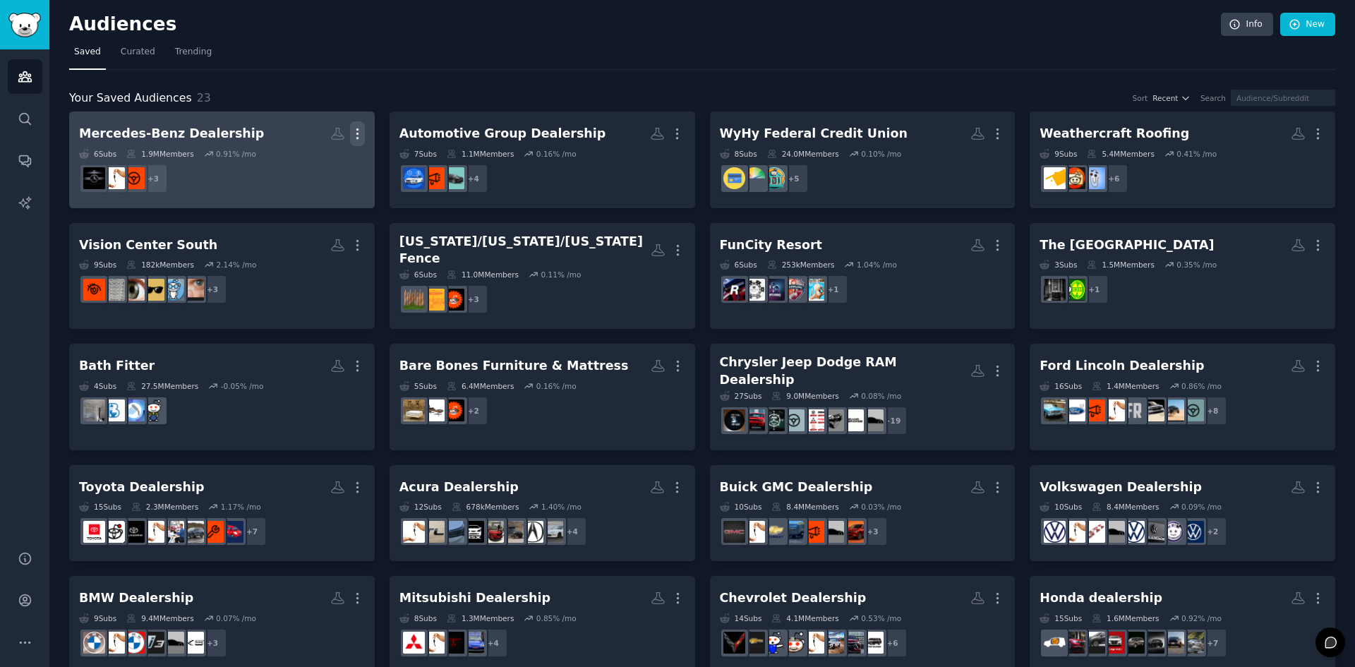
click at [356, 134] on icon "button" at bounding box center [357, 133] width 15 height 15
click at [197, 138] on div "Mercedes-Benz Dealership" at bounding box center [171, 134] width 185 height 18
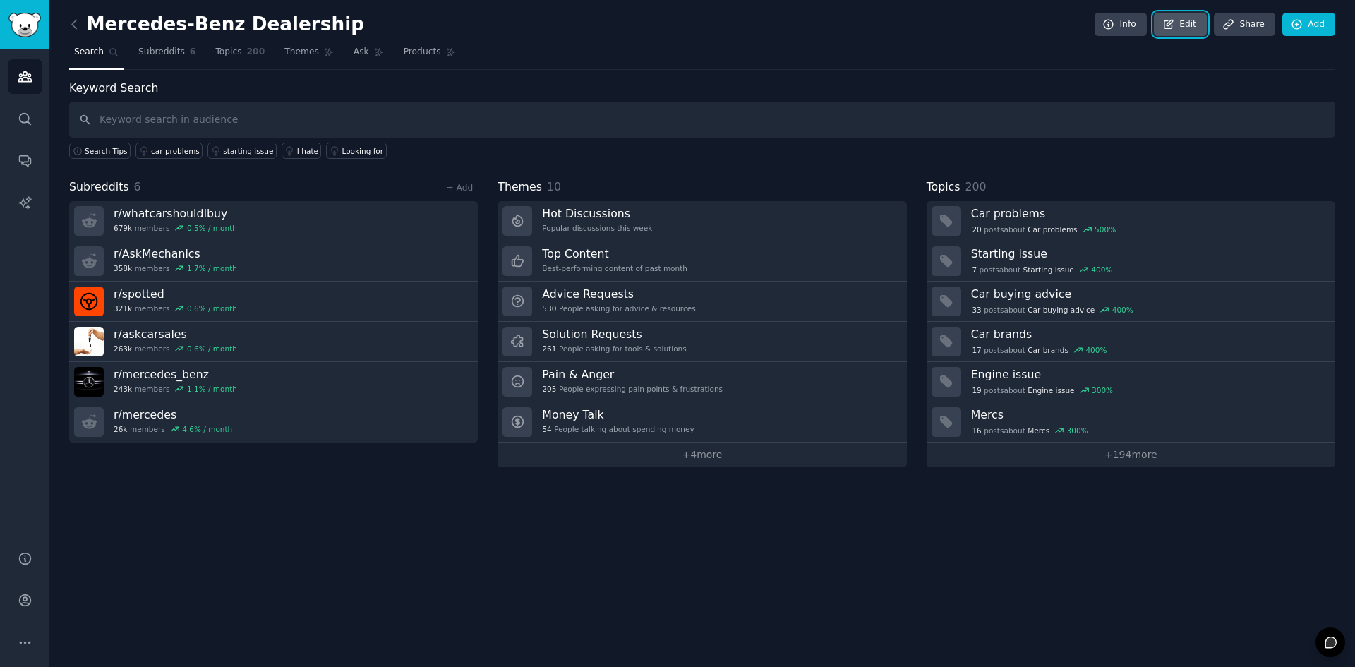
click at [1205, 23] on link "Edit" at bounding box center [1180, 25] width 53 height 24
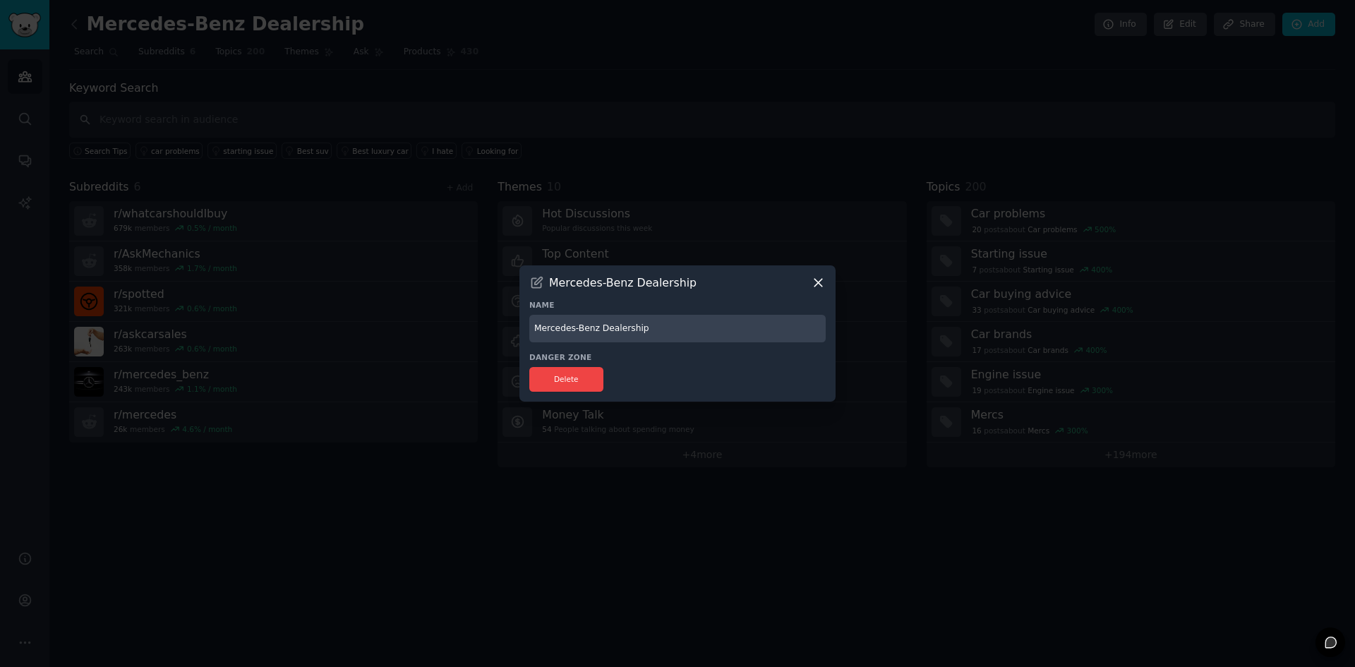
click at [536, 285] on icon at bounding box center [537, 282] width 11 height 11
click at [536, 279] on icon at bounding box center [537, 282] width 11 height 11
drag, startPoint x: 536, startPoint y: 279, endPoint x: 527, endPoint y: 281, distance: 9.4
click at [527, 281] on div "Mercedes-Benz Dealership Name Mercedes-Benz Dealership Danger Zone Delete" at bounding box center [678, 333] width 316 height 136
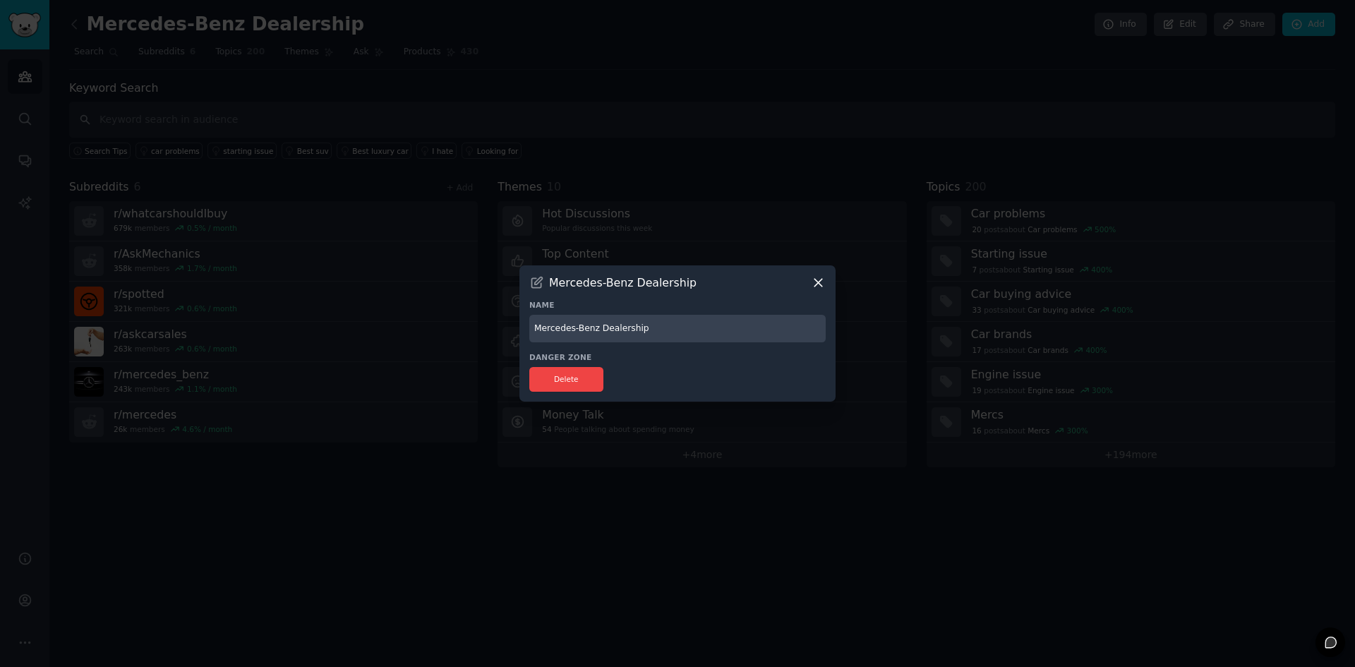
click at [529, 281] on div "Mercedes-Benz Dealership Name Mercedes-Benz Dealership Danger Zone Delete" at bounding box center [678, 333] width 316 height 136
drag, startPoint x: 556, startPoint y: 279, endPoint x: 541, endPoint y: 306, distance: 30.7
click at [556, 279] on h3 "Mercedes-Benz Dealership" at bounding box center [623, 282] width 148 height 15
click at [531, 337] on input "Mercedes-Benz Dealership" at bounding box center [677, 329] width 297 height 28
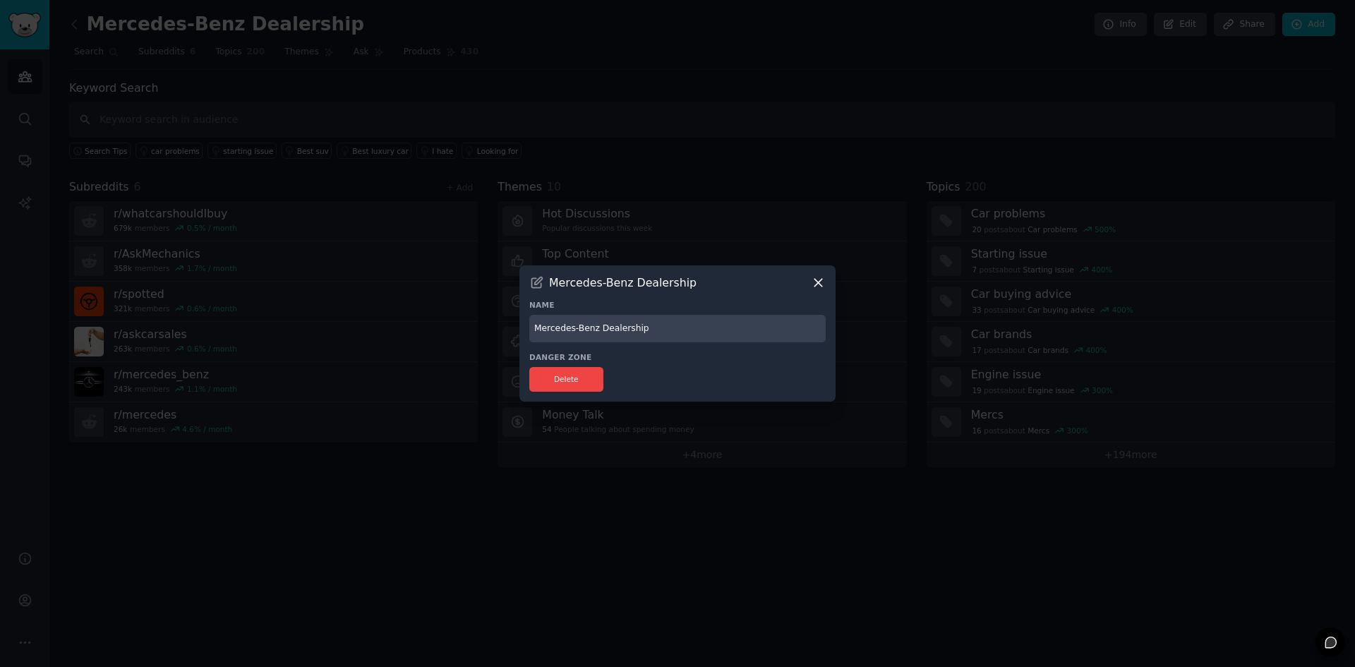
click at [822, 284] on icon at bounding box center [818, 282] width 15 height 15
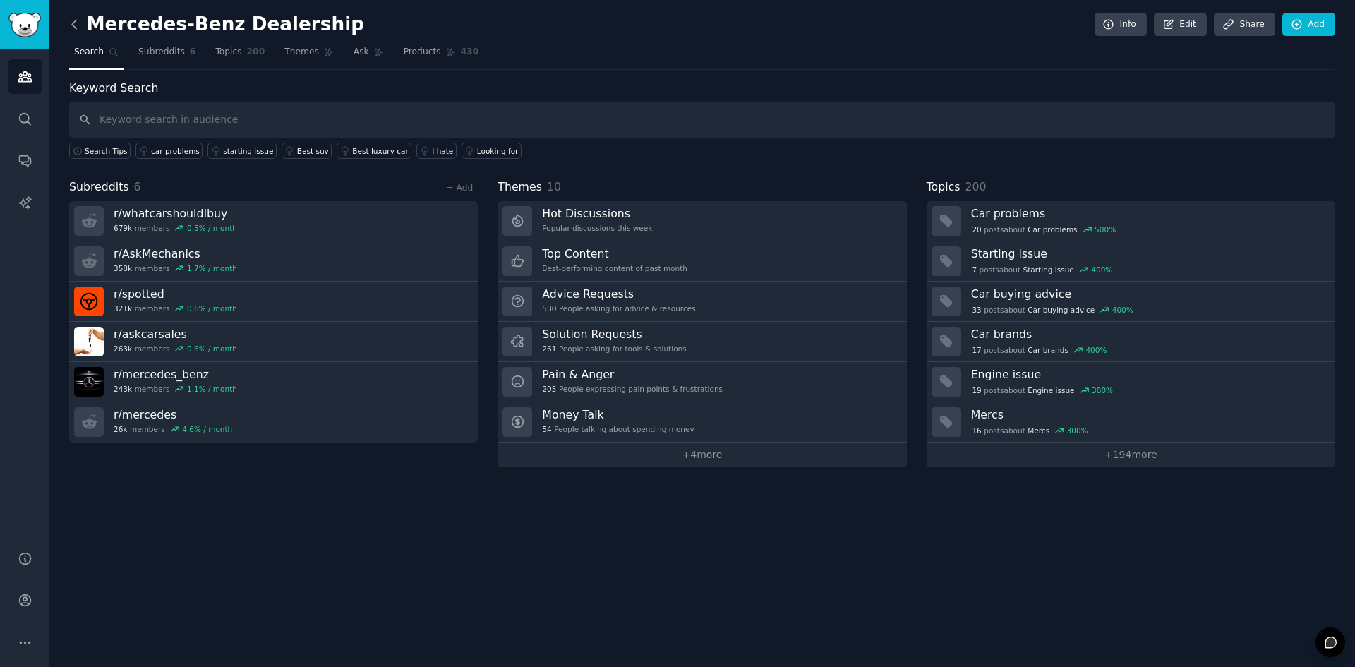
click at [72, 22] on icon at bounding box center [74, 24] width 15 height 15
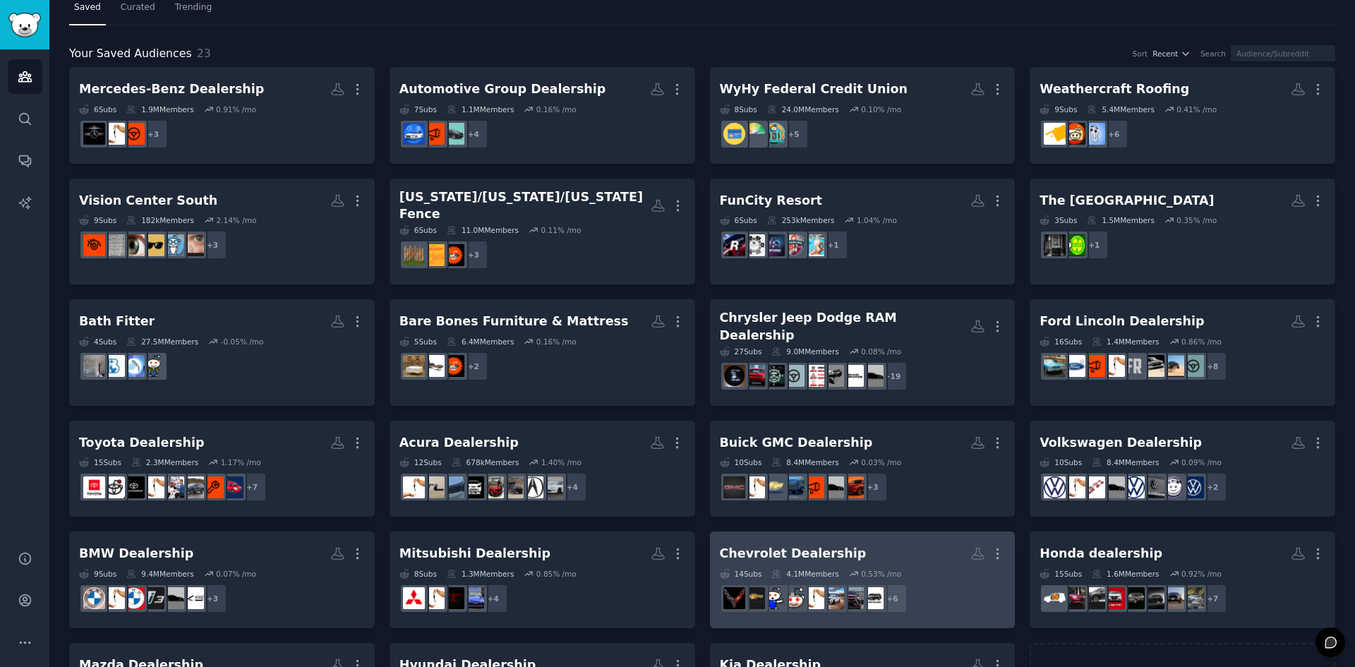
scroll to position [116, 0]
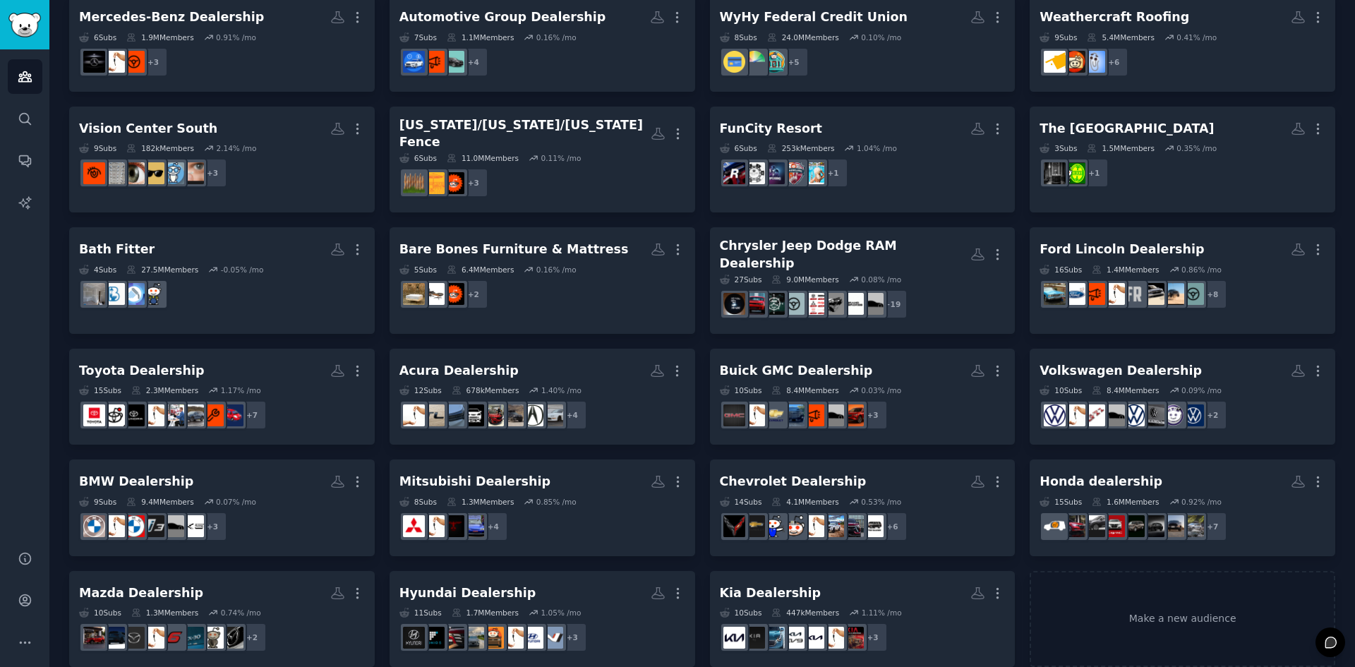
click at [1345, 169] on div "Audiences Info New Saved Curated Trending Your Saved Audiences 23 Sort Recent S…" at bounding box center [702, 285] width 1306 height 803
drag, startPoint x: 1345, startPoint y: 169, endPoint x: 1347, endPoint y: 160, distance: 9.4
click at [1346, 163] on div "Audiences Info New Saved Curated Trending Your Saved Audiences 23 Sort Recent S…" at bounding box center [702, 285] width 1306 height 803
click at [1347, 159] on div "Audiences Info New Saved Curated Trending Your Saved Audiences 23 Sort Recent S…" at bounding box center [702, 285] width 1306 height 803
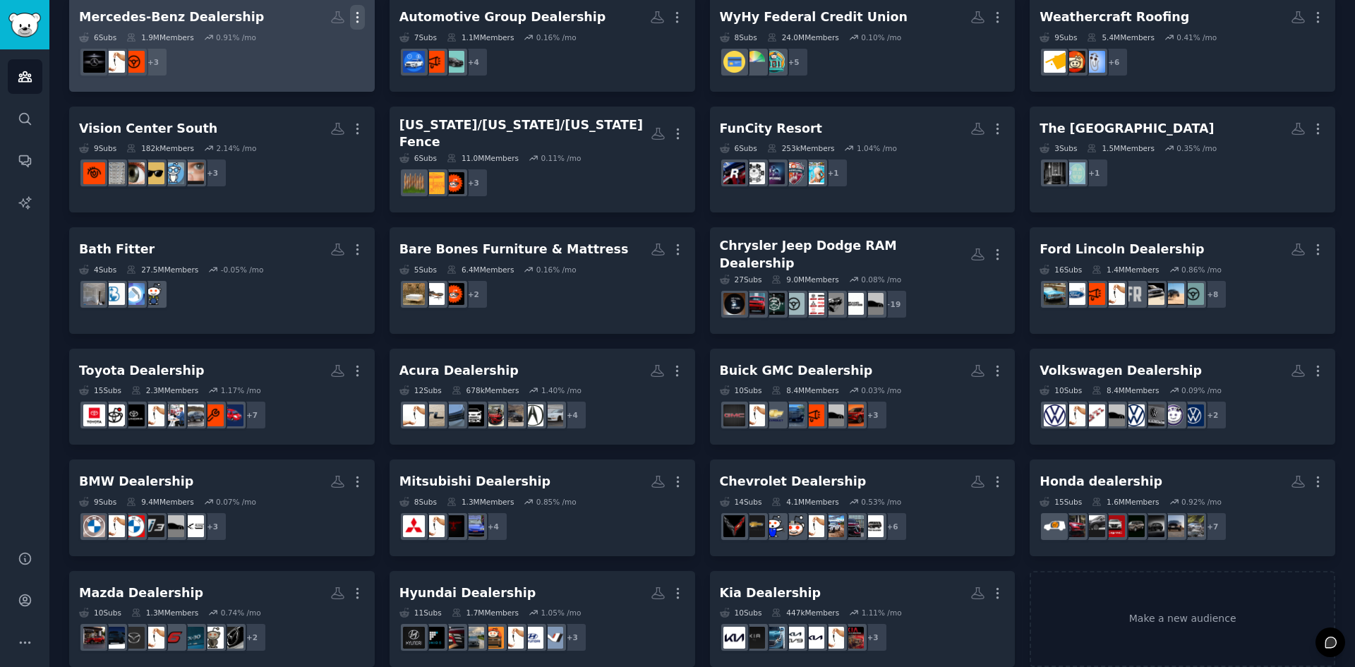
click at [357, 16] on icon "button" at bounding box center [357, 17] width 15 height 15
click at [318, 52] on p "Delete" at bounding box center [319, 47] width 32 height 15
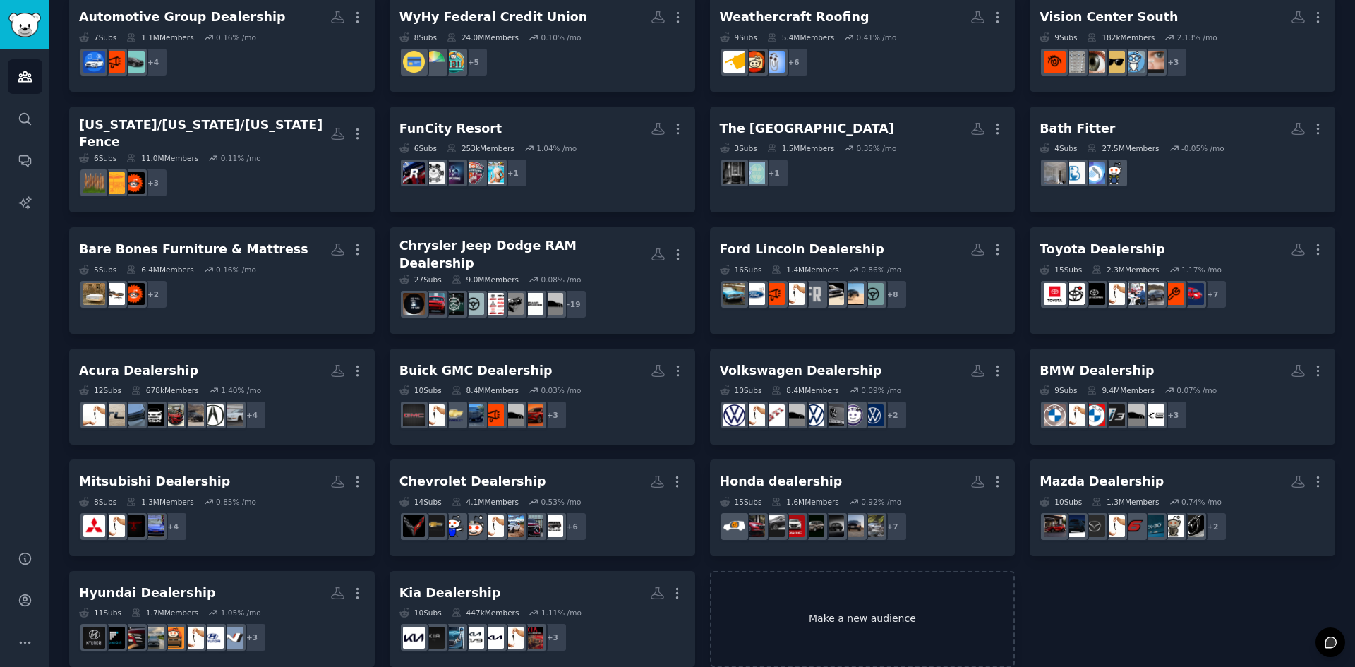
click at [875, 600] on link "Make a new audience" at bounding box center [863, 619] width 306 height 97
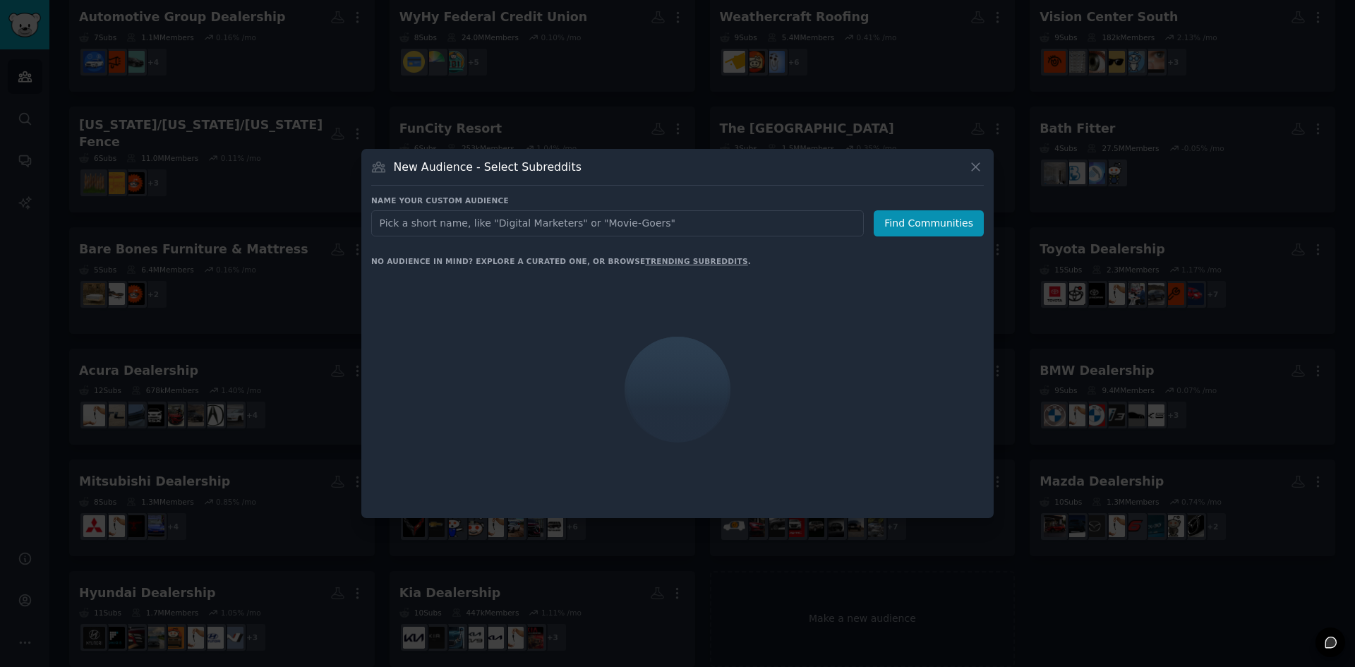
click at [633, 232] on input "text" at bounding box center [617, 223] width 493 height 26
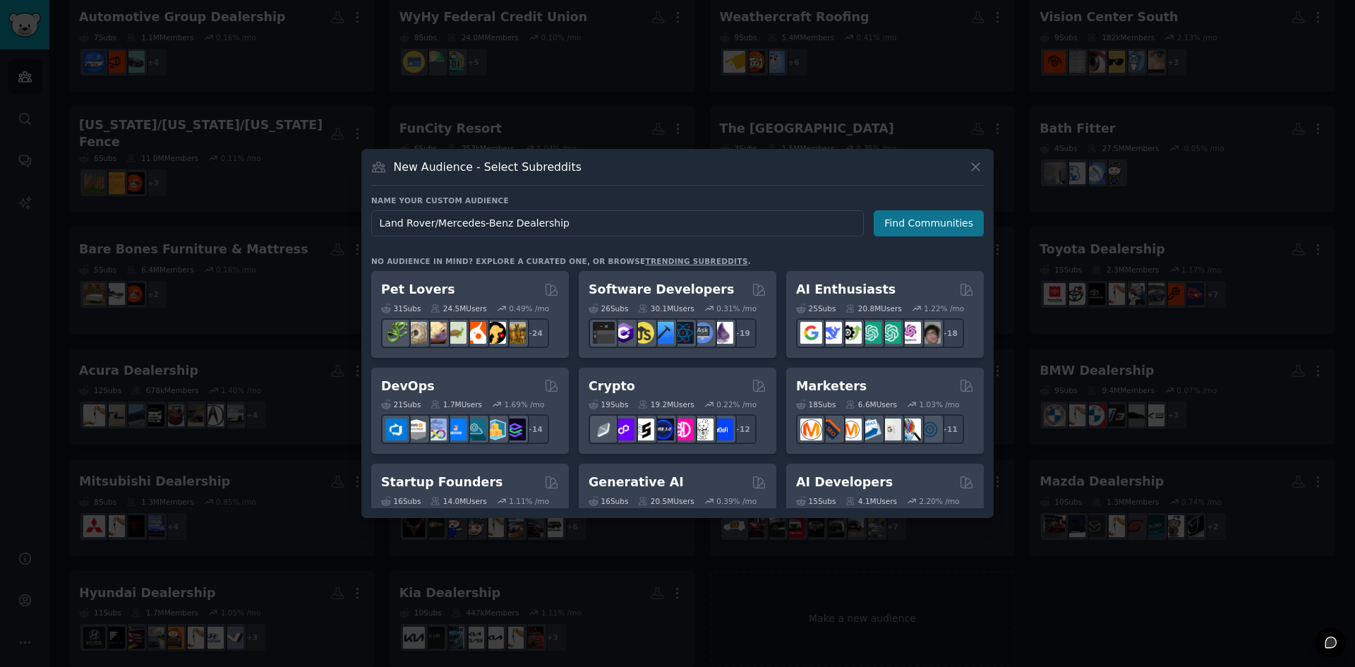
type input "Land Rover/Mercedes-Benz Dealership"
click at [940, 222] on button "Find Communities" at bounding box center [929, 223] width 110 height 26
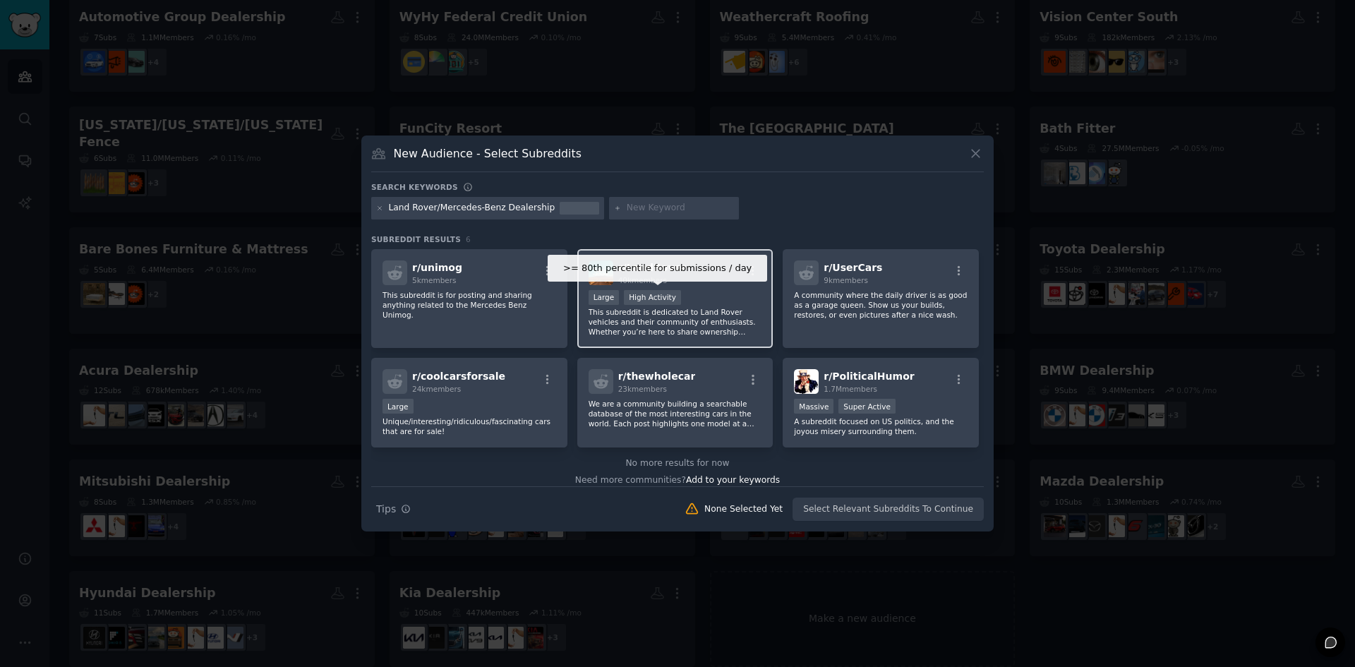
click at [628, 304] on div "High Activity" at bounding box center [652, 297] width 57 height 15
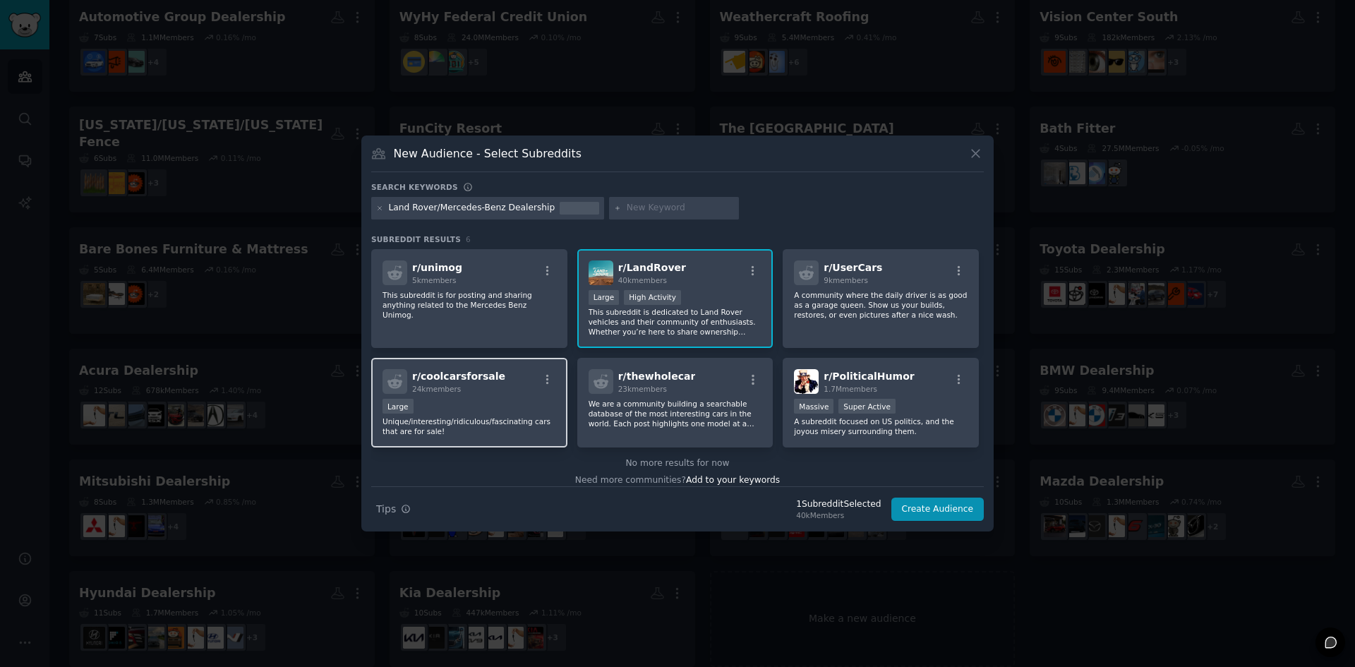
scroll to position [11, 0]
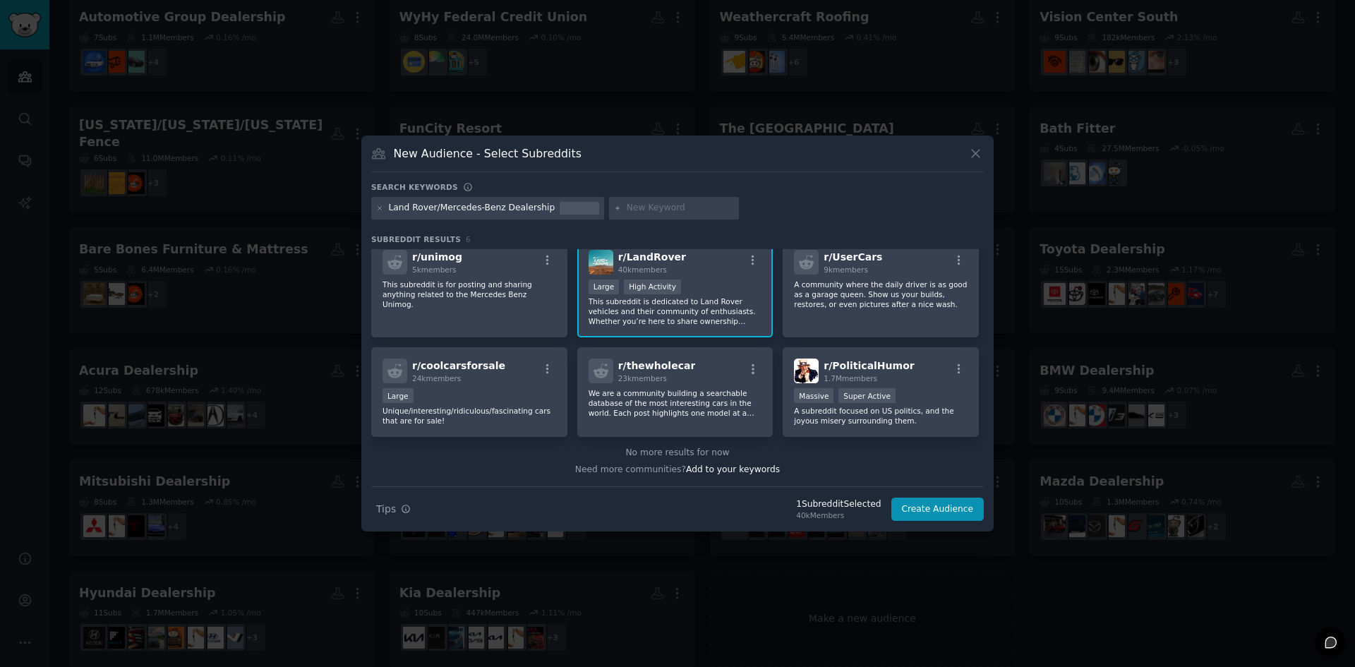
click at [627, 210] on input "text" at bounding box center [680, 208] width 107 height 13
type input "land rover"
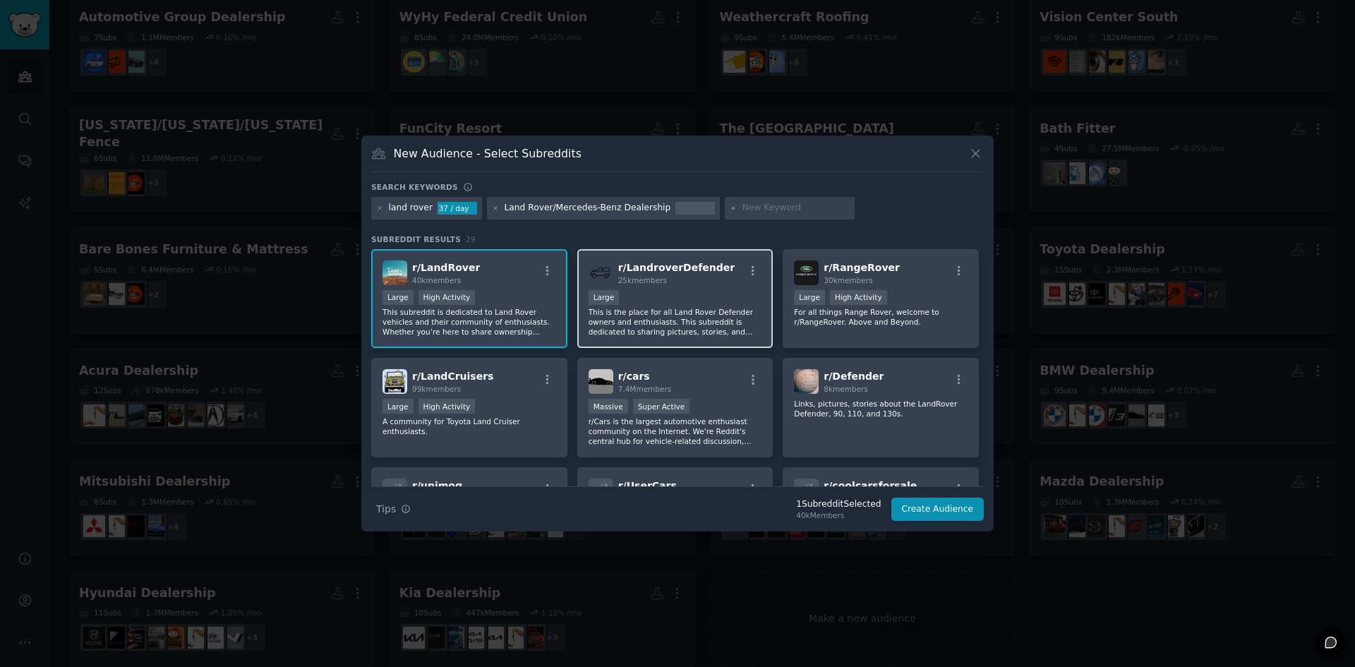
click at [657, 314] on p "This is the place for all Land Rover Defender owners and enthusiasts. This subr…" at bounding box center [676, 322] width 174 height 30
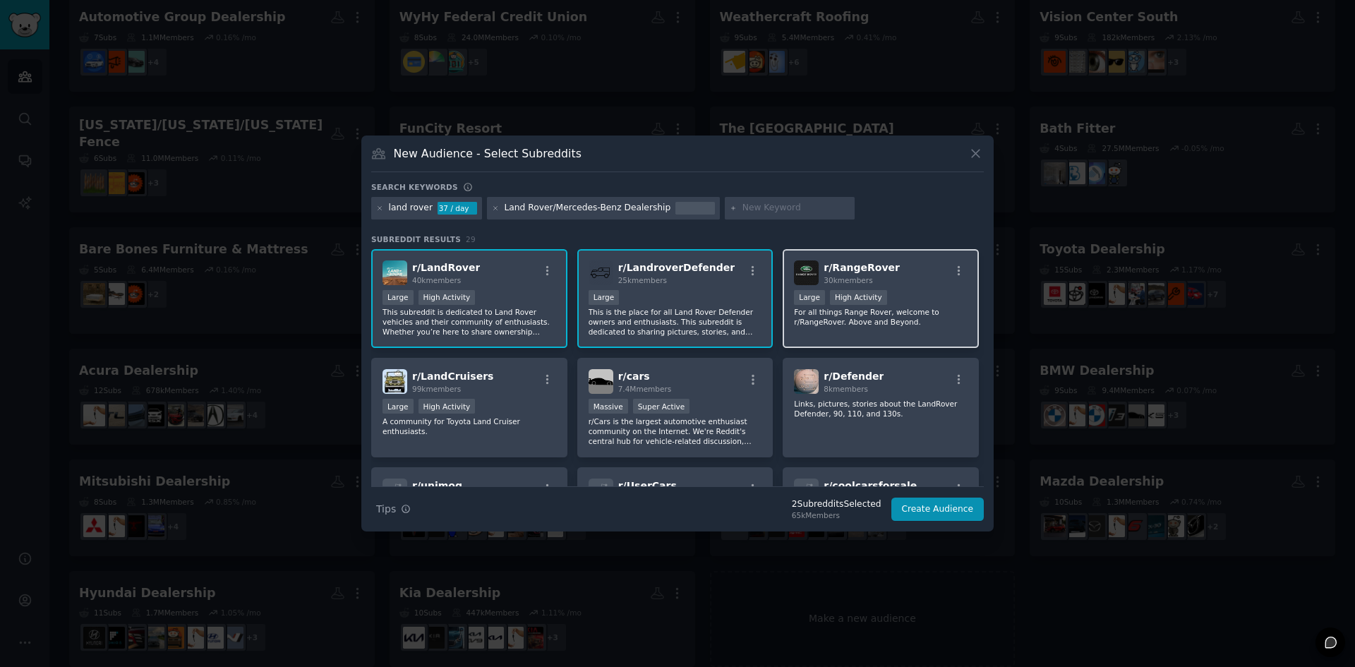
click at [868, 279] on div "30k members" at bounding box center [862, 280] width 76 height 10
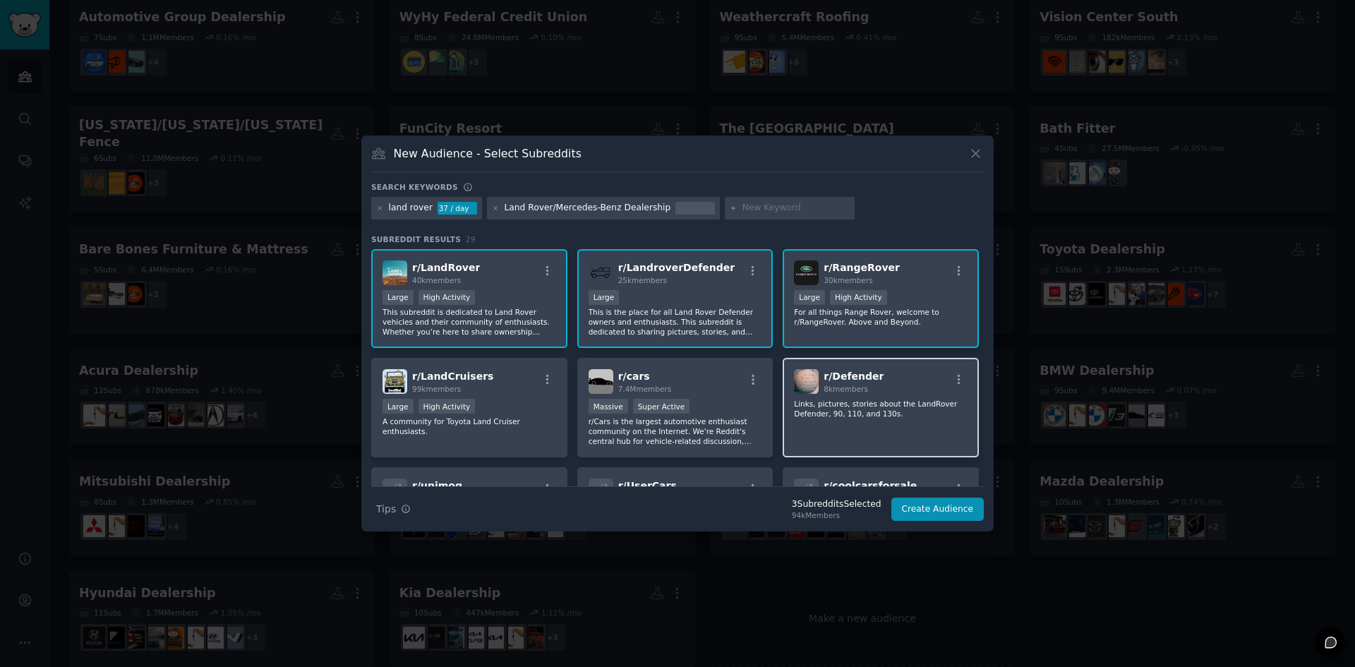
click at [873, 406] on p "Links, pictures, stories about the LandRover Defender, 90, 110, and 130s." at bounding box center [881, 409] width 174 height 20
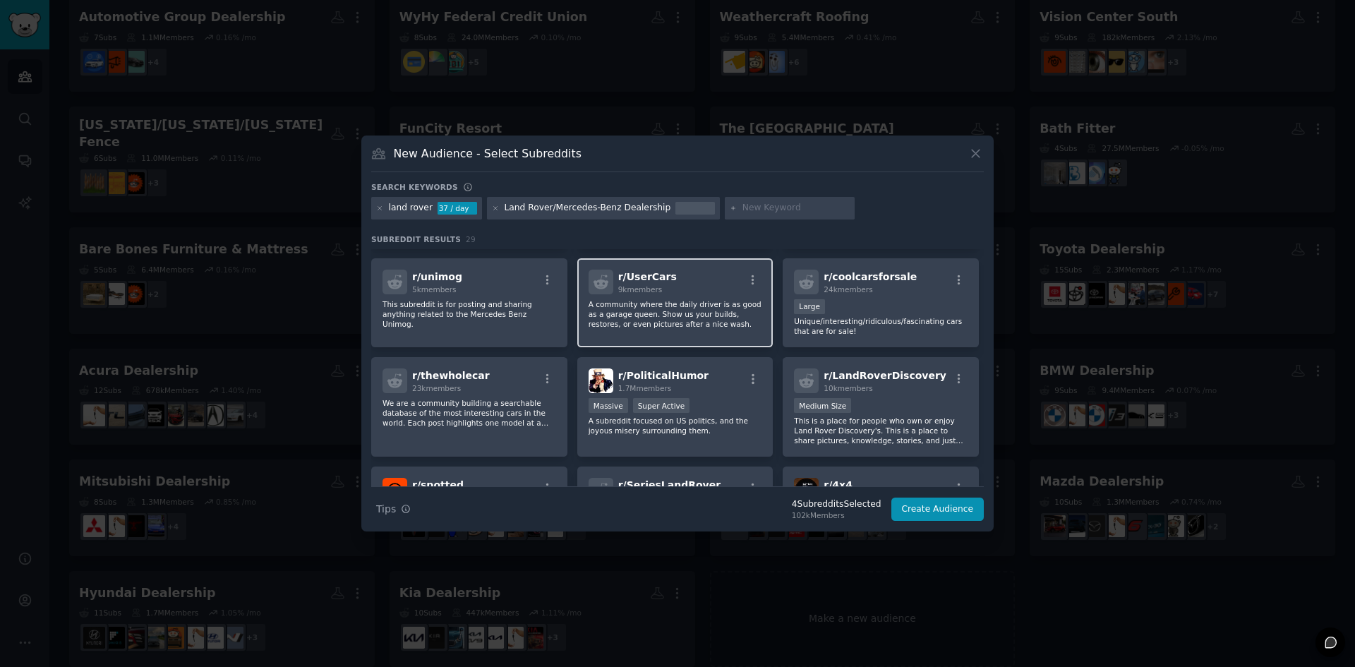
scroll to position [212, 0]
click at [689, 299] on p "A community where the daily driver is as good as a garage queen. Show us your b…" at bounding box center [676, 312] width 174 height 30
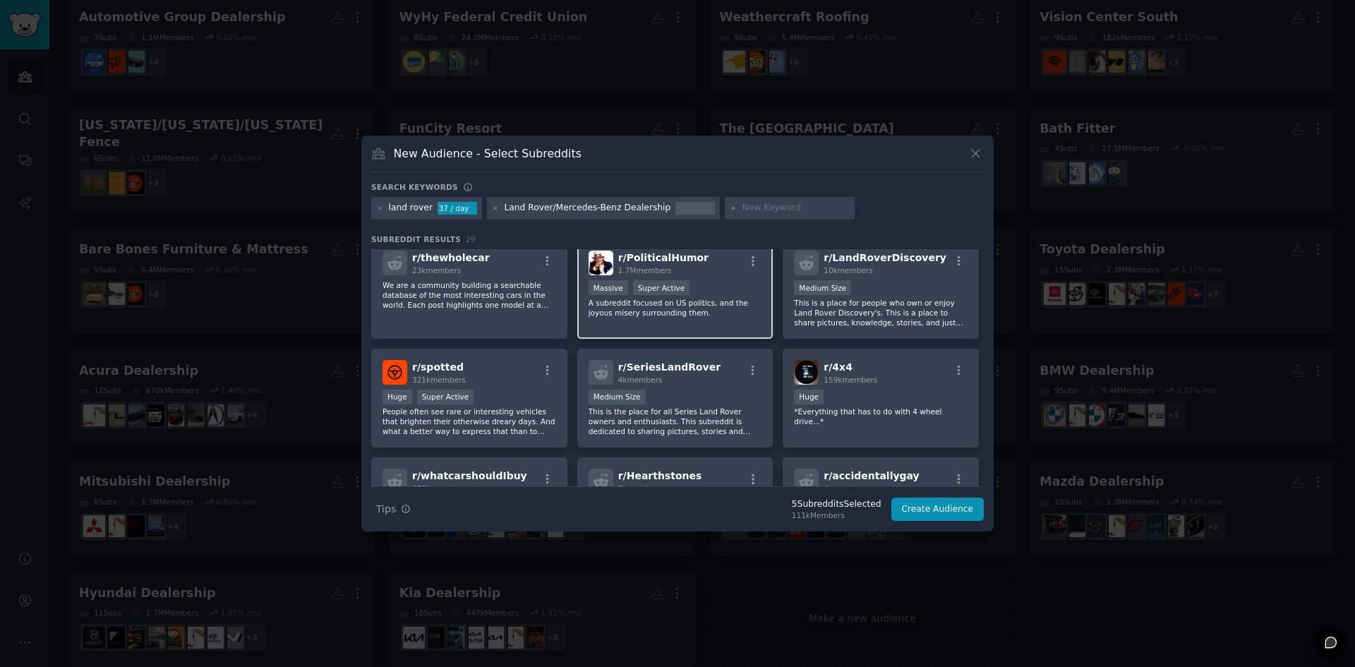
scroll to position [353, 0]
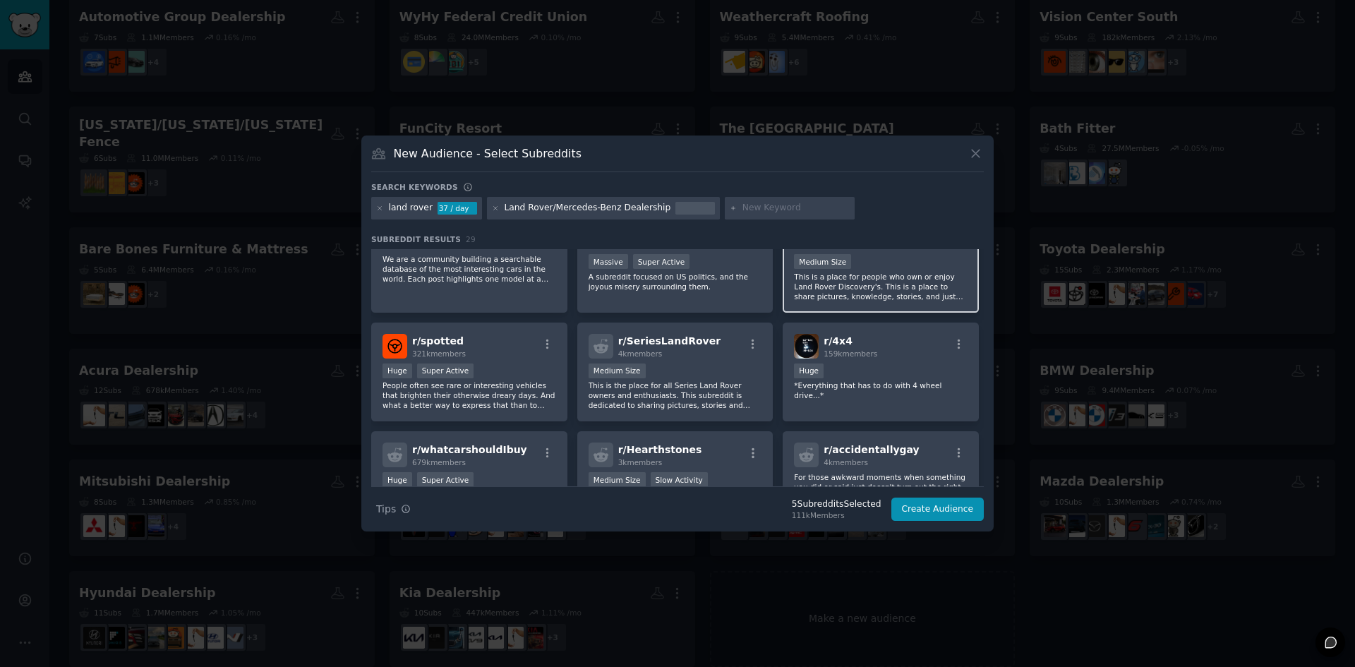
click at [877, 297] on p "This is a place for people who own or enjoy Land Rover Discovery's. This is a p…" at bounding box center [881, 287] width 174 height 30
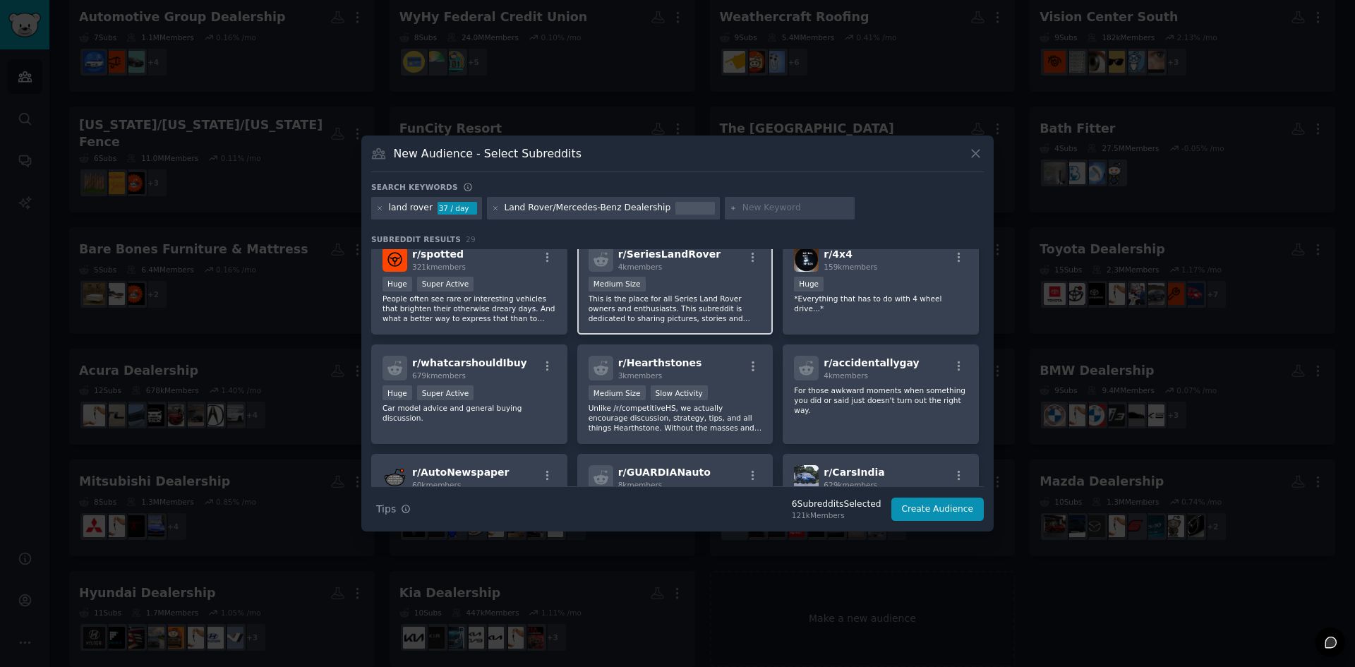
scroll to position [424, 0]
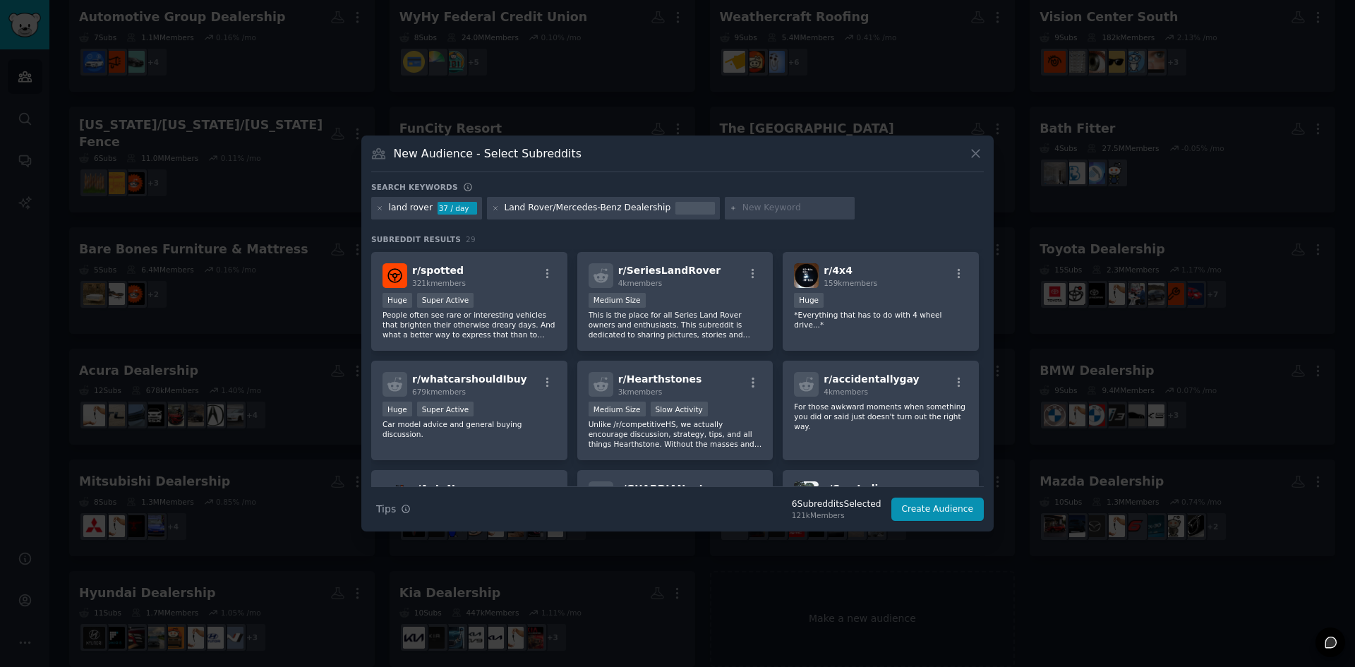
click at [743, 204] on input "text" at bounding box center [796, 208] width 107 height 13
type input "mercede-benz"
click at [922, 510] on button "Create Audience" at bounding box center [938, 510] width 93 height 24
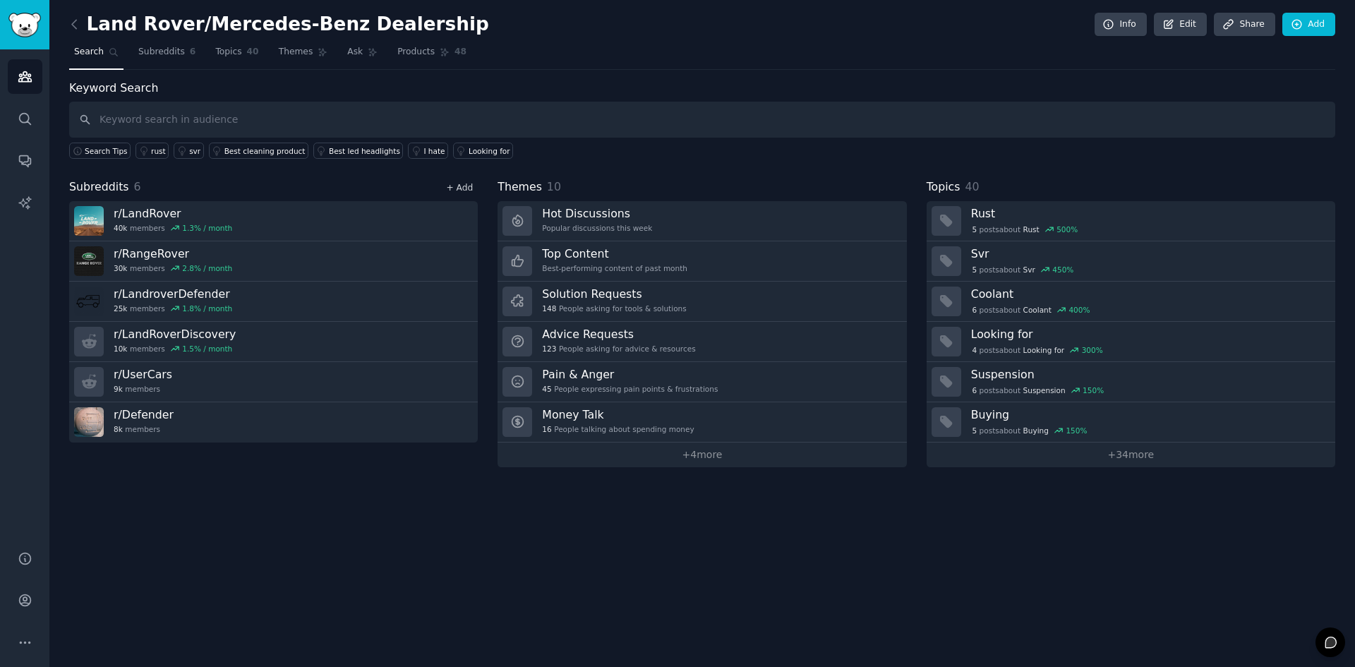
click at [454, 189] on link "+ Add" at bounding box center [459, 188] width 27 height 10
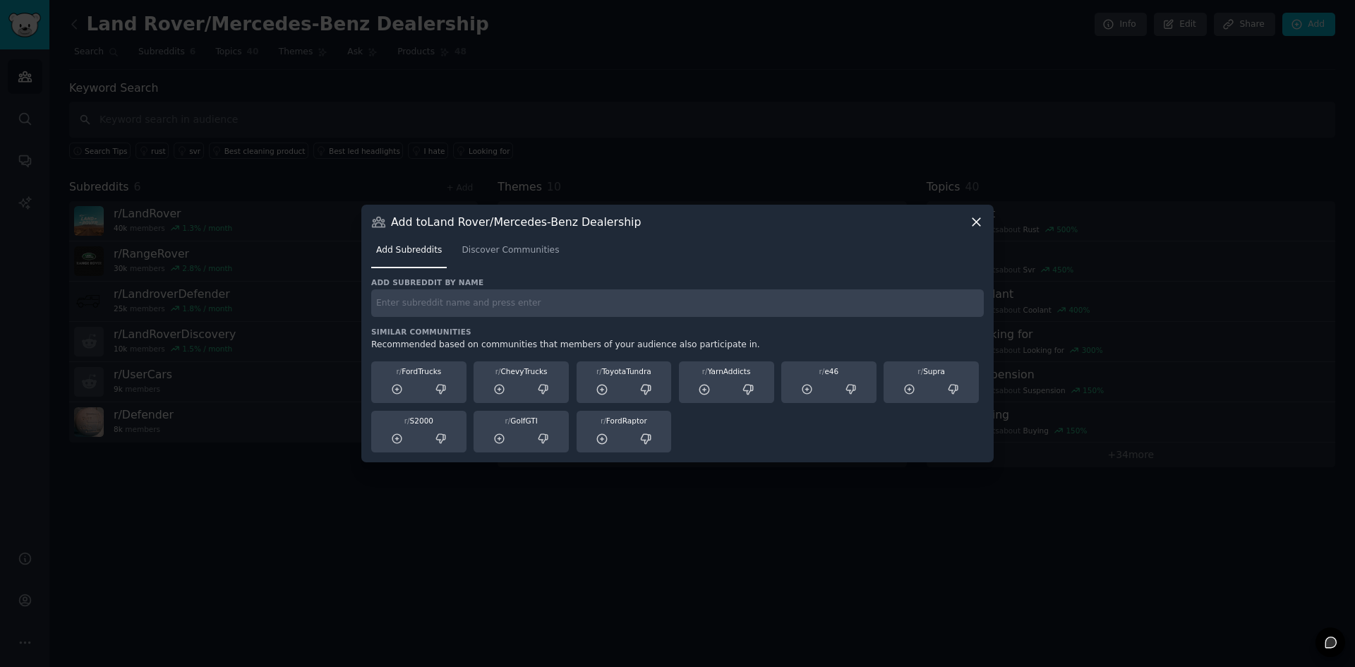
click at [486, 311] on input "text" at bounding box center [677, 303] width 613 height 28
type input "Mercedes_benz"
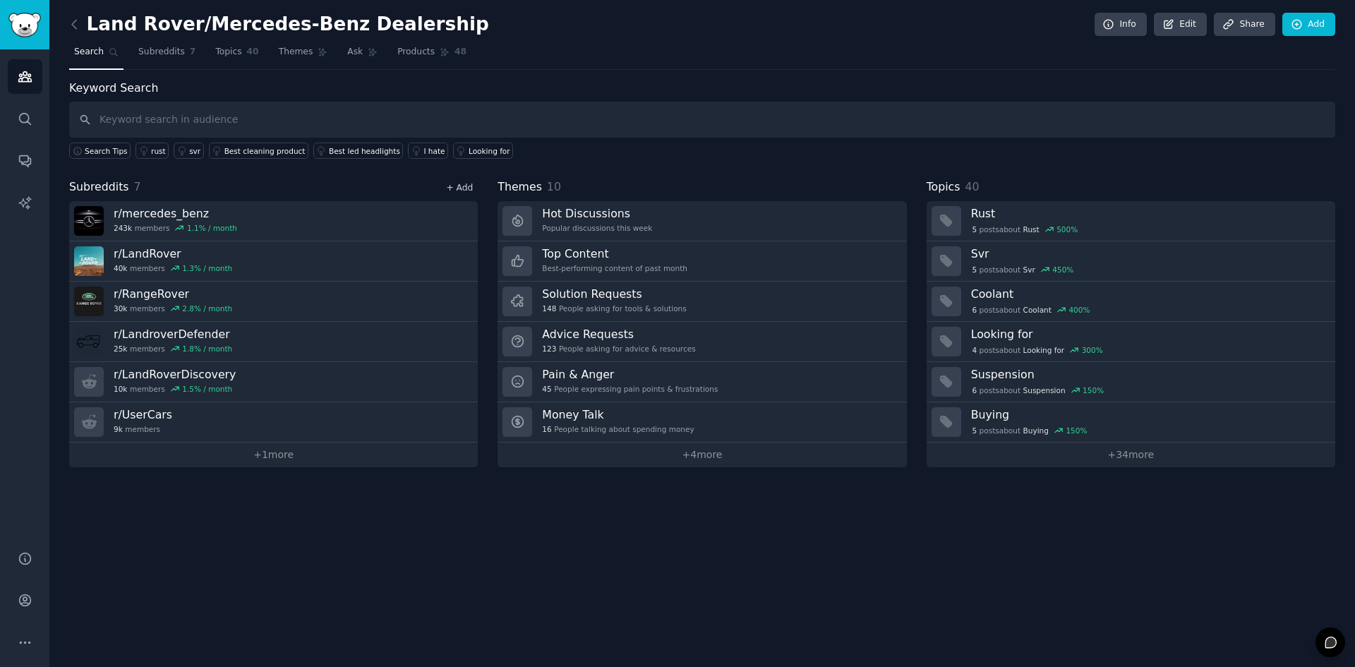
click at [472, 192] on link "+ Add" at bounding box center [459, 188] width 27 height 10
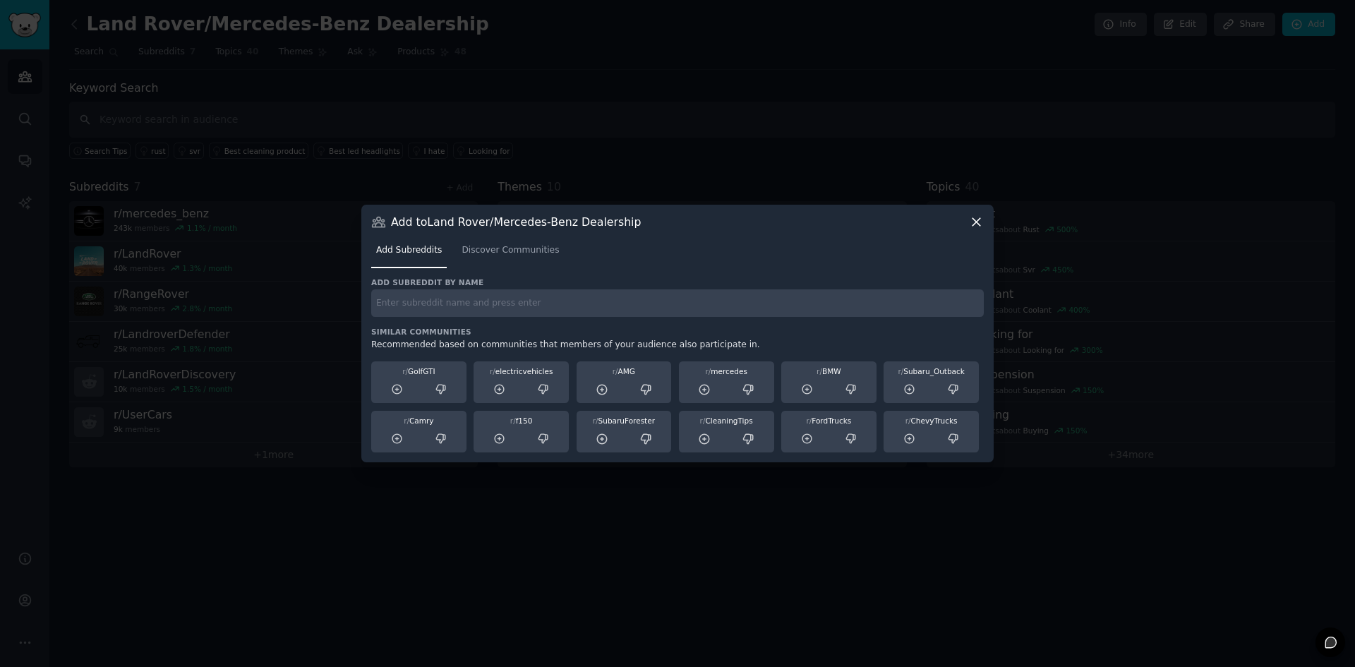
click at [550, 304] on input "text" at bounding box center [677, 303] width 613 height 28
type input "m"
click at [445, 534] on div at bounding box center [677, 333] width 1355 height 667
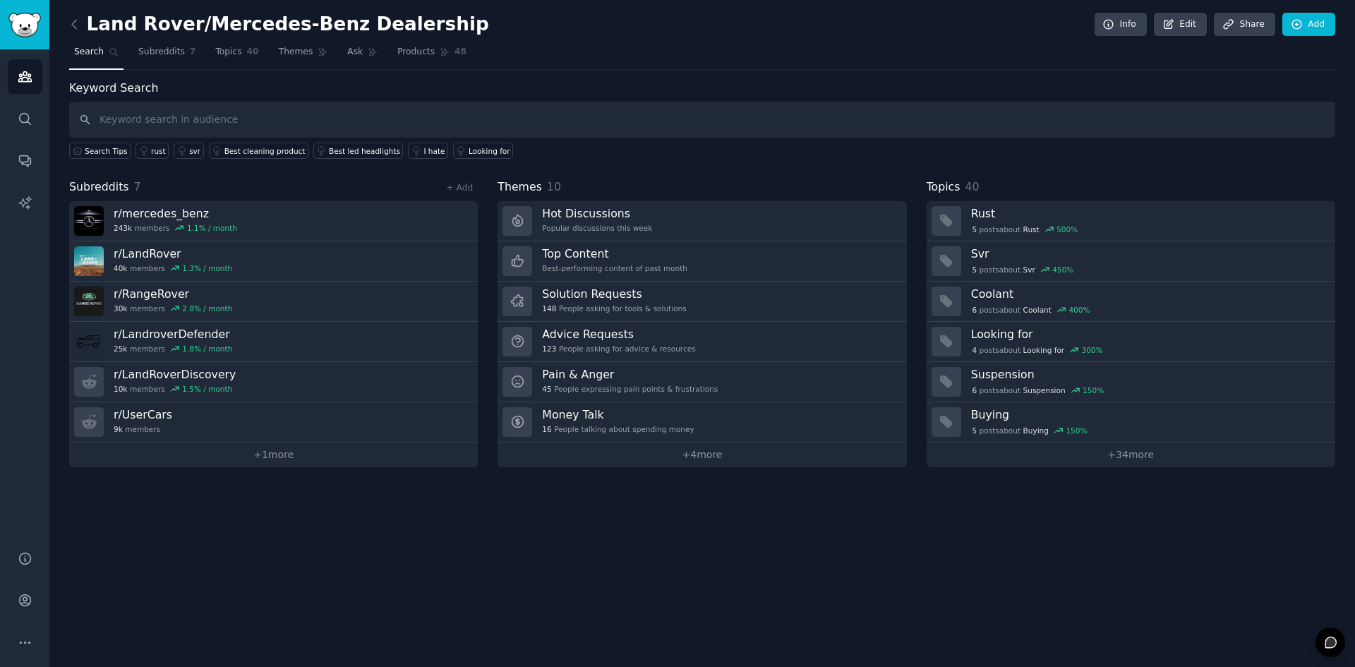
click at [68, 25] on div "Land Rover/Mercedes-Benz Dealership Info Edit Share Add Search Subreddits 7 Top…" at bounding box center [702, 333] width 1306 height 667
click at [83, 21] on link at bounding box center [78, 24] width 18 height 23
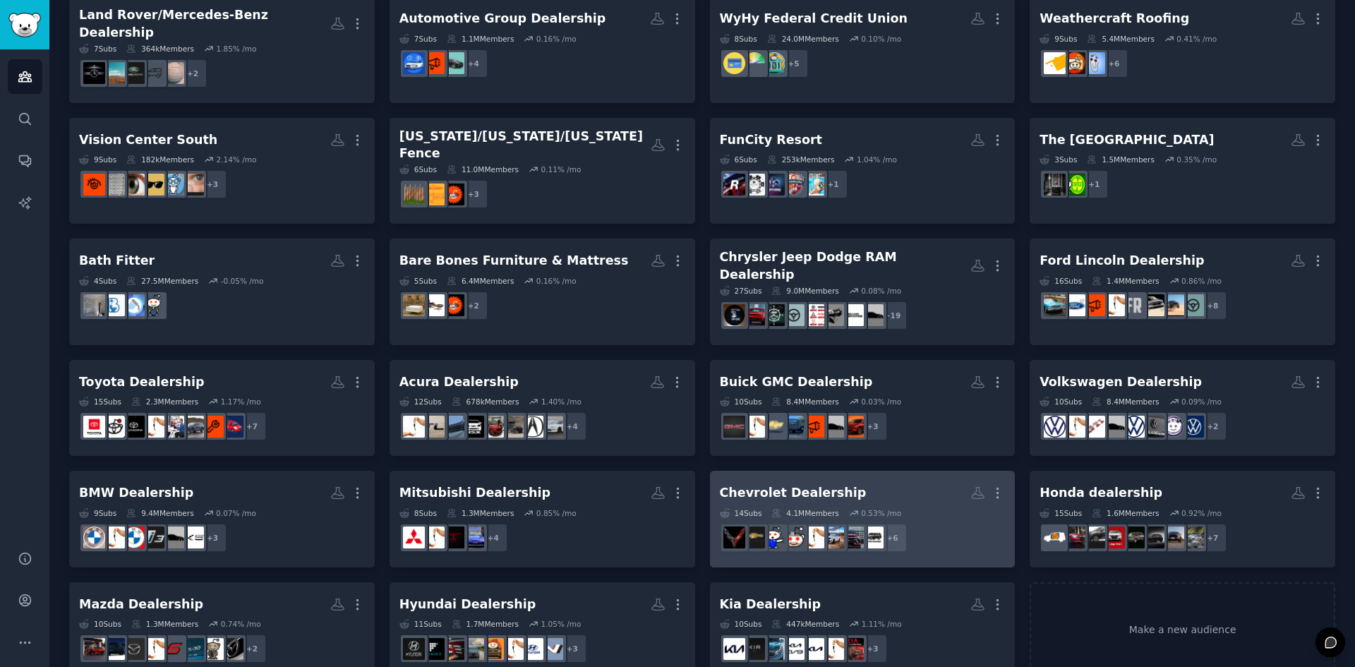
scroll to position [116, 0]
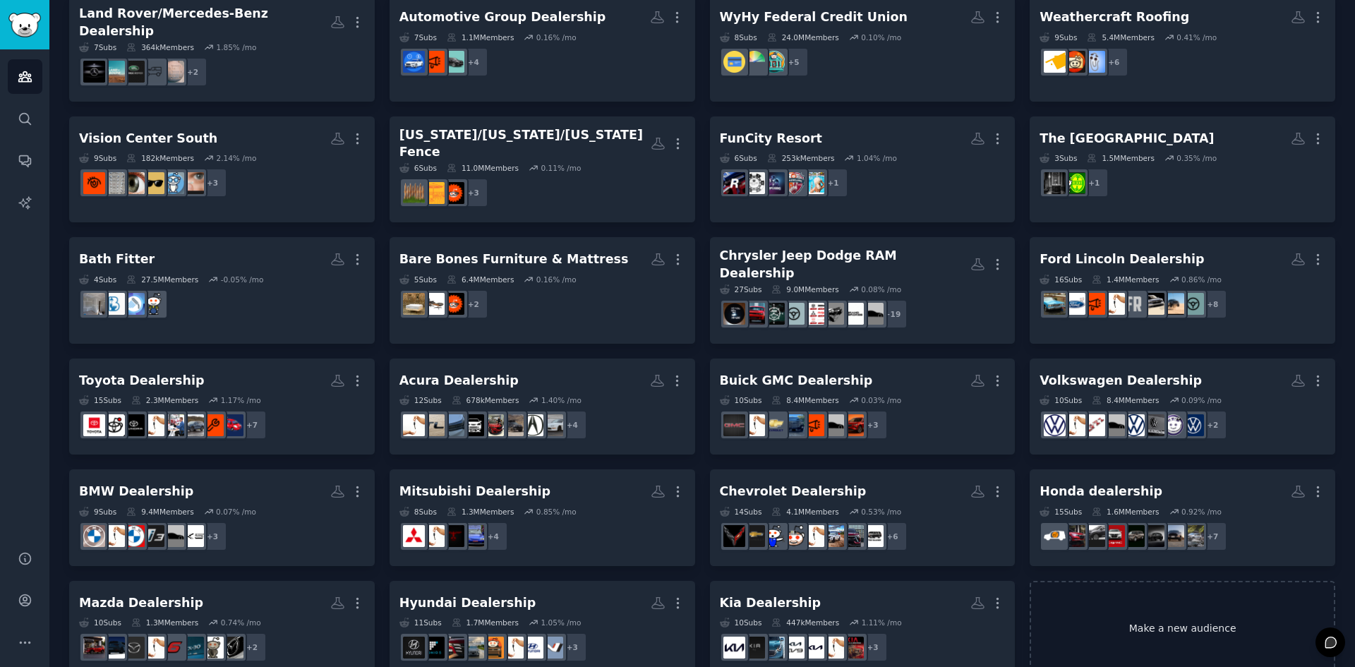
click at [1147, 581] on link "Make a new audience" at bounding box center [1183, 629] width 306 height 97
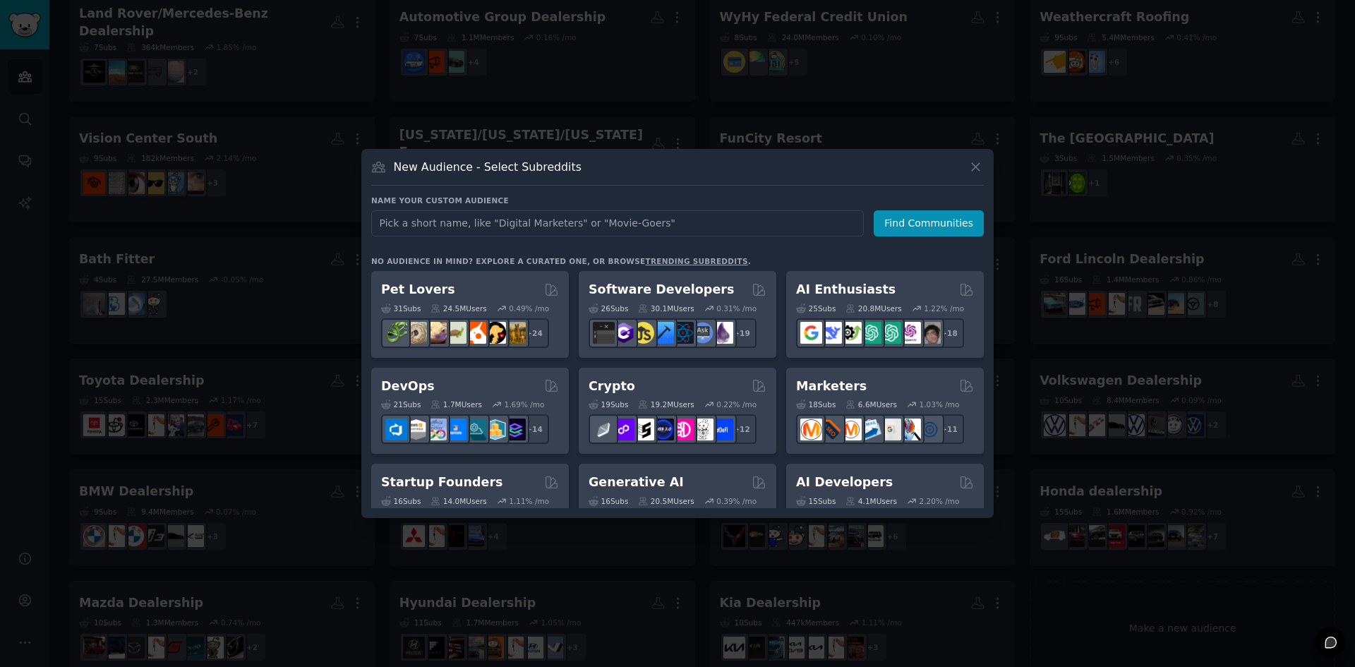
click at [514, 207] on div "Name your custom audience Audience Name Find Communities" at bounding box center [677, 216] width 613 height 41
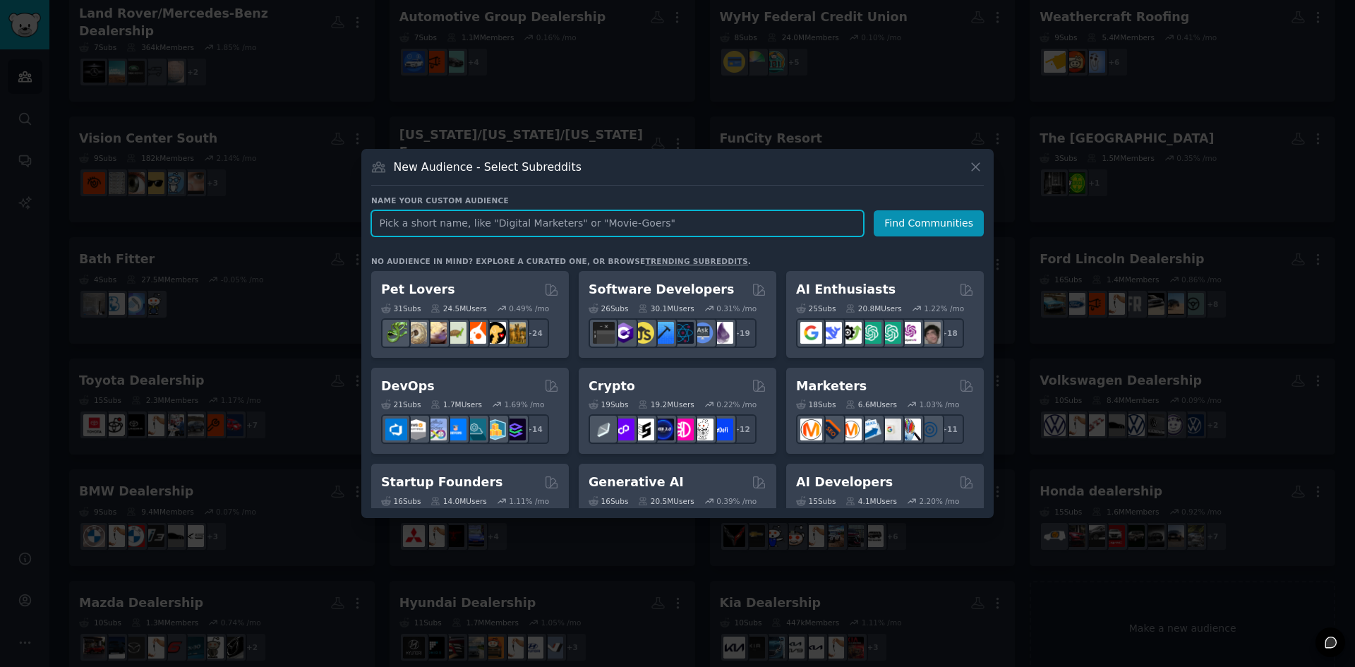
click at [503, 222] on input "text" at bounding box center [617, 223] width 493 height 26
paste input "Car-X Tire & Auto"
type input "Car-X Tire & Auto"
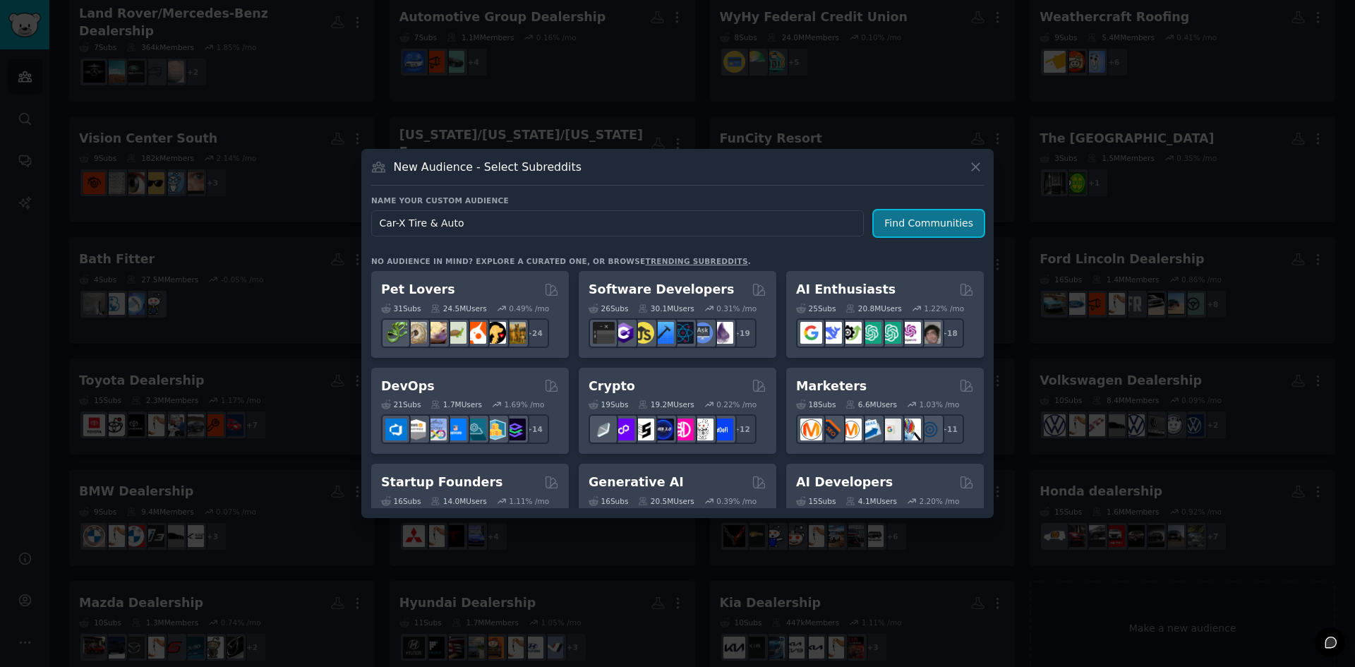
click at [937, 232] on button "Find Communities" at bounding box center [929, 223] width 110 height 26
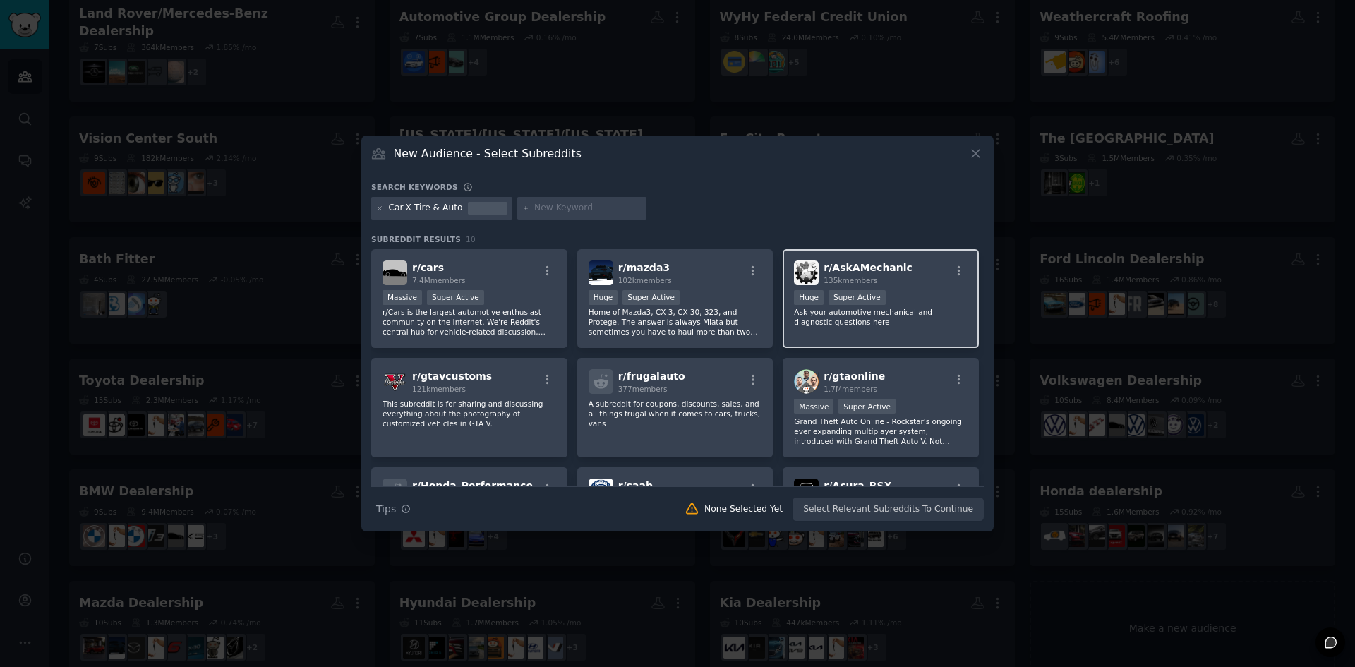
click at [875, 306] on div "Huge Super Active" at bounding box center [881, 299] width 174 height 18
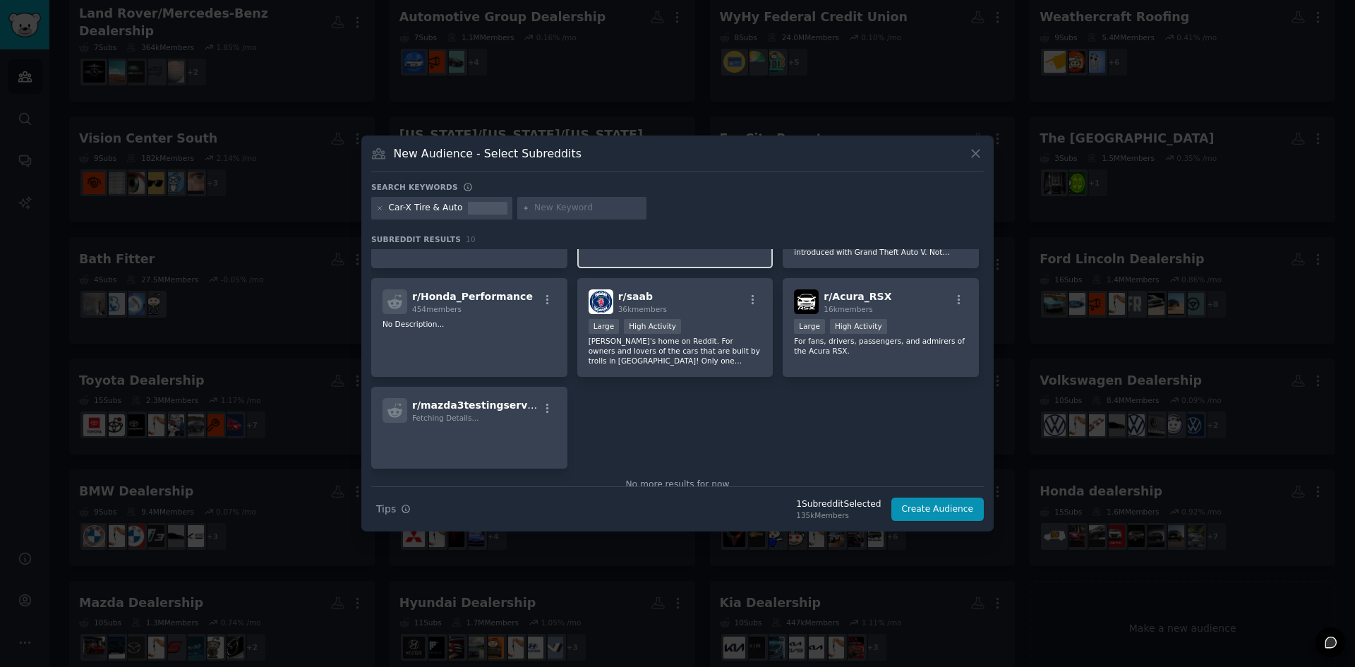
scroll to position [212, 0]
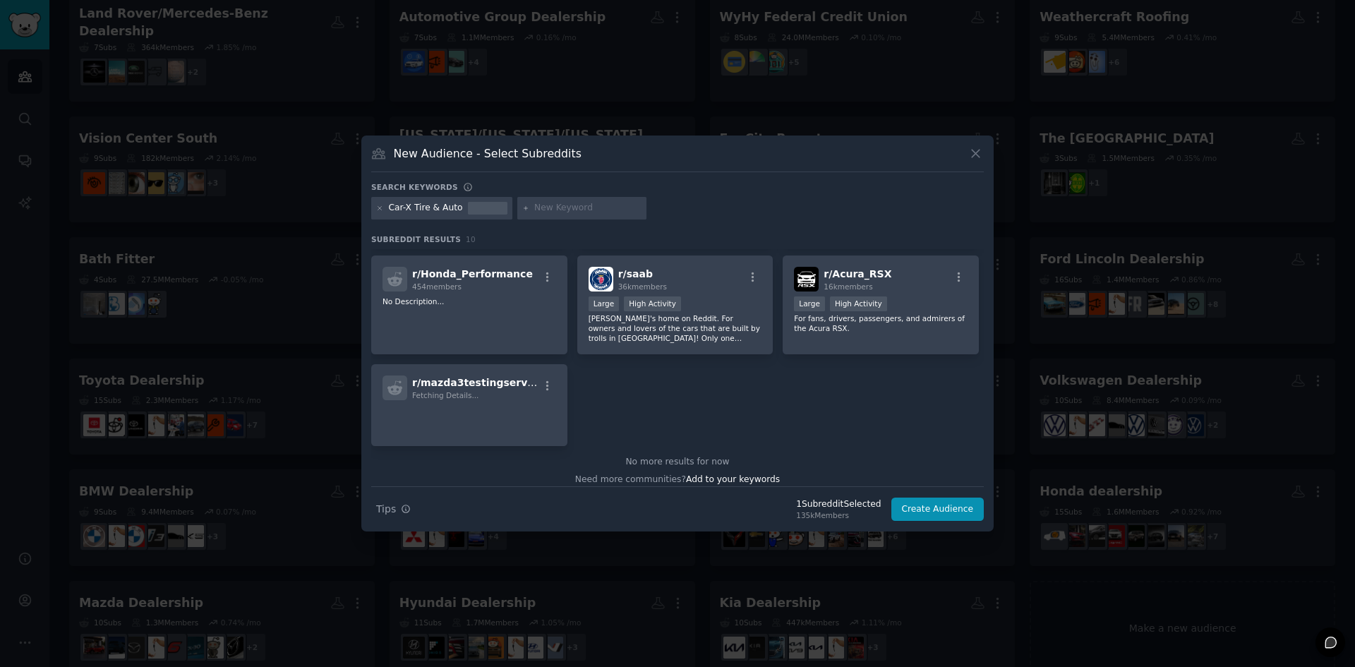
click at [573, 208] on input "text" at bounding box center [587, 208] width 107 height 13
type input "auto repair"
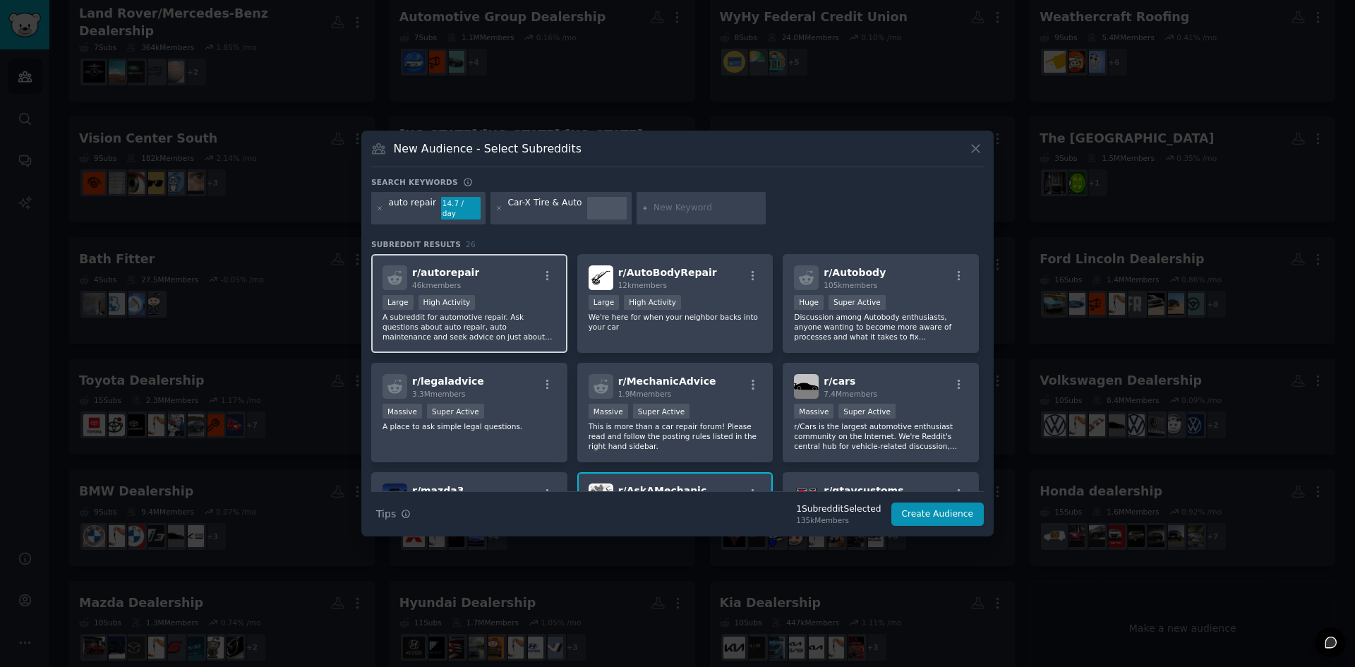
click at [540, 322] on p "A subreddit for automotive repair. Ask questions about auto repair, auto mainte…" at bounding box center [470, 327] width 174 height 30
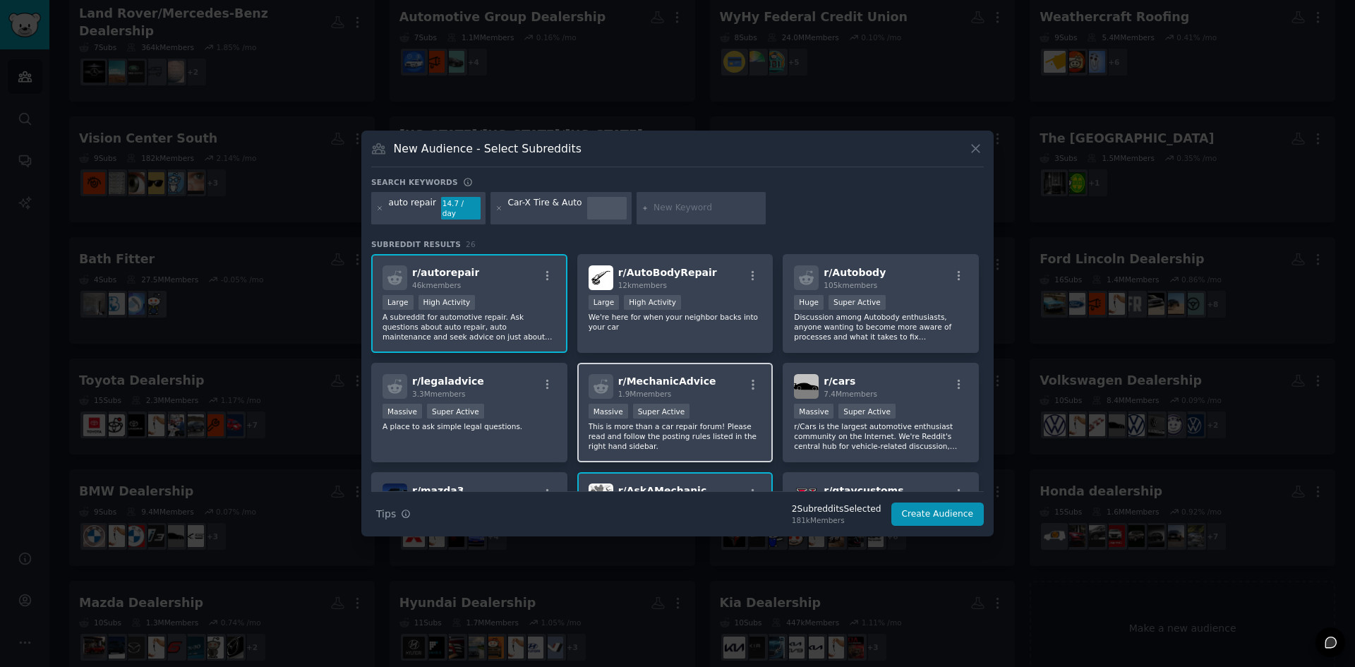
click at [688, 407] on div ">= 95th percentile for submissions / day Massive Super Active" at bounding box center [676, 413] width 174 height 18
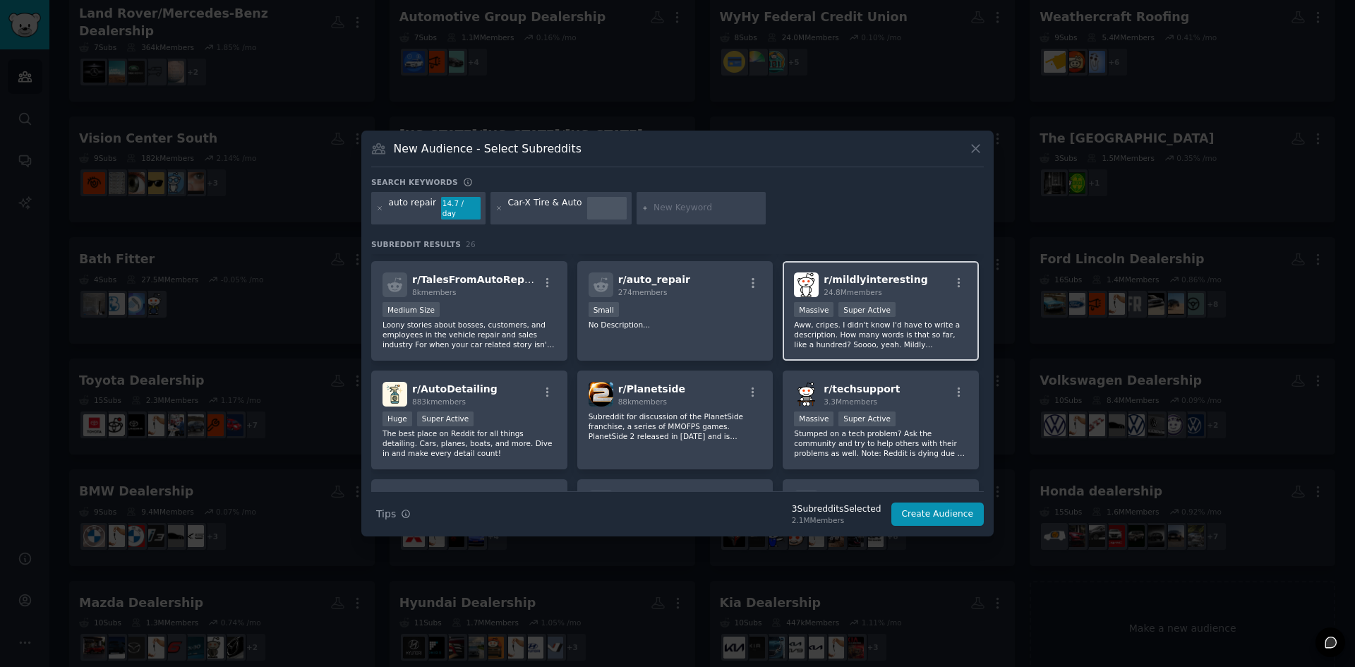
scroll to position [565, 0]
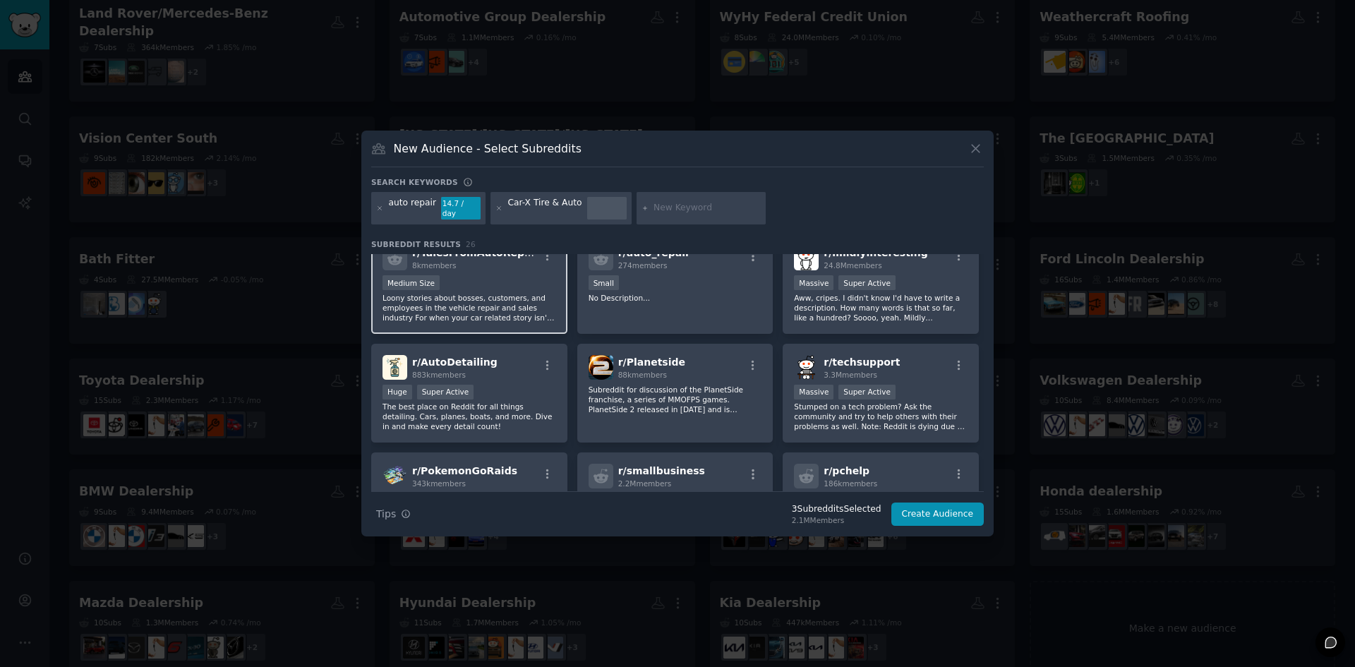
click at [514, 297] on p "Loony stories about bosses, customers, and employees in the vehicle repair and …" at bounding box center [470, 308] width 174 height 30
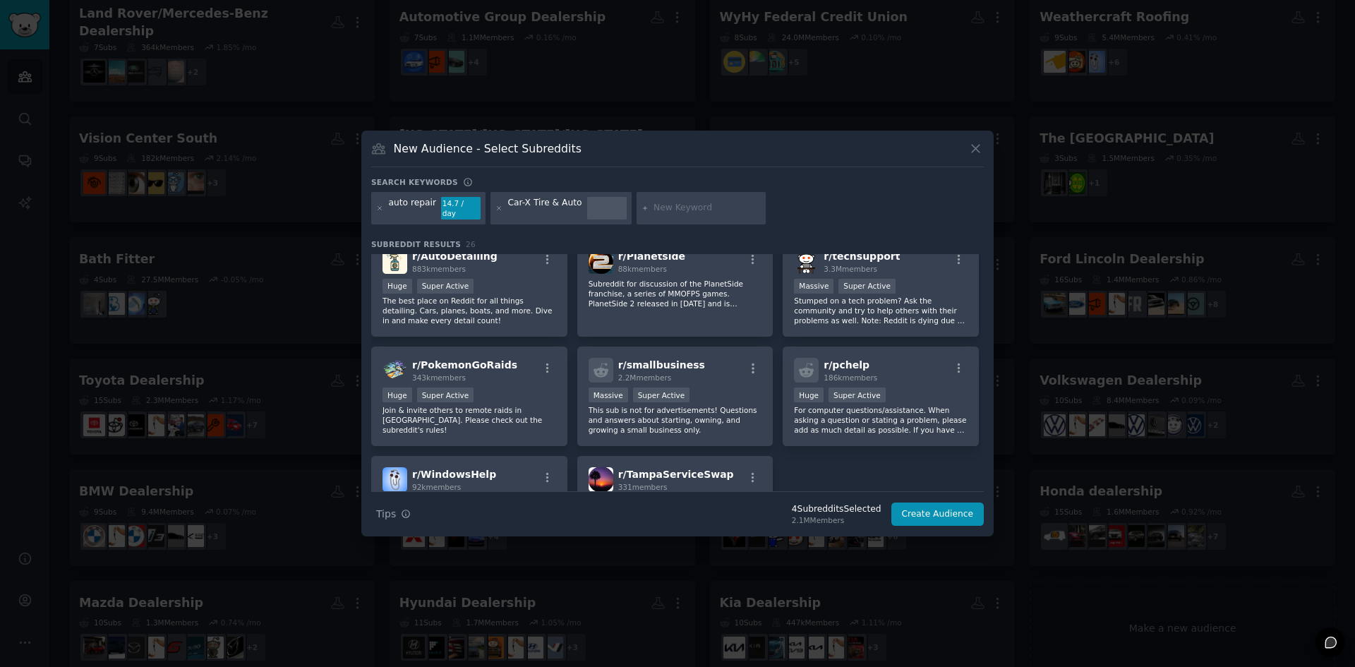
scroll to position [635, 0]
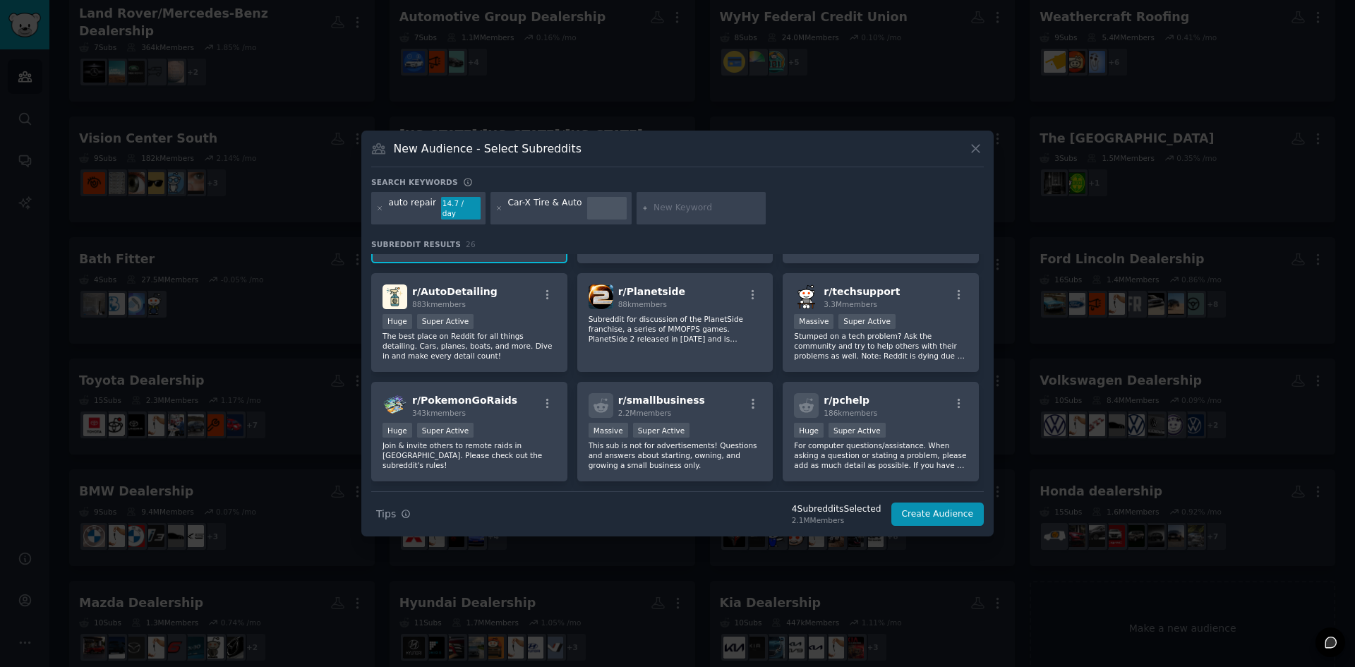
click at [658, 211] on input "text" at bounding box center [707, 208] width 107 height 13
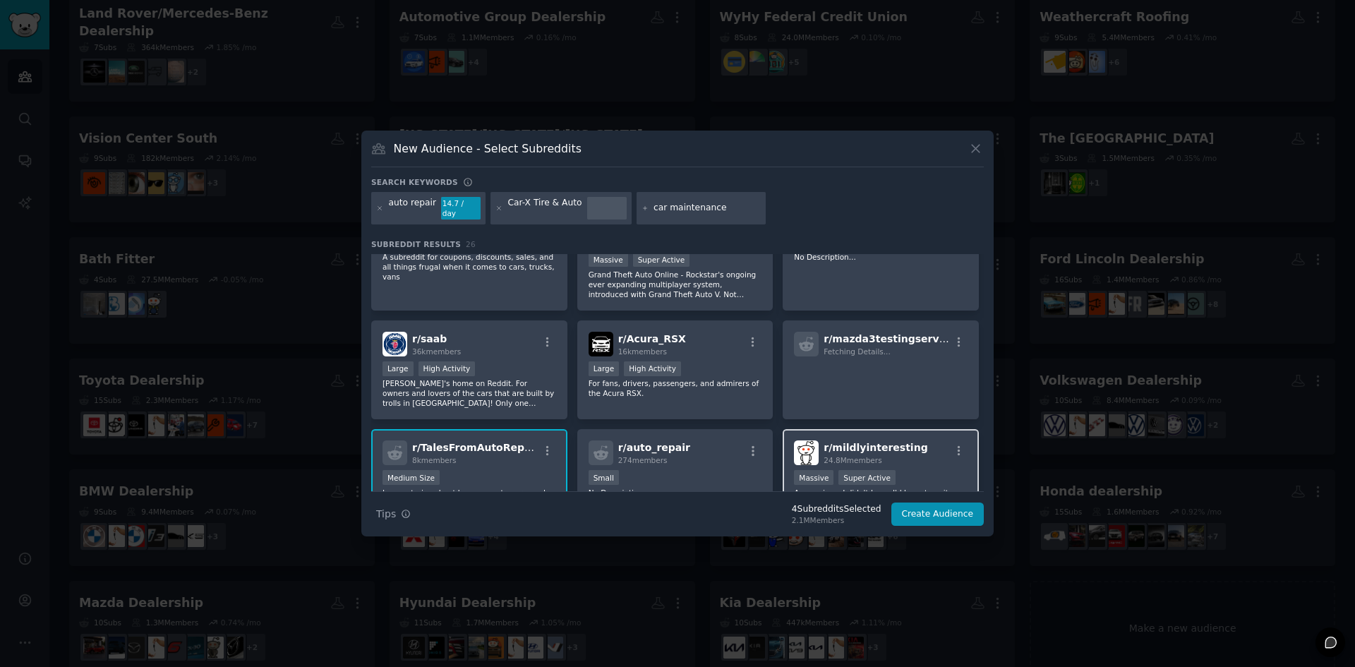
scroll to position [353, 0]
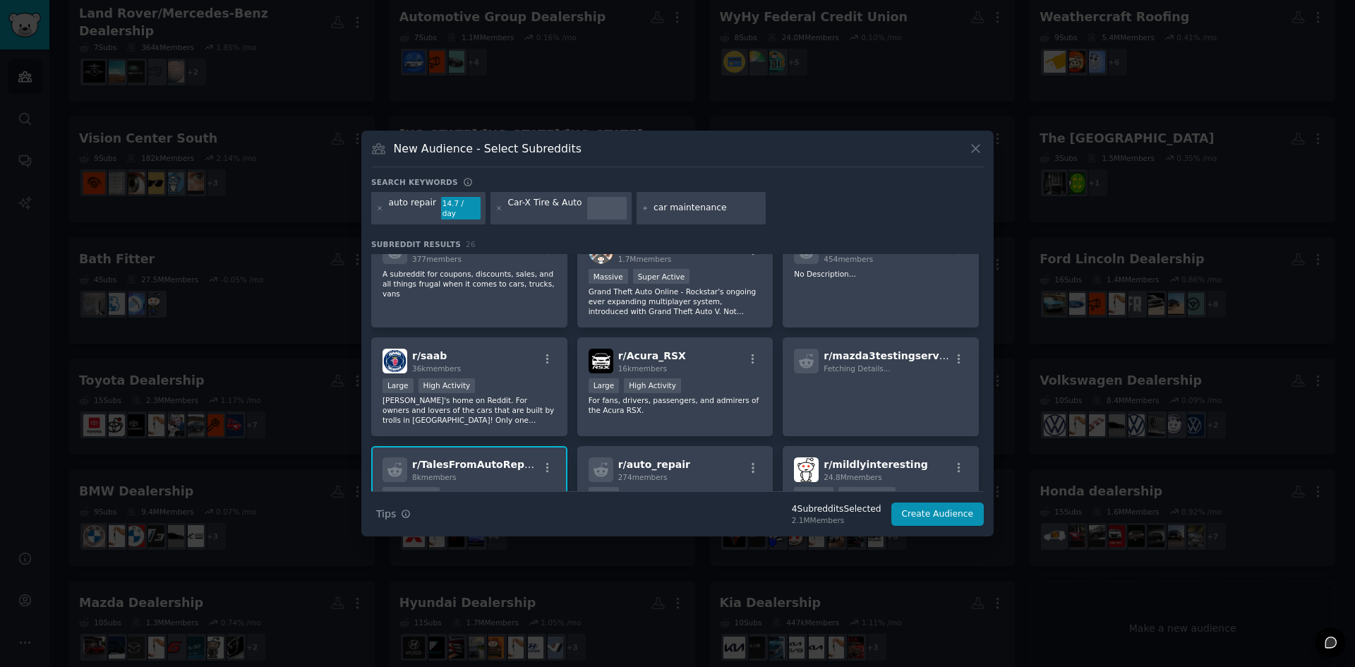
type input "car maintenance"
click at [721, 201] on div "car maintenance" at bounding box center [702, 208] width 130 height 32
click at [719, 205] on input "car maintenance" at bounding box center [707, 208] width 107 height 13
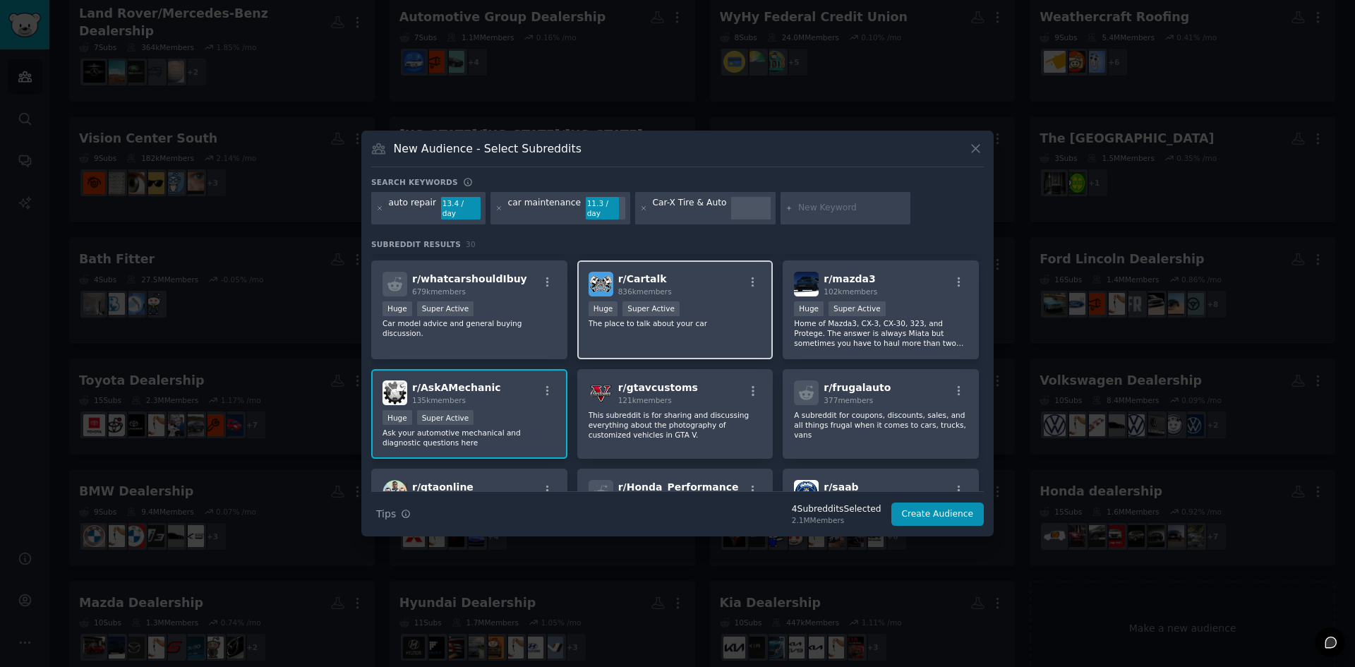
click at [706, 338] on div "r/ Cartalk 836k members Huge Super Active The place to talk about your car" at bounding box center [675, 310] width 196 height 100
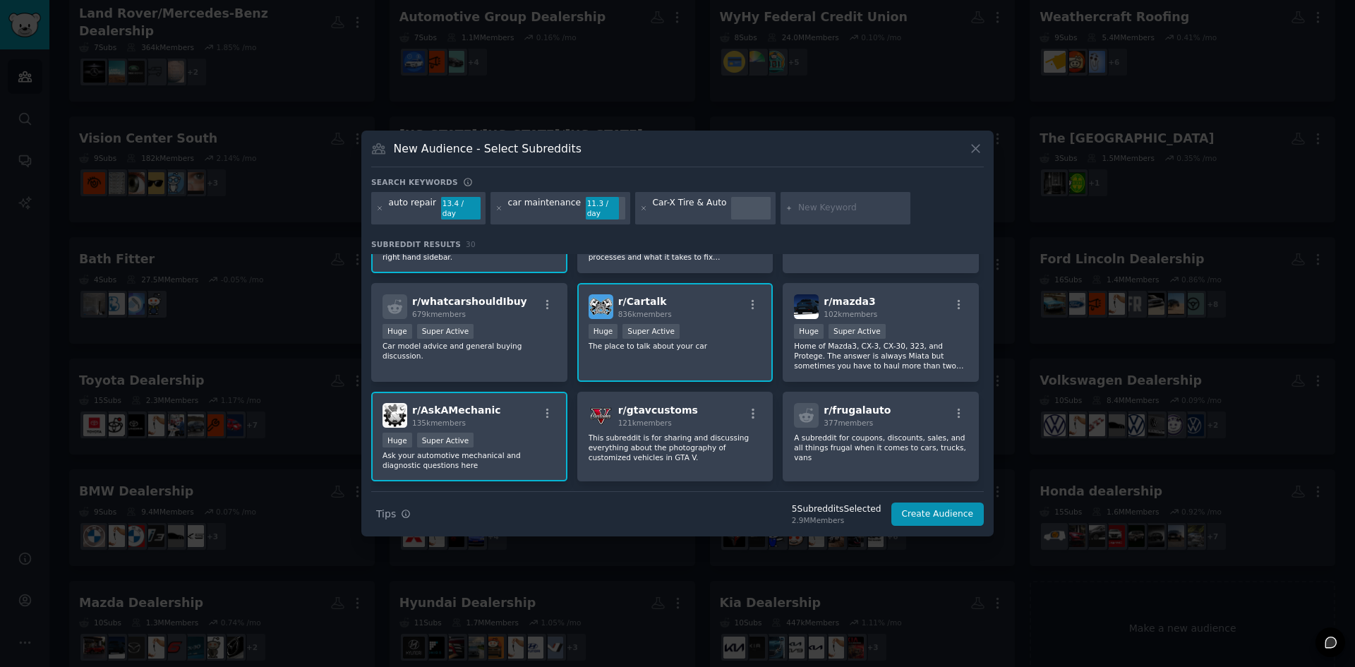
scroll to position [141, 0]
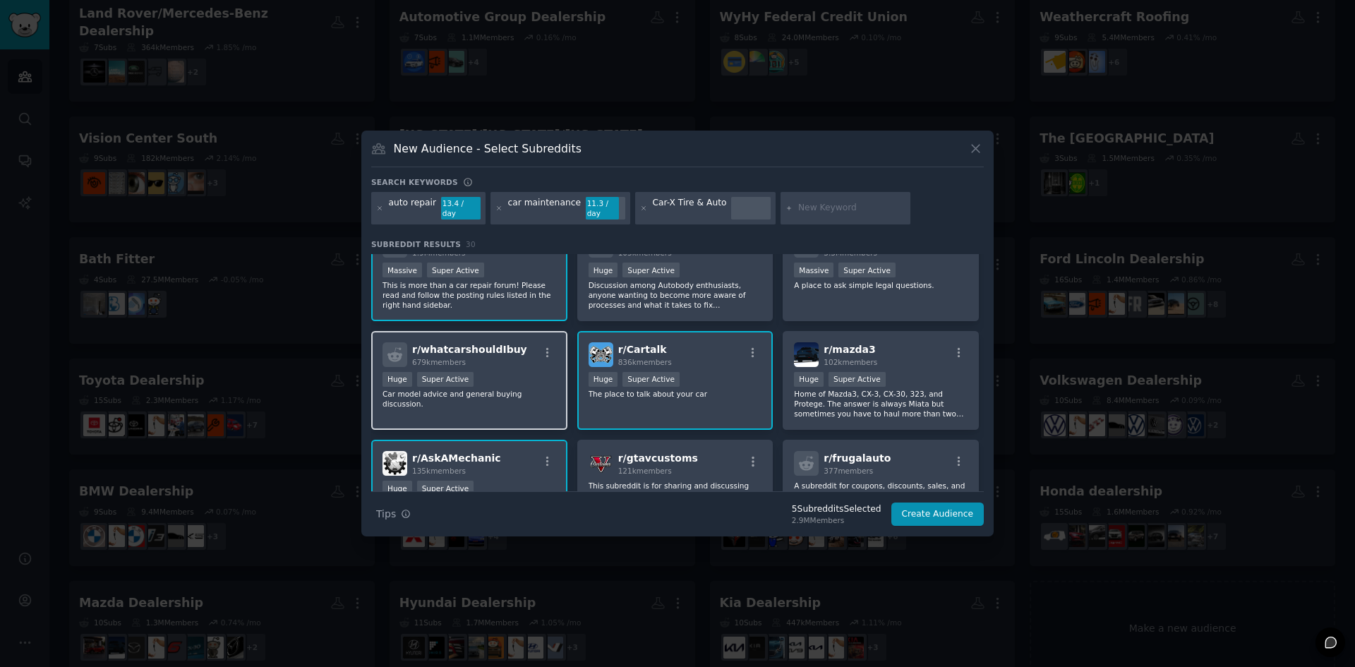
click at [493, 344] on span "r/ whatcarshouldIbuy" at bounding box center [469, 349] width 115 height 11
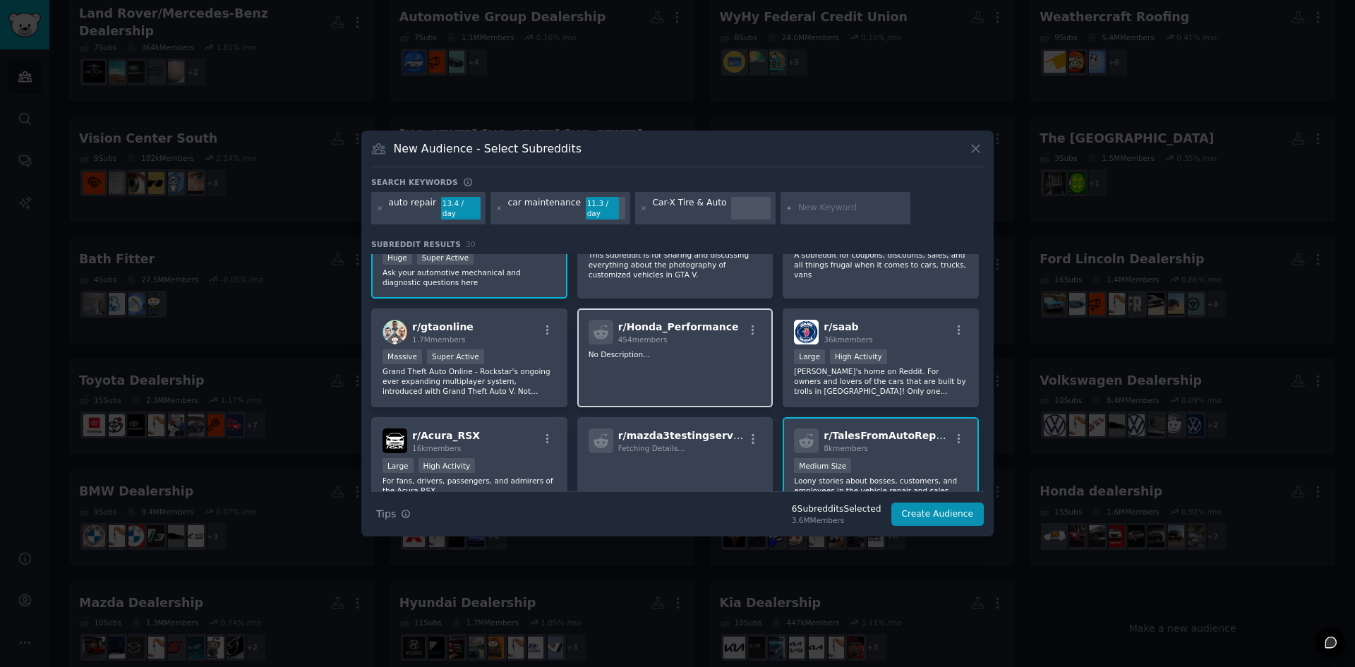
scroll to position [424, 0]
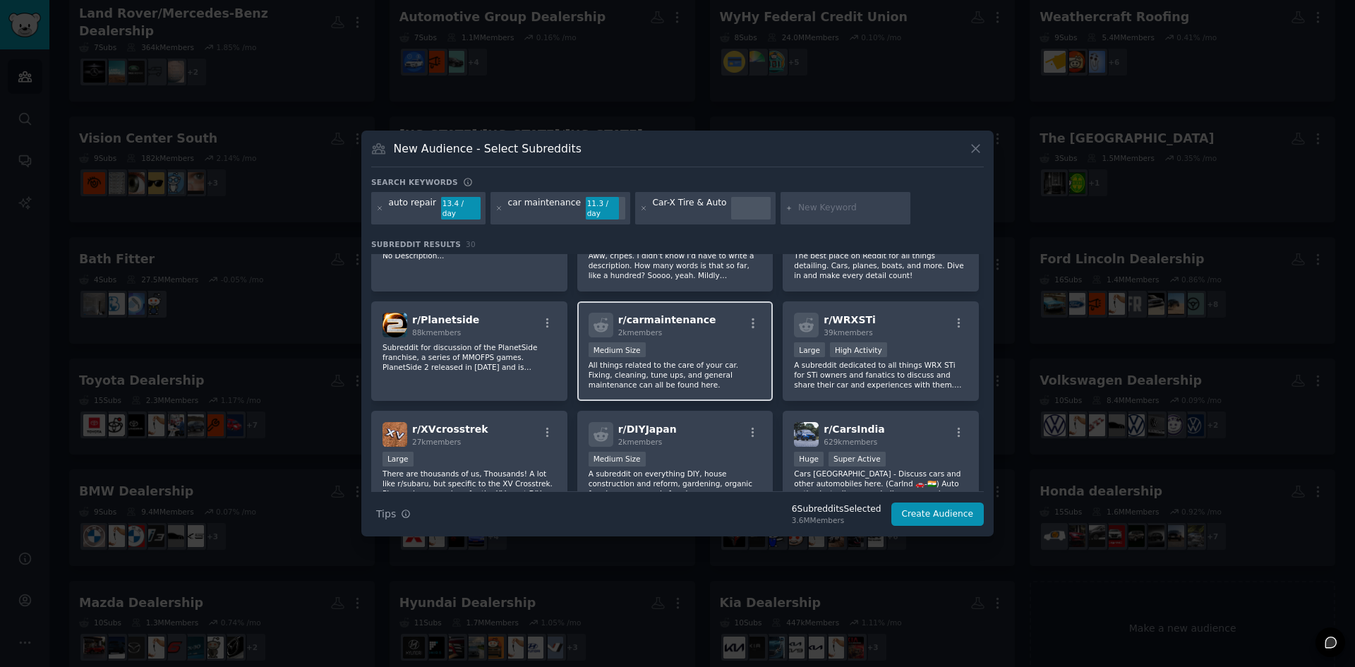
click at [688, 362] on p "All things related to the care of your car. Fixing, cleaning, tune ups, and gen…" at bounding box center [676, 375] width 174 height 30
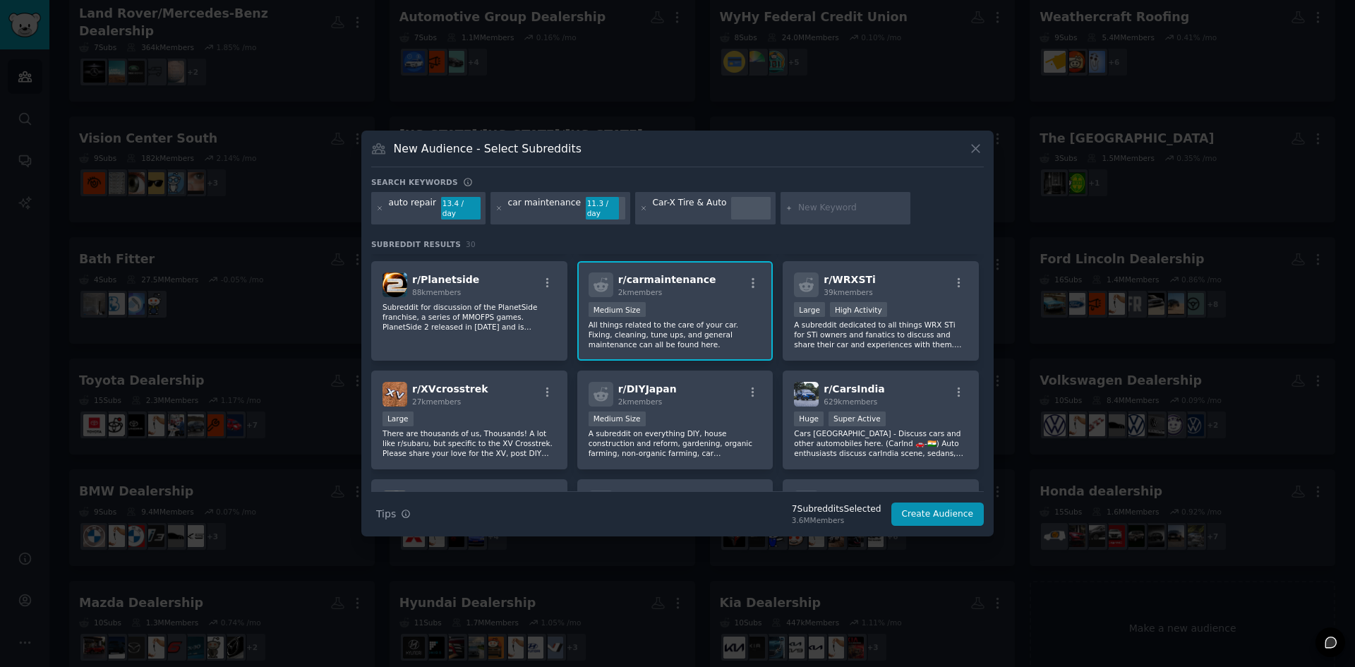
scroll to position [873, 0]
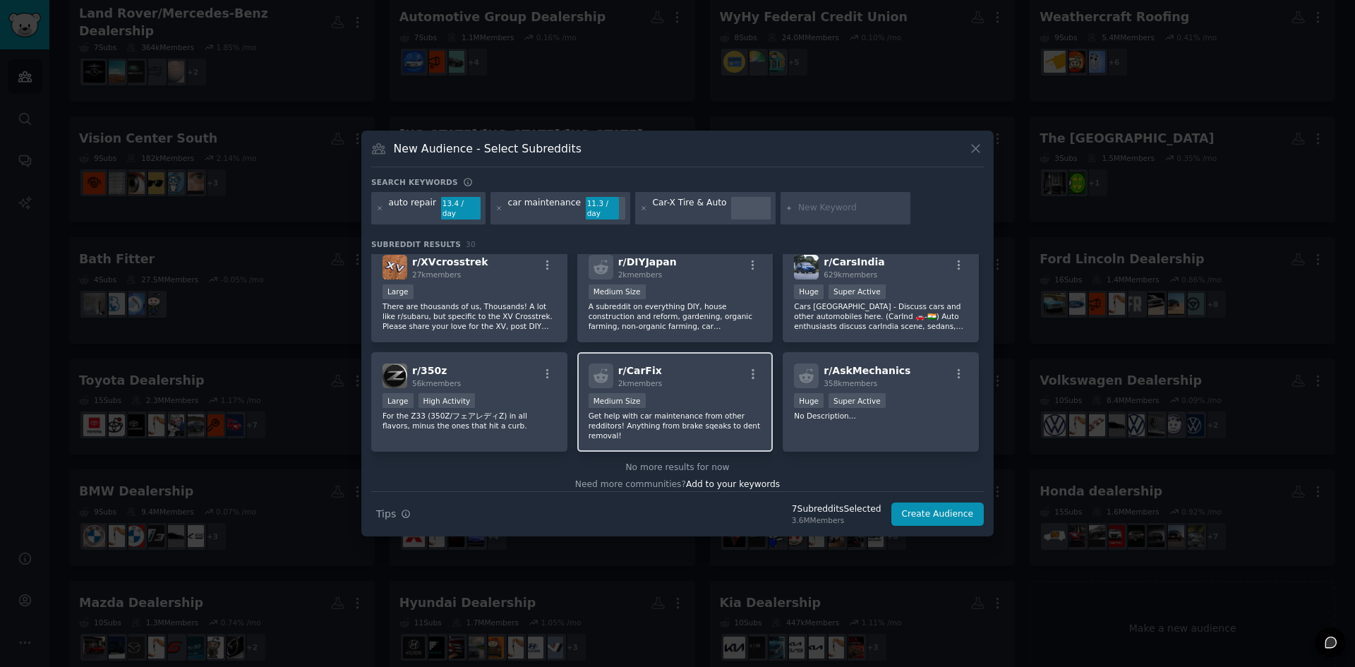
click at [717, 396] on div "Medium Size" at bounding box center [676, 402] width 174 height 18
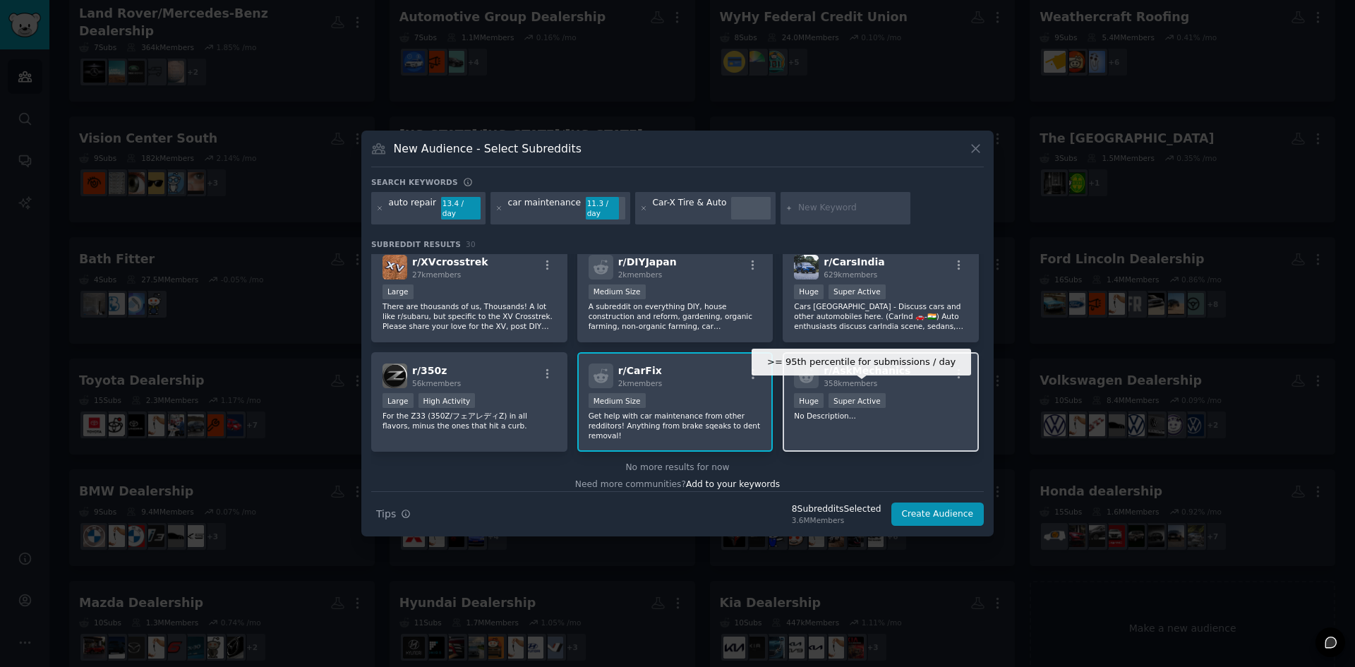
click at [897, 394] on div ">= 95th percentile for submissions / day Huge Super Active" at bounding box center [881, 402] width 174 height 18
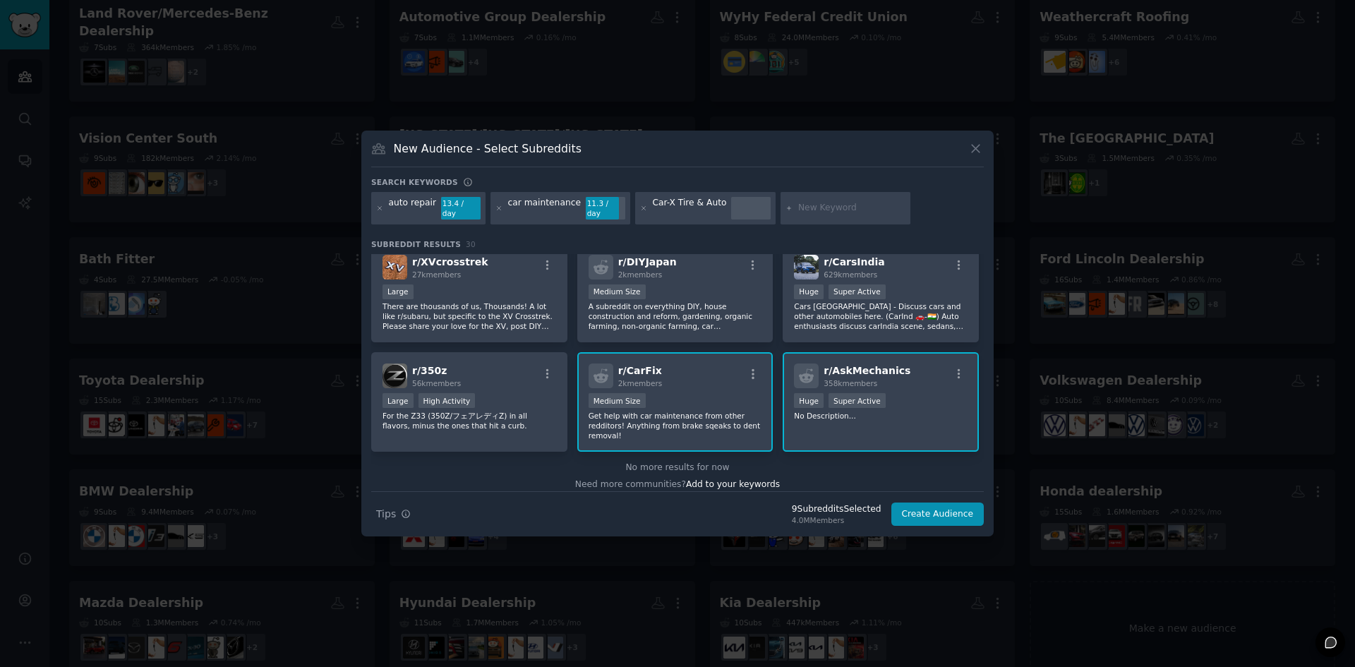
click at [897, 394] on div ">= 95th percentile for submissions / day Huge Super Active" at bounding box center [881, 402] width 174 height 18
click at [899, 396] on div ">= 95th percentile for submissions / day Huge Super Active" at bounding box center [881, 402] width 174 height 18
click at [935, 503] on button "Create Audience" at bounding box center [938, 515] width 93 height 24
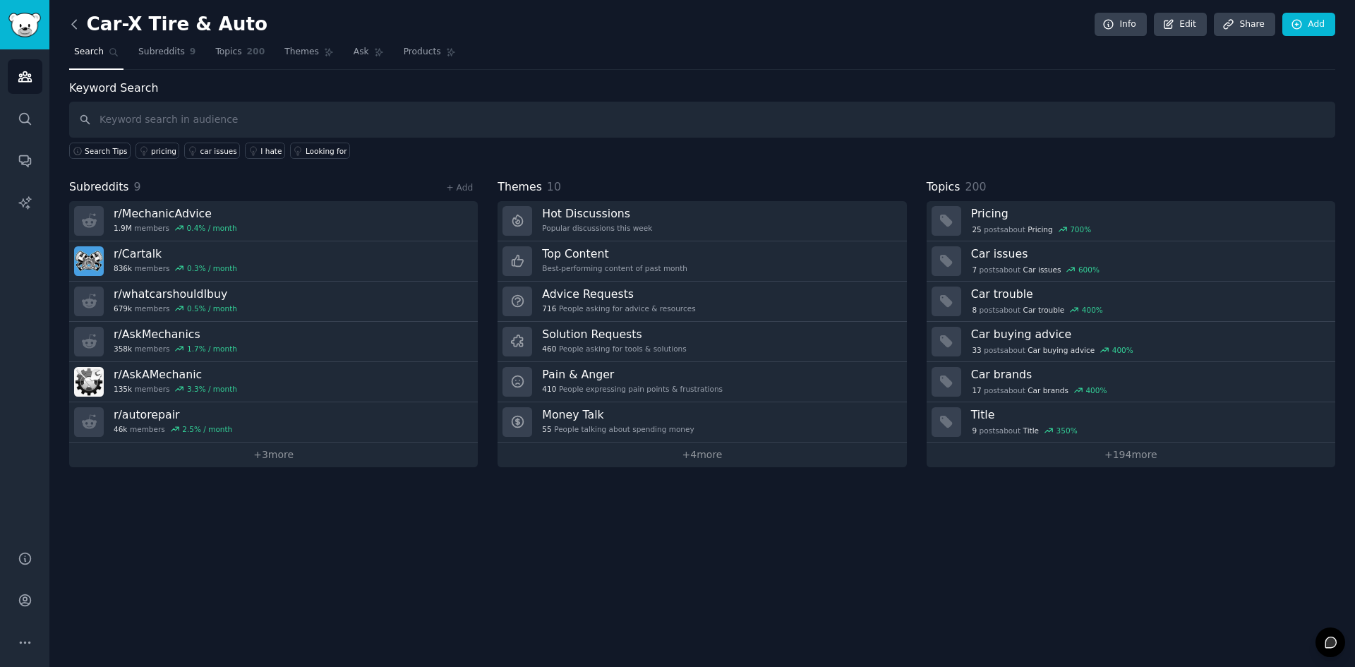
click at [78, 27] on icon at bounding box center [74, 24] width 15 height 15
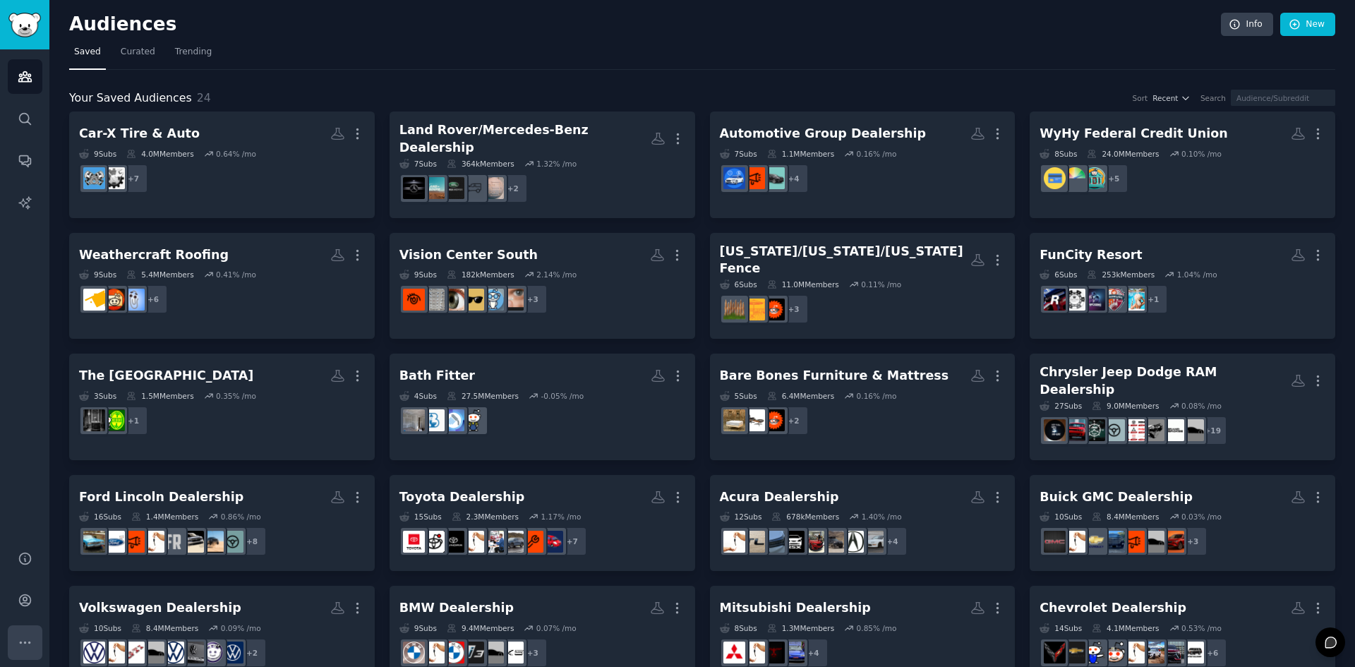
click at [26, 642] on icon "Sidebar" at bounding box center [25, 642] width 15 height 15
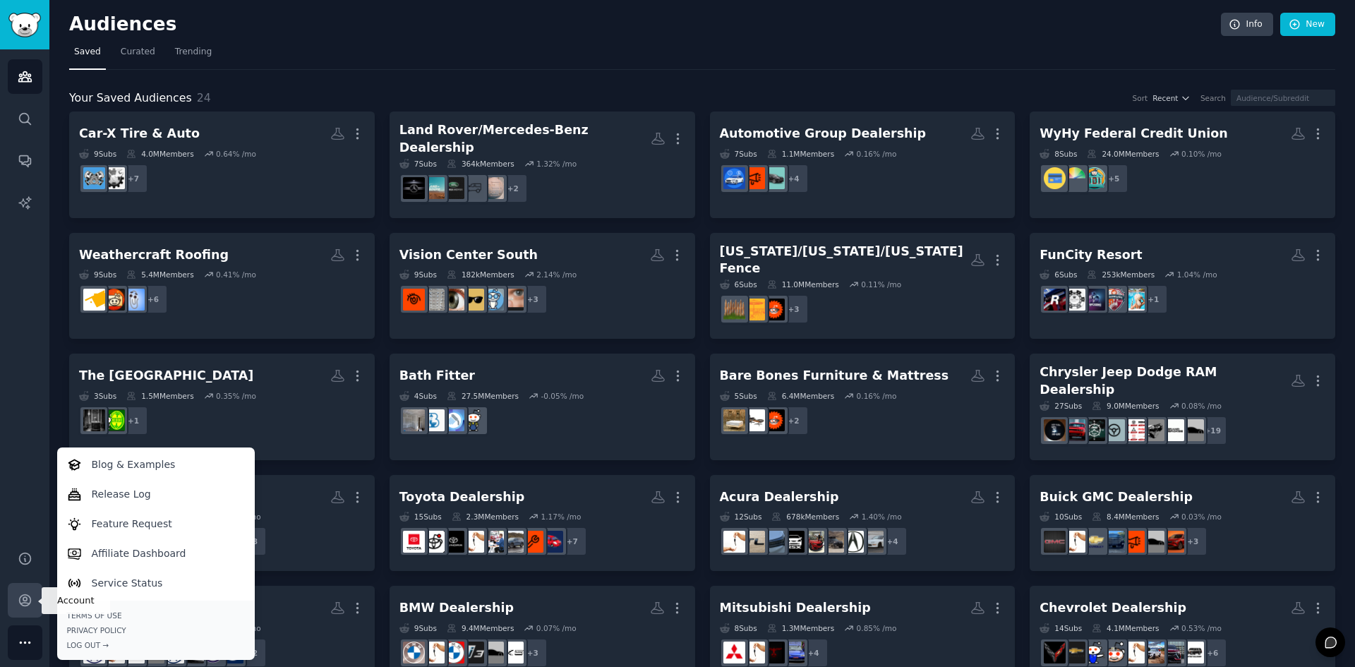
click at [18, 597] on icon "Sidebar" at bounding box center [25, 600] width 15 height 15
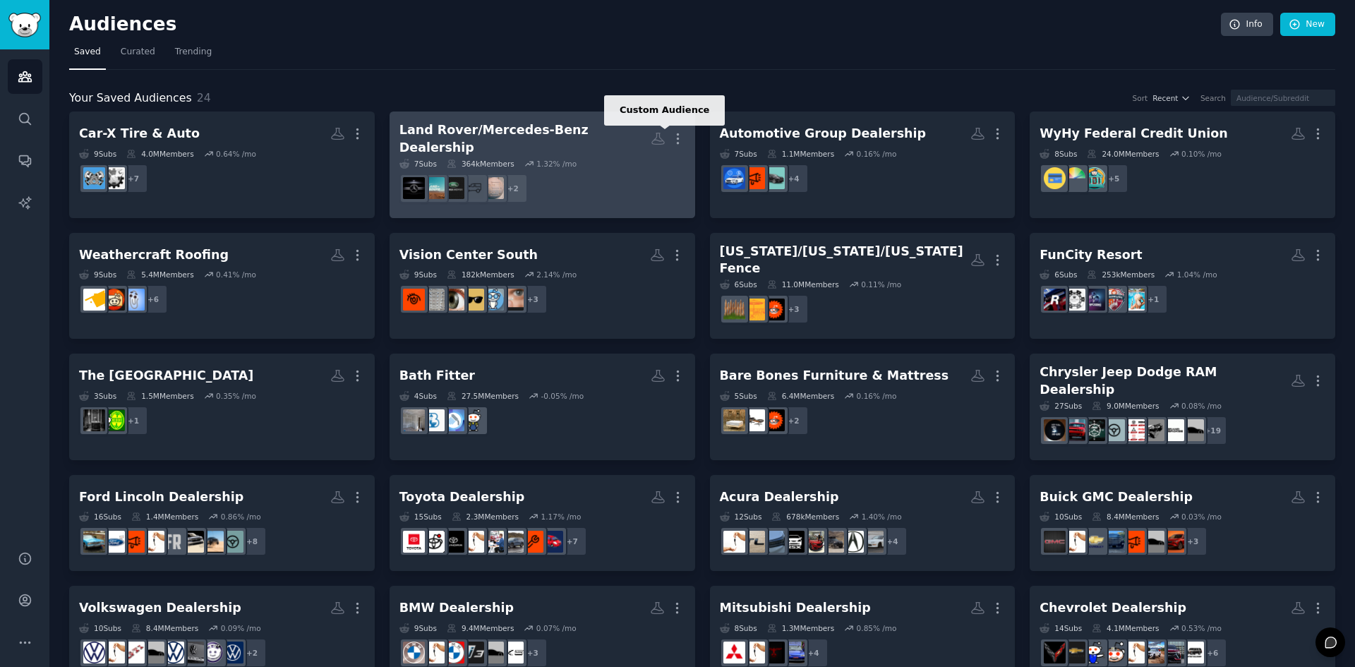
click at [660, 132] on icon at bounding box center [658, 138] width 15 height 15
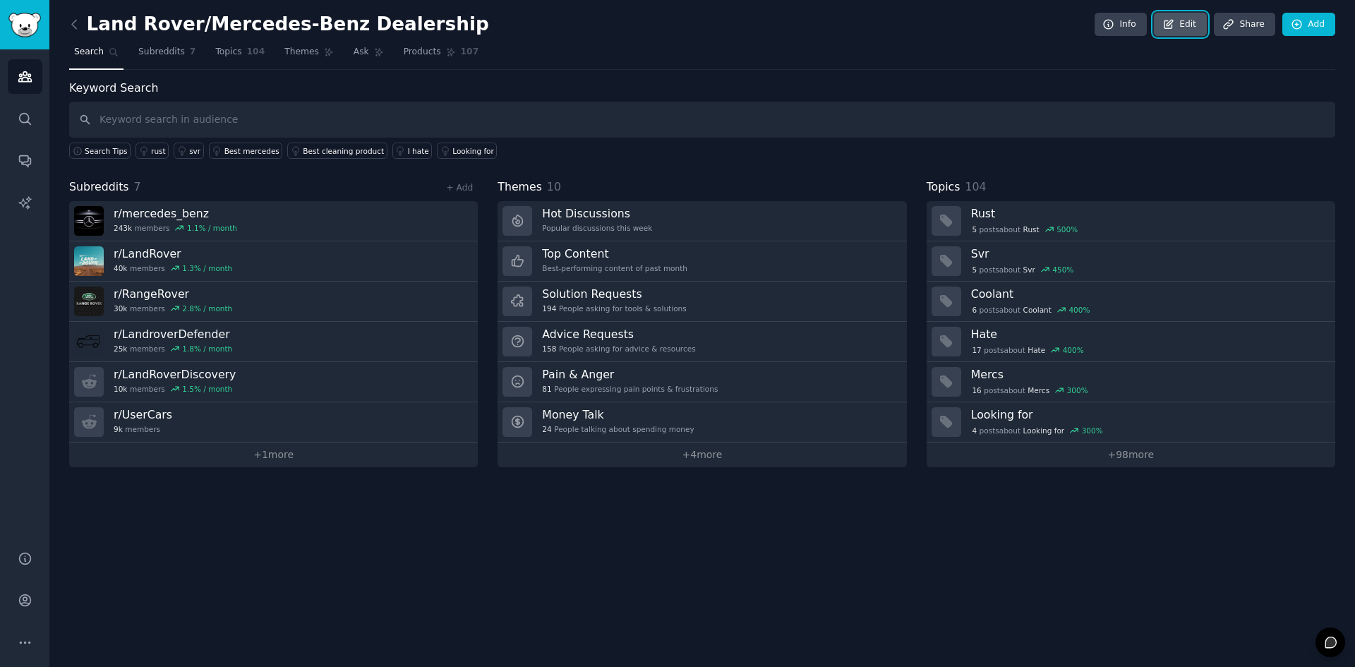
click at [1161, 21] on link "Edit" at bounding box center [1180, 25] width 53 height 24
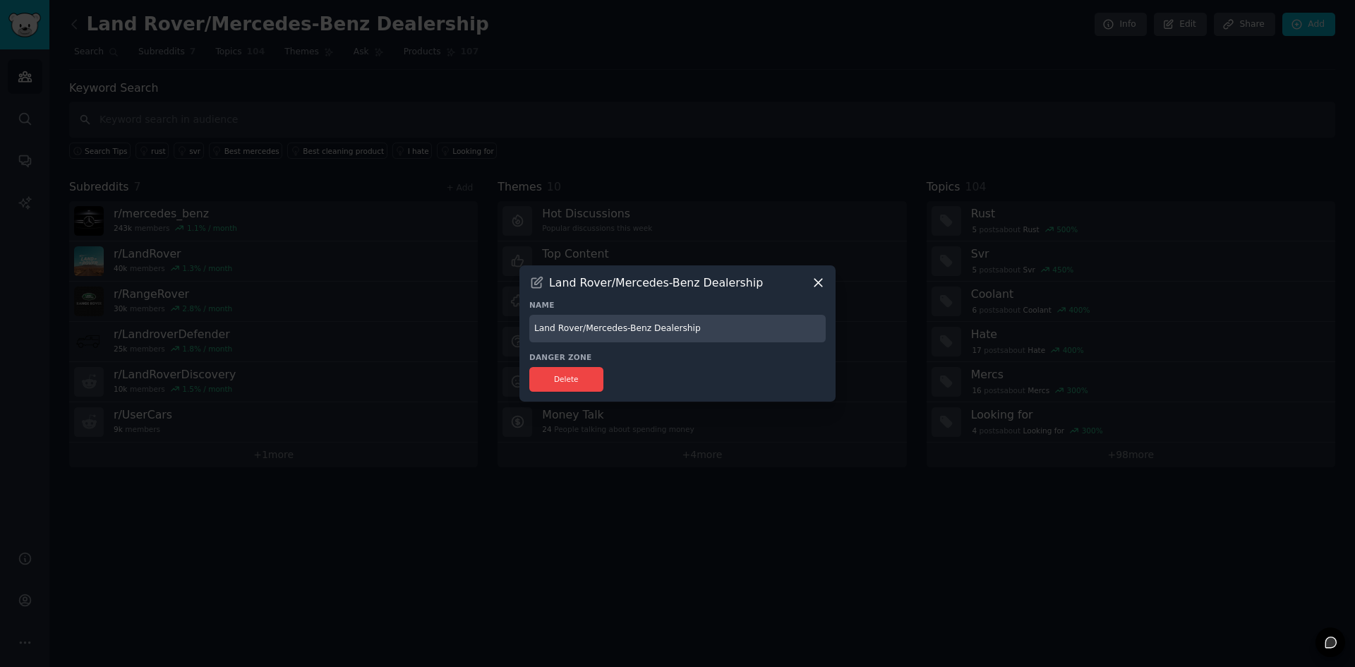
click at [544, 331] on input "Land Rover/Mercedes-Benz Dealership" at bounding box center [677, 329] width 297 height 28
drag, startPoint x: 579, startPoint y: 327, endPoint x: 596, endPoint y: 323, distance: 17.5
click at [580, 327] on input "Land Rover/Mercedes-Benz Dealership" at bounding box center [677, 329] width 297 height 28
type input "Land Rover and Mercedes-Benz Dealership"
click at [819, 281] on icon at bounding box center [818, 282] width 15 height 15
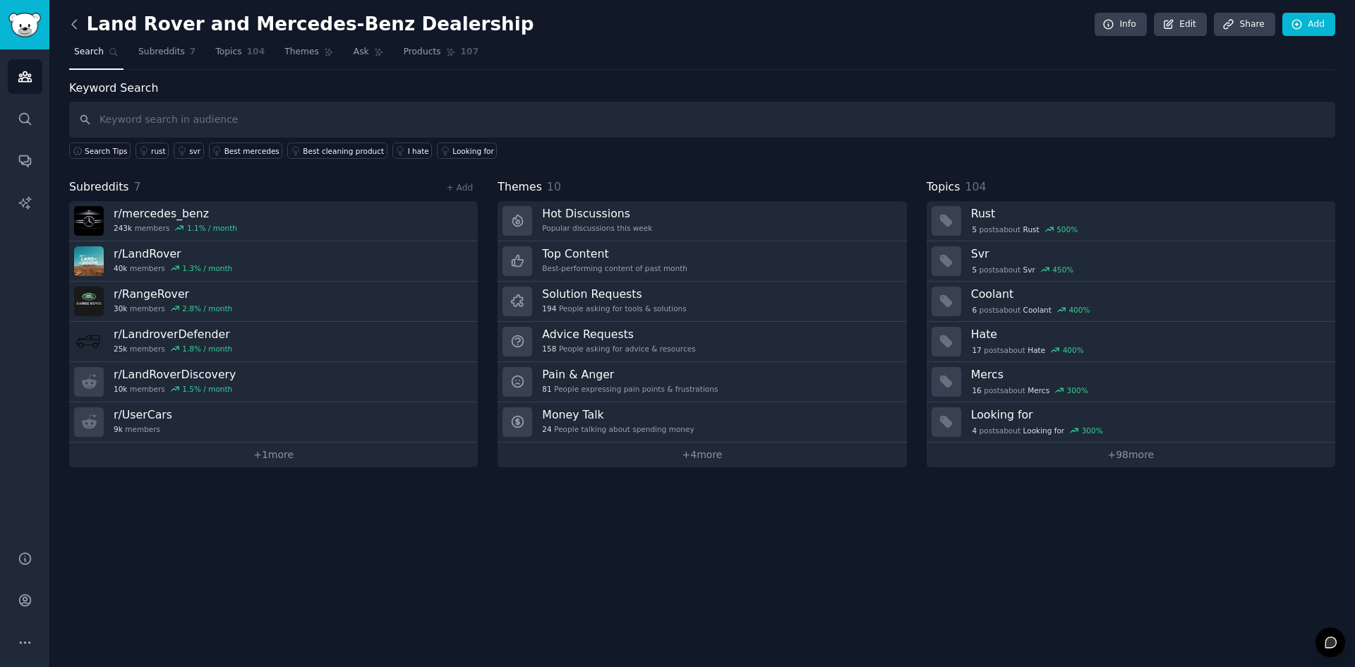
click at [79, 27] on icon at bounding box center [74, 24] width 15 height 15
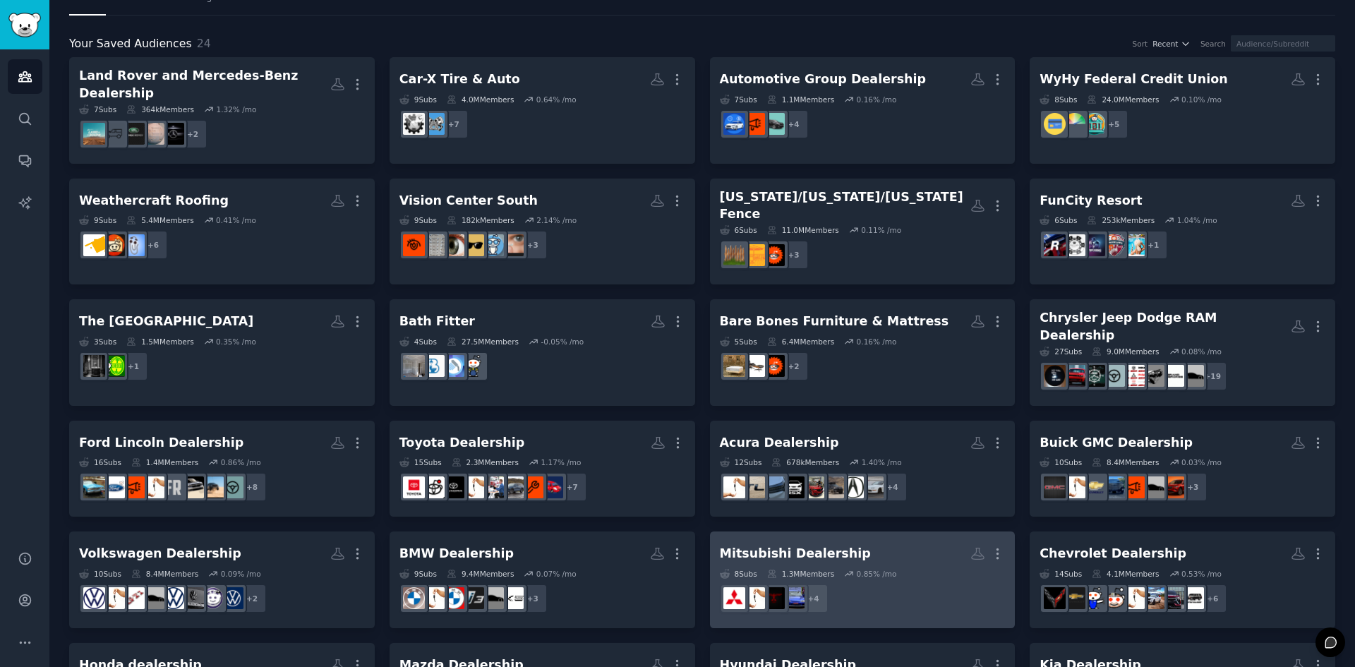
scroll to position [47, 0]
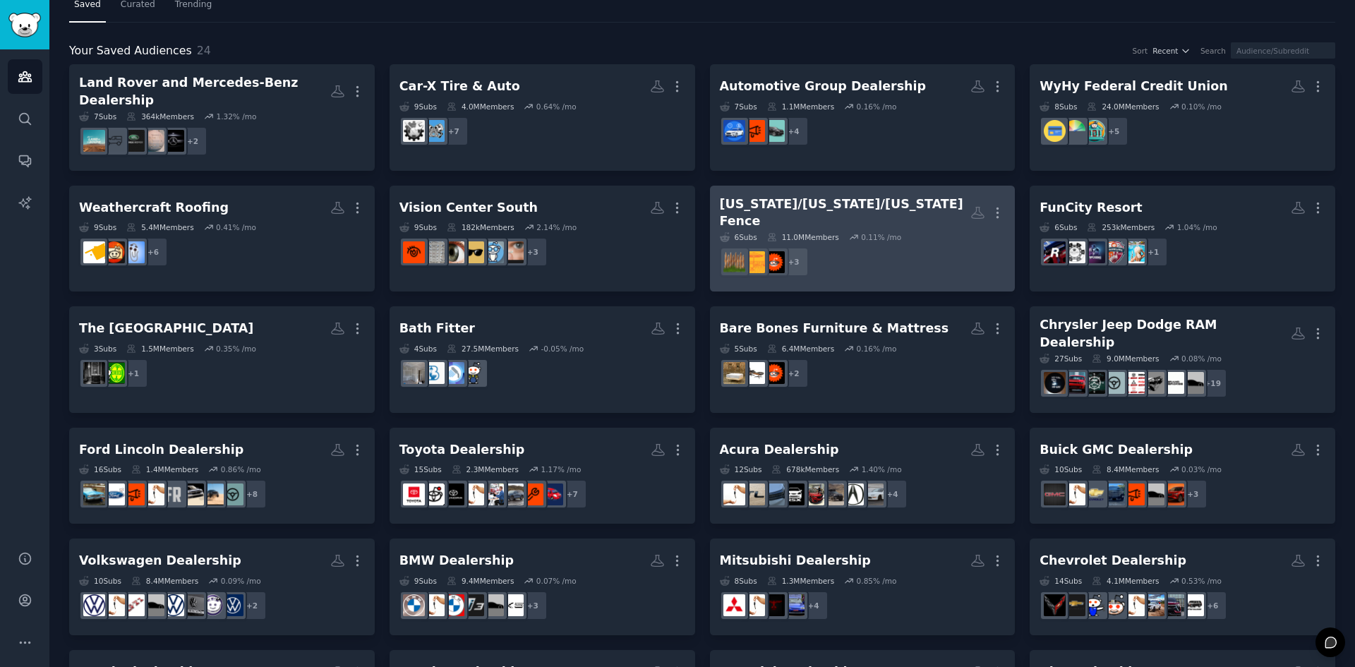
click at [847, 211] on div "Idaho/Montana/Washington Fence More 6 Sub s 11.0M Members 0.11 % /mo + 3" at bounding box center [863, 239] width 286 height 87
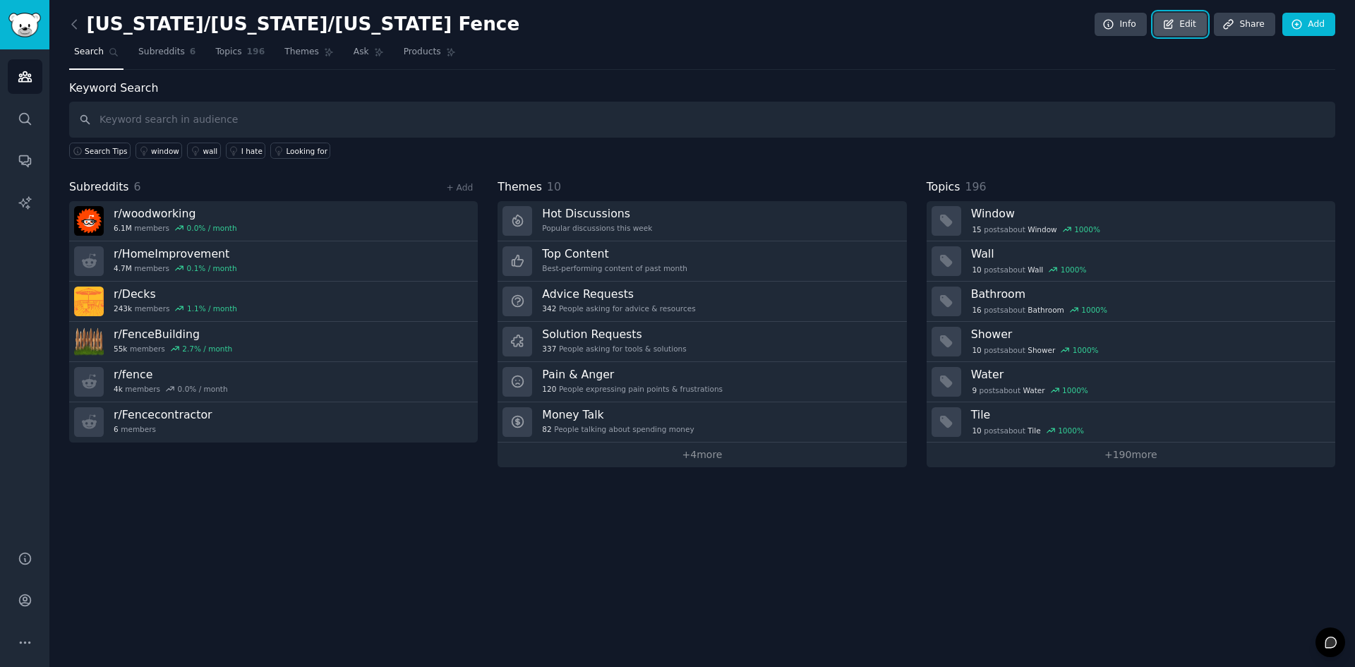
click at [1185, 19] on link "Edit" at bounding box center [1180, 25] width 53 height 24
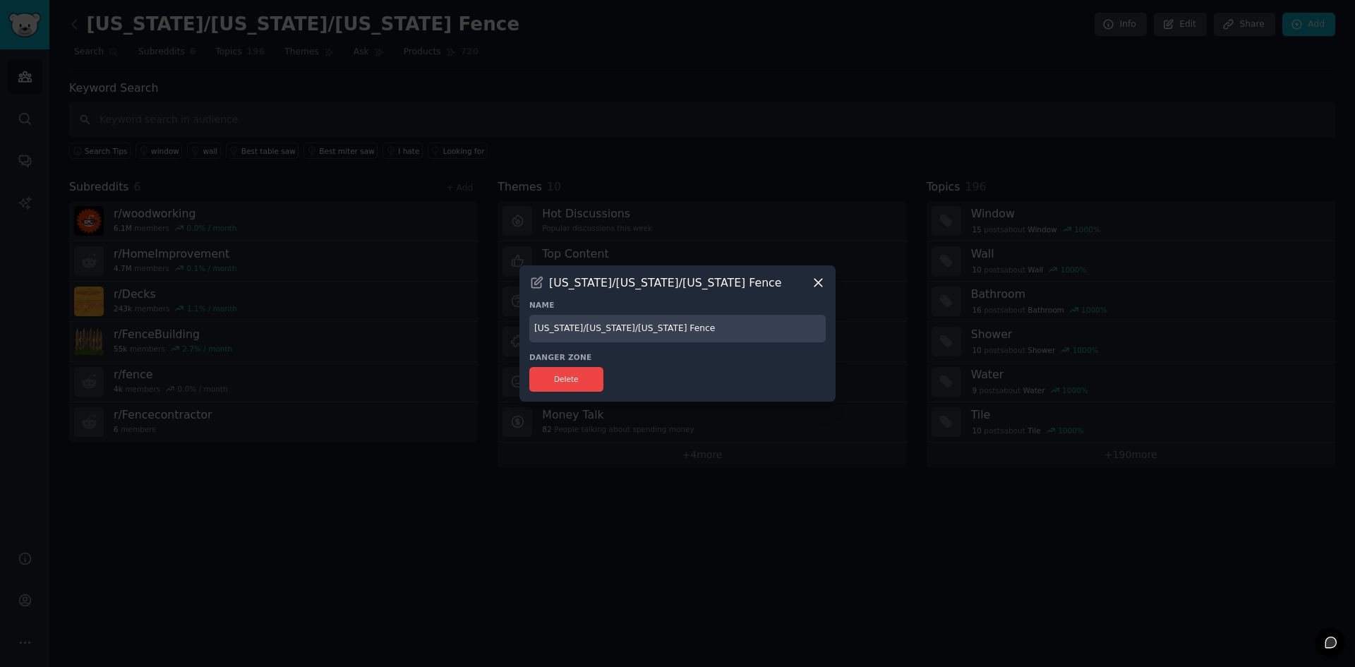
click at [562, 328] on input "[US_STATE]/[US_STATE]/[US_STATE] Fence" at bounding box center [677, 329] width 297 height 28
click at [594, 330] on input "Idaho, Montana/Washington Fence" at bounding box center [677, 329] width 297 height 28
click at [598, 330] on input "Idaho, Montana/Washington Fence" at bounding box center [677, 329] width 297 height 28
type input "Idaho, Montana, and Washington Fence"
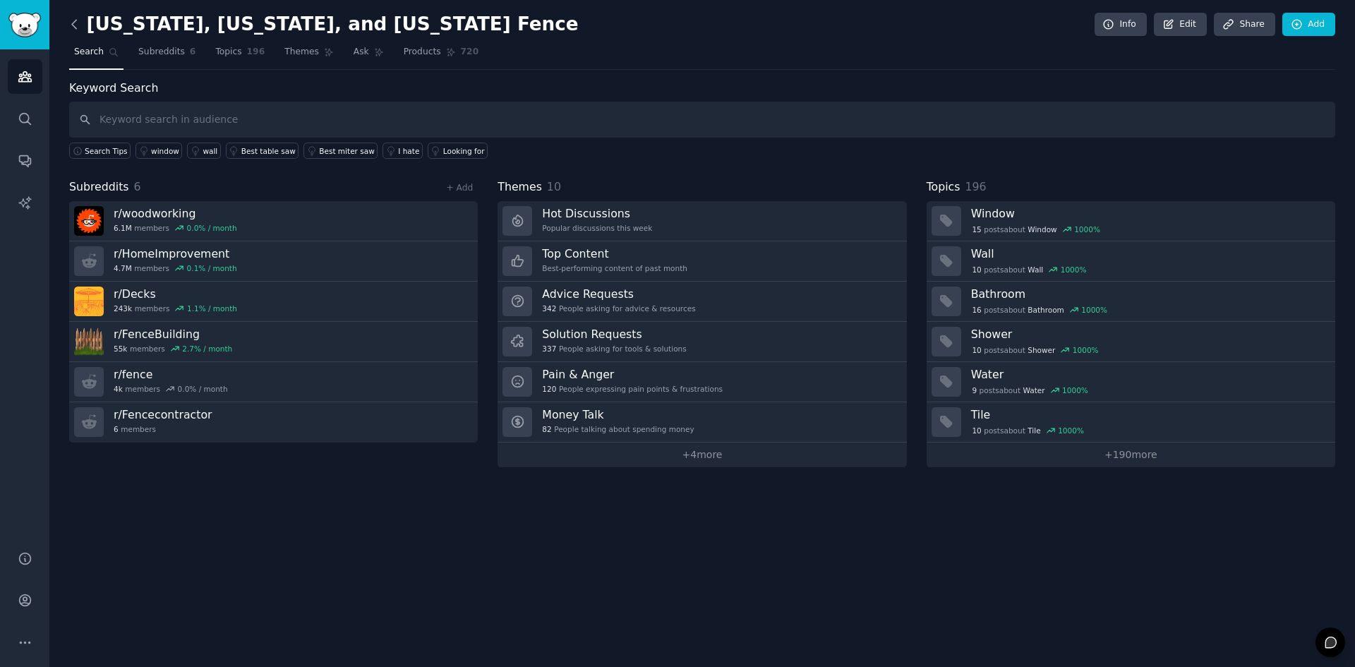
click at [76, 25] on icon at bounding box center [74, 24] width 15 height 15
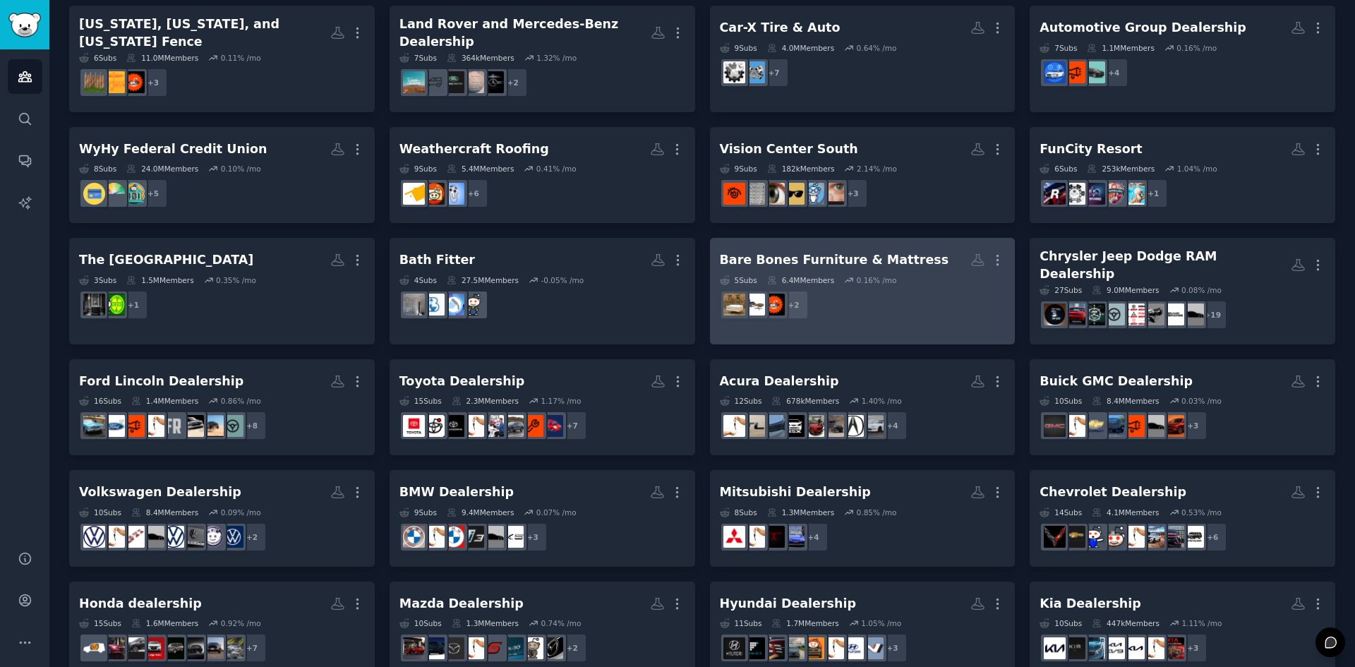
scroll to position [141, 0]
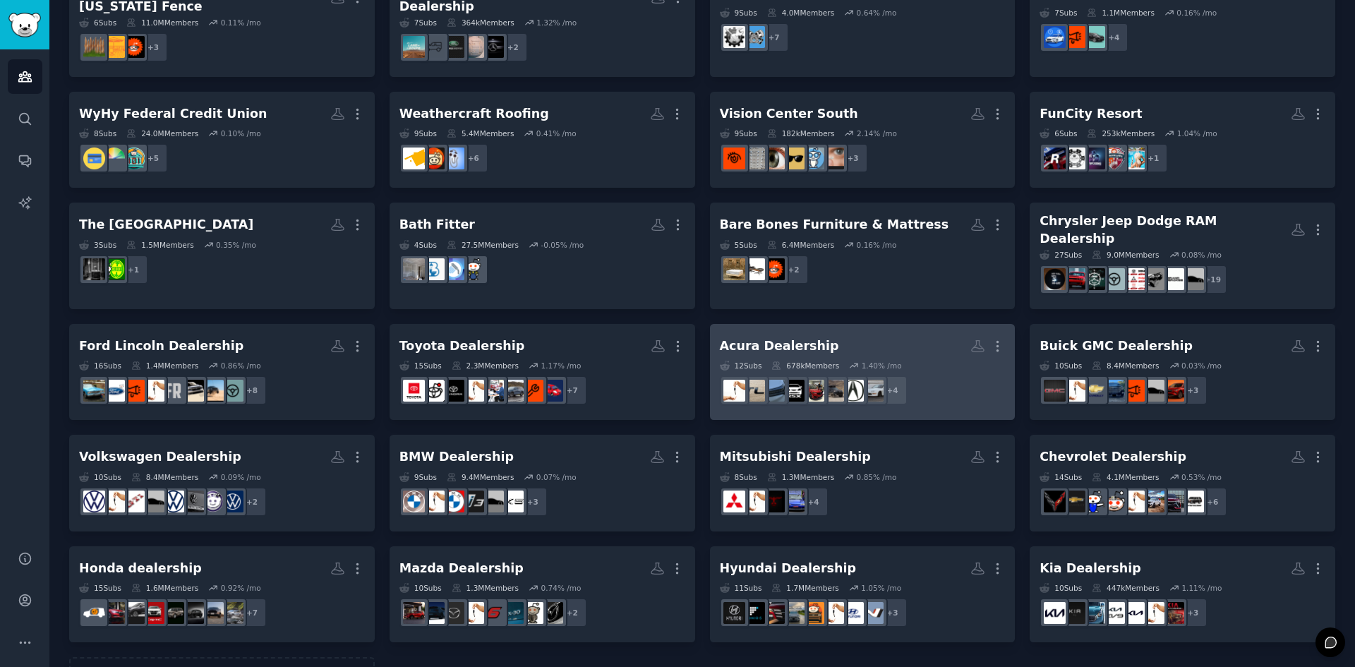
click at [852, 334] on h2 "Acura Dealership More" at bounding box center [863, 346] width 286 height 25
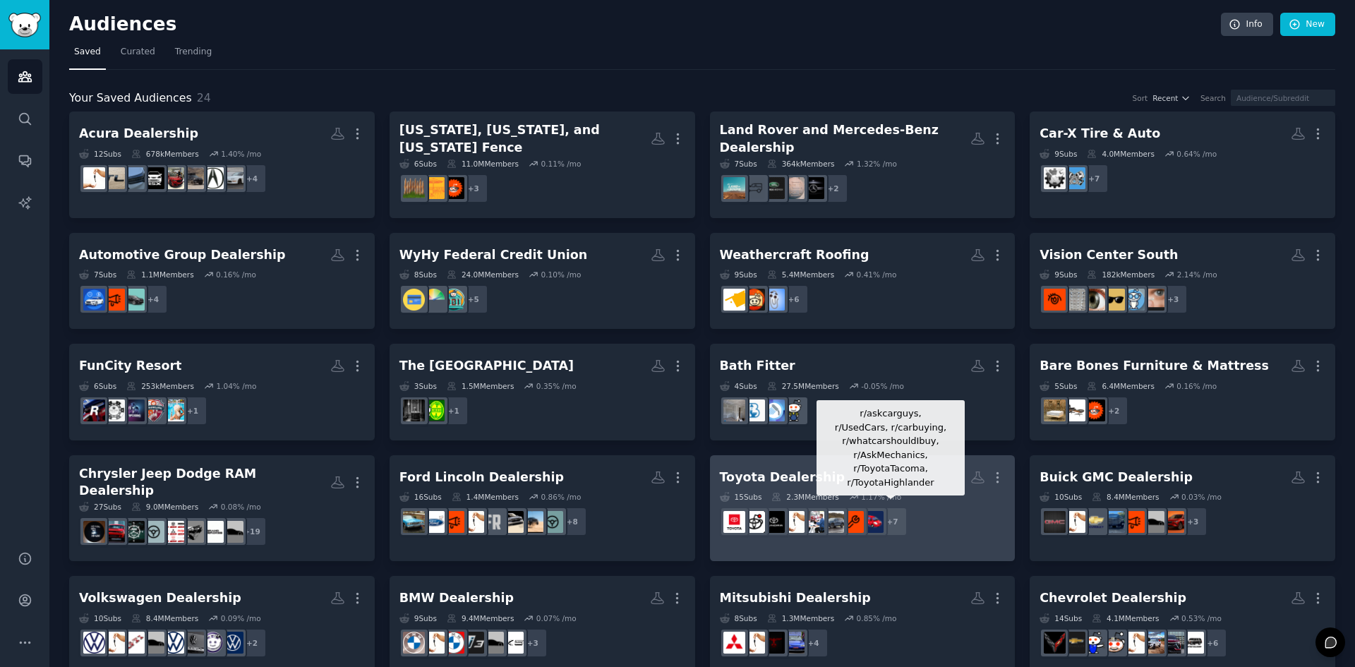
scroll to position [71, 0]
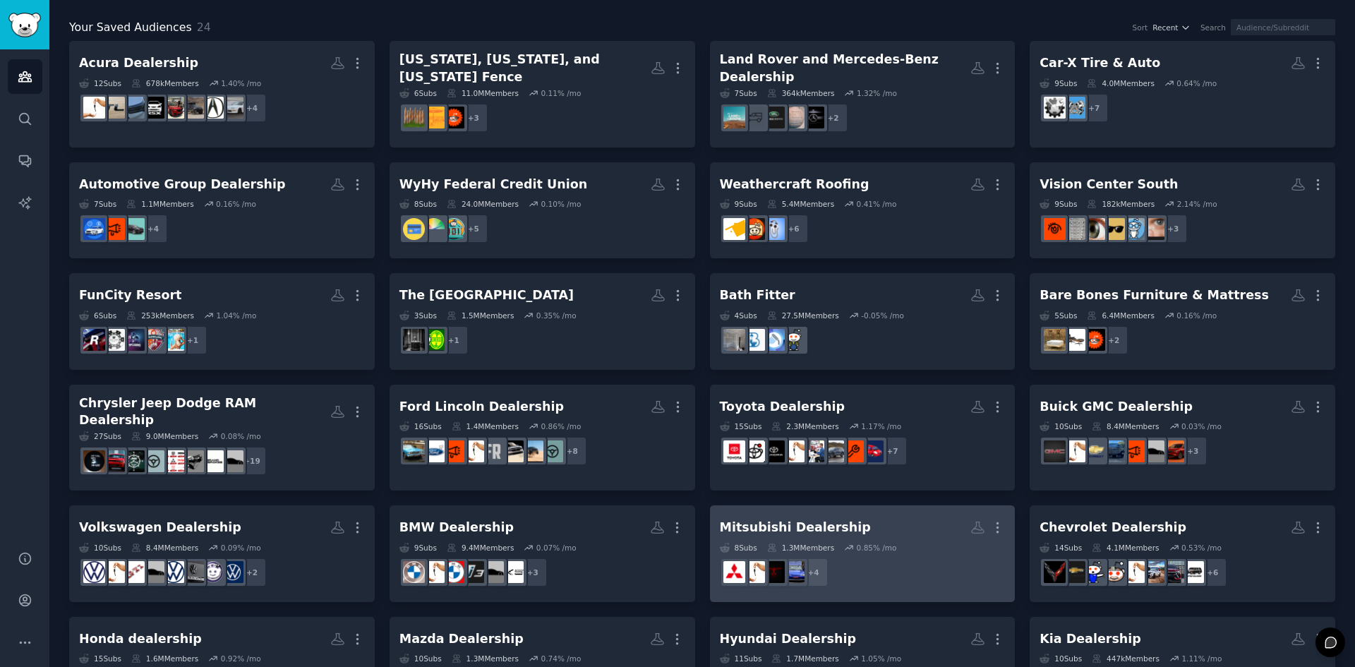
click at [892, 543] on div "8 Sub s 1.3M Members 0.85 % /mo" at bounding box center [863, 548] width 286 height 10
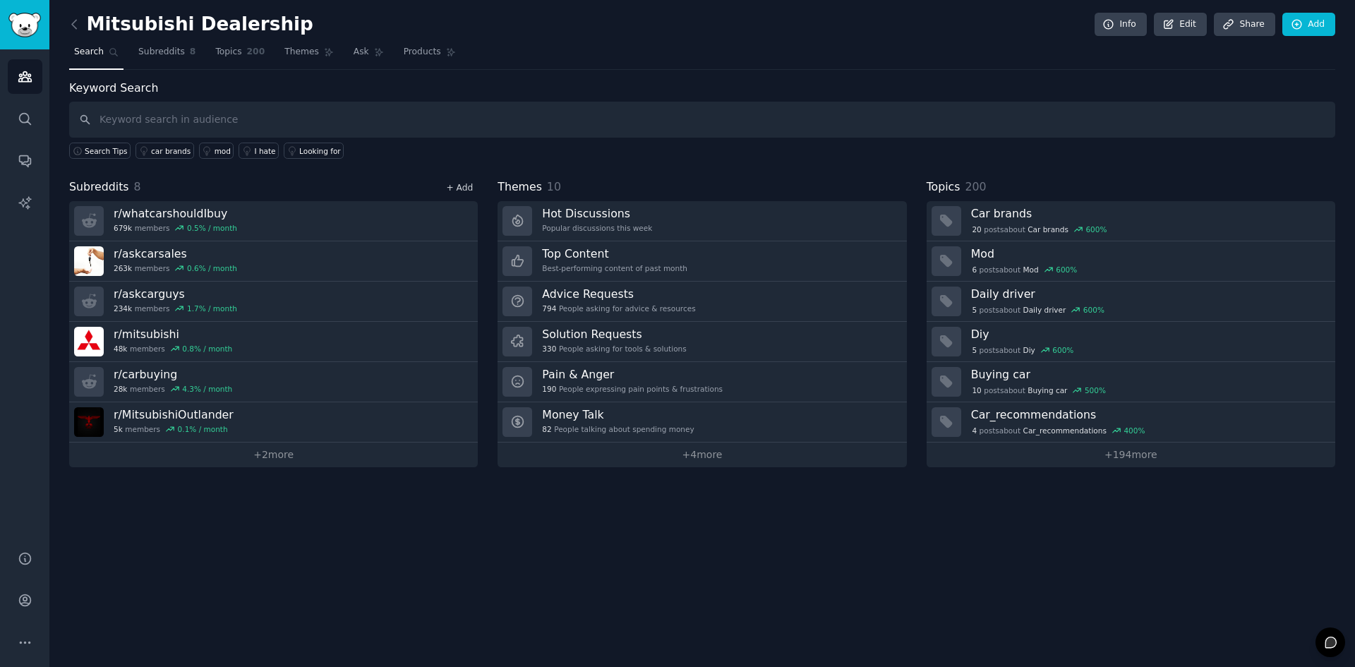
click at [453, 192] on link "+ Add" at bounding box center [459, 188] width 27 height 10
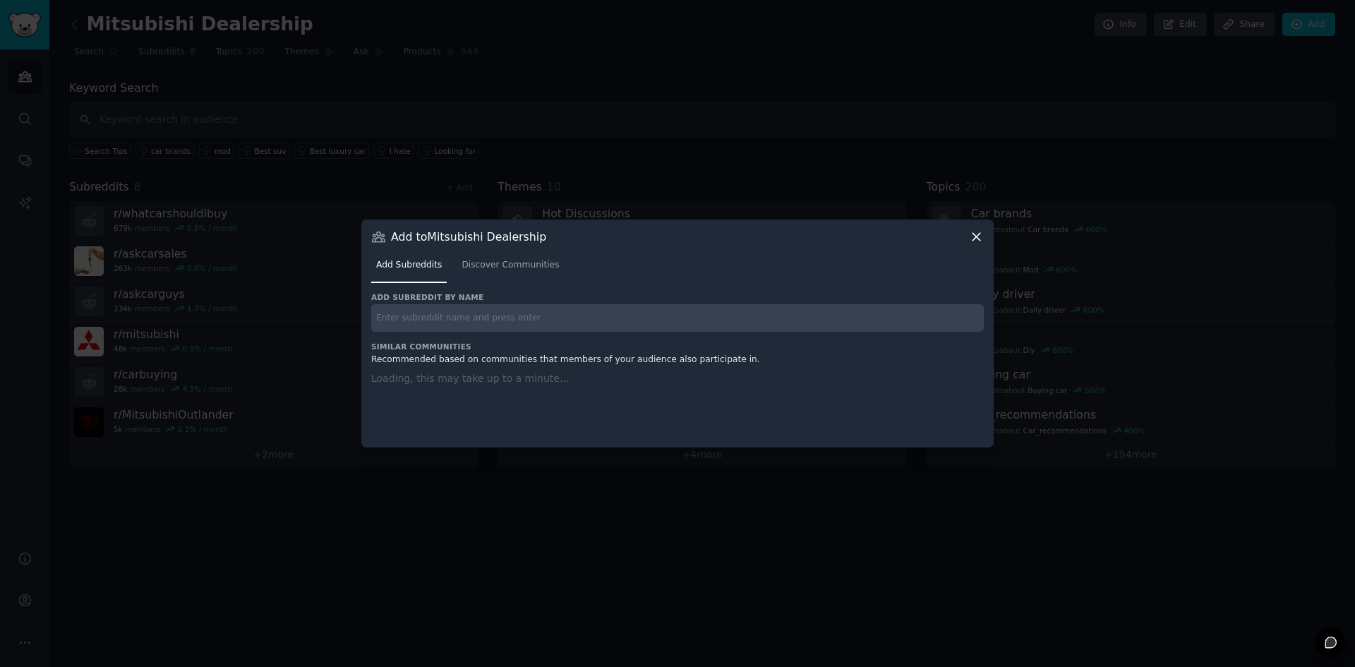
click at [431, 313] on input "text" at bounding box center [677, 318] width 613 height 28
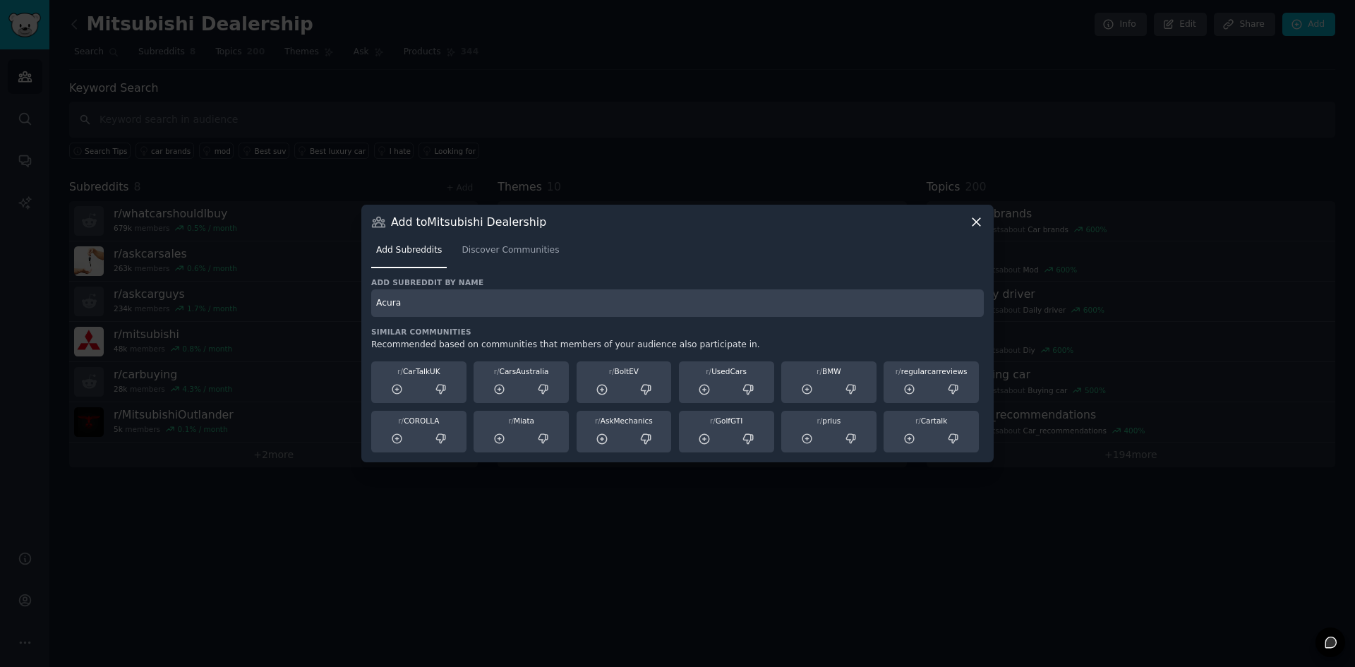
type input "Acura"
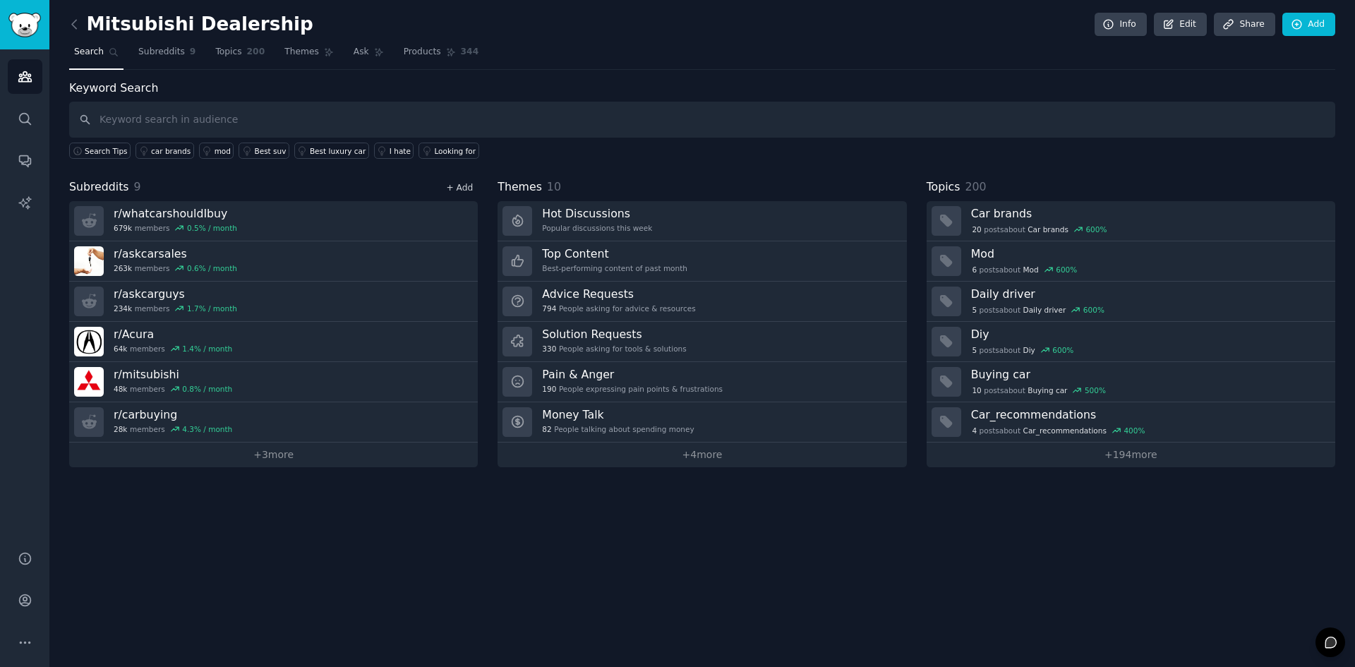
click at [458, 183] on link "+ Add" at bounding box center [459, 188] width 27 height 10
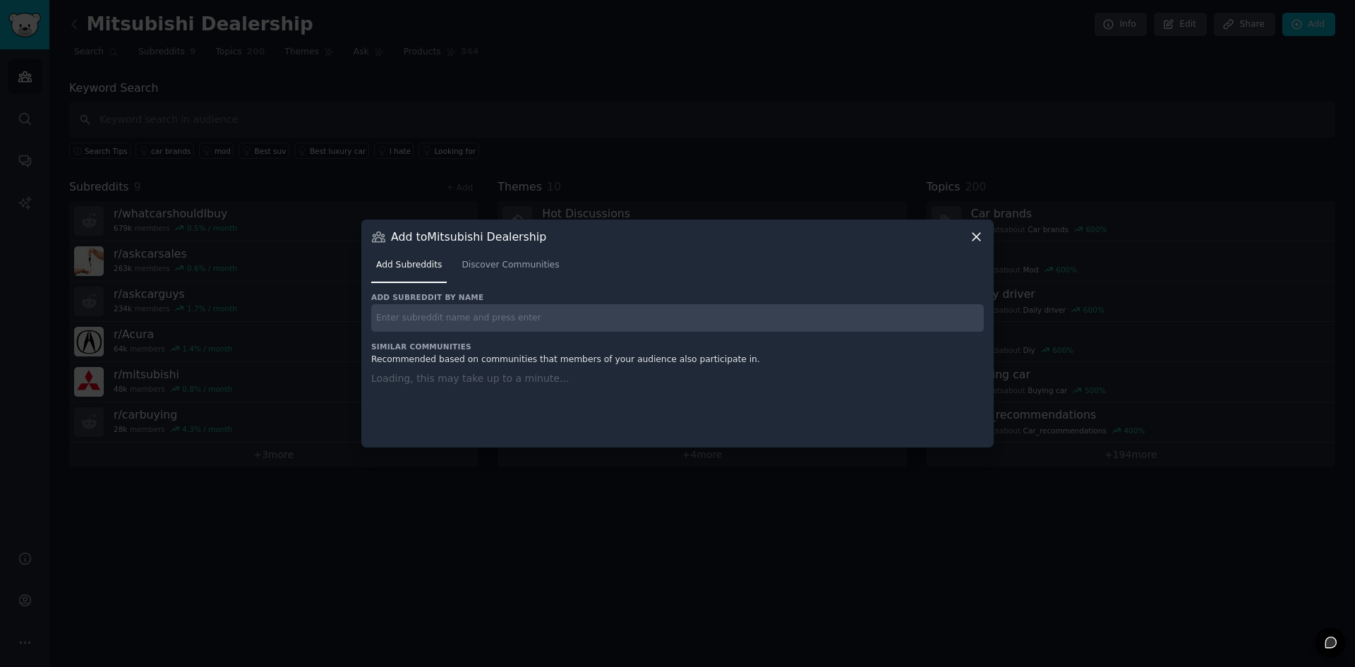
click at [449, 313] on input "text" at bounding box center [677, 318] width 613 height 28
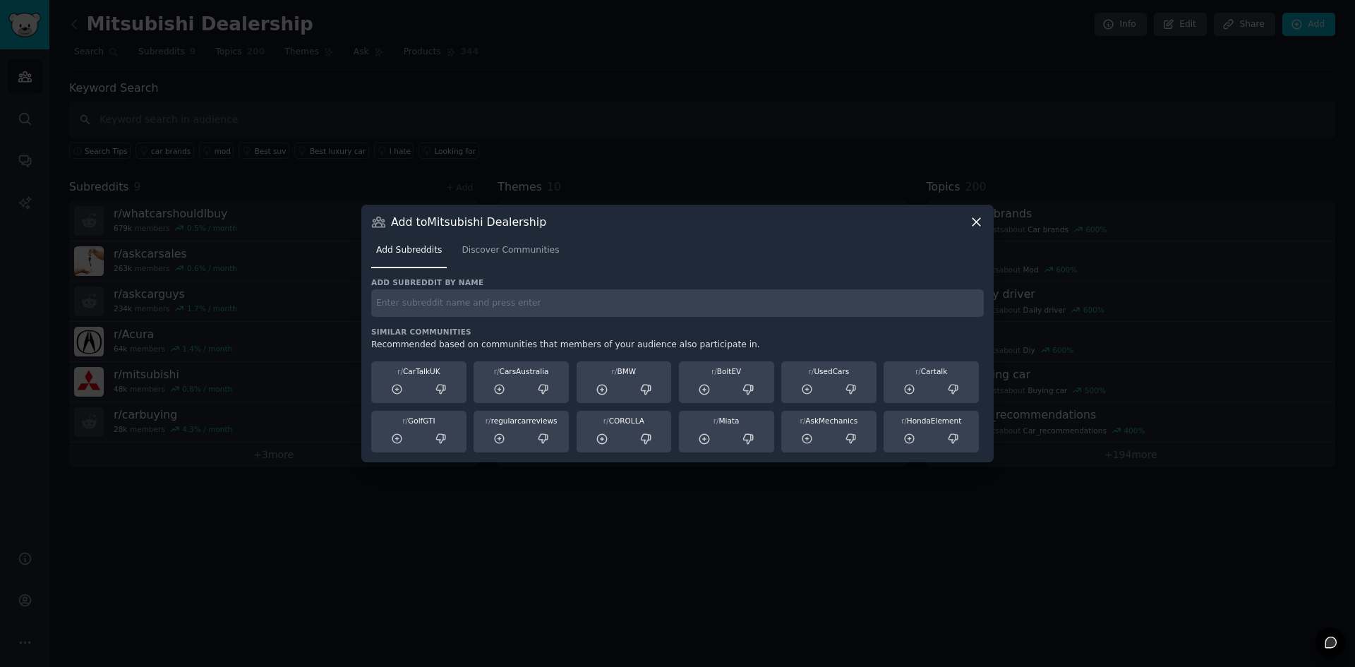
type input "a"
type input "AcuraIntegra"
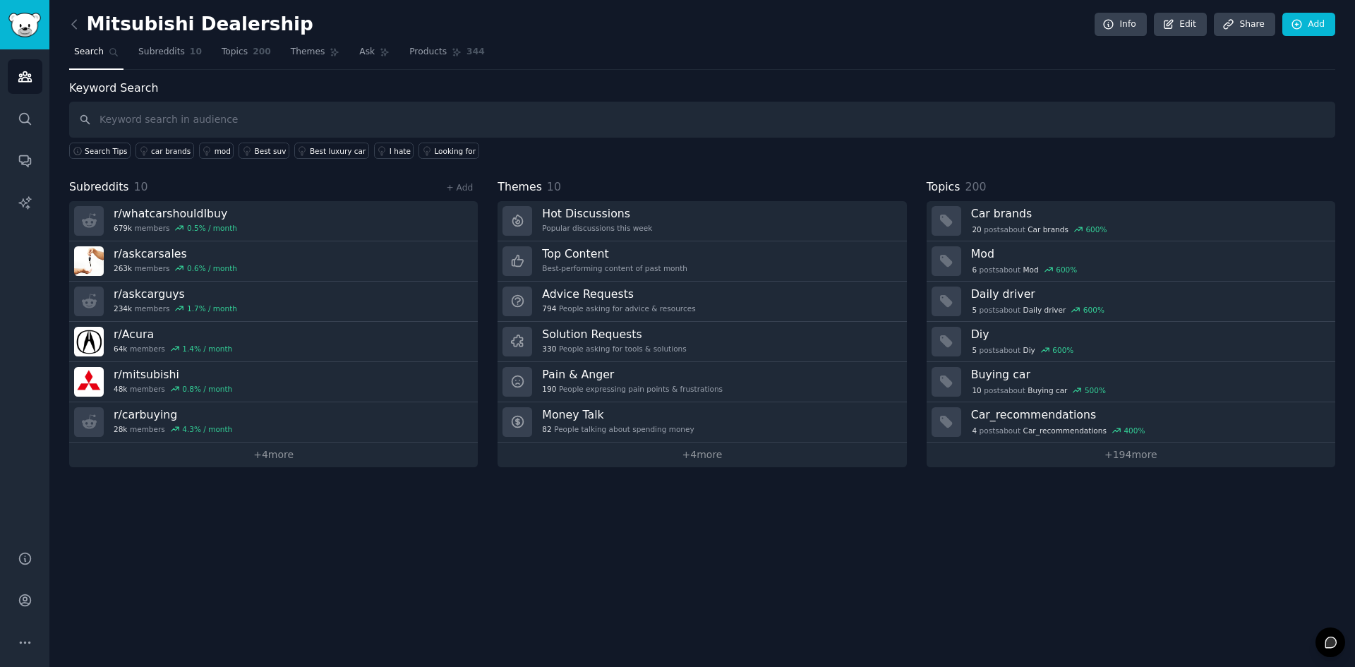
click at [76, 32] on link at bounding box center [78, 24] width 18 height 23
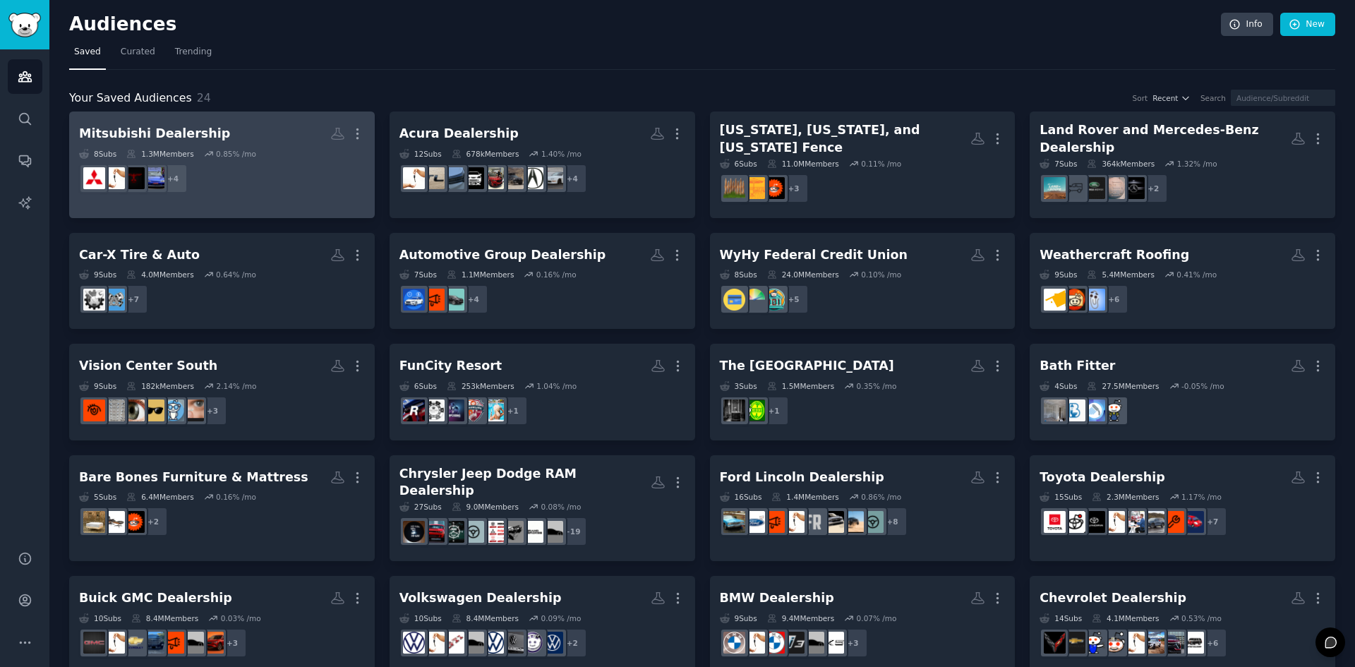
click at [270, 162] on dd "+ 4" at bounding box center [222, 179] width 286 height 40
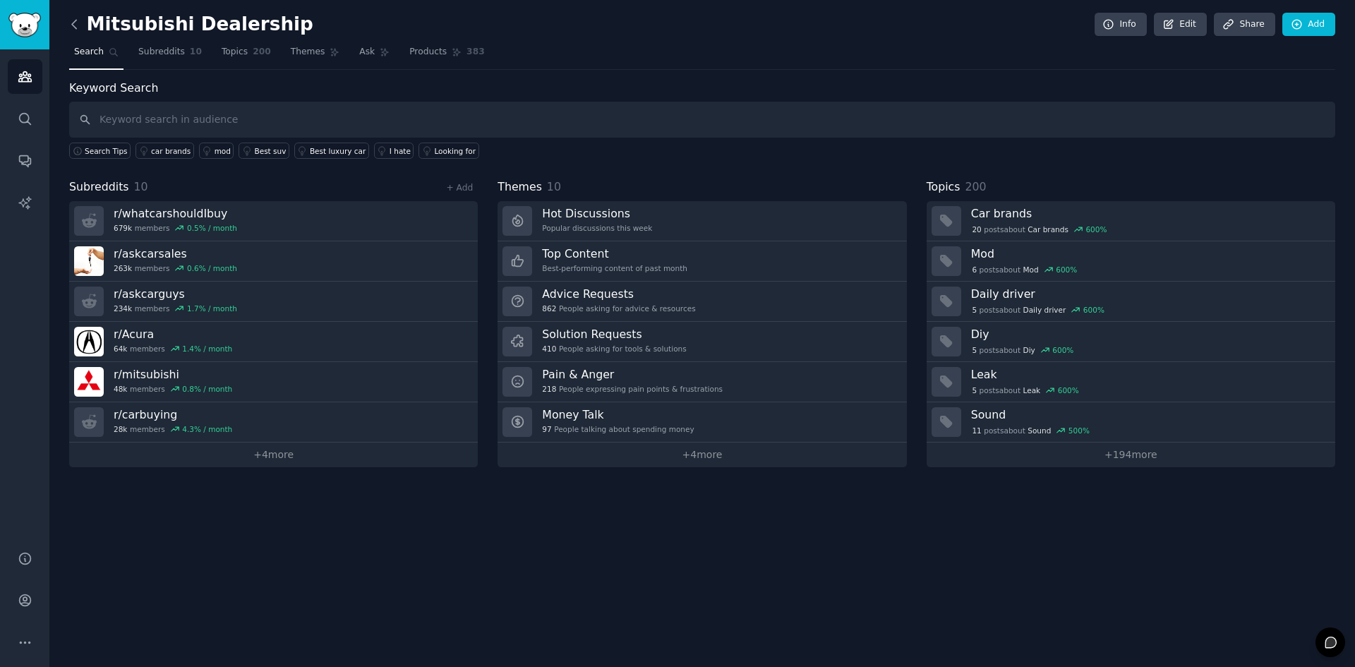
click at [73, 31] on icon at bounding box center [74, 24] width 15 height 15
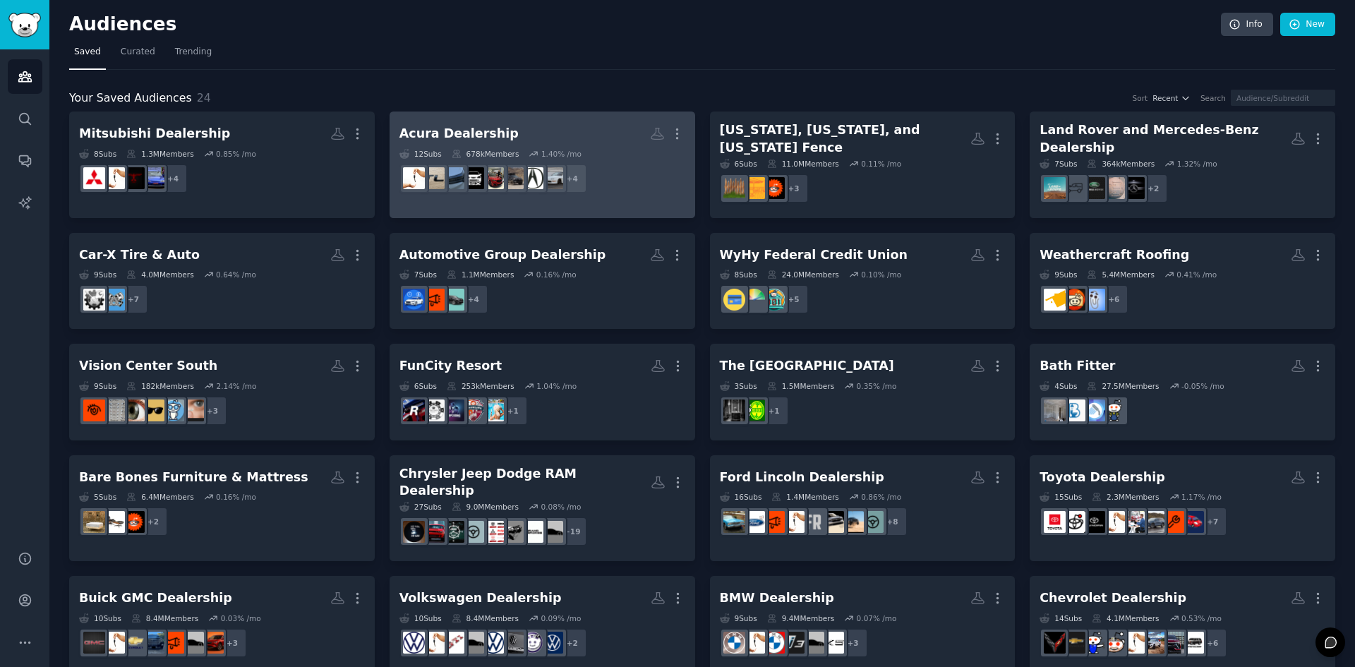
click at [538, 142] on h2 "Acura Dealership More" at bounding box center [543, 133] width 286 height 25
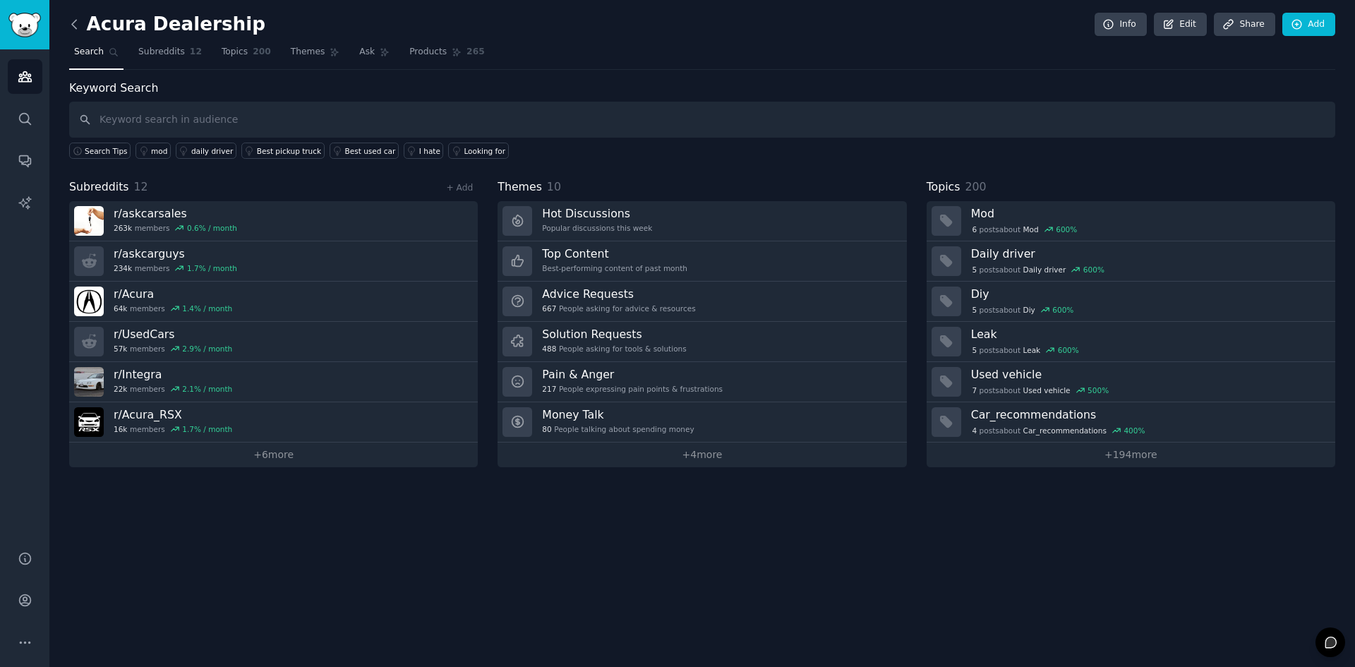
click at [69, 25] on icon at bounding box center [74, 24] width 15 height 15
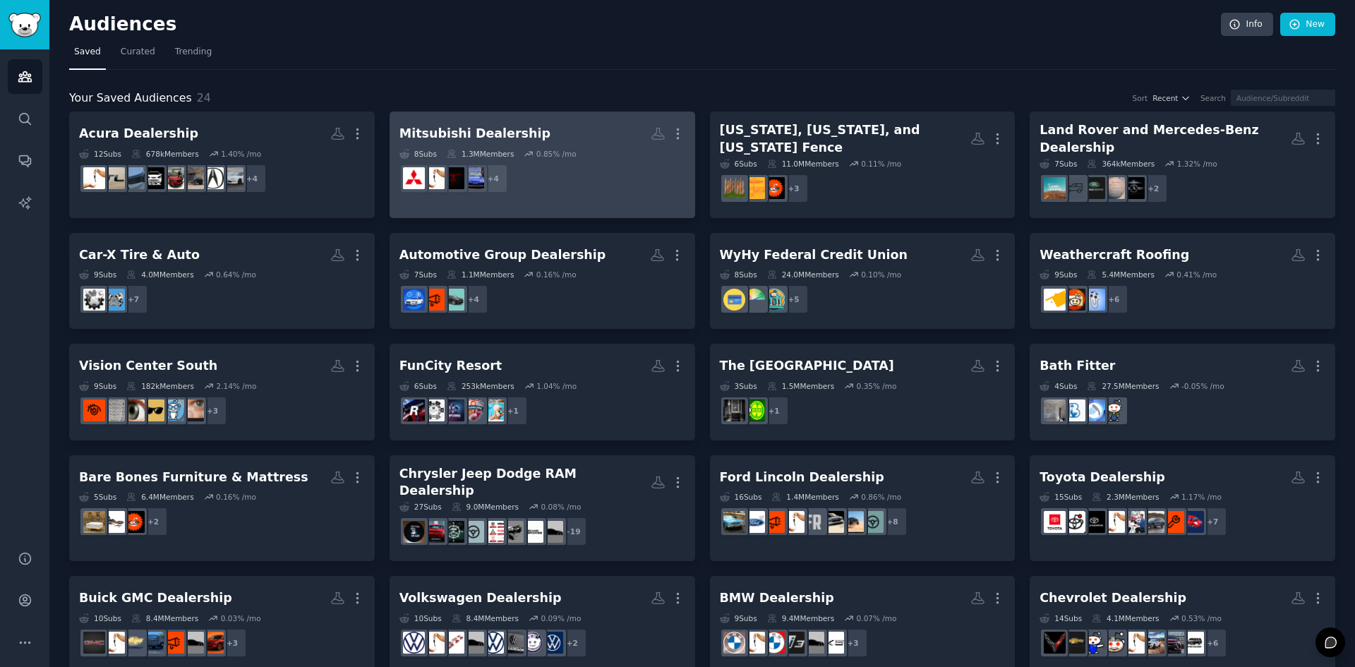
click at [535, 148] on div "Mitsubishi Dealership More 8 Sub s 1.3M Members 0.85 % /mo + 4" at bounding box center [543, 159] width 286 height 77
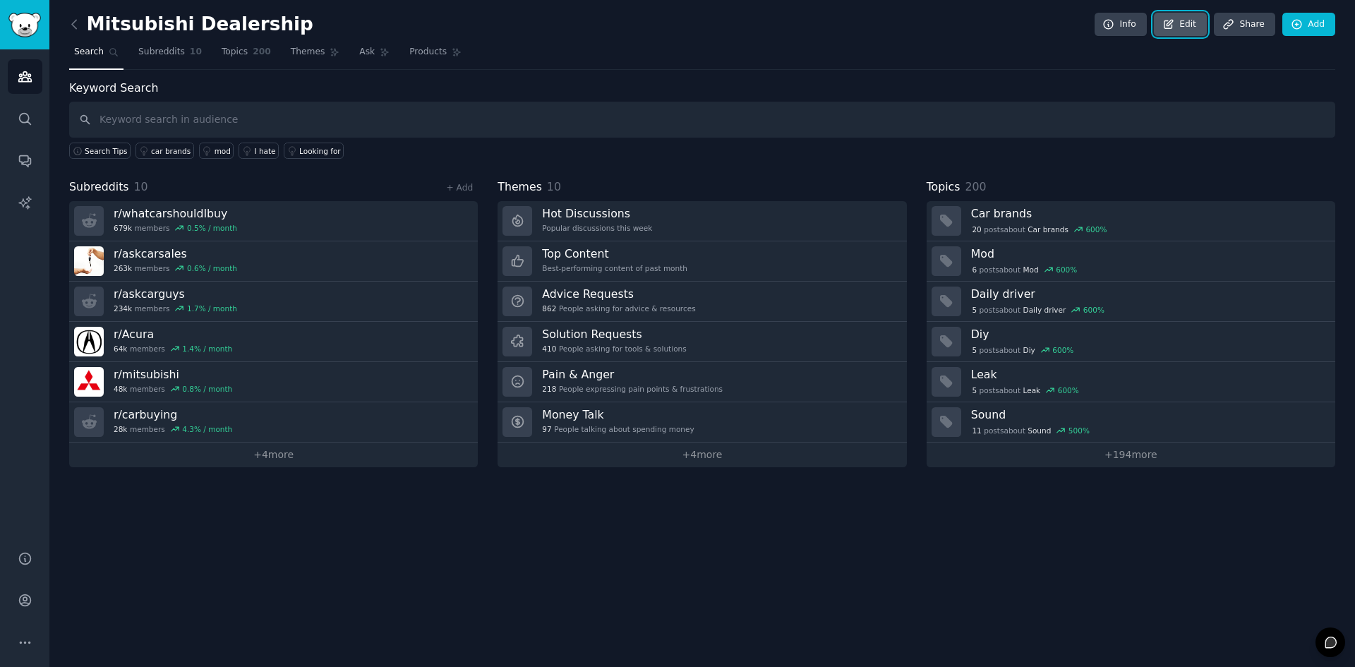
click at [1170, 35] on link "Edit" at bounding box center [1180, 25] width 53 height 24
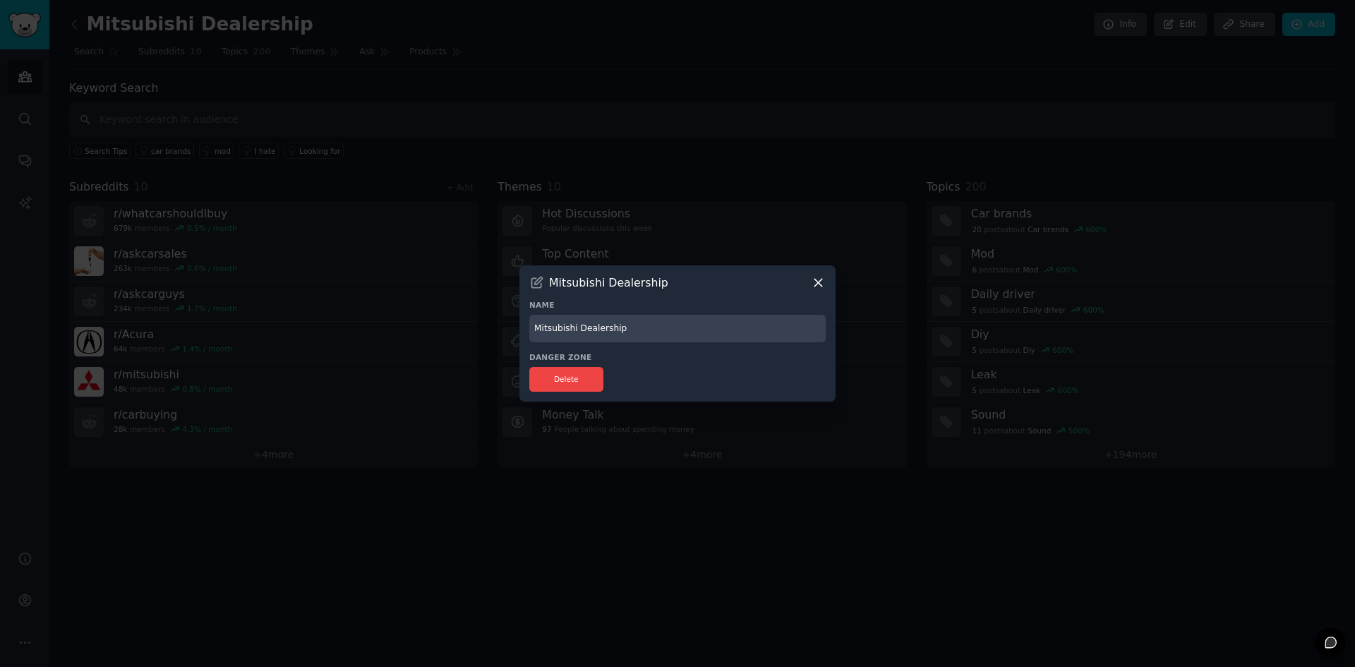
click at [537, 330] on input "Mitsubishi Dealership" at bounding box center [677, 329] width 297 height 28
type input "Acura and Mitsubishi Dealership"
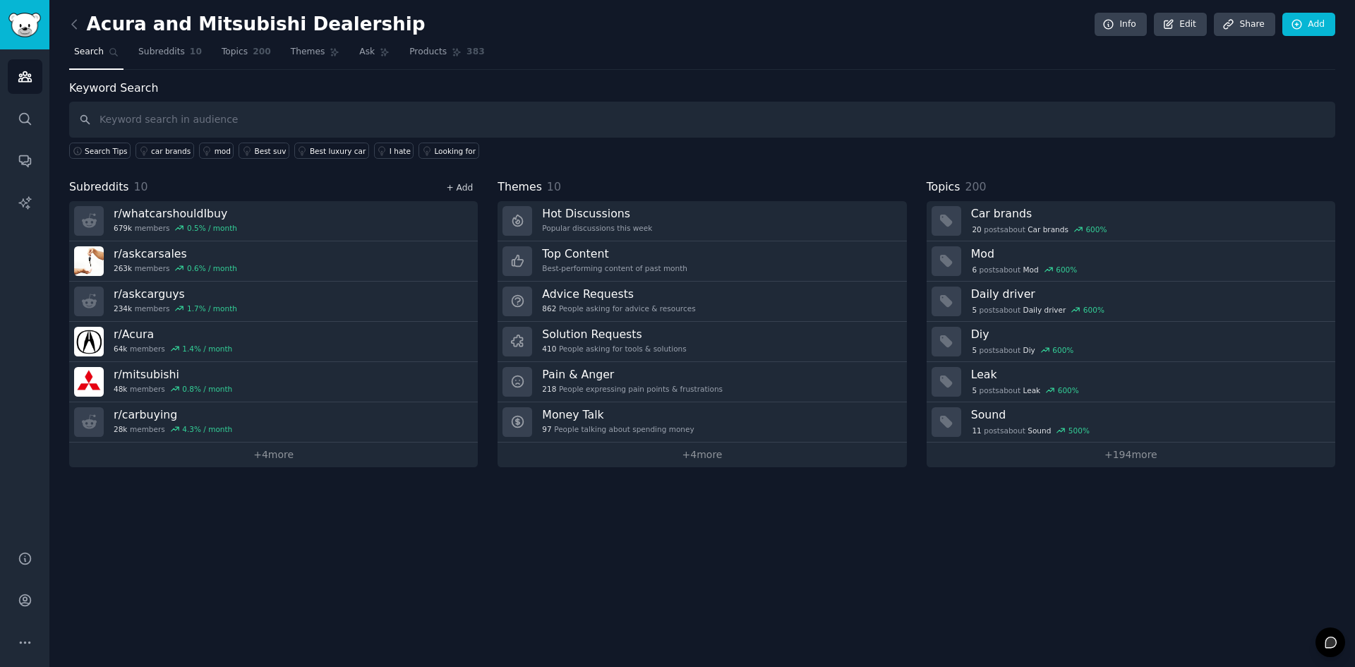
click at [462, 192] on link "+ Add" at bounding box center [459, 188] width 27 height 10
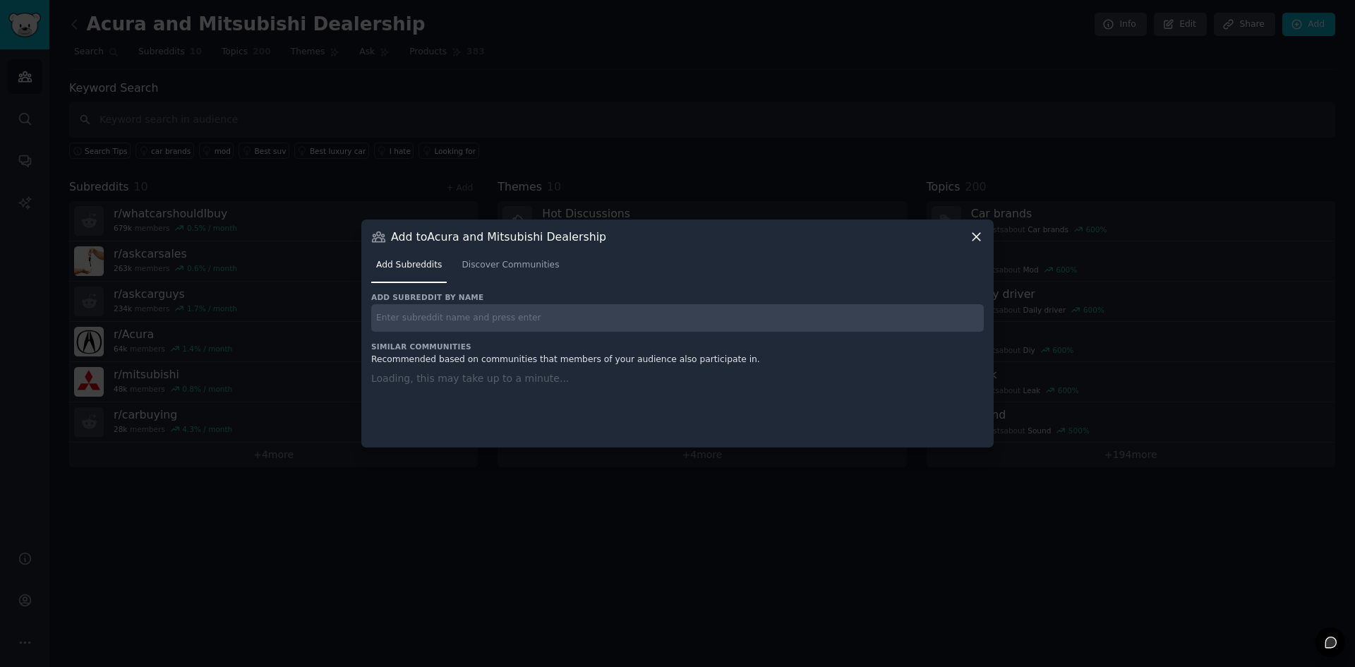
click at [443, 328] on input "text" at bounding box center [677, 318] width 613 height 28
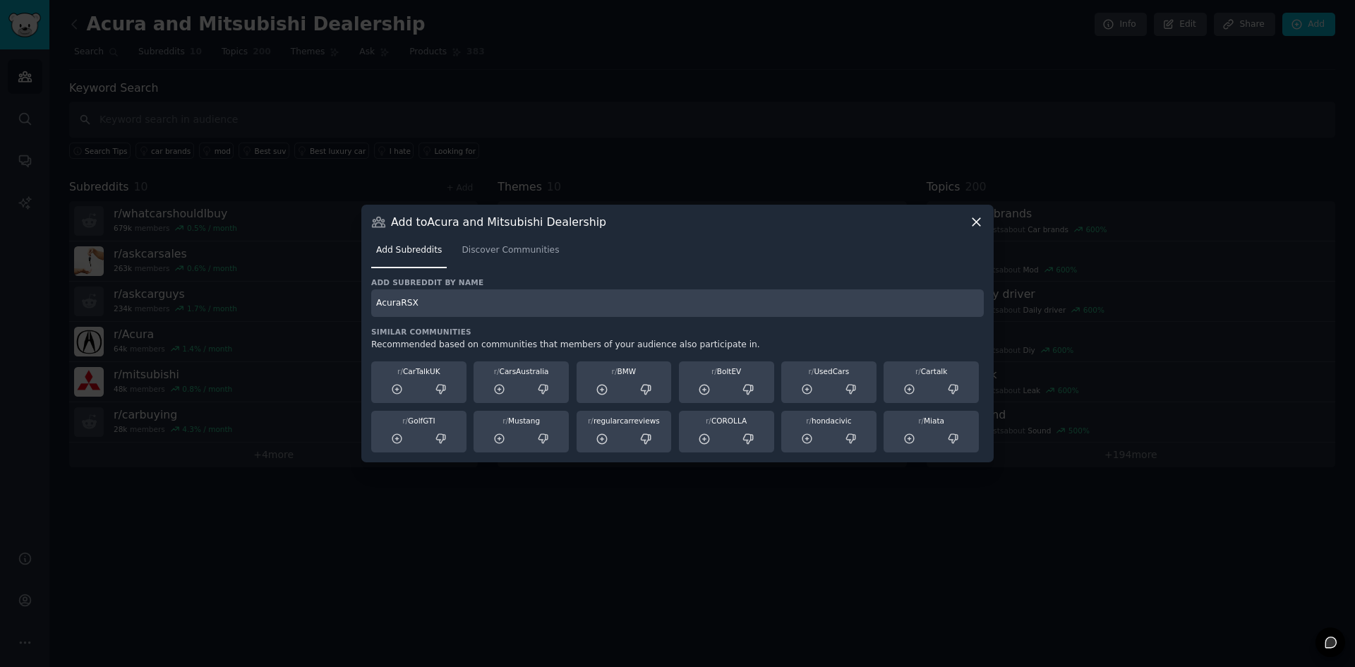
type input "AcuraRSX"
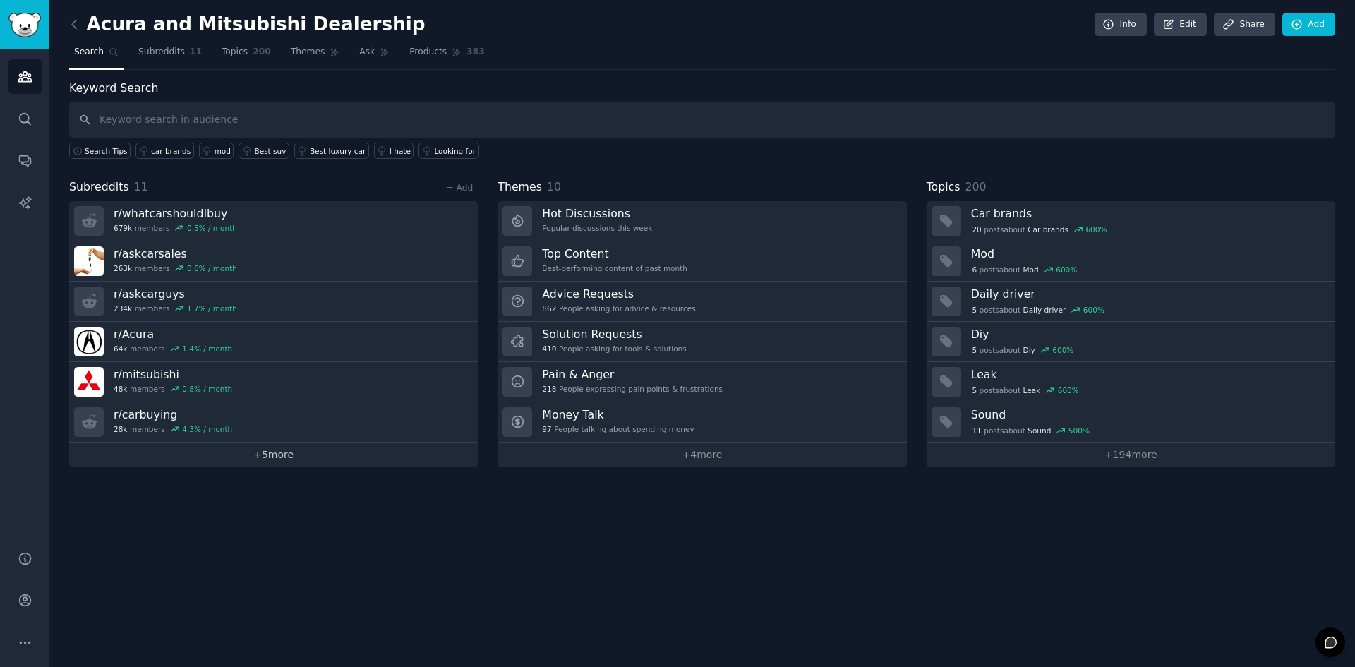
click at [265, 448] on link "+ 5 more" at bounding box center [273, 455] width 409 height 25
click at [71, 20] on icon at bounding box center [74, 24] width 15 height 15
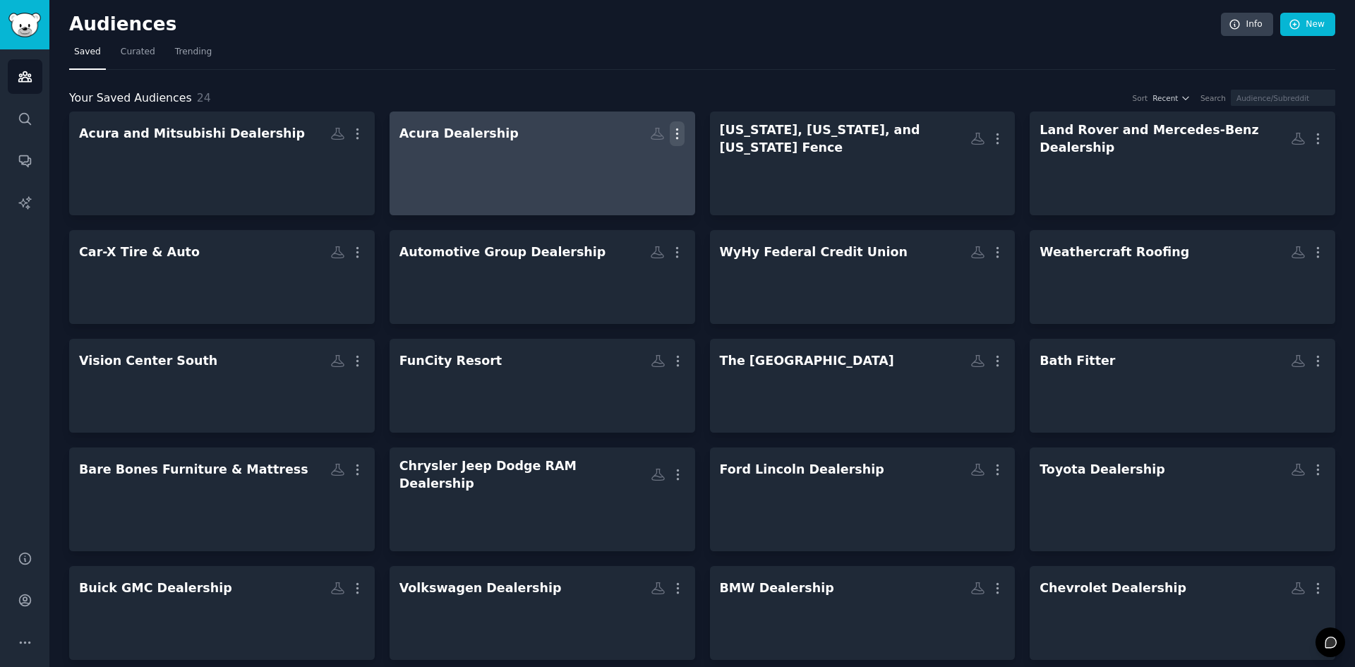
click at [673, 136] on icon "button" at bounding box center [677, 133] width 15 height 15
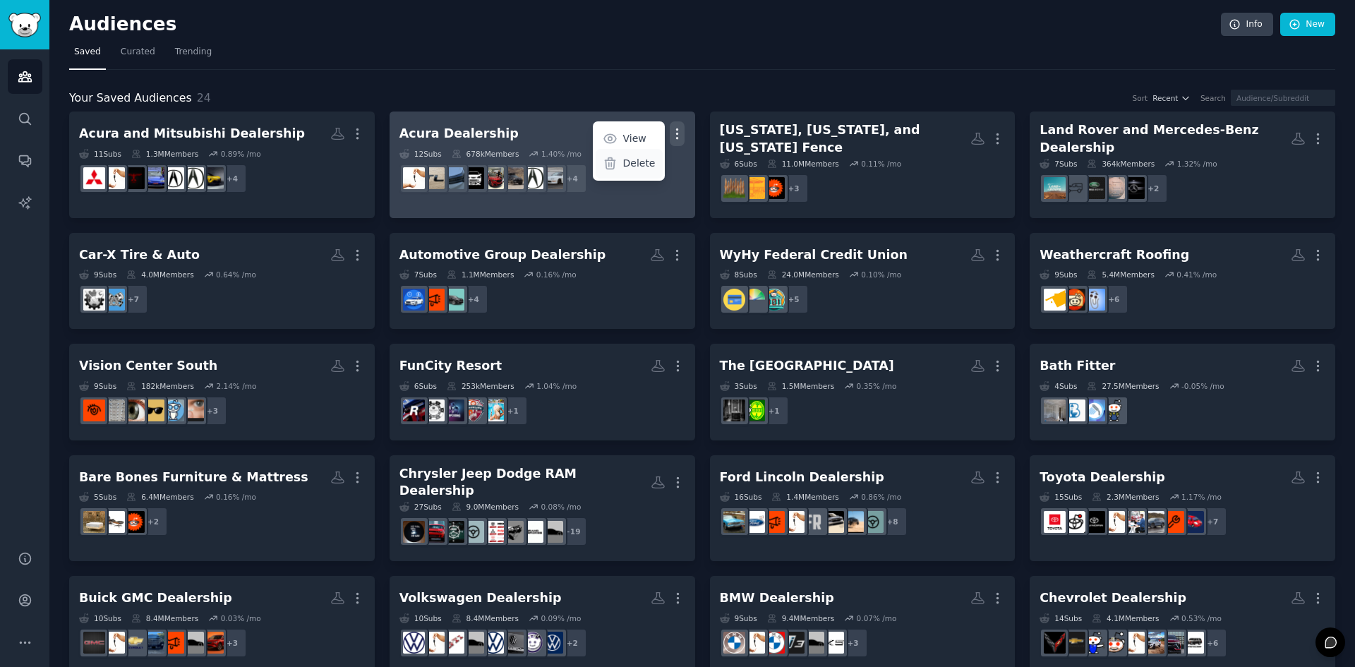
click at [633, 167] on p "Delete" at bounding box center [639, 163] width 32 height 15
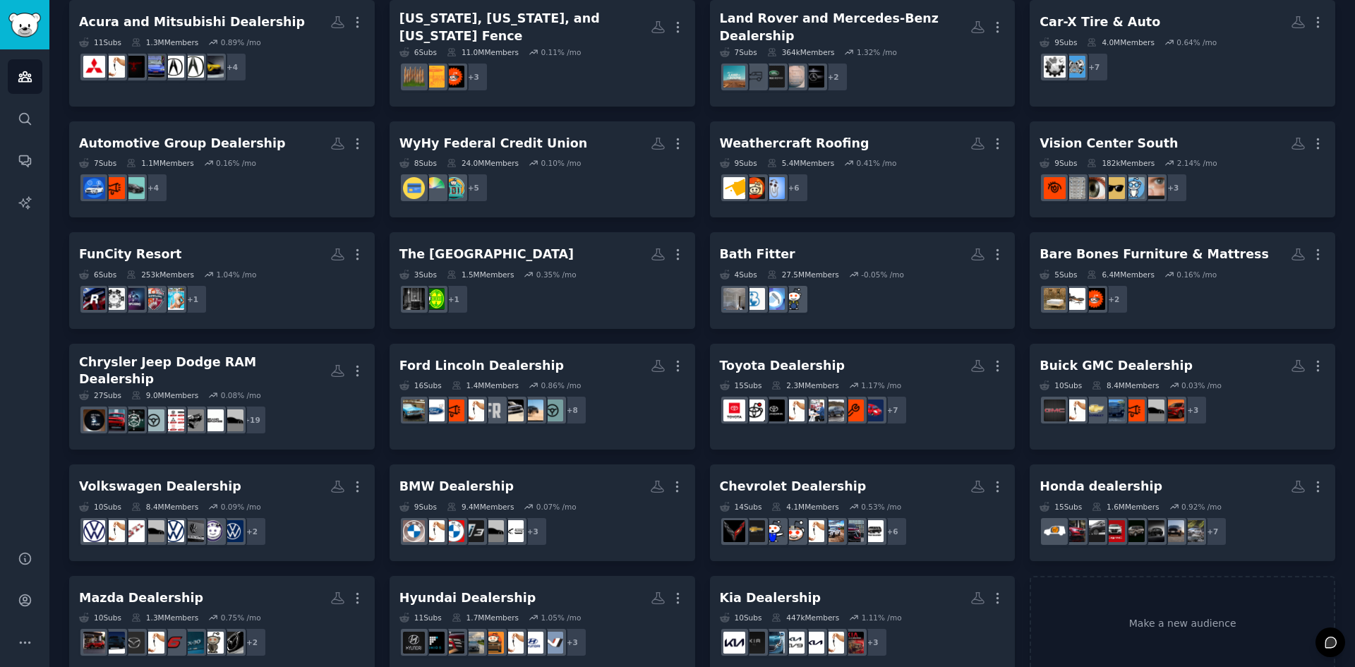
scroll to position [116, 0]
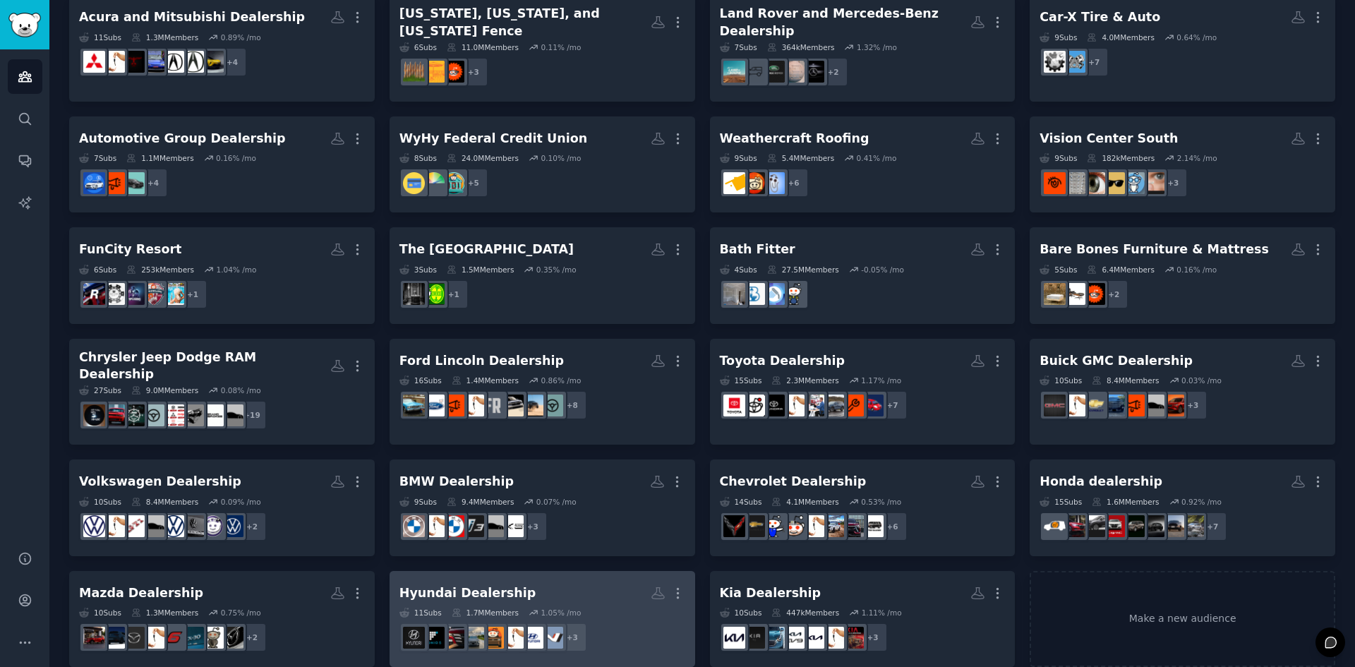
click at [589, 581] on h2 "Hyundai Dealership More" at bounding box center [543, 593] width 286 height 25
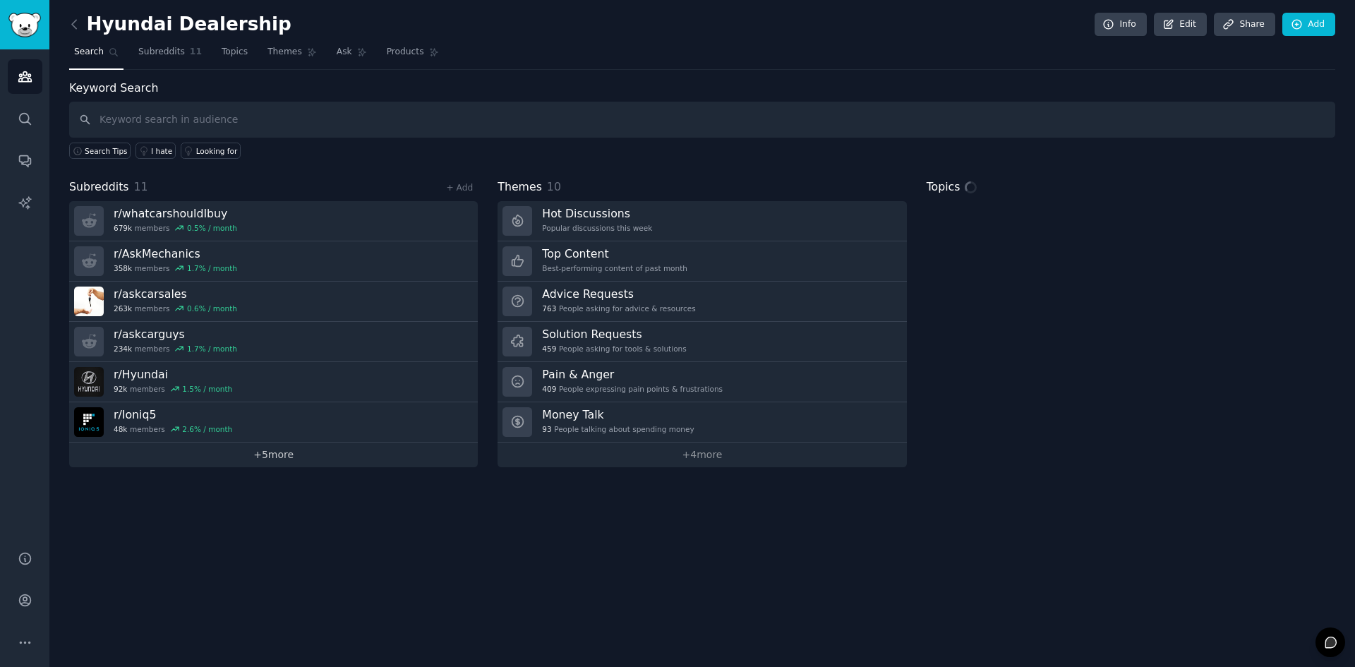
click at [303, 457] on link "+ 5 more" at bounding box center [273, 455] width 409 height 25
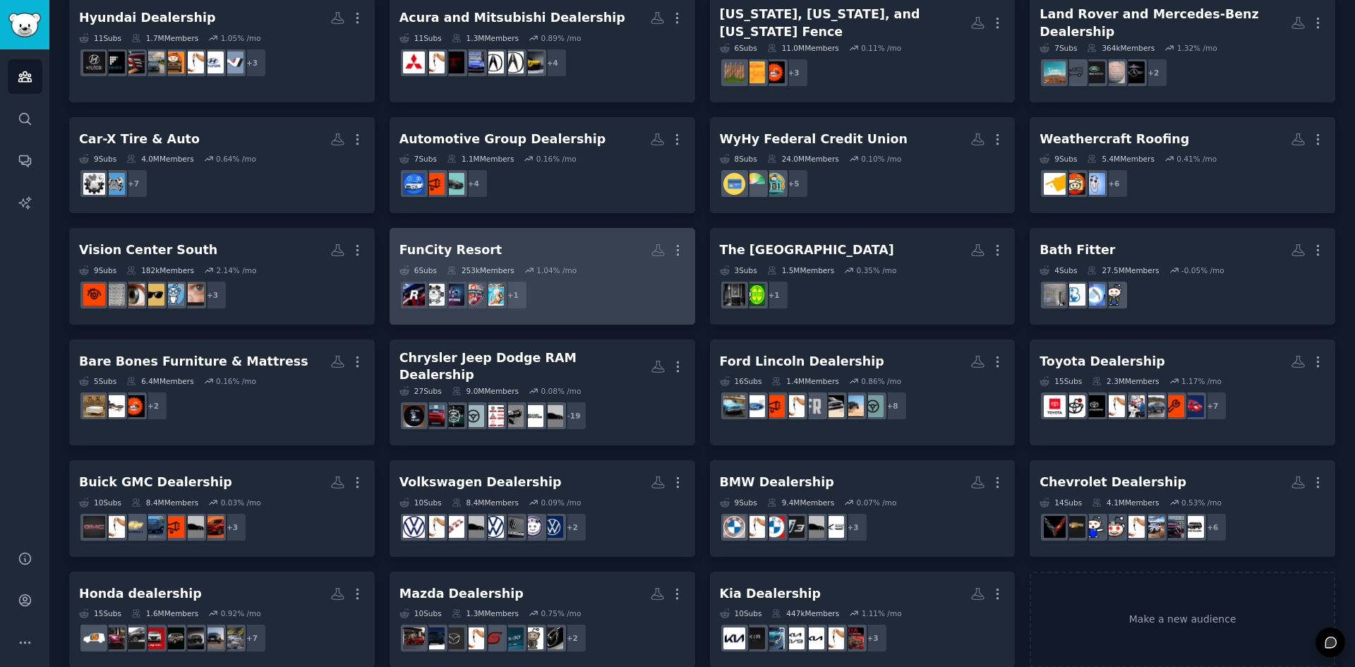
scroll to position [116, 0]
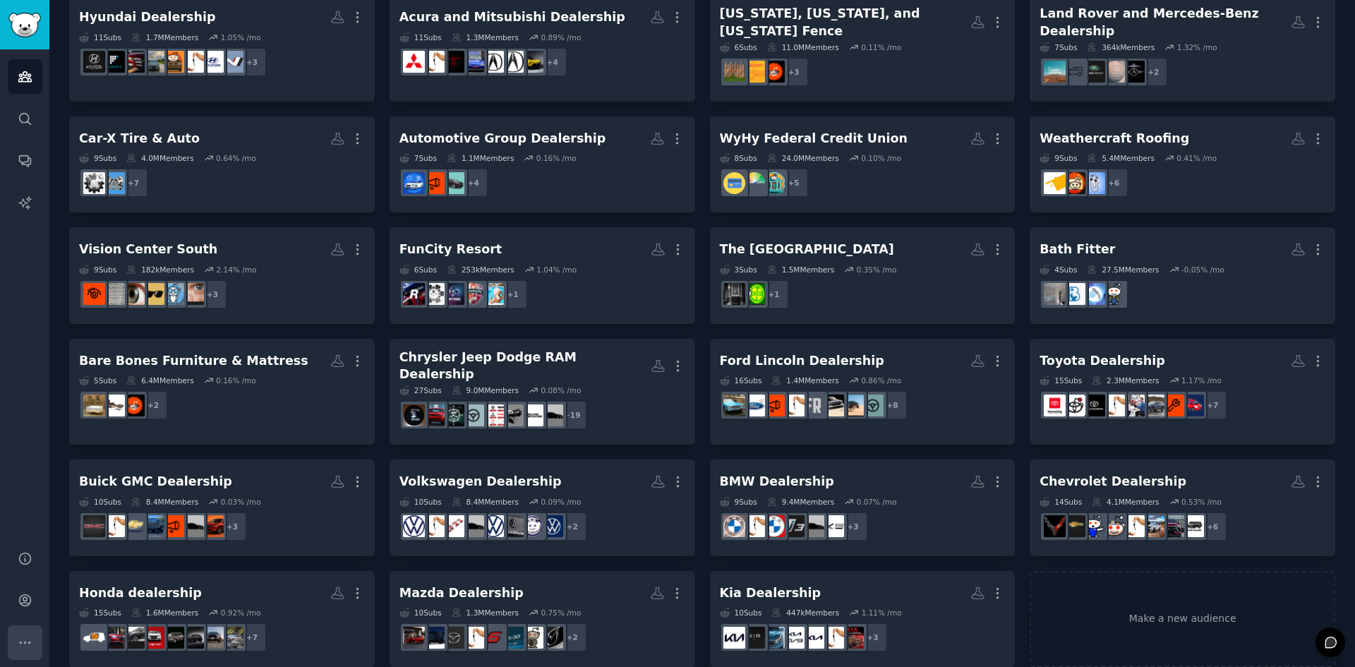
click at [29, 630] on button "More" at bounding box center [25, 642] width 35 height 35
click at [38, 596] on link "Account" at bounding box center [25, 600] width 35 height 35
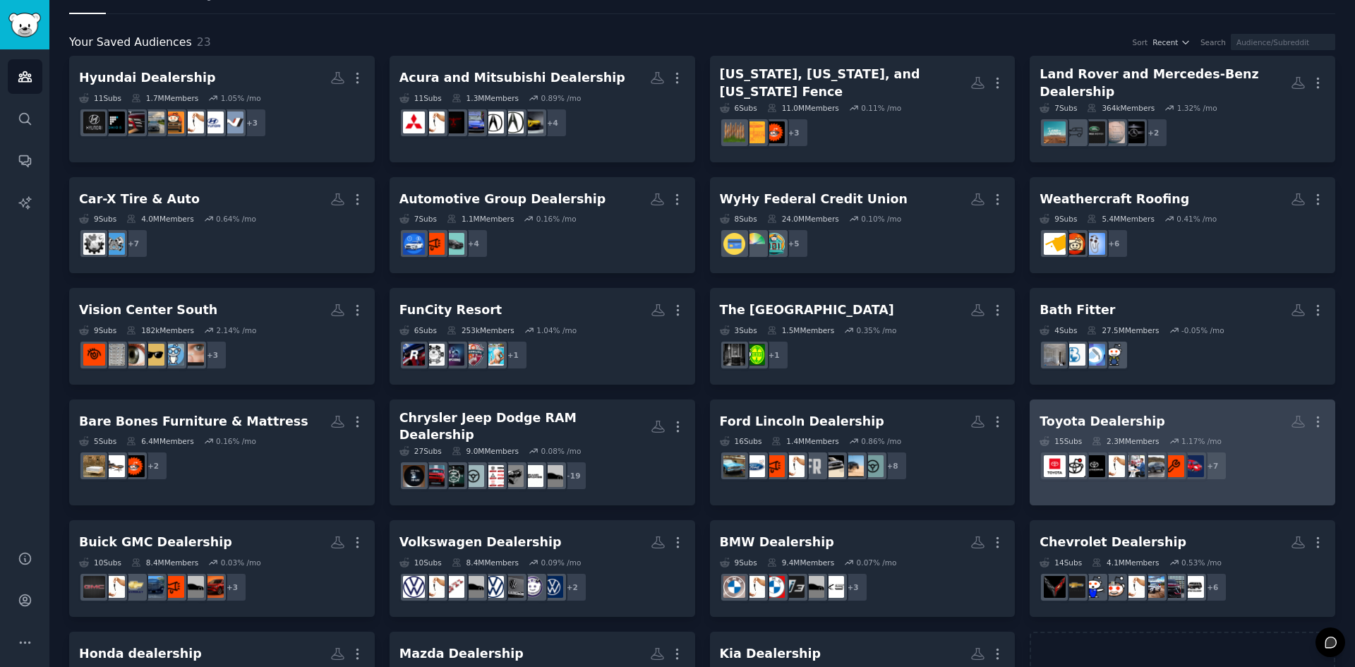
scroll to position [116, 0]
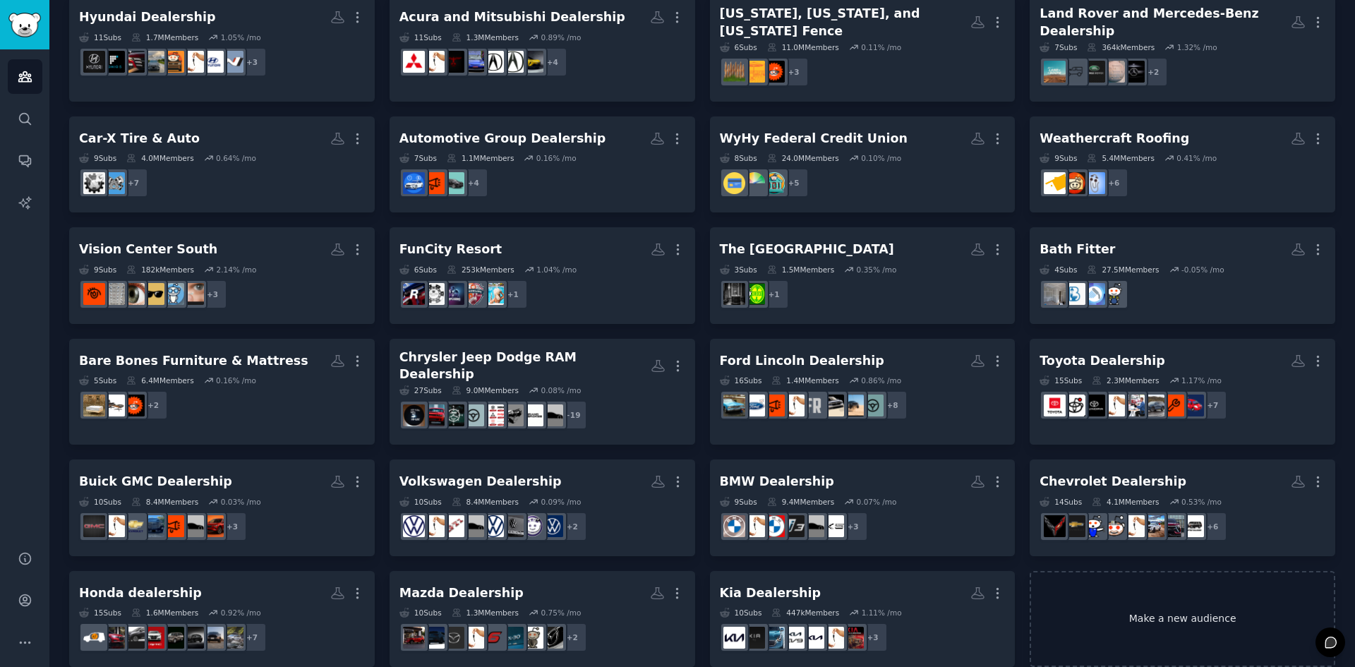
click at [1139, 612] on link "Make a new audience" at bounding box center [1183, 619] width 306 height 97
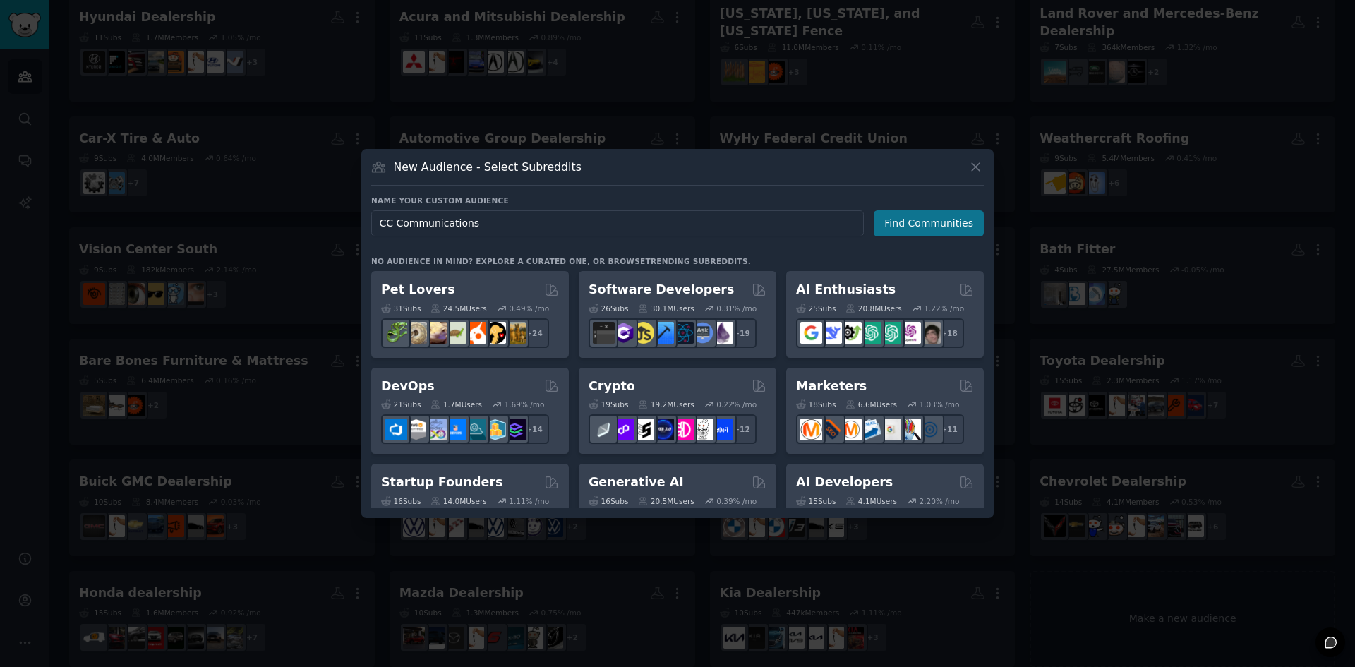
type input "CC Communications"
click at [946, 215] on button "Find Communities" at bounding box center [929, 223] width 110 height 26
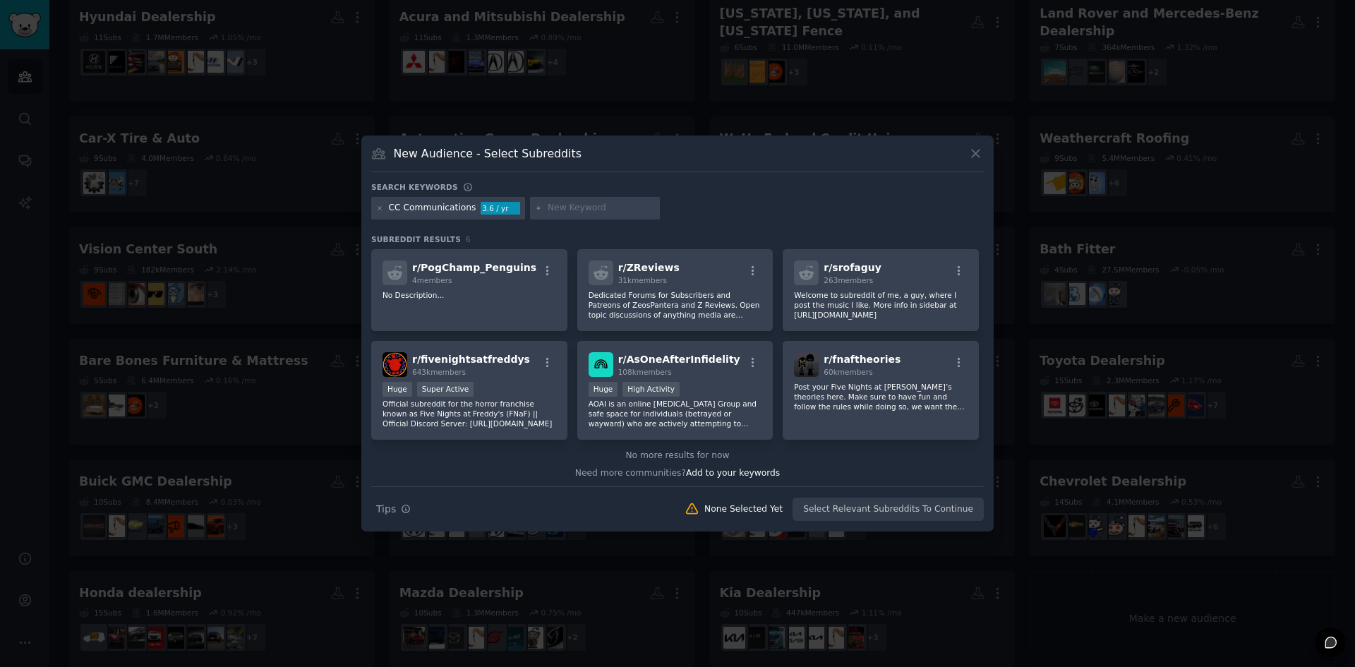
click at [581, 208] on input "text" at bounding box center [601, 208] width 107 height 13
paste input "Internet service provider in Fallon, Nevada"
type input "Internet service provider in Fallon, Nevada"
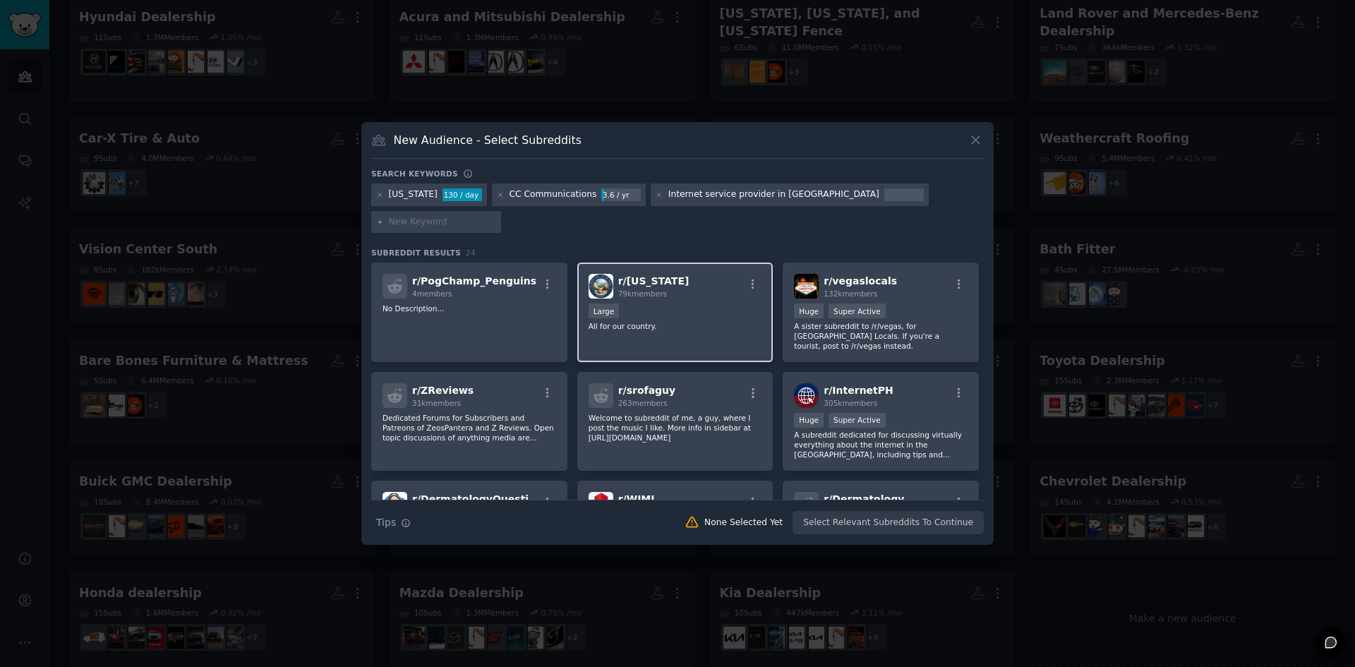
click at [672, 321] on p "All for our country." at bounding box center [676, 326] width 174 height 10
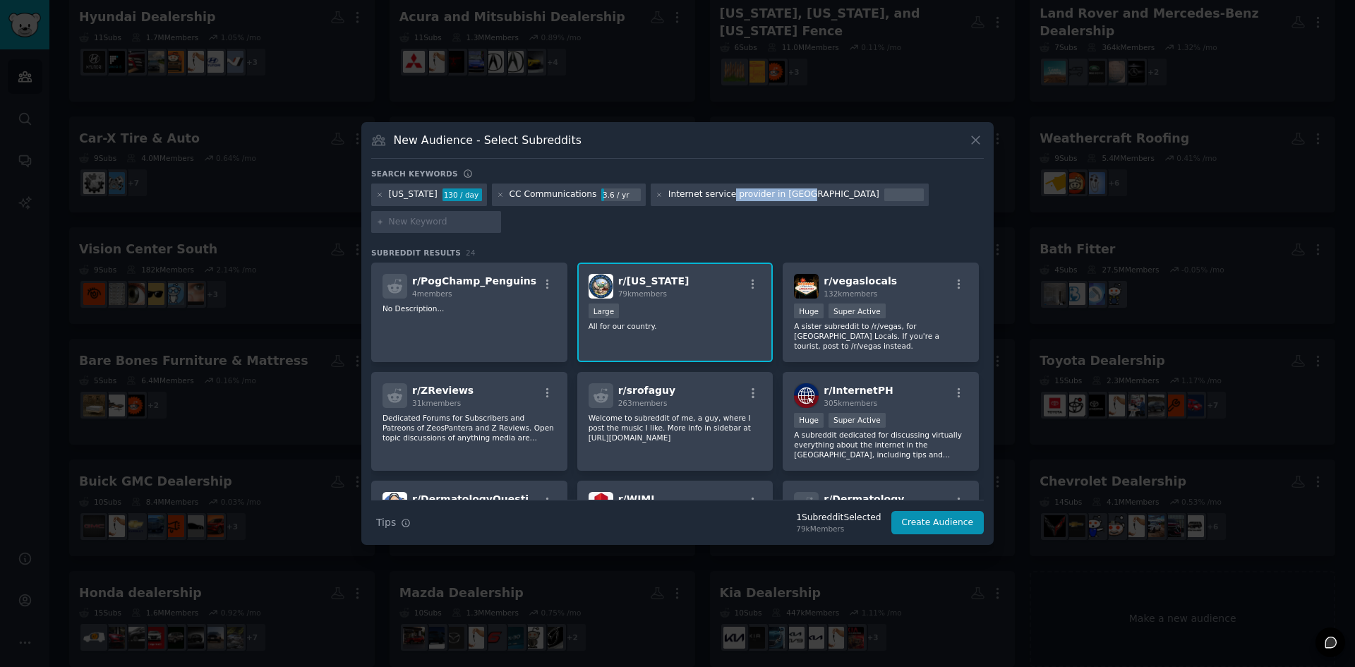
drag, startPoint x: 697, startPoint y: 212, endPoint x: 761, endPoint y: 212, distance: 64.2
click at [761, 201] on div "Internet service provider in Fallon" at bounding box center [774, 194] width 211 height 13
click at [496, 216] on input "text" at bounding box center [442, 222] width 107 height 13
type input "INTERNET SERVICE"
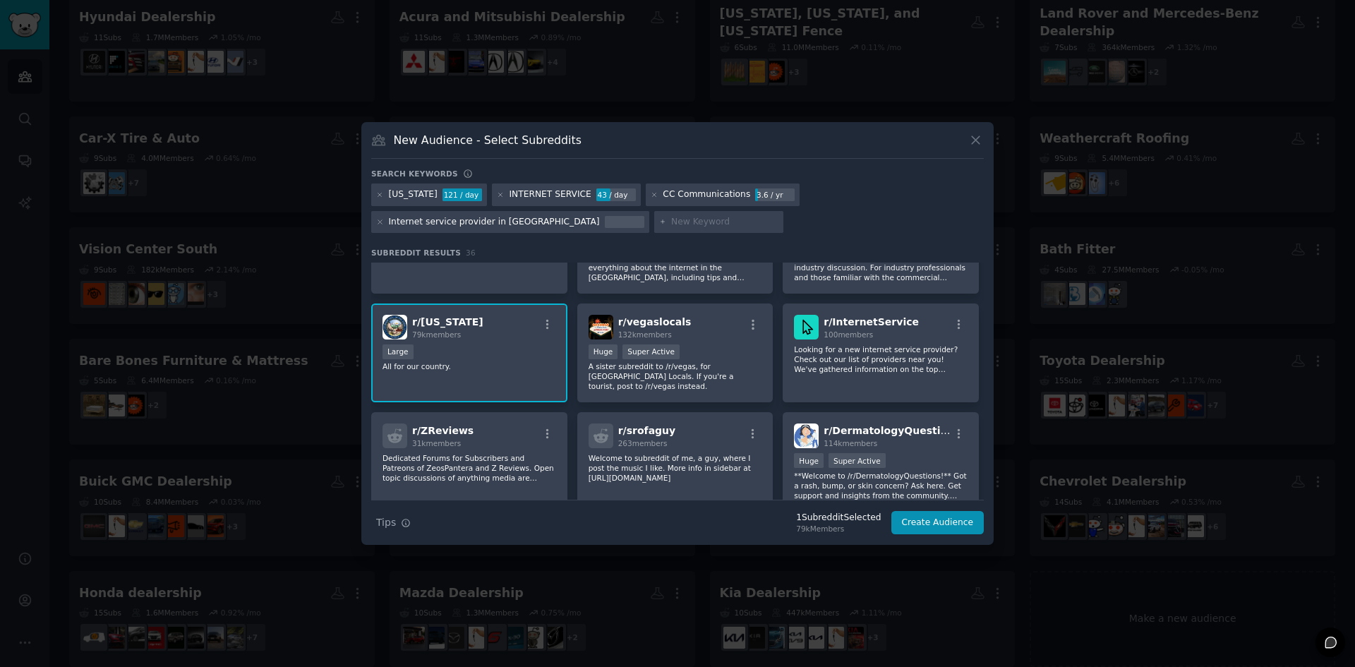
scroll to position [71, 0]
click at [834, 338] on div "r/ InternetService 100 members Looking for a new internet service provider? Che…" at bounding box center [881, 351] width 196 height 100
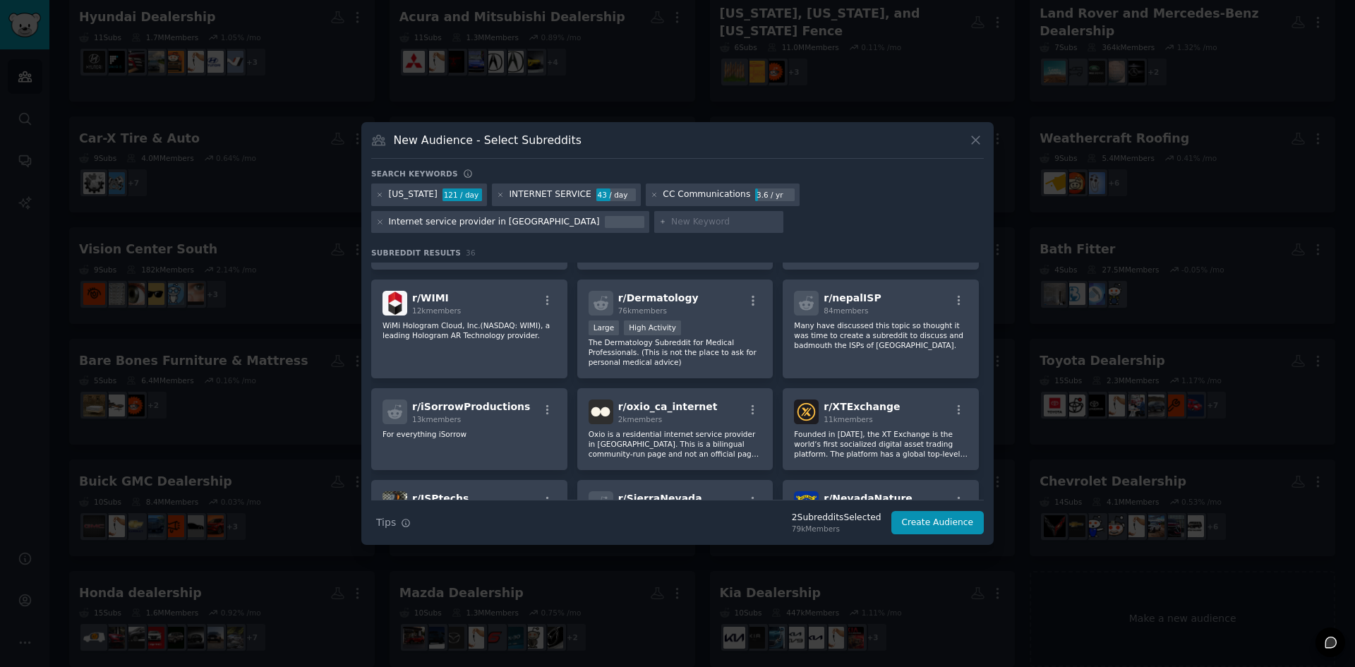
scroll to position [353, 0]
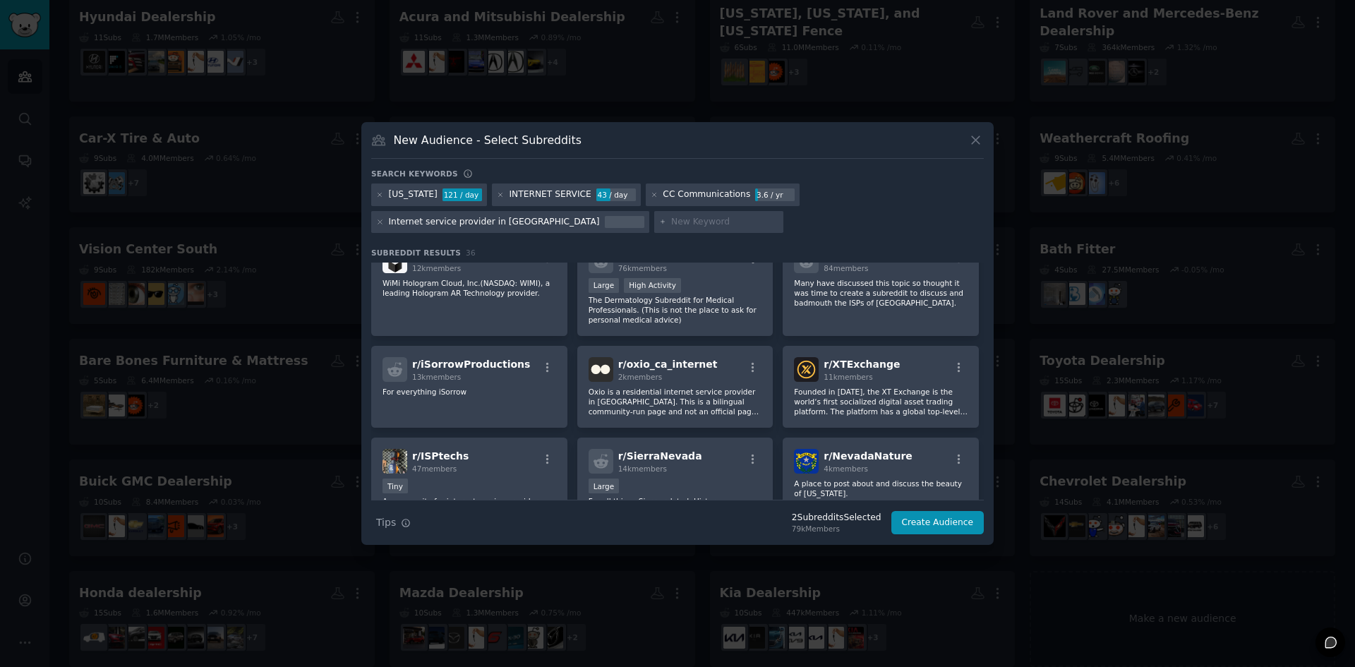
click at [671, 221] on input "text" at bounding box center [724, 222] width 107 height 13
paste input "Telephone company"
type input "Telephone company"
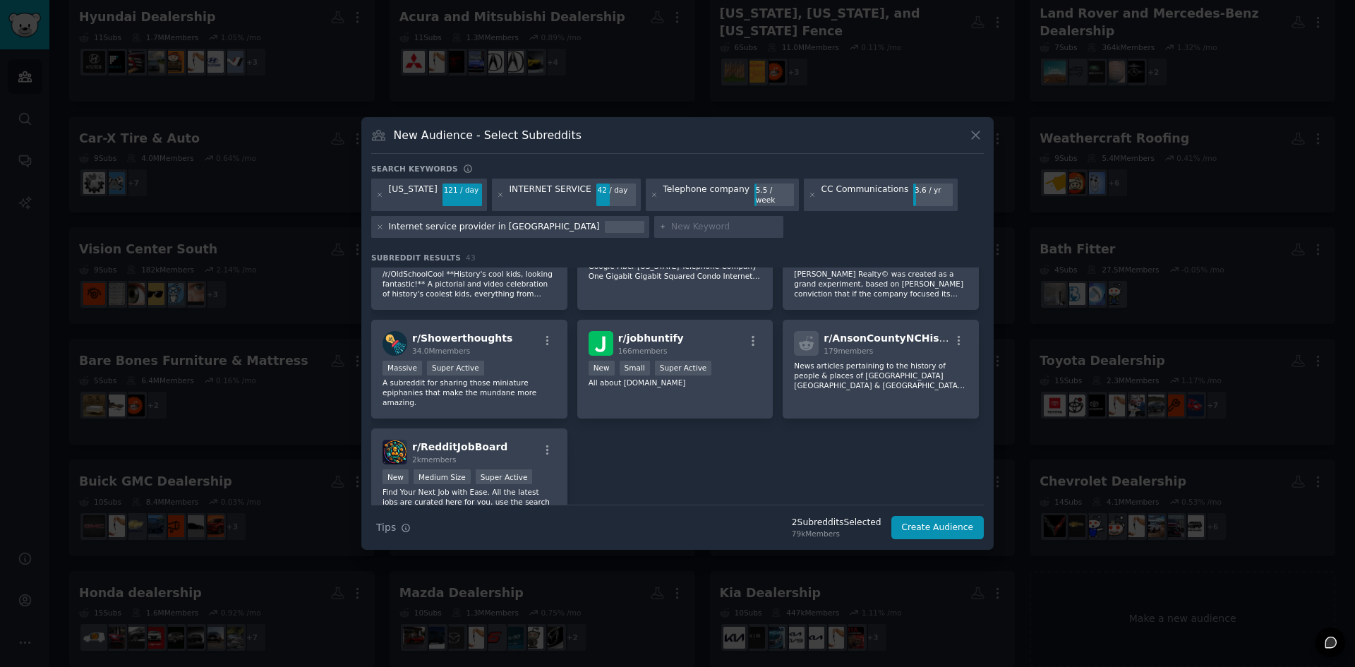
scroll to position [1341, 0]
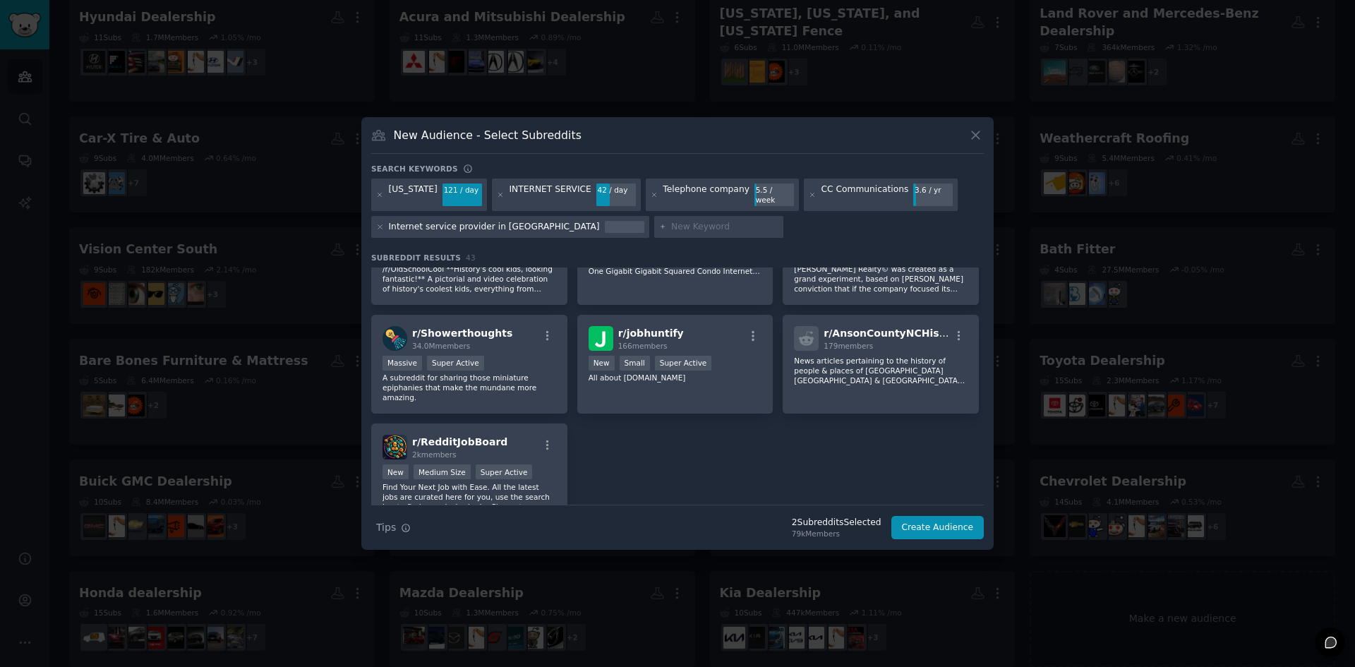
click at [671, 221] on input "text" at bounding box center [724, 227] width 107 height 13
paste input "Computer repair service"
type input "Computer repair service"
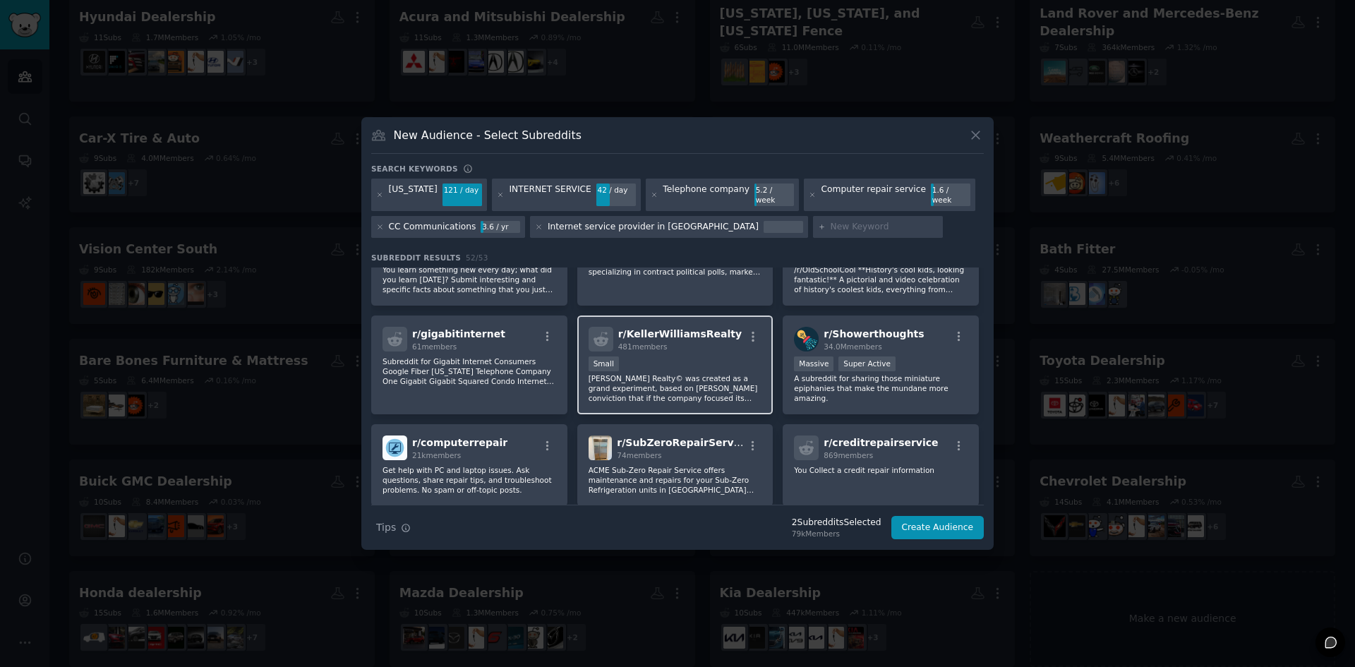
scroll to position [1341, 0]
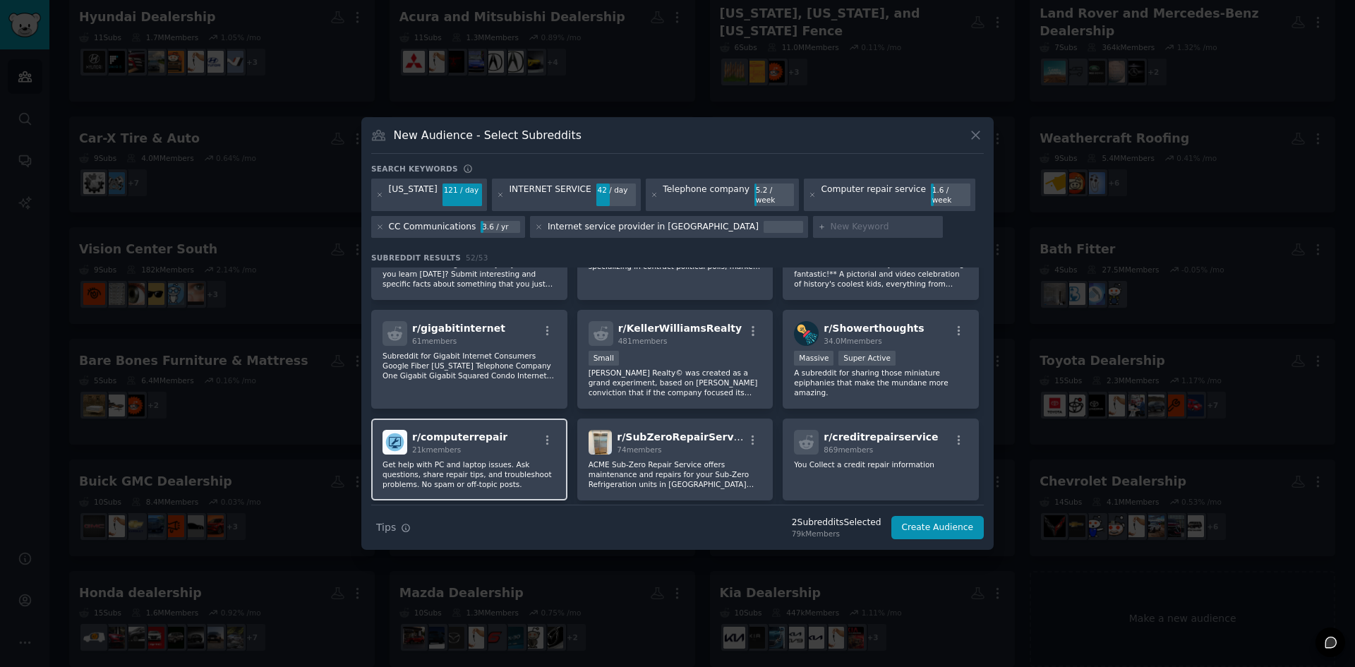
click at [494, 460] on p "Get help with PC and laptop issues. Ask questions, share repair tips, and troub…" at bounding box center [470, 475] width 174 height 30
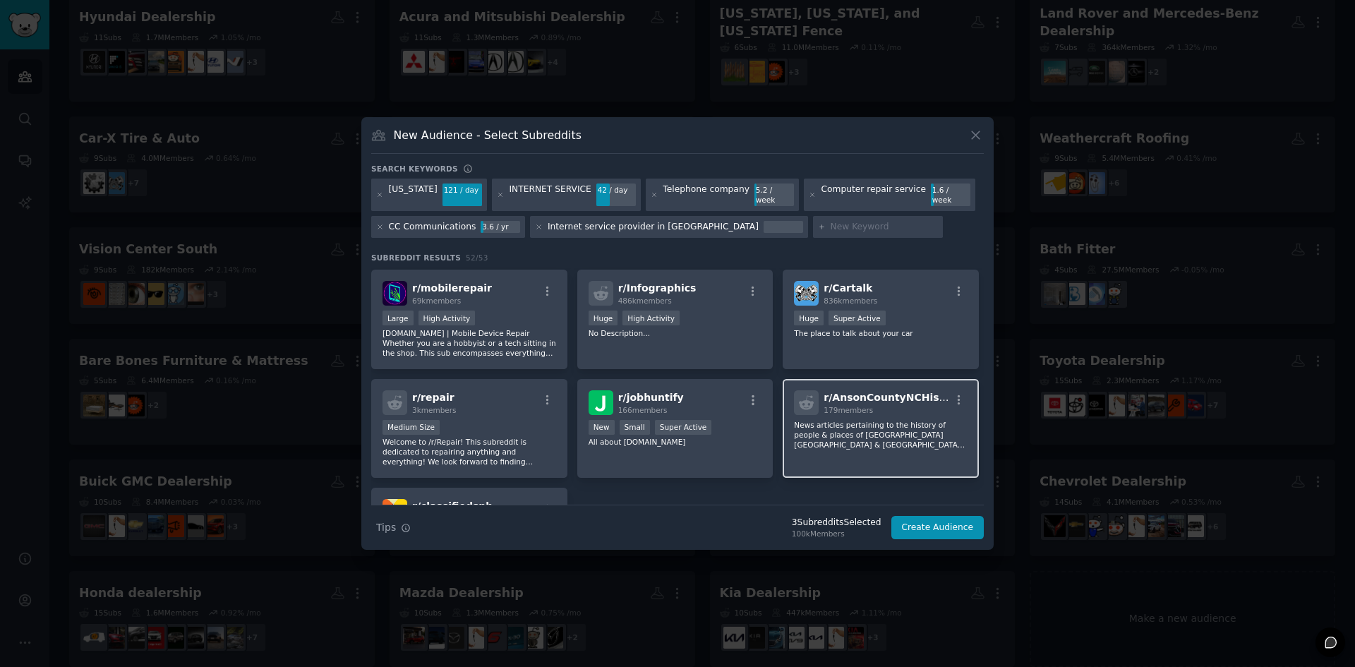
scroll to position [1624, 0]
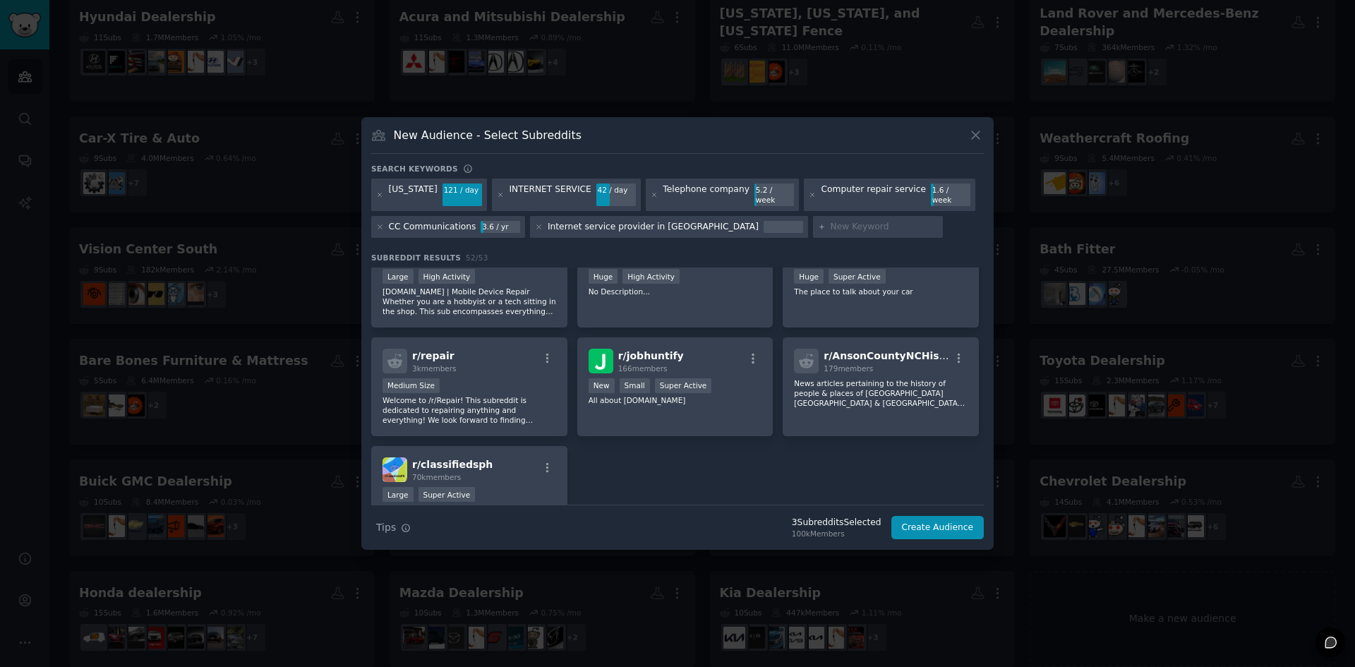
click at [831, 224] on input "text" at bounding box center [884, 227] width 107 height 13
paste input "Security system"
type input "Security system"
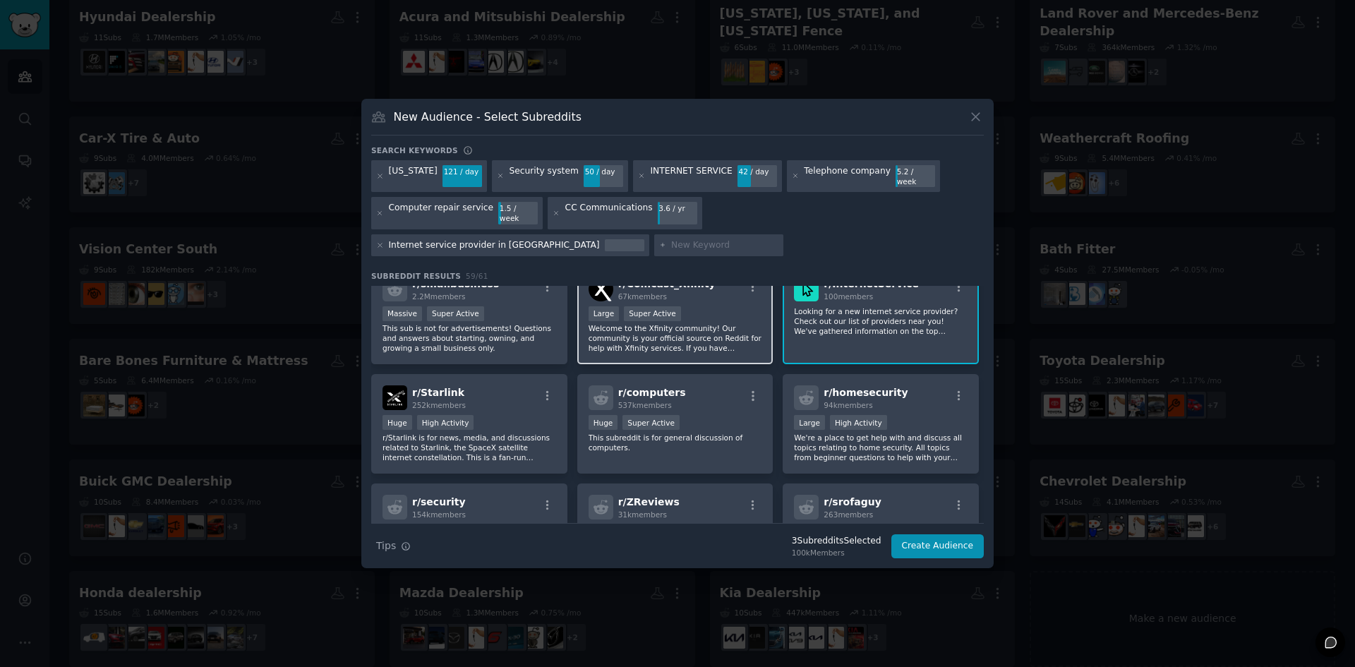
scroll to position [353, 0]
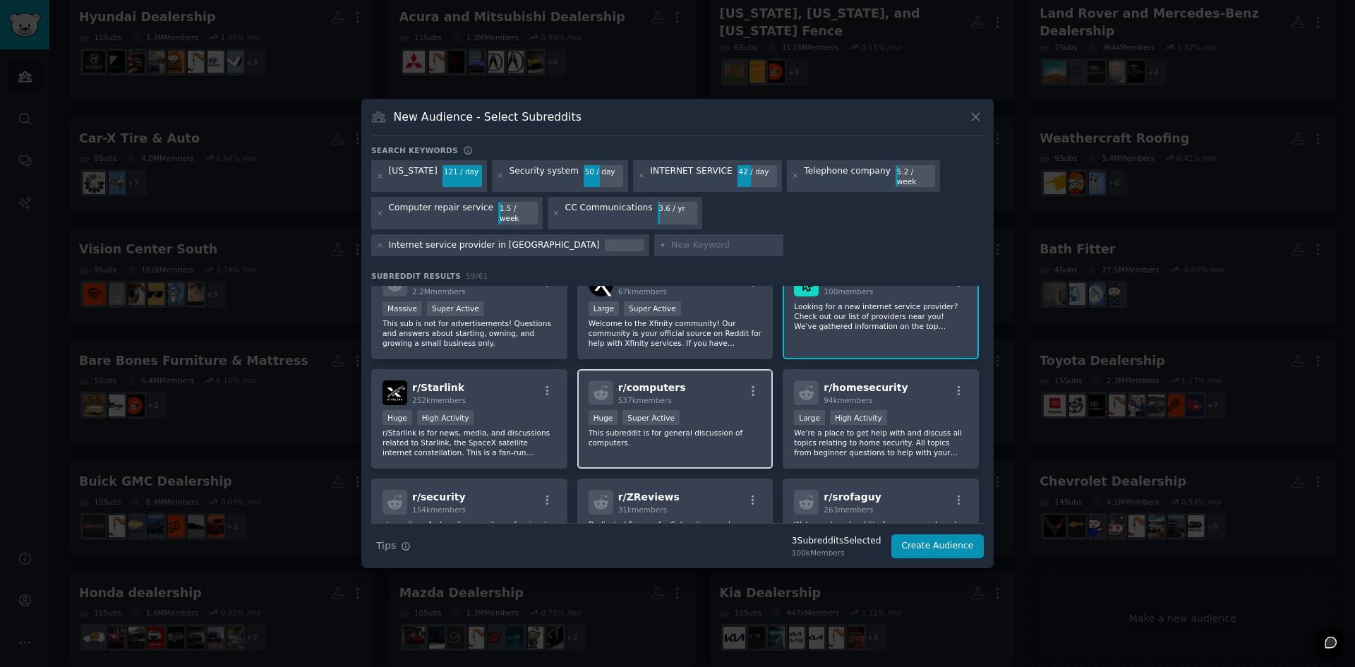
click at [652, 396] on span "537k members" at bounding box center [645, 400] width 54 height 8
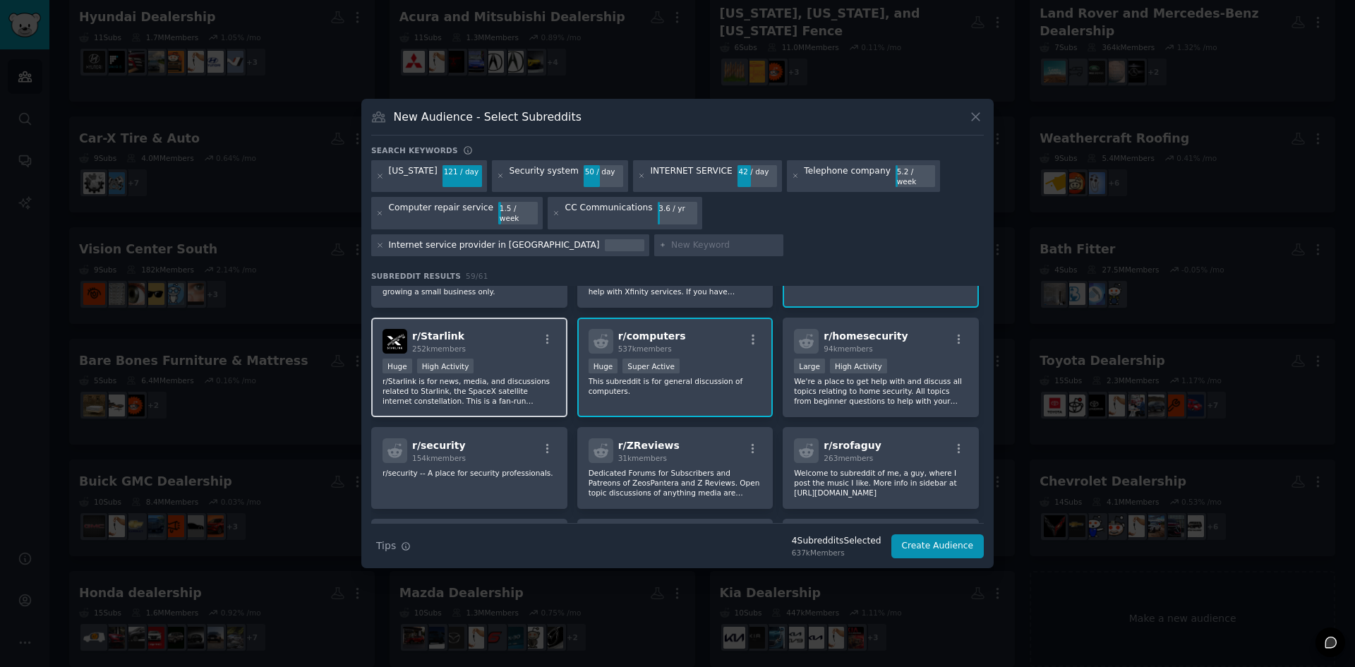
scroll to position [424, 0]
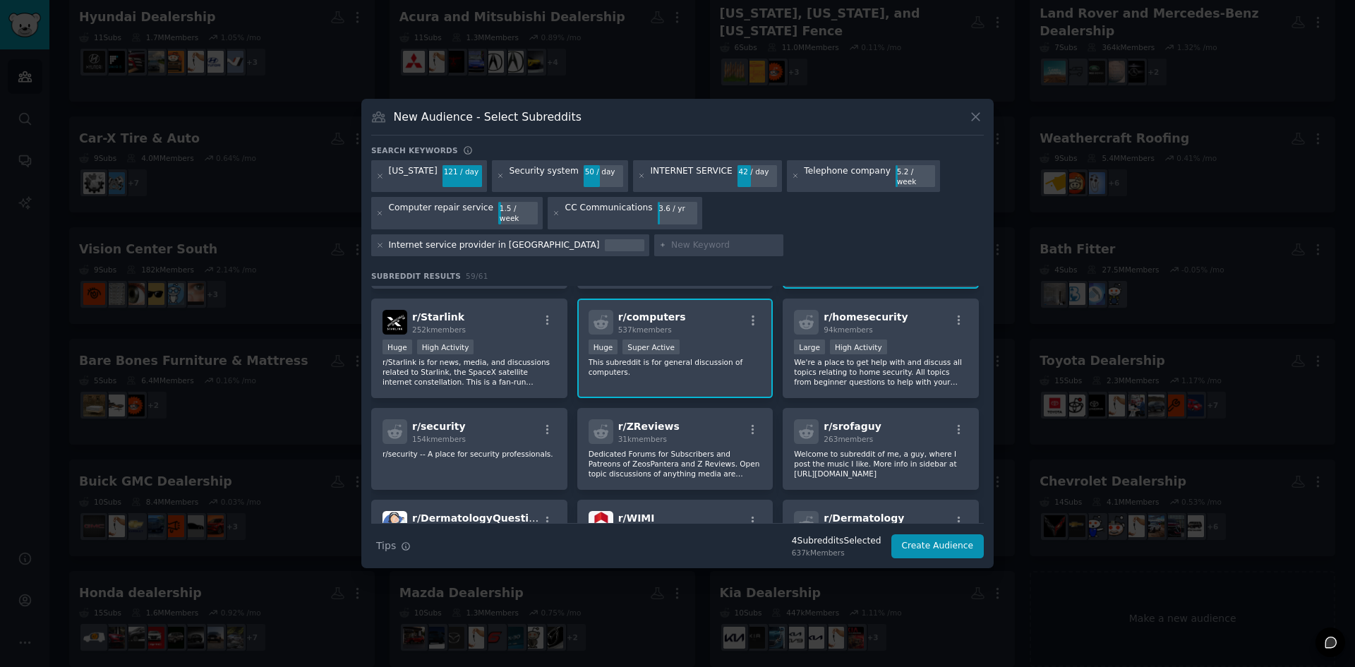
click at [654, 234] on div at bounding box center [719, 245] width 130 height 23
click at [453, 248] on div "Nevada 121 / day Security system 50 / day INTERNET SERVICE 42 / day Telephone c…" at bounding box center [677, 211] width 613 height 102
click at [671, 239] on input "text" at bounding box center [724, 245] width 107 height 13
type input "C"
type input "computer security"
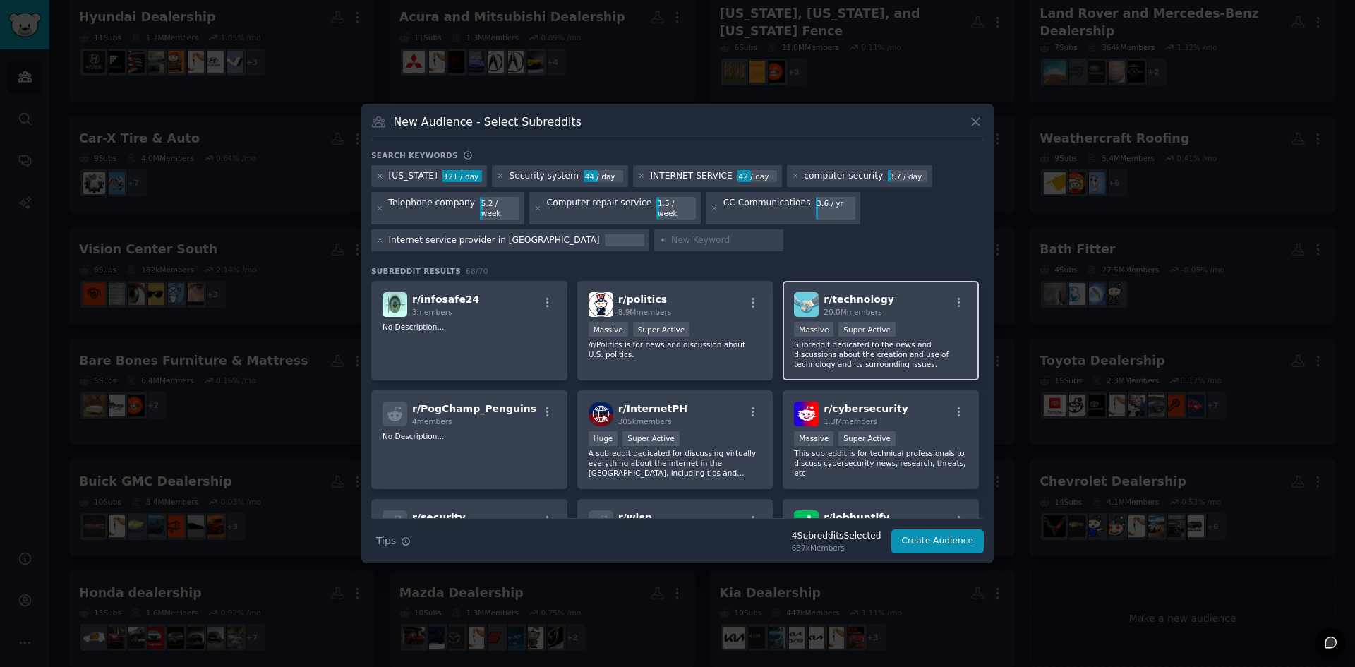
click at [851, 354] on p "Subreddit dedicated to the news and discussions about the creation and use of t…" at bounding box center [881, 355] width 174 height 30
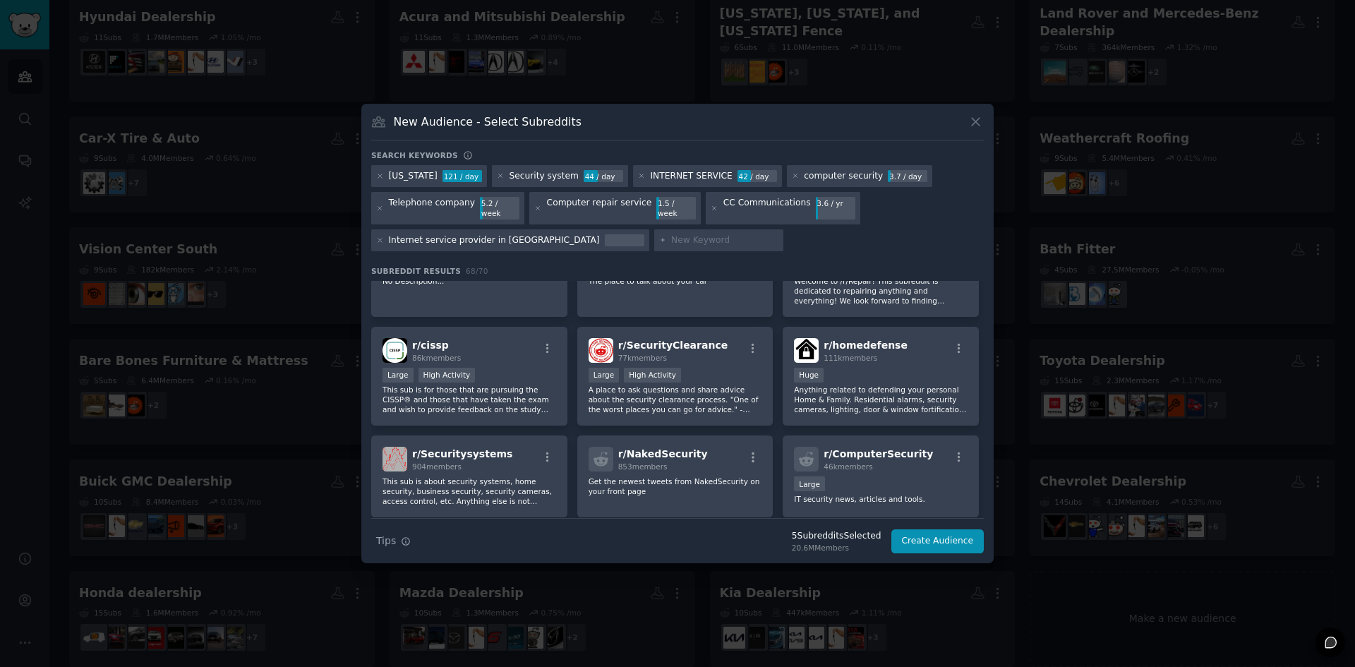
scroll to position [1906, 0]
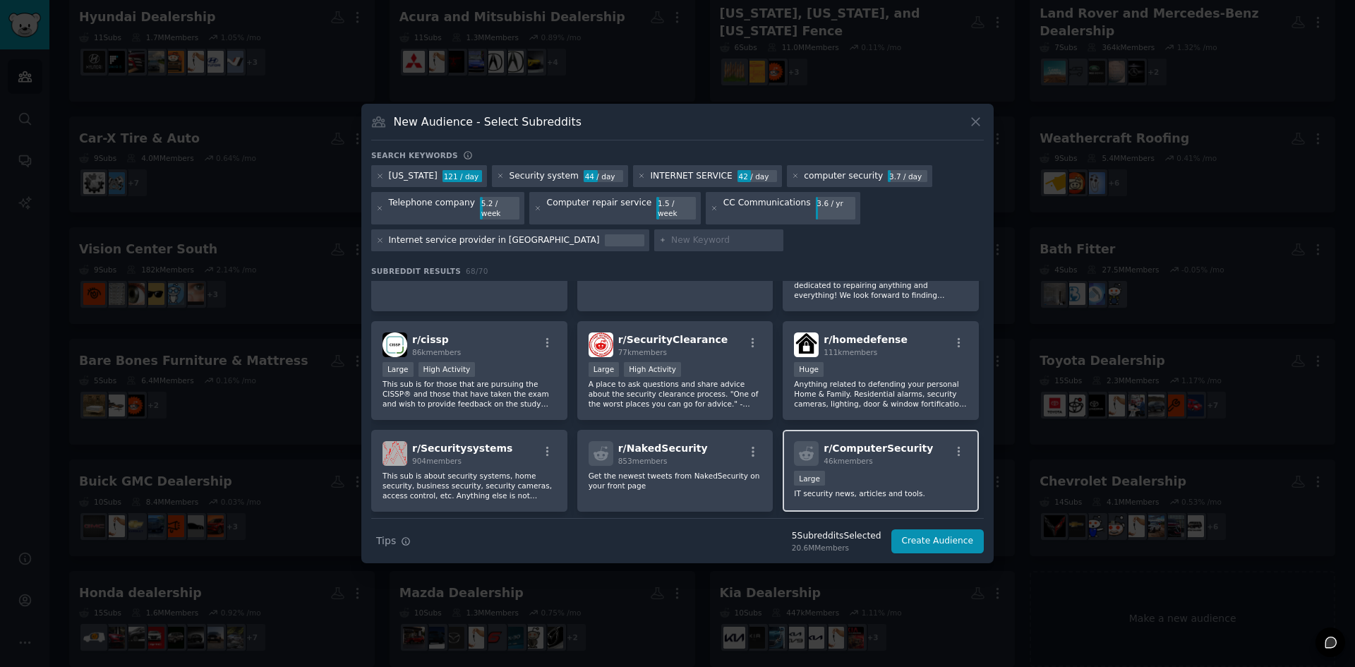
click at [850, 471] on div "10,000 - 100,000 members Large" at bounding box center [881, 480] width 174 height 18
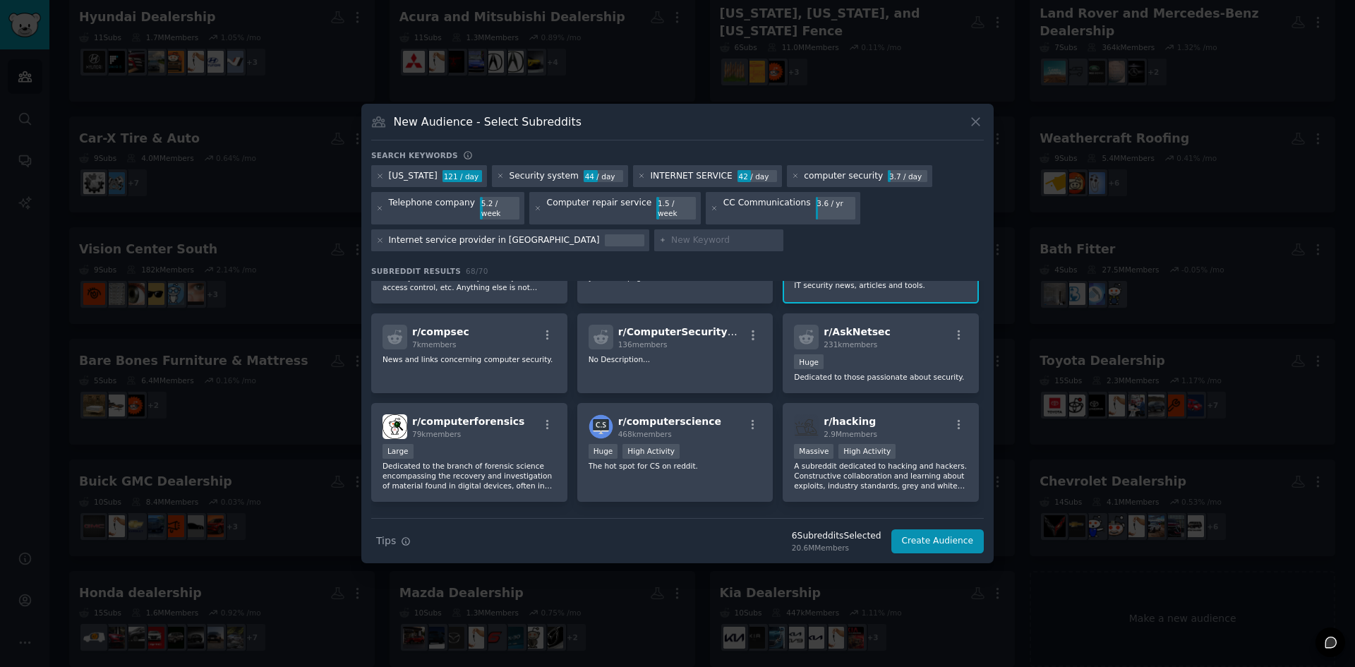
scroll to position [2118, 0]
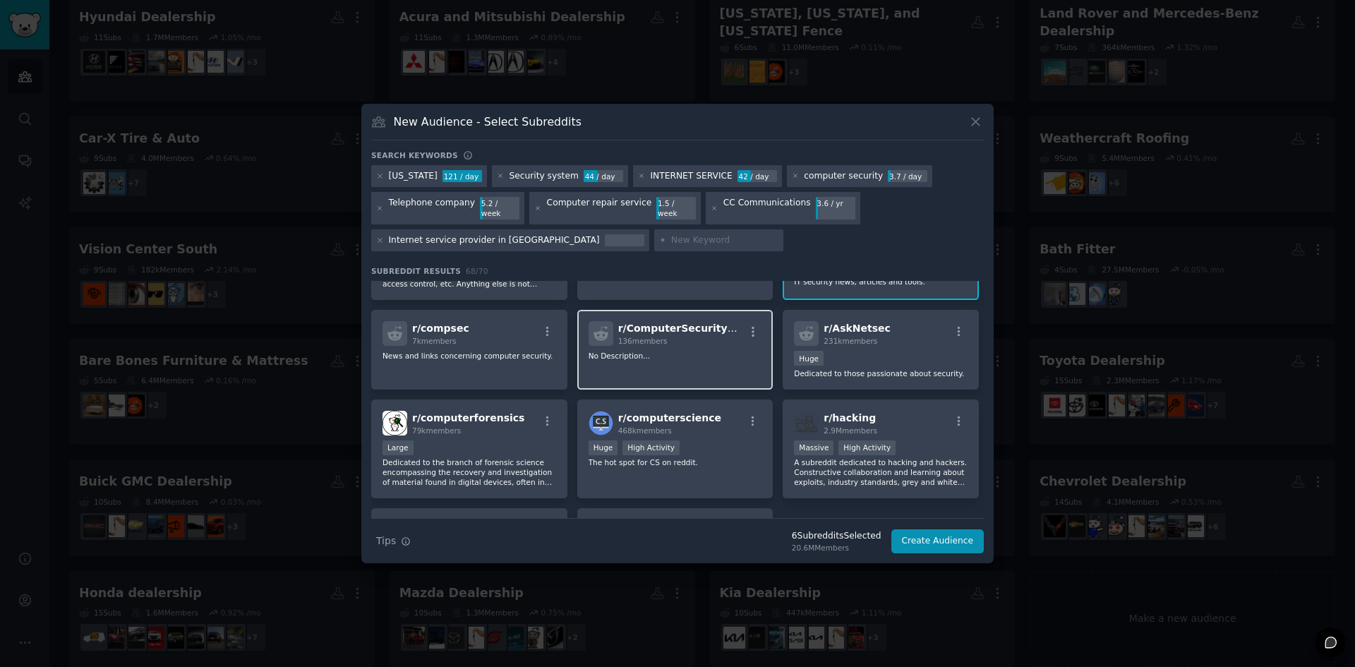
click at [712, 337] on div "r/ ComputerSecurityBlogs 136 members No Description..." at bounding box center [675, 350] width 196 height 80
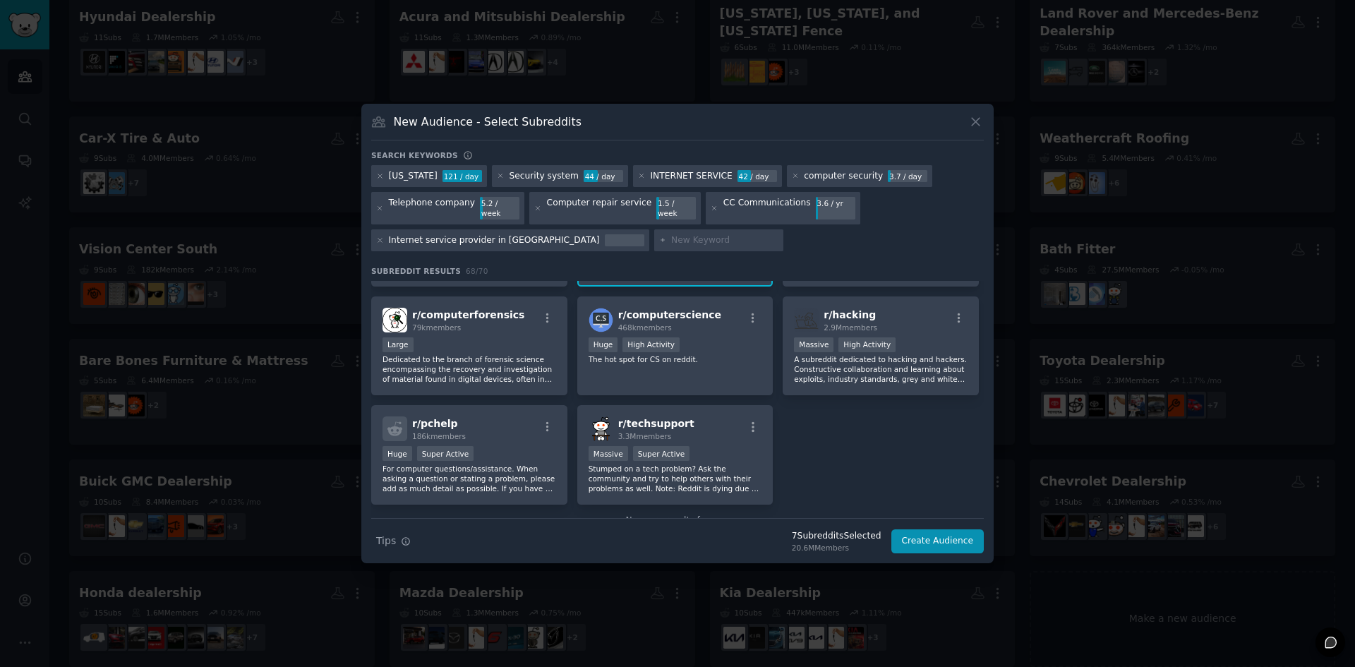
scroll to position [2237, 0]
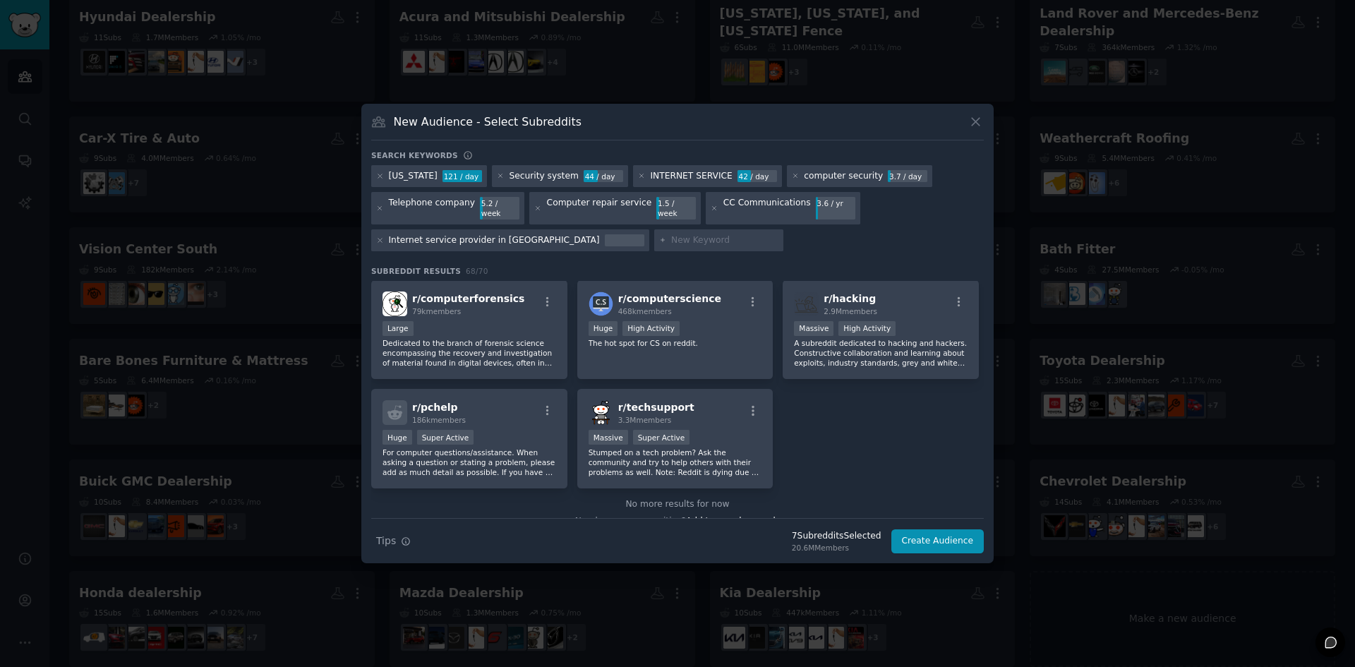
click at [671, 234] on input "text" at bounding box center [724, 240] width 107 height 13
type input "internet marketing"
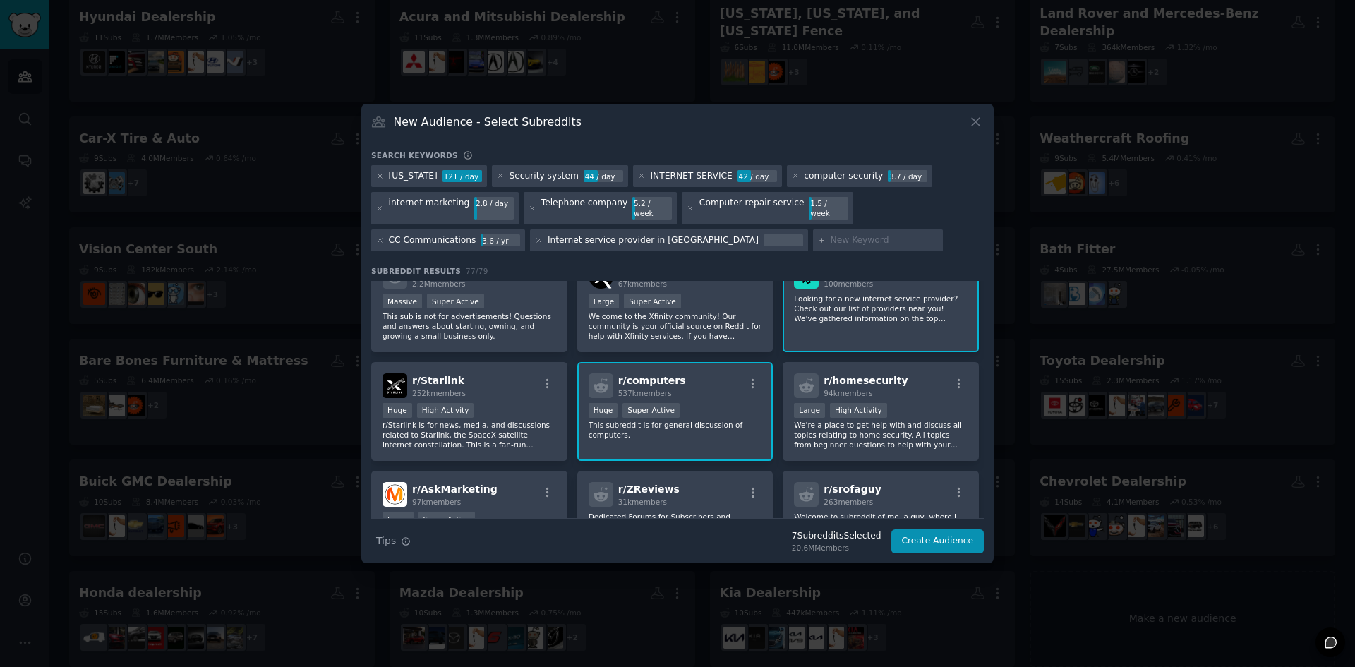
scroll to position [494, 0]
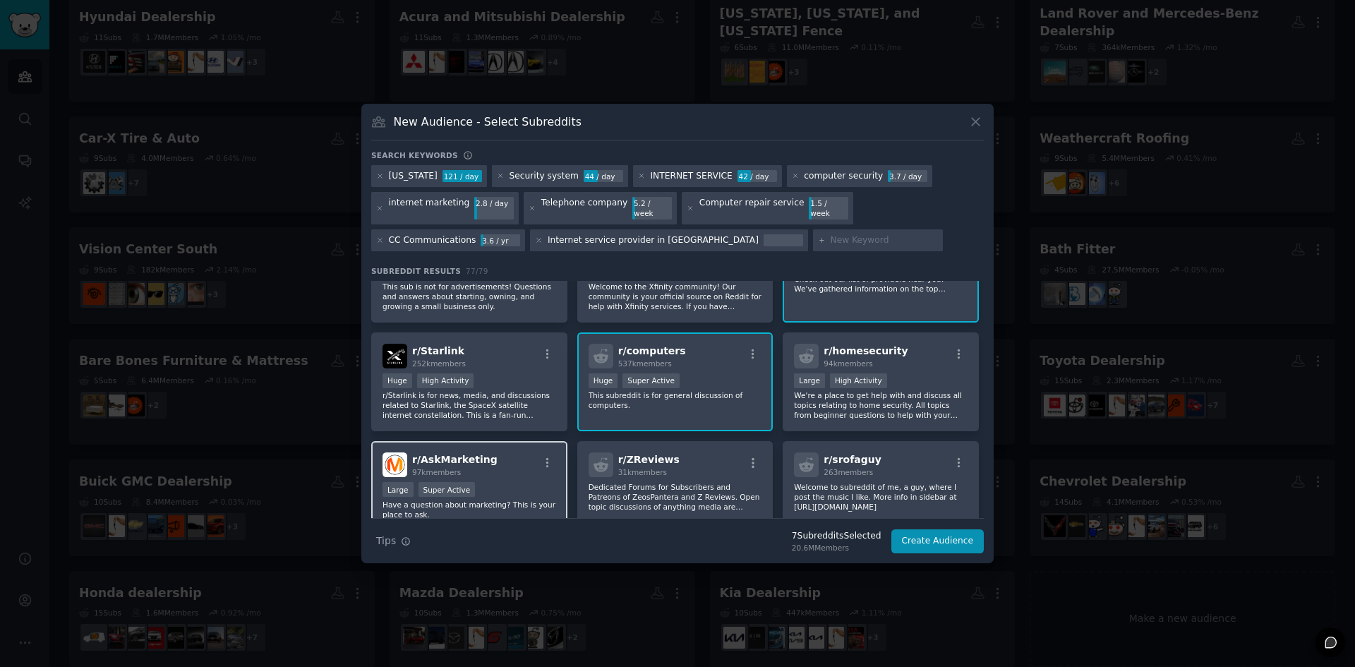
click at [549, 482] on div "Large Super Active" at bounding box center [470, 491] width 174 height 18
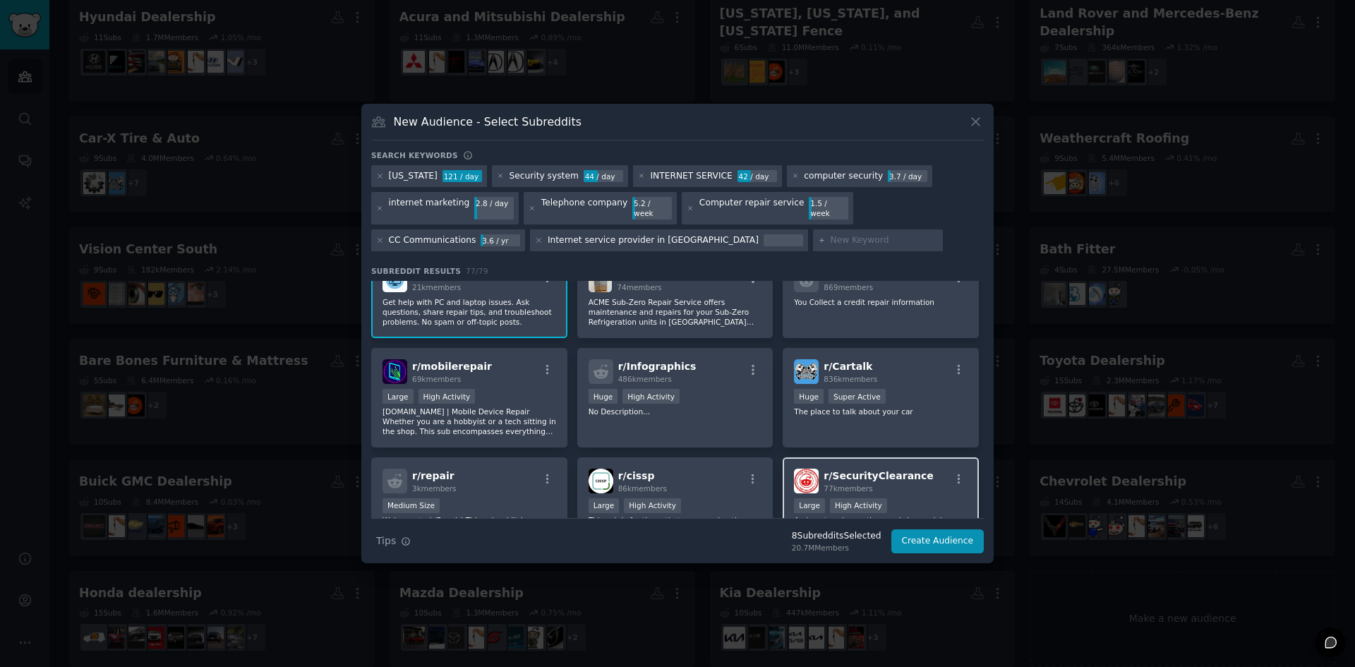
scroll to position [1835, 0]
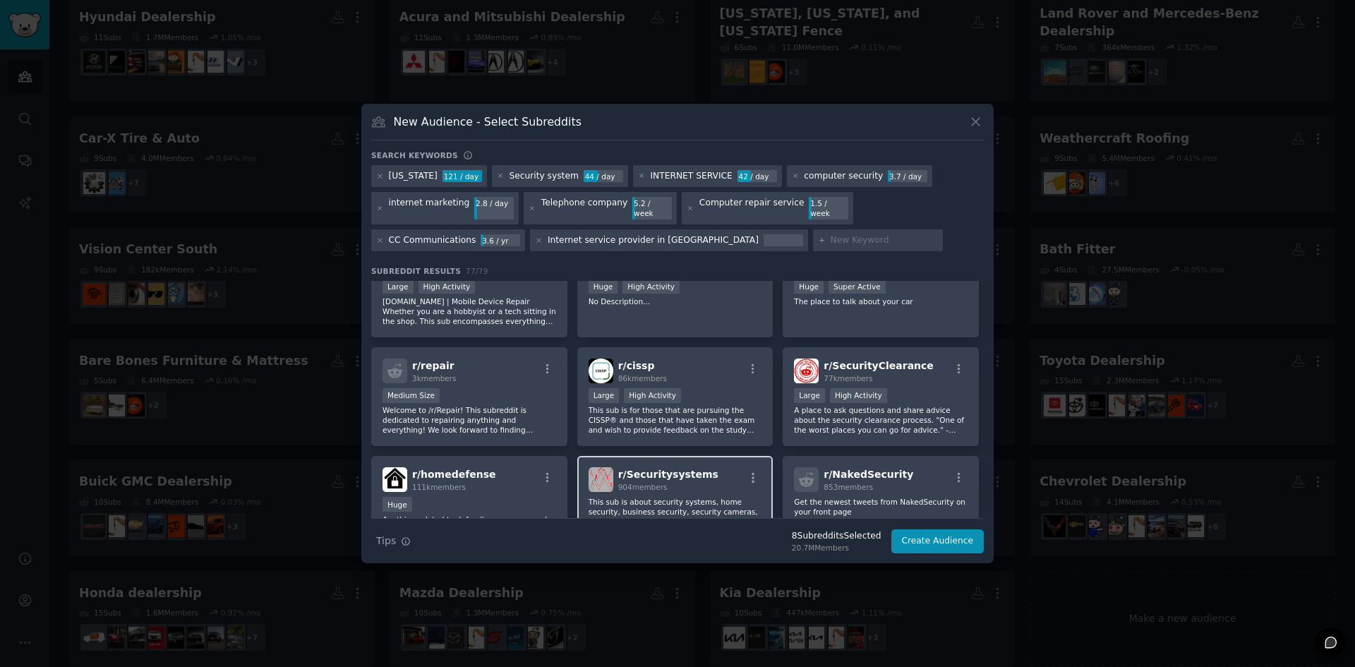
click at [725, 467] on div "r/ Securitysystems 904 members" at bounding box center [676, 479] width 174 height 25
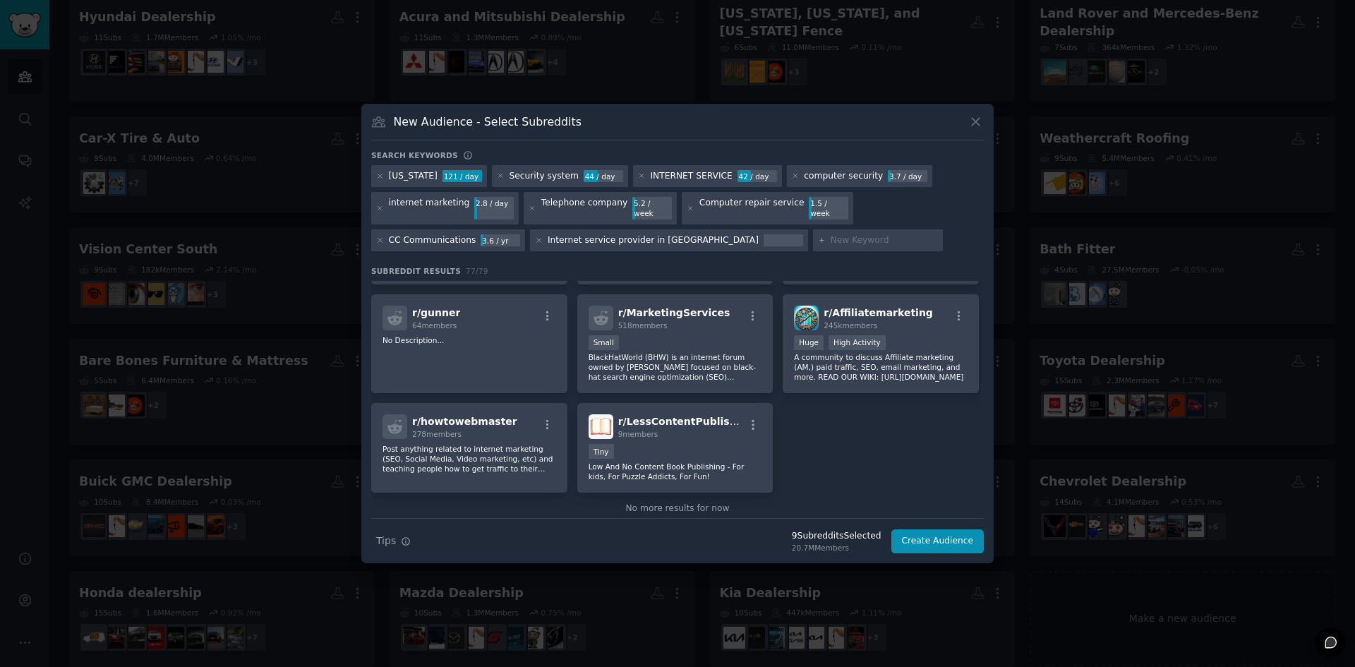
scroll to position [2527, 0]
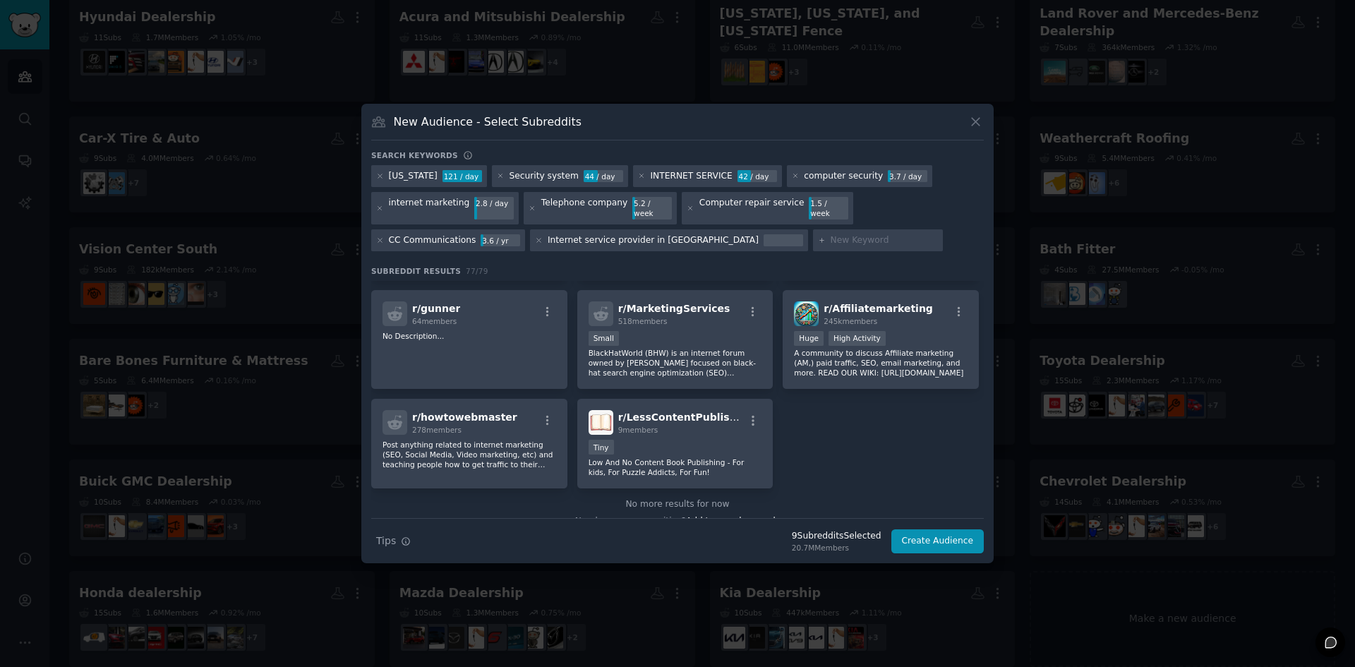
click at [831, 240] on input "text" at bounding box center [884, 240] width 107 height 13
type input "computer support and services"
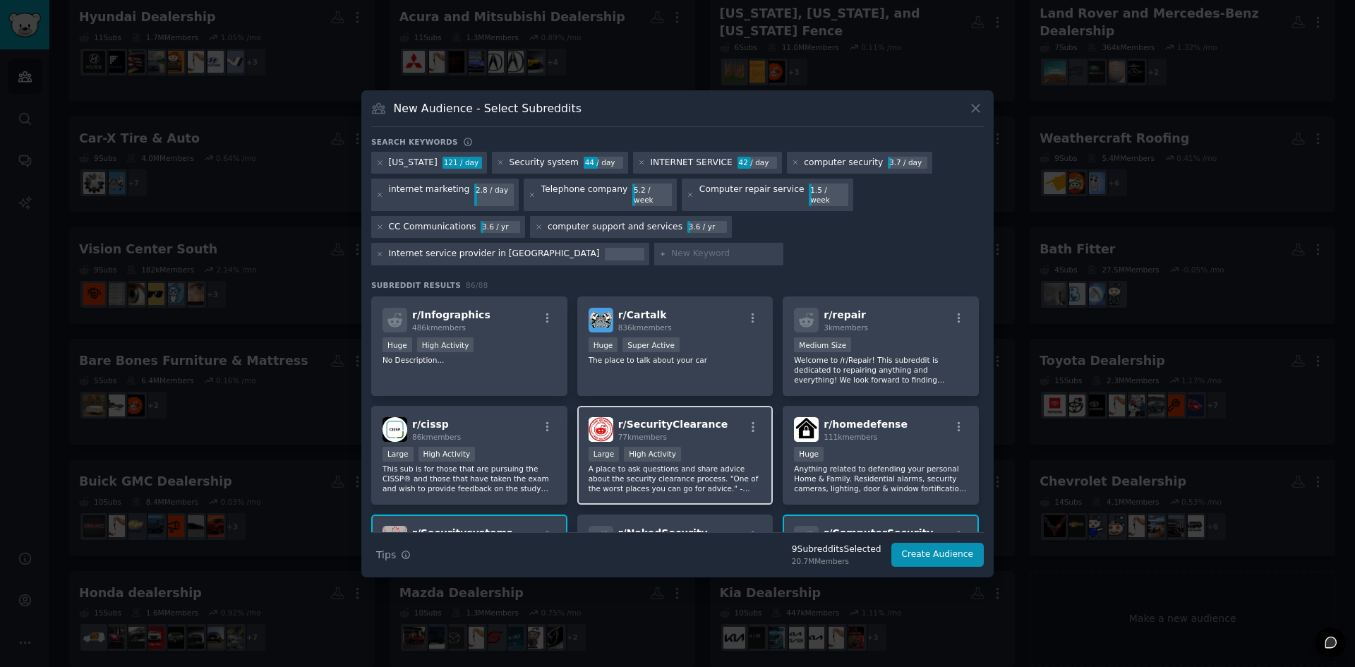
scroll to position [1951, 0]
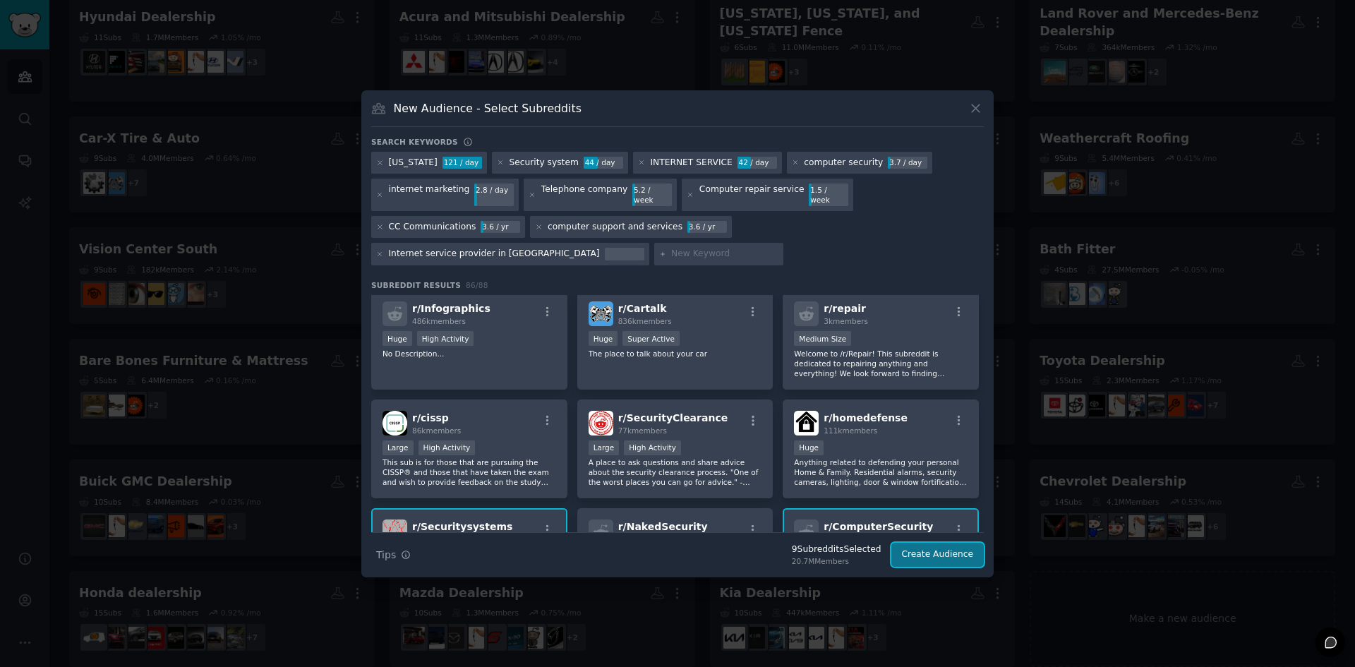
click at [918, 543] on button "Create Audience" at bounding box center [938, 555] width 93 height 24
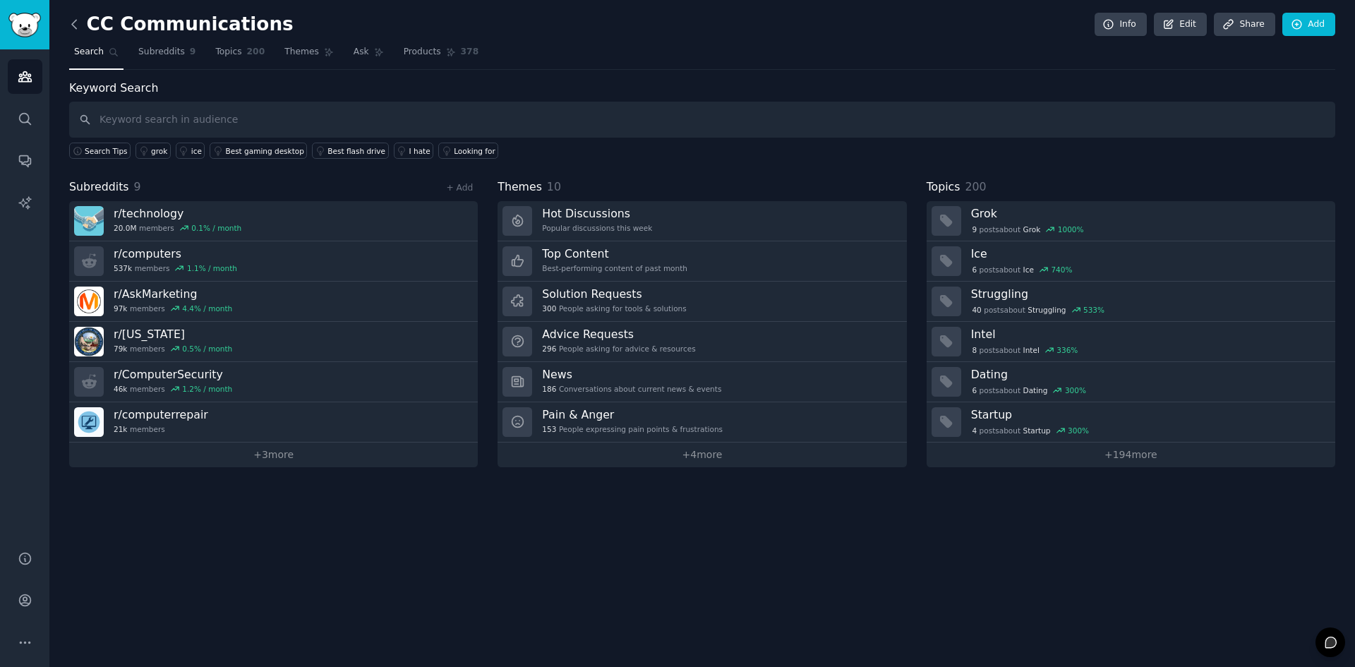
click at [74, 23] on icon at bounding box center [74, 24] width 15 height 15
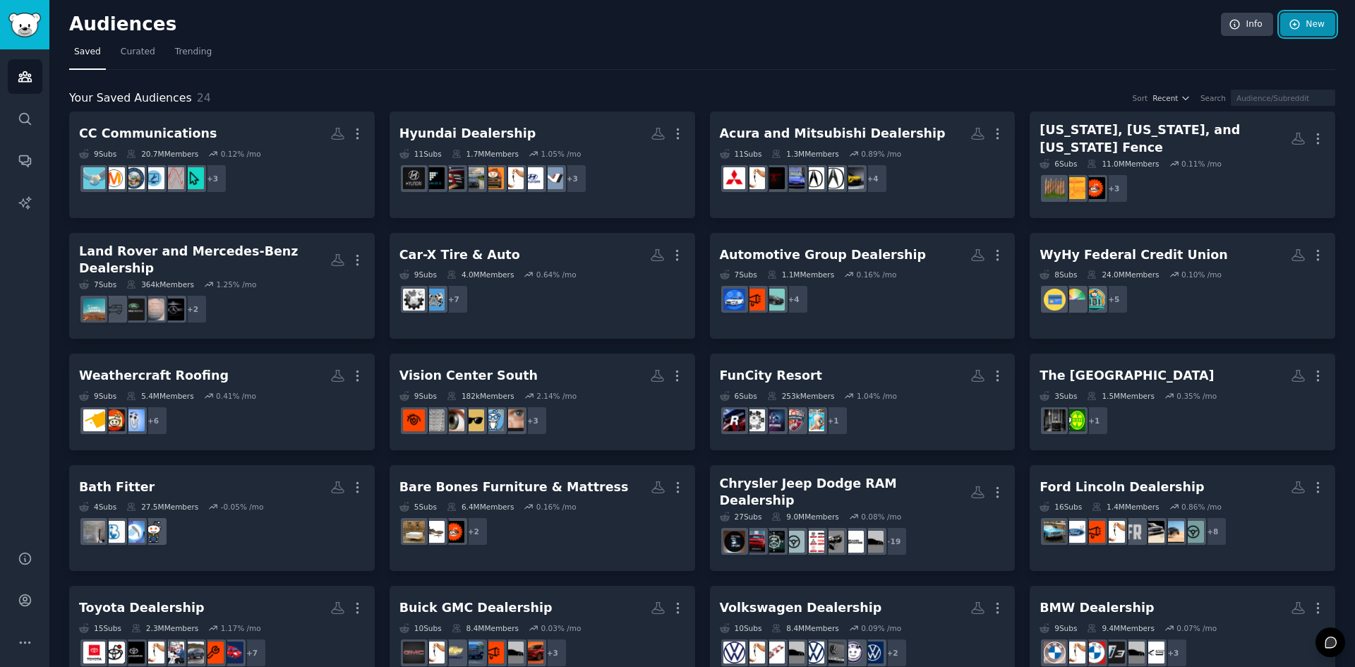
click at [1296, 33] on link "New" at bounding box center [1308, 25] width 55 height 24
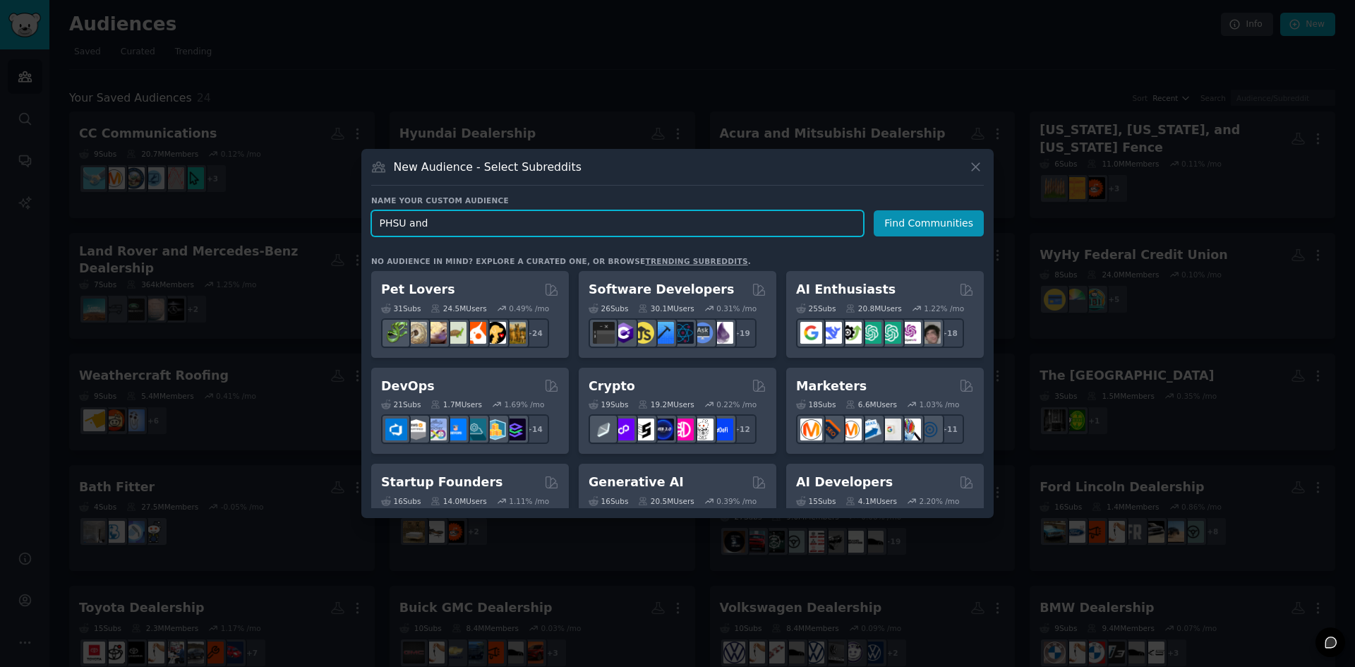
paste input "MHCC"
type input "PHSU and MHCC"
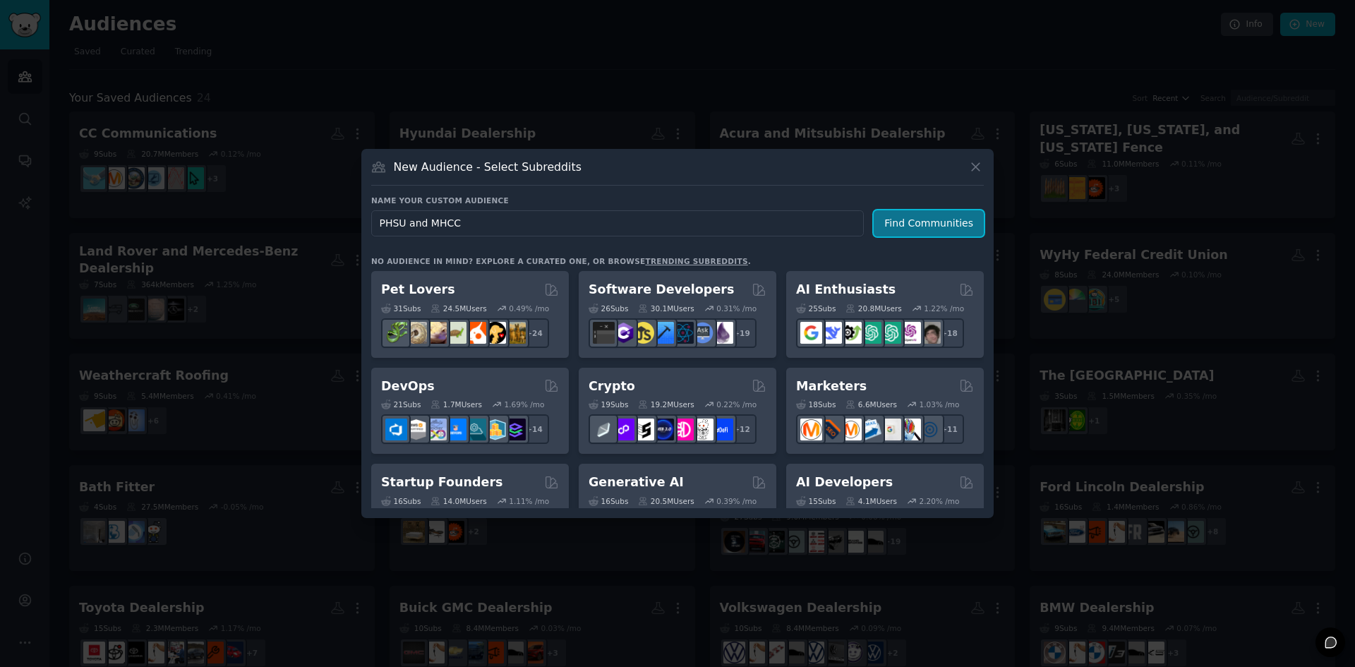
click at [933, 219] on button "Find Communities" at bounding box center [929, 223] width 110 height 26
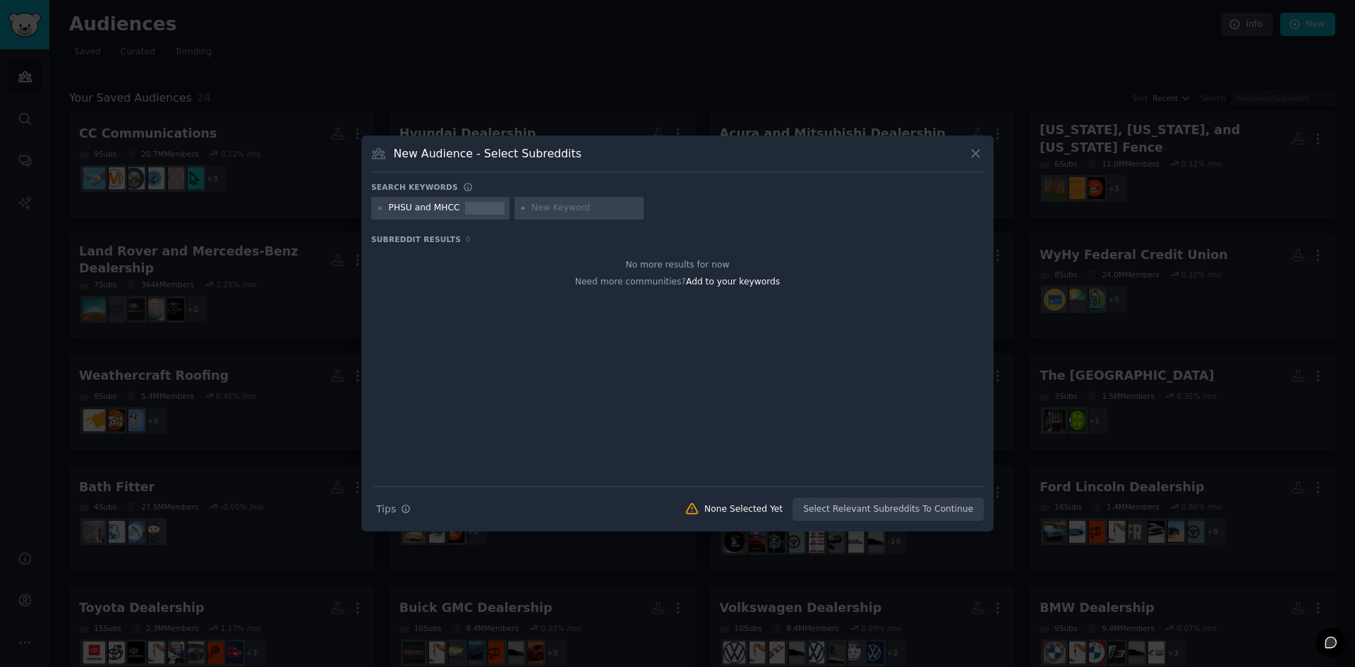
click at [557, 213] on input "text" at bounding box center [585, 208] width 107 height 13
paste input "University"
type input "University"
click at [685, 203] on input "text" at bounding box center [700, 208] width 107 height 13
paste input "University"
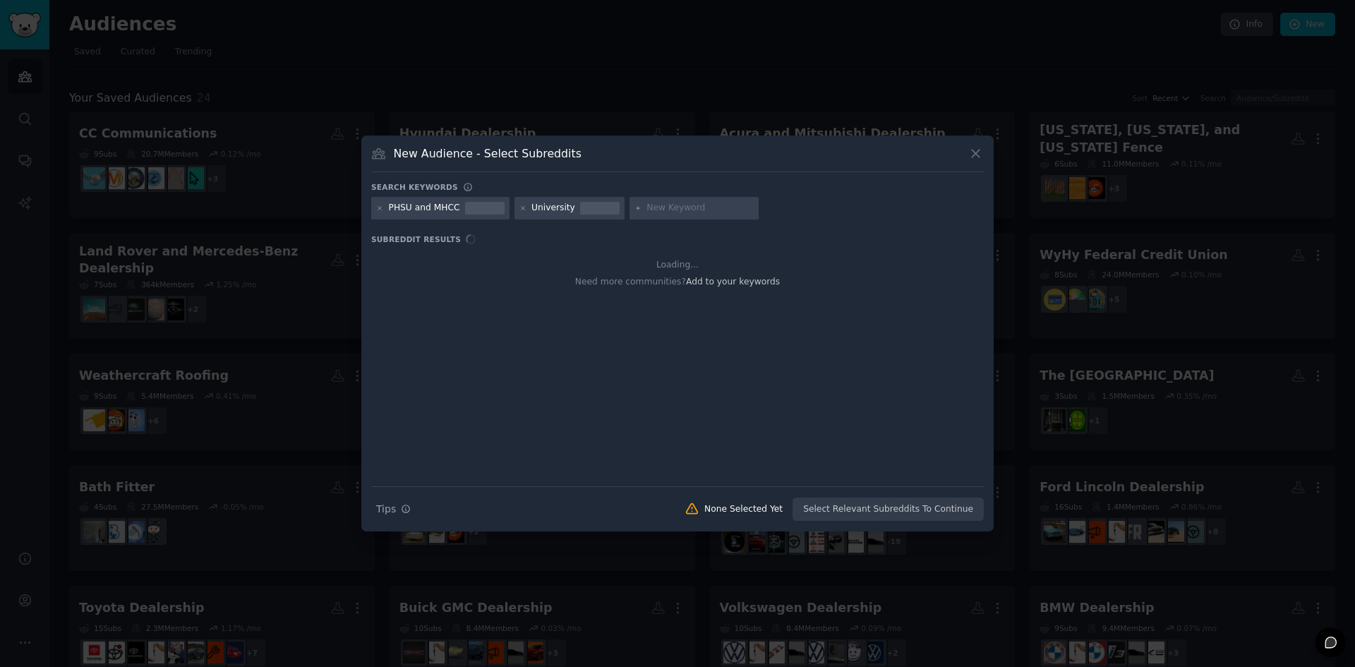
type input "University"
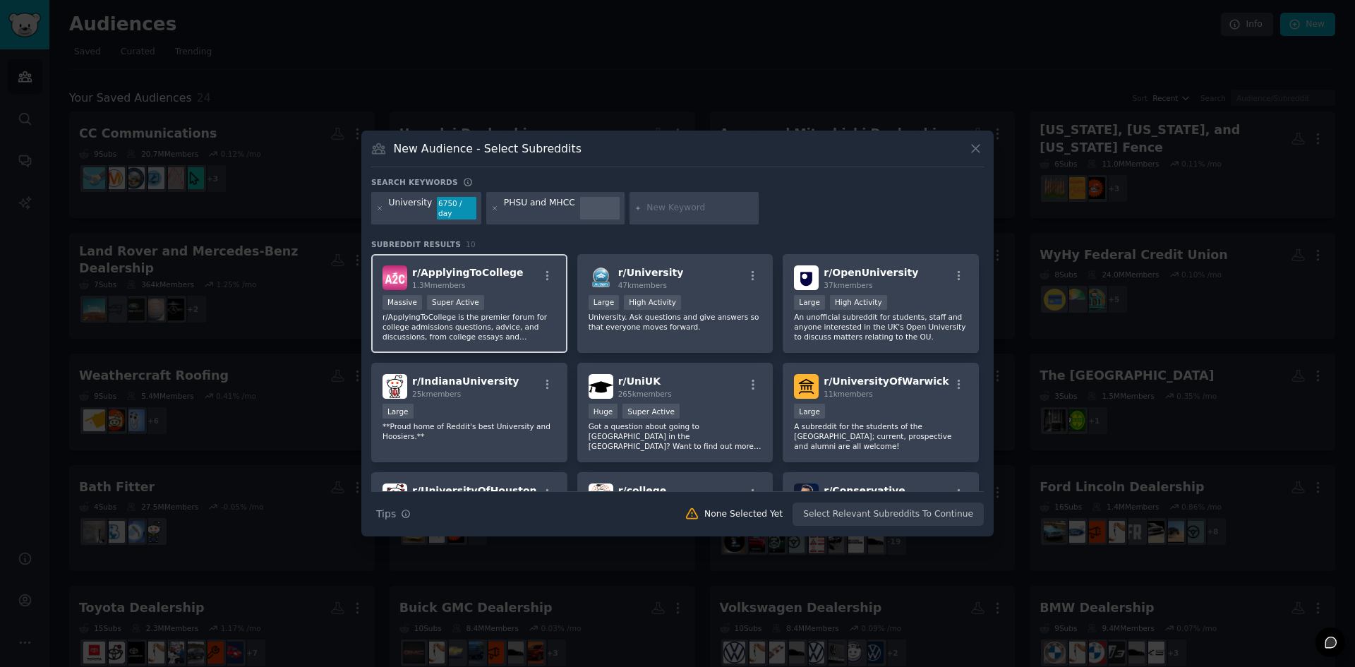
click at [529, 295] on div "Massive Super Active" at bounding box center [470, 304] width 174 height 18
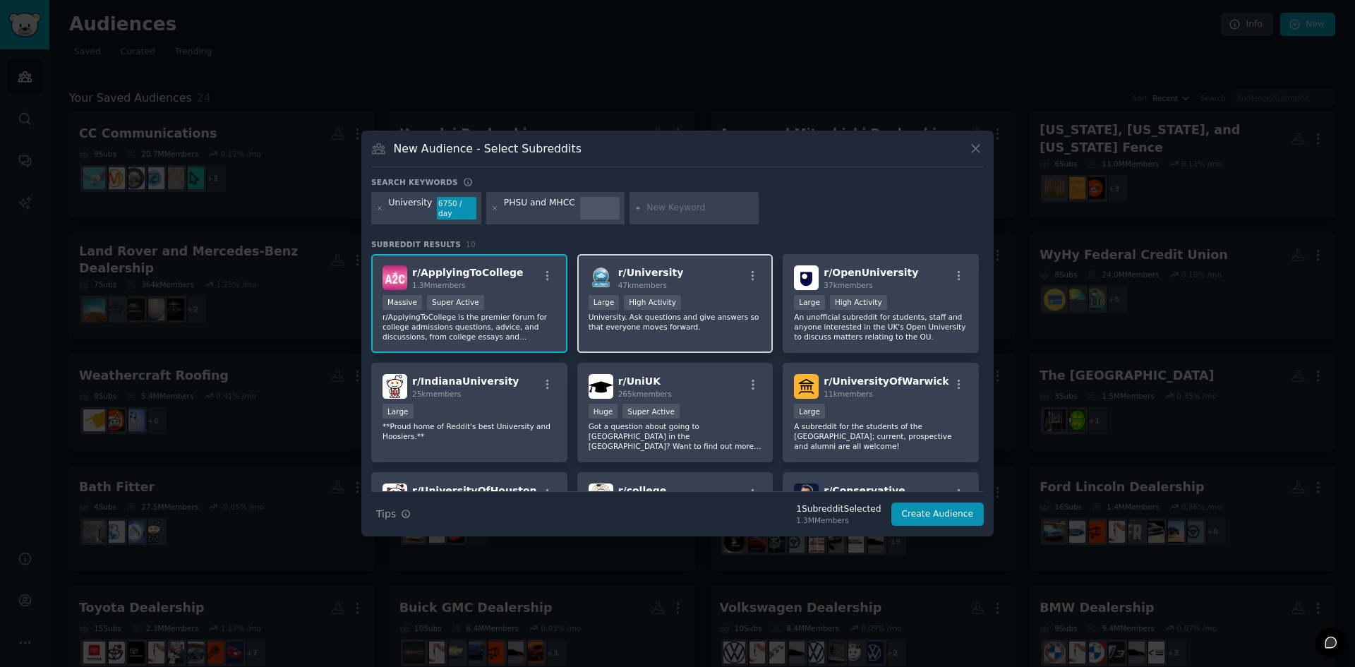
click at [694, 283] on div "r/ University 47k members" at bounding box center [676, 277] width 174 height 25
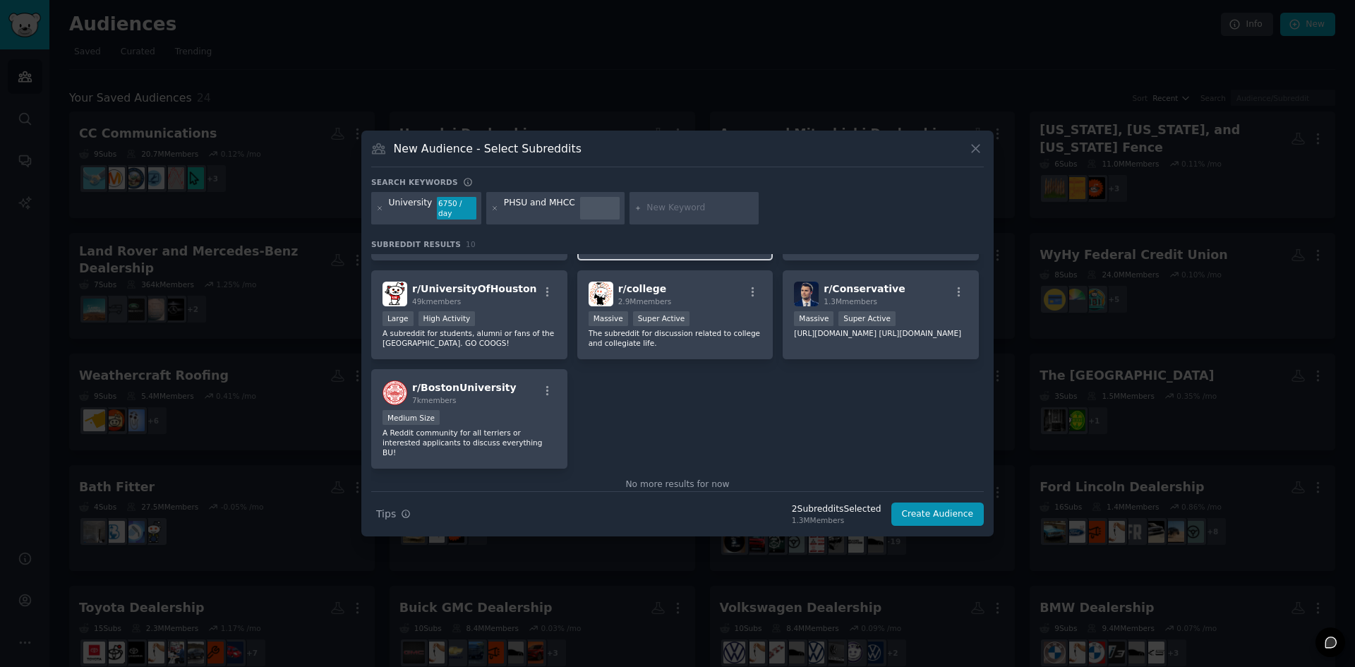
scroll to position [219, 0]
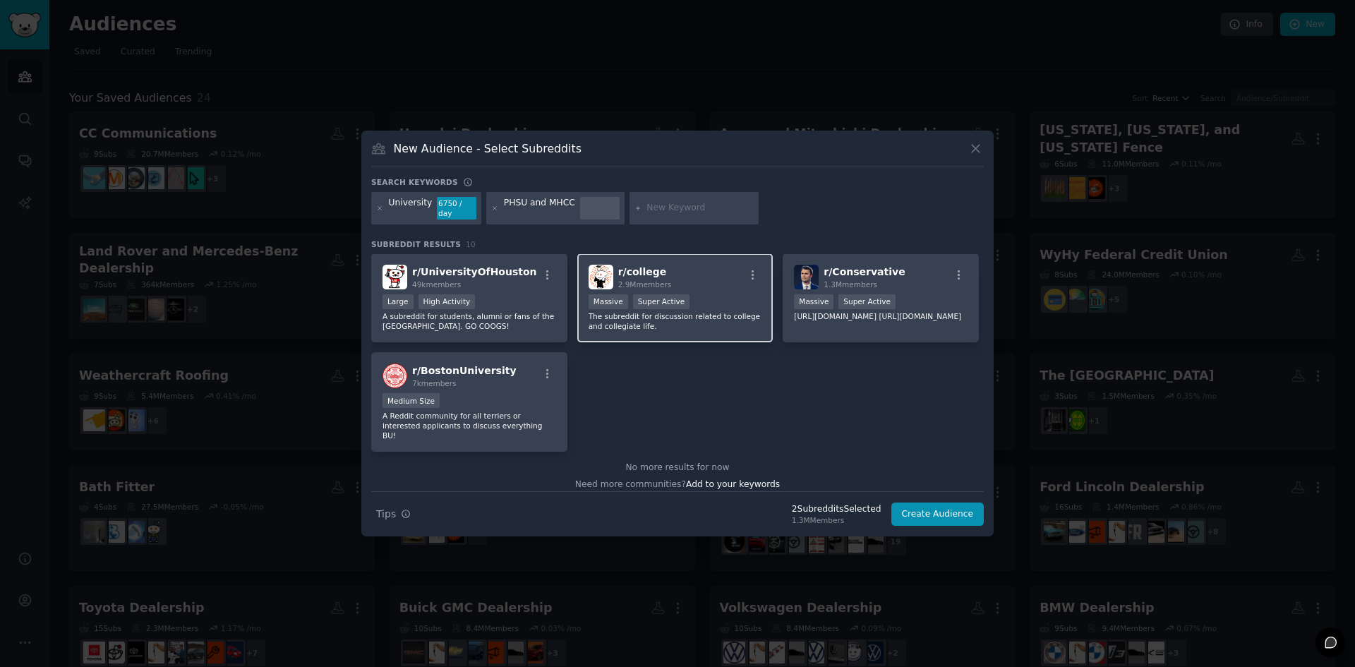
click at [700, 323] on p "The subreddit for discussion related to college and collegiate life." at bounding box center [676, 321] width 174 height 20
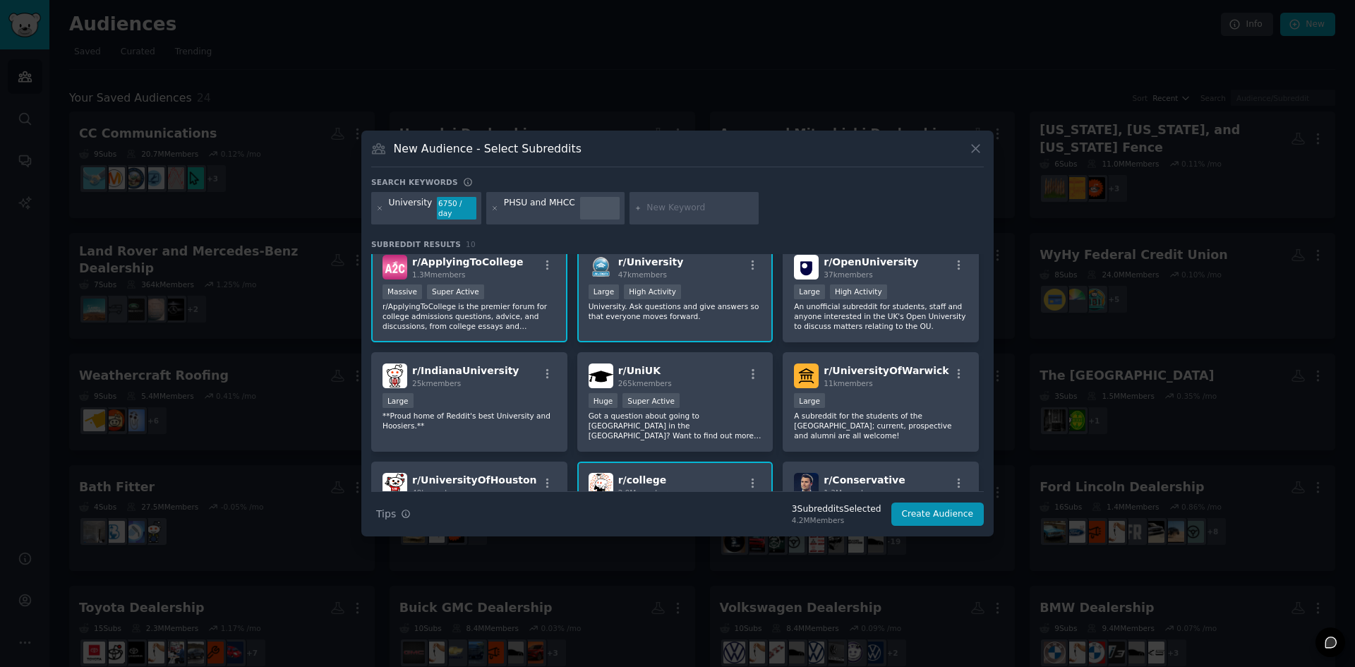
scroll to position [0, 0]
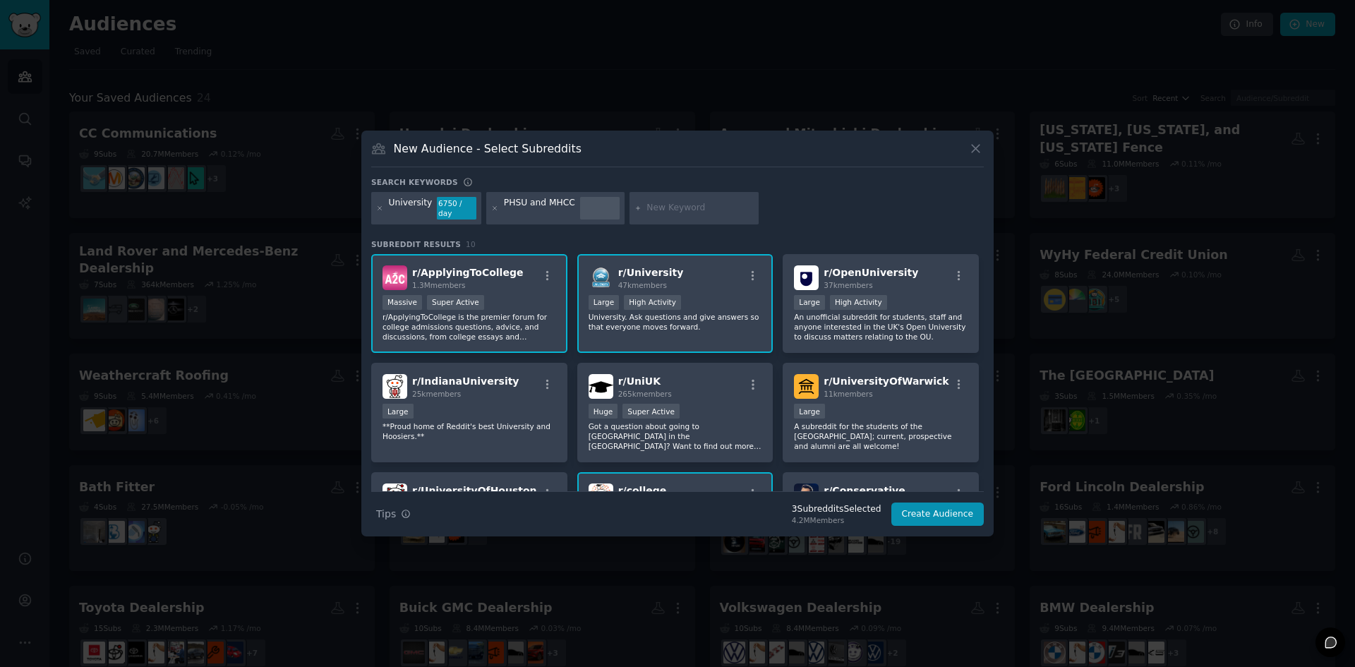
click at [675, 211] on input "text" at bounding box center [700, 208] width 107 height 13
type input "medical school"
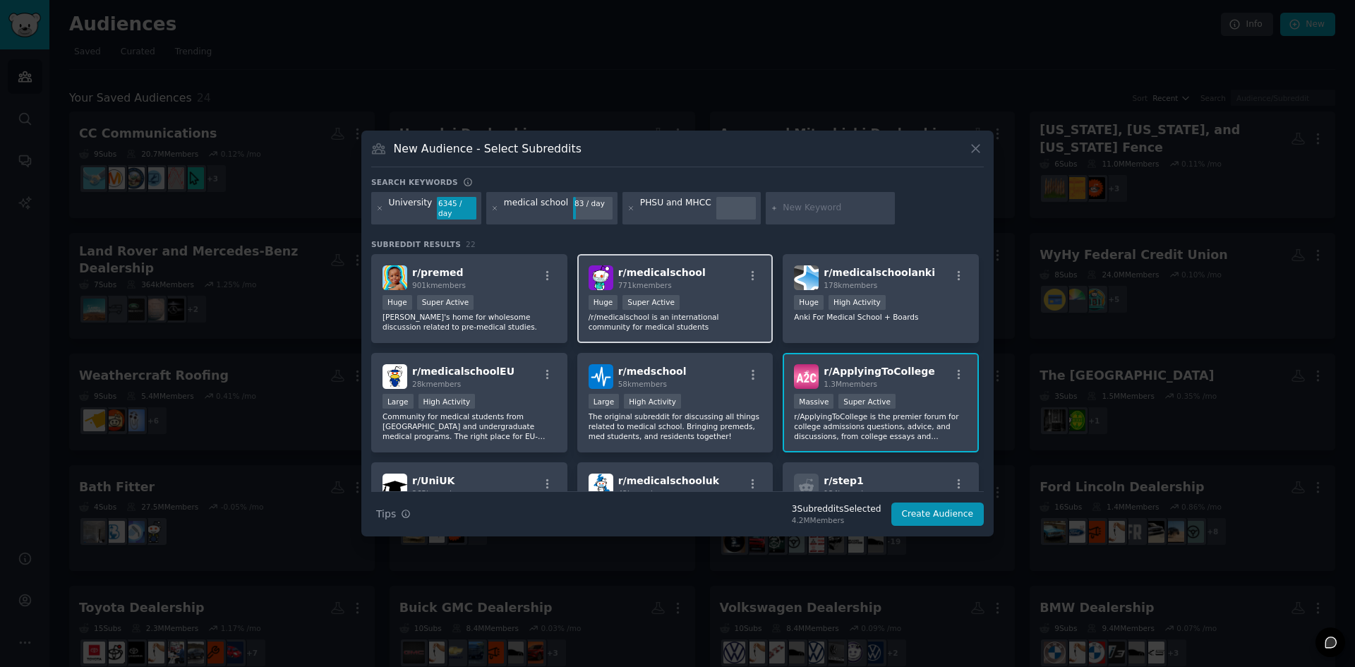
click at [683, 333] on div "r/ medicalschool 771k members Huge Super Active /r/medicalschool is an internat…" at bounding box center [675, 299] width 196 height 90
click at [725, 387] on div "r/ medschool 58k members >= 80th percentile for submissions / day Large High Ac…" at bounding box center [675, 403] width 196 height 100
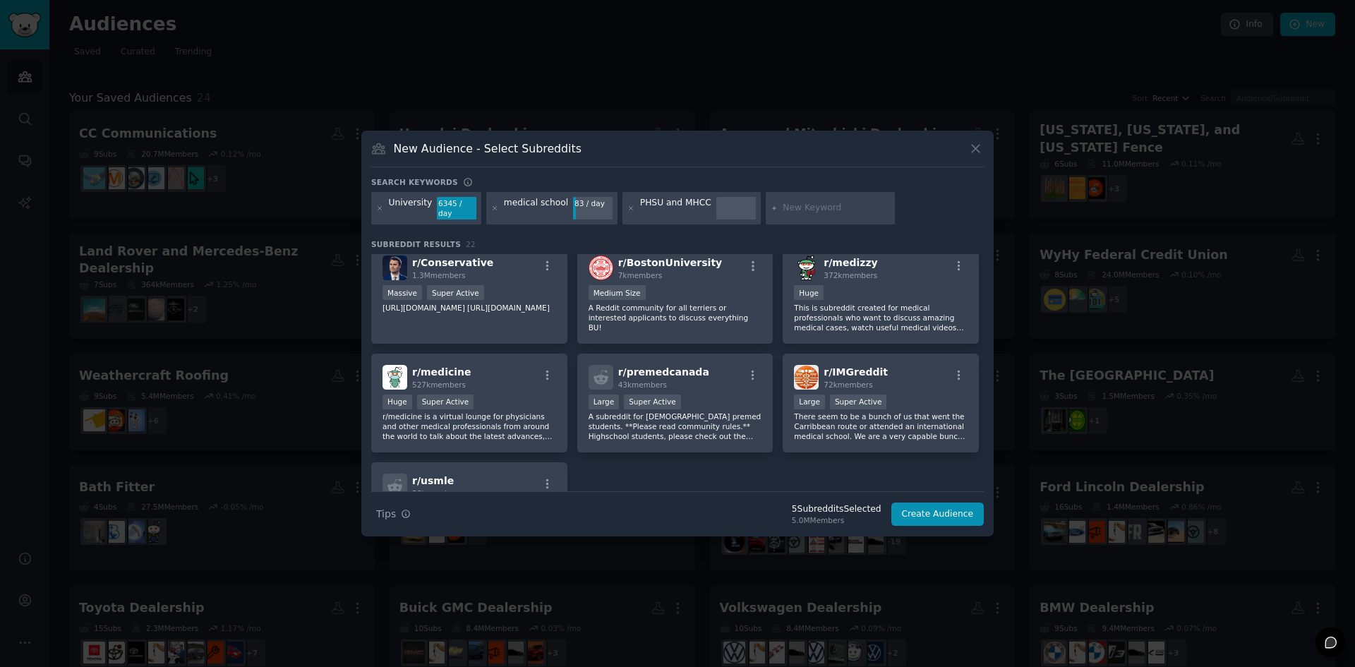
scroll to position [524, 0]
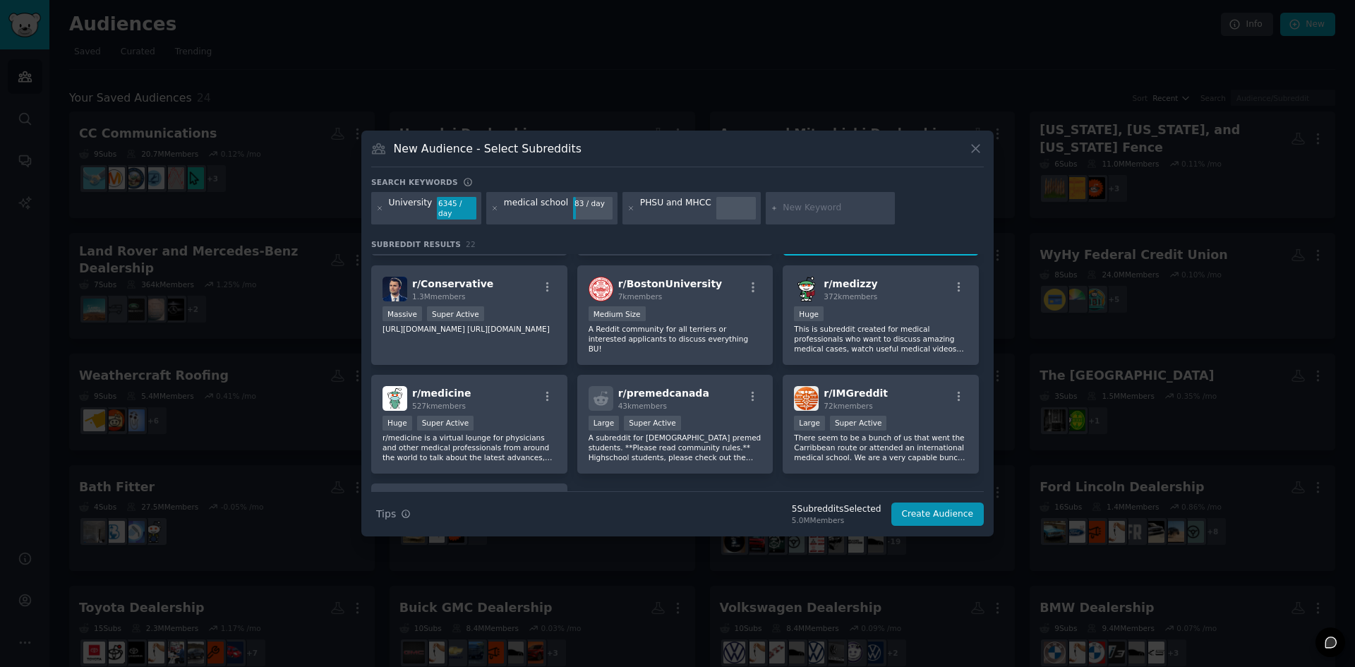
click at [791, 208] on input "text" at bounding box center [836, 208] width 107 height 13
paste input "General hospital in Douglas, Wyoming"
type input "General hospital in Douglas, Wyoming"
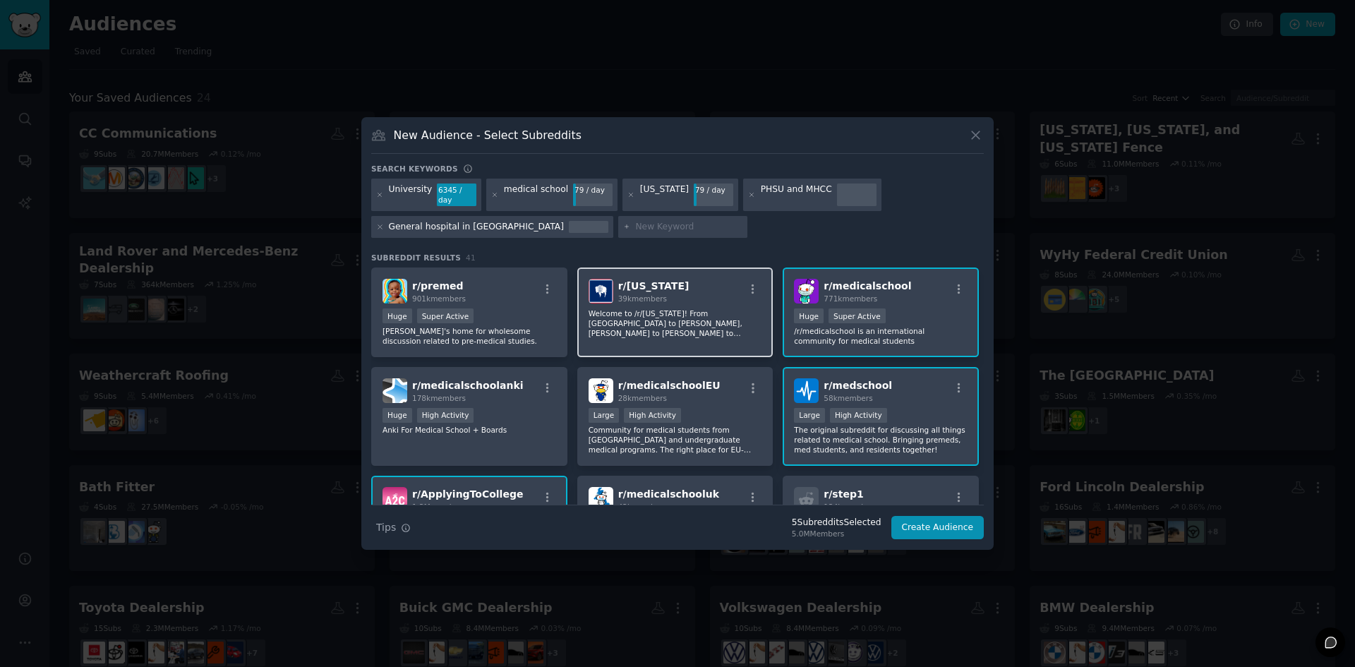
click at [652, 286] on span "r/ wyoming" at bounding box center [653, 285] width 71 height 11
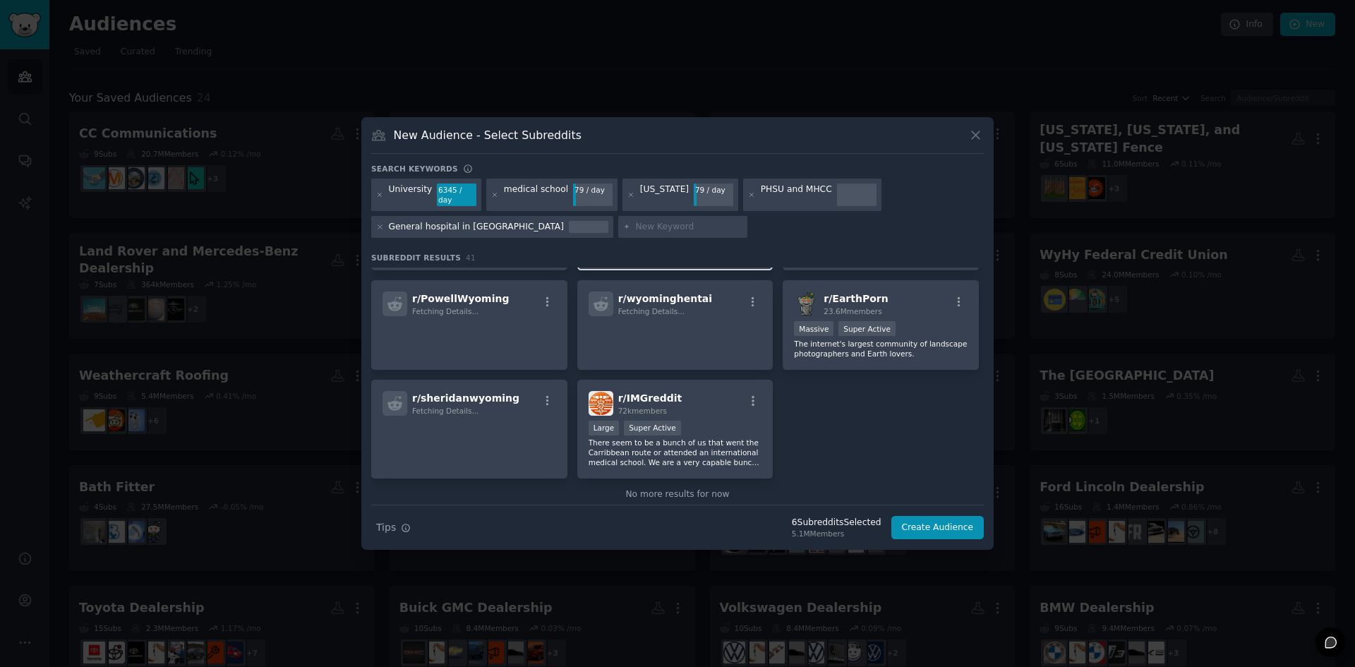
scroll to position [1271, 0]
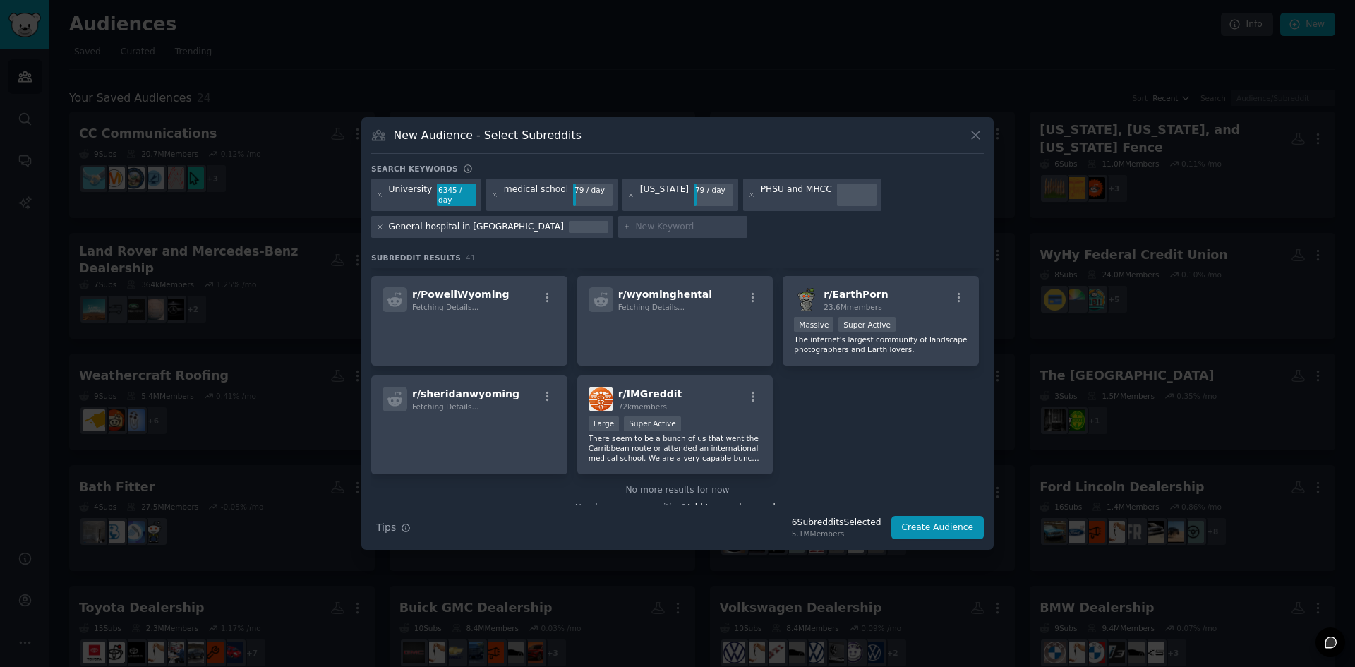
click at [651, 221] on input "text" at bounding box center [688, 227] width 107 height 13
type input "general hospital"
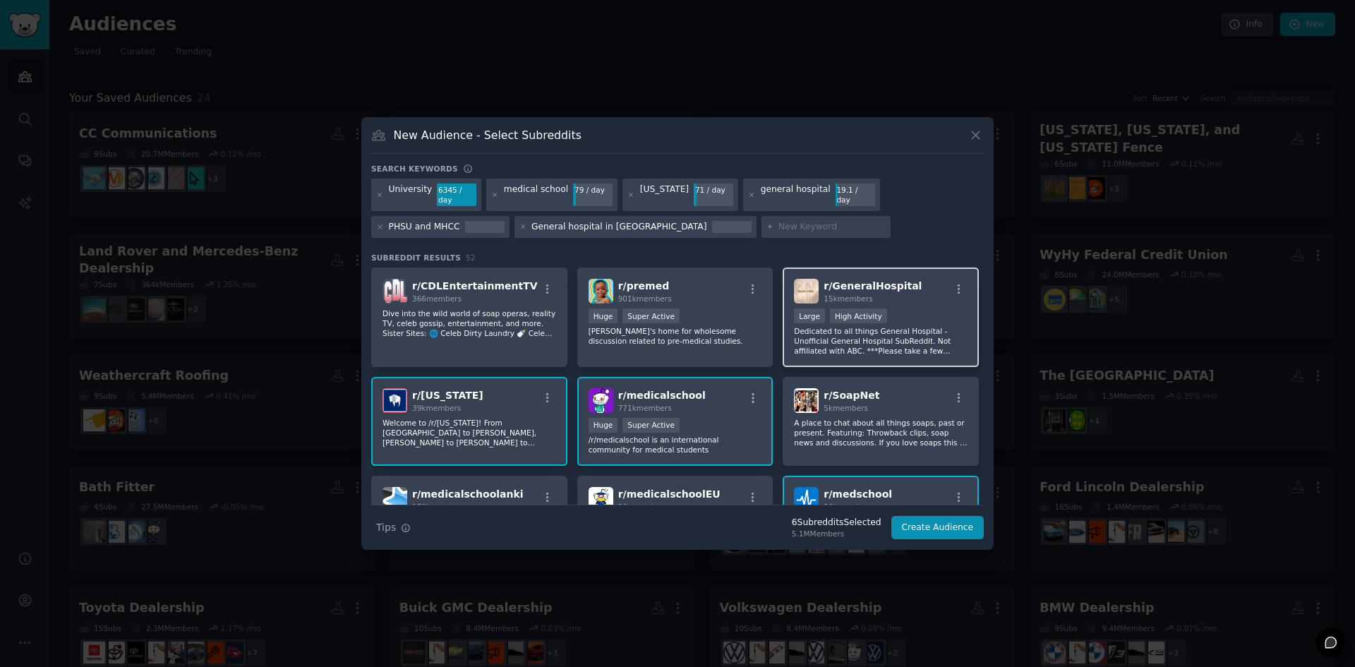
click at [796, 337] on p "Dedicated to all things General Hospital - Unofficial General Hospital SubReddi…" at bounding box center [881, 341] width 174 height 30
click at [779, 222] on input "text" at bounding box center [832, 227] width 107 height 13
type input "hospital department"
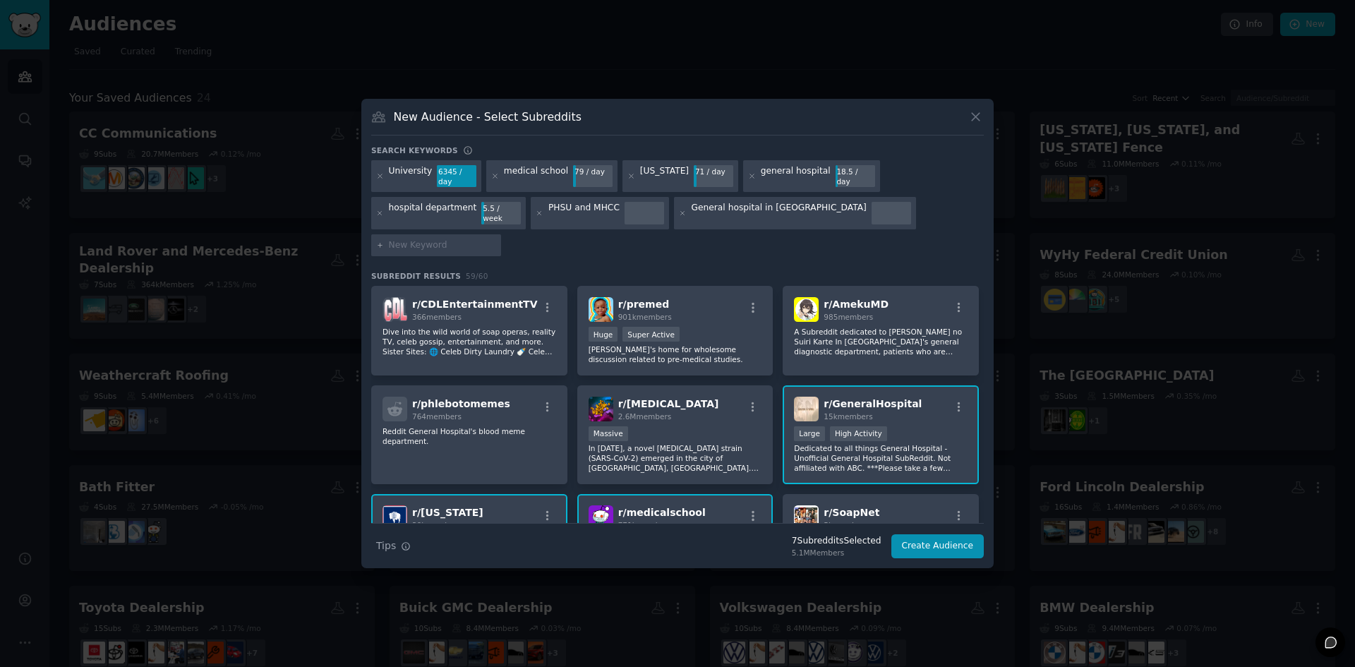
click at [496, 239] on input "text" at bounding box center [442, 245] width 107 height 13
paste input "General practitioner"
type input "General practitioner"
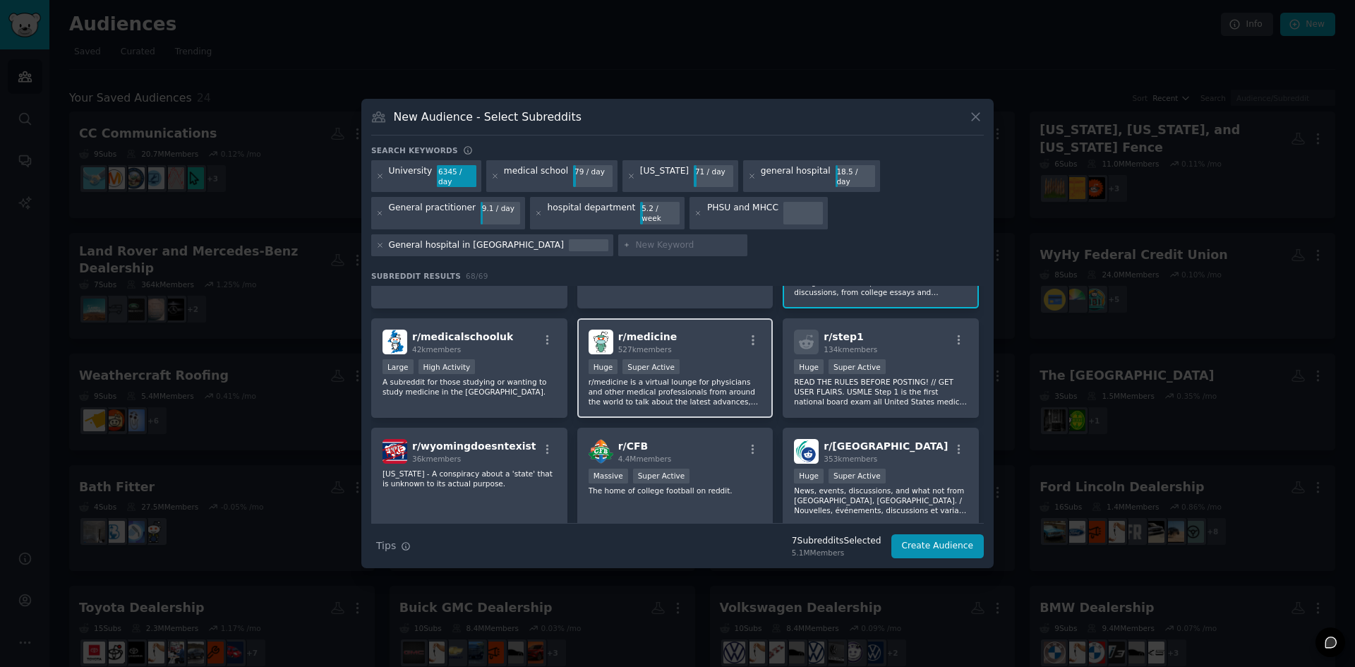
scroll to position [635, 0]
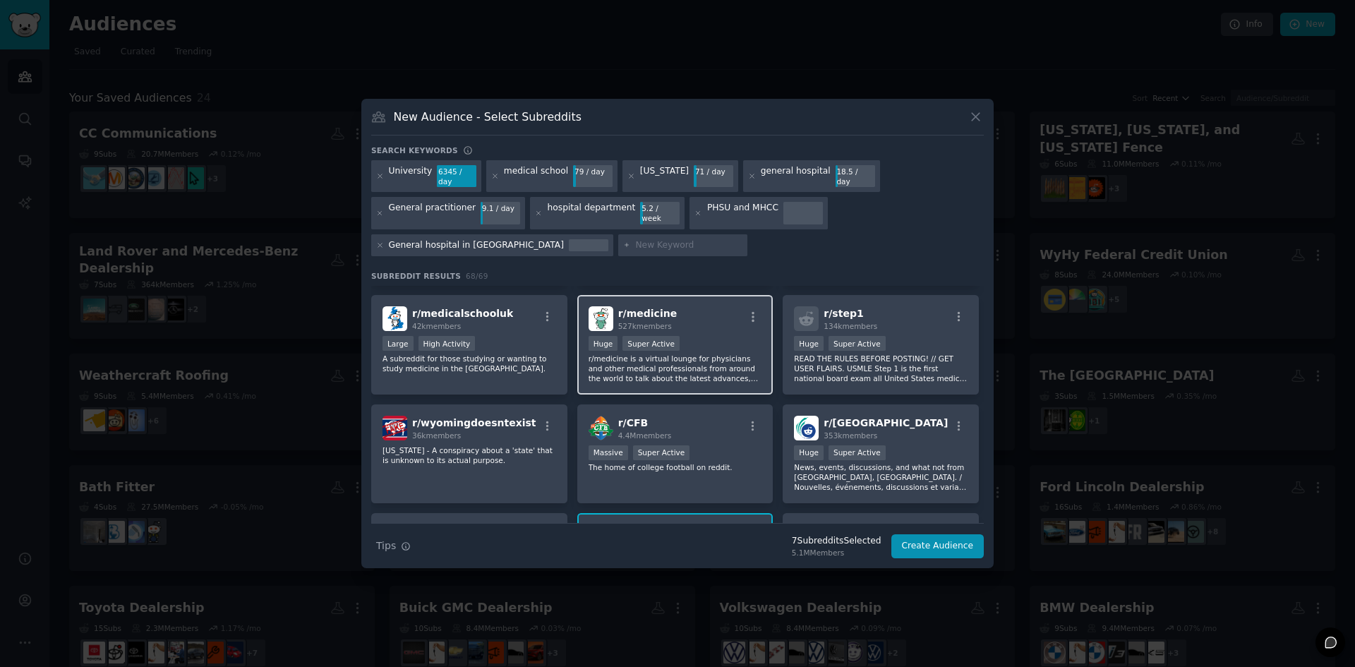
click at [602, 354] on p "r/medicine is a virtual lounge for physicians and other medical professionals f…" at bounding box center [676, 369] width 174 height 30
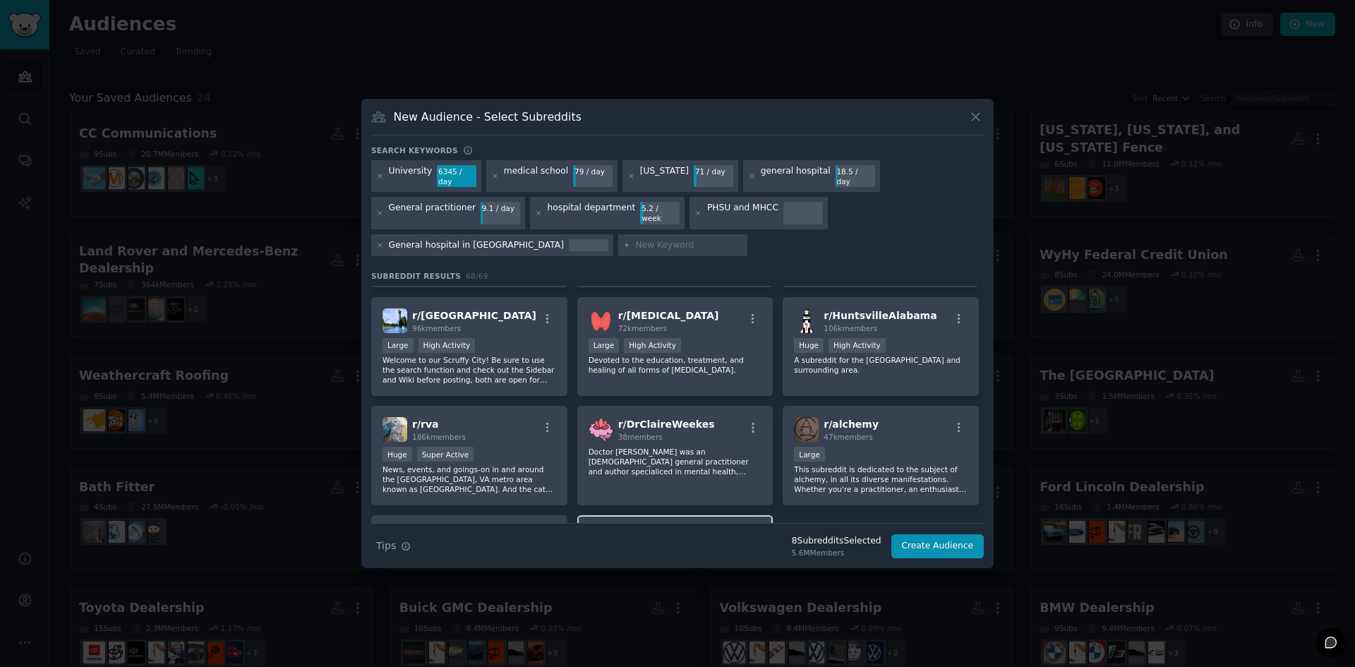
scroll to position [2207, 0]
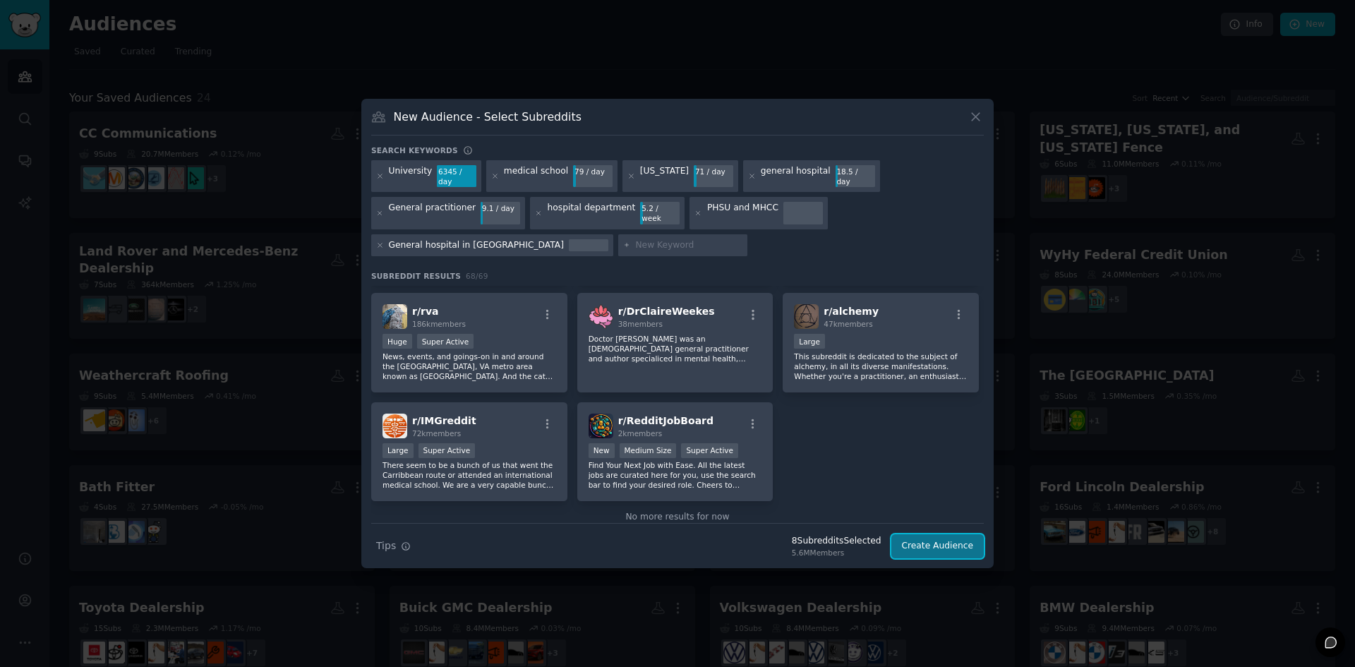
click at [932, 541] on button "Create Audience" at bounding box center [938, 546] width 93 height 24
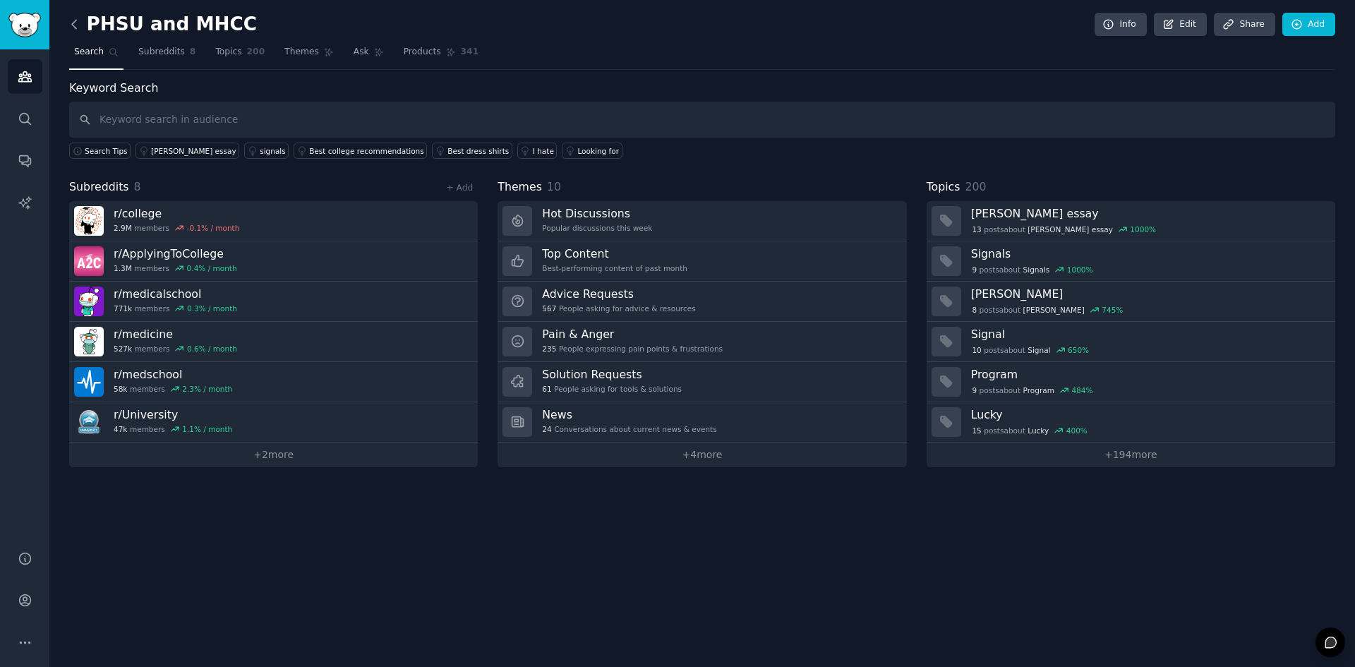
click at [71, 25] on icon at bounding box center [74, 24] width 15 height 15
